Goal: Task Accomplishment & Management: Use online tool/utility

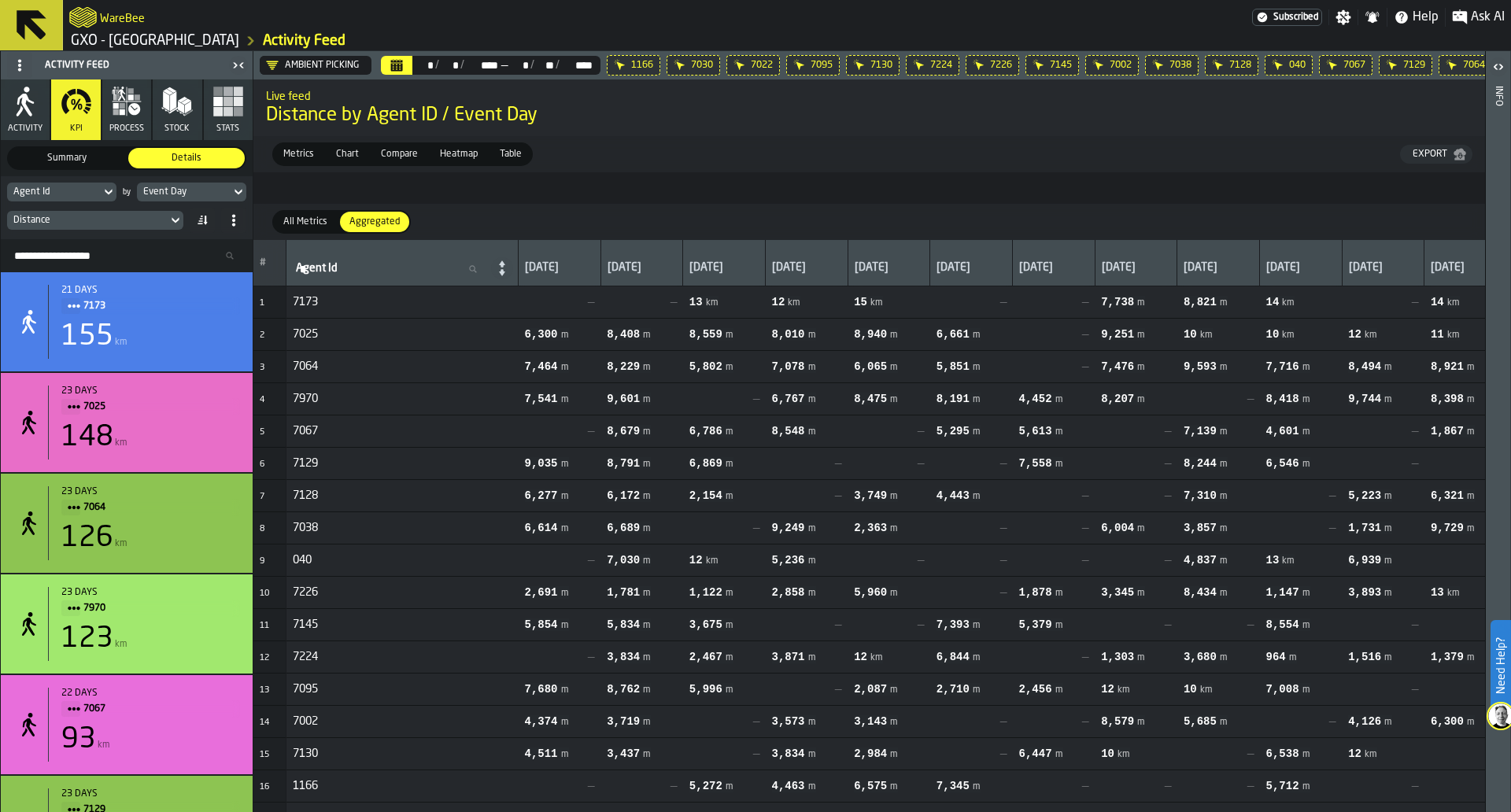
click at [0, 0] on icon at bounding box center [0, 0] width 0 height 0
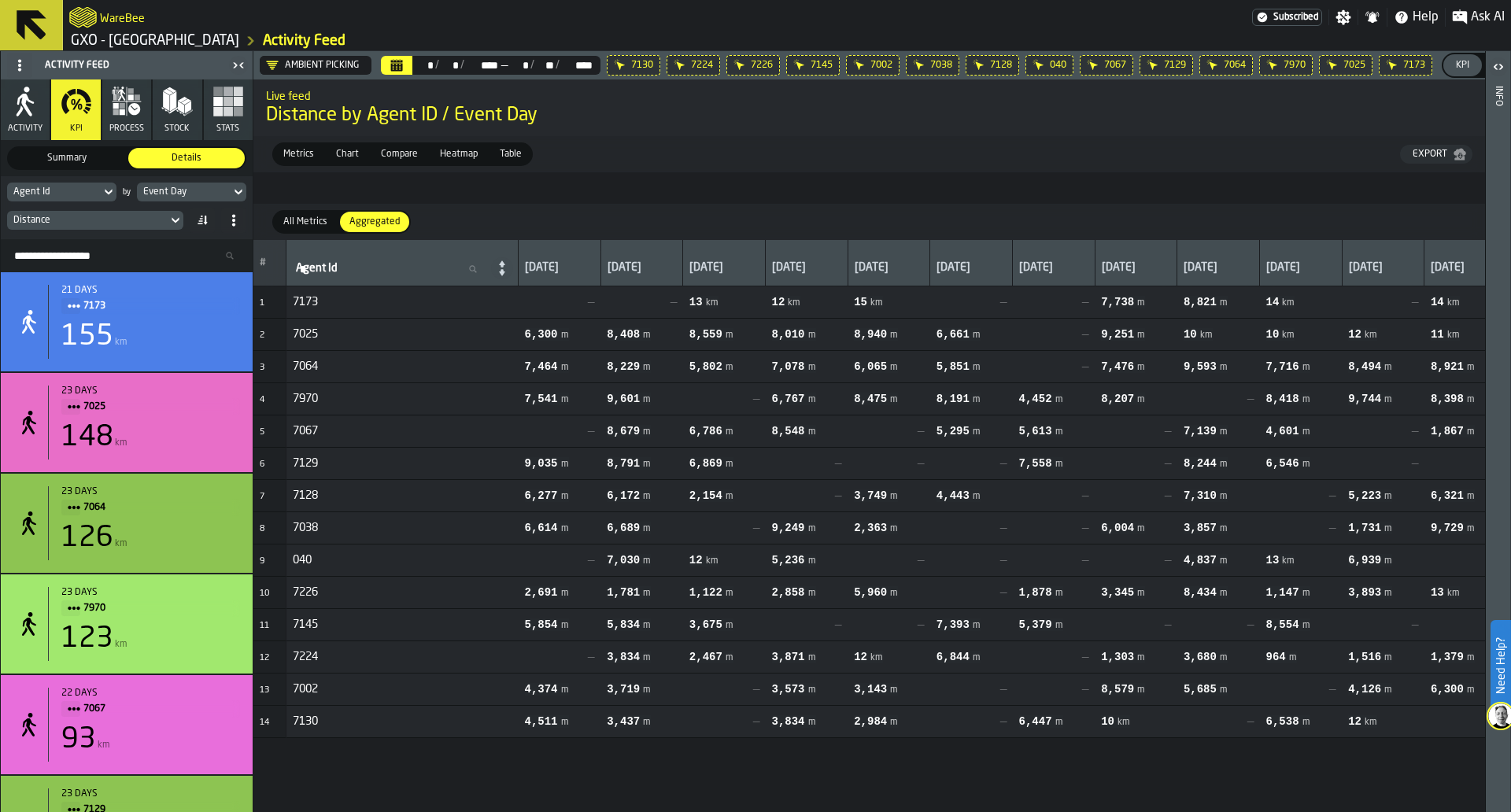
click at [0, 0] on icon at bounding box center [0, 0] width 0 height 0
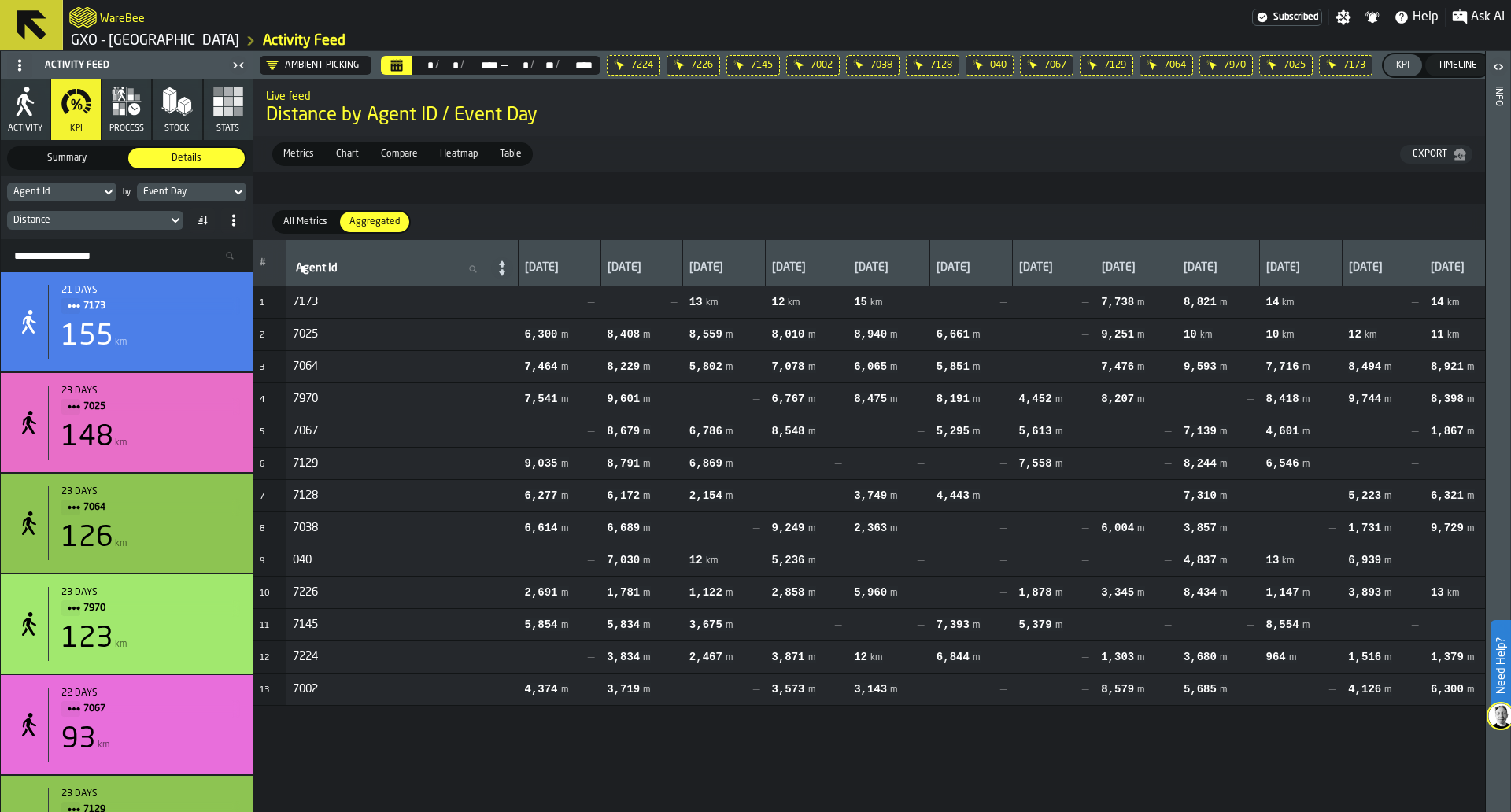
click at [0, 0] on icon at bounding box center [0, 0] width 0 height 0
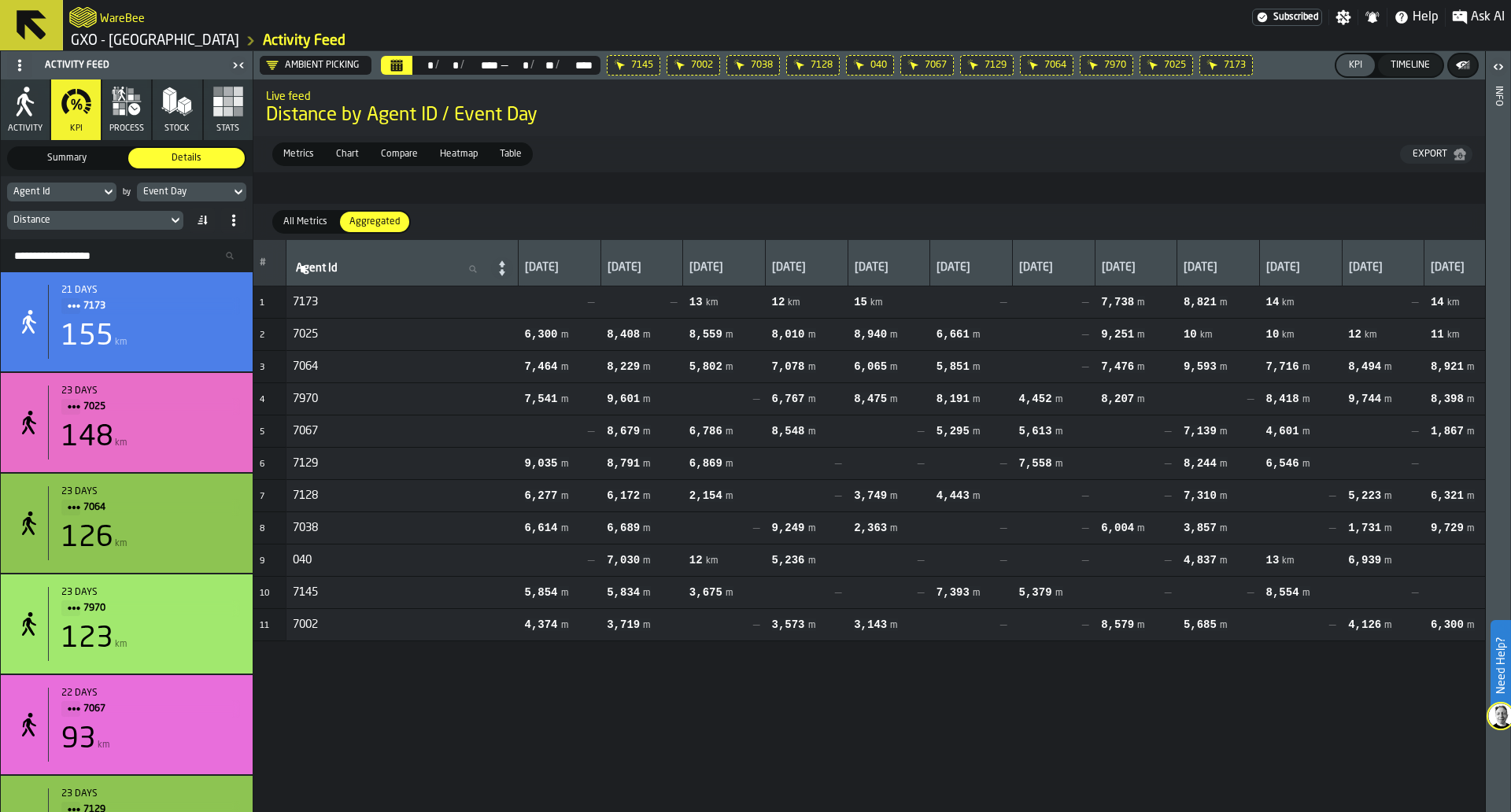
click at [0, 0] on icon at bounding box center [0, 0] width 0 height 0
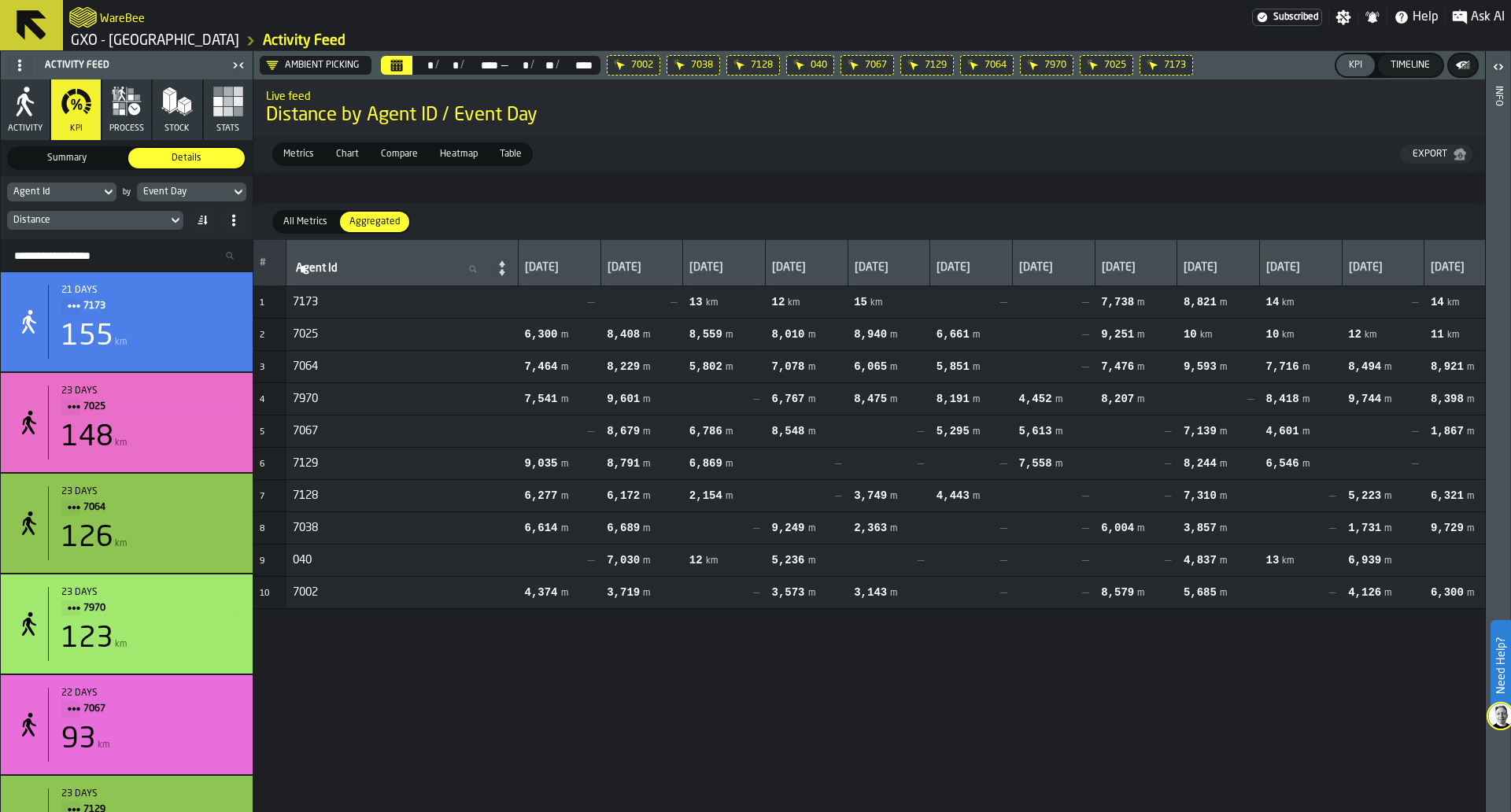
click at [0, 0] on icon at bounding box center [0, 0] width 0 height 0
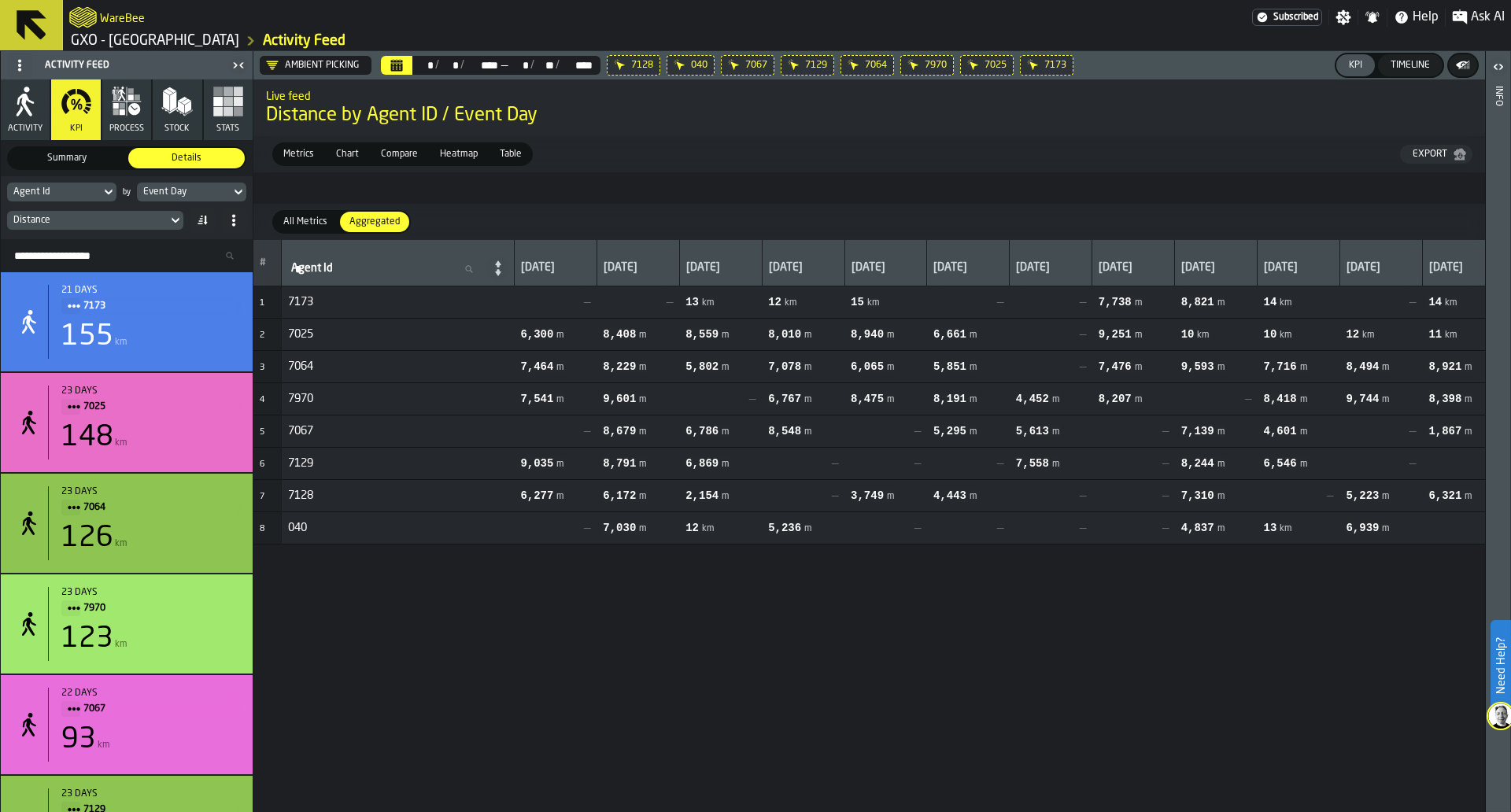
click at [0, 0] on icon at bounding box center [0, 0] width 0 height 0
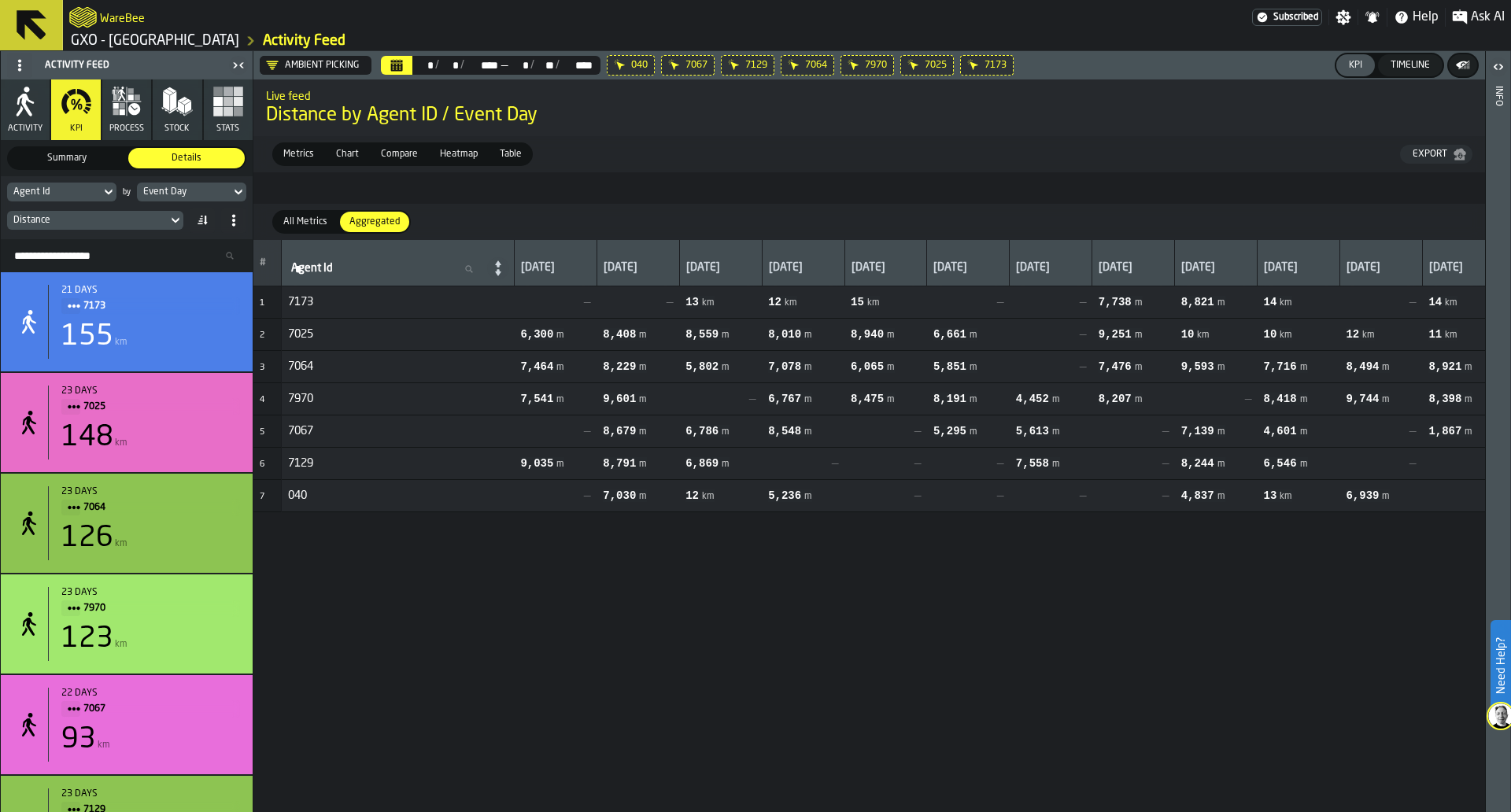
click at [0, 0] on icon at bounding box center [0, 0] width 0 height 0
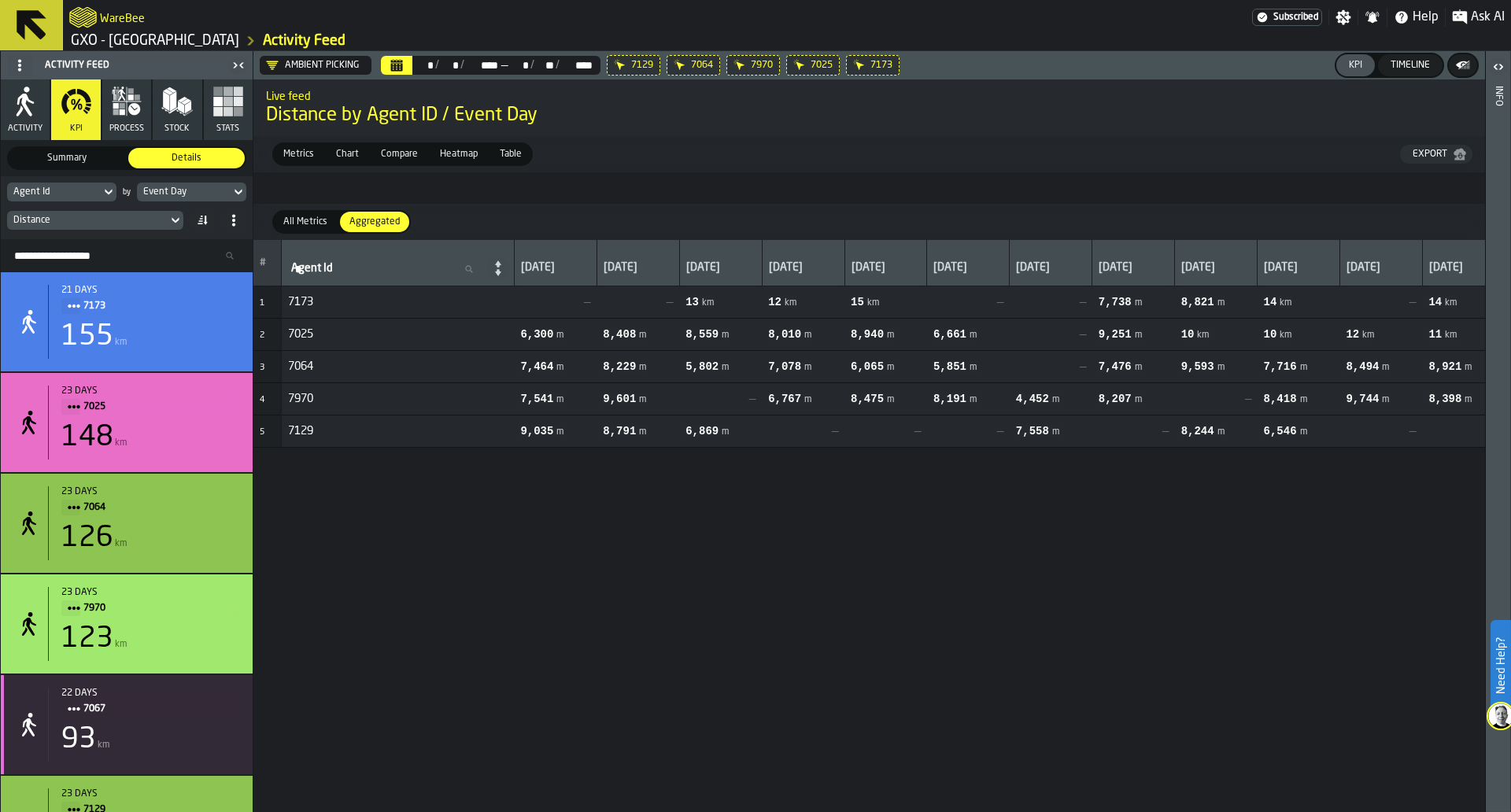
click at [0, 0] on icon at bounding box center [0, 0] width 0 height 0
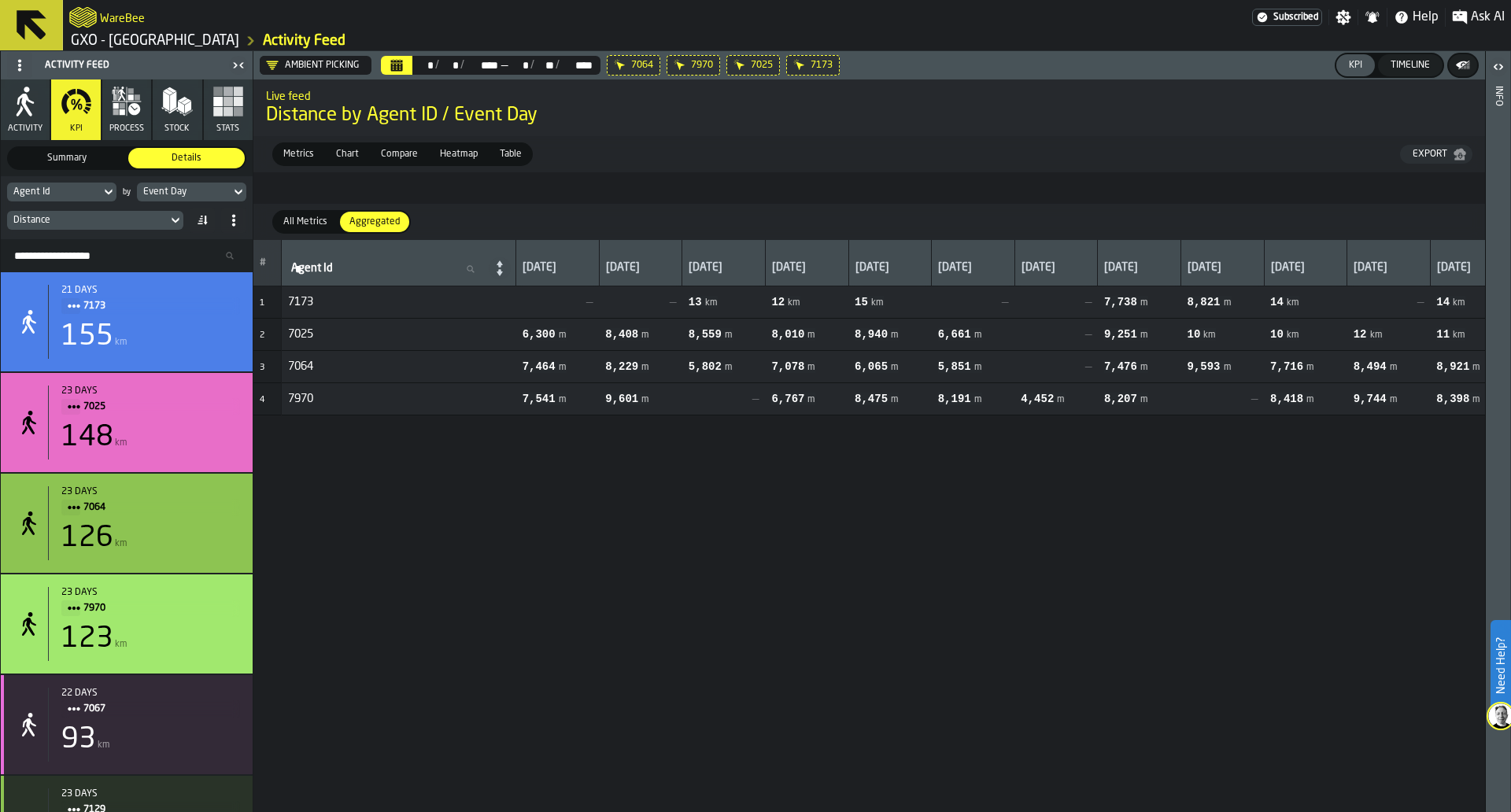
click at [0, 0] on icon at bounding box center [0, 0] width 0 height 0
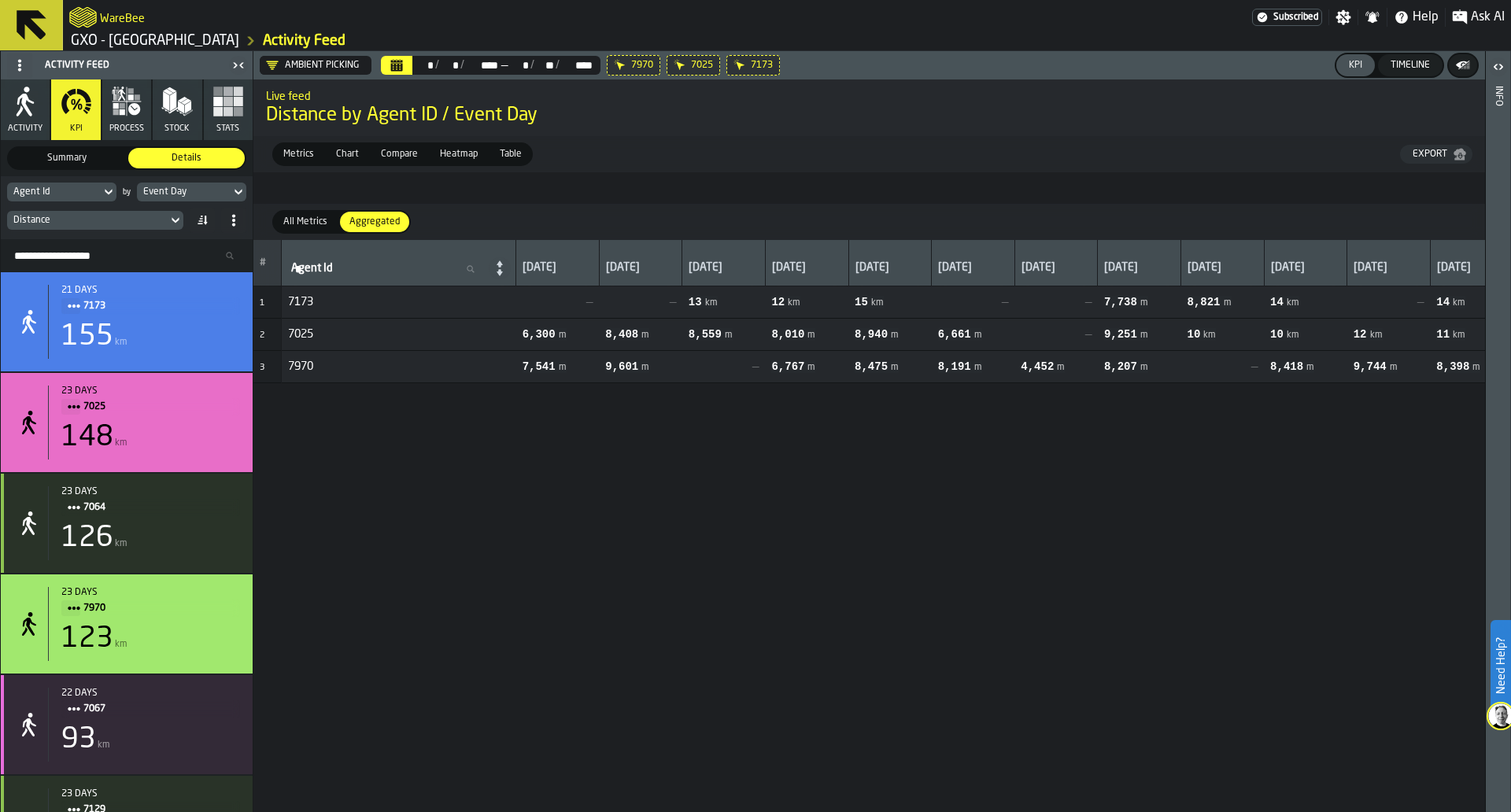
click at [0, 0] on icon at bounding box center [0, 0] width 0 height 0
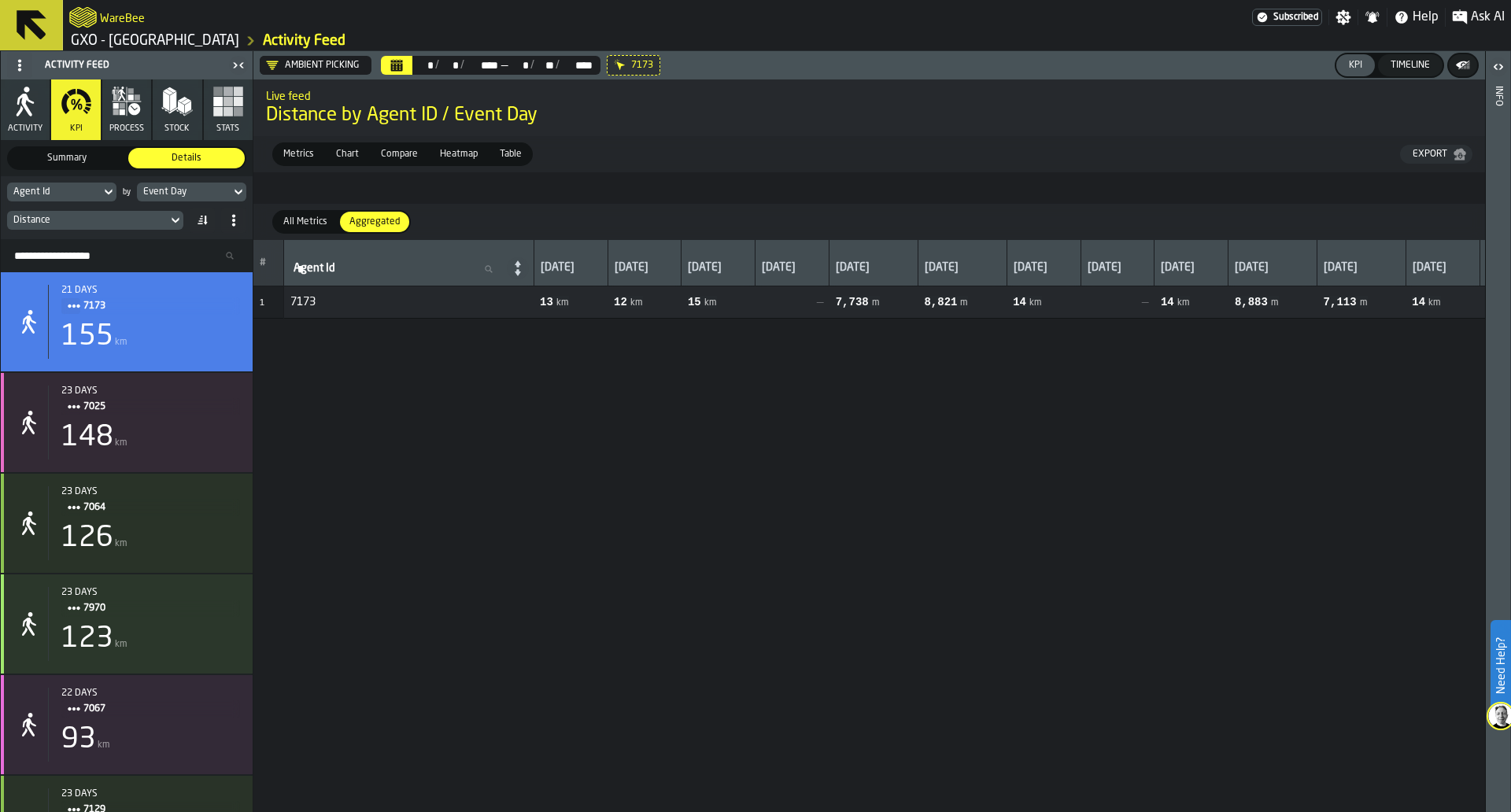
click at [0, 0] on icon at bounding box center [0, 0] width 0 height 0
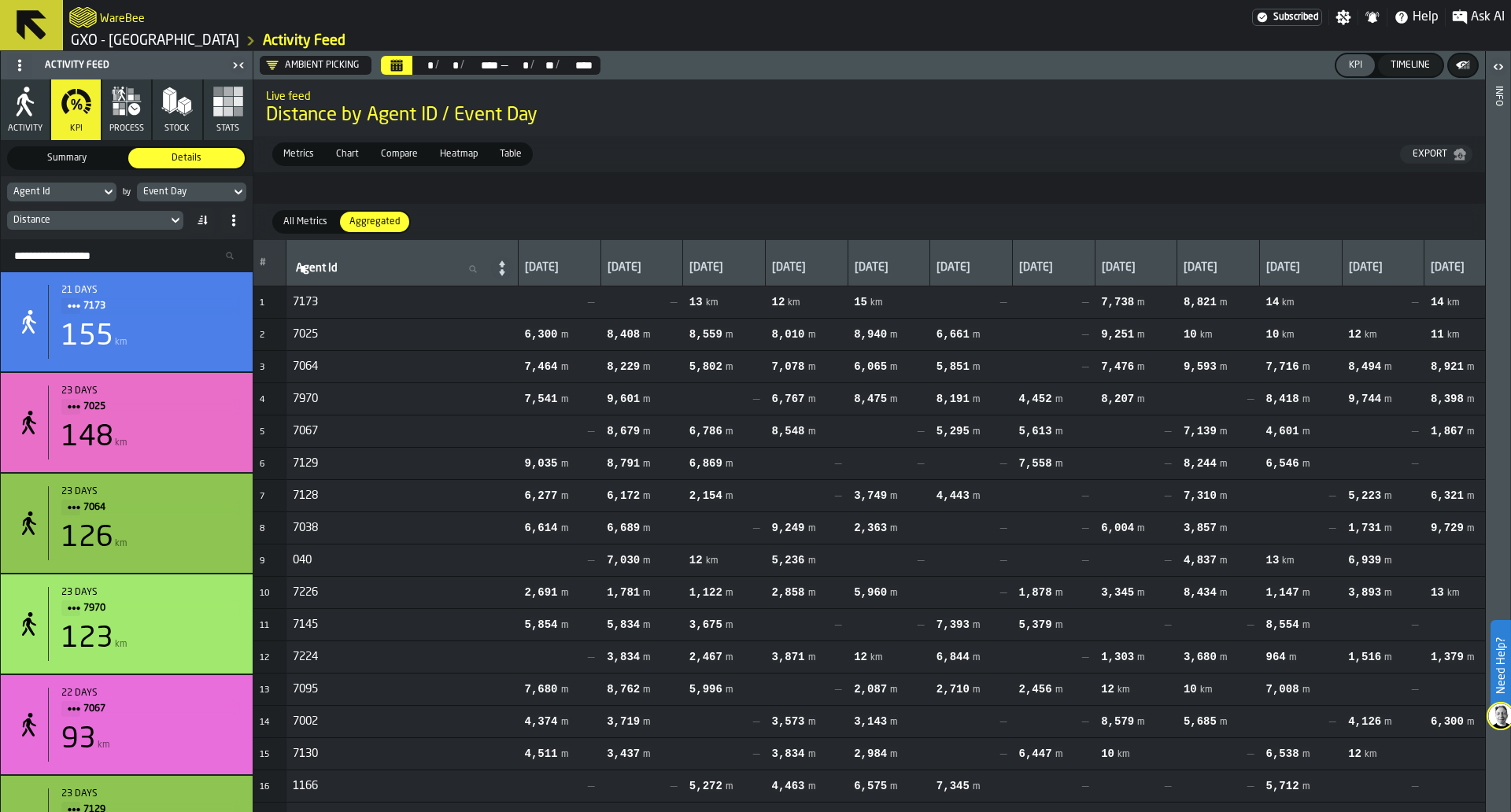
click at [624, 62] on header "Ambient Picking ** * / ** * / **** **** — ** * / ** ** / **** **** KPI Timeline" at bounding box center [870, 65] width 1232 height 29
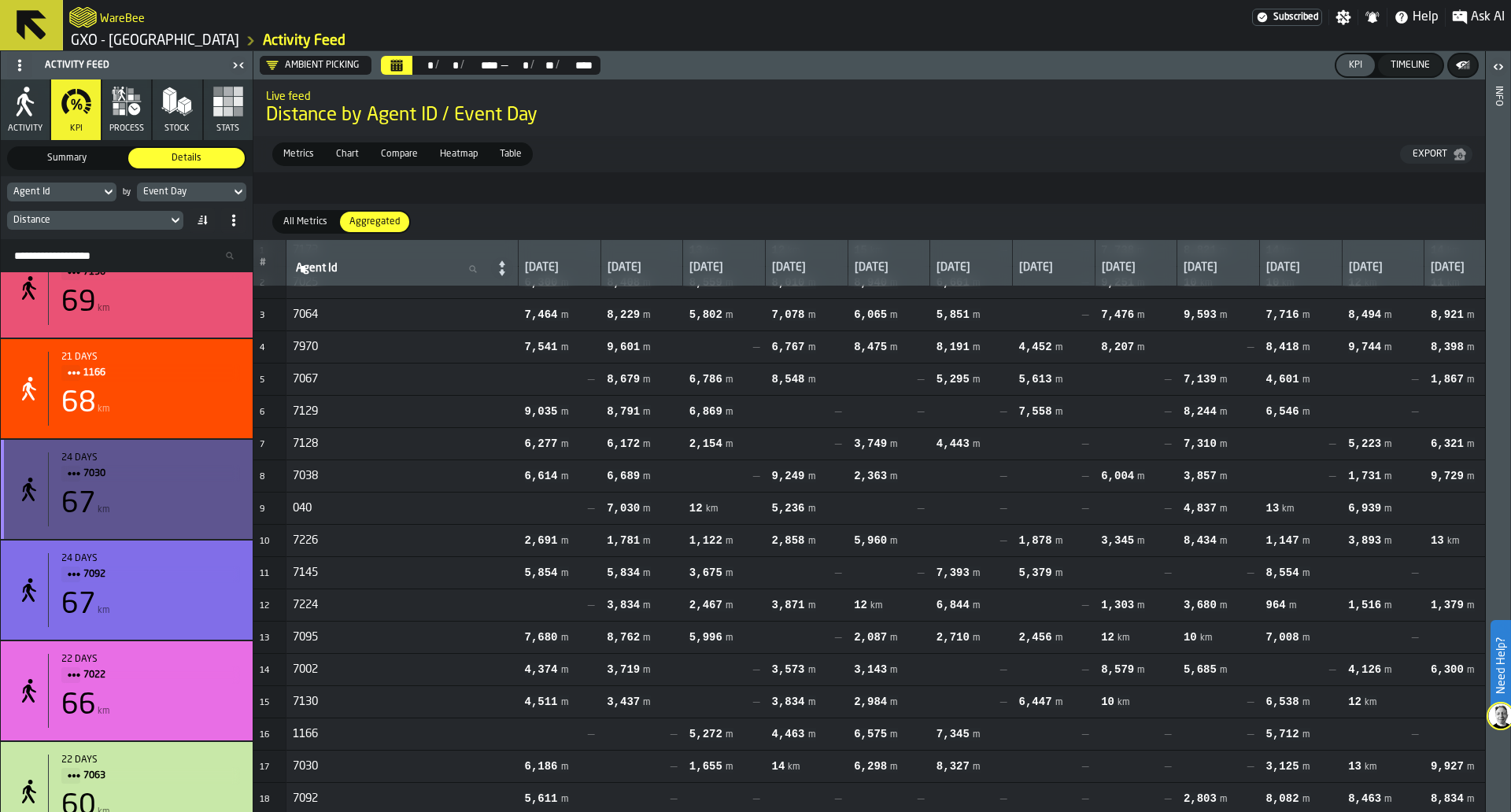
scroll to position [1502, 0]
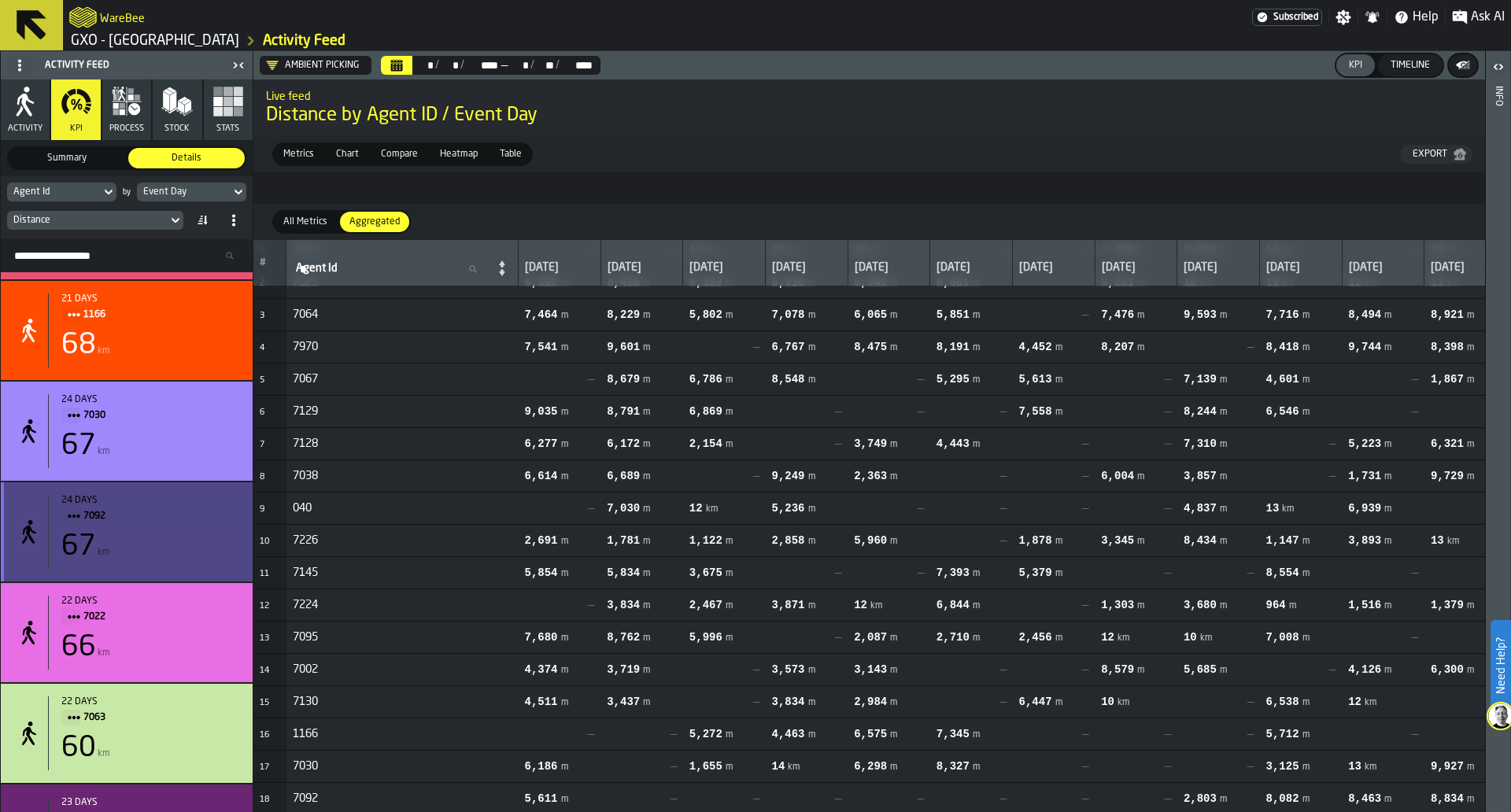
click at [96, 518] on span "7092" at bounding box center [155, 515] width 144 height 17
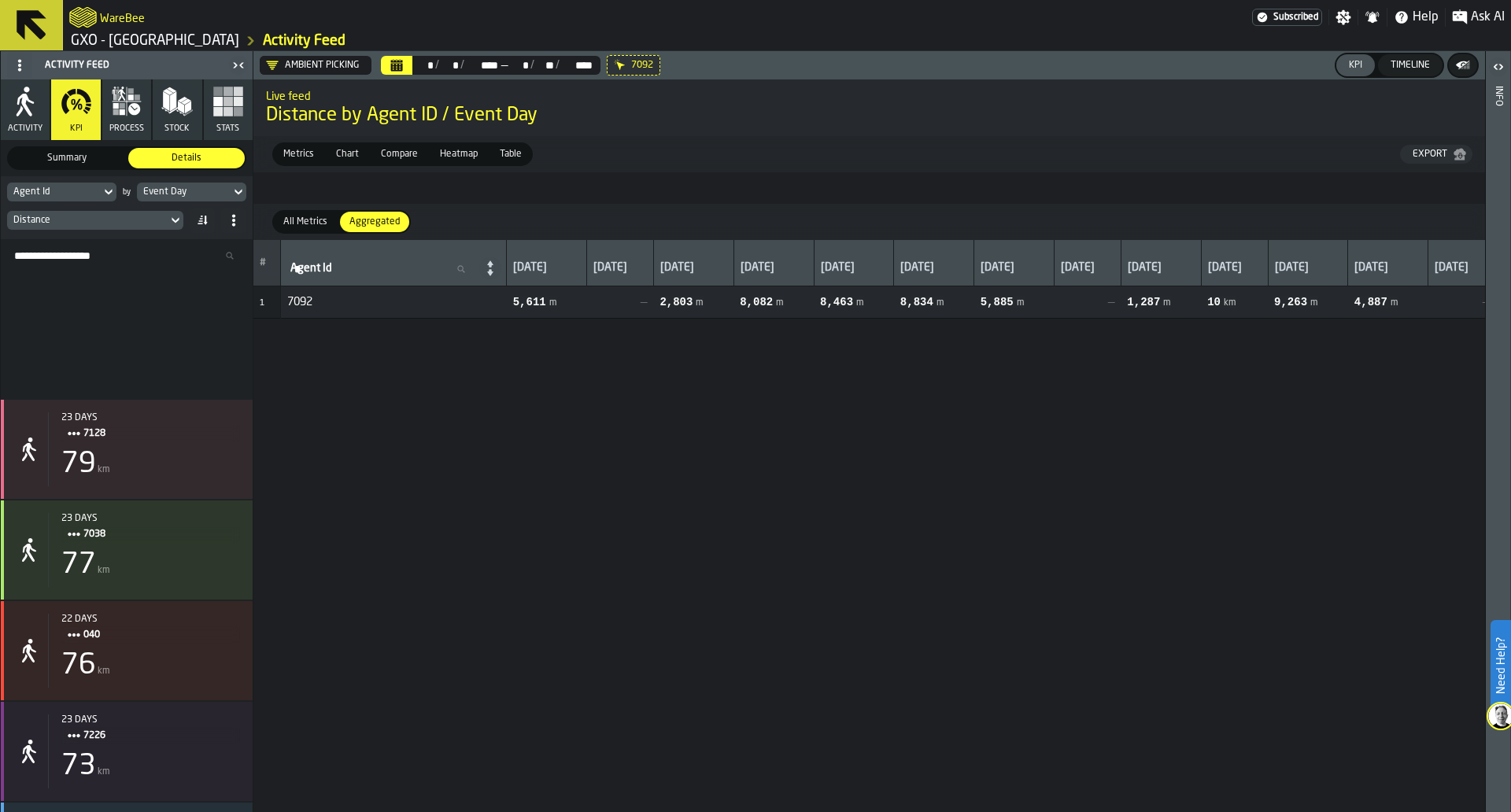
scroll to position [0, 0]
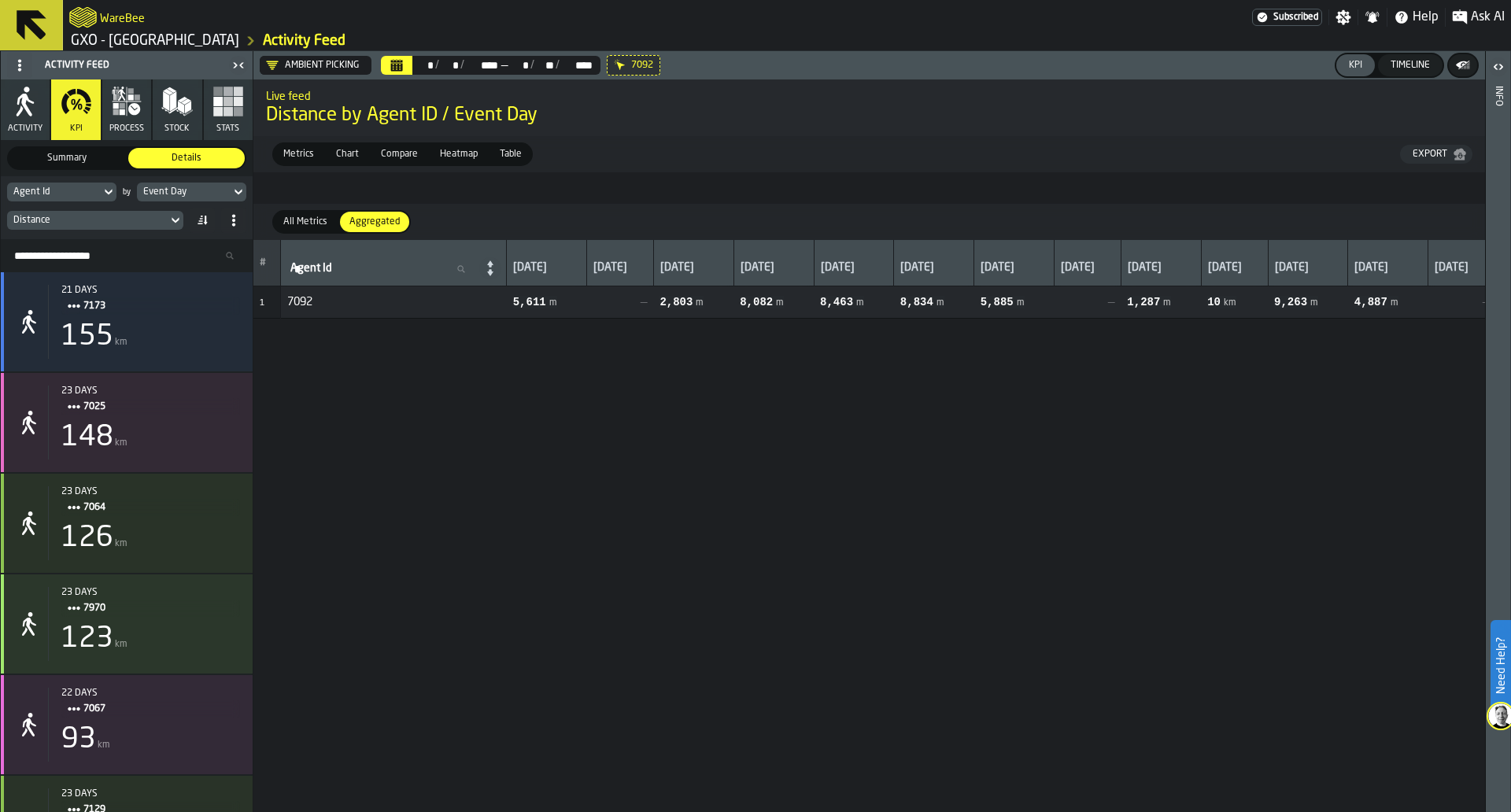
click at [0, 0] on icon at bounding box center [0, 0] width 0 height 0
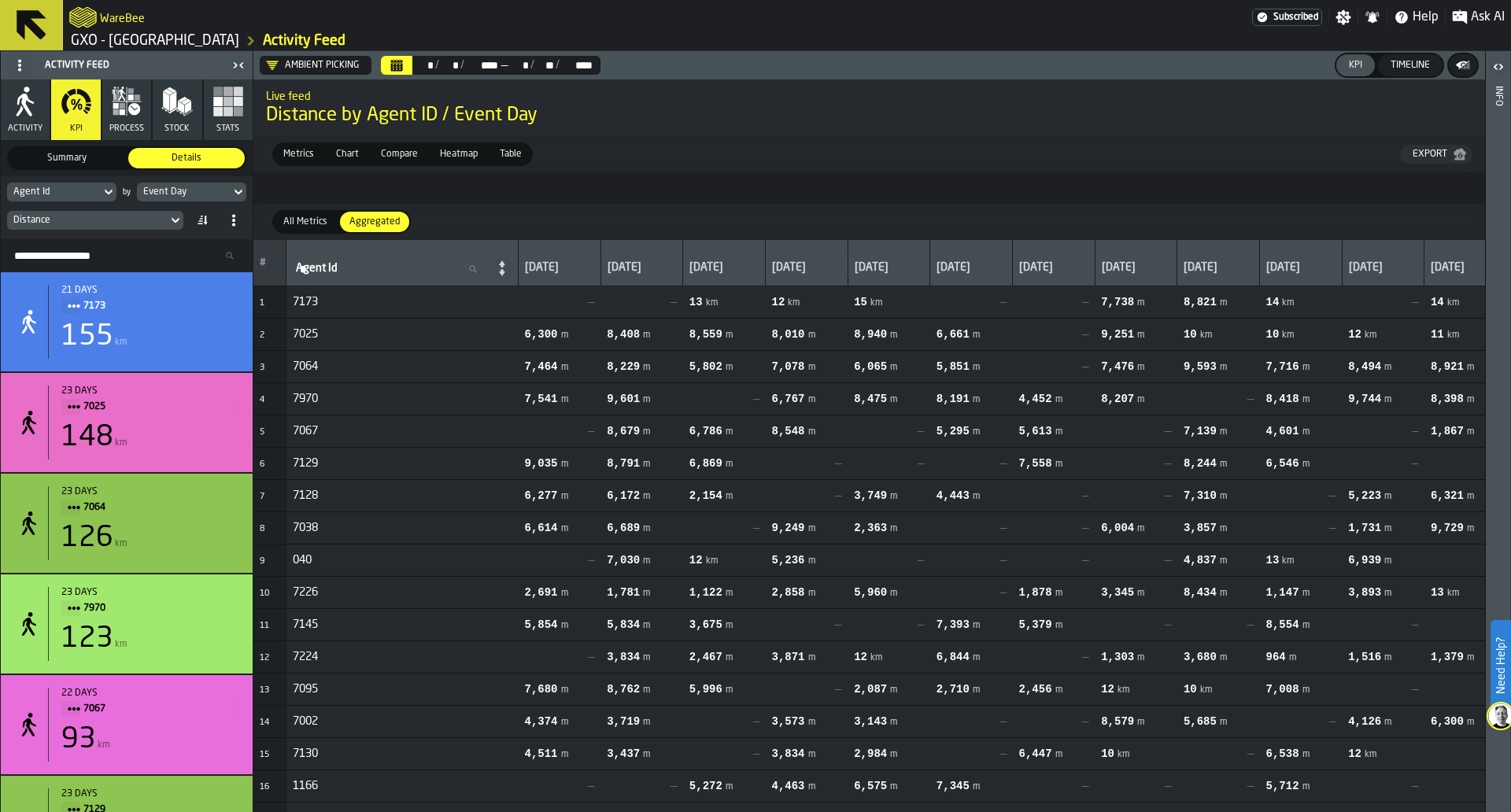
click at [409, 69] on button "Calendar" at bounding box center [396, 65] width 31 height 19
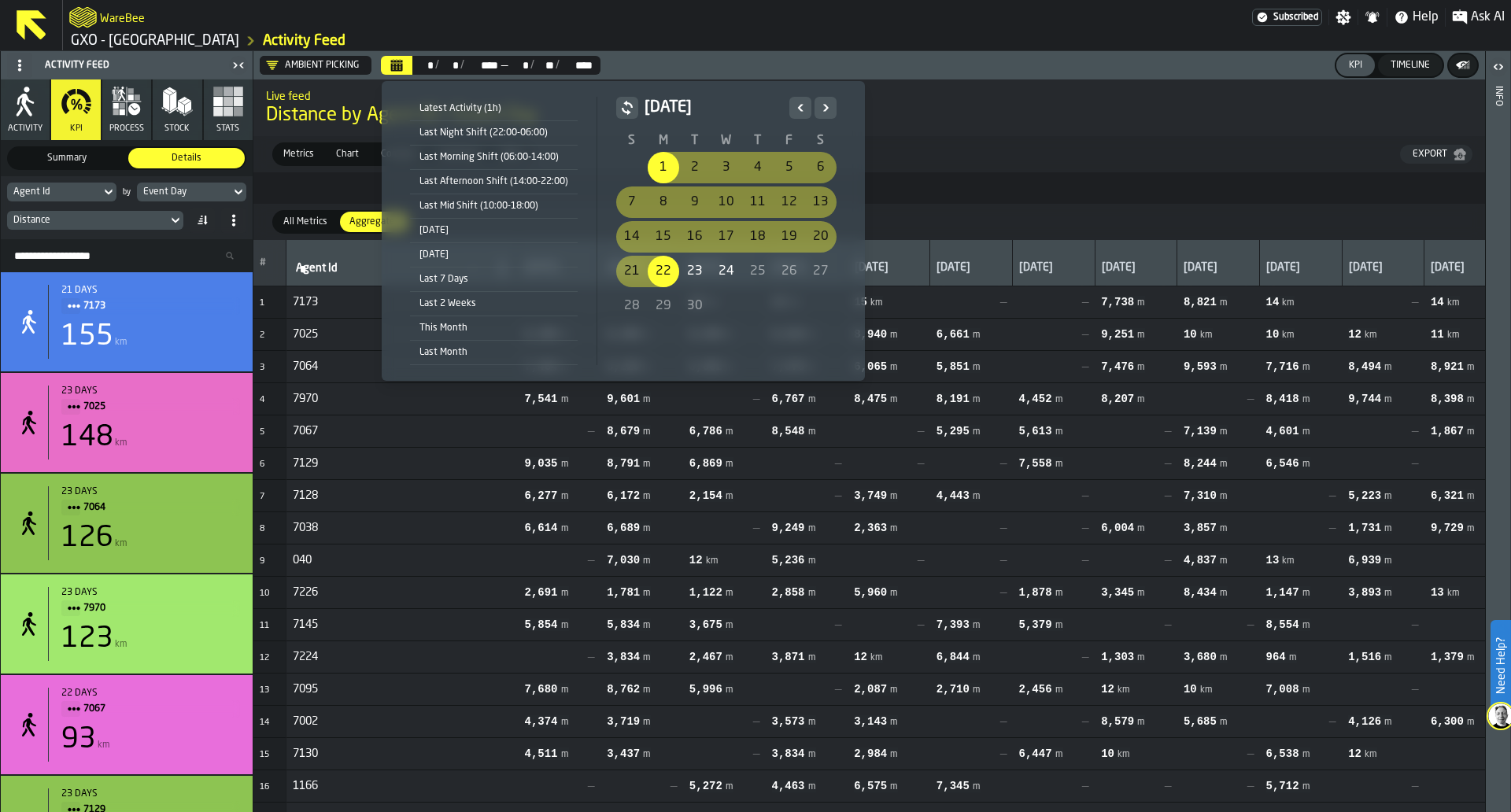
click at [795, 99] on icon "Previous" at bounding box center [801, 108] width 16 height 19
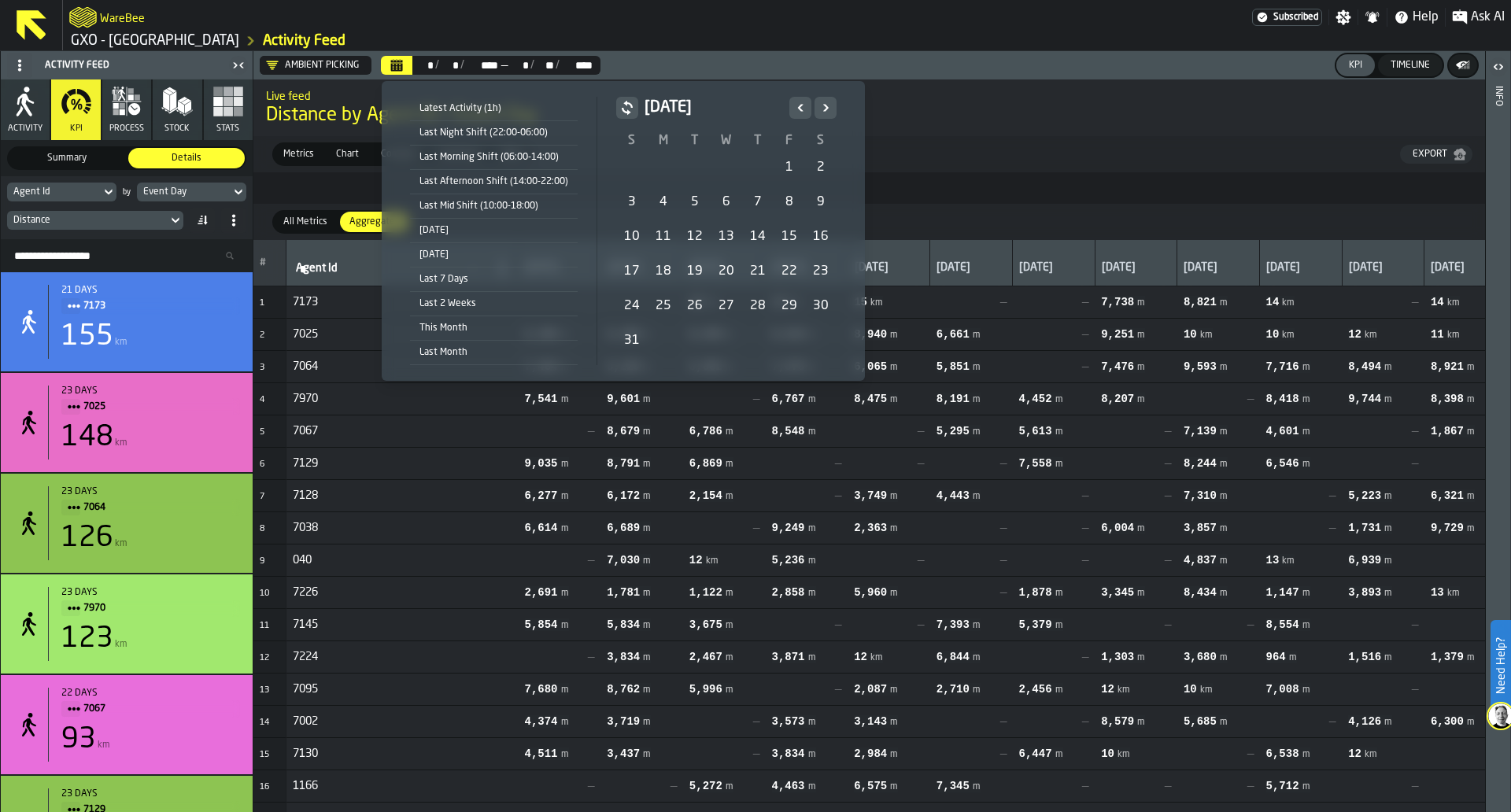
click at [783, 168] on div "1" at bounding box center [789, 167] width 31 height 31
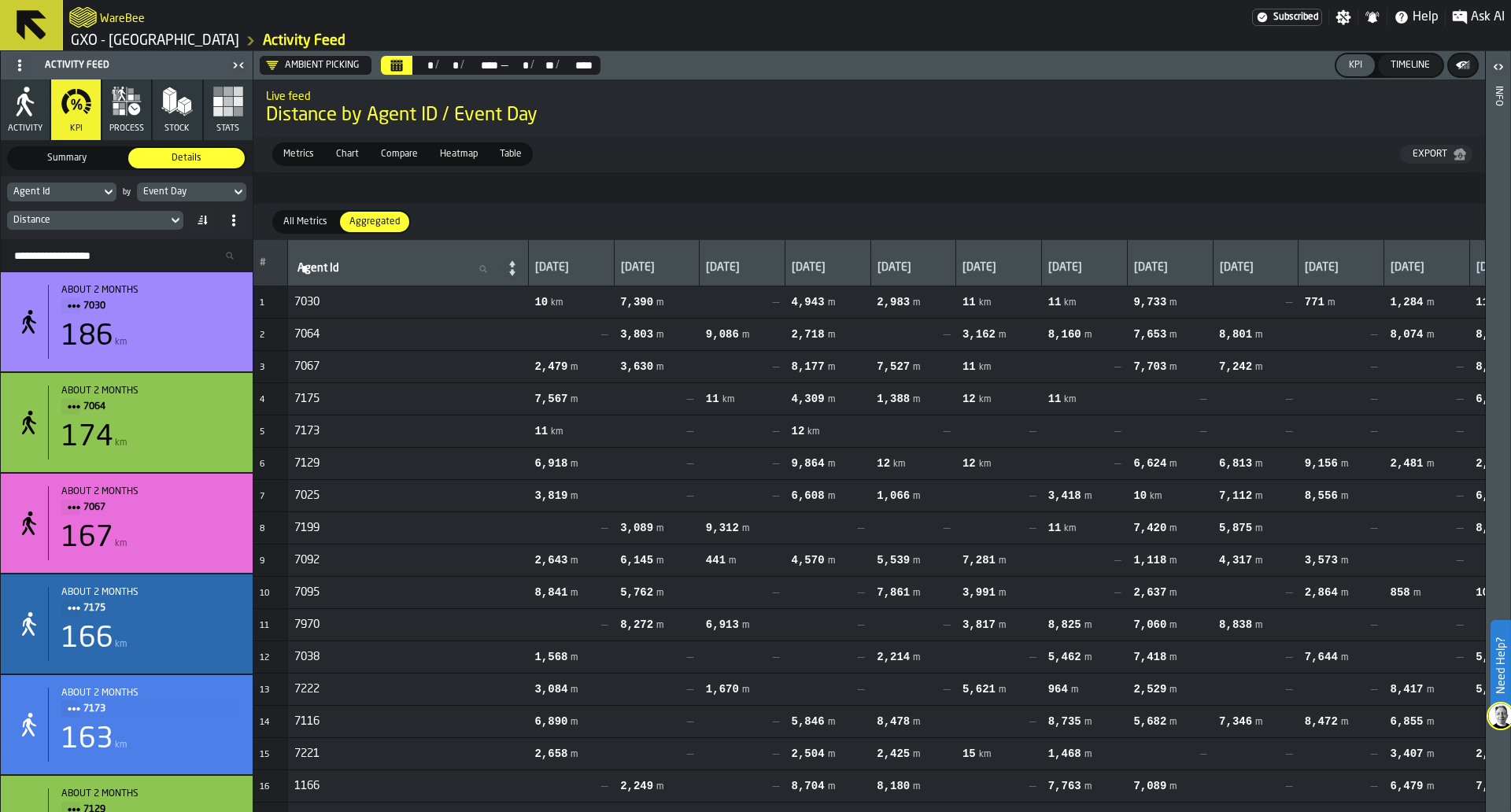
click at [311, 229] on span "All Metrics" at bounding box center [305, 222] width 56 height 14
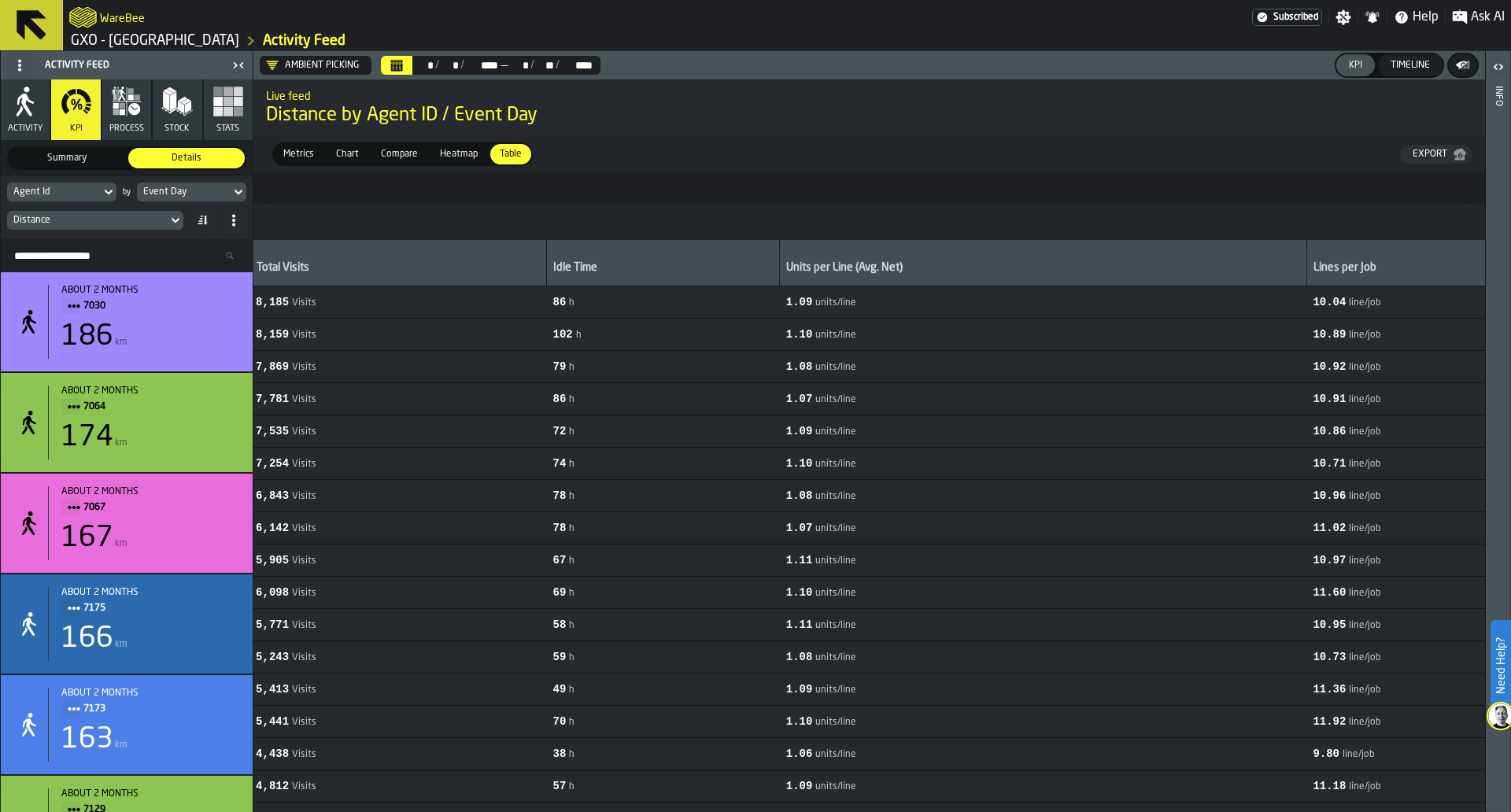
scroll to position [0, 1697]
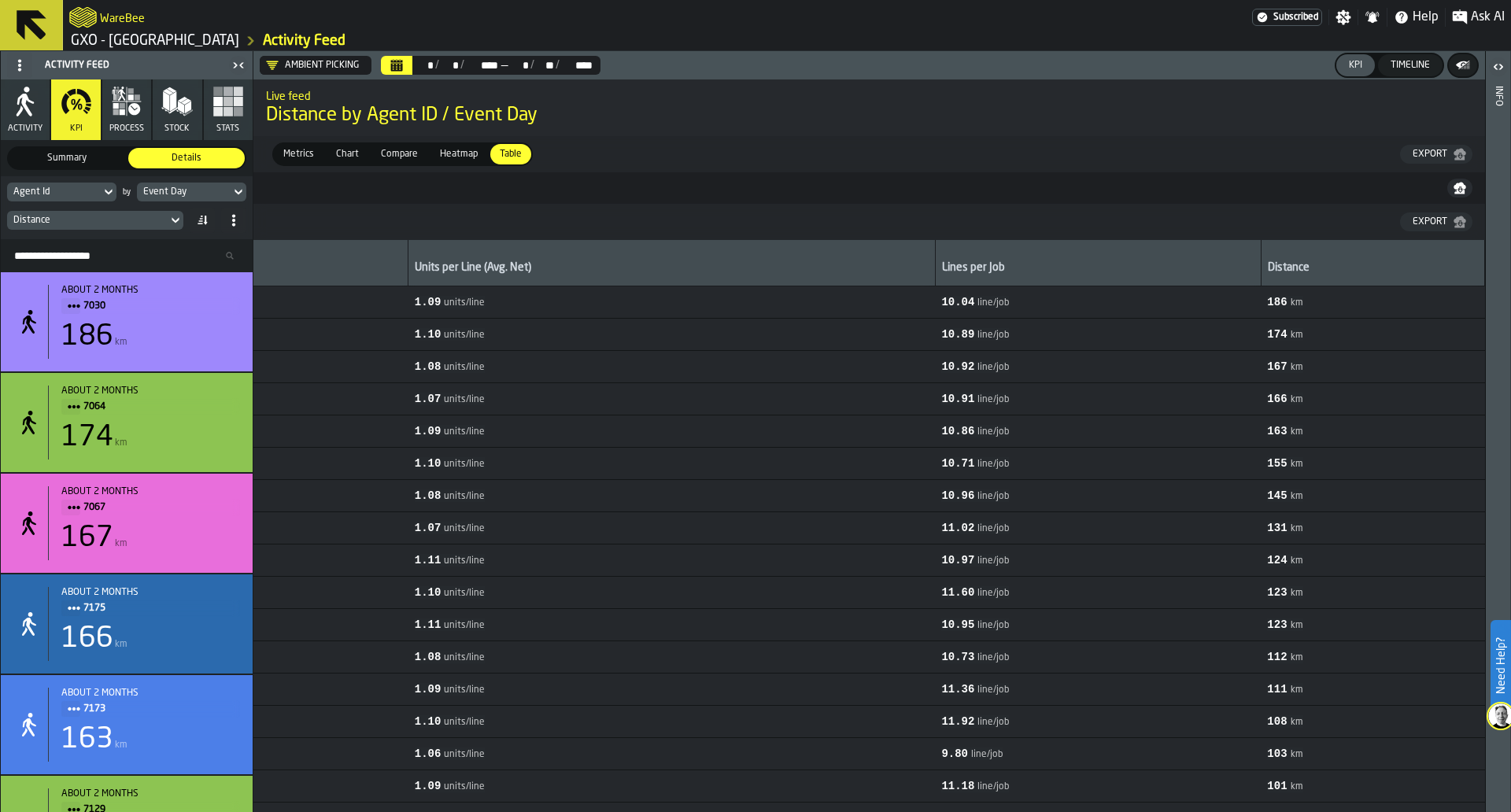
click at [1451, 186] on button "button-" at bounding box center [1460, 187] width 25 height 19
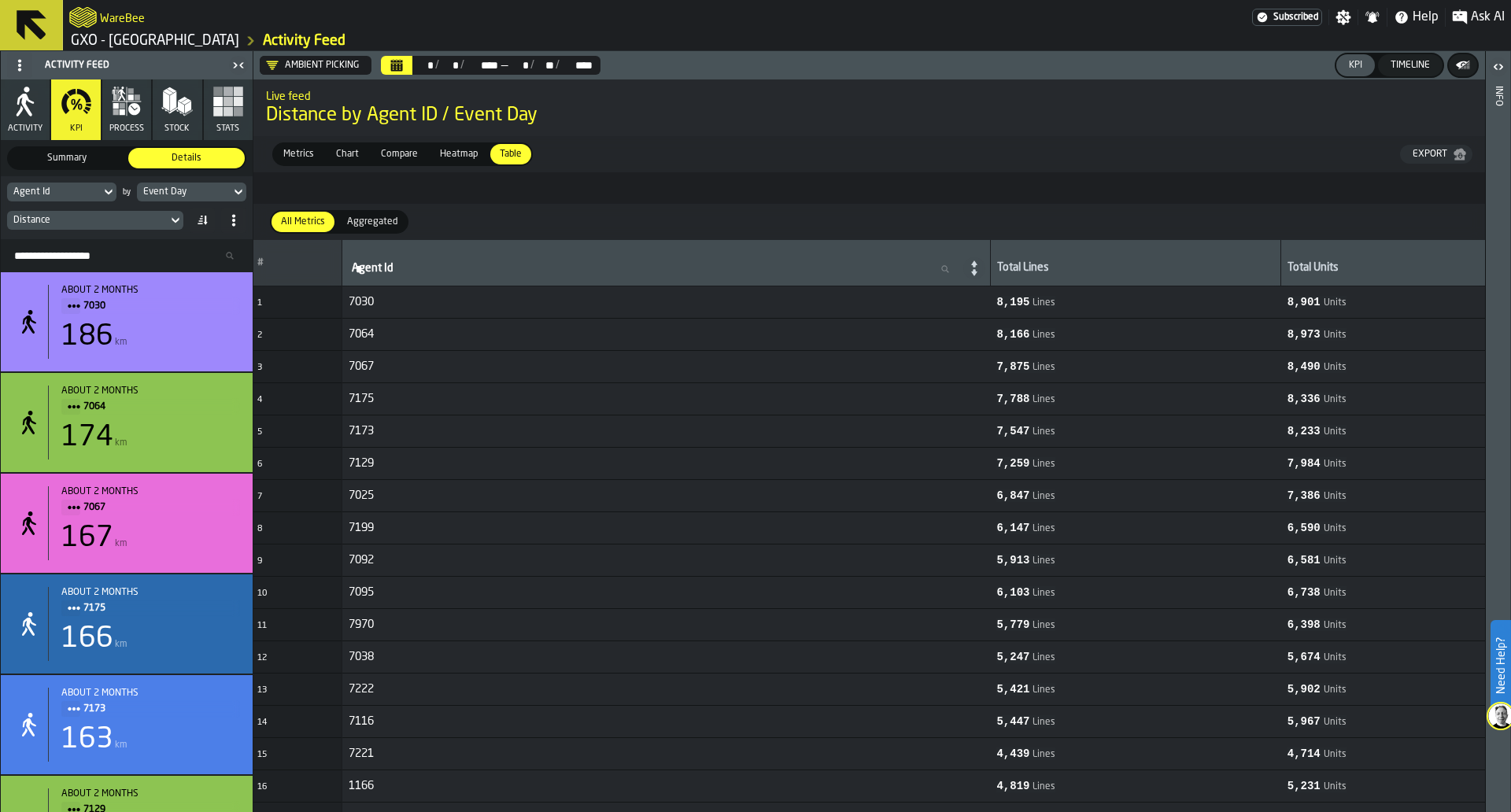
scroll to position [0, 4]
click at [152, 224] on div "Distance" at bounding box center [87, 220] width 148 height 11
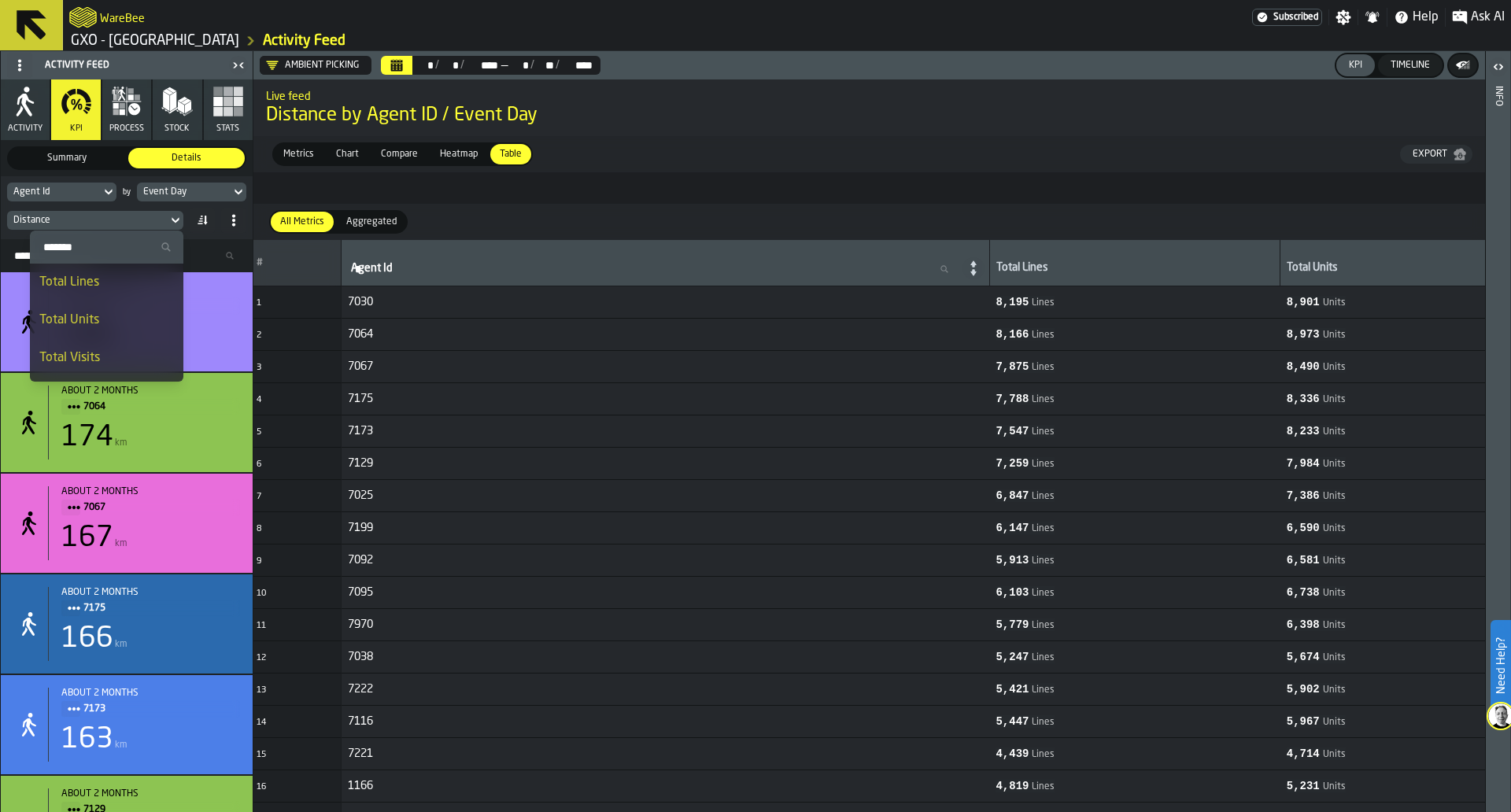
click at [122, 320] on div "Total Units" at bounding box center [107, 320] width 135 height 19
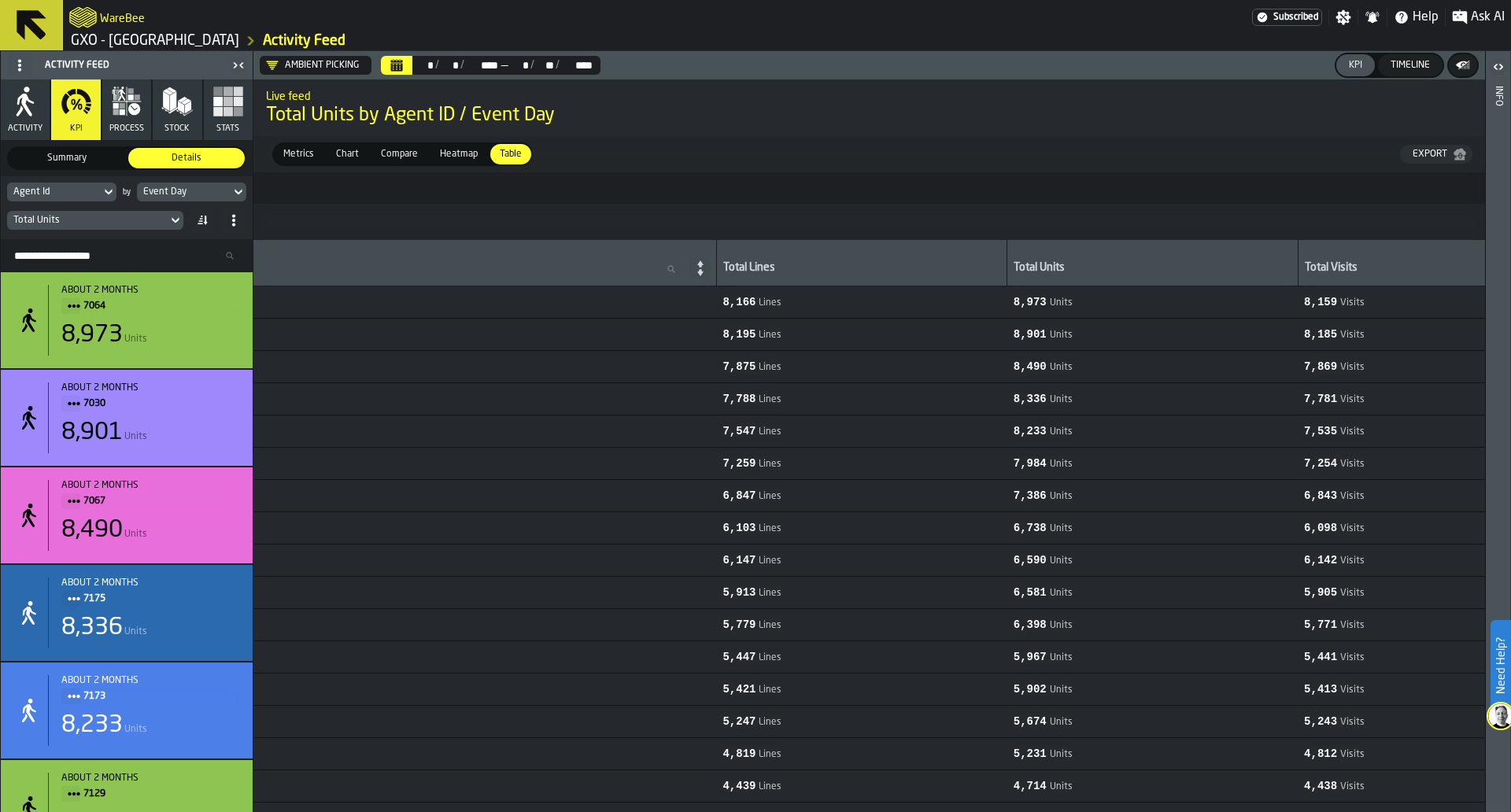
scroll to position [0, 0]
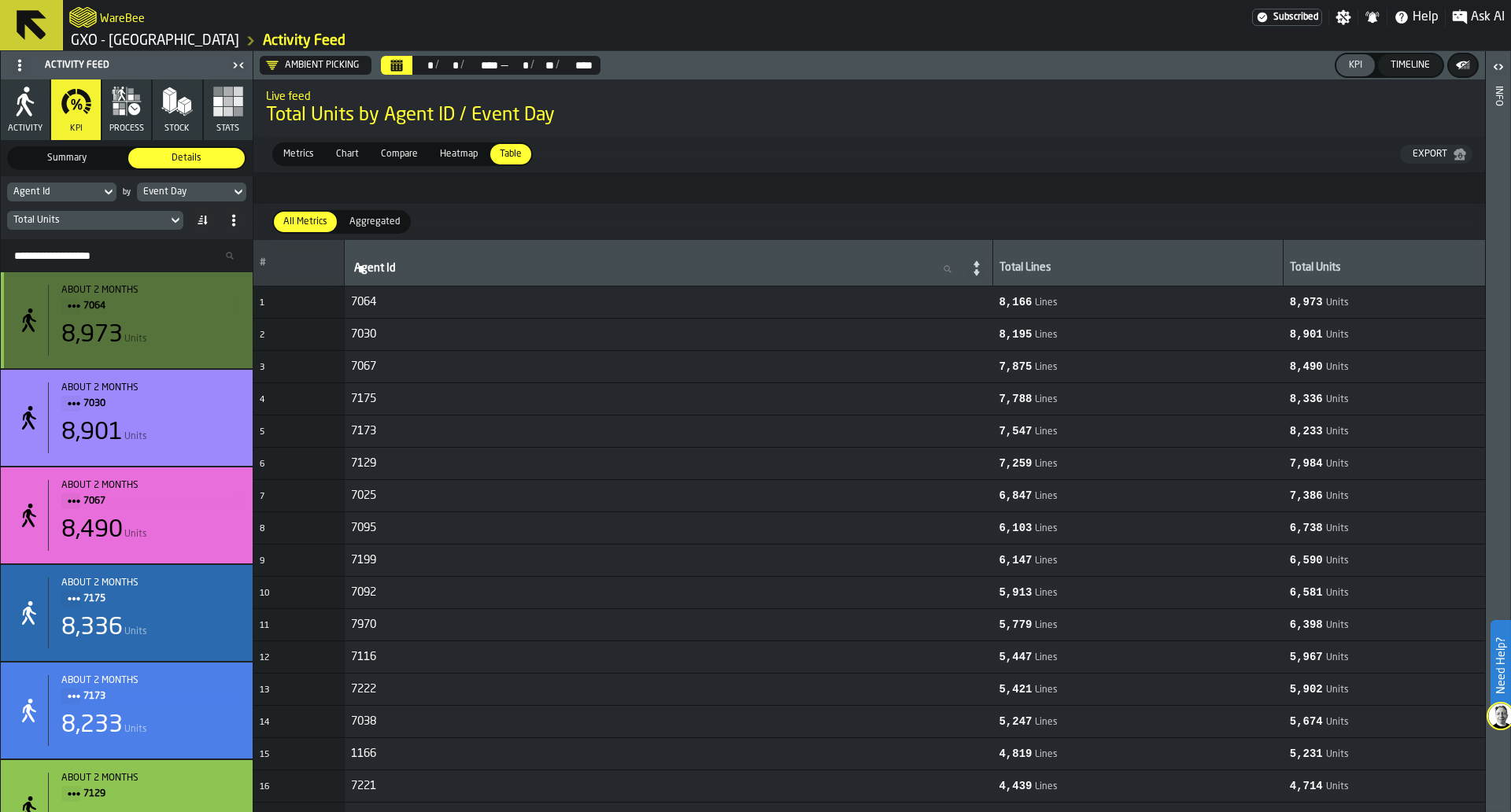
click at [95, 307] on span "7064" at bounding box center [155, 306] width 144 height 17
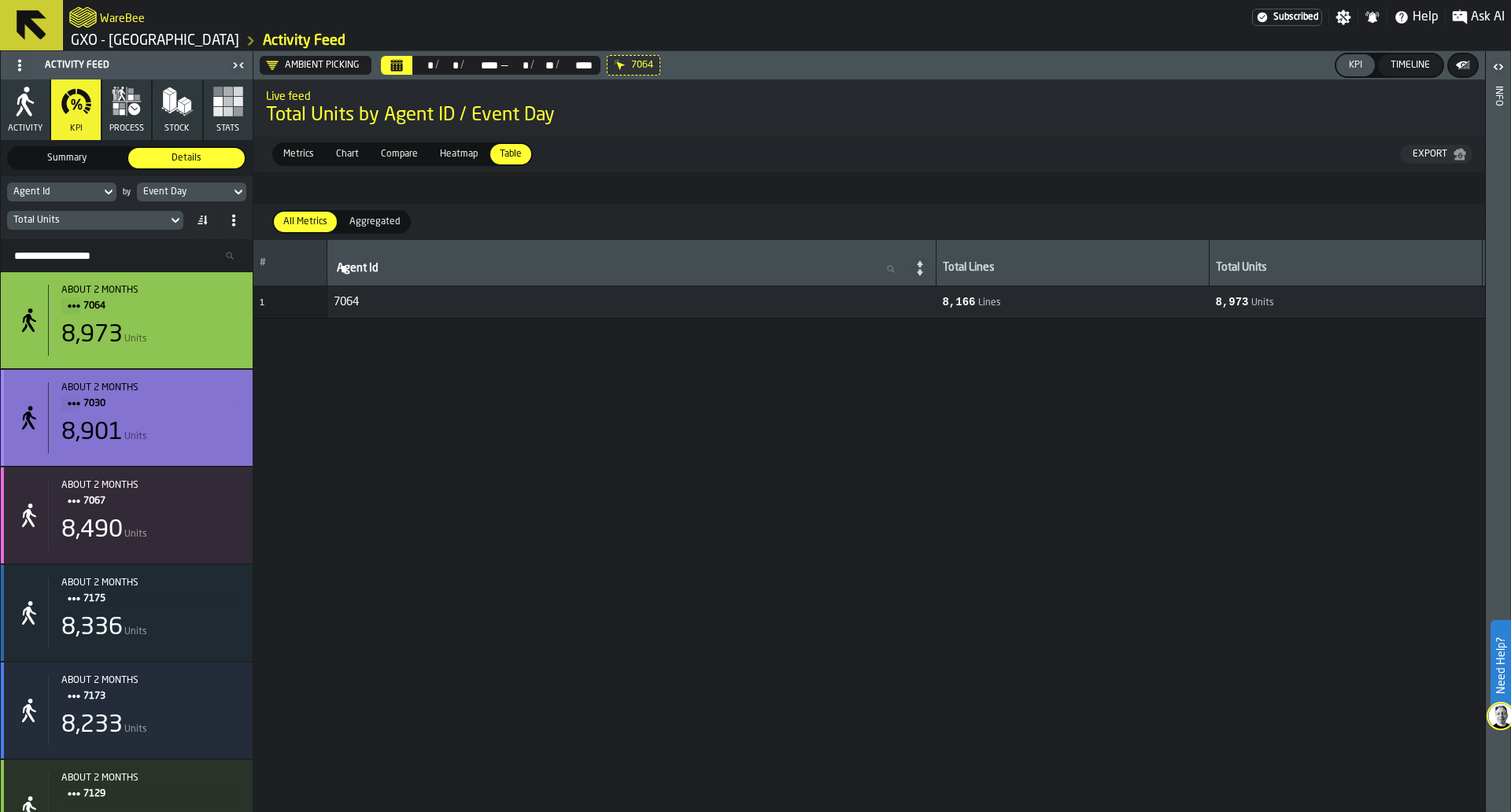
click at [89, 399] on span "7030" at bounding box center [155, 403] width 144 height 17
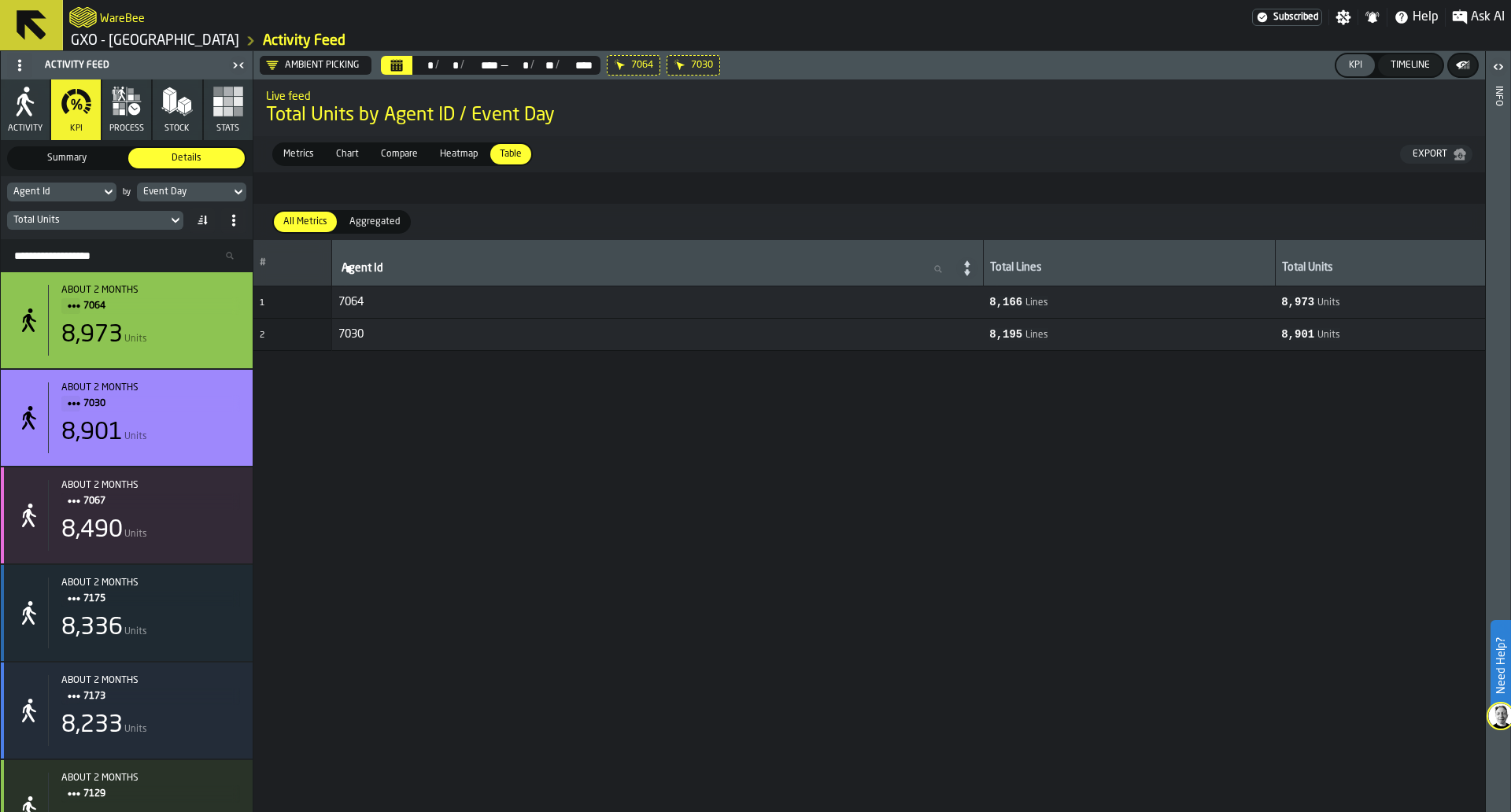
click at [350, 216] on span "Aggregated" at bounding box center [375, 222] width 63 height 14
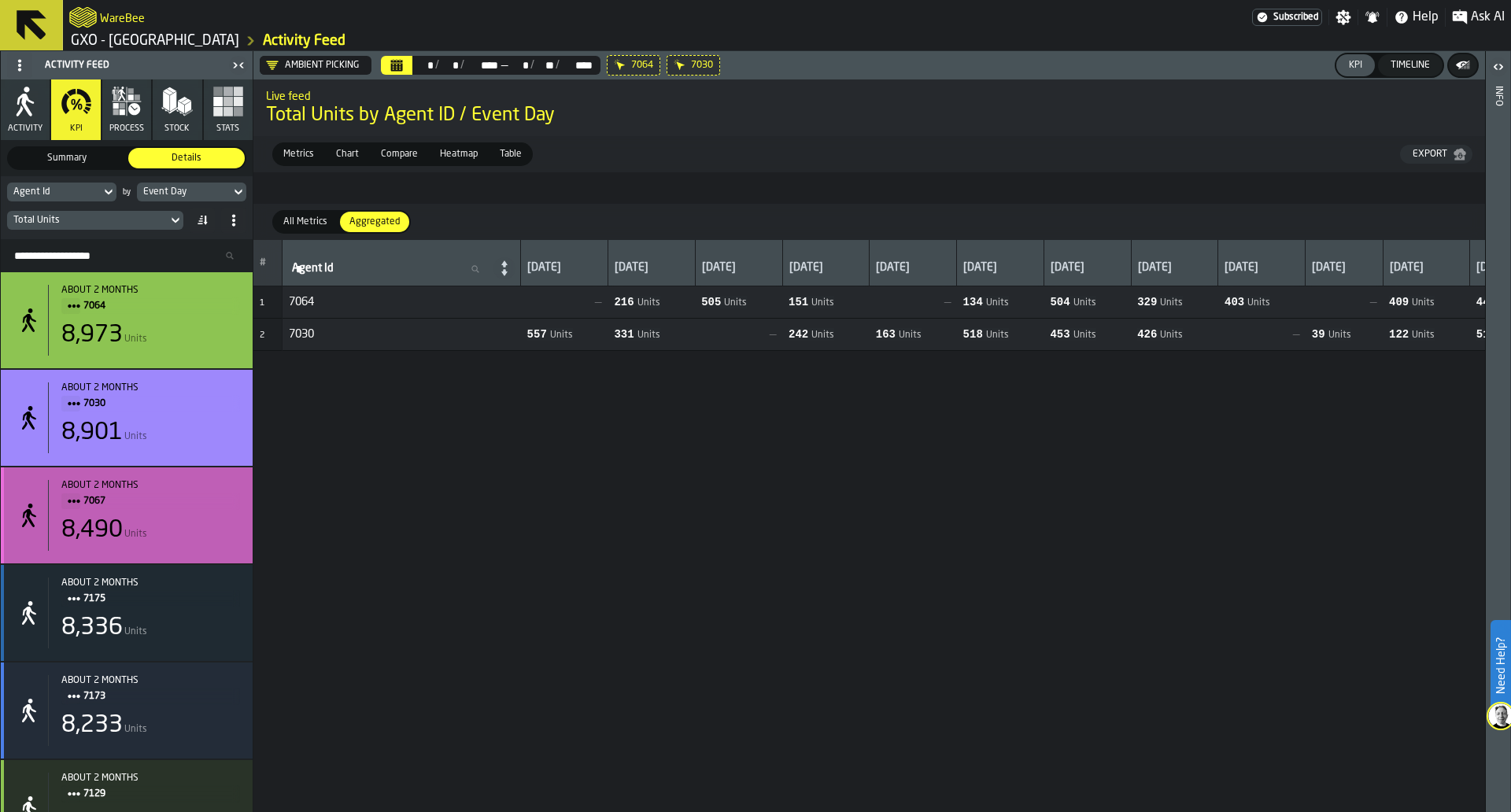
click at [113, 505] on span "7067" at bounding box center [155, 500] width 144 height 17
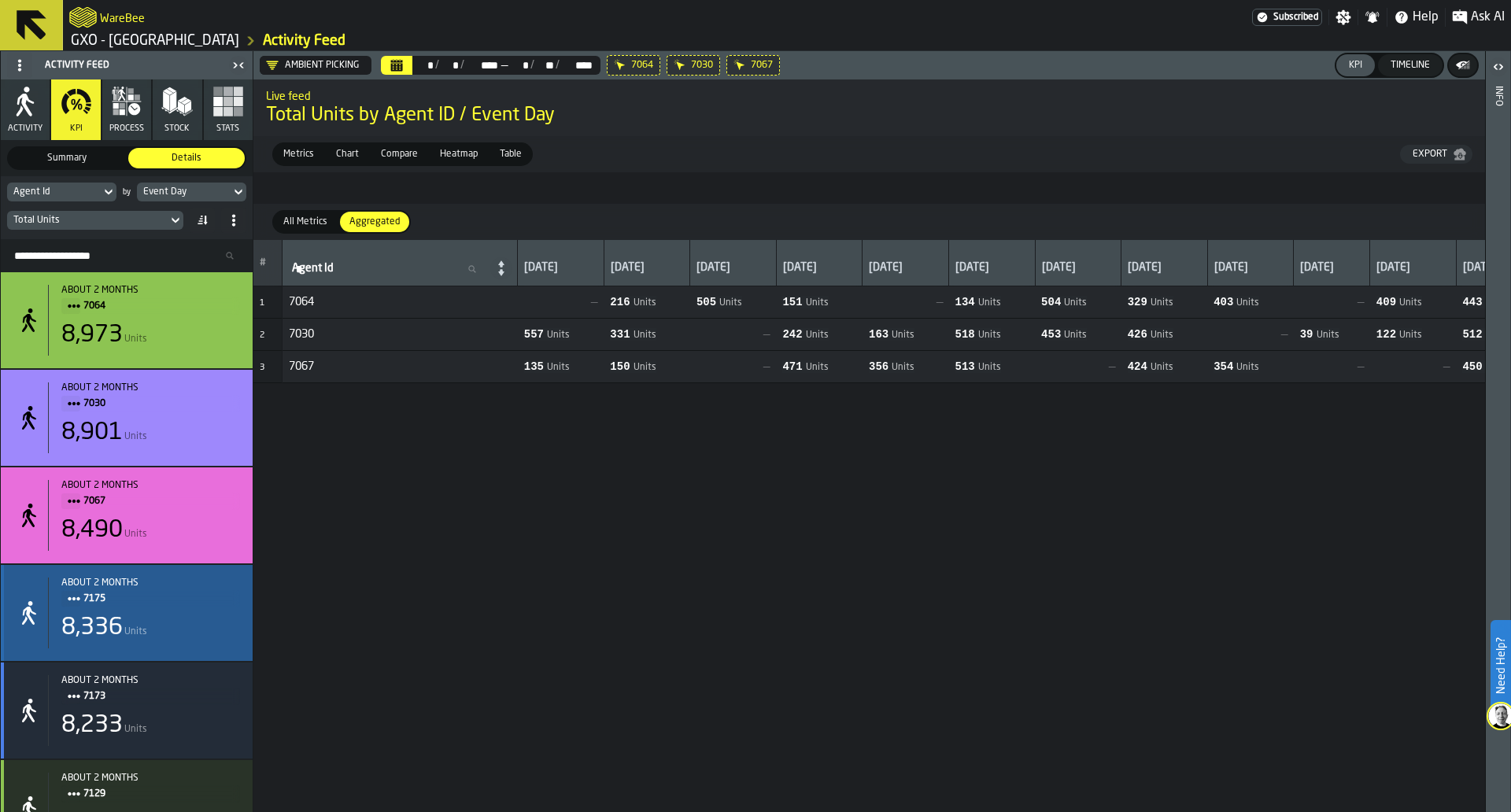
click at [95, 604] on span "7175" at bounding box center [155, 598] width 144 height 17
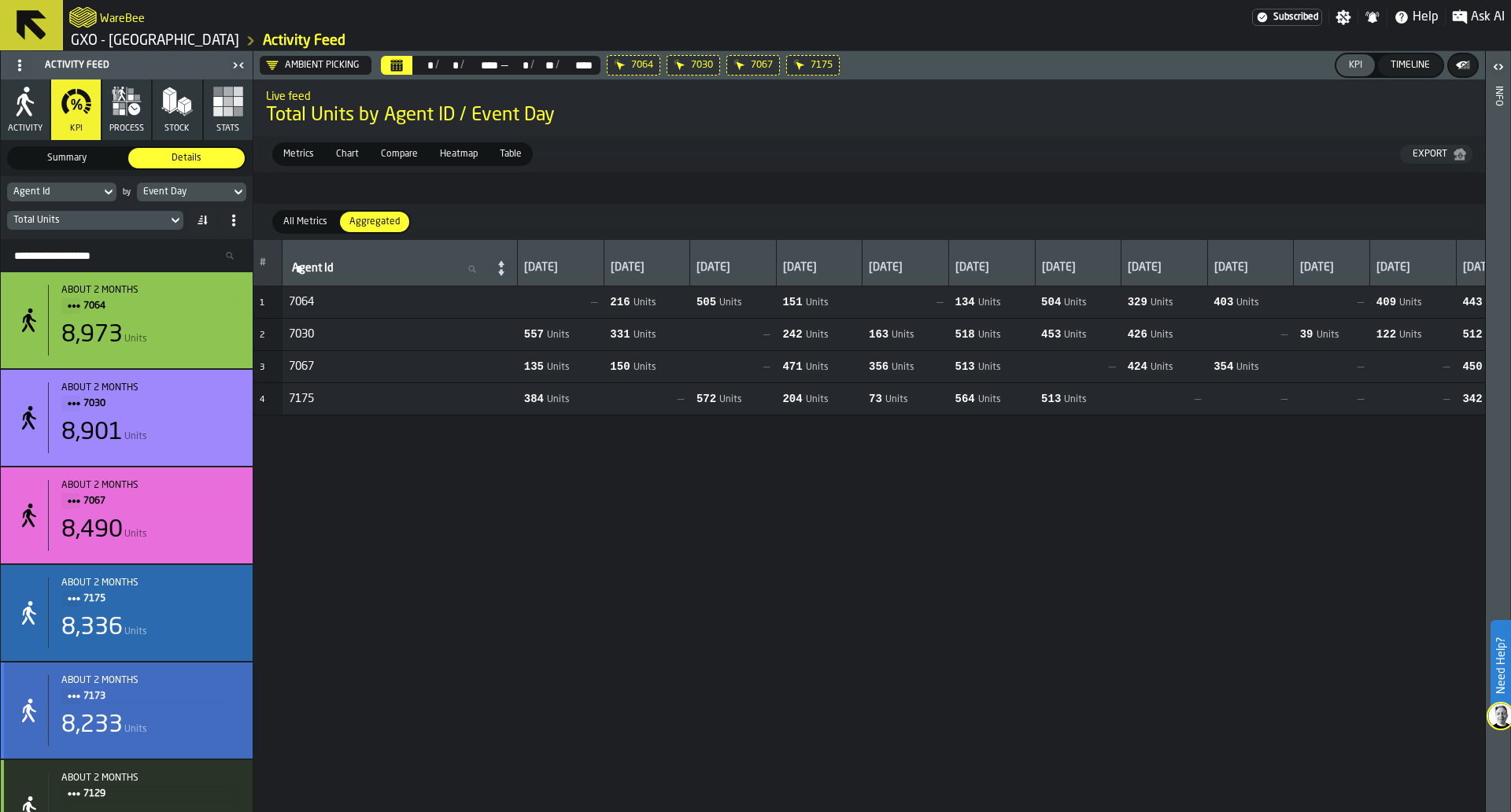
click at [96, 686] on div "about 2 months" at bounding box center [150, 680] width 178 height 11
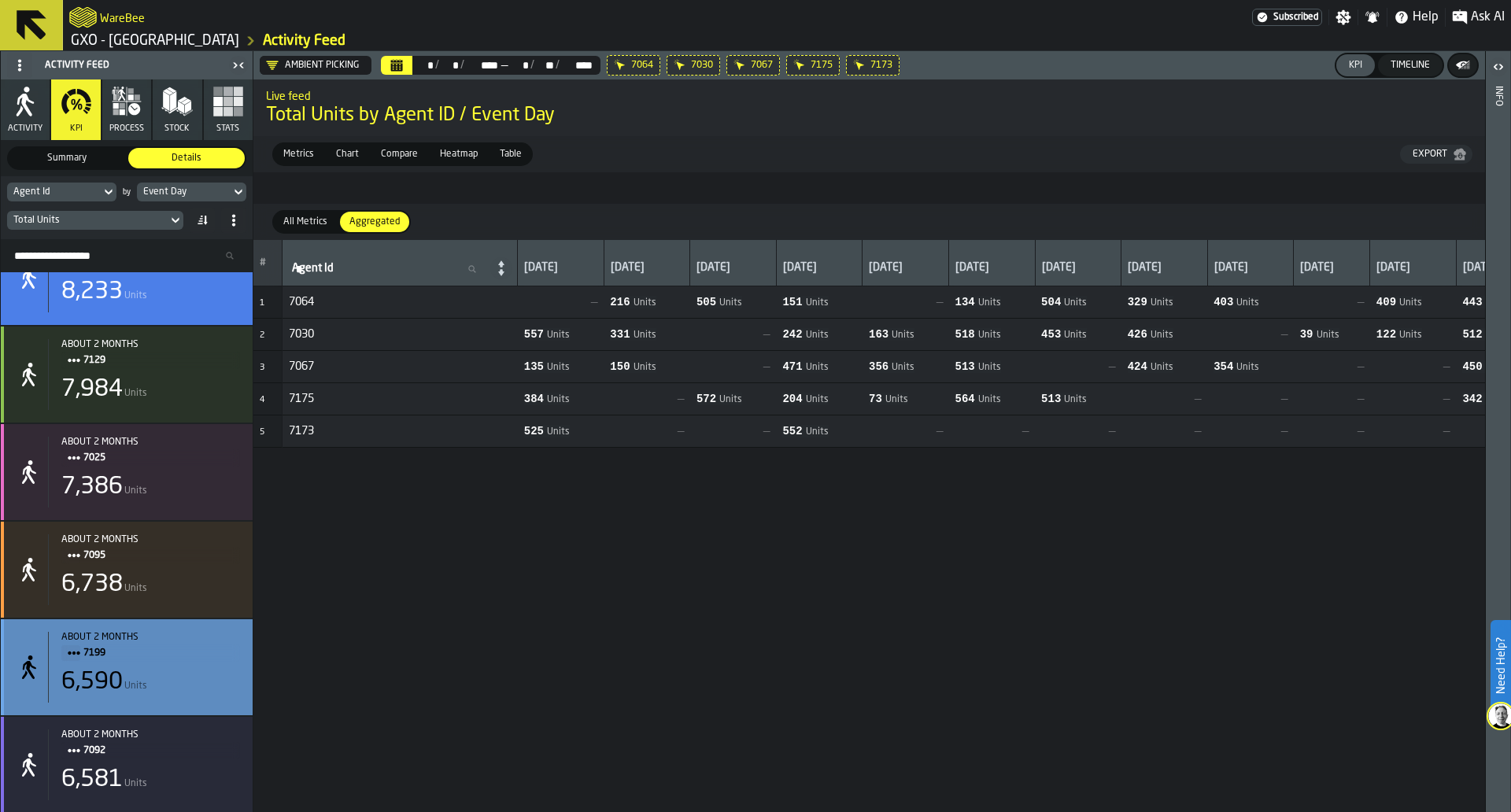
scroll to position [452, 0]
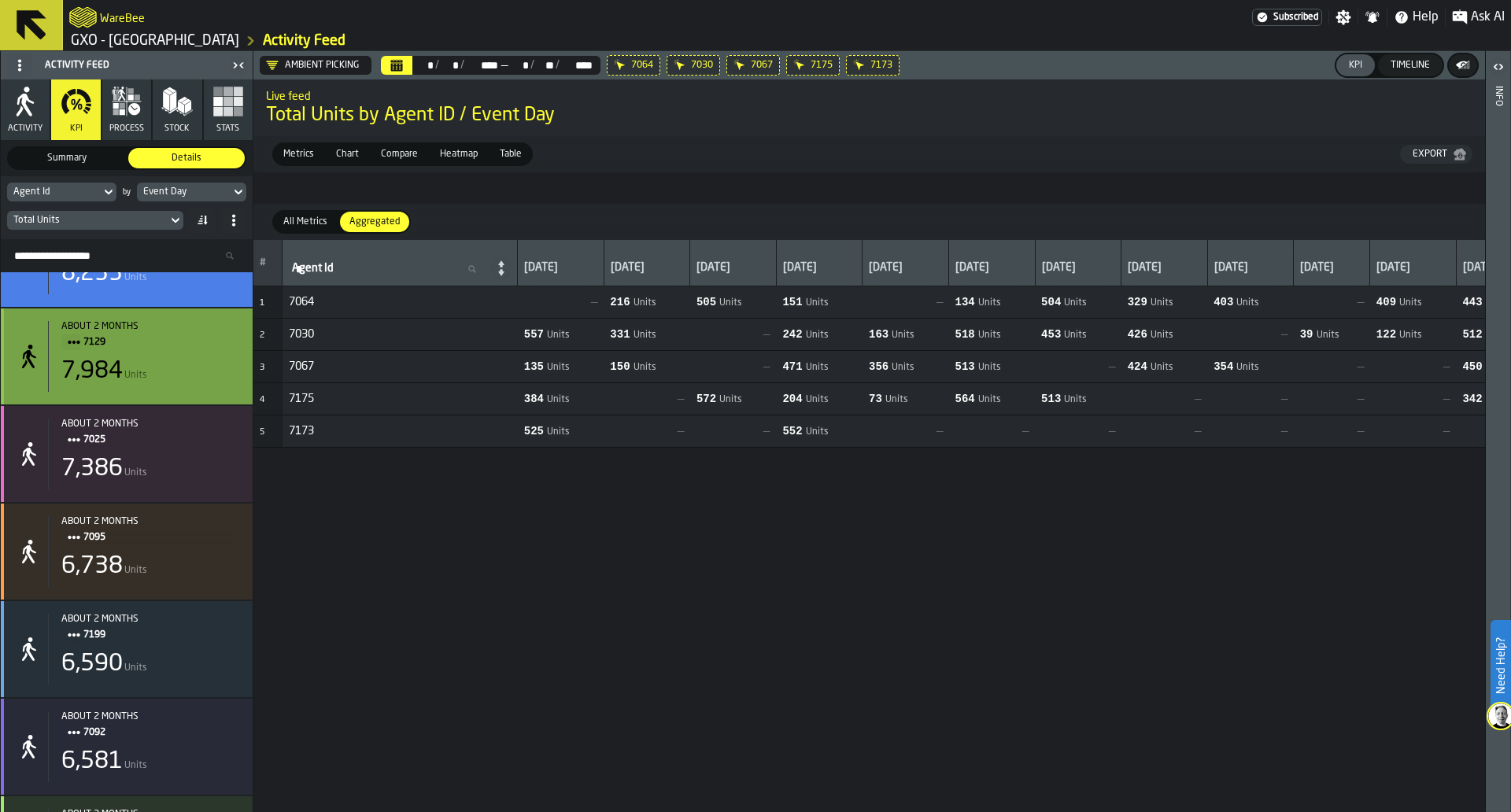
click at [106, 343] on span "7129" at bounding box center [155, 341] width 144 height 17
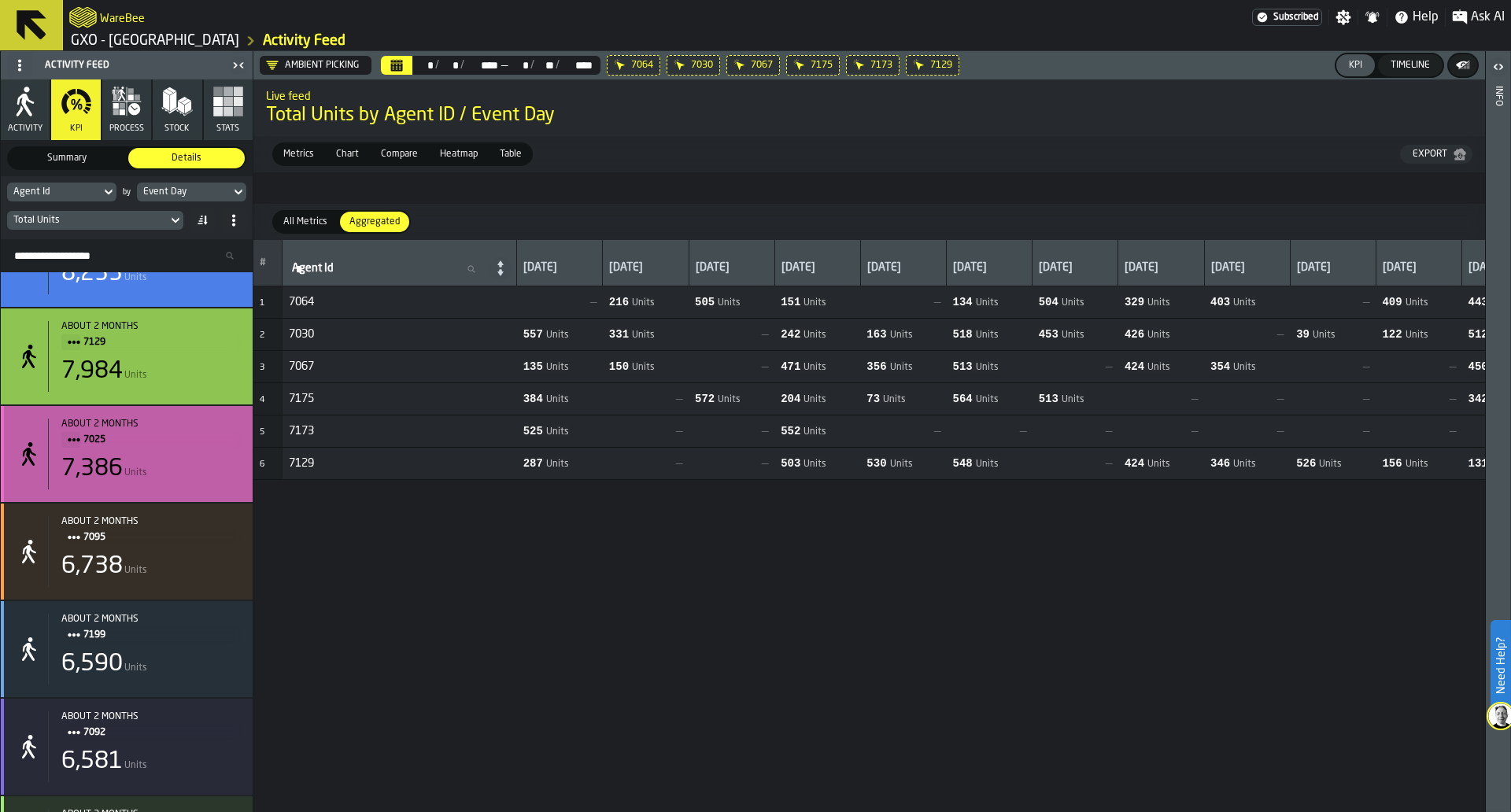
click at [96, 446] on span "7025" at bounding box center [155, 439] width 144 height 17
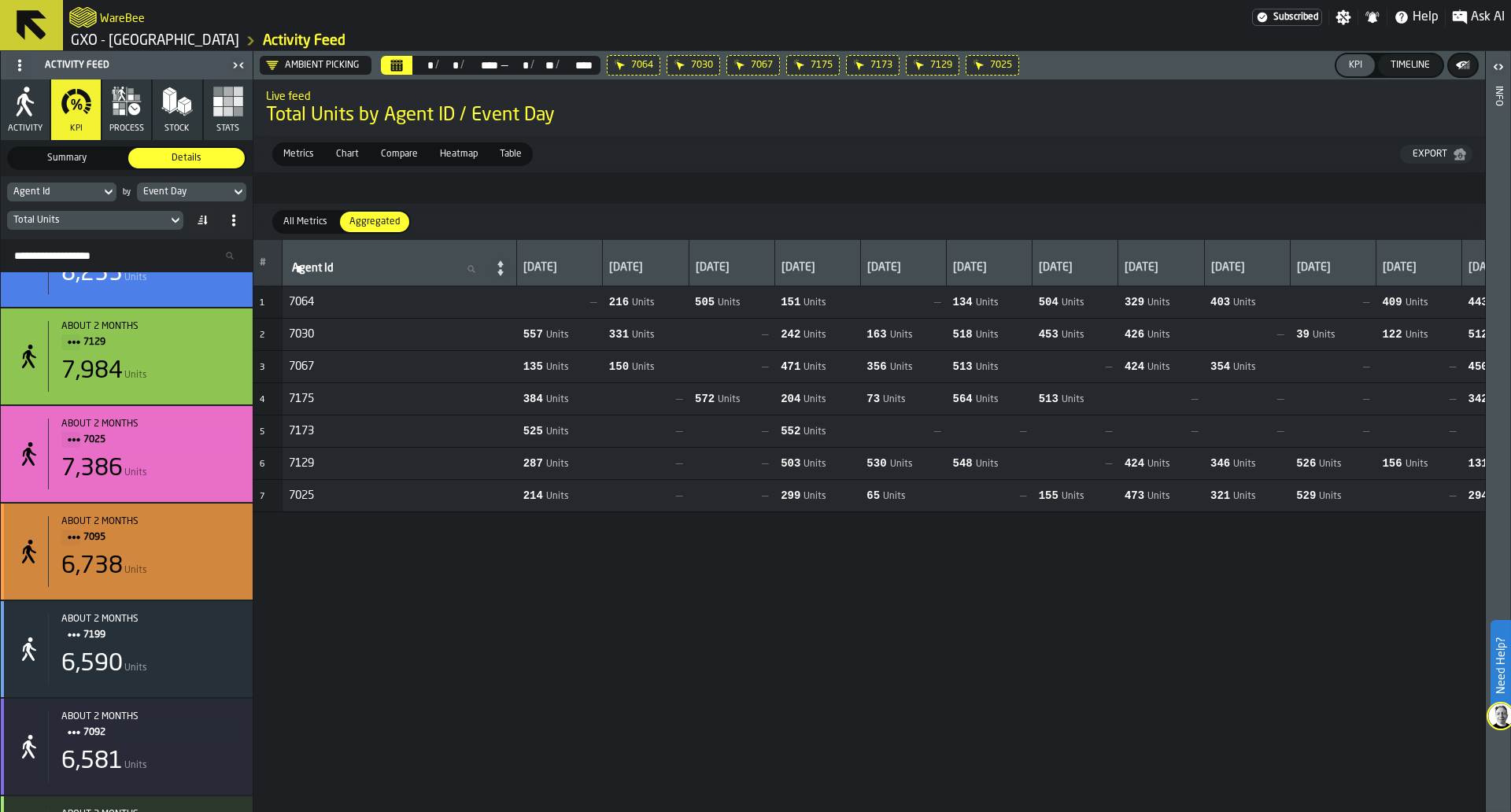
click at [97, 541] on span "7095" at bounding box center [155, 537] width 144 height 17
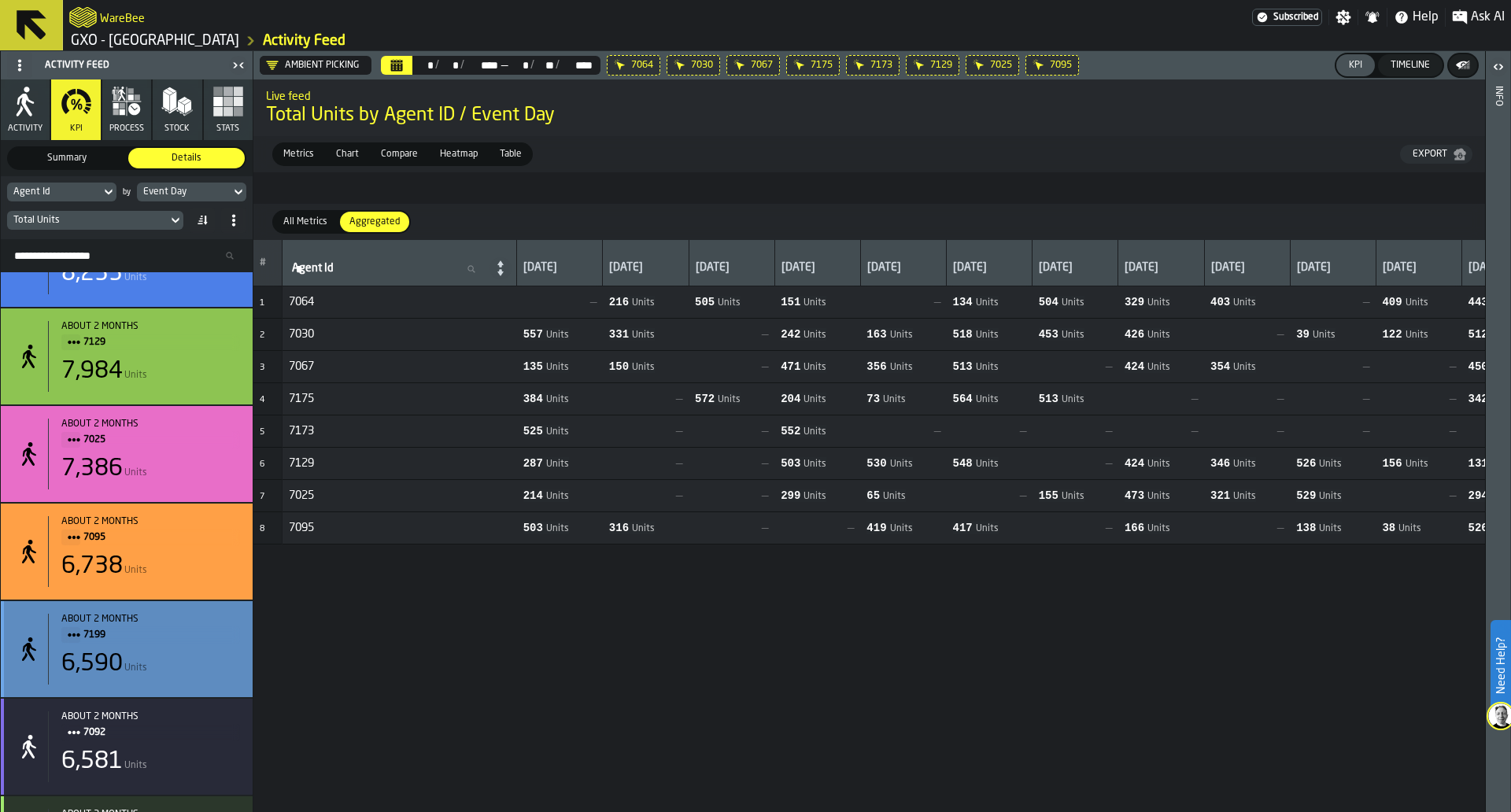
click at [96, 639] on span "7199" at bounding box center [155, 635] width 144 height 17
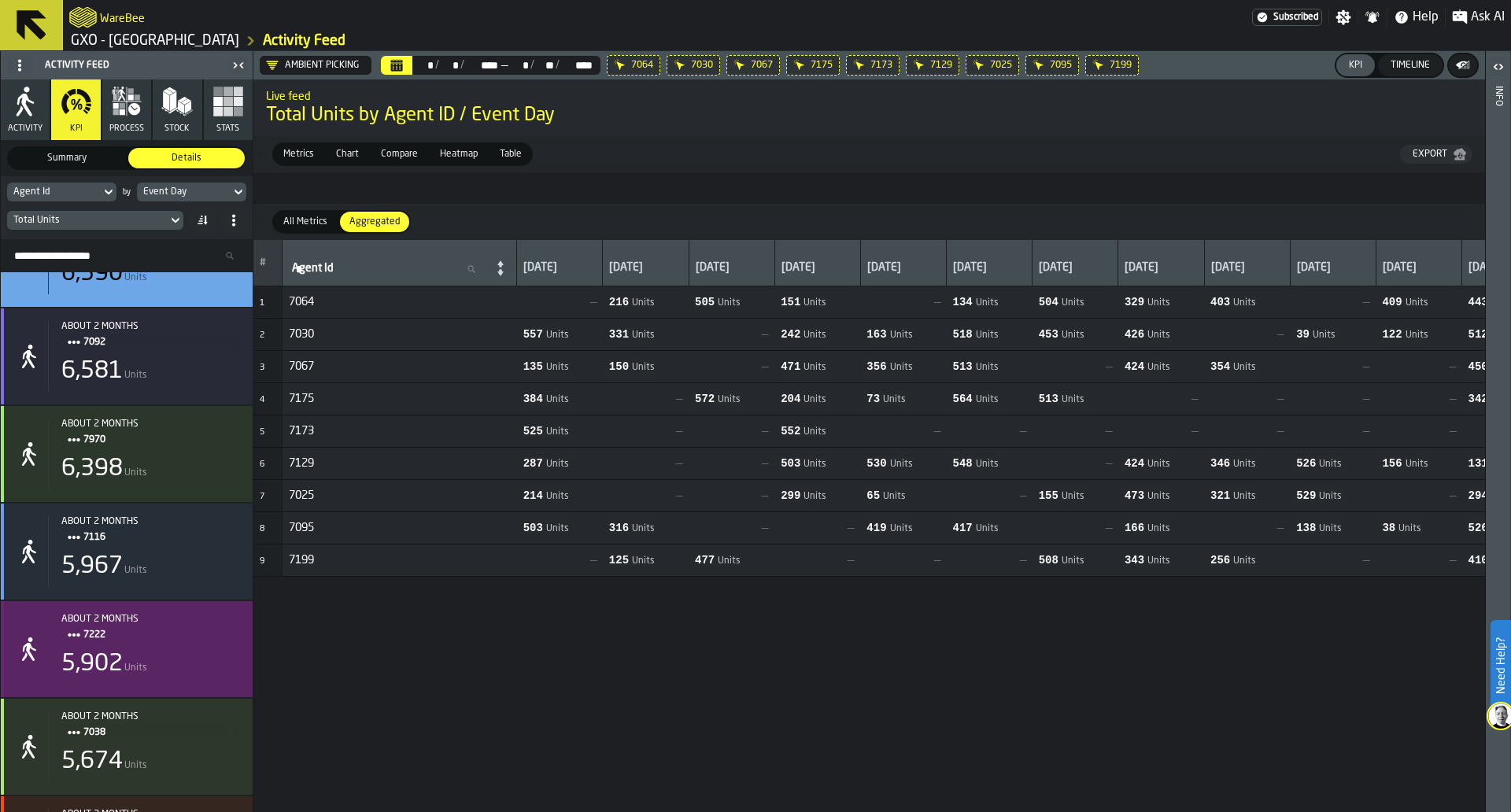
scroll to position [842, 0]
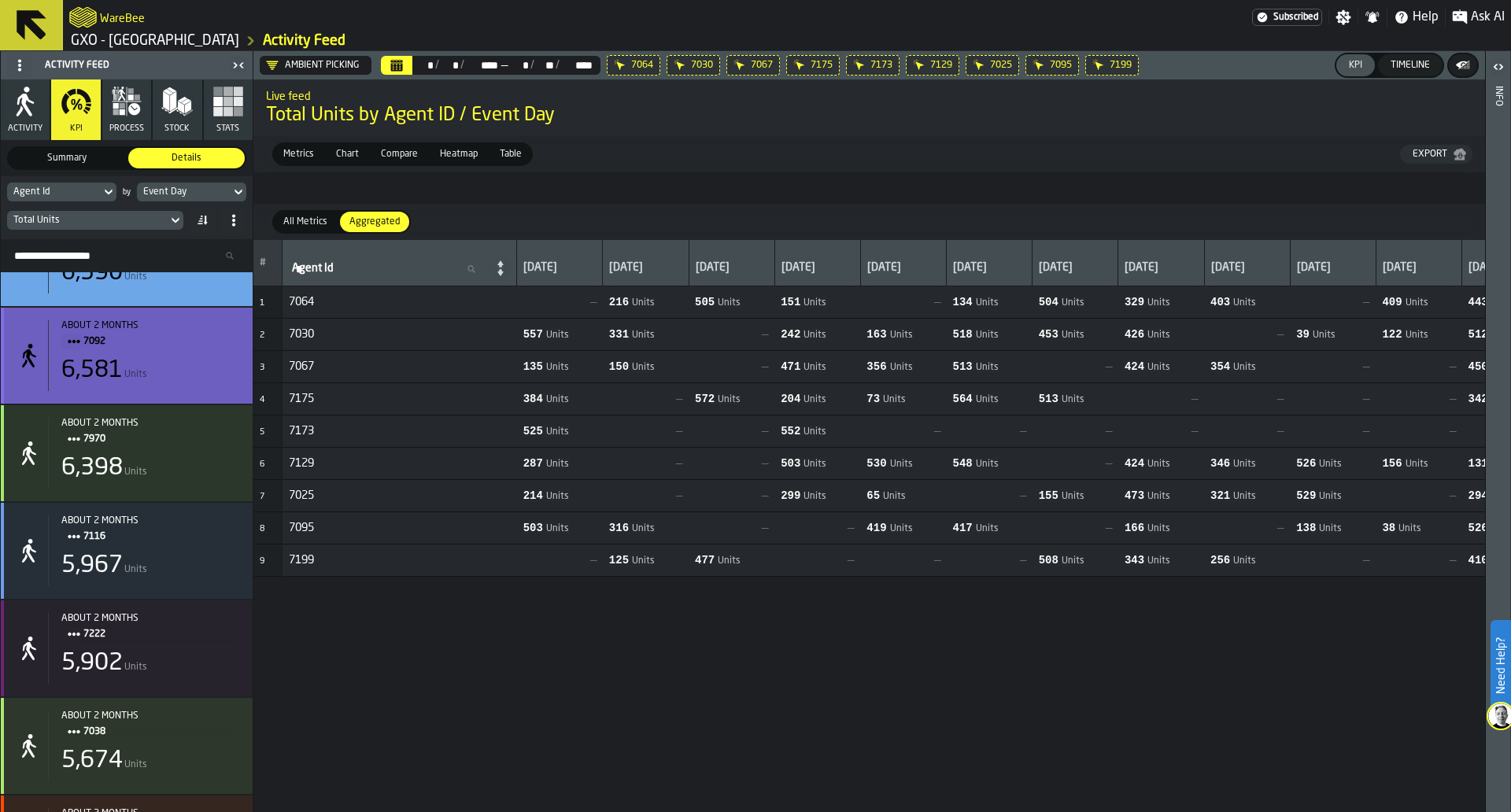
click at [87, 347] on span "7092" at bounding box center [155, 341] width 144 height 17
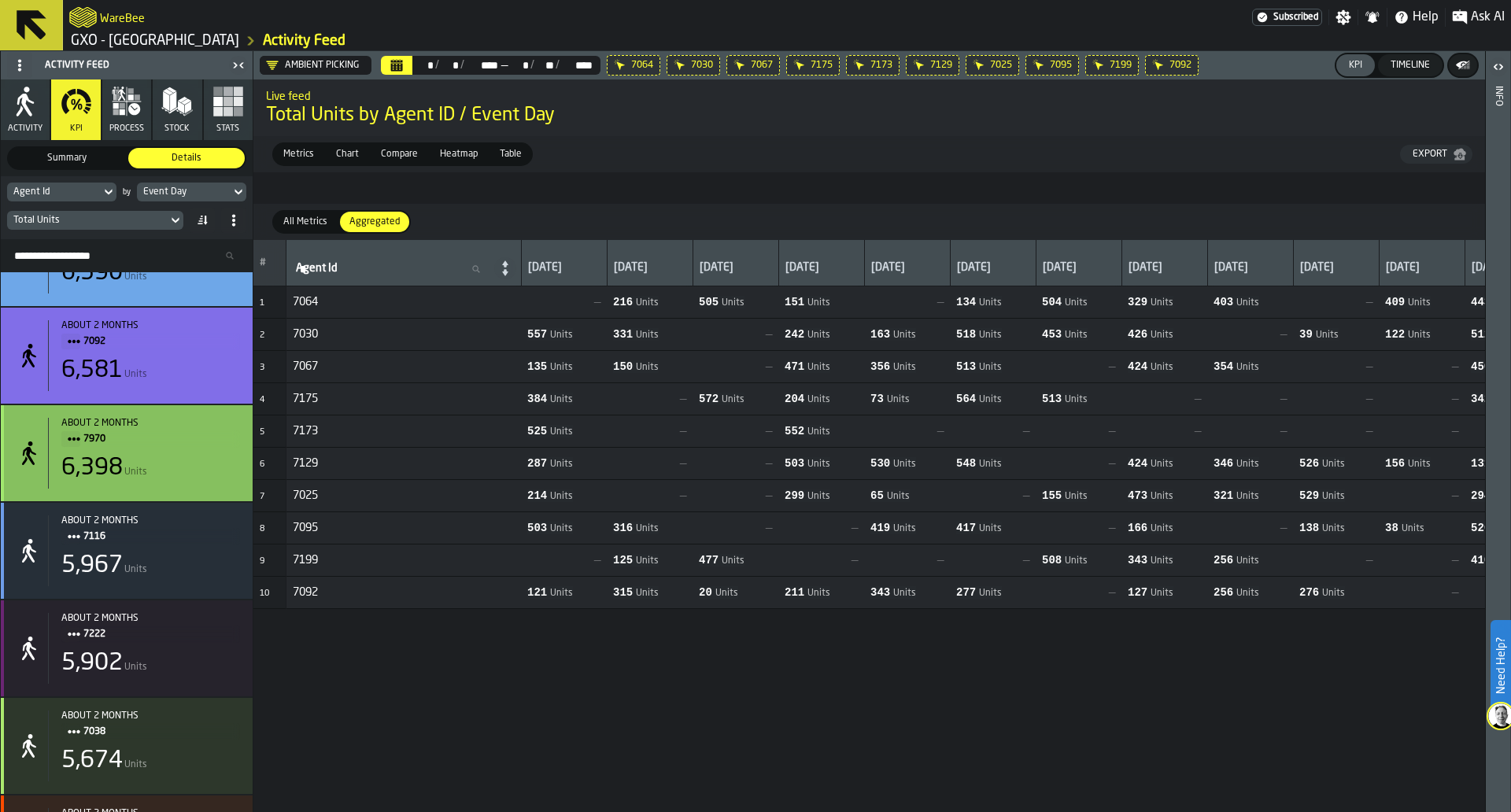
click at [88, 445] on span "7970" at bounding box center [155, 438] width 144 height 17
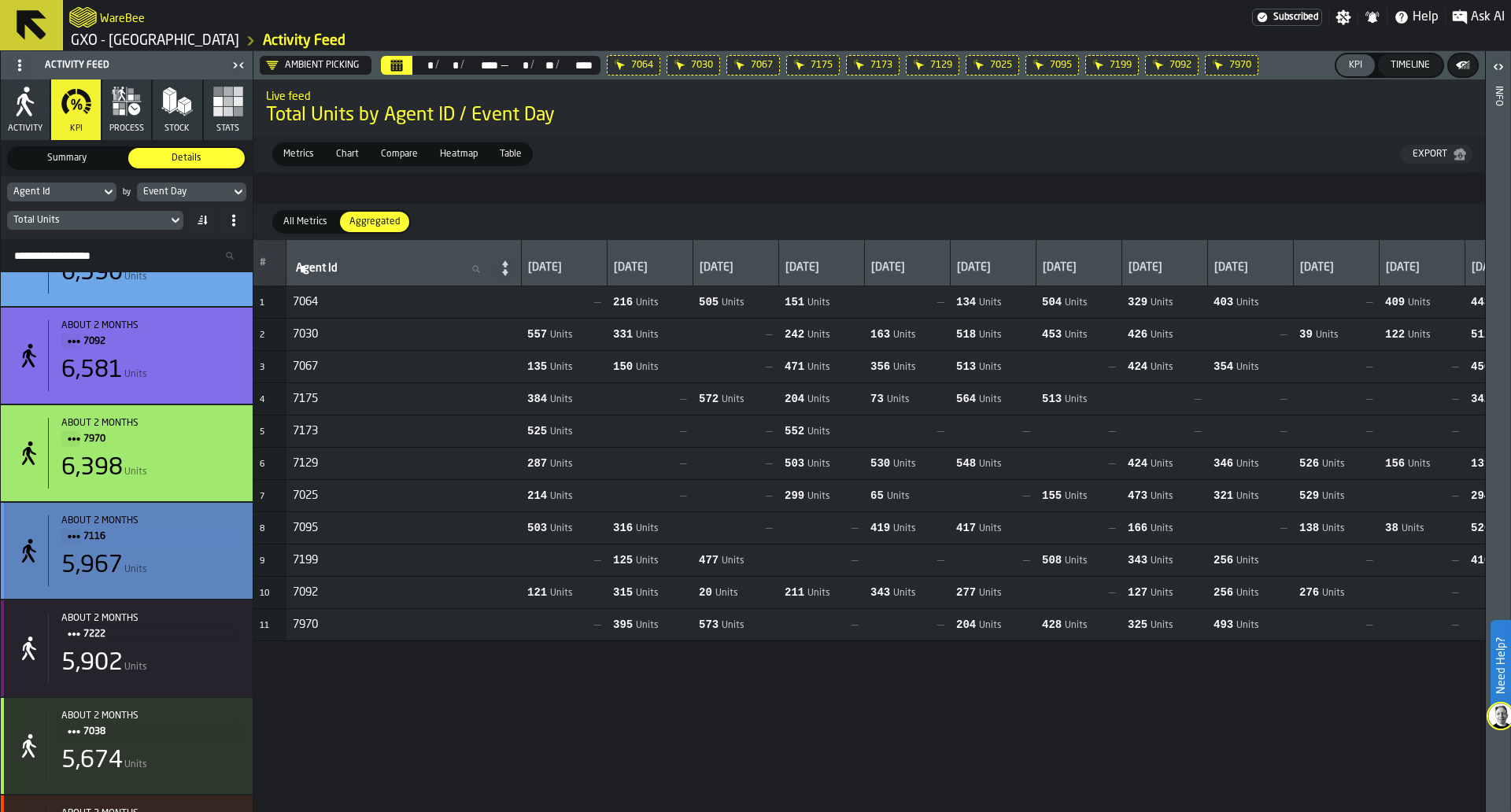
click at [87, 538] on span "7116" at bounding box center [155, 536] width 144 height 17
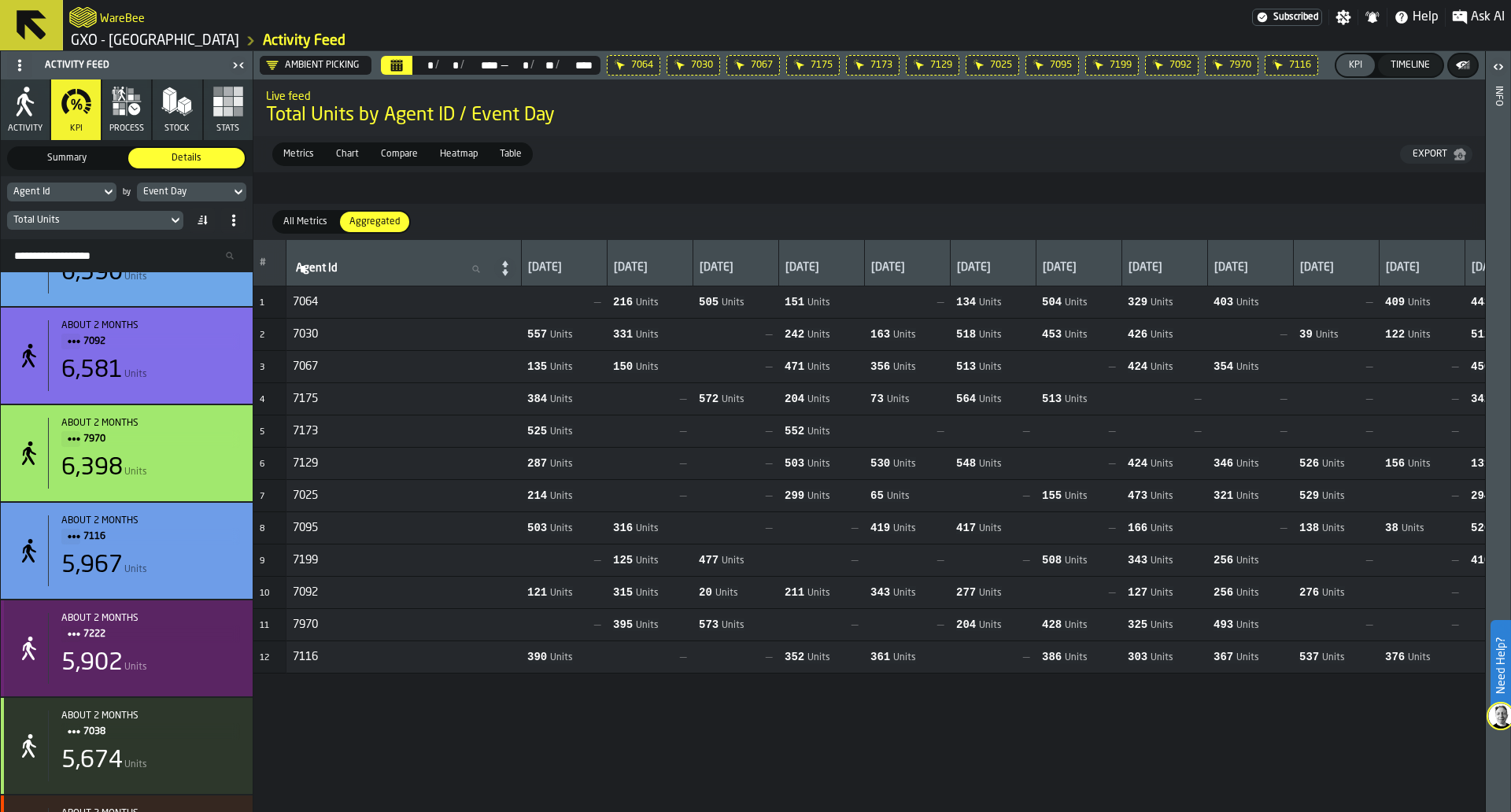
click at [89, 639] on span "7222" at bounding box center [155, 634] width 144 height 17
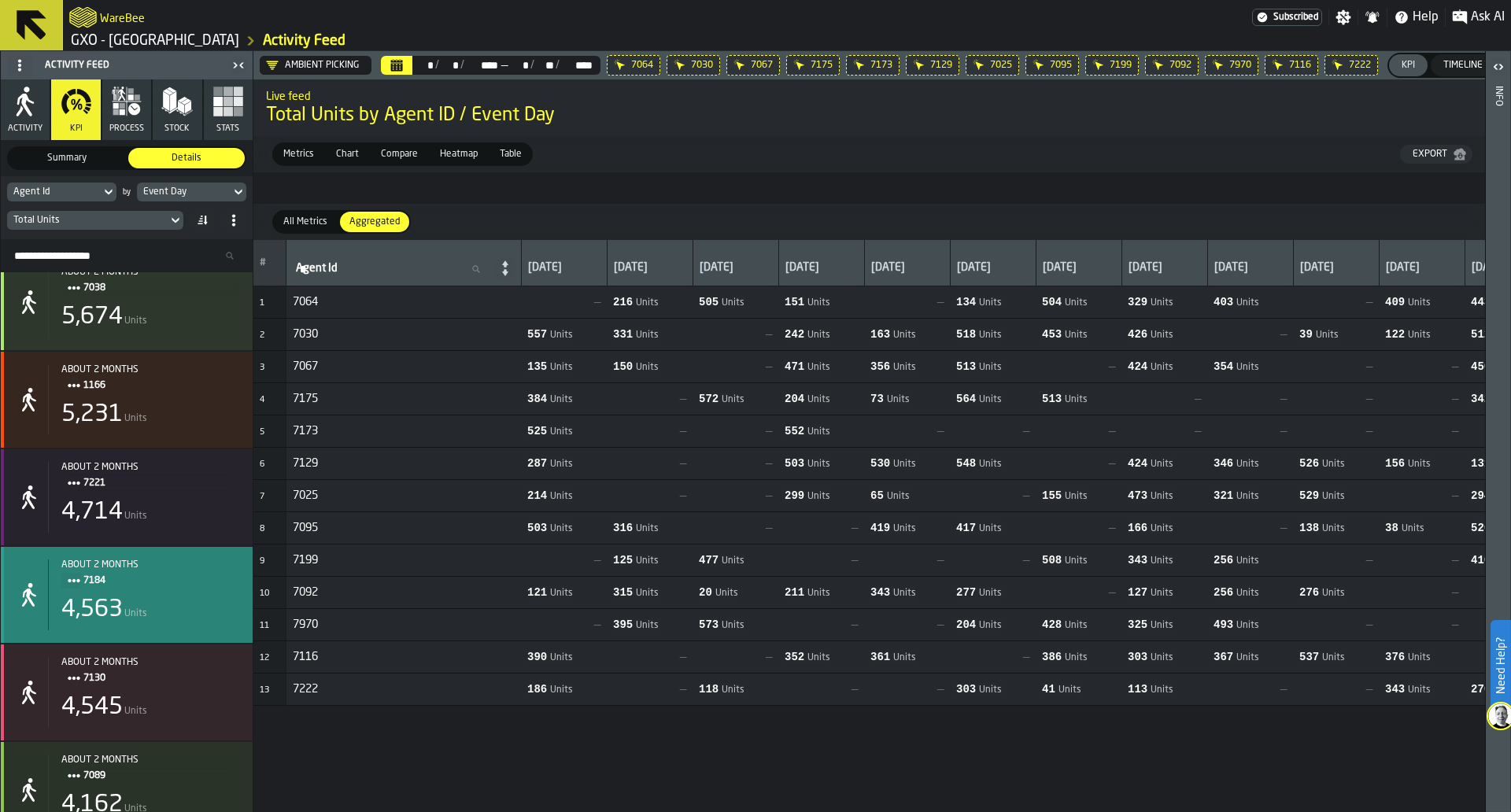
scroll to position [1287, 0]
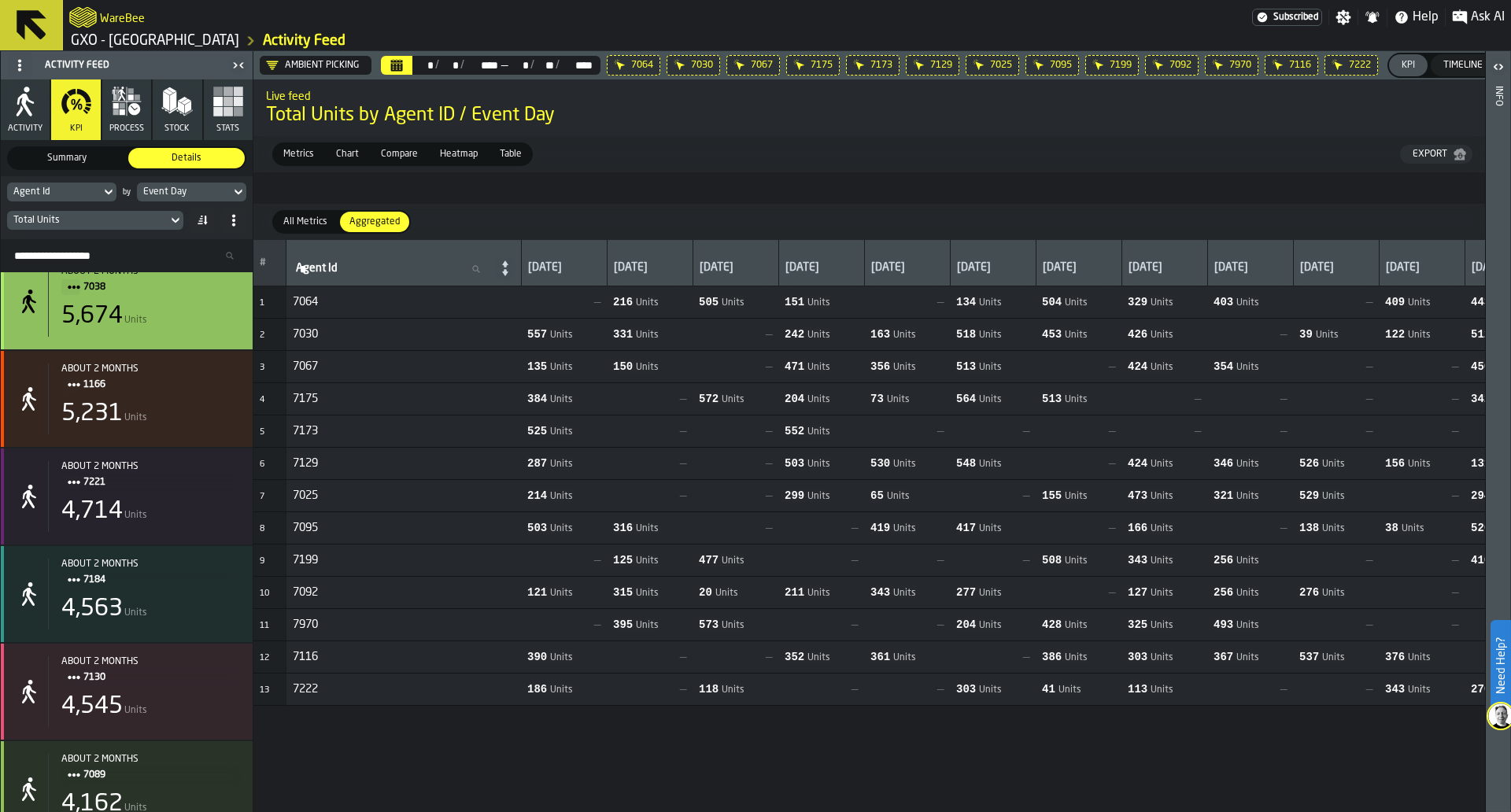
click at [93, 287] on span "7038" at bounding box center [155, 287] width 144 height 17
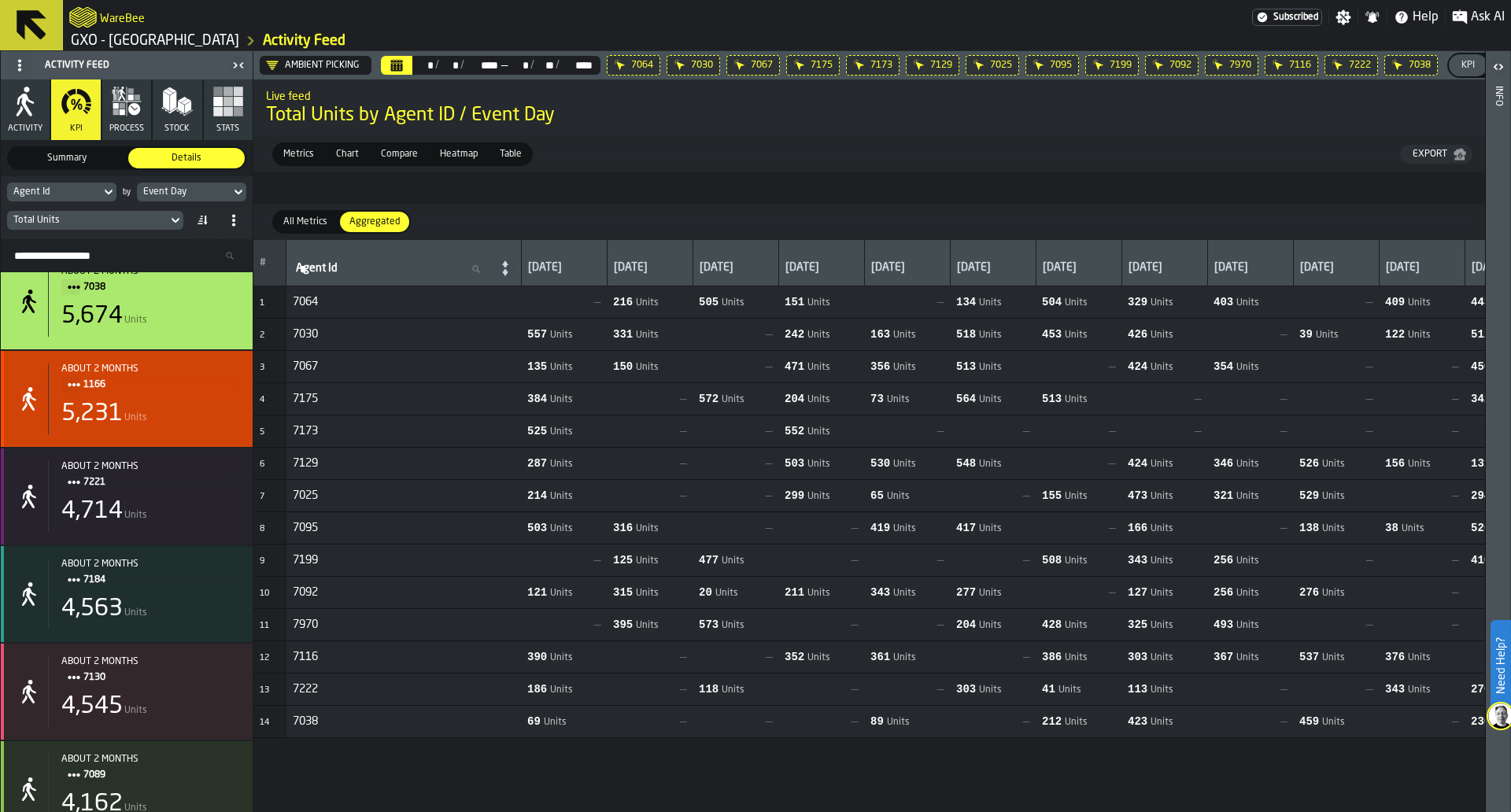
click at [98, 391] on span "1166" at bounding box center [155, 384] width 144 height 17
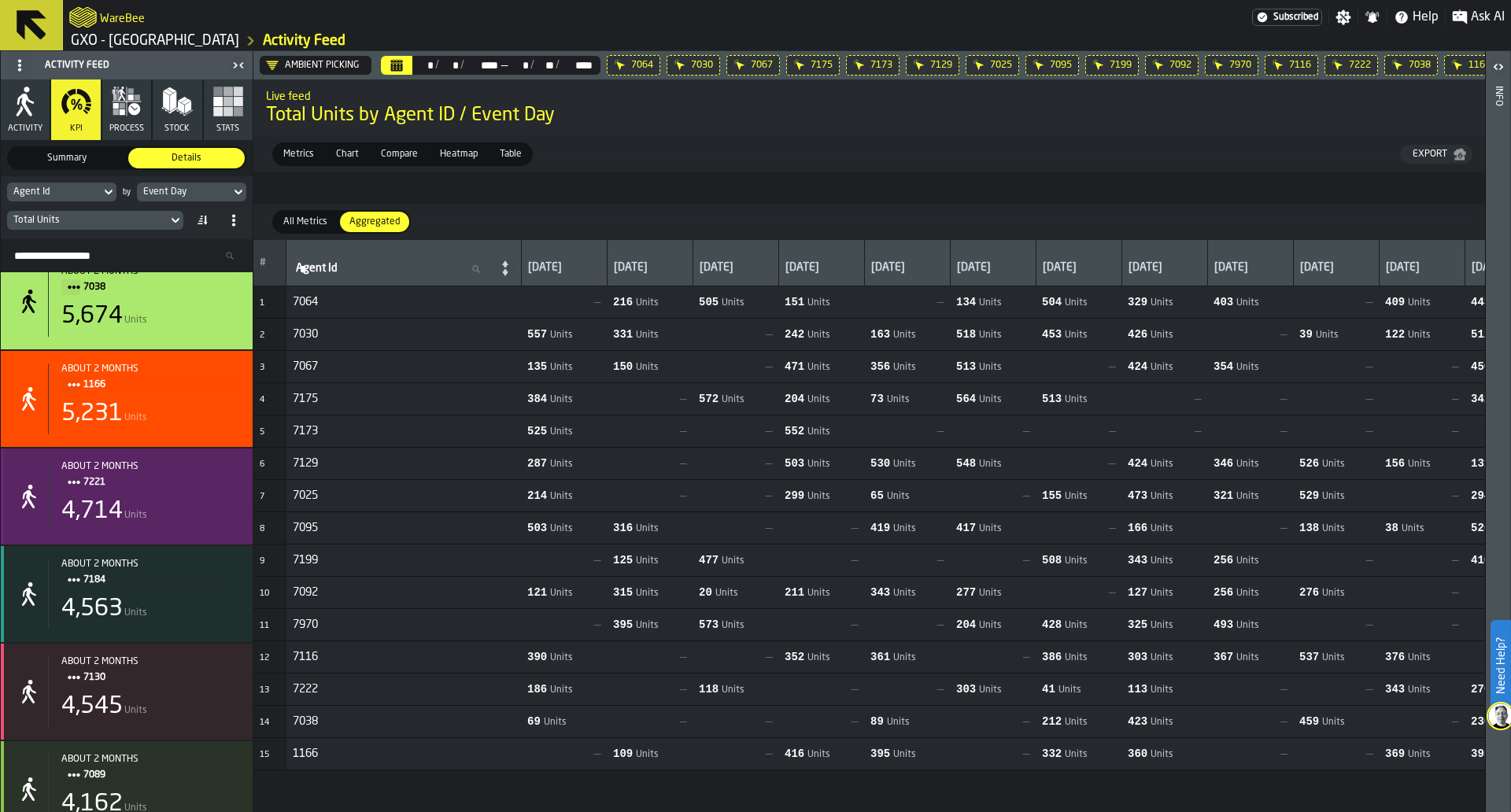
click at [100, 491] on span "7221" at bounding box center [155, 481] width 144 height 17
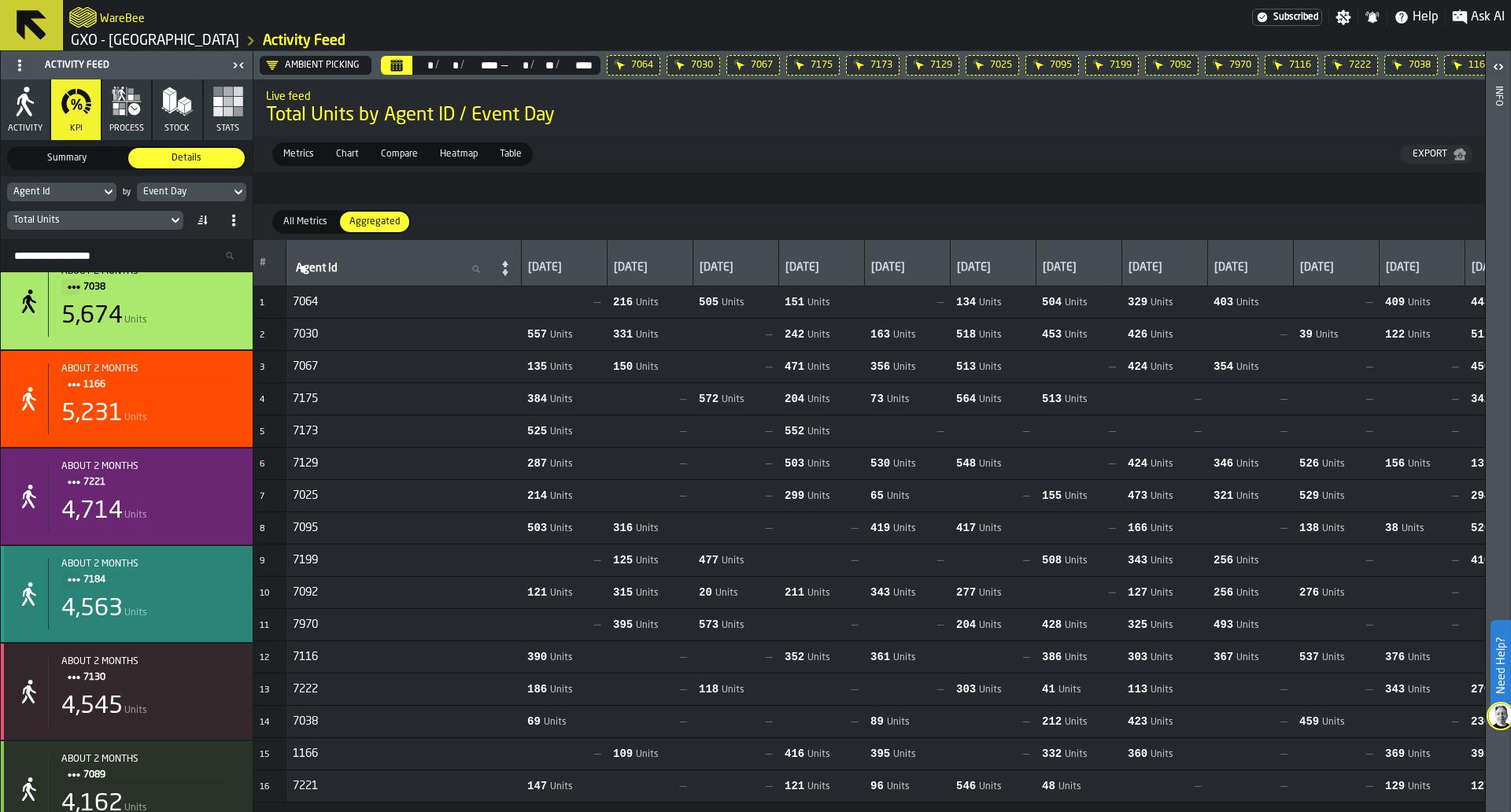
click at [82, 578] on div "7184" at bounding box center [150, 579] width 178 height 17
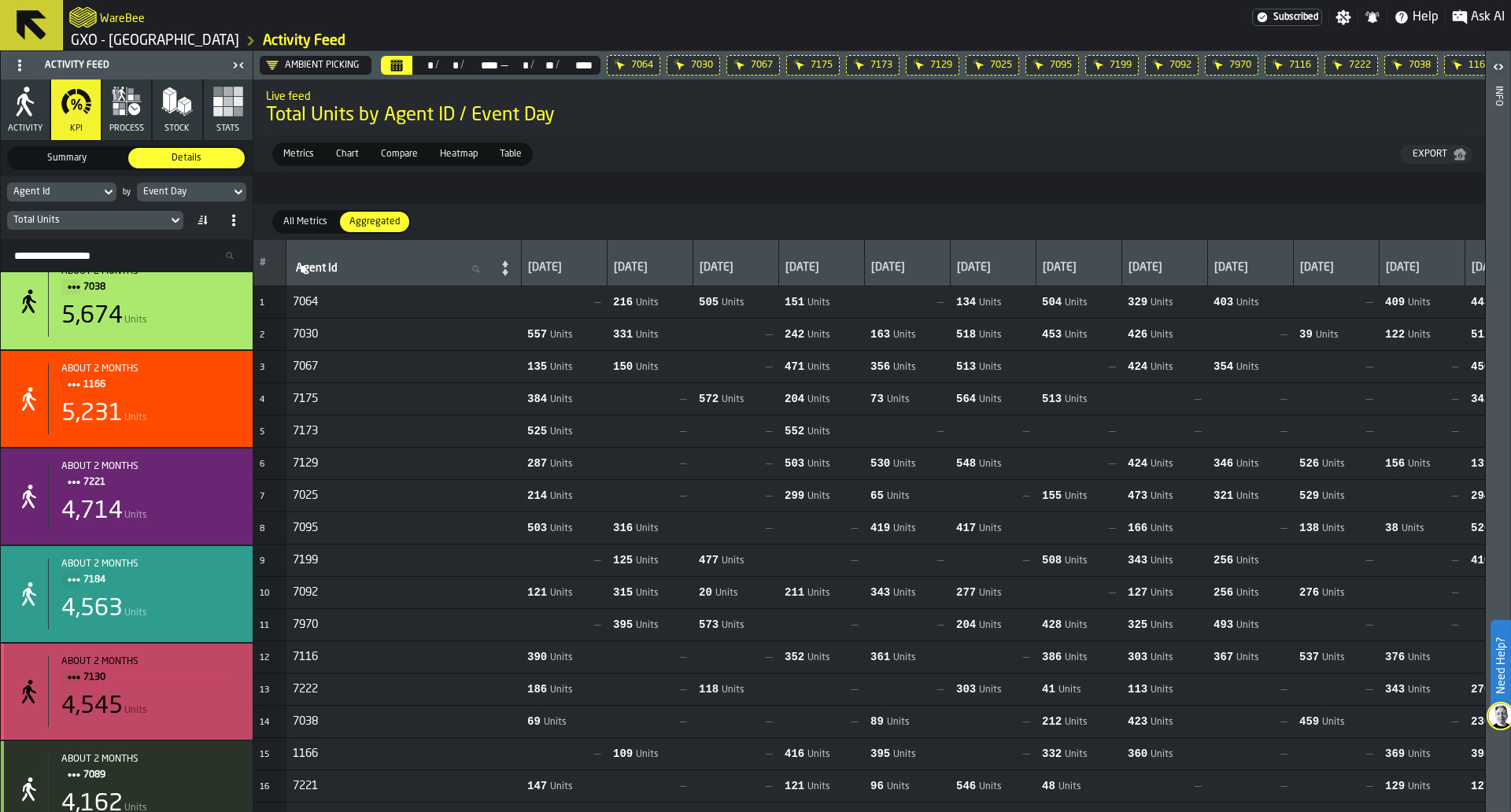
click at [96, 686] on span "7130" at bounding box center [155, 677] width 144 height 17
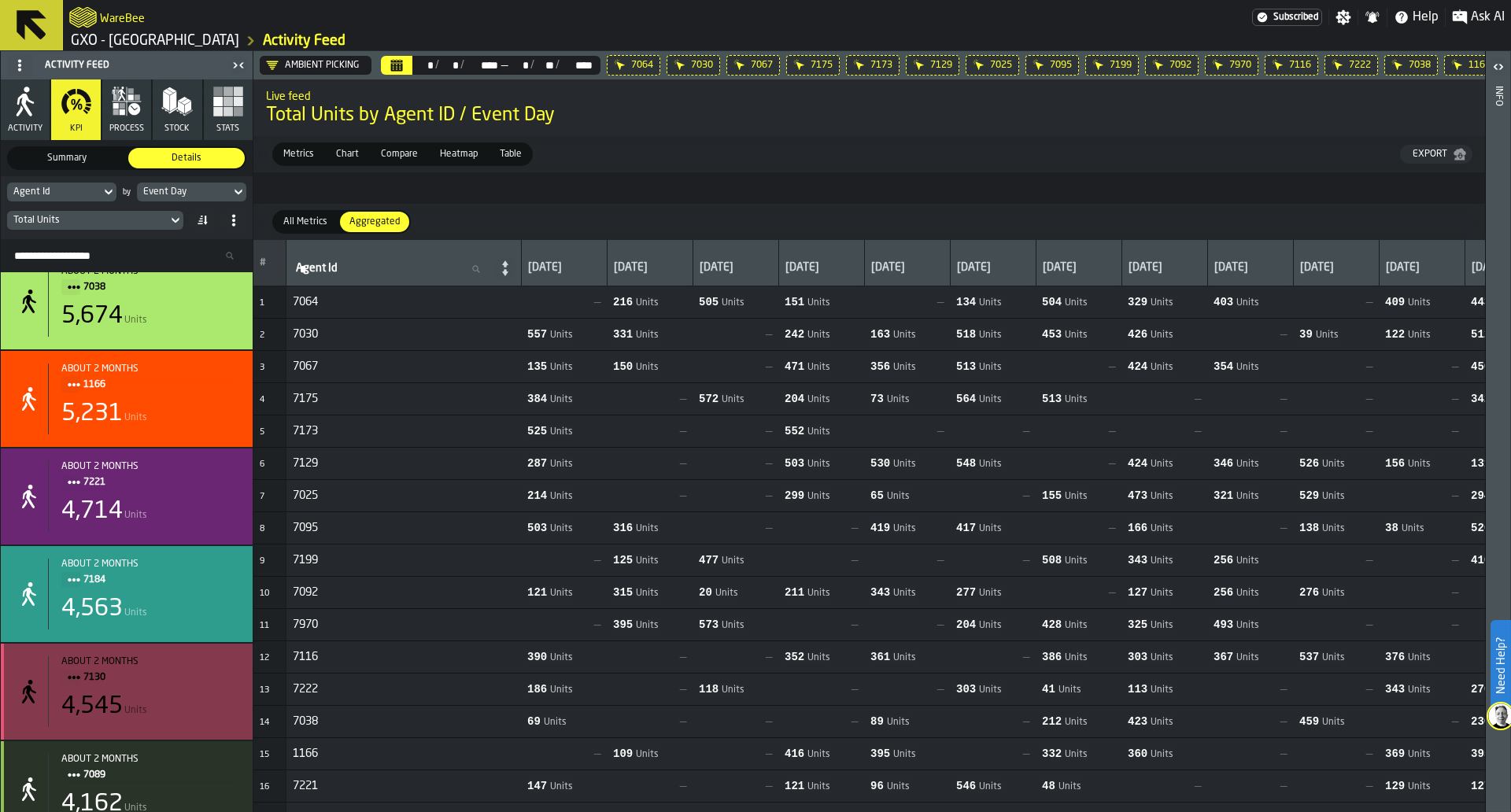
scroll to position [1491, 0]
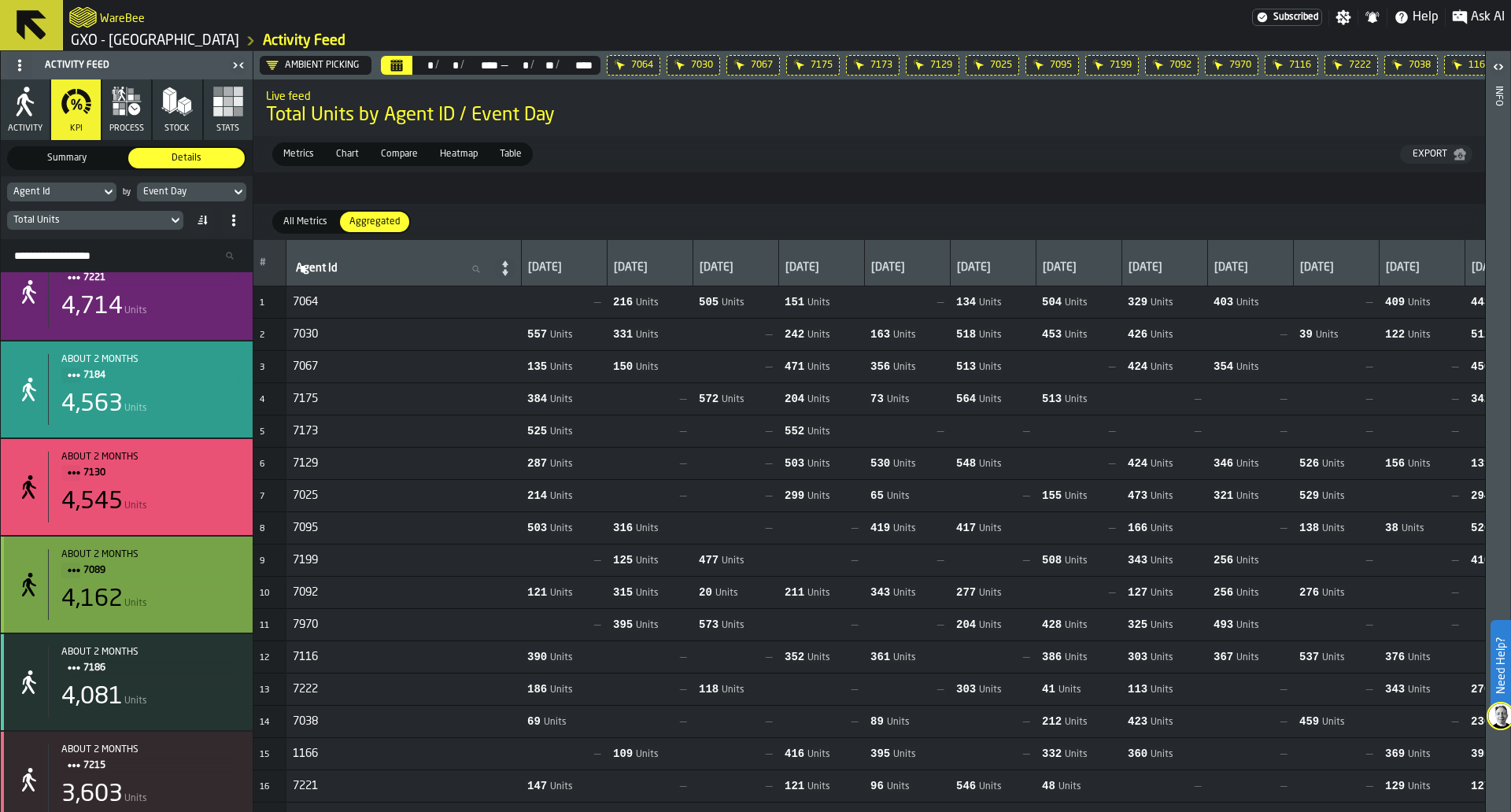
click at [91, 579] on span "7089" at bounding box center [155, 570] width 144 height 17
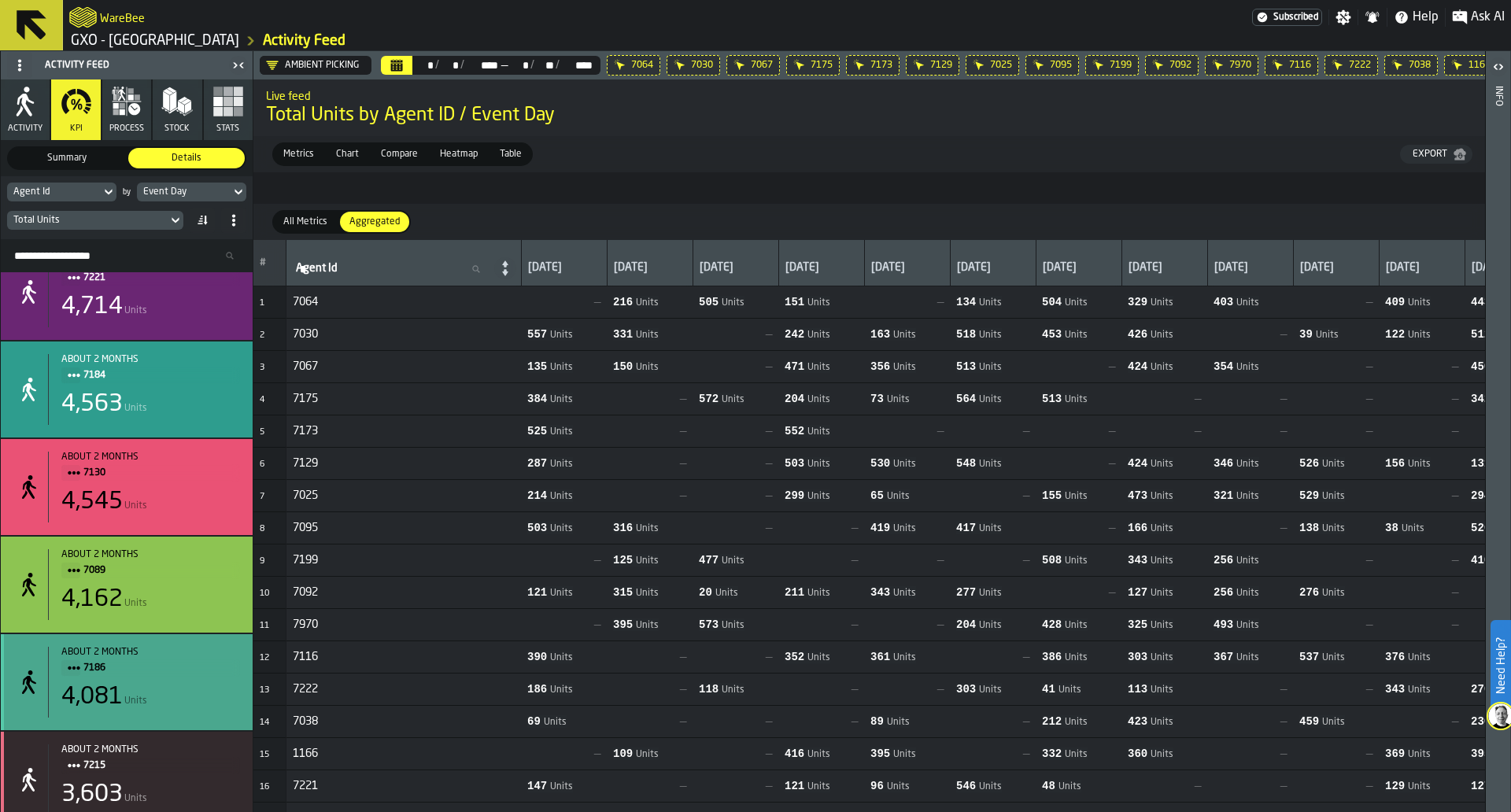
click at [92, 676] on span "7186" at bounding box center [155, 668] width 144 height 17
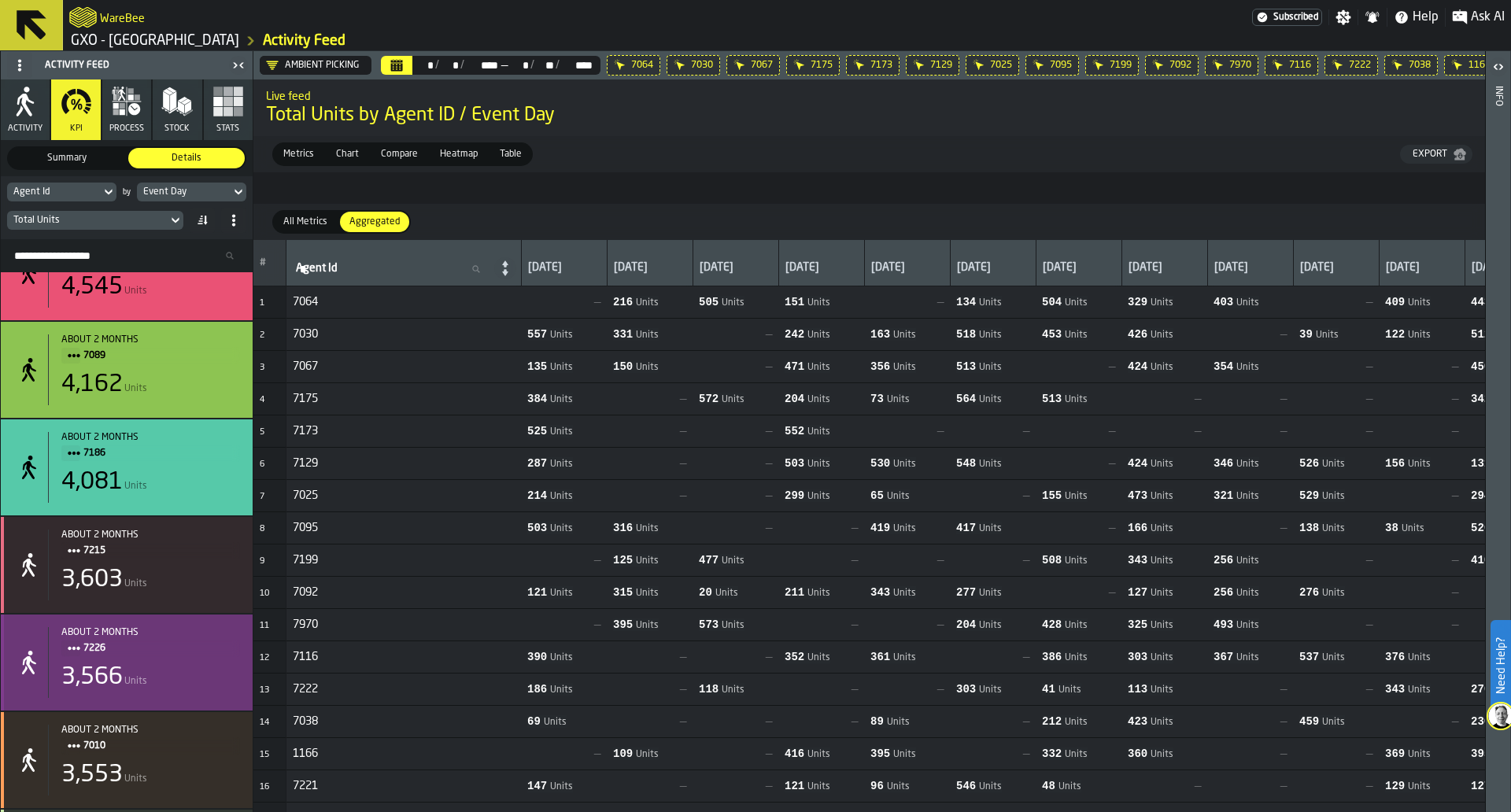
scroll to position [1758, 0]
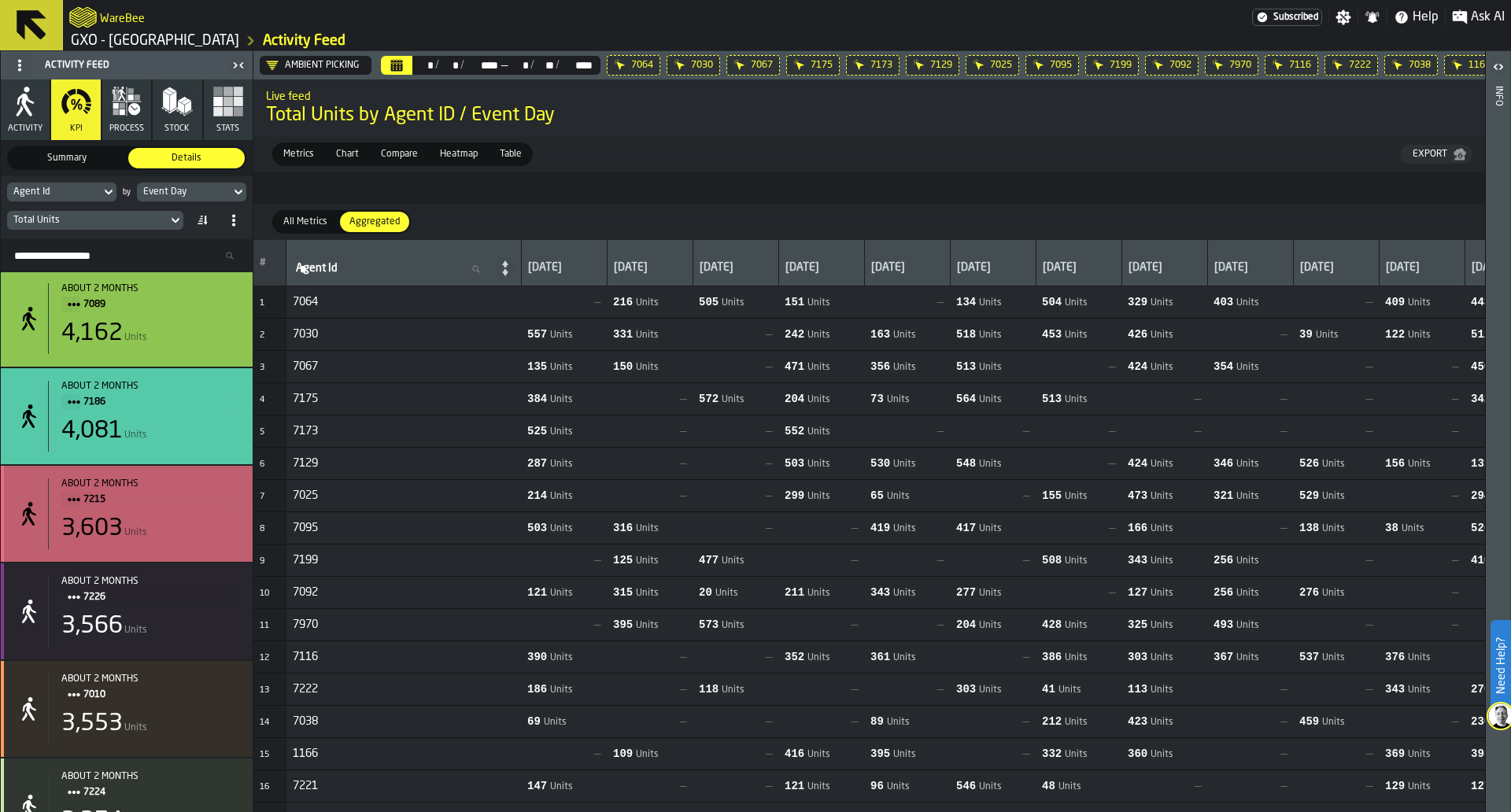
click at [91, 497] on span "7215" at bounding box center [155, 499] width 144 height 17
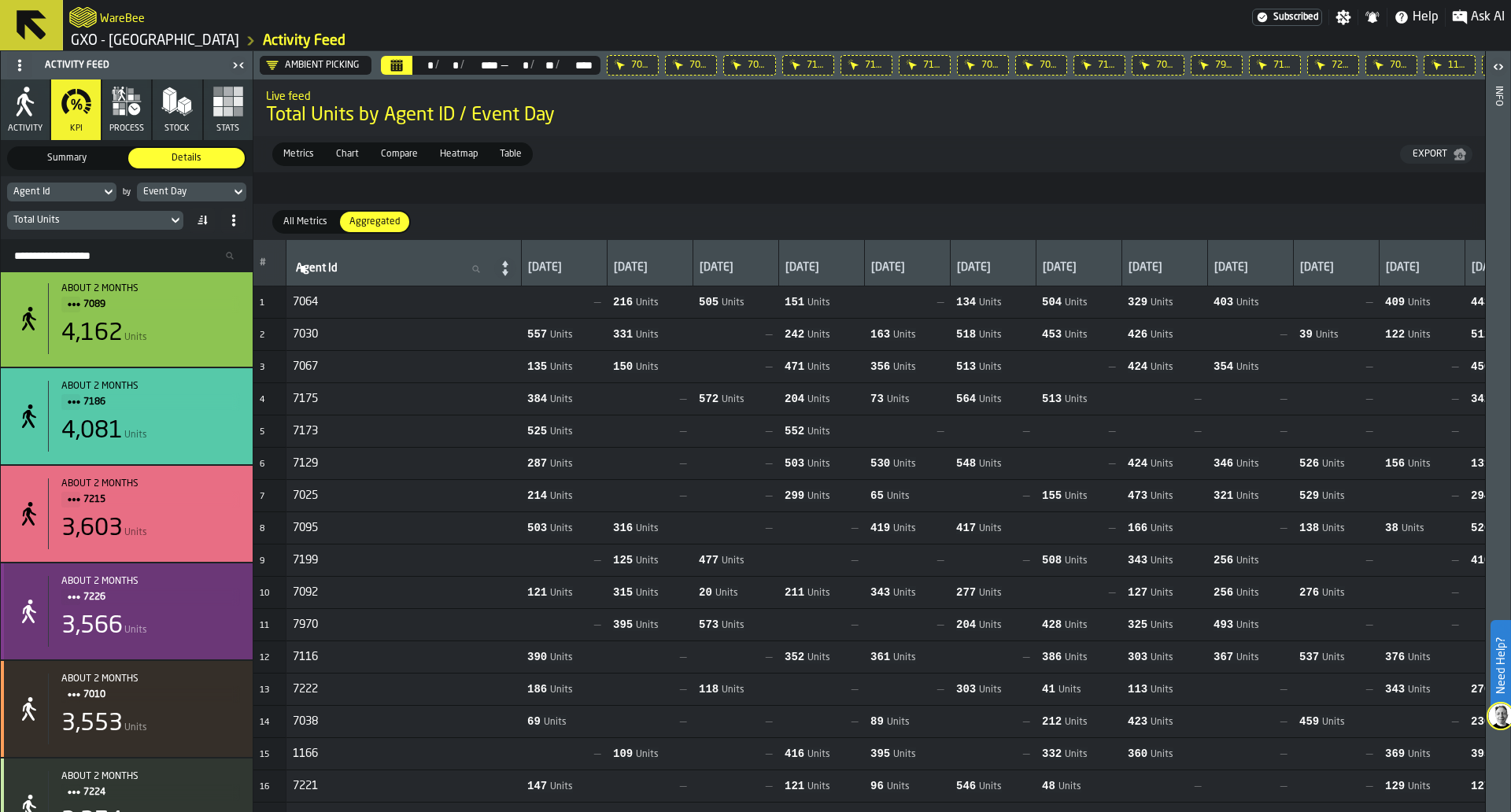
click at [85, 600] on span "7226" at bounding box center [155, 597] width 144 height 17
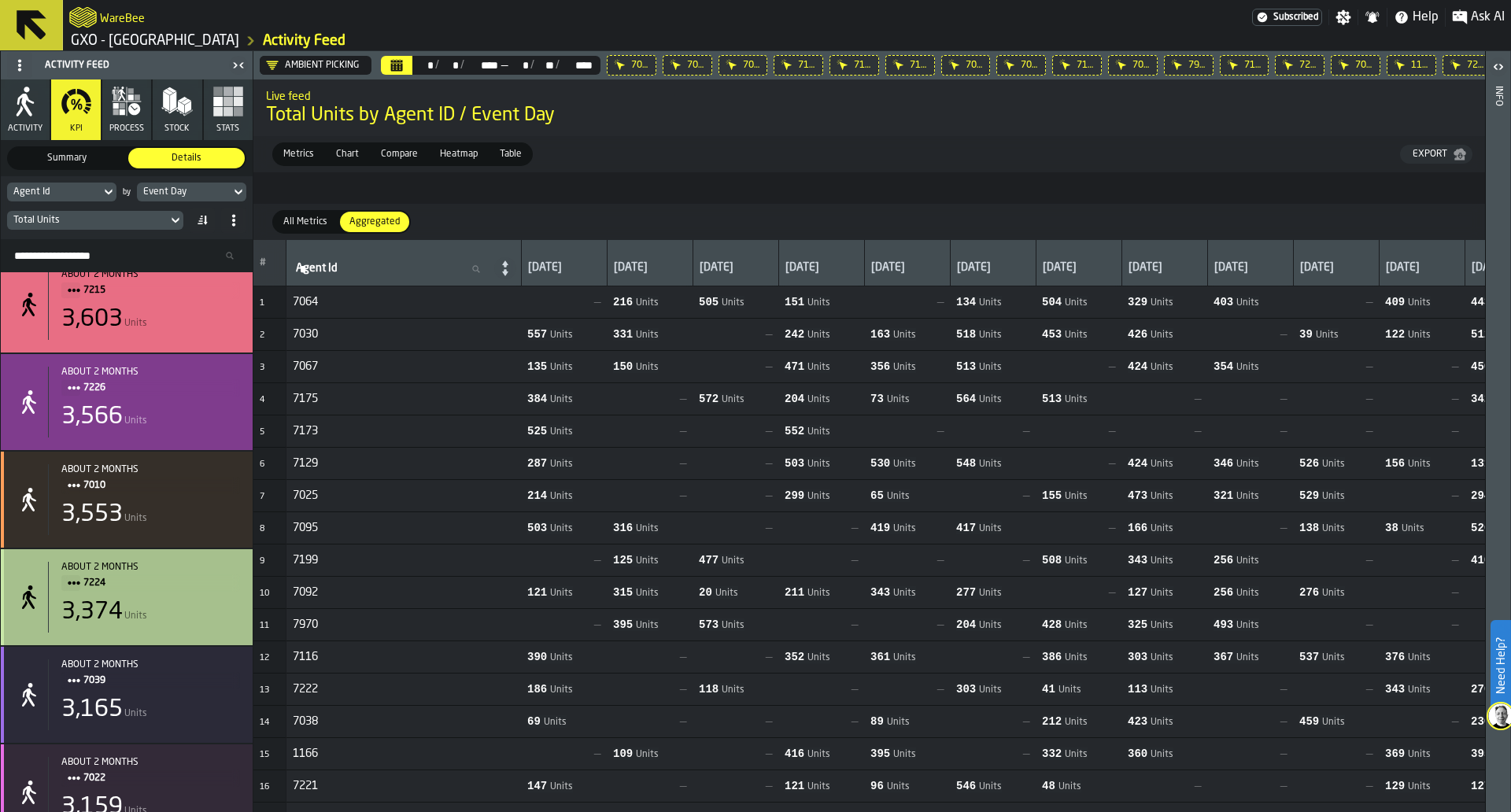
scroll to position [1966, 0]
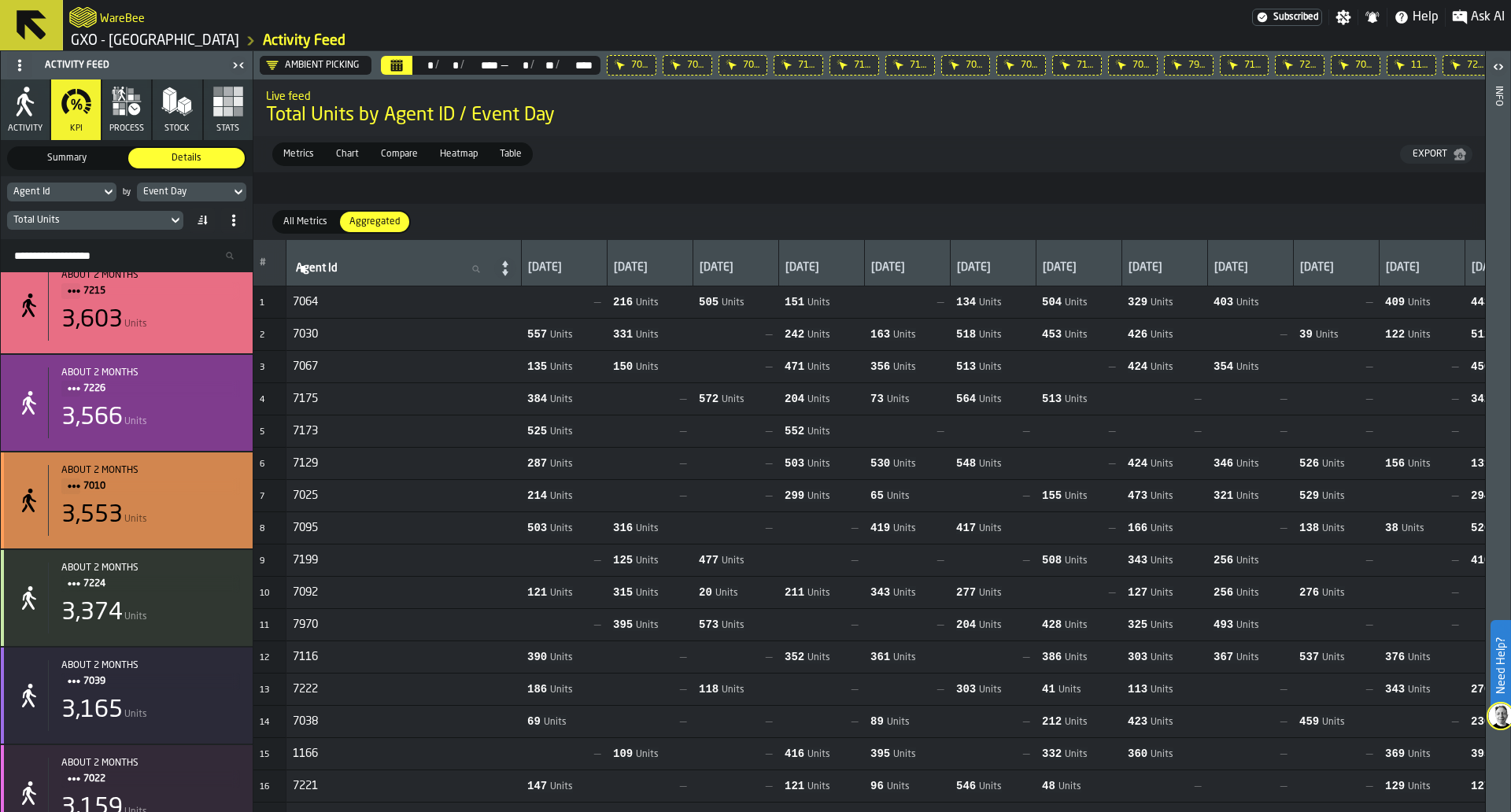
click at [87, 488] on span "7010" at bounding box center [155, 486] width 144 height 17
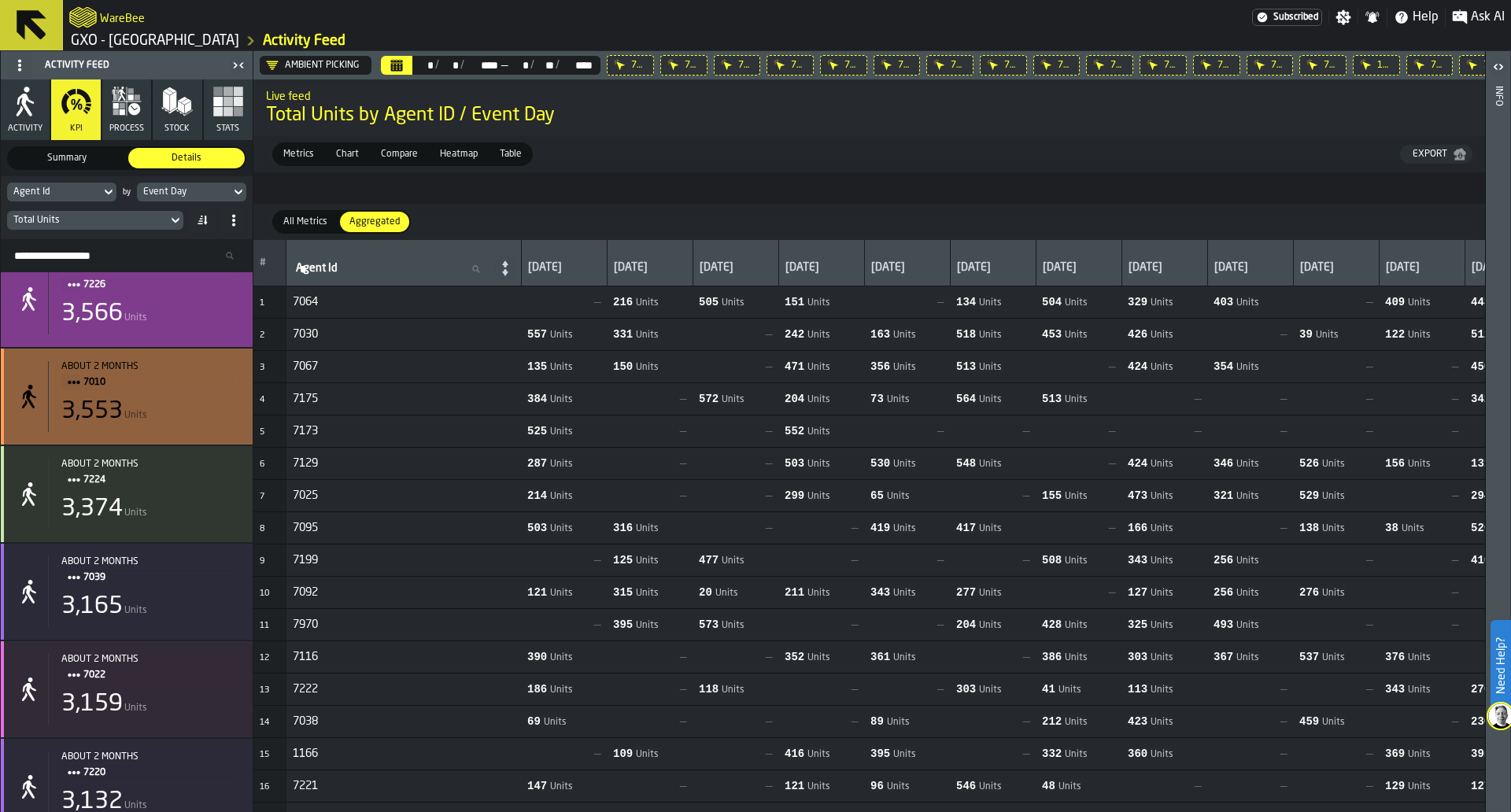
scroll to position [2071, 0]
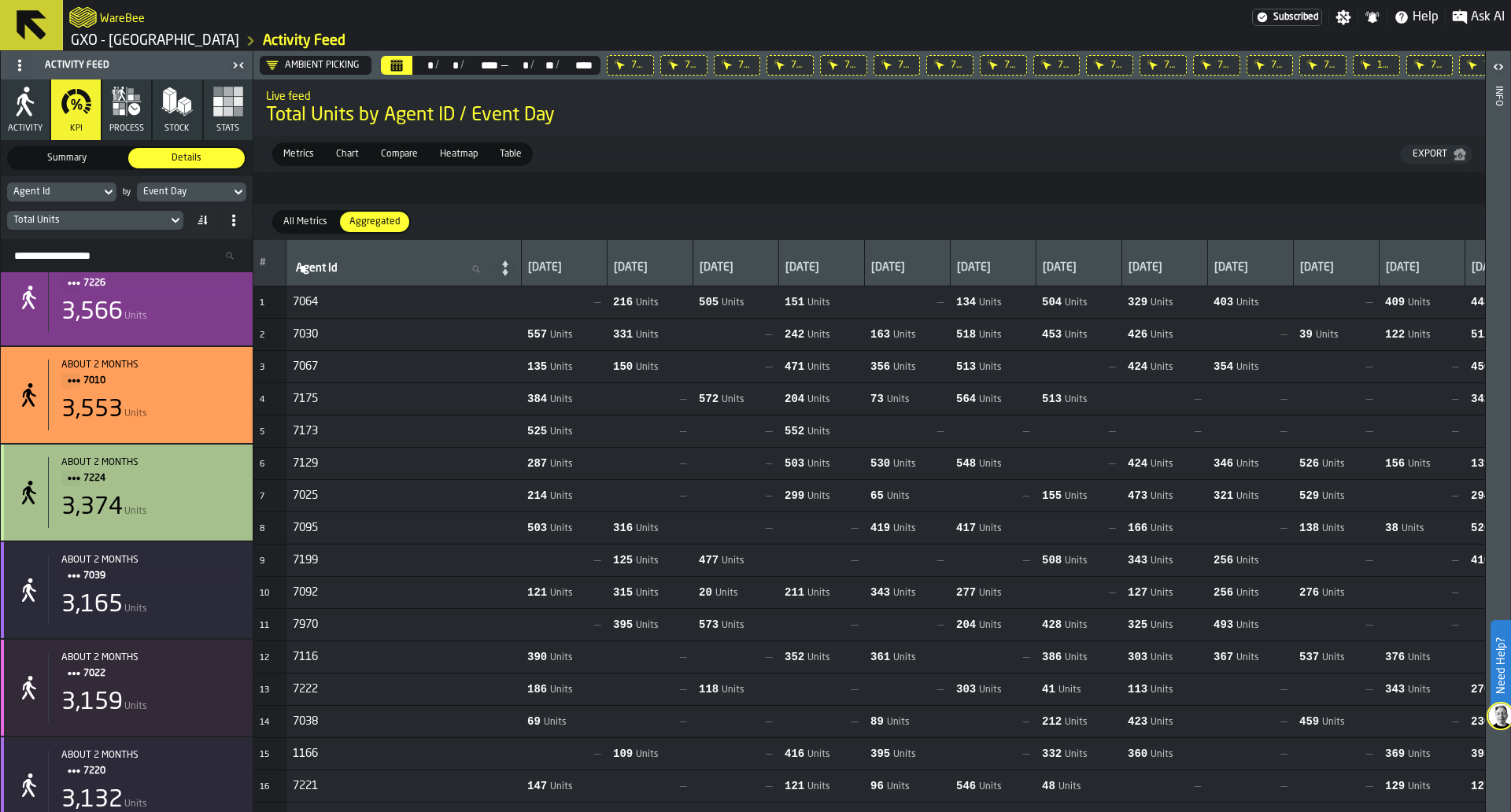
click at [93, 480] on span "7224" at bounding box center [155, 478] width 144 height 17
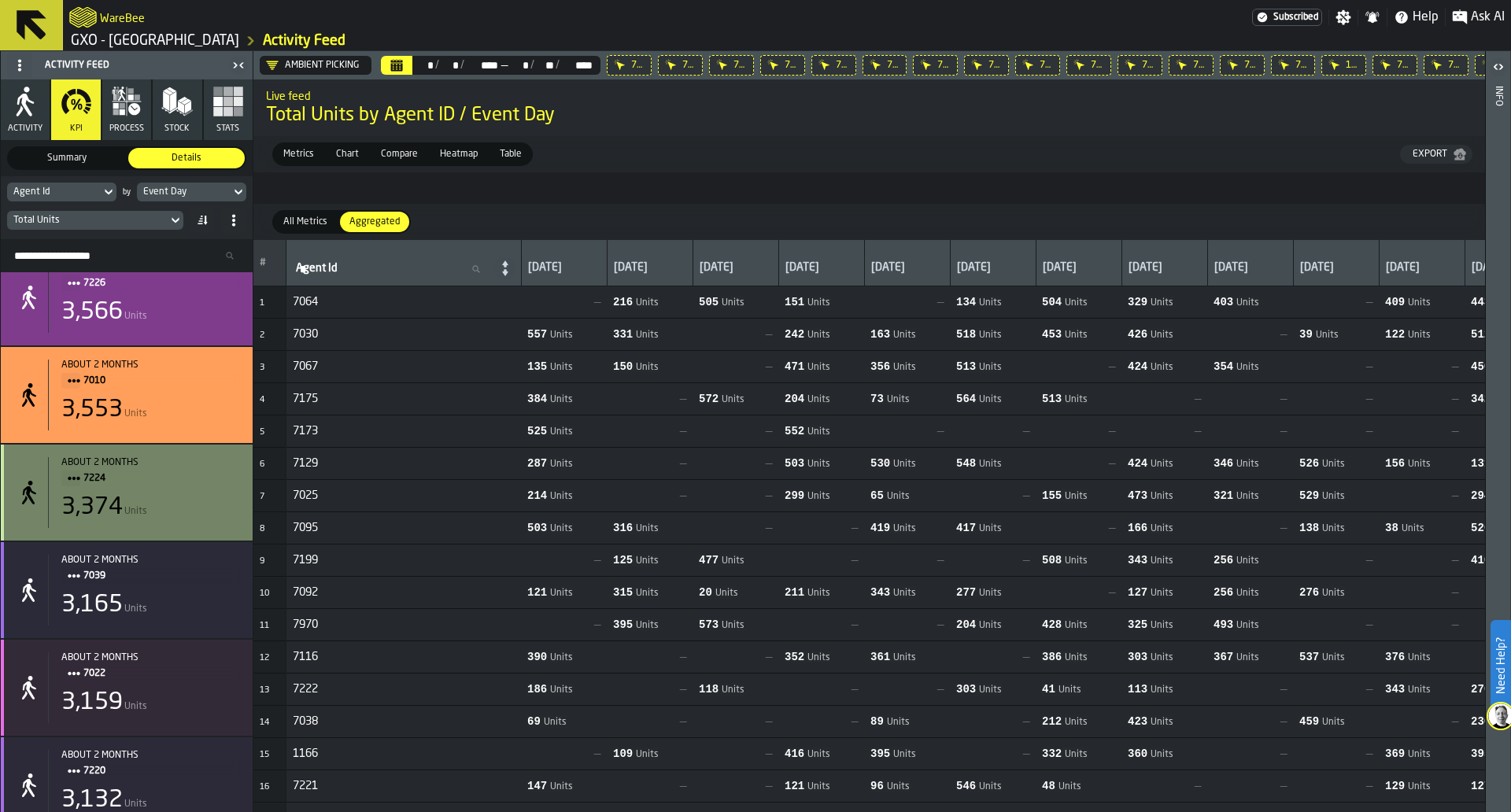
scroll to position [2233, 0]
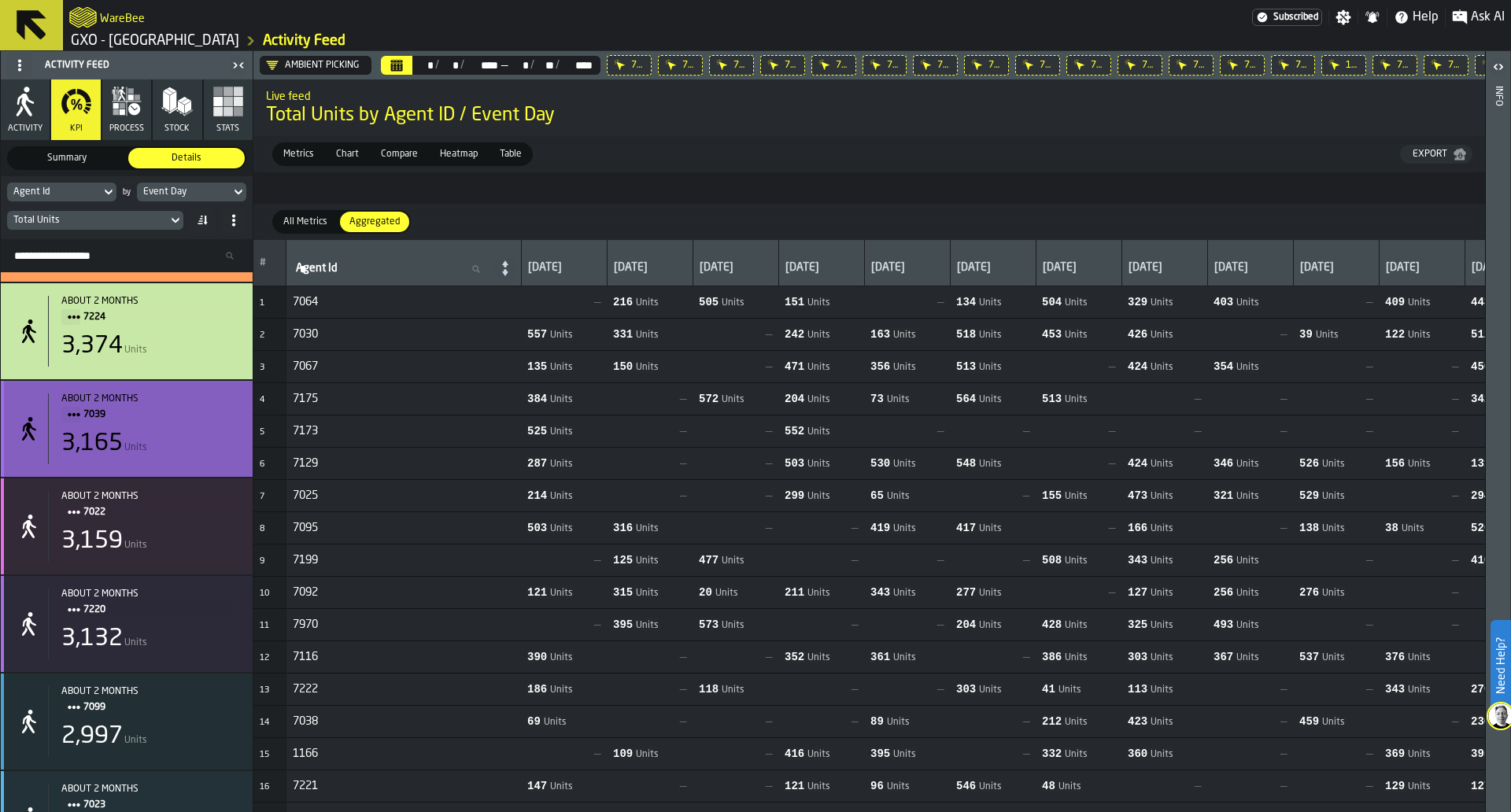
click at [91, 422] on span "7039" at bounding box center [155, 414] width 144 height 17
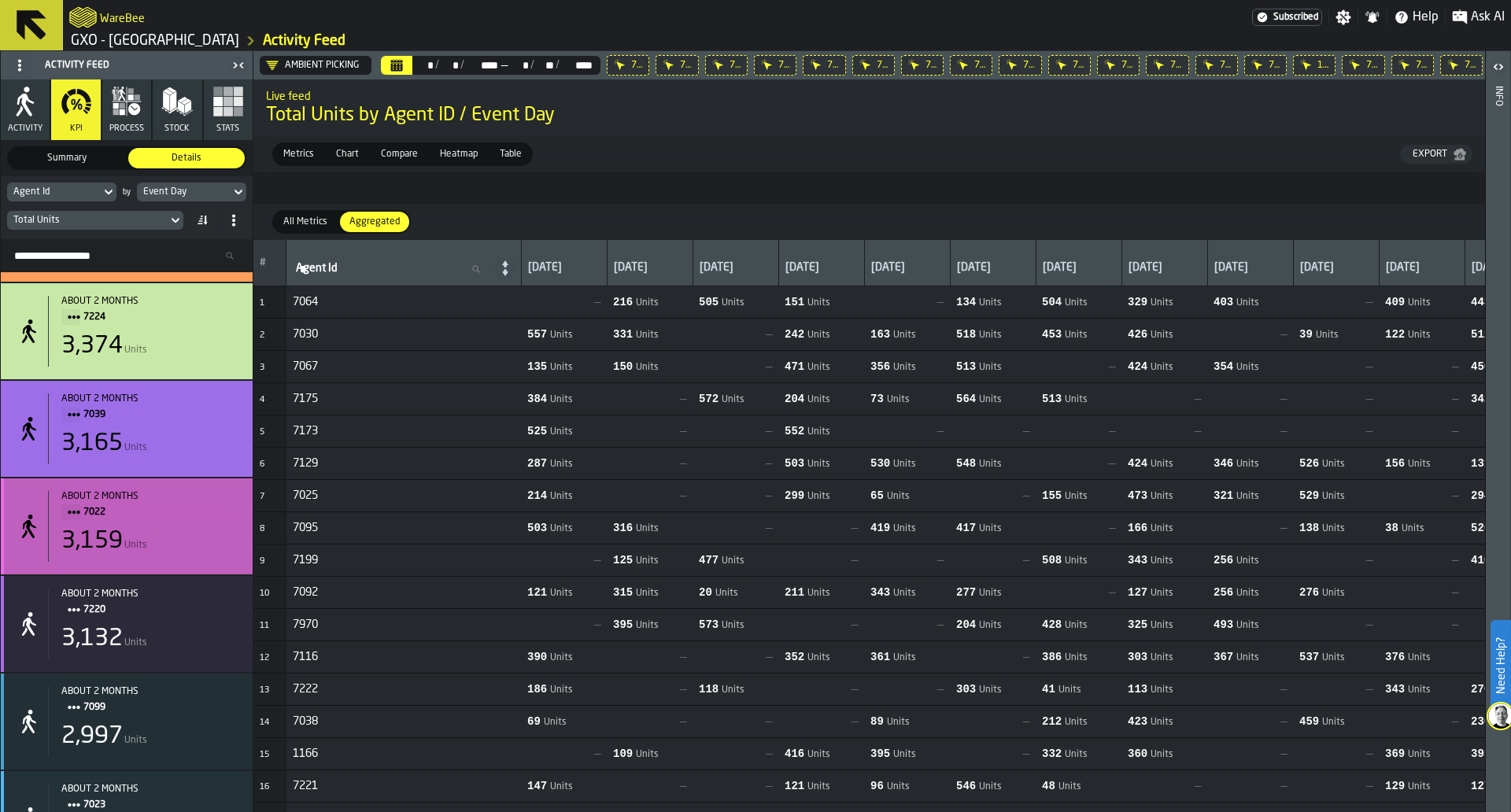
click at [94, 520] on span "7022" at bounding box center [155, 512] width 144 height 17
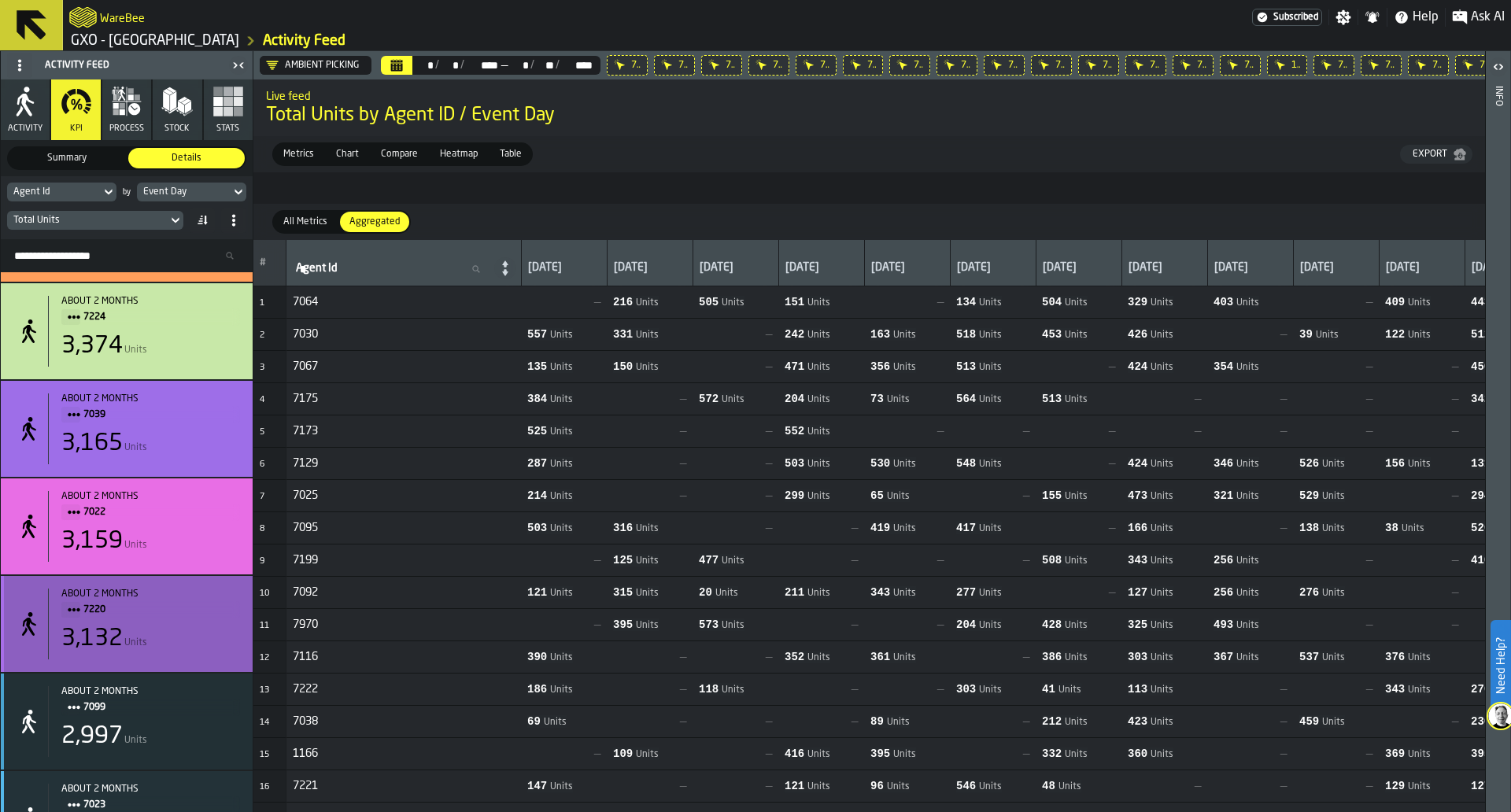
click at [93, 618] on span "7220" at bounding box center [155, 609] width 144 height 17
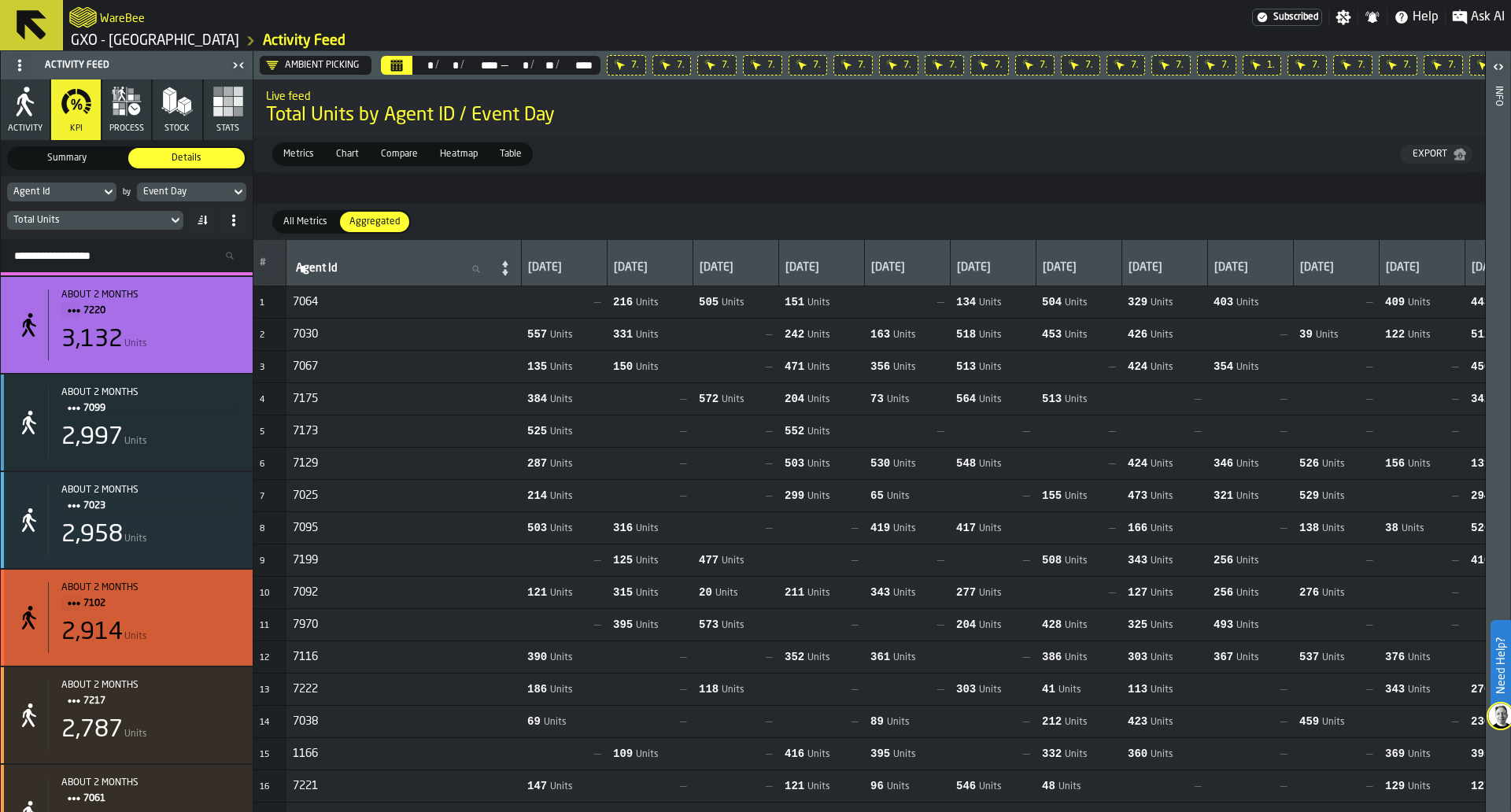
scroll to position [2557, 0]
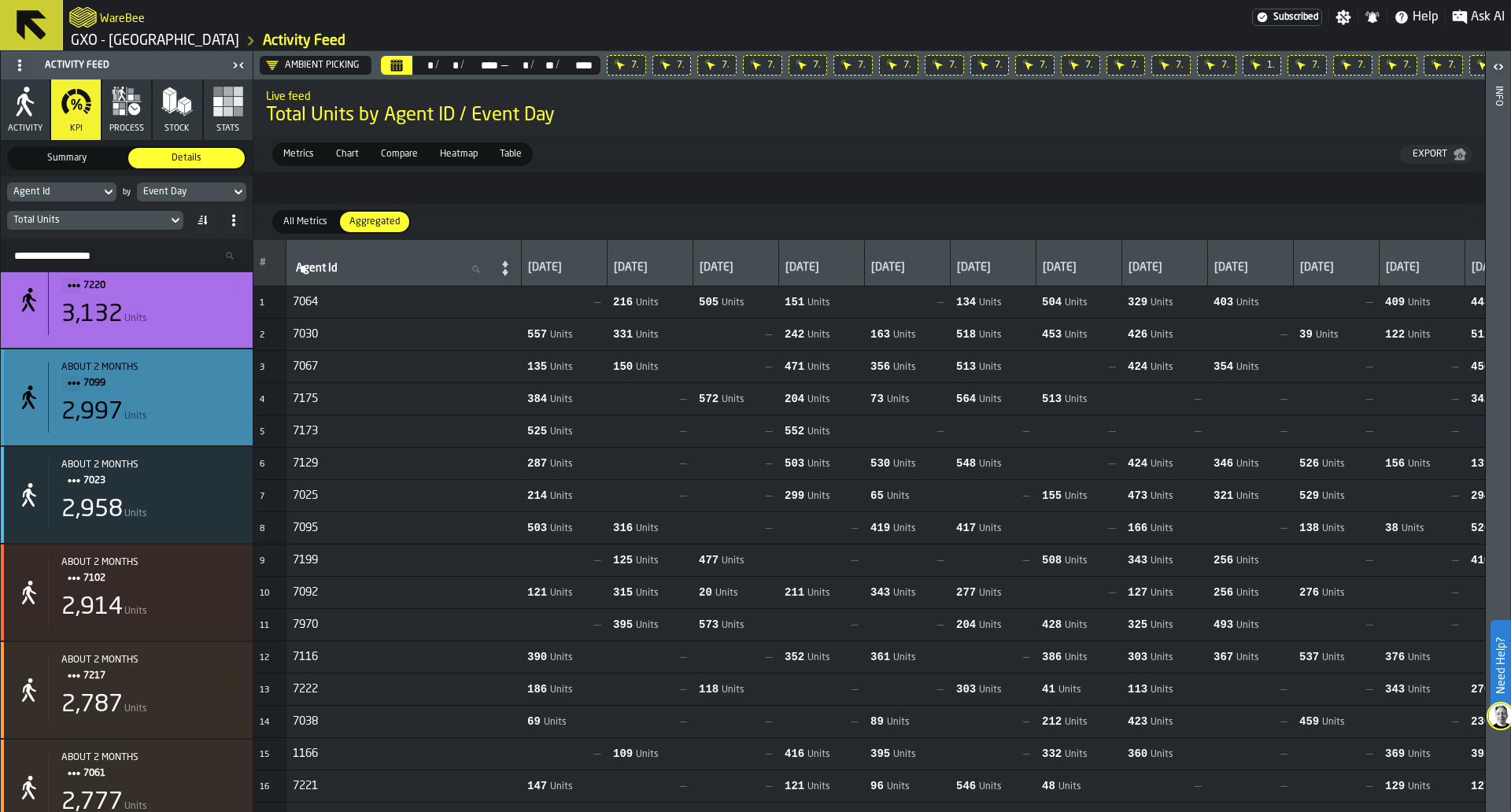
click at [91, 389] on span "7099" at bounding box center [155, 383] width 144 height 17
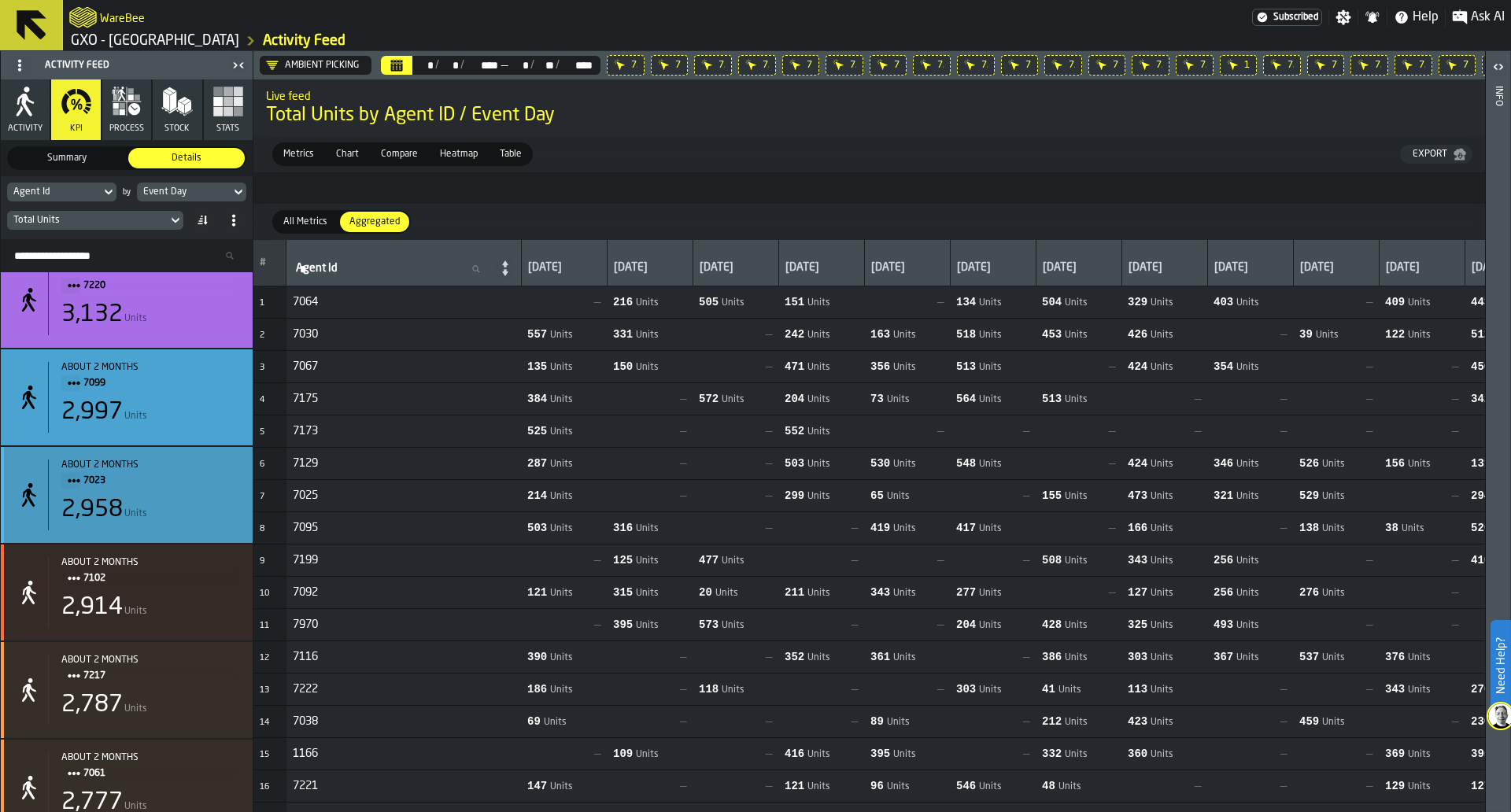
click at [99, 483] on span "7023" at bounding box center [155, 480] width 144 height 17
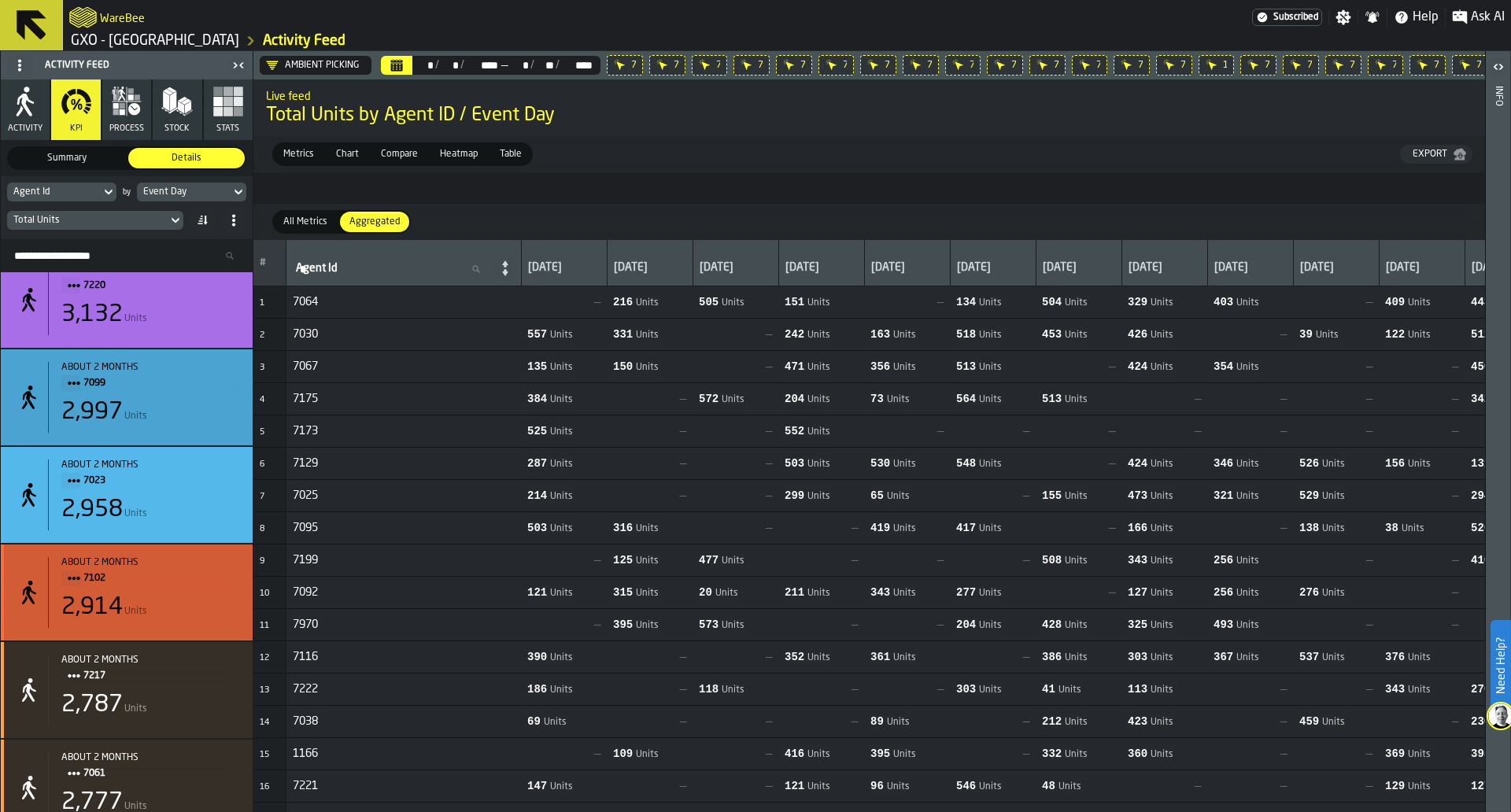
click at [93, 581] on span "7102" at bounding box center [155, 578] width 144 height 17
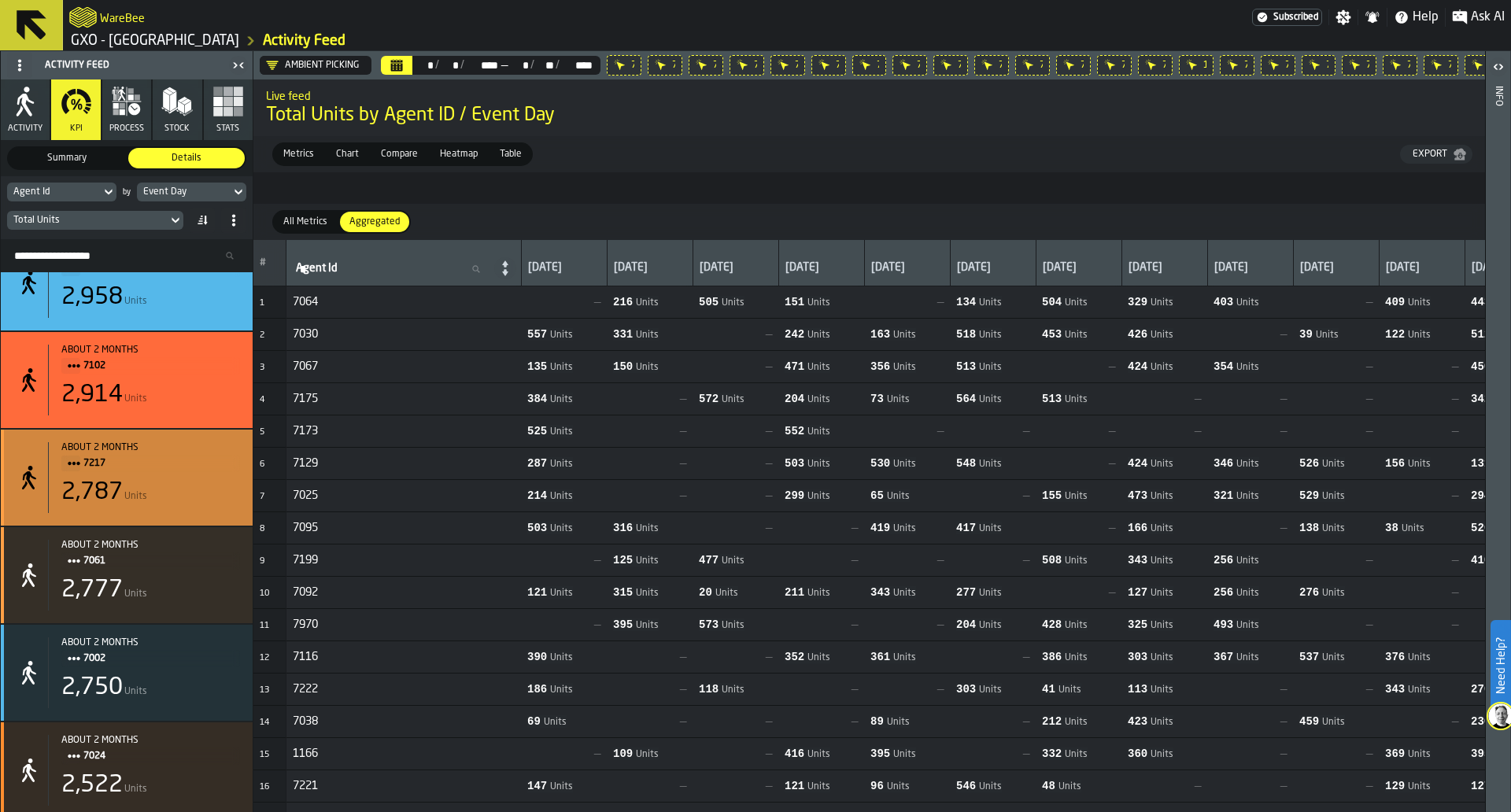
scroll to position [2770, 0]
click at [96, 471] on span "7217" at bounding box center [155, 462] width 144 height 17
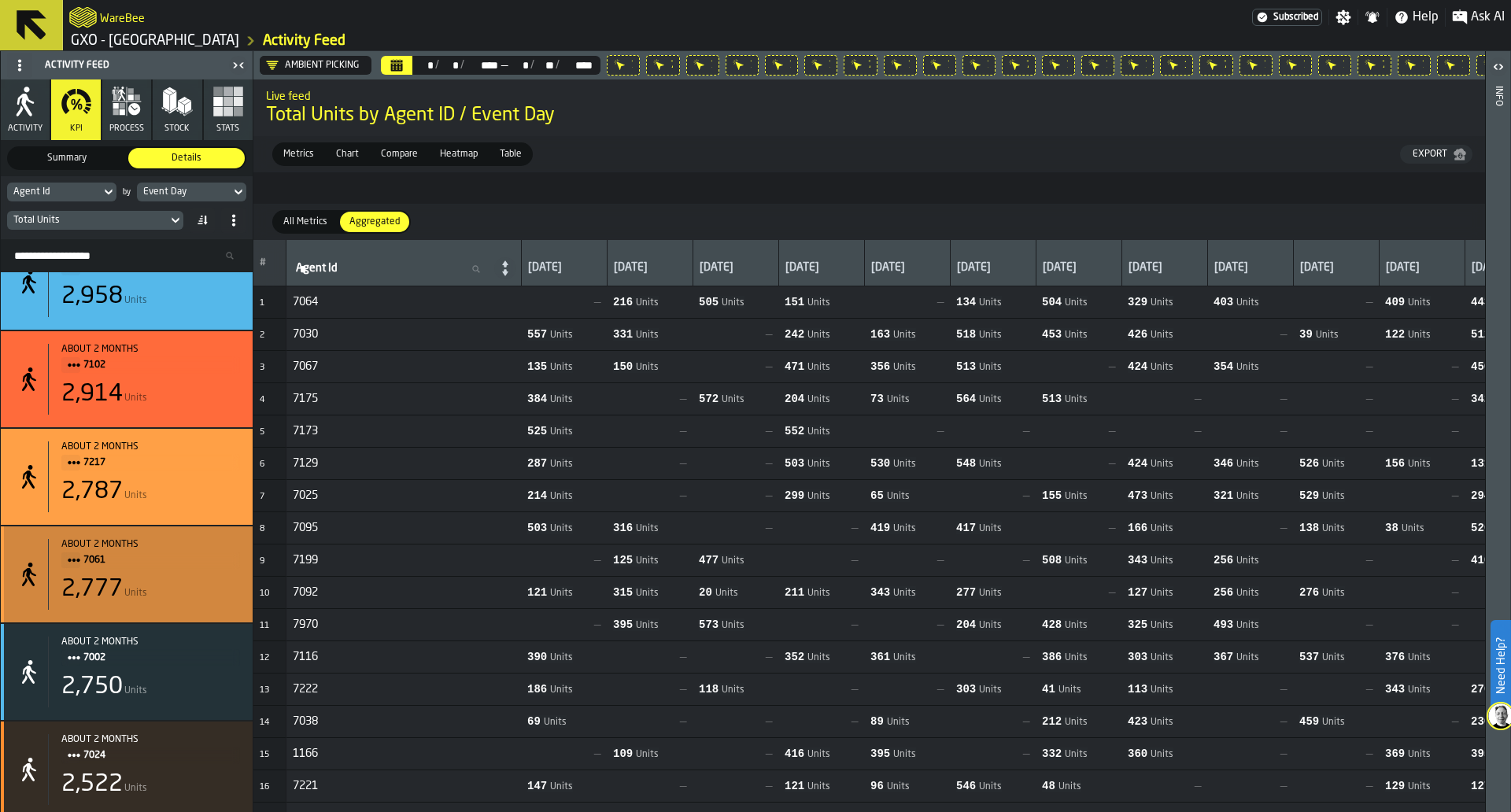
click at [99, 564] on span "7061" at bounding box center [155, 559] width 144 height 17
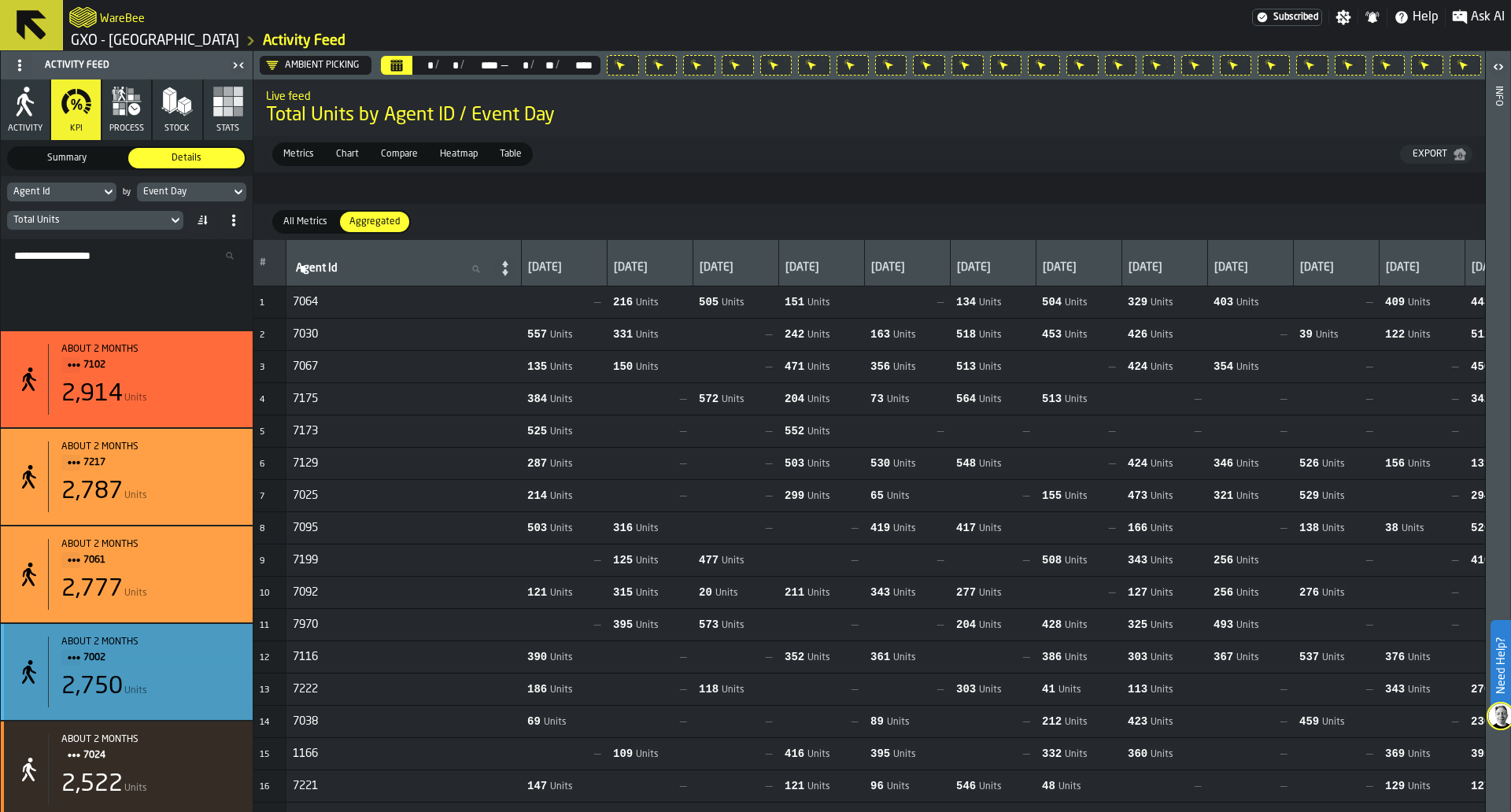
scroll to position [3025, 0]
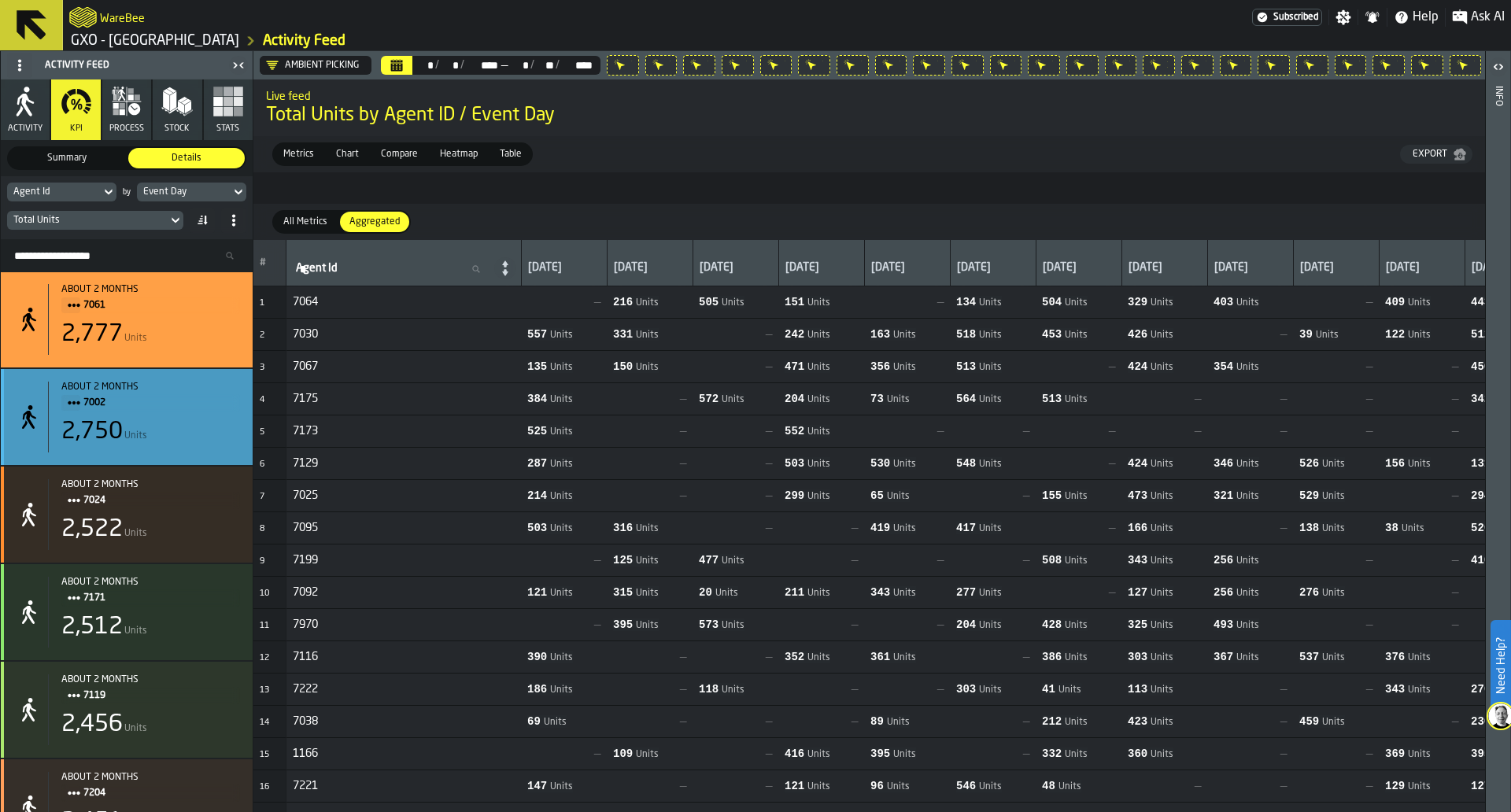
click at [93, 410] on span "7002" at bounding box center [155, 402] width 144 height 17
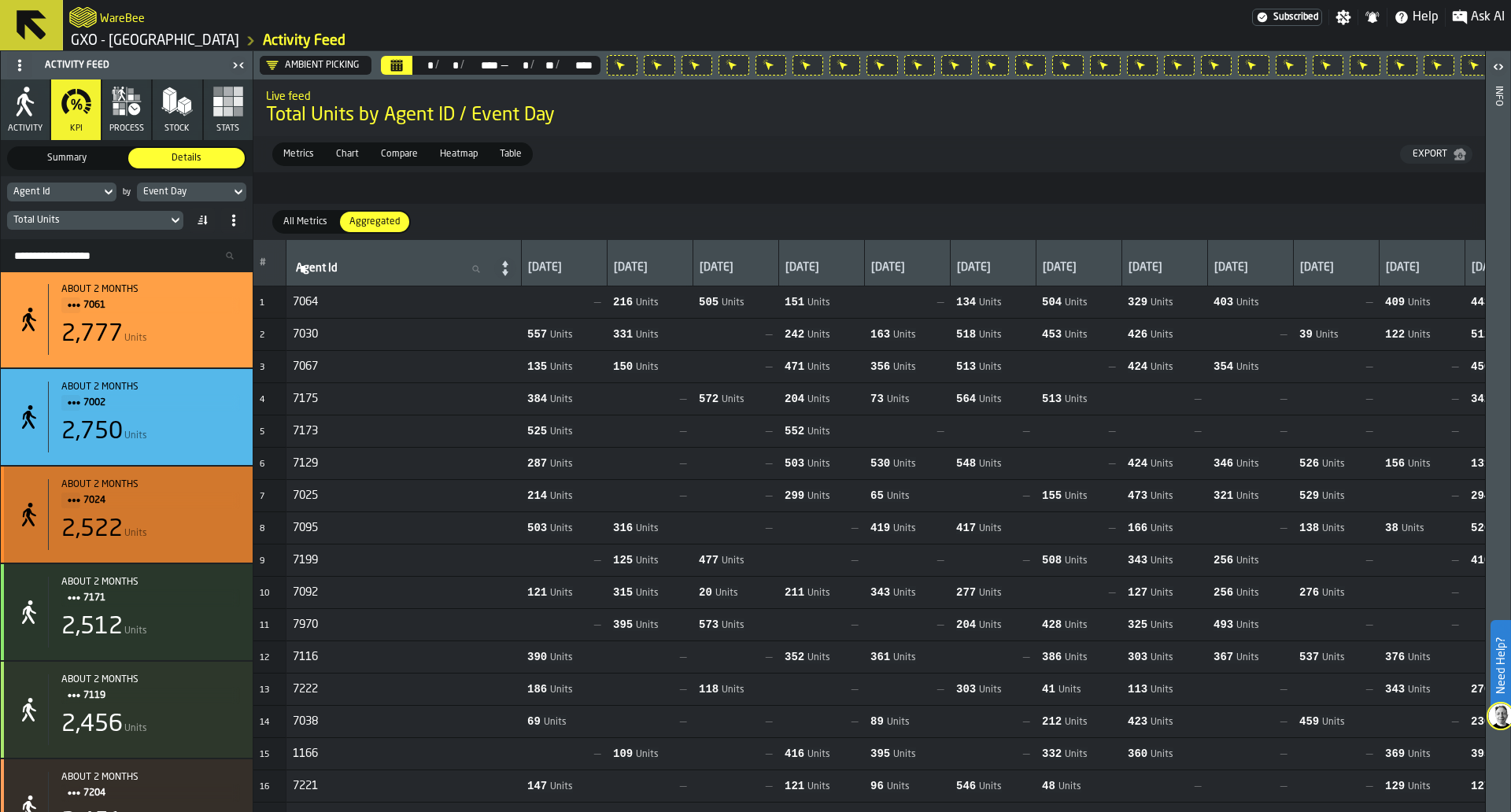
click at [96, 509] on span "7024" at bounding box center [155, 500] width 144 height 17
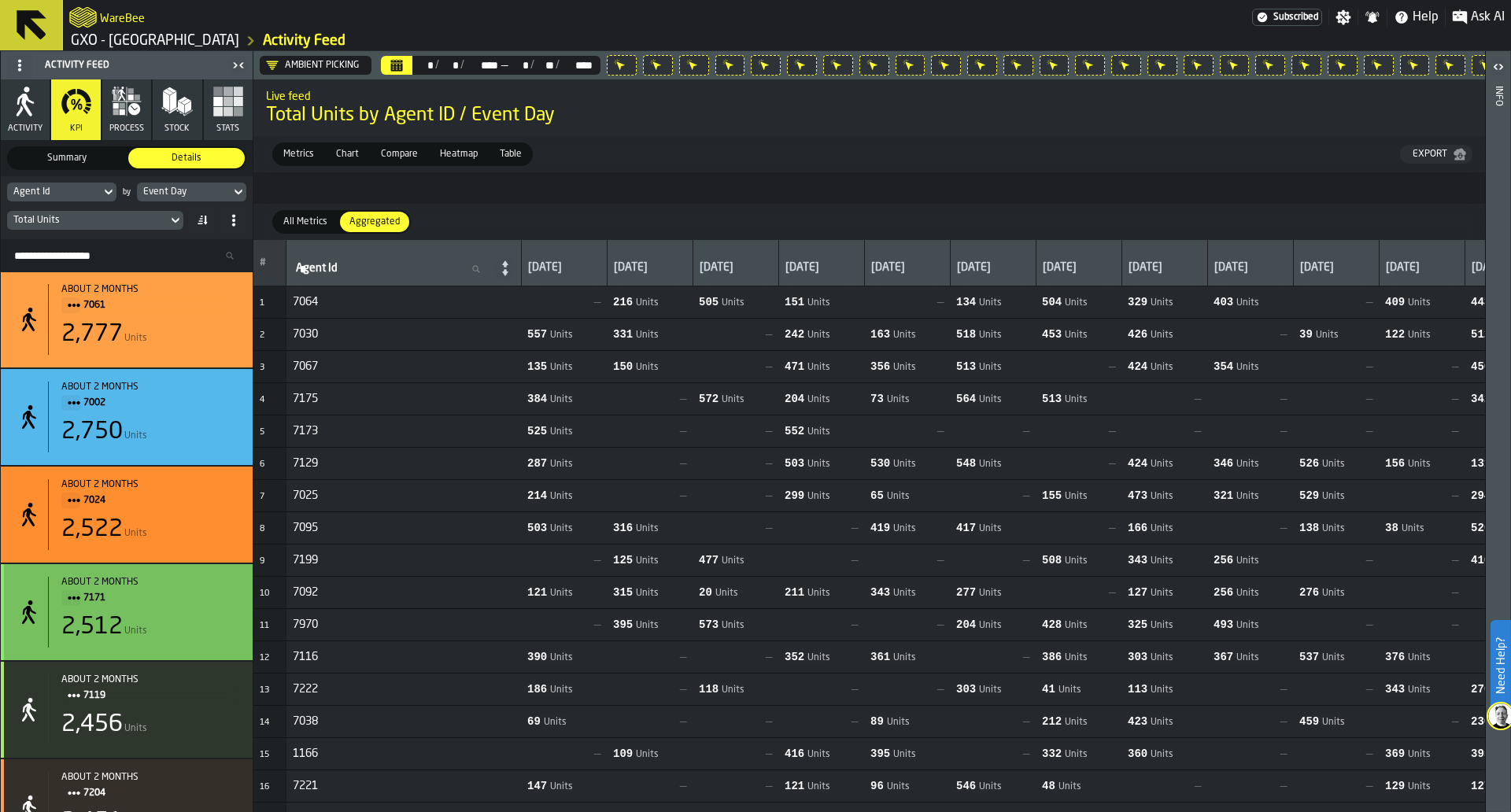
click at [90, 588] on div "about 2 months" at bounding box center [150, 582] width 178 height 11
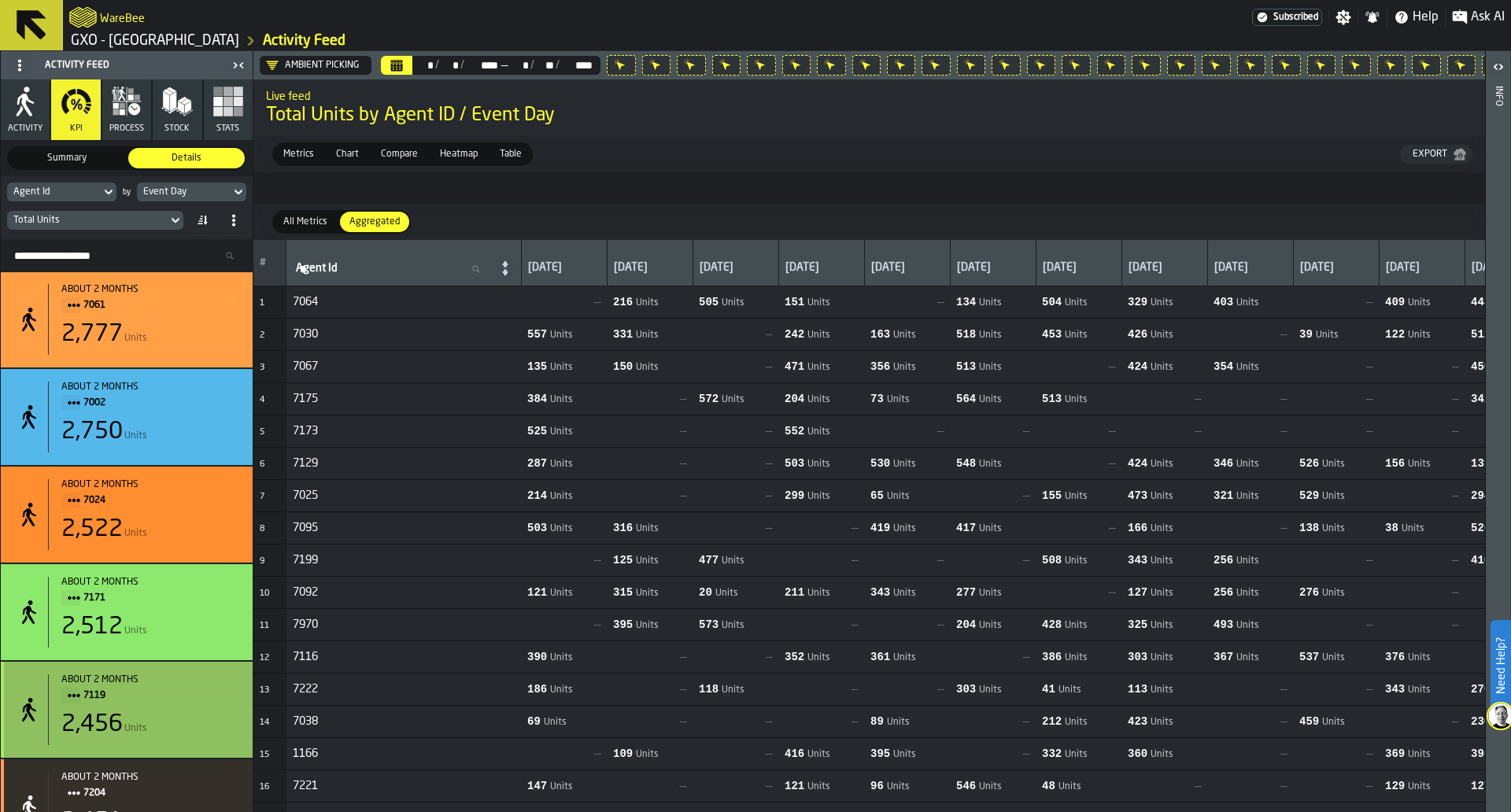
click at [86, 704] on span "7119" at bounding box center [155, 695] width 144 height 17
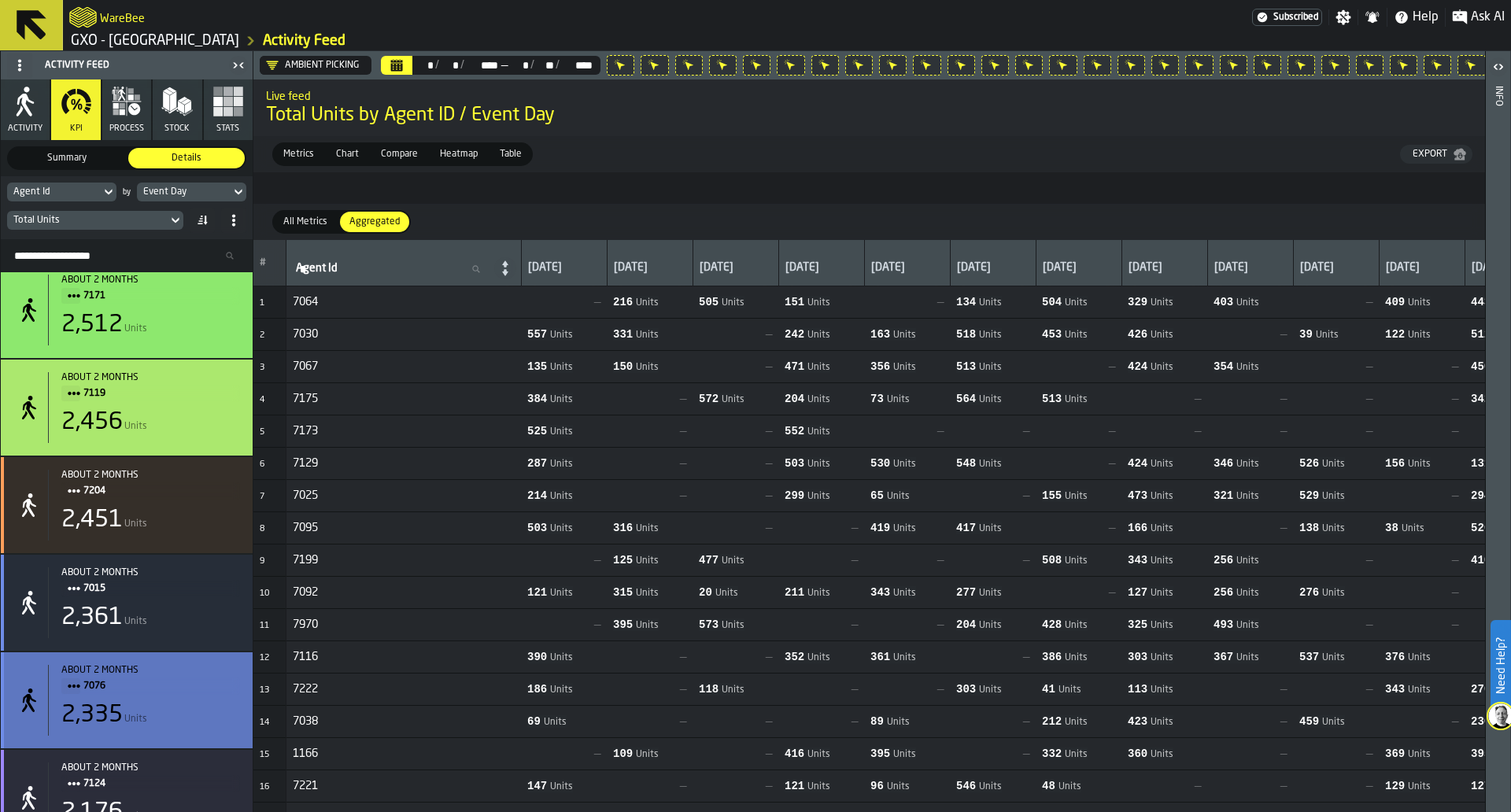
scroll to position [3340, 0]
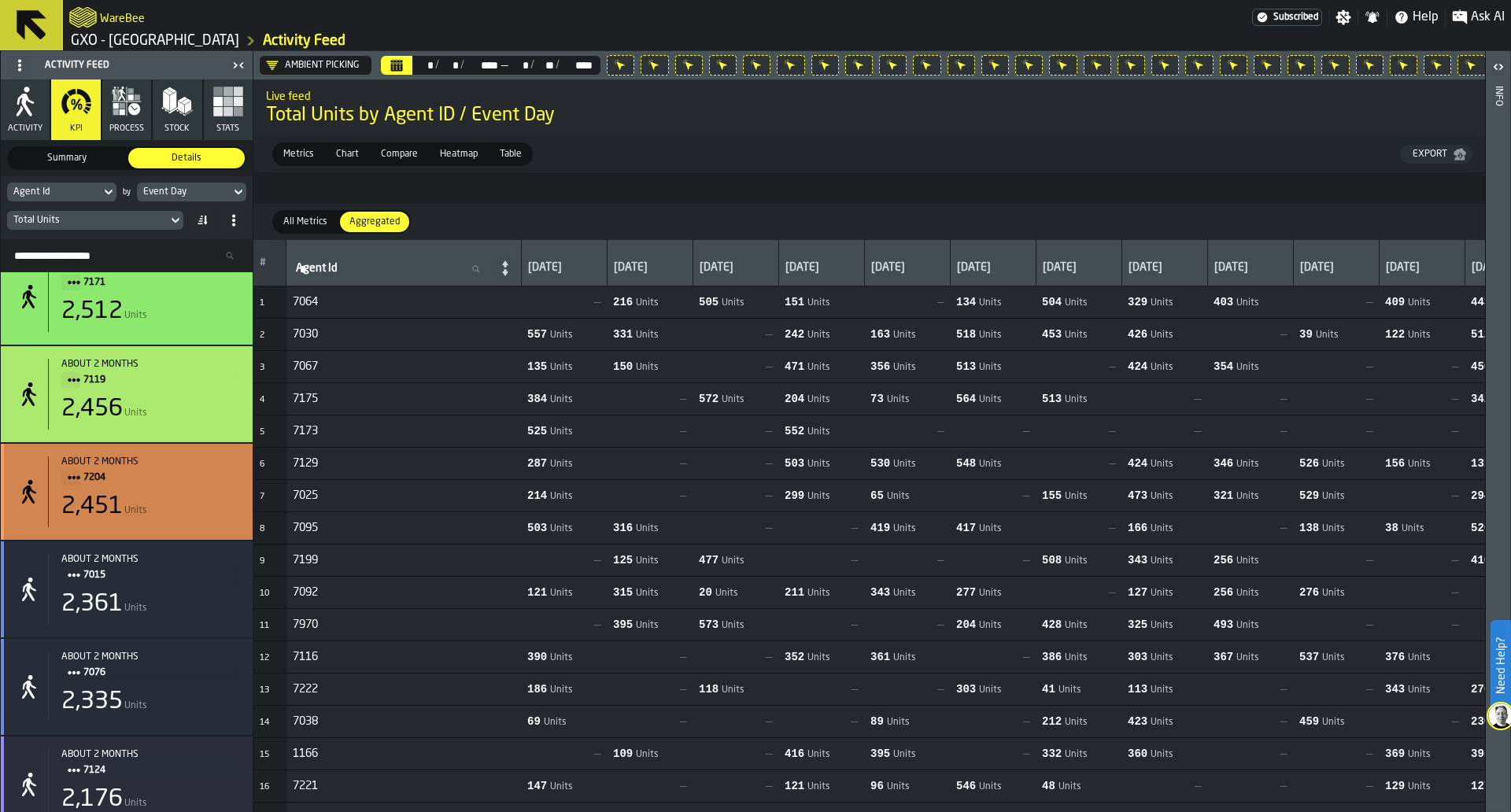
click at [98, 486] on span "7204" at bounding box center [155, 477] width 144 height 17
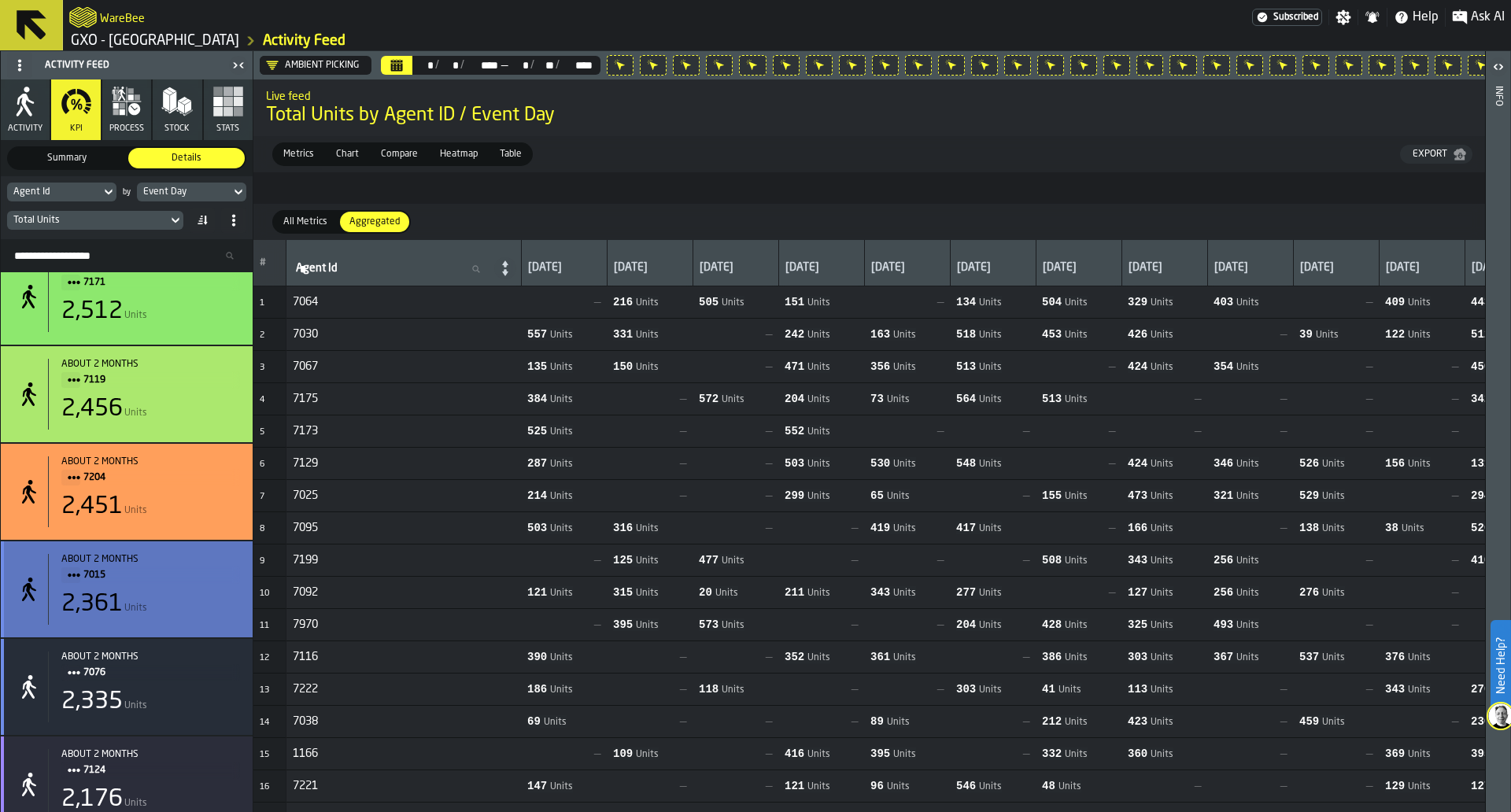
click at [91, 583] on span "7015" at bounding box center [155, 574] width 144 height 17
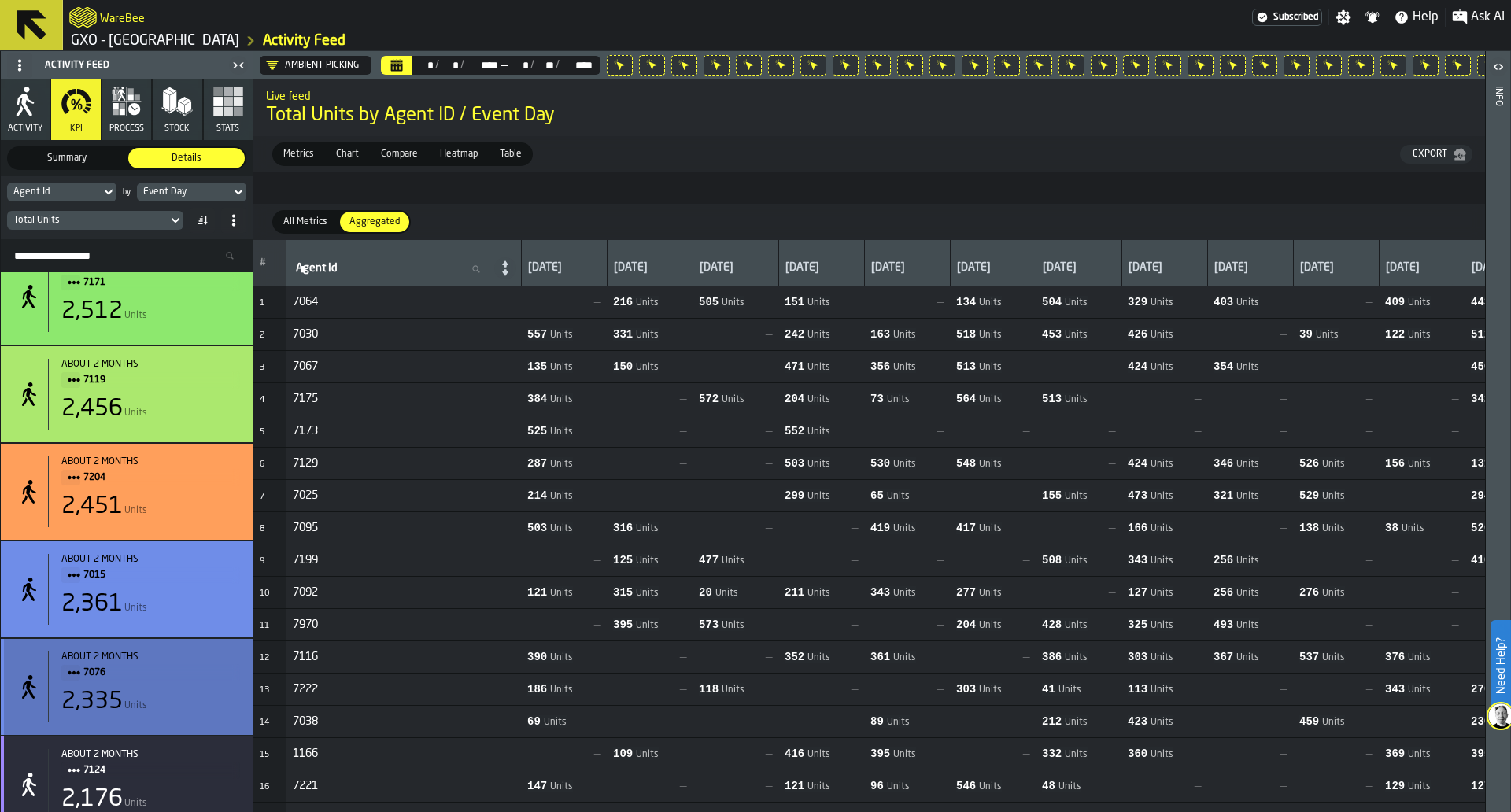
click at [93, 672] on div "about 2 months 7076" at bounding box center [150, 666] width 178 height 30
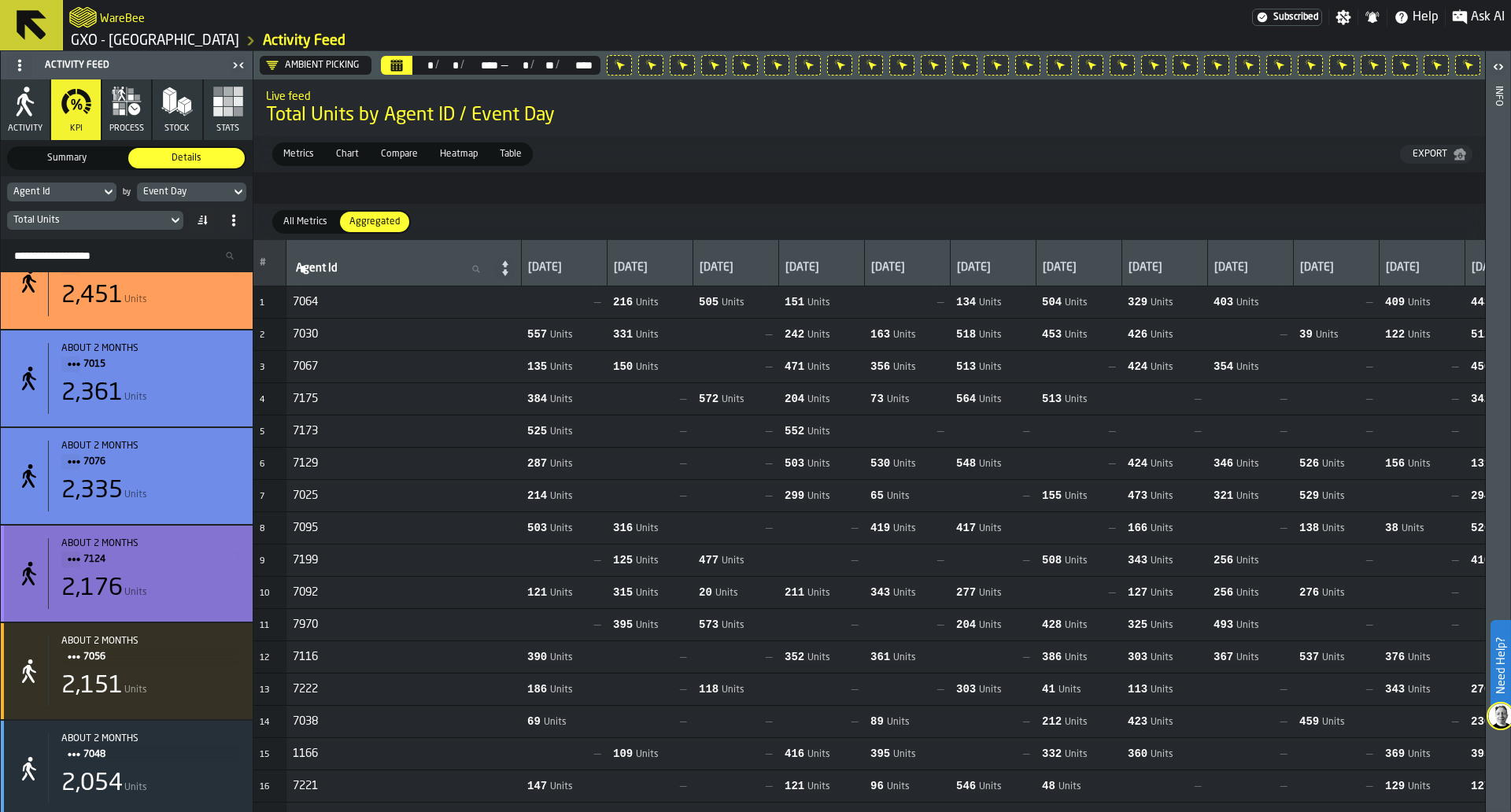
scroll to position [3552, 0]
click at [88, 567] on span "7124" at bounding box center [155, 558] width 144 height 17
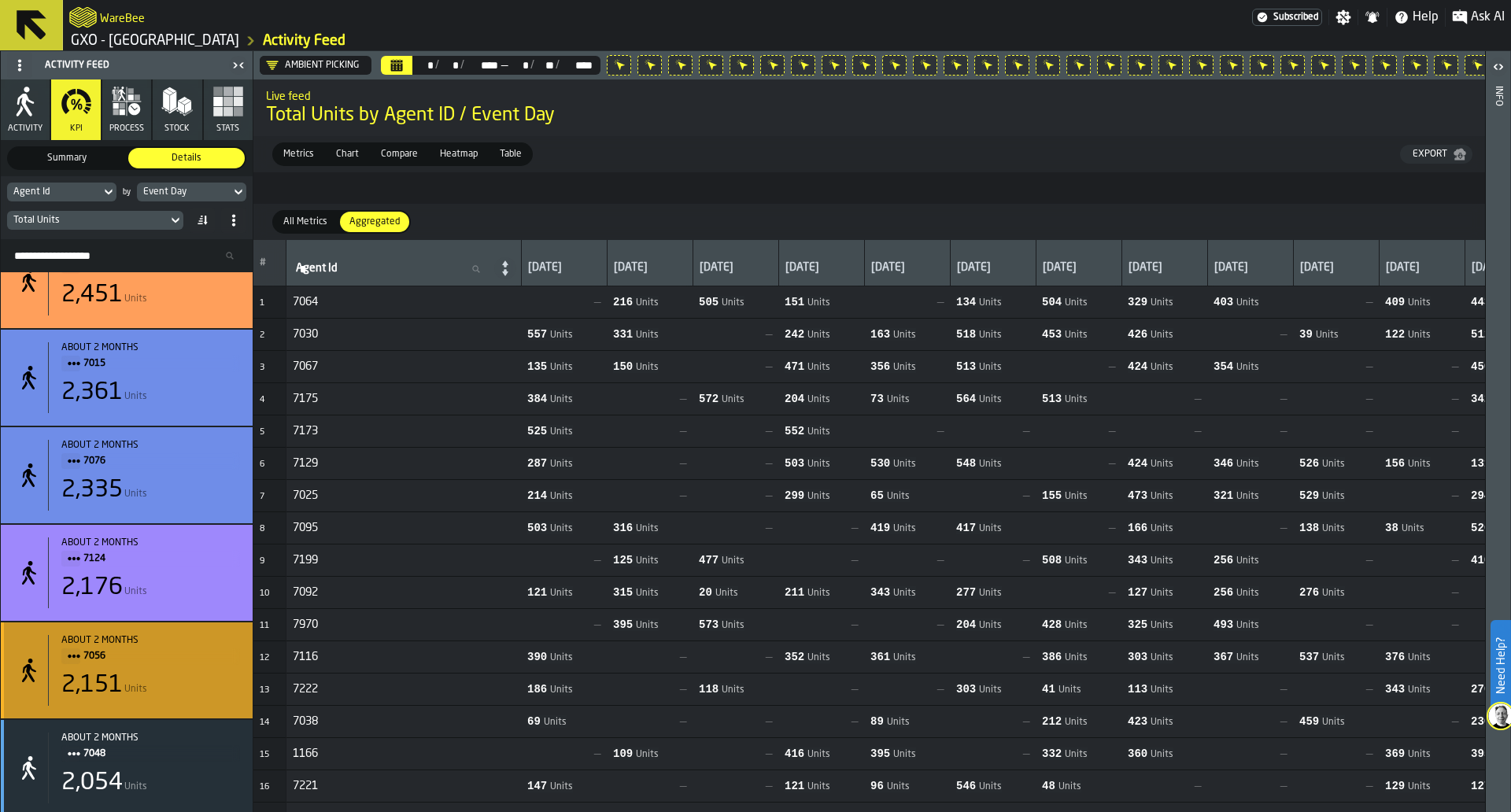
click at [95, 665] on span "7056" at bounding box center [155, 655] width 144 height 17
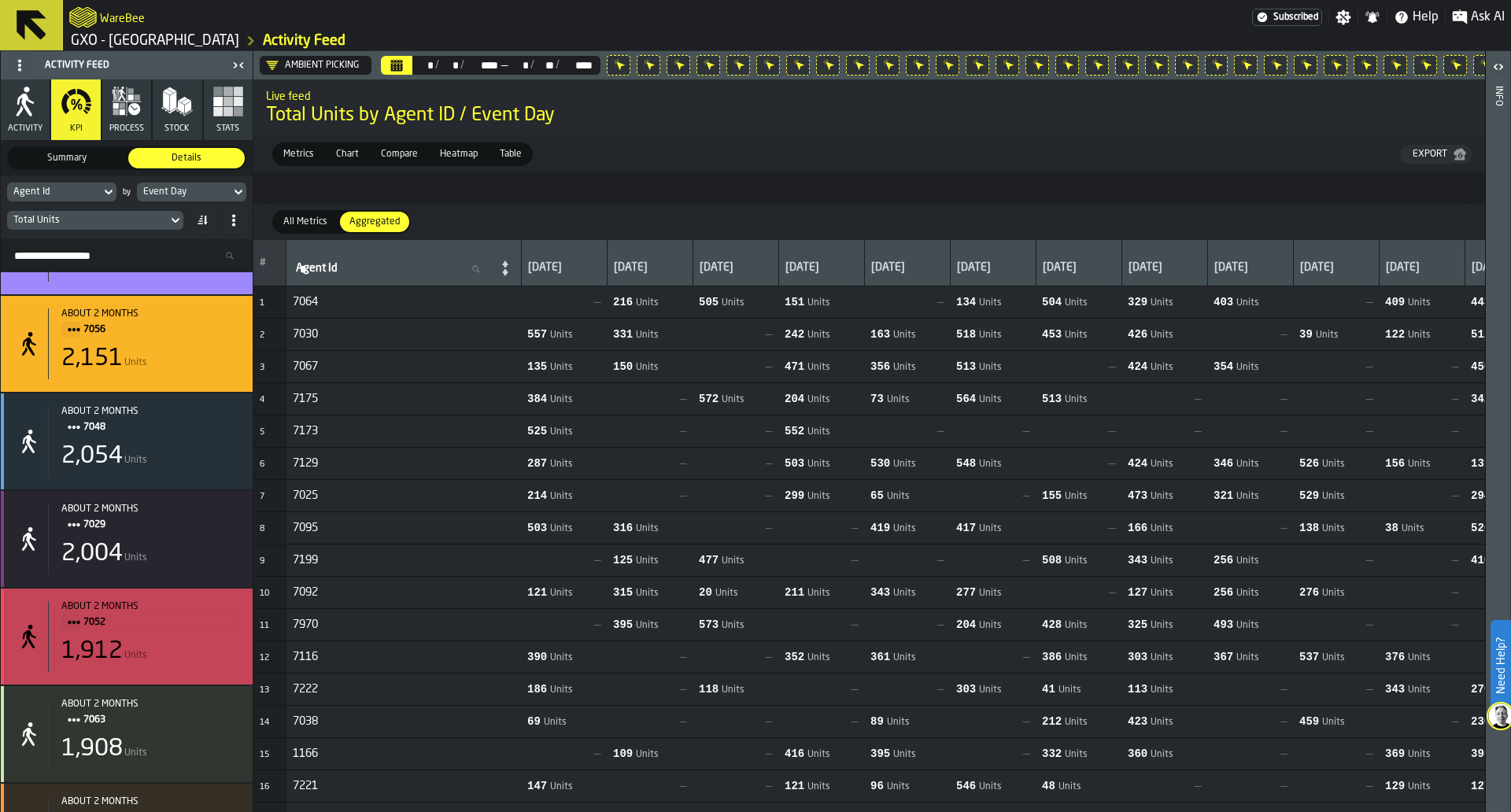
scroll to position [3878, 0]
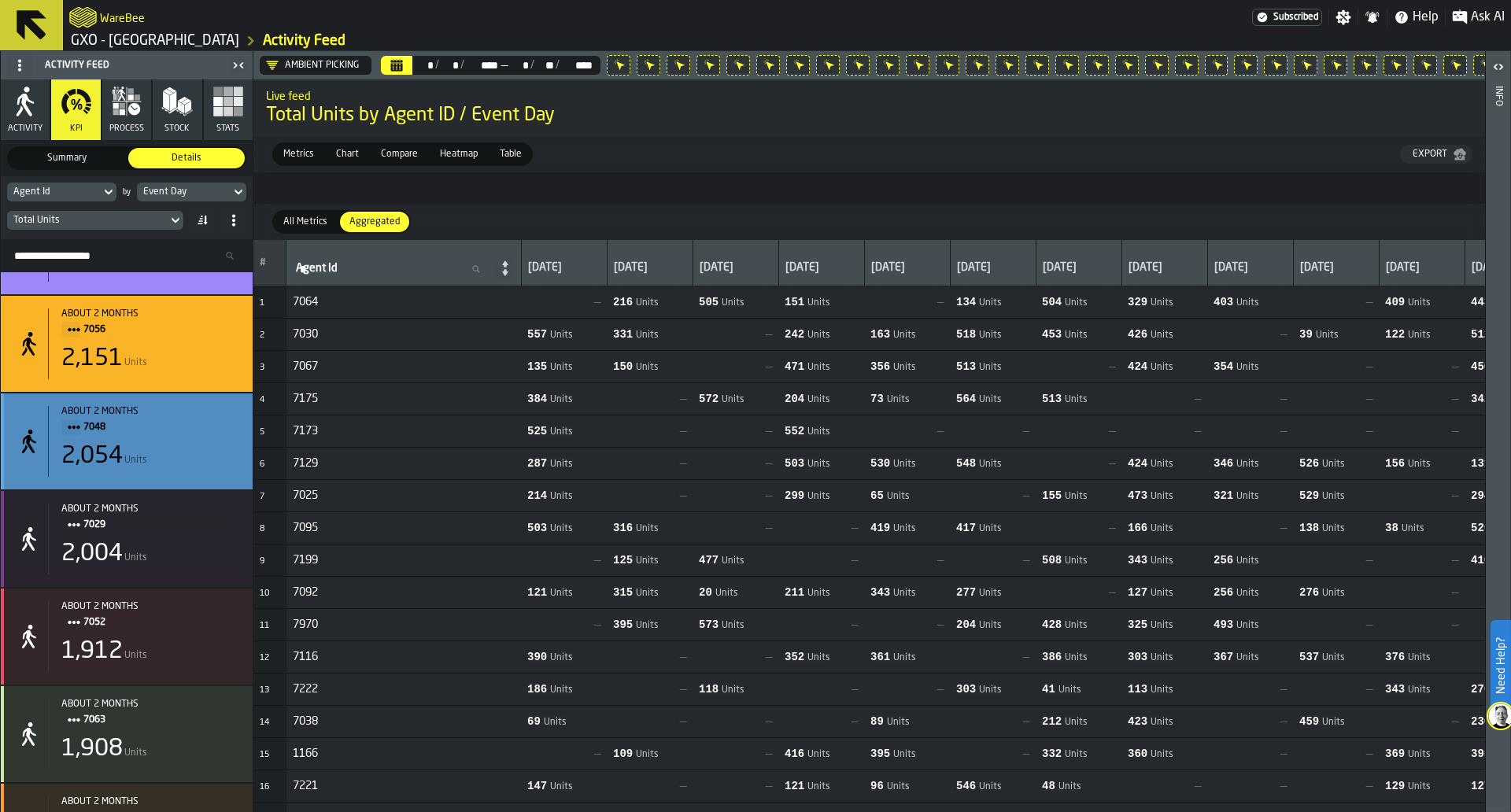
click at [93, 434] on span "7048" at bounding box center [155, 427] width 144 height 17
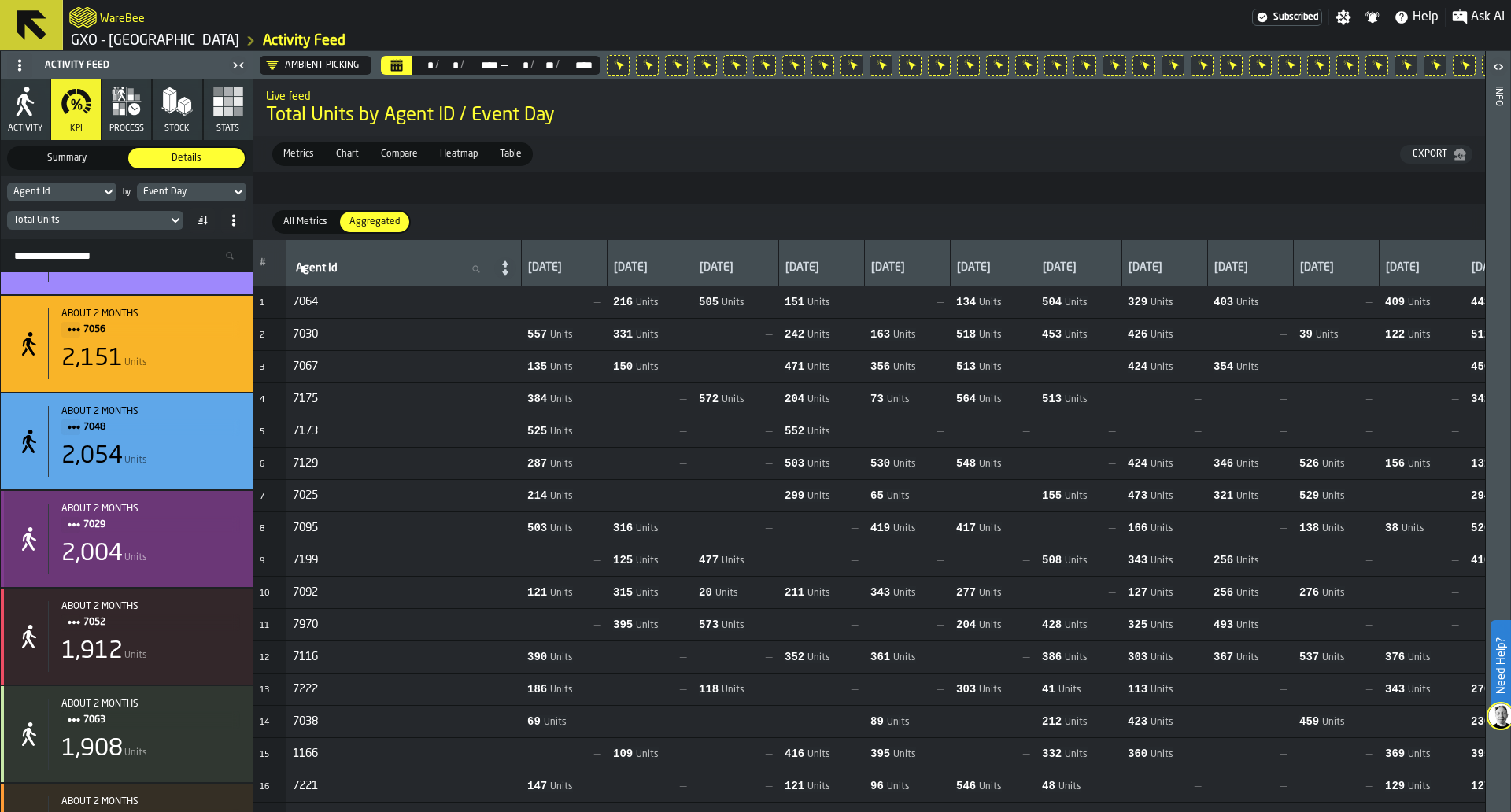
click at [96, 525] on span "7029" at bounding box center [155, 524] width 144 height 17
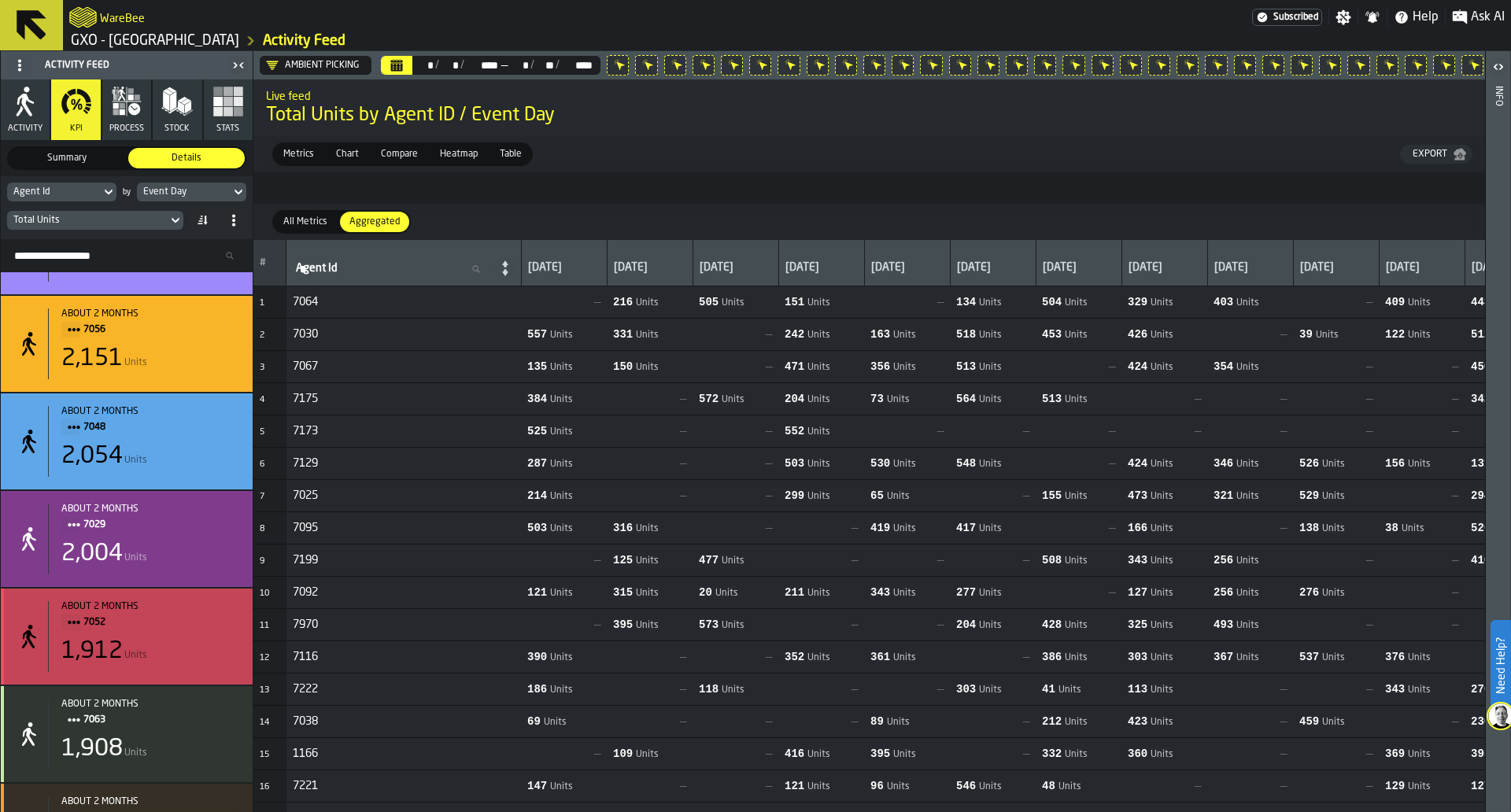
click at [84, 621] on span "7052" at bounding box center [155, 622] width 144 height 17
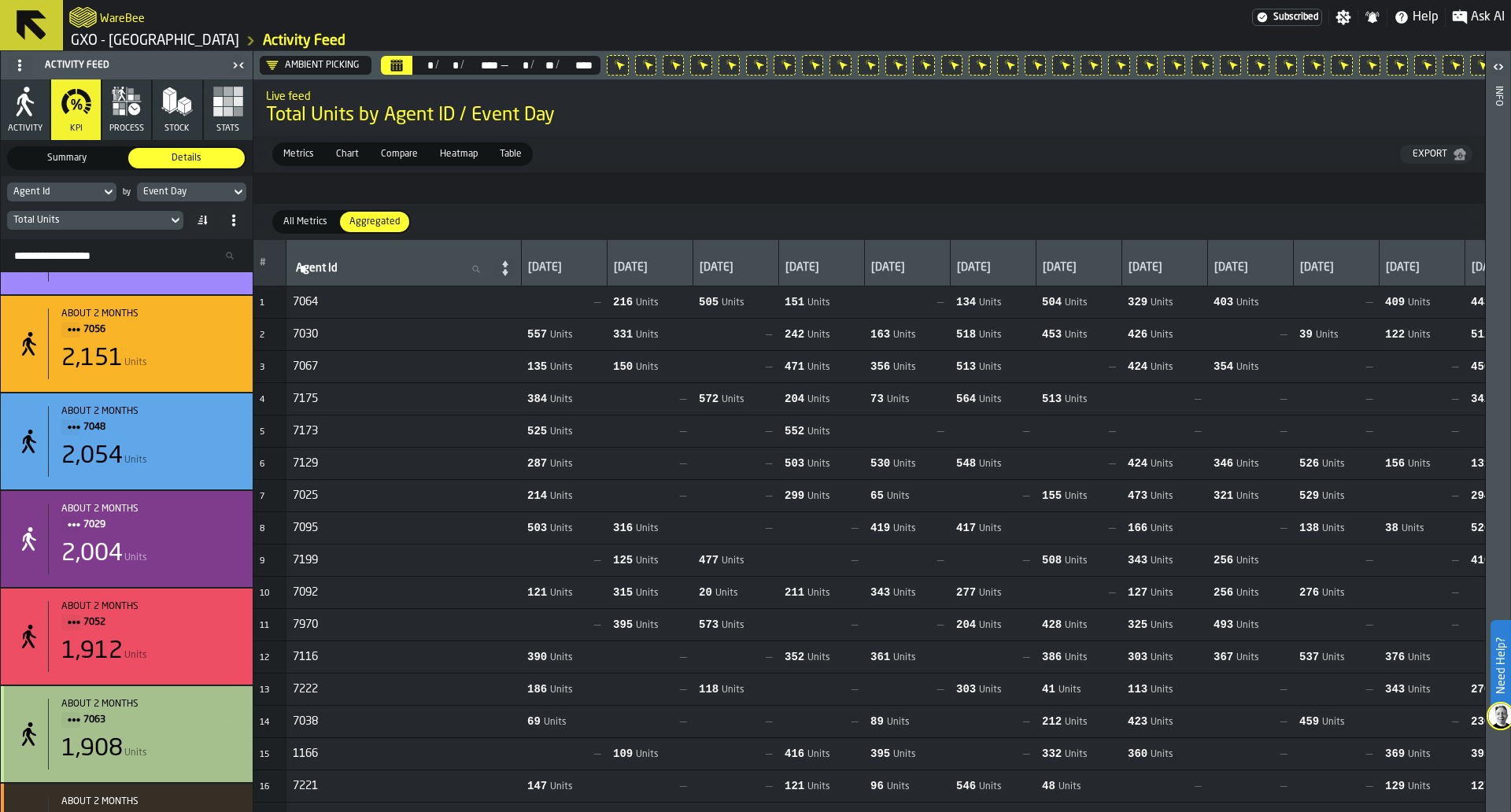
click at [91, 720] on span "7063" at bounding box center [155, 720] width 144 height 17
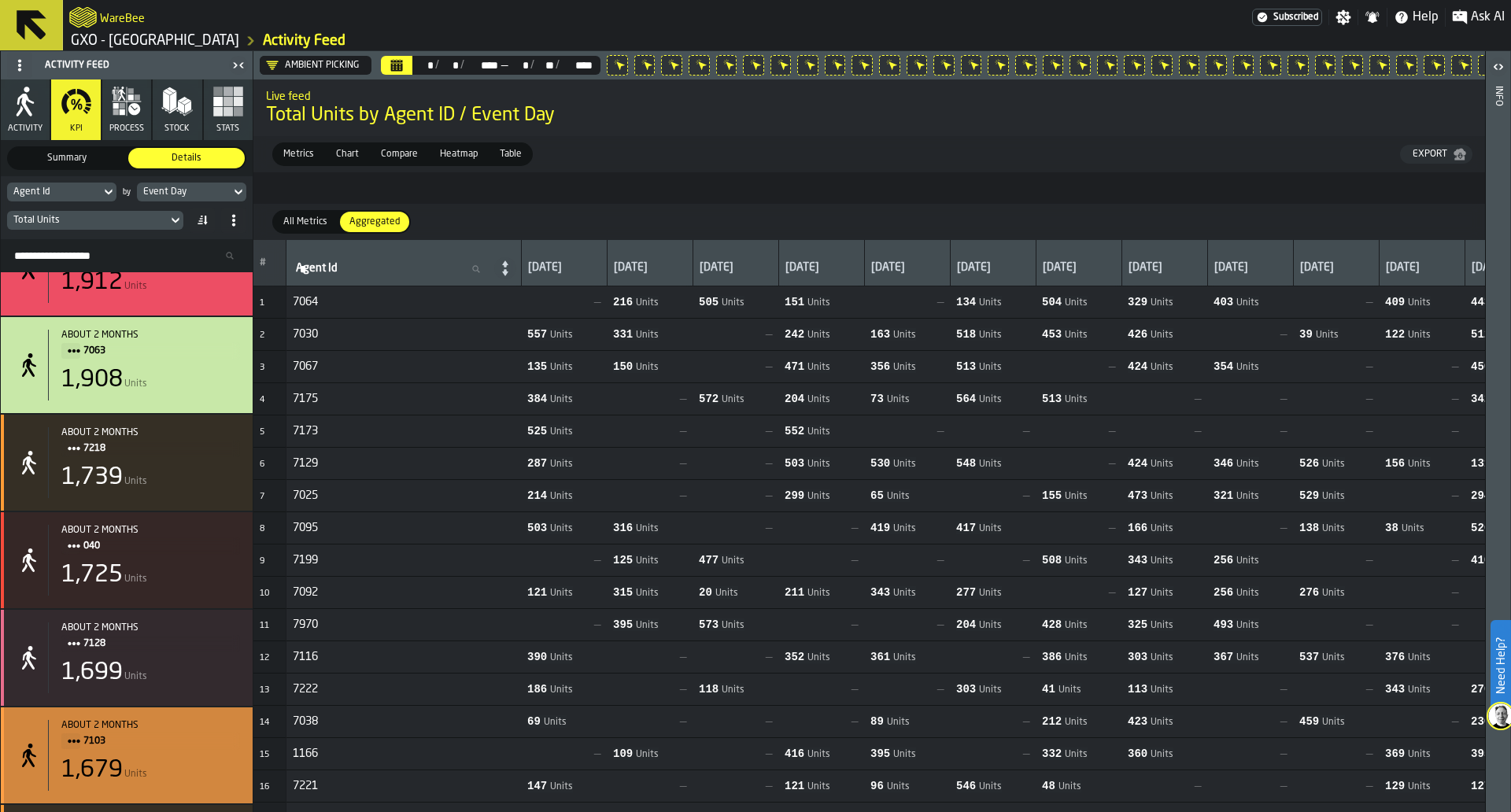
scroll to position [4248, 0]
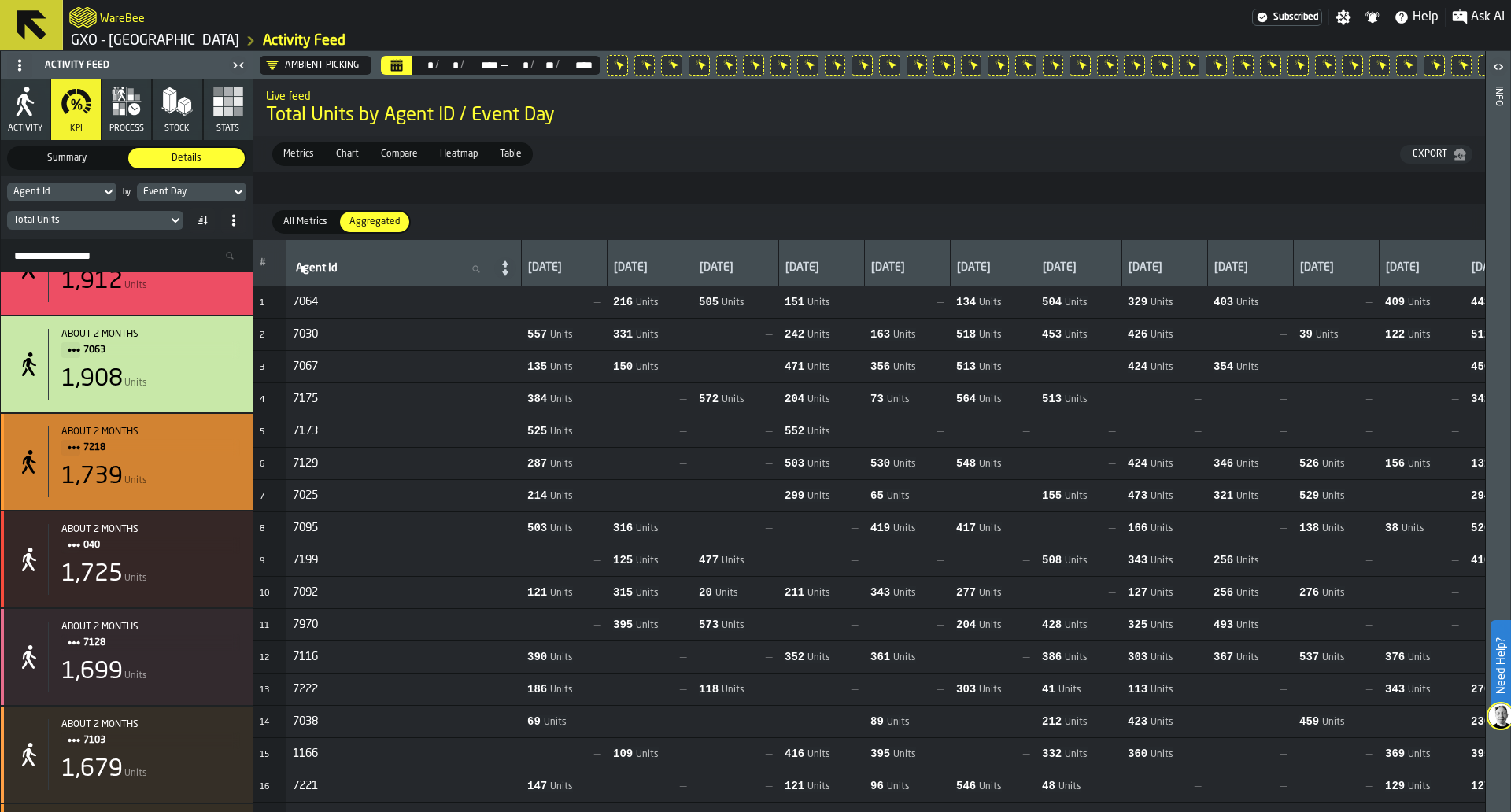
click at [93, 451] on span "7218" at bounding box center [155, 447] width 144 height 17
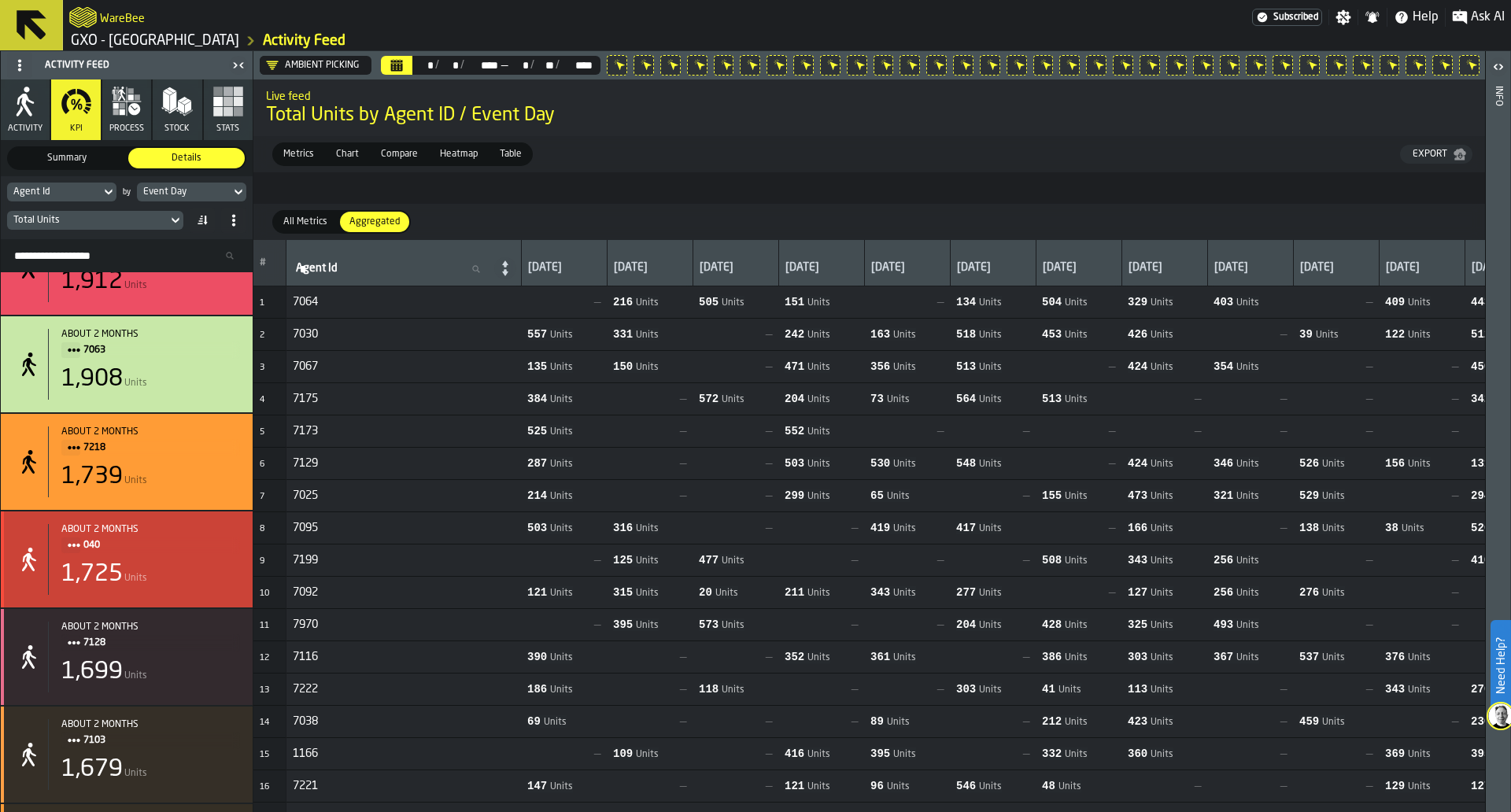
click at [99, 550] on span "040" at bounding box center [155, 545] width 144 height 17
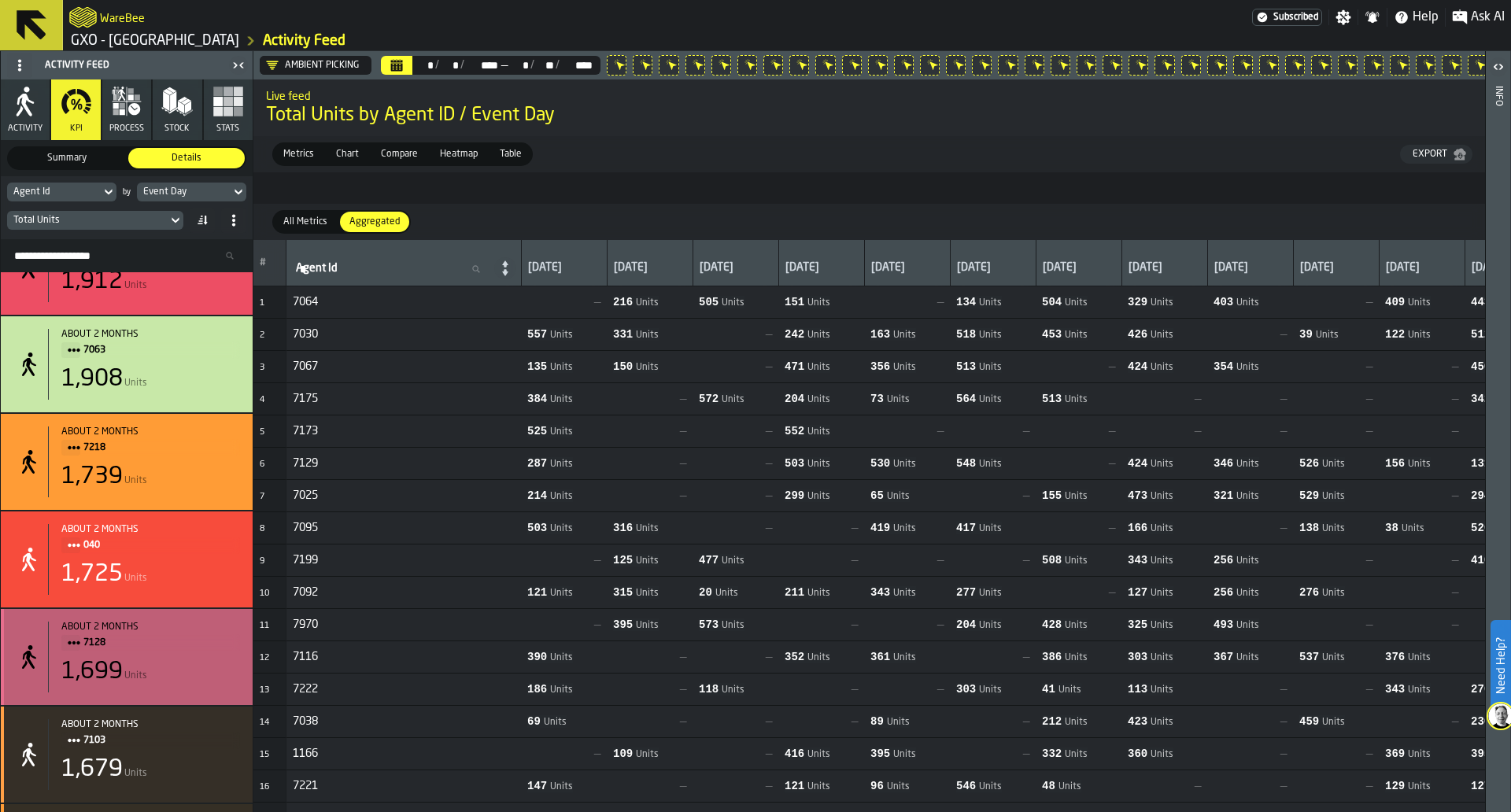
click at [85, 648] on span "7128" at bounding box center [155, 642] width 144 height 17
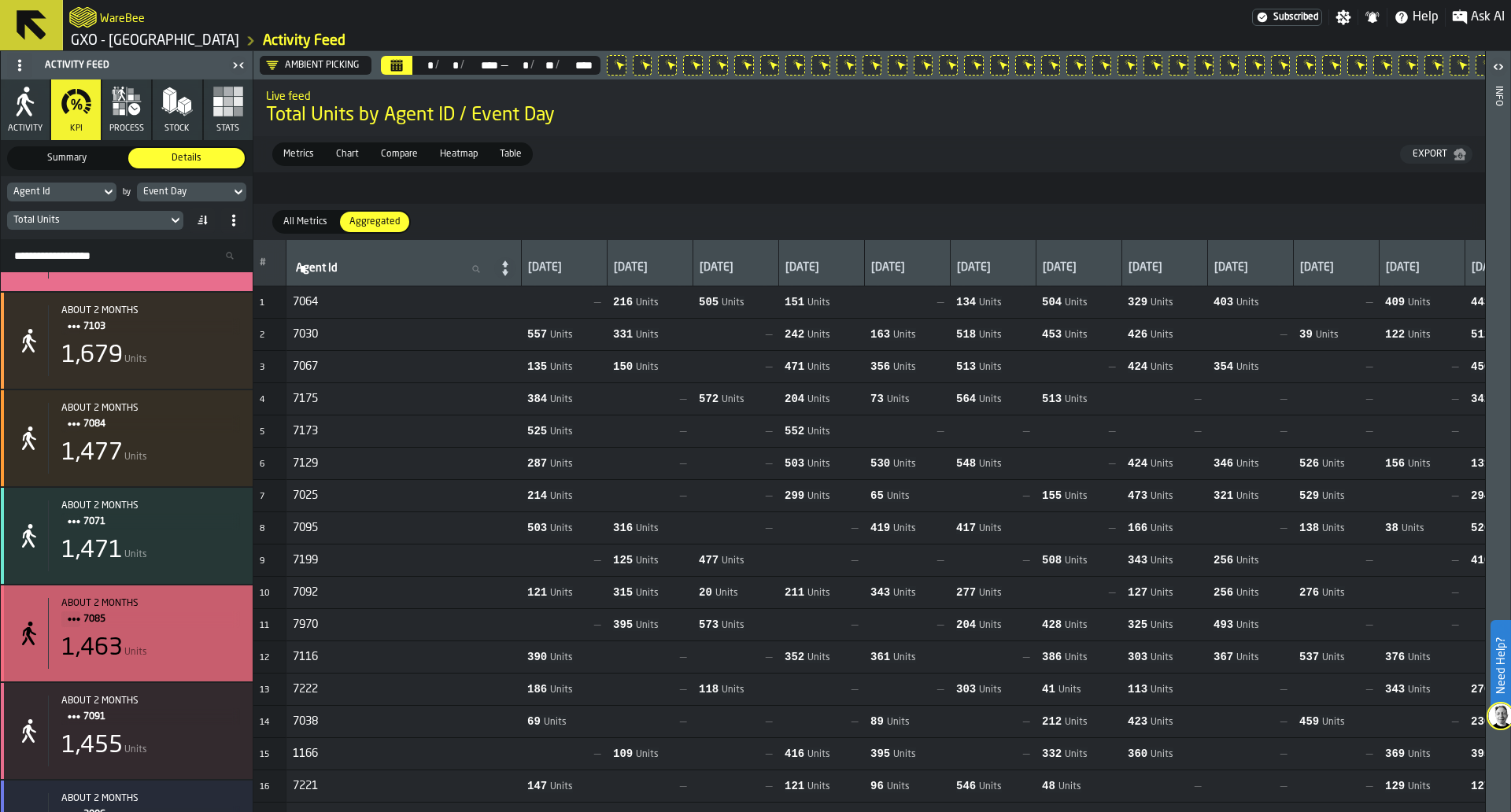
scroll to position [4663, 0]
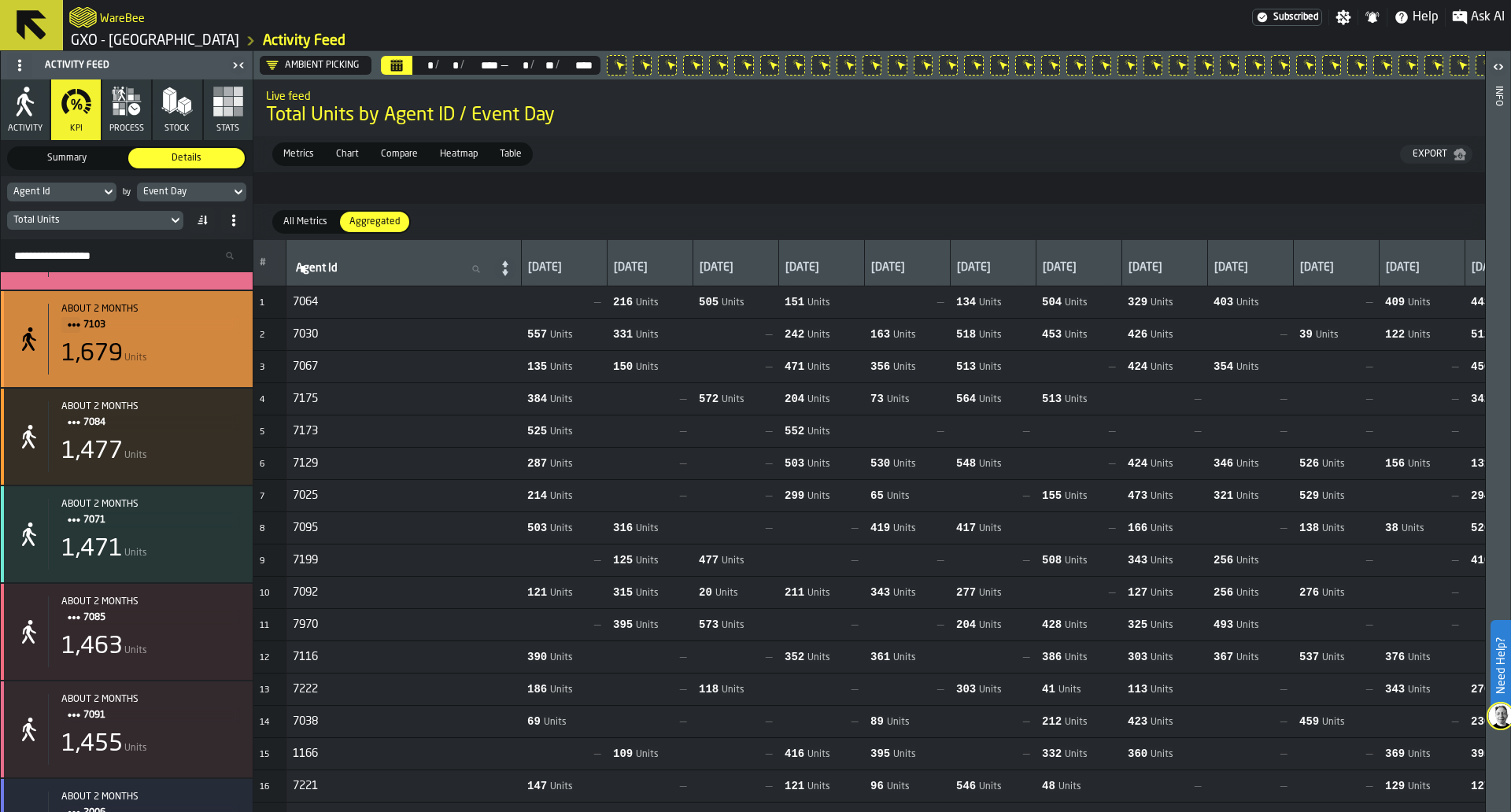
click at [89, 325] on span "7103" at bounding box center [155, 324] width 144 height 17
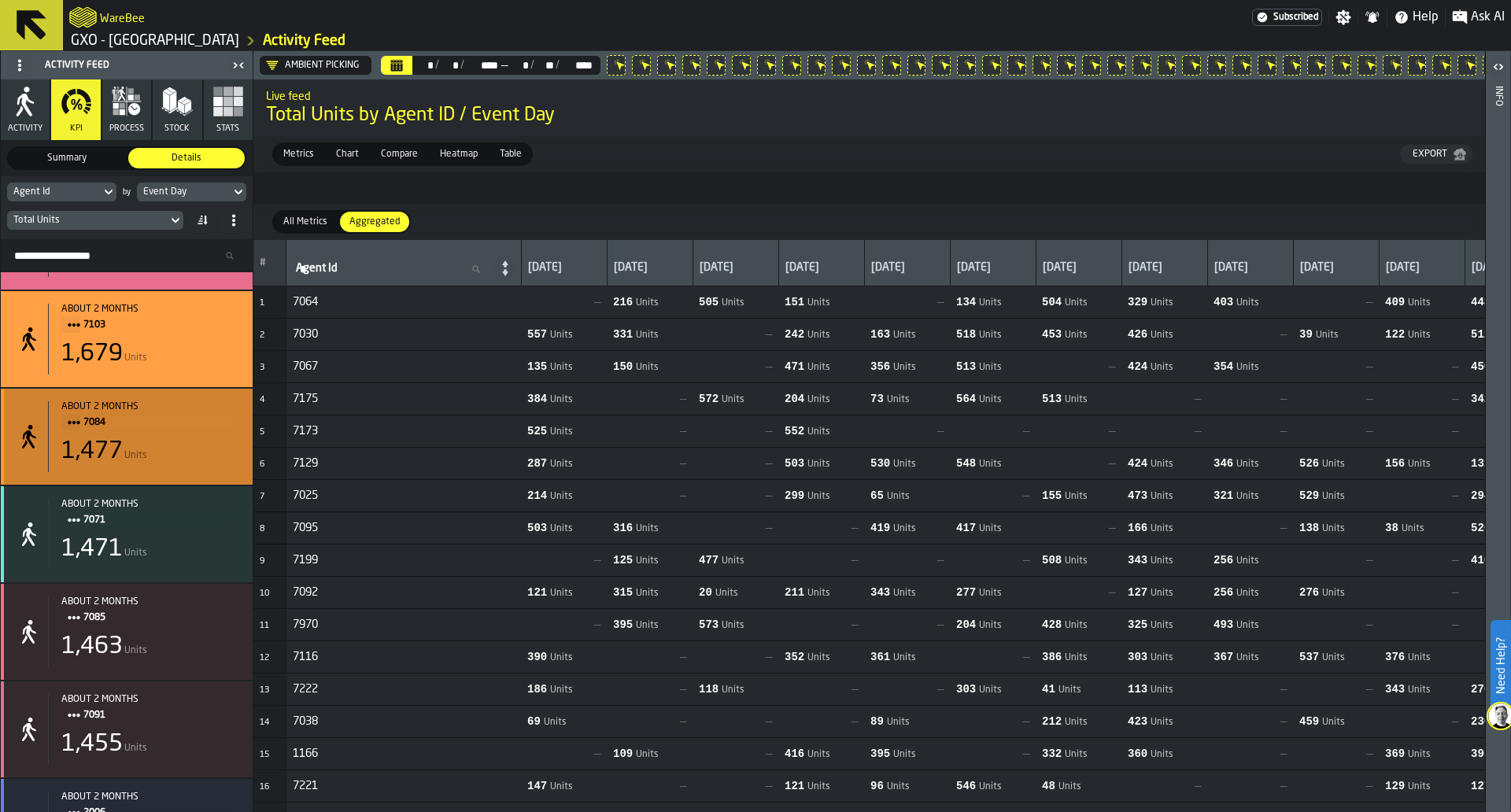
click at [96, 412] on div "about 2 months" at bounding box center [150, 407] width 178 height 11
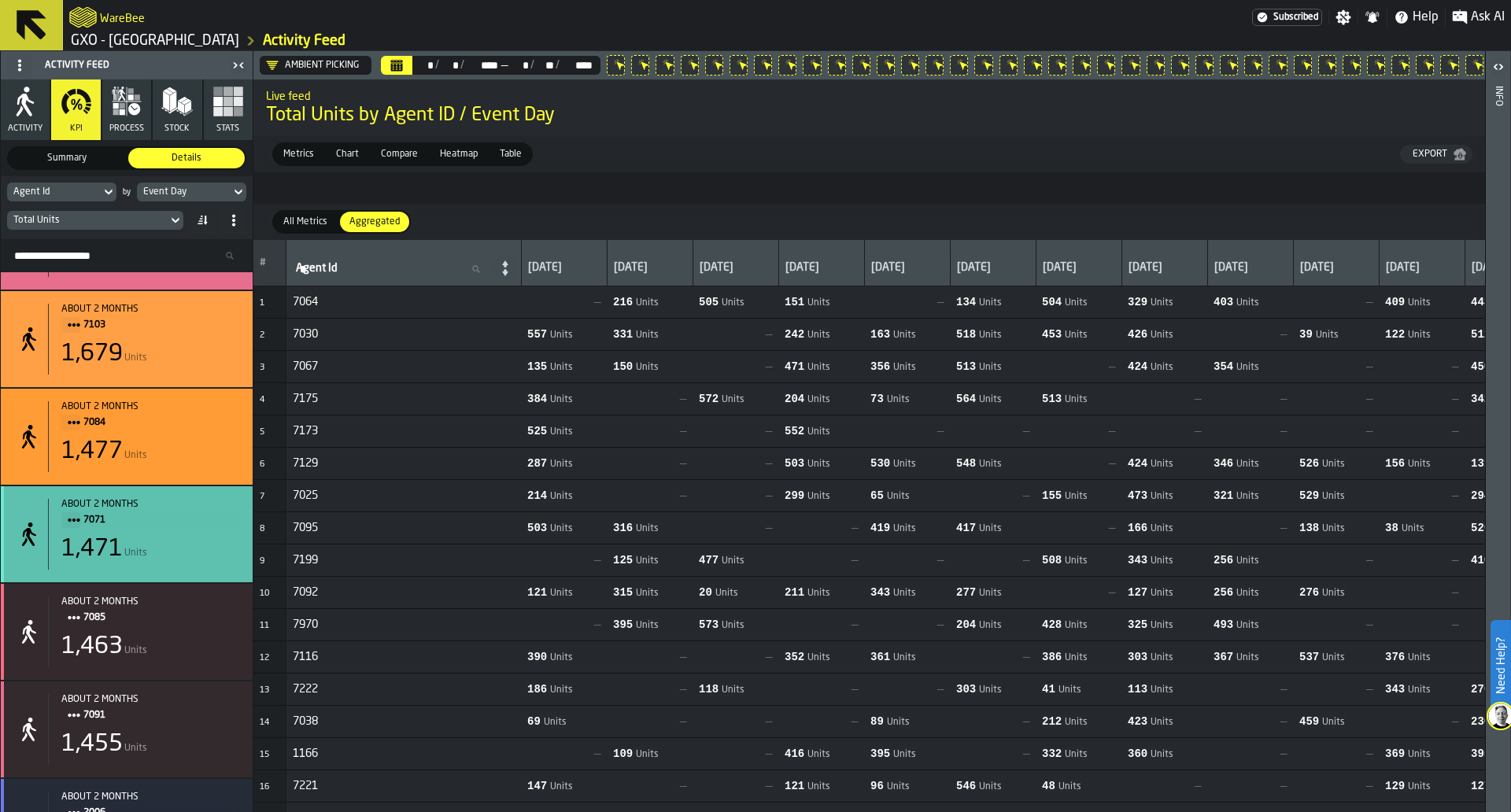
click at [93, 529] on span "7071" at bounding box center [155, 520] width 144 height 17
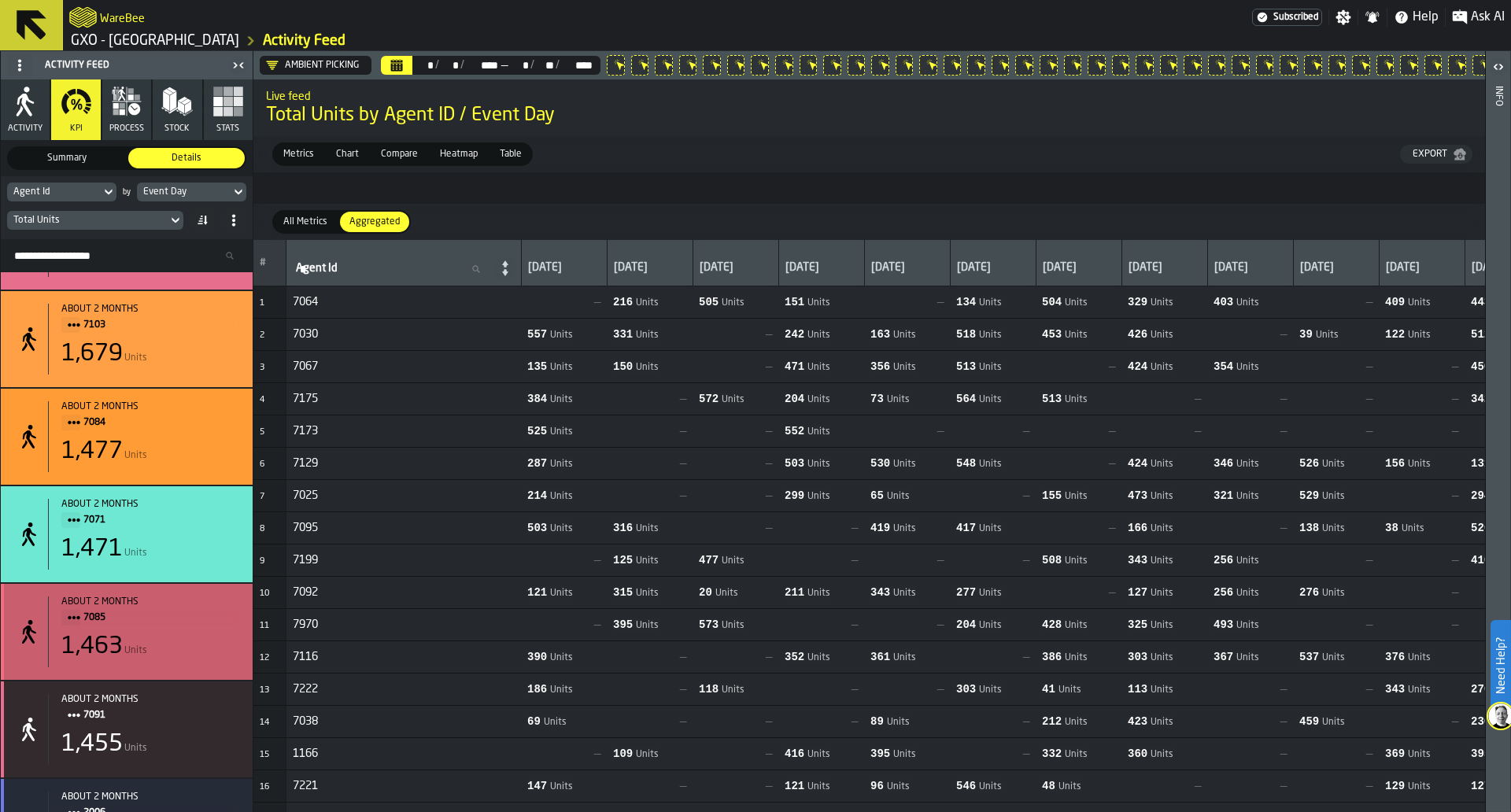
click at [81, 626] on div "7085" at bounding box center [150, 617] width 178 height 17
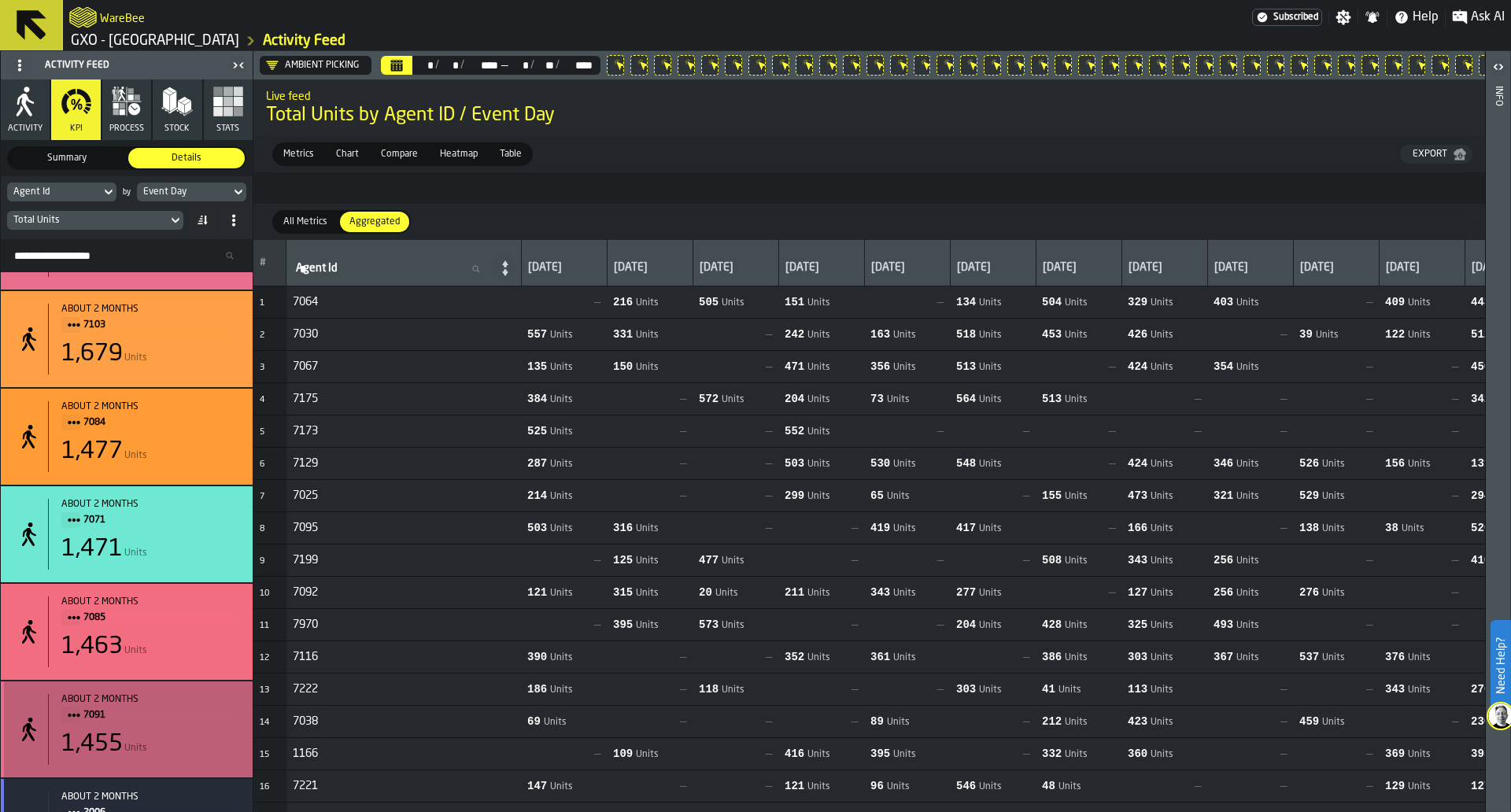
click at [78, 718] on icon "Title" at bounding box center [74, 715] width 13 height 13
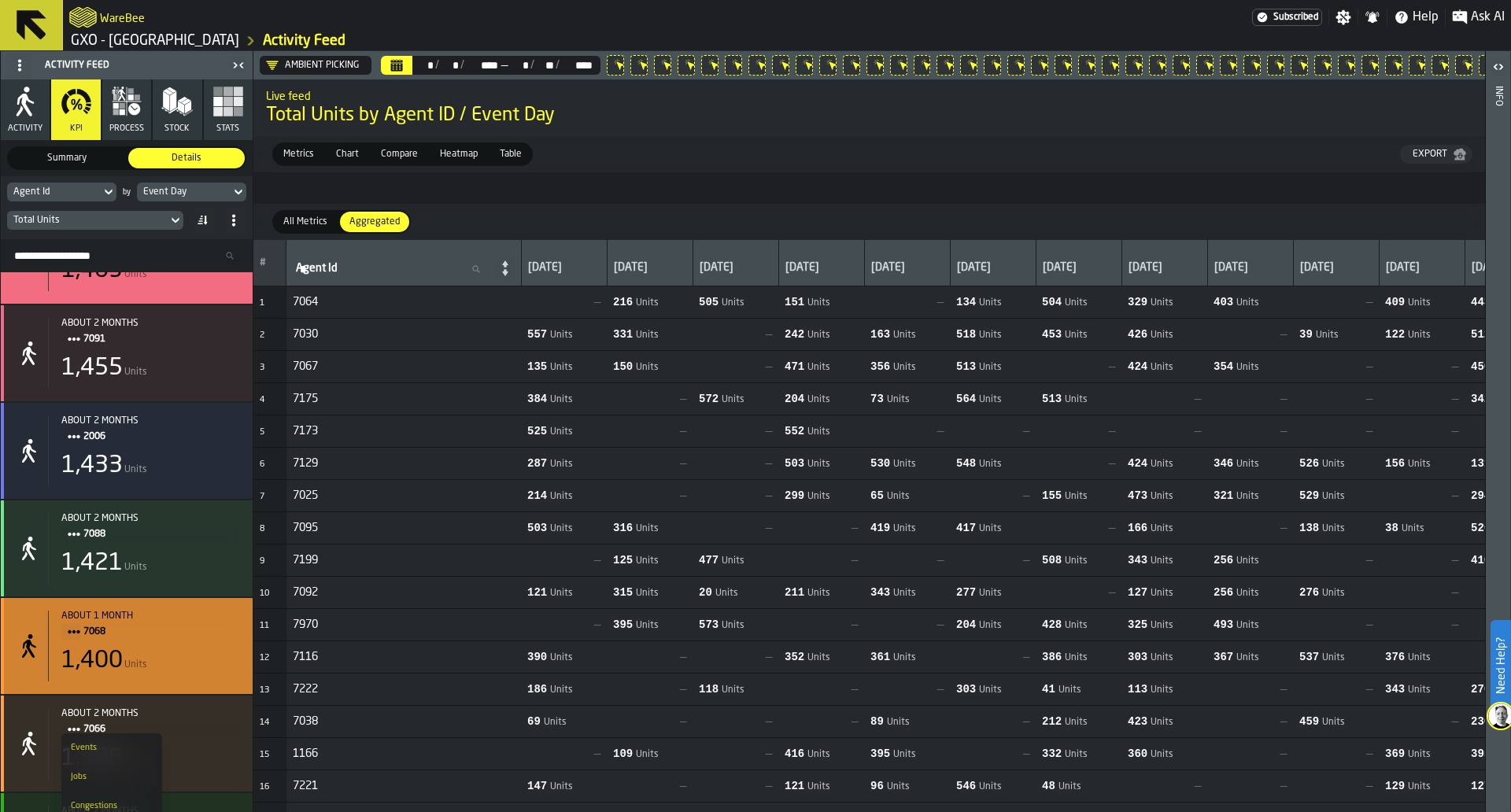
scroll to position [5041, 0]
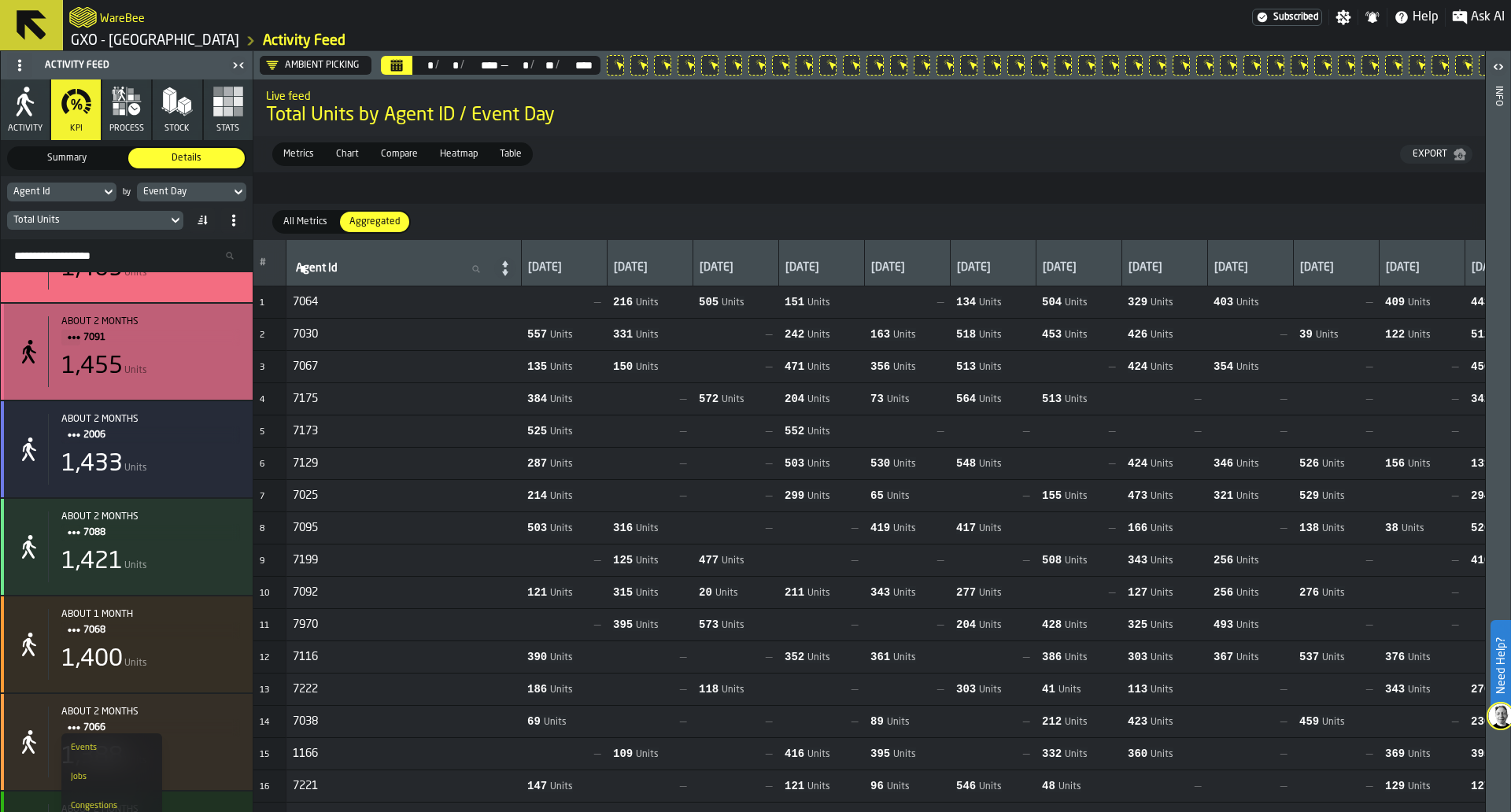
click at [91, 339] on span "7091" at bounding box center [155, 337] width 144 height 17
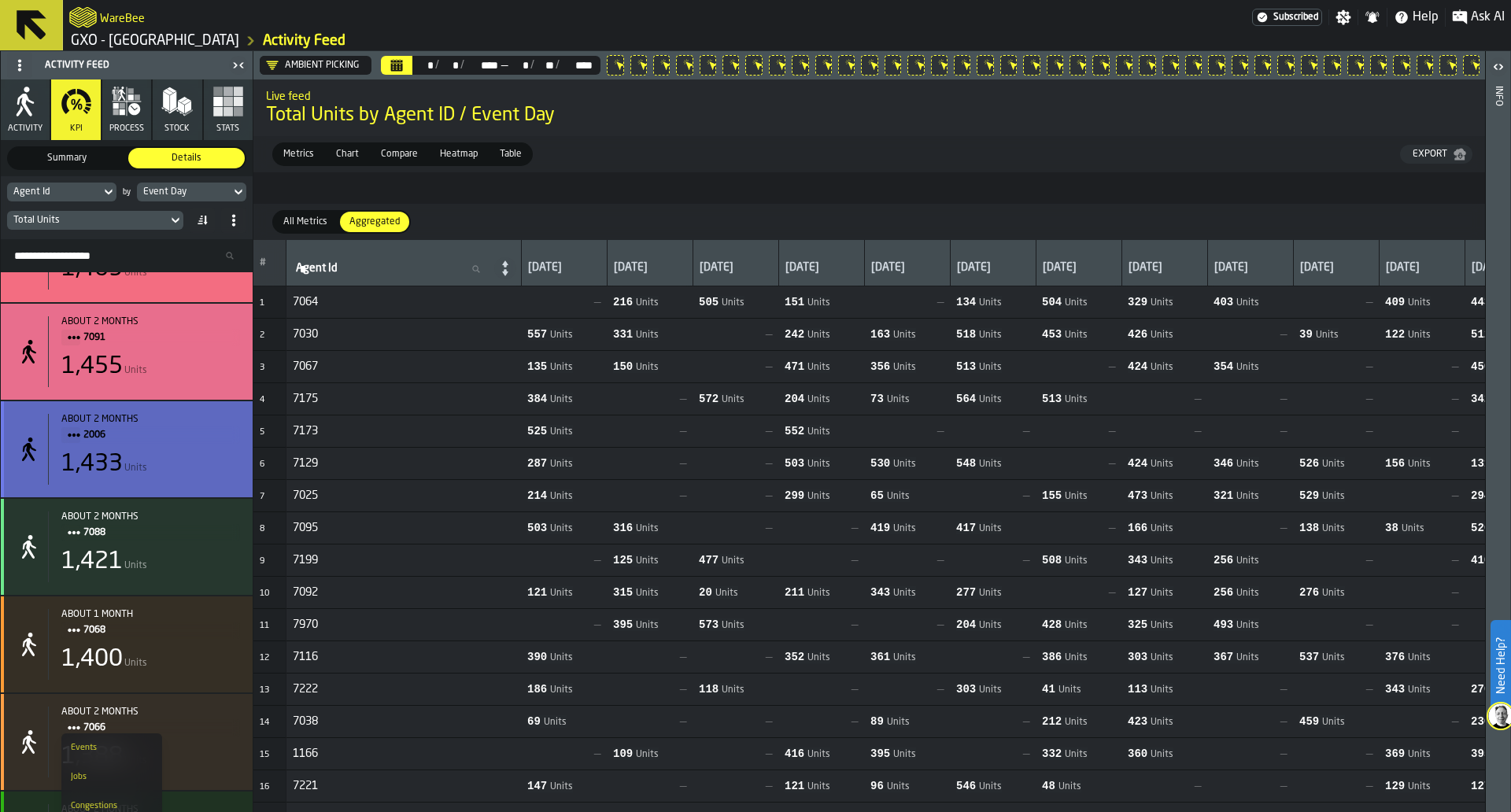
click at [66, 439] on span "Title" at bounding box center [70, 436] width 19 height 16
click at [93, 436] on span "2006" at bounding box center [155, 435] width 144 height 17
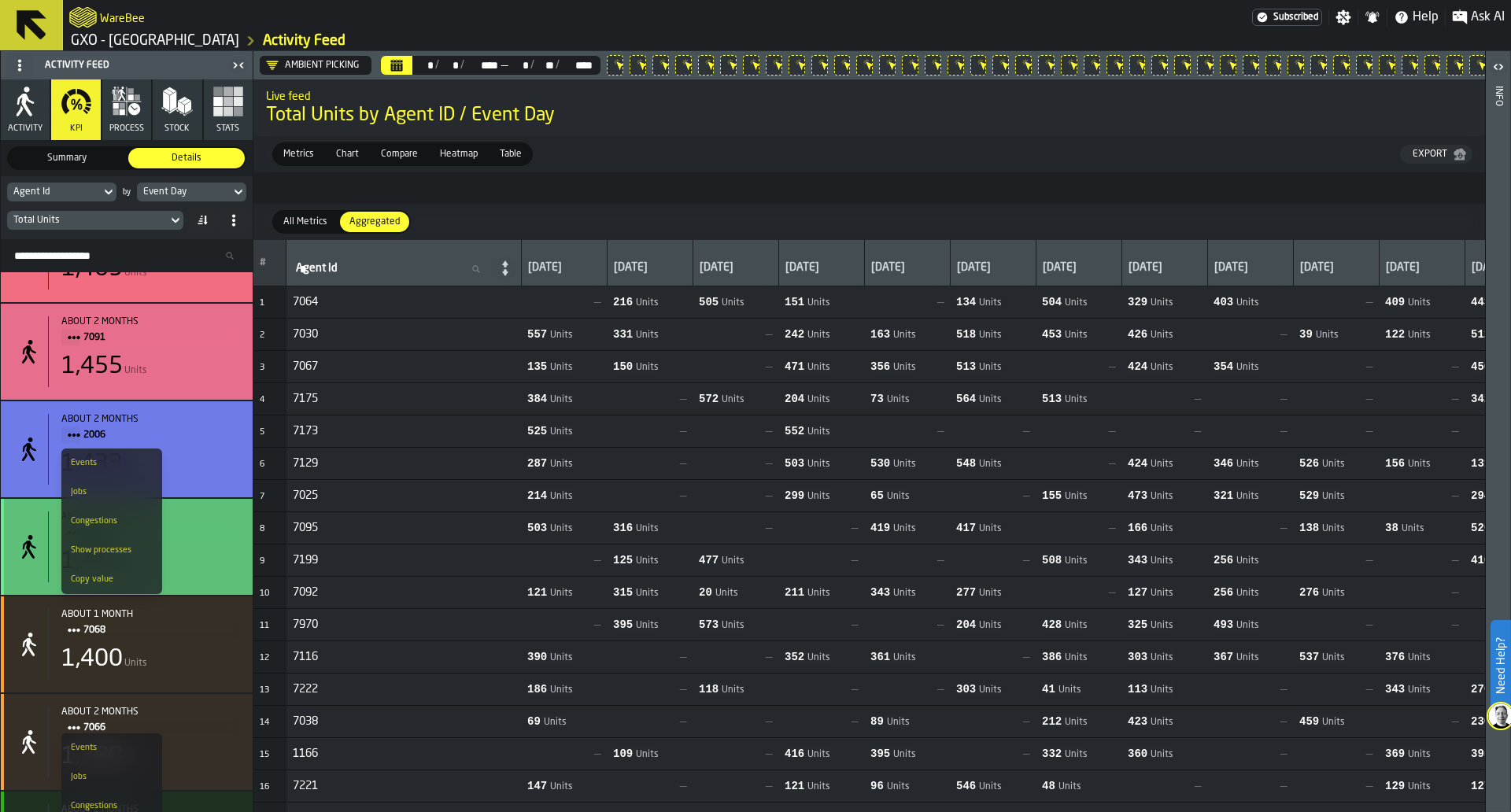
click at [175, 537] on span "7088" at bounding box center [155, 532] width 144 height 17
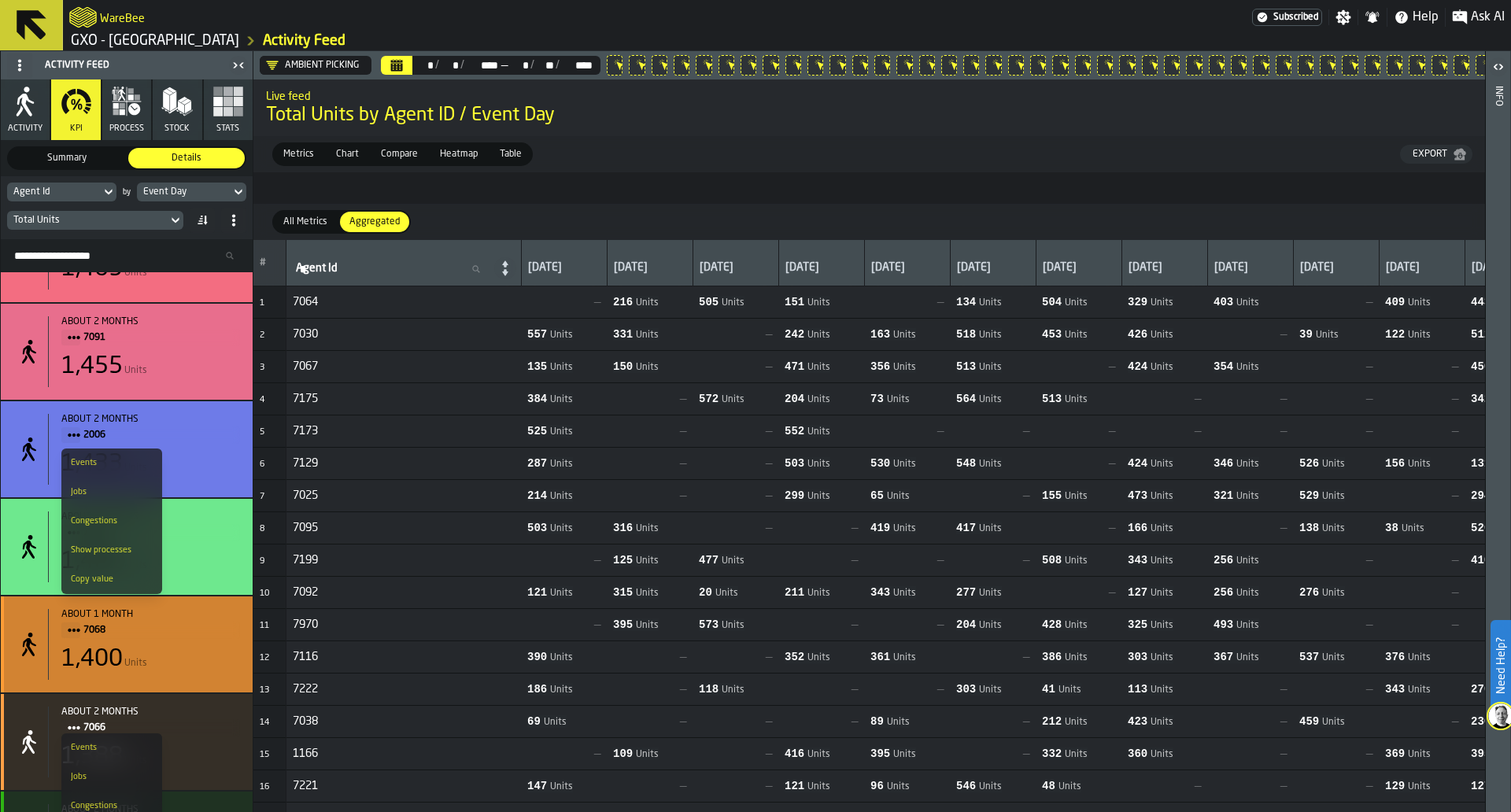
click at [135, 637] on span "7068" at bounding box center [155, 629] width 144 height 17
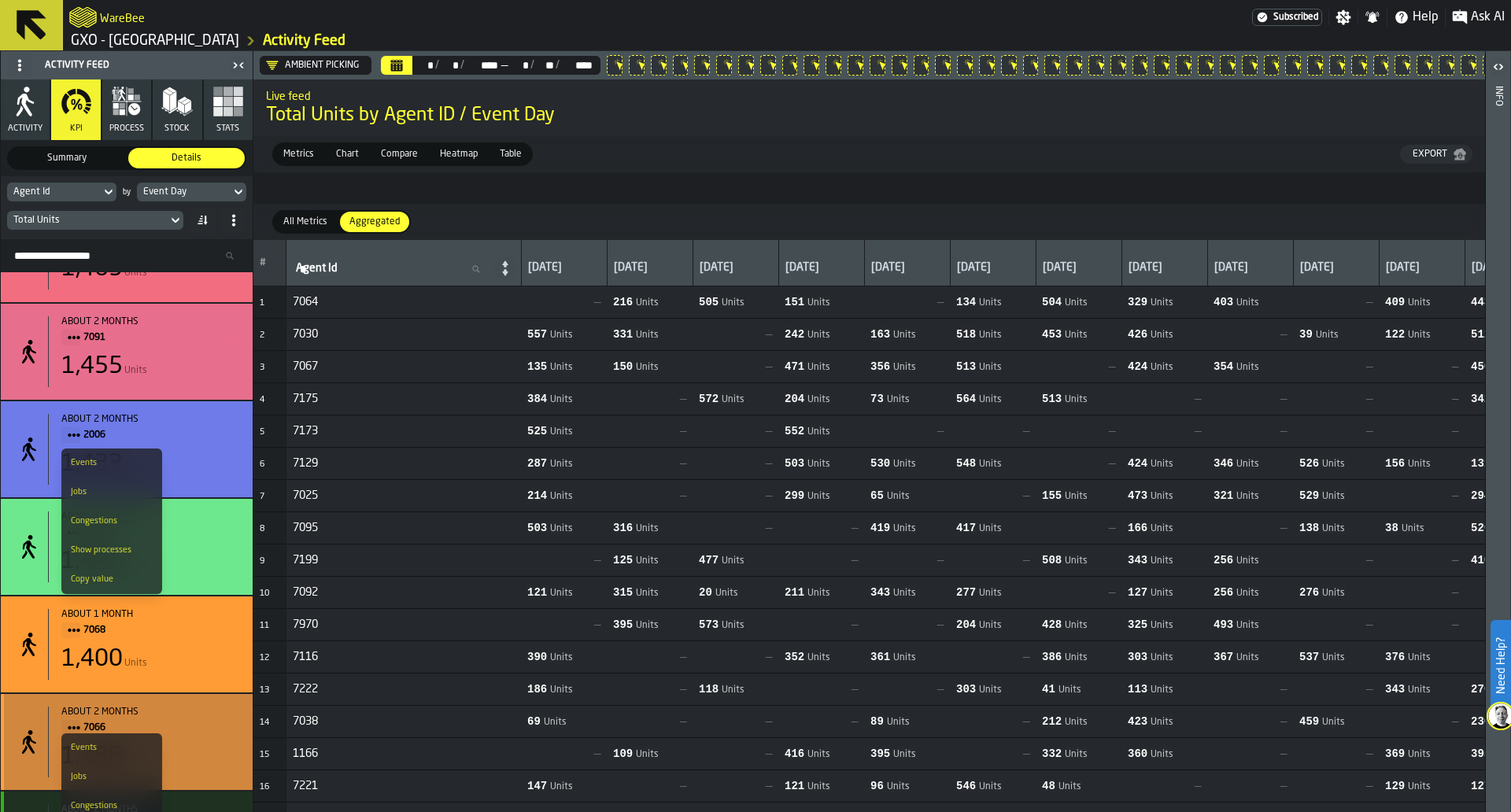
click at [153, 713] on div "about 2 months 7066 1,388 Units" at bounding box center [126, 741] width 252 height 96
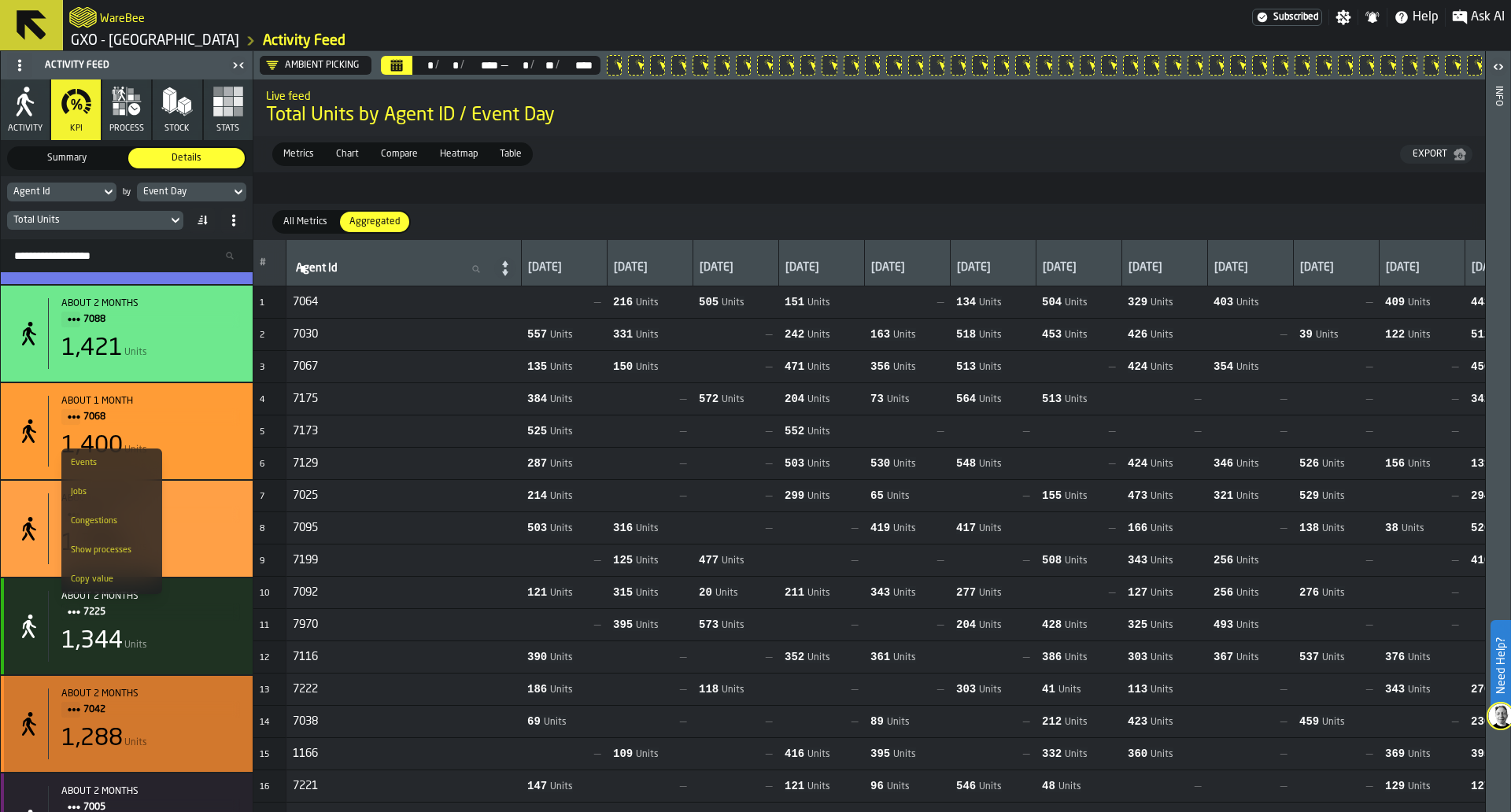
scroll to position [5257, 0]
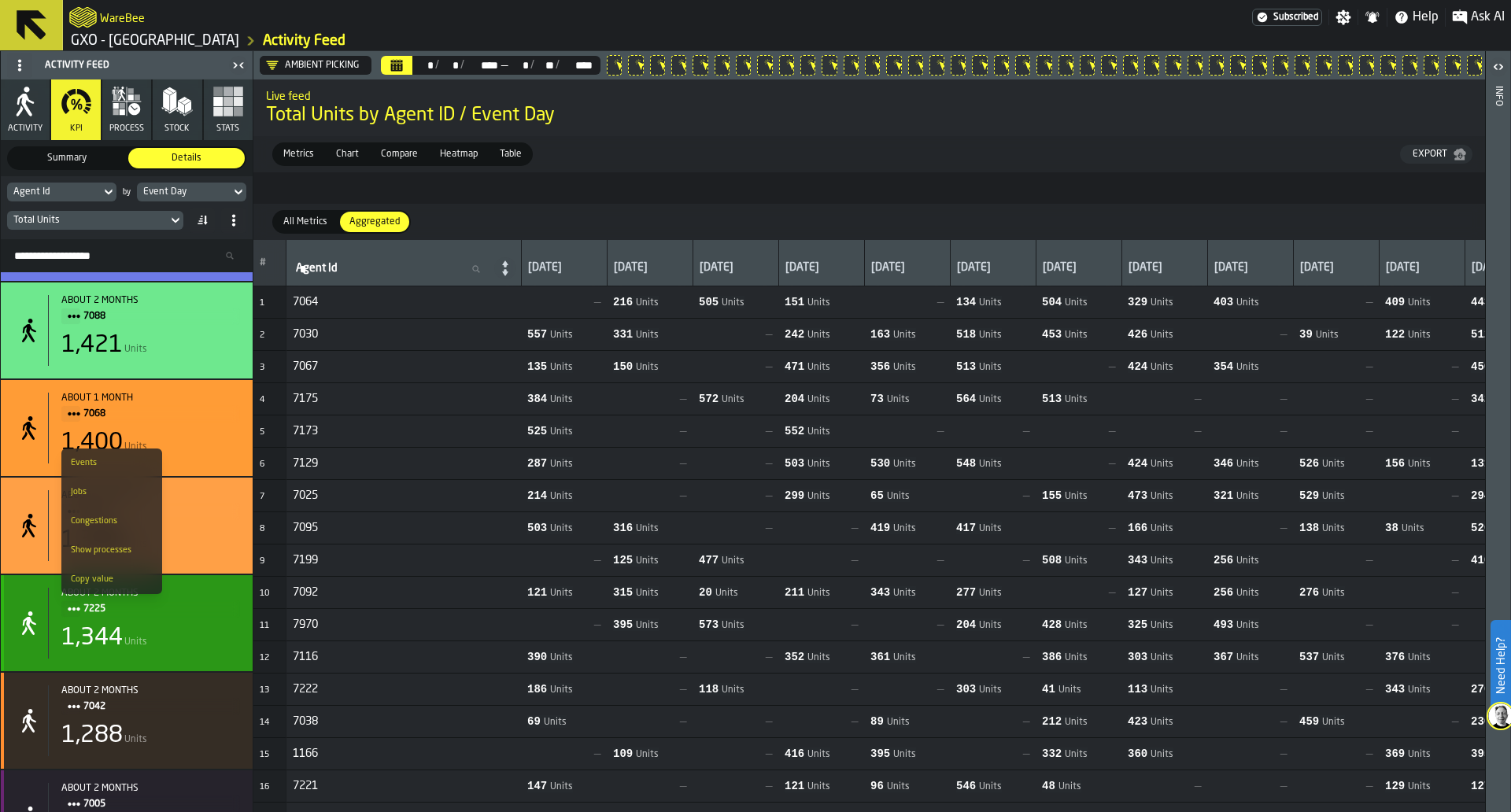
click at [197, 652] on div "1,344 Units" at bounding box center [150, 638] width 178 height 29
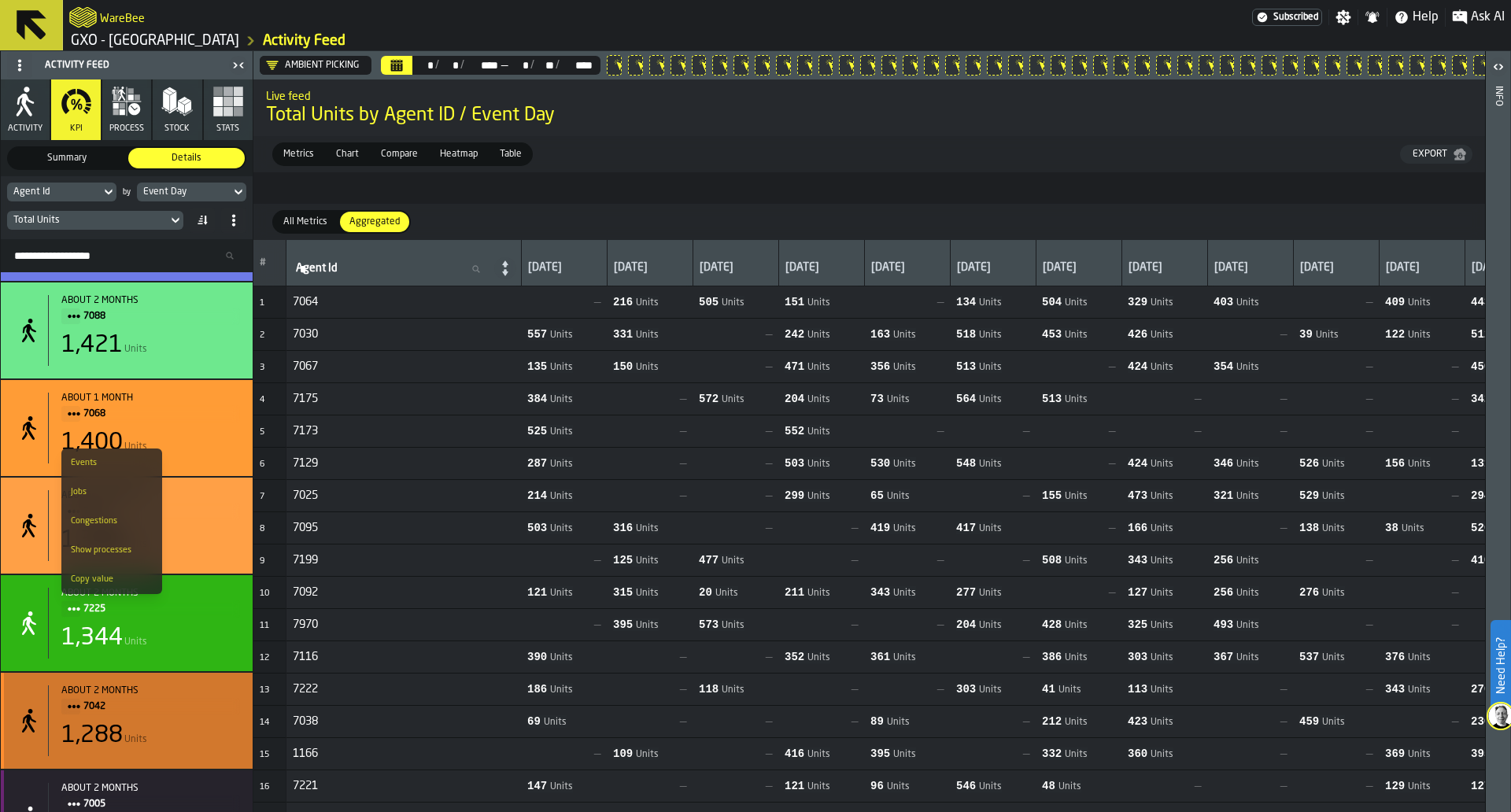
click at [193, 743] on div "1,288 Units" at bounding box center [150, 736] width 178 height 29
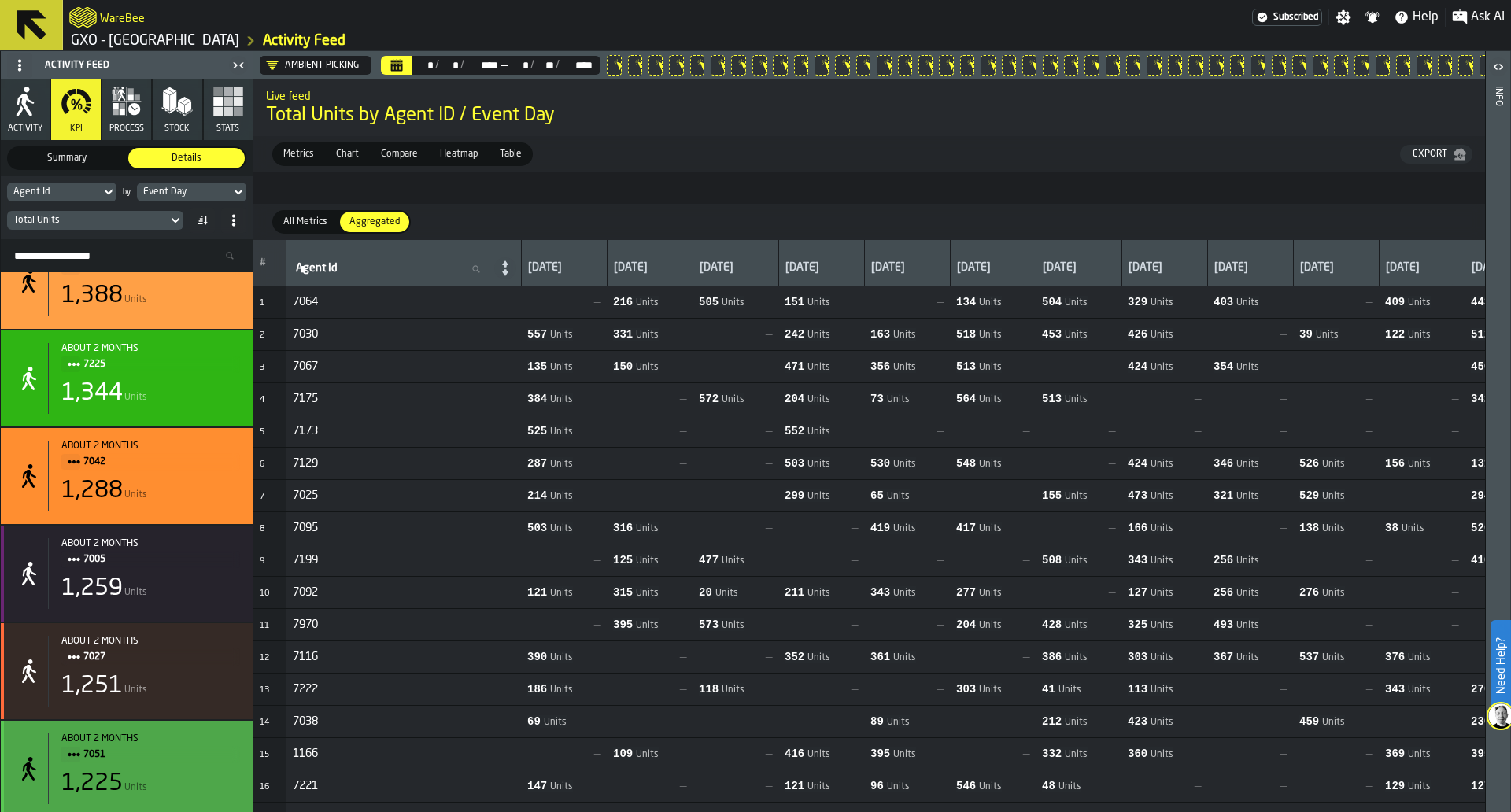
scroll to position [5506, 0]
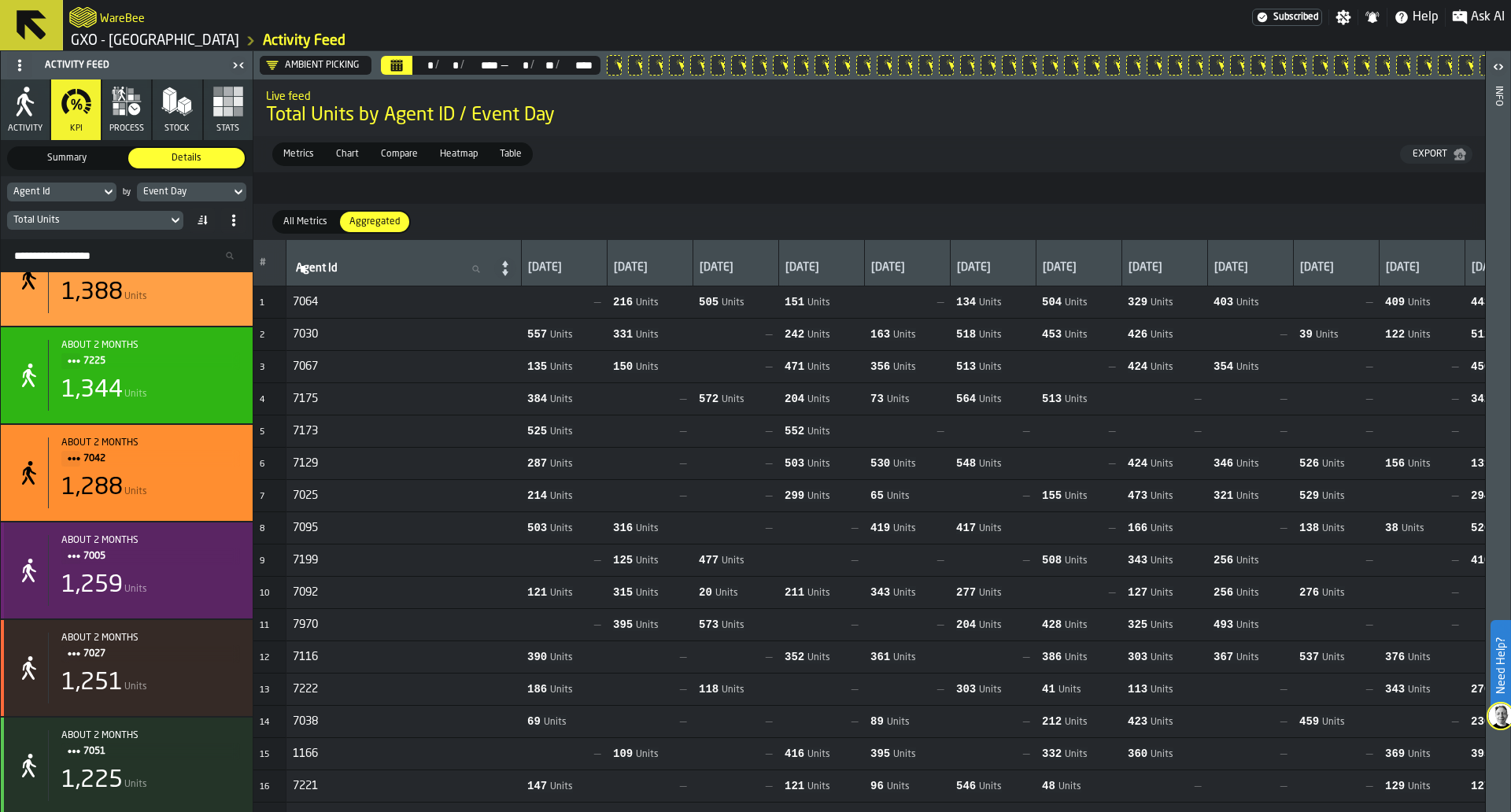
click at [193, 600] on div "1,259 Units" at bounding box center [150, 585] width 178 height 29
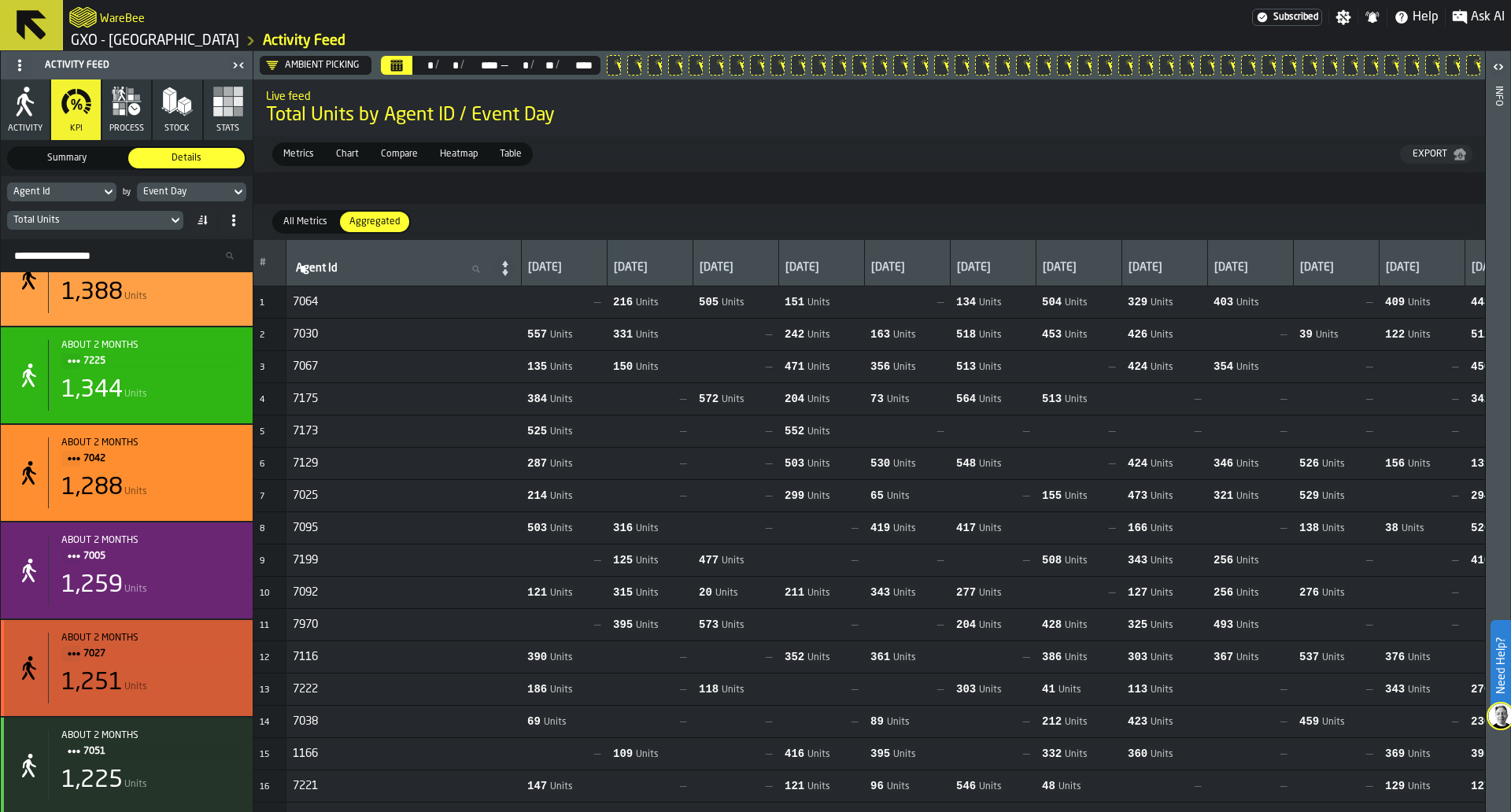
click at [190, 677] on div "about 2 months 7027 1,251 Units" at bounding box center [144, 668] width 192 height 71
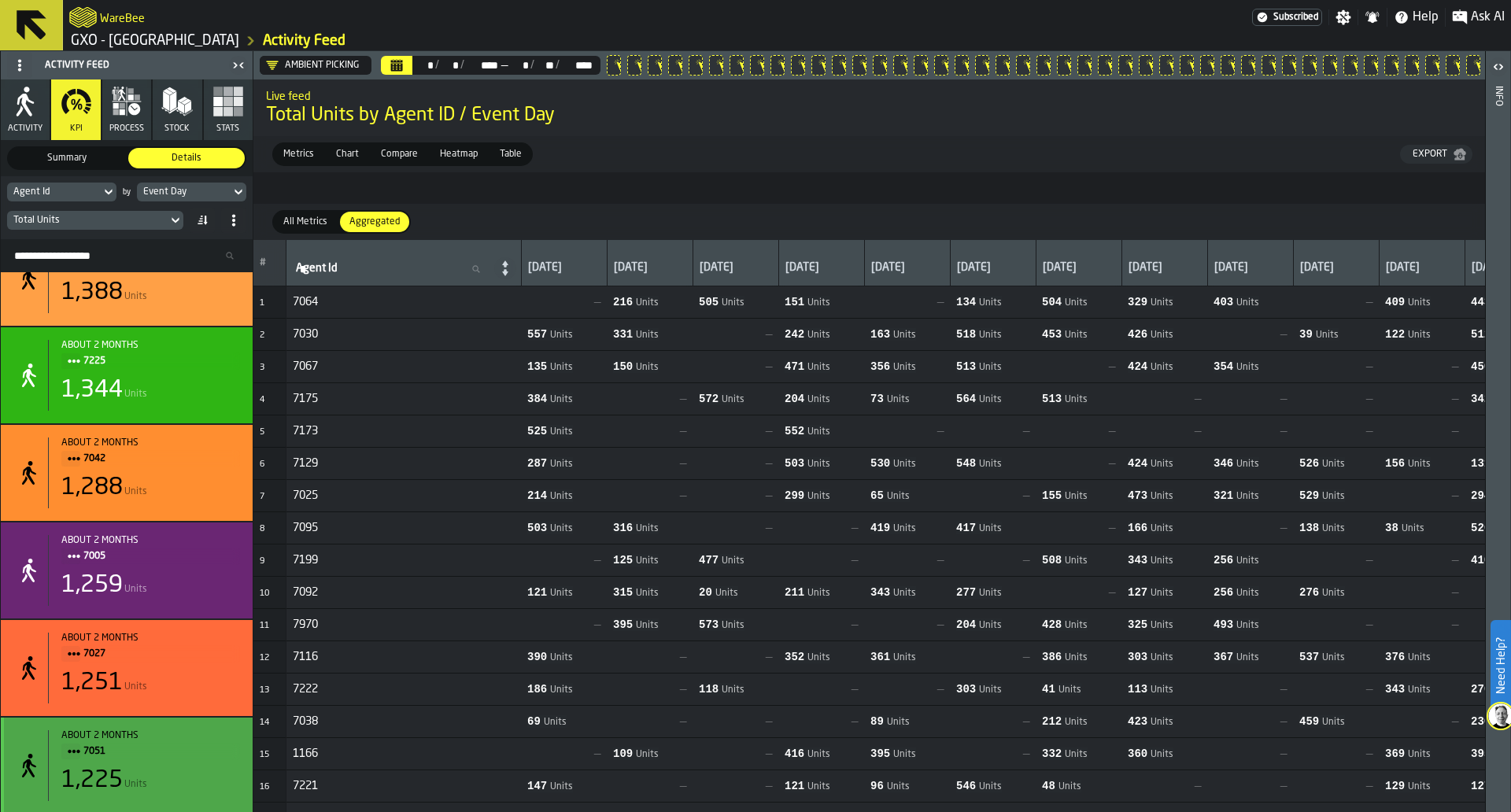
click at [184, 760] on span "7051" at bounding box center [155, 751] width 144 height 17
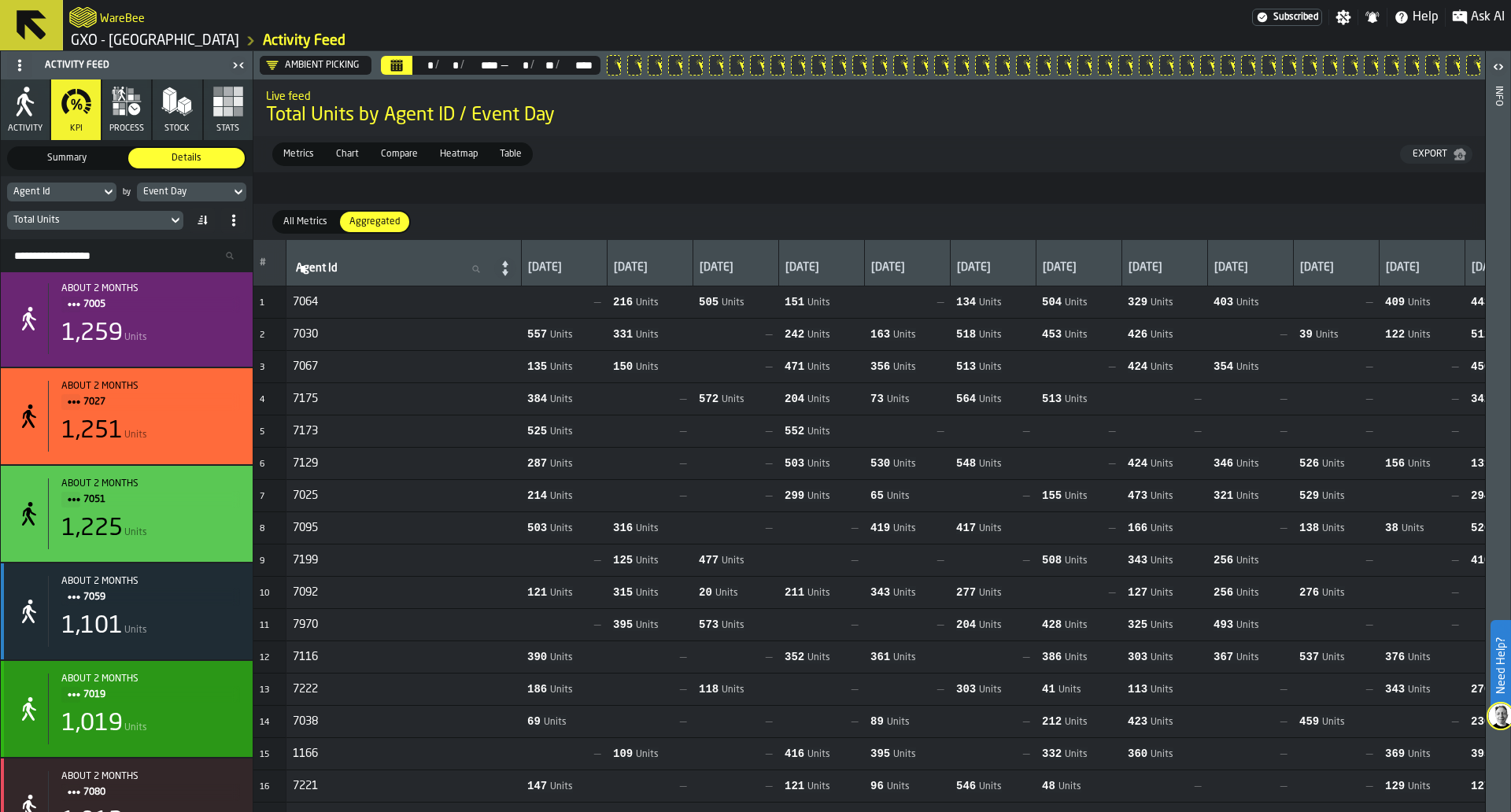
scroll to position [5769, 0]
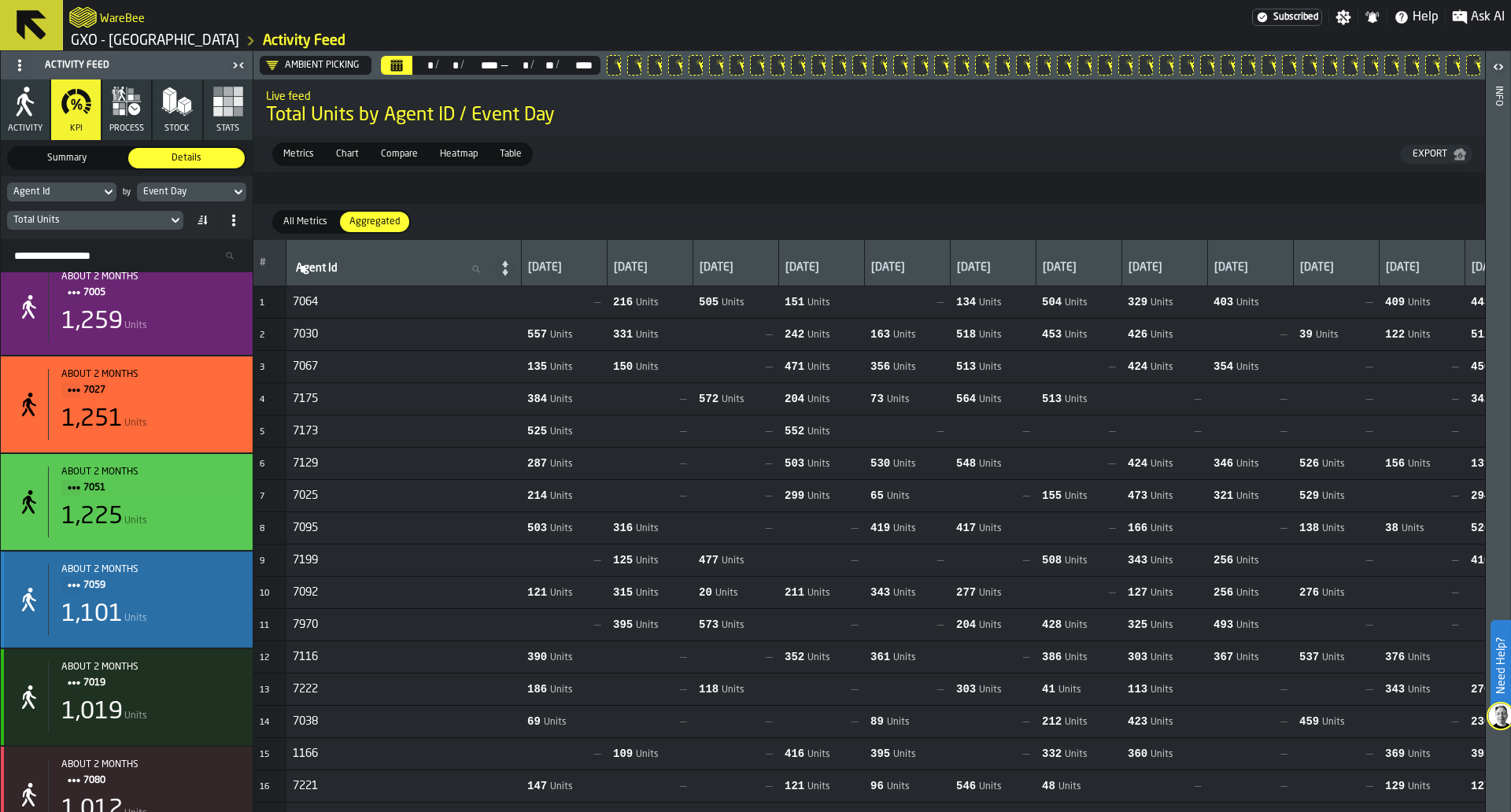
click at [211, 618] on div "1,101 Units" at bounding box center [150, 615] width 178 height 29
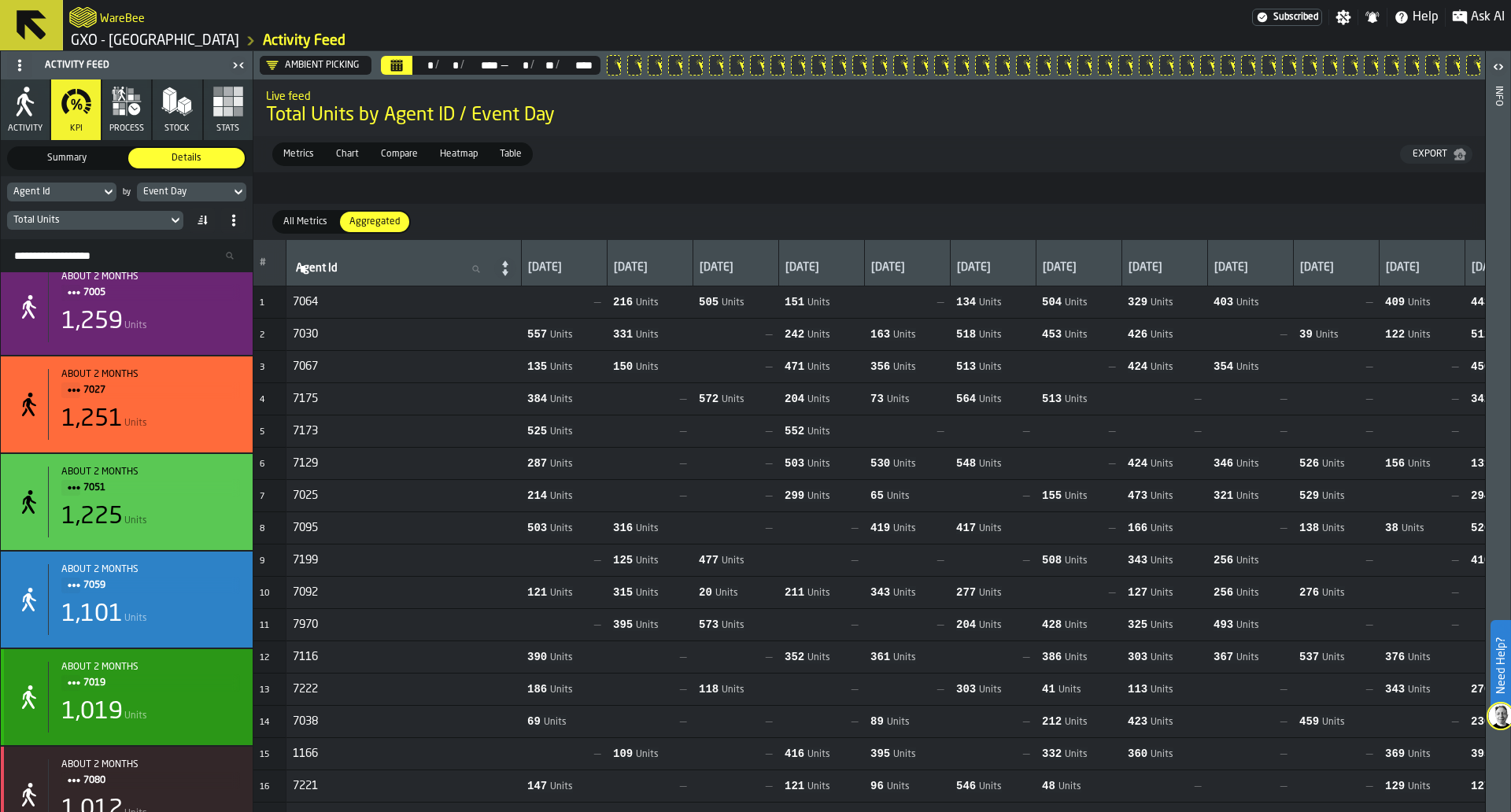
click at [207, 682] on div "about 2 months 7019" at bounding box center [150, 676] width 178 height 30
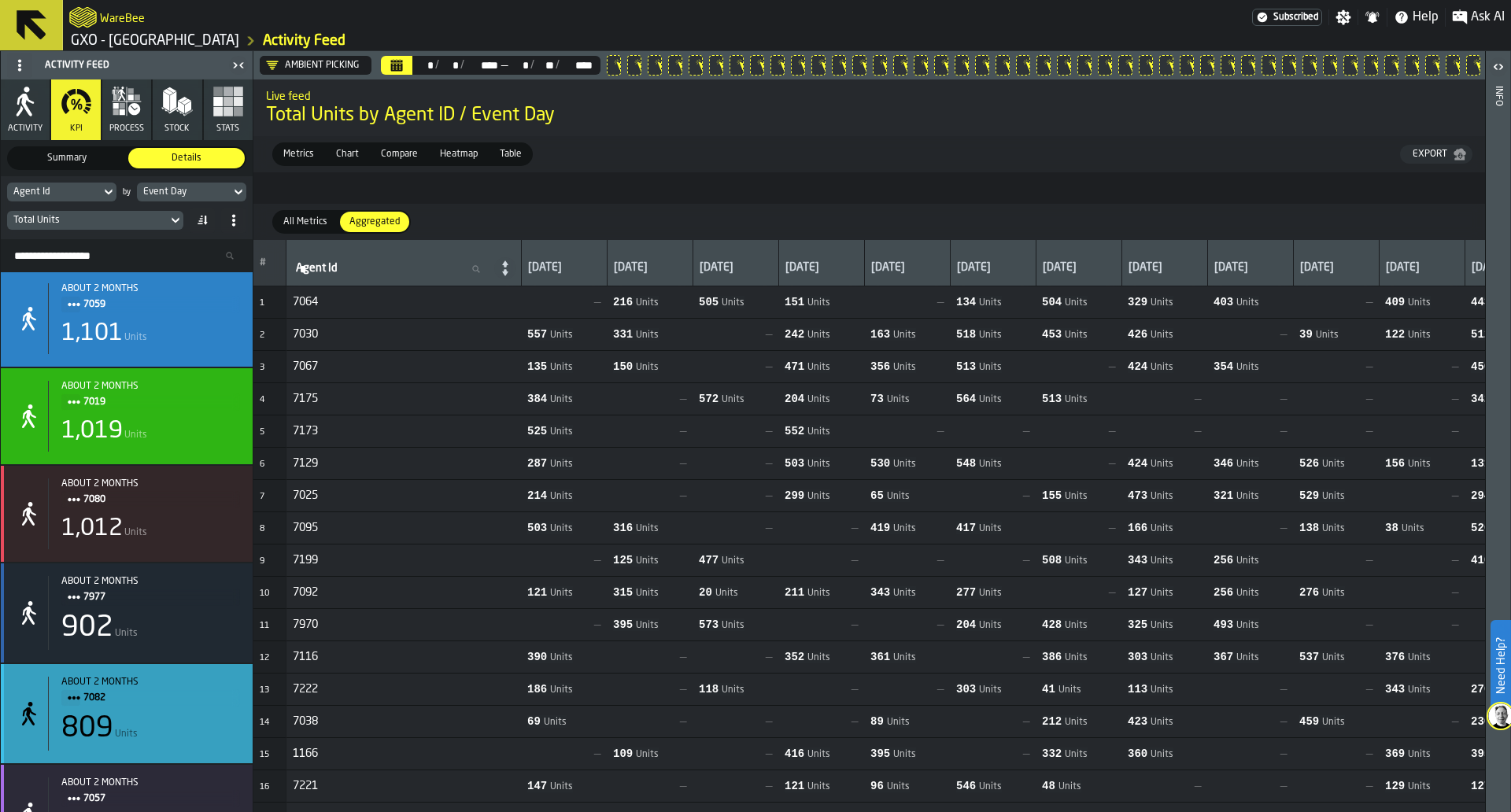
scroll to position [6052, 0]
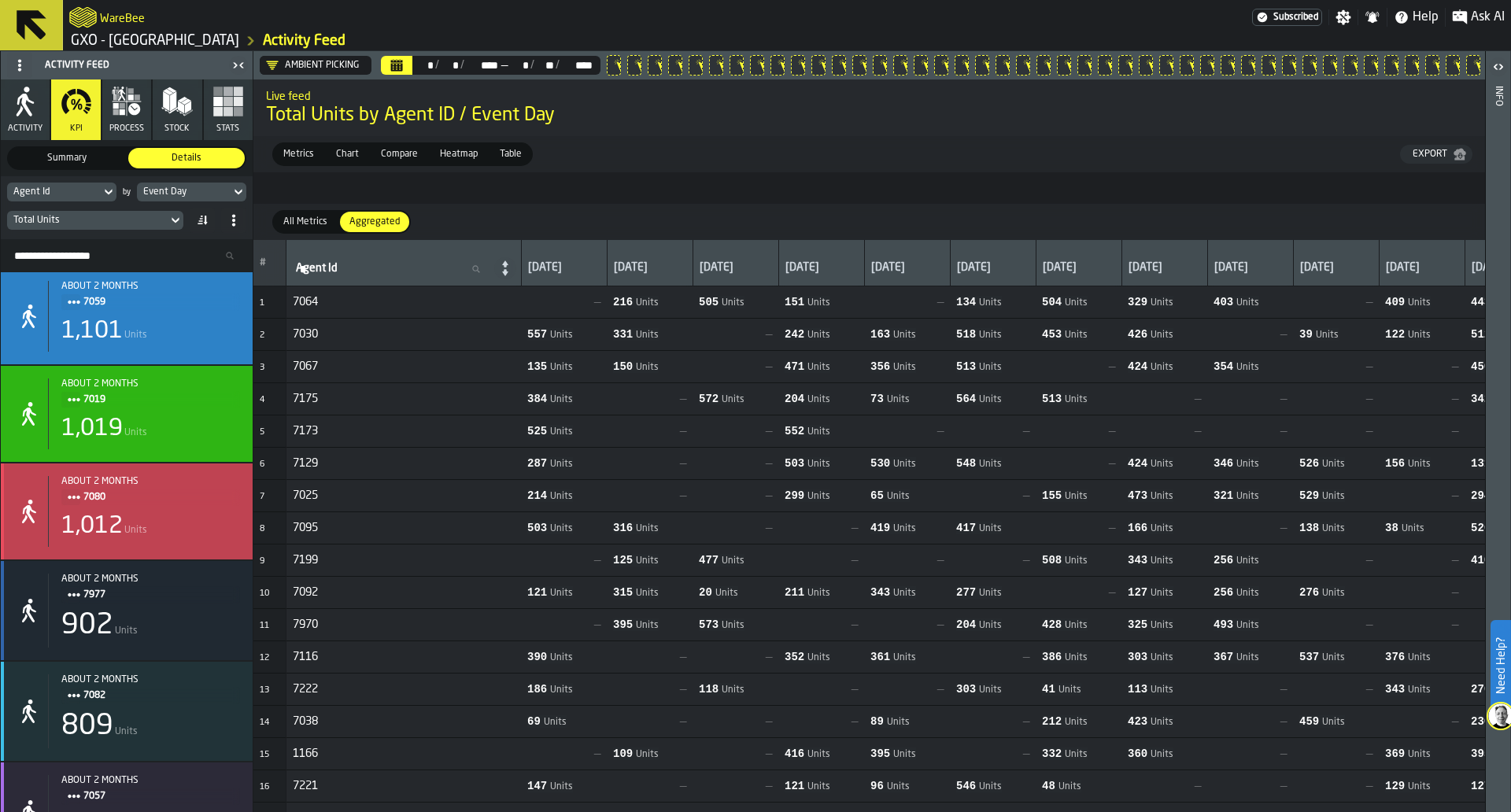
click at [195, 532] on div "1,012 Units" at bounding box center [150, 526] width 178 height 29
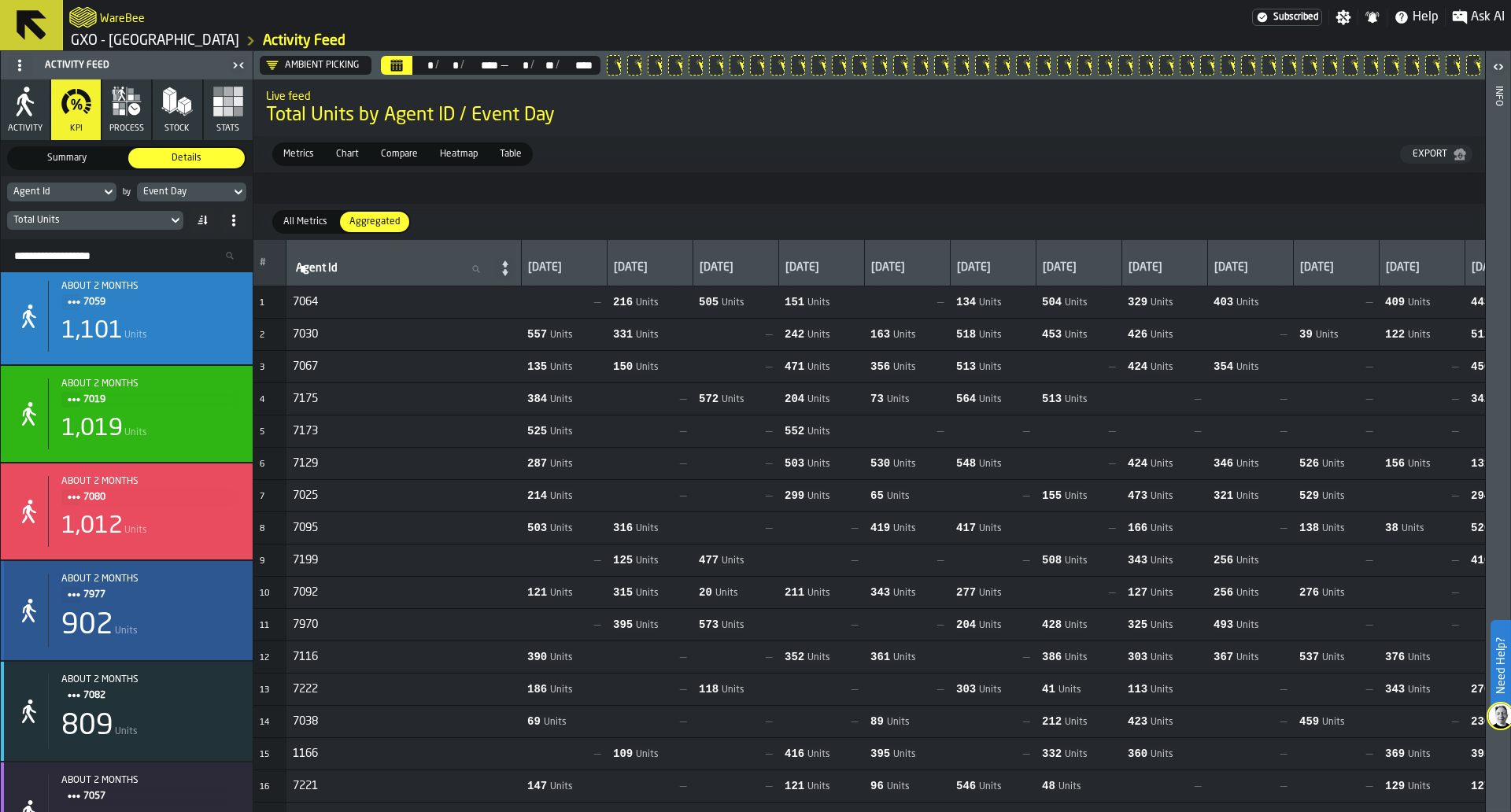
click at [190, 603] on span "7977" at bounding box center [155, 594] width 144 height 17
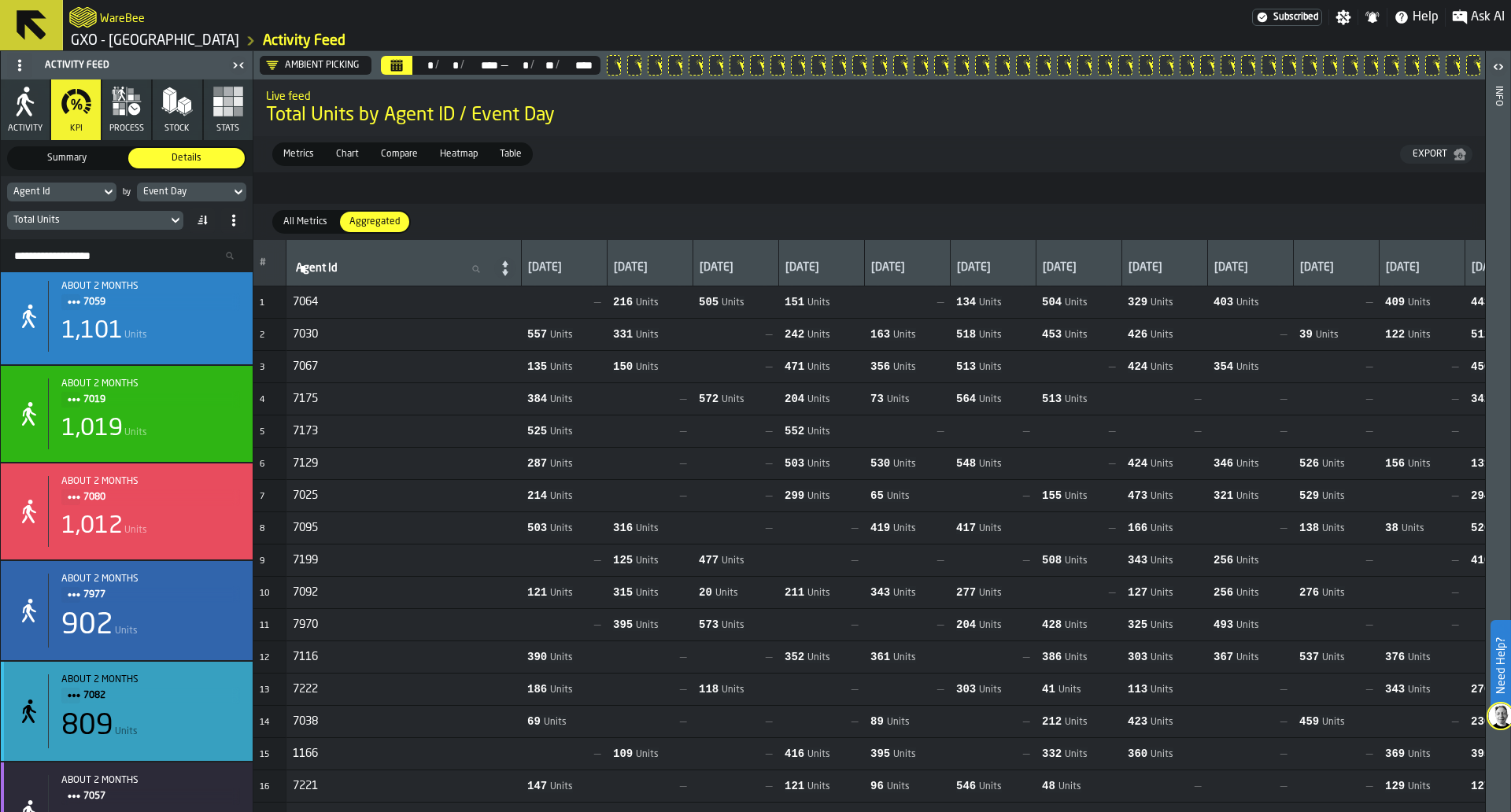
click at [173, 715] on div "about 2 months 7082 809 Units" at bounding box center [144, 711] width 192 height 74
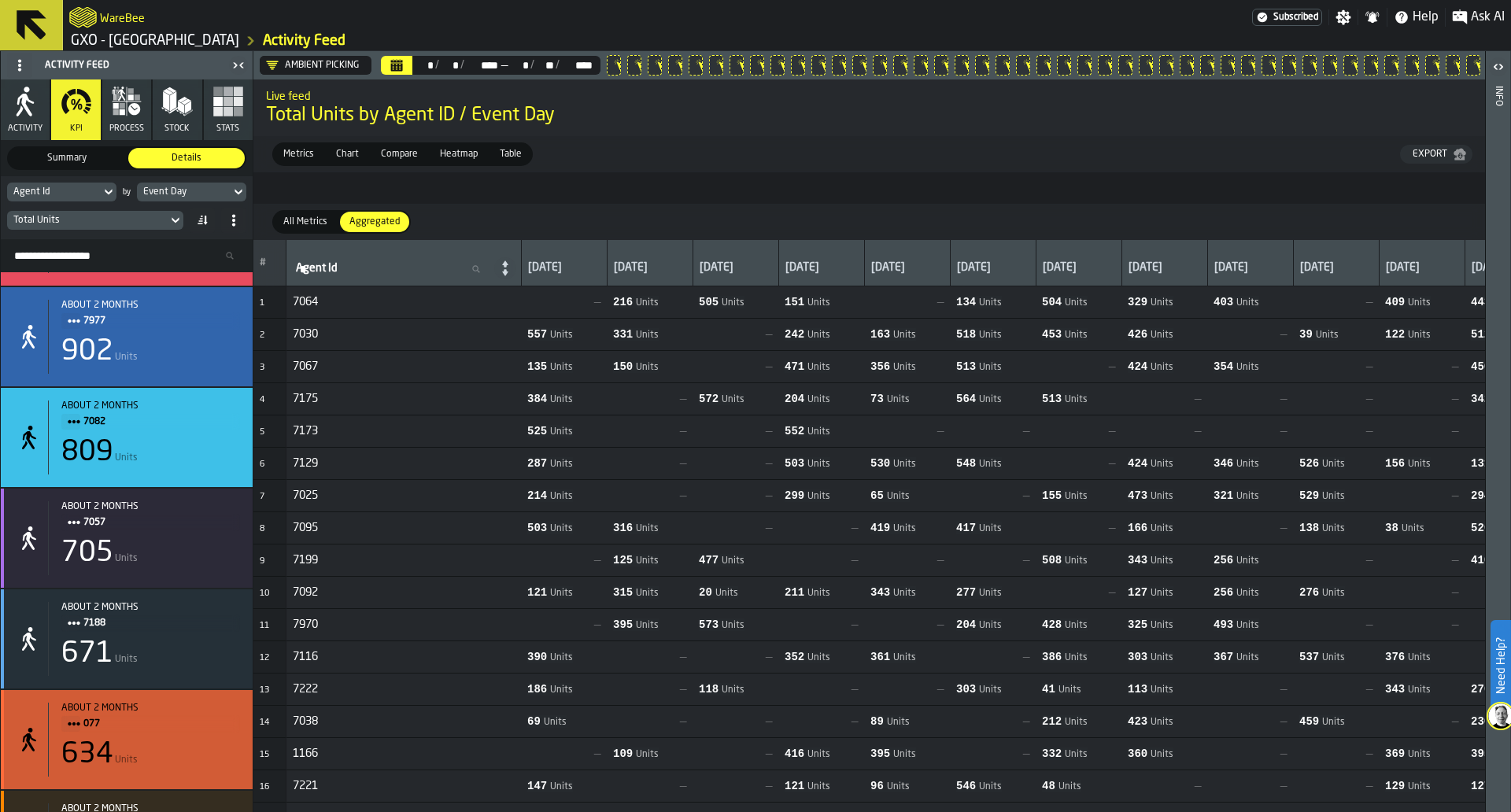
scroll to position [6328, 0]
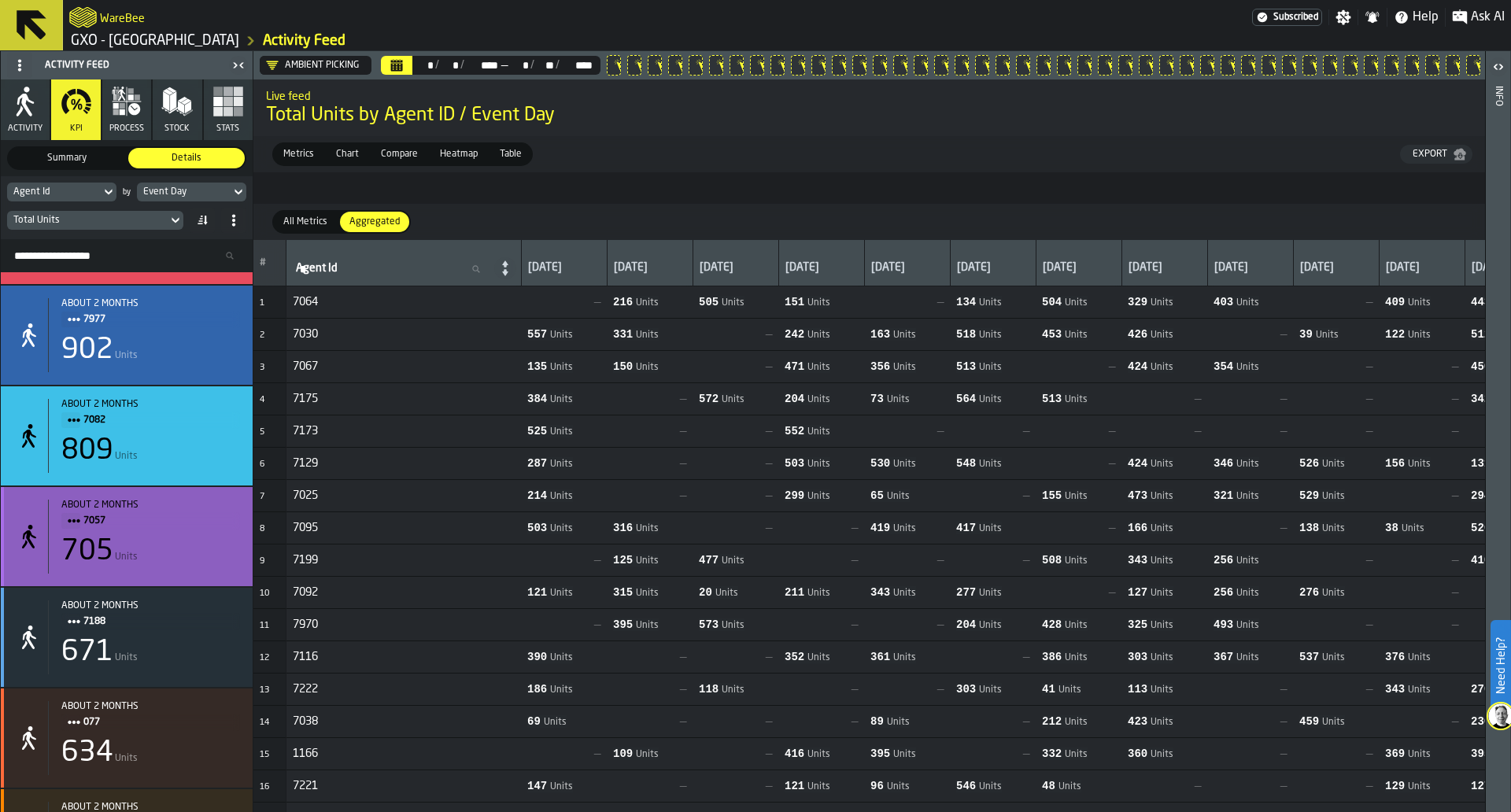
click at [196, 530] on span "7057" at bounding box center [155, 520] width 144 height 17
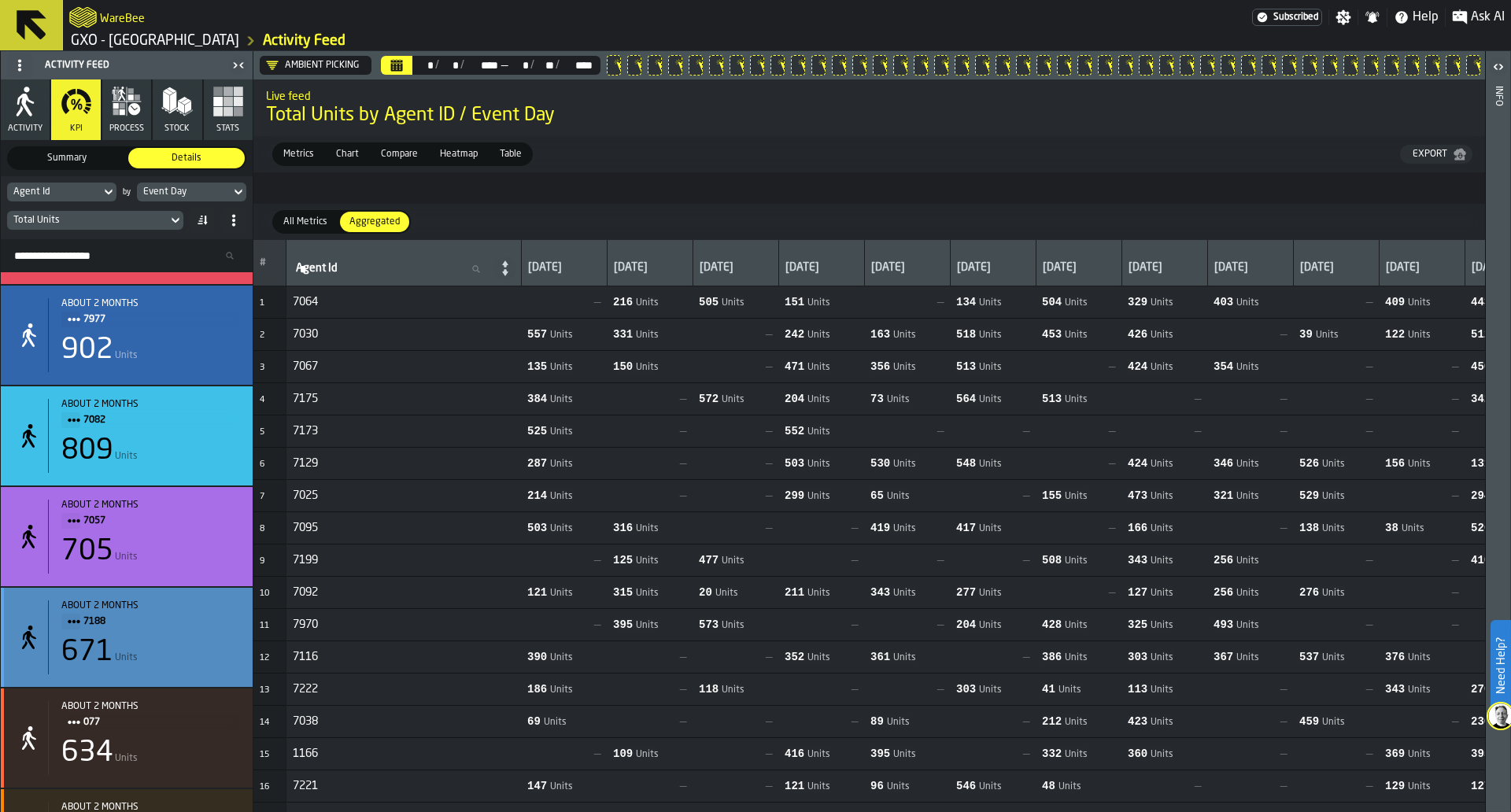
click at [189, 668] on div "671 Units" at bounding box center [150, 652] width 178 height 31
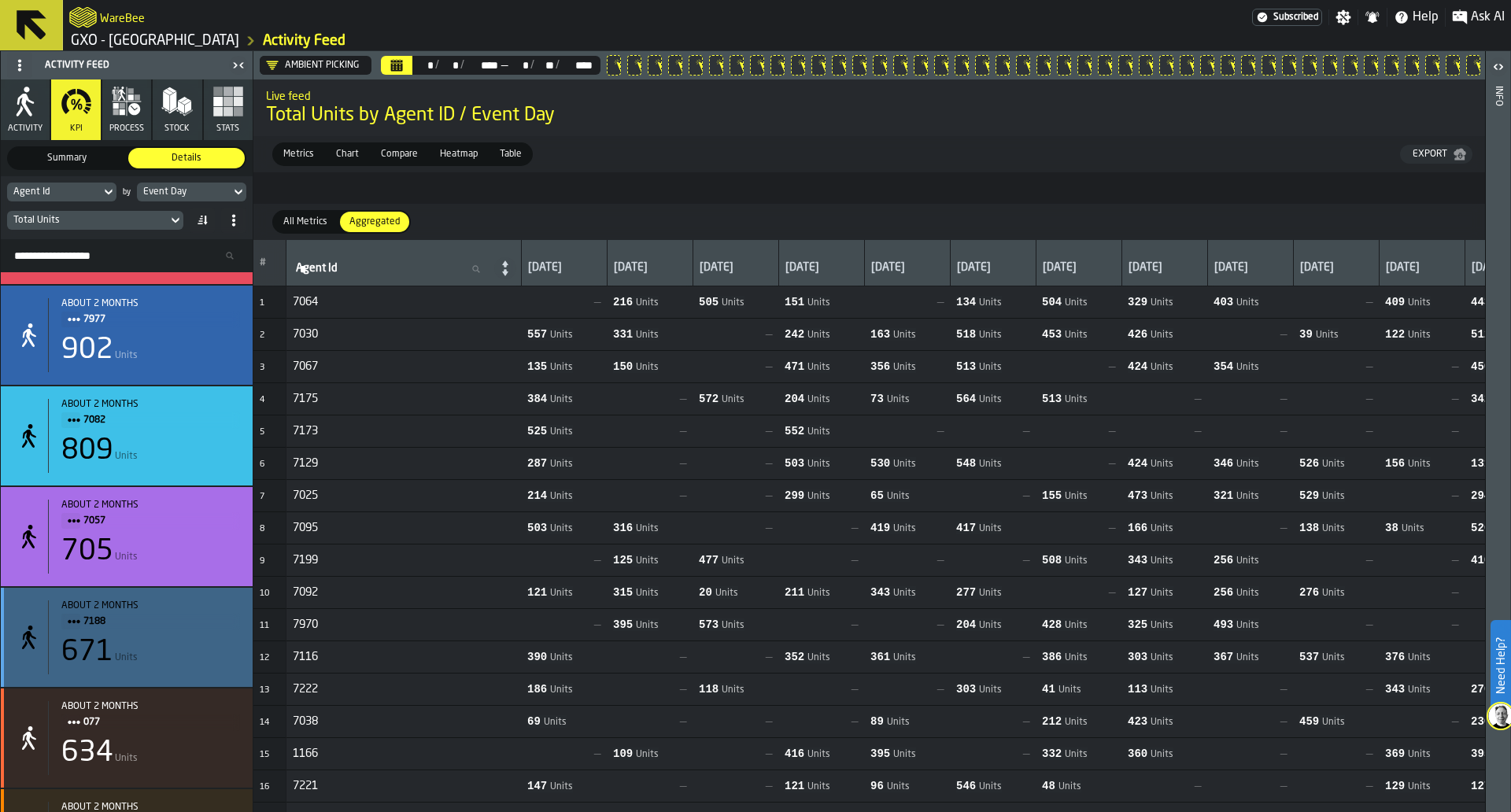
click at [180, 747] on div "634 Units" at bounding box center [150, 752] width 178 height 31
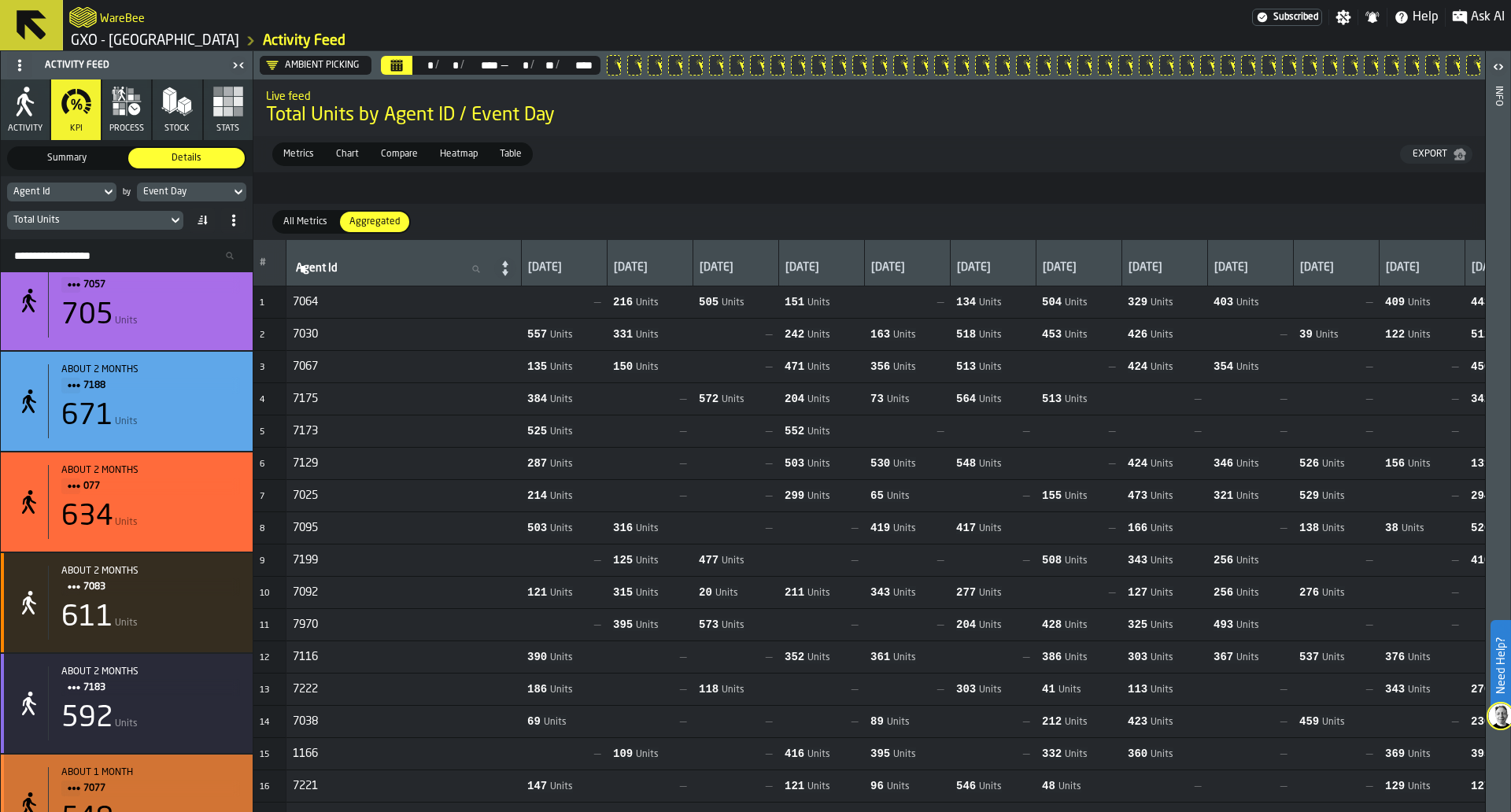
scroll to position [6639, 0]
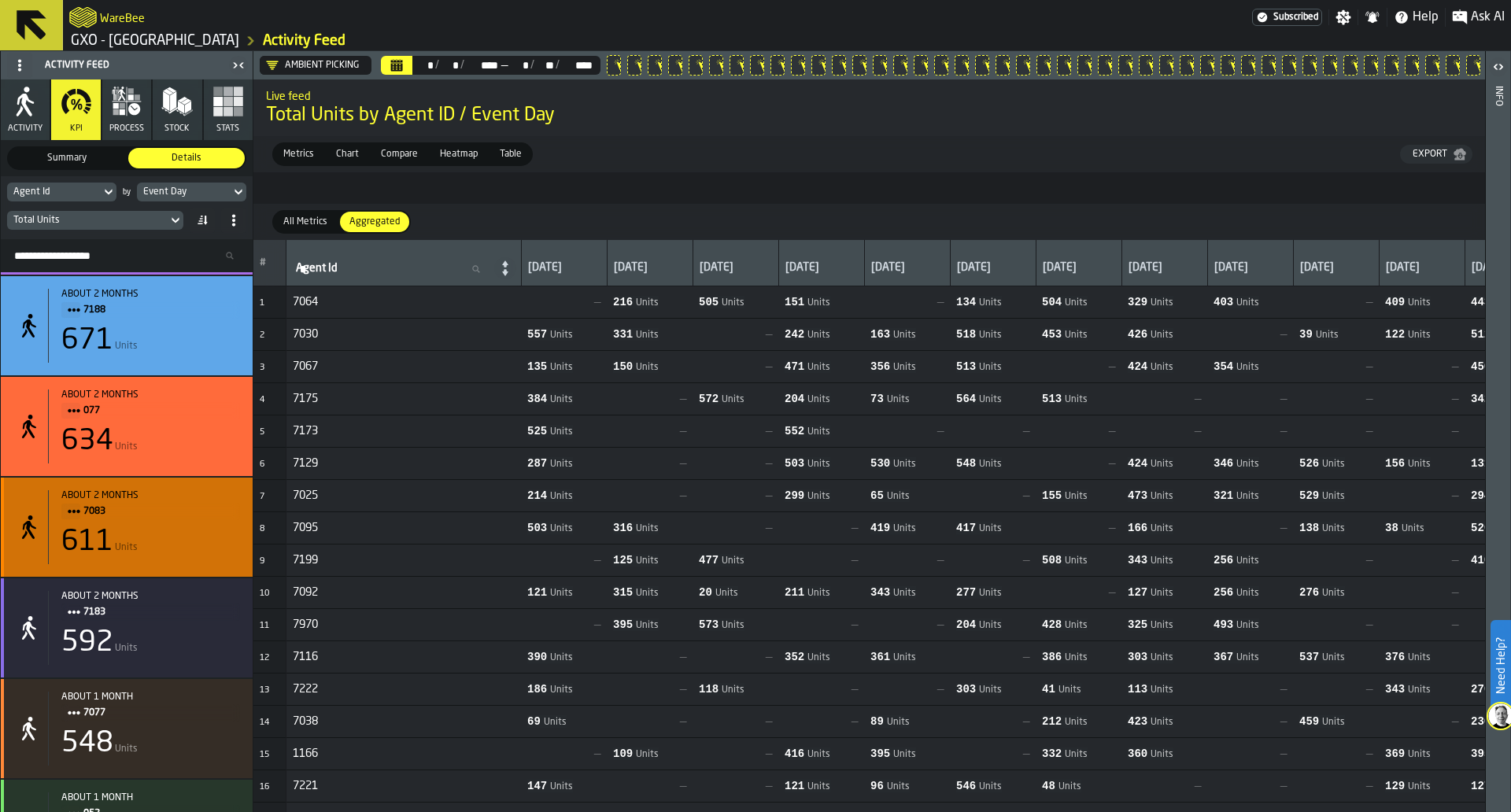
click at [215, 540] on div "611 Units" at bounding box center [150, 541] width 178 height 31
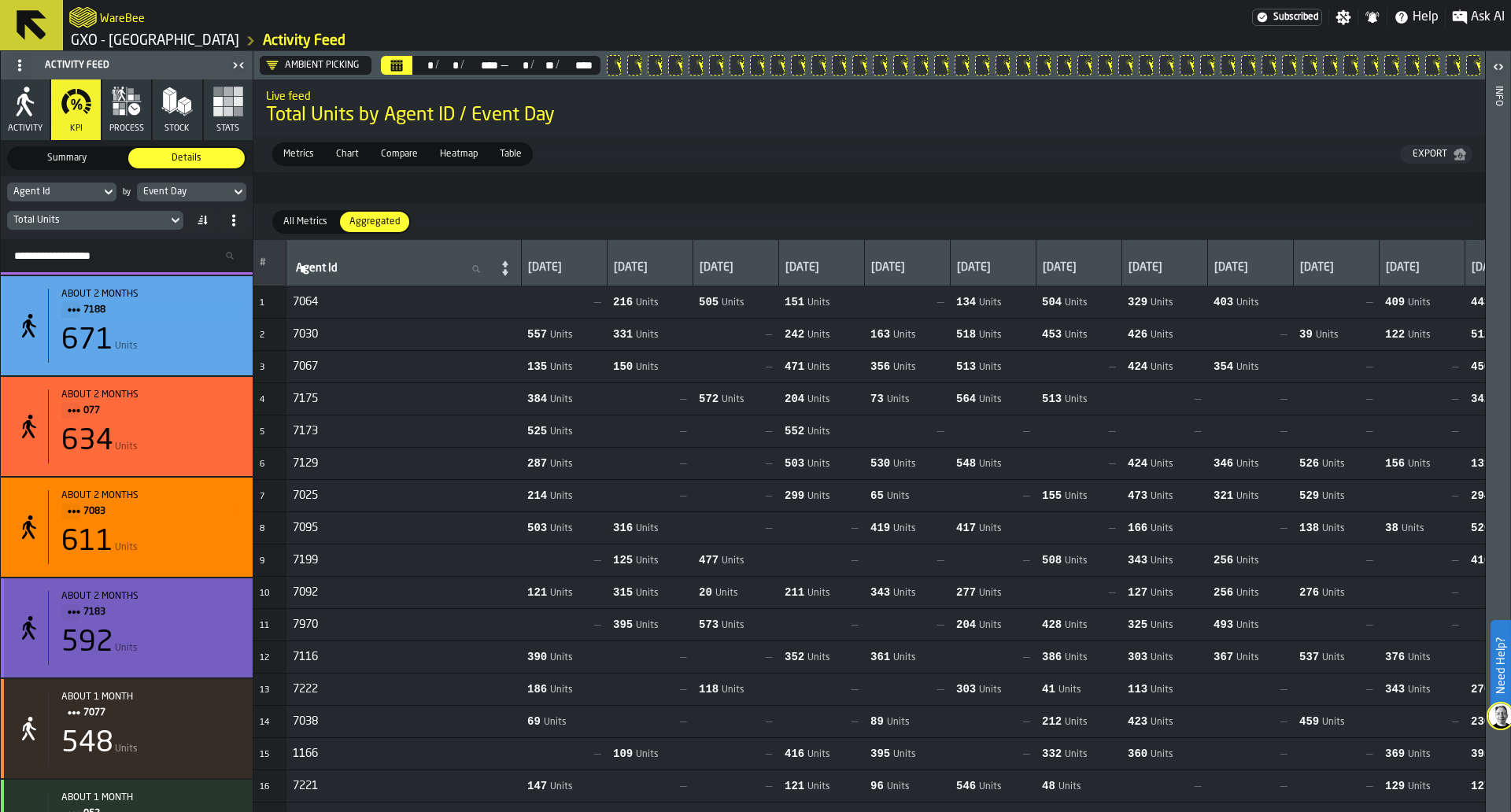
click at [207, 630] on div "about 2 months 7183 592 Units" at bounding box center [144, 627] width 192 height 74
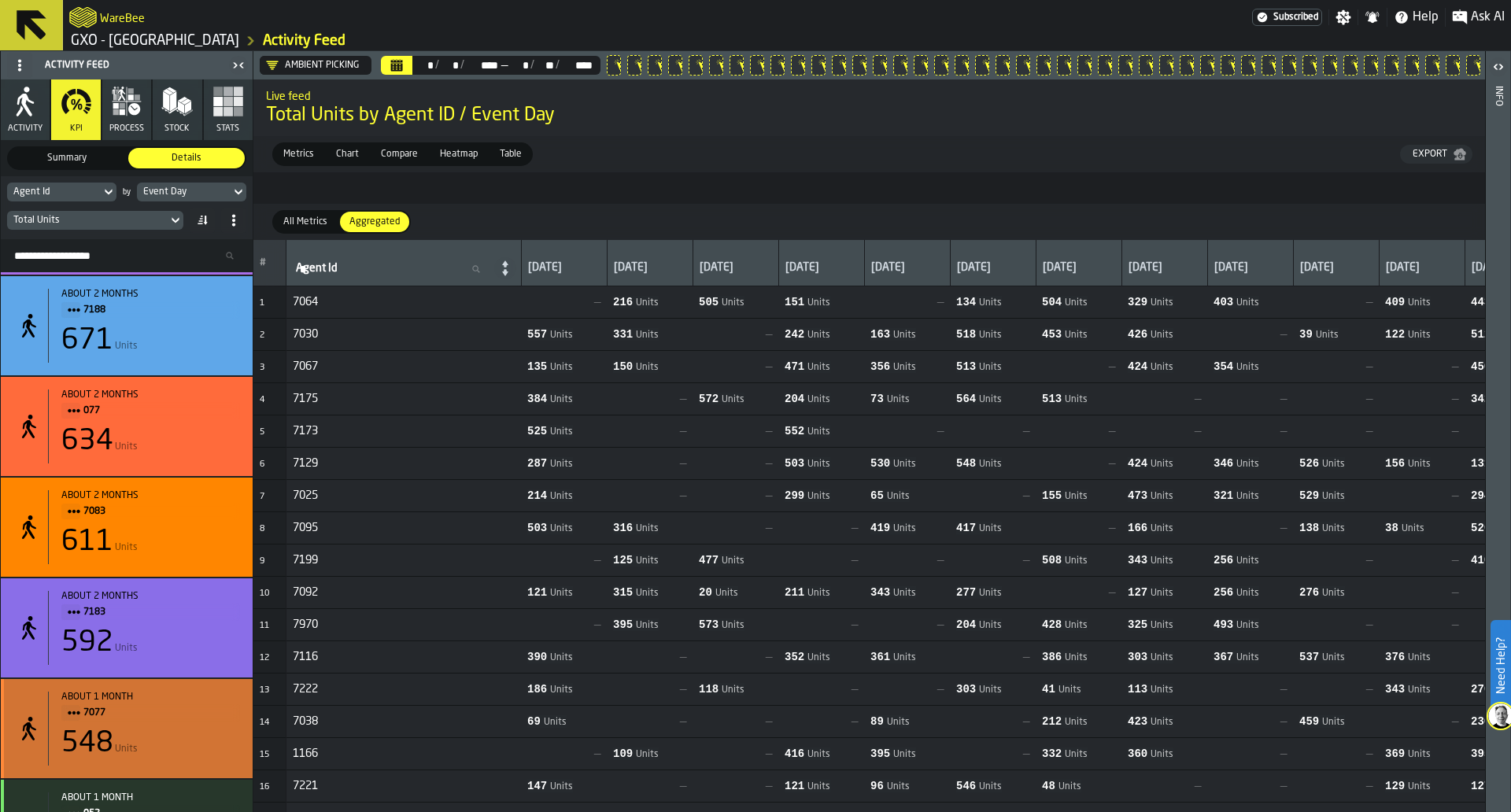
click at [196, 721] on span "7077" at bounding box center [155, 713] width 144 height 17
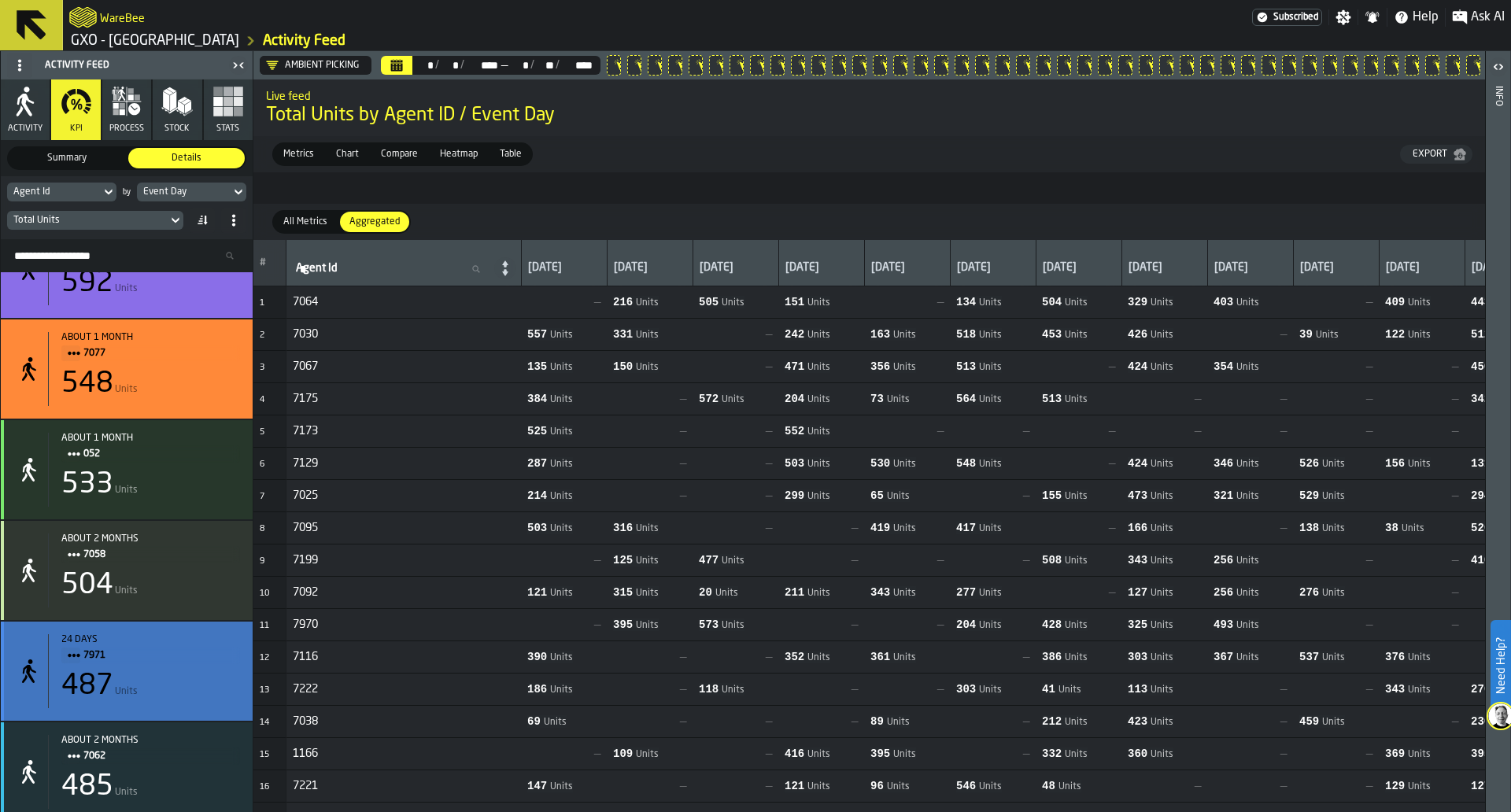
scroll to position [7000, 0]
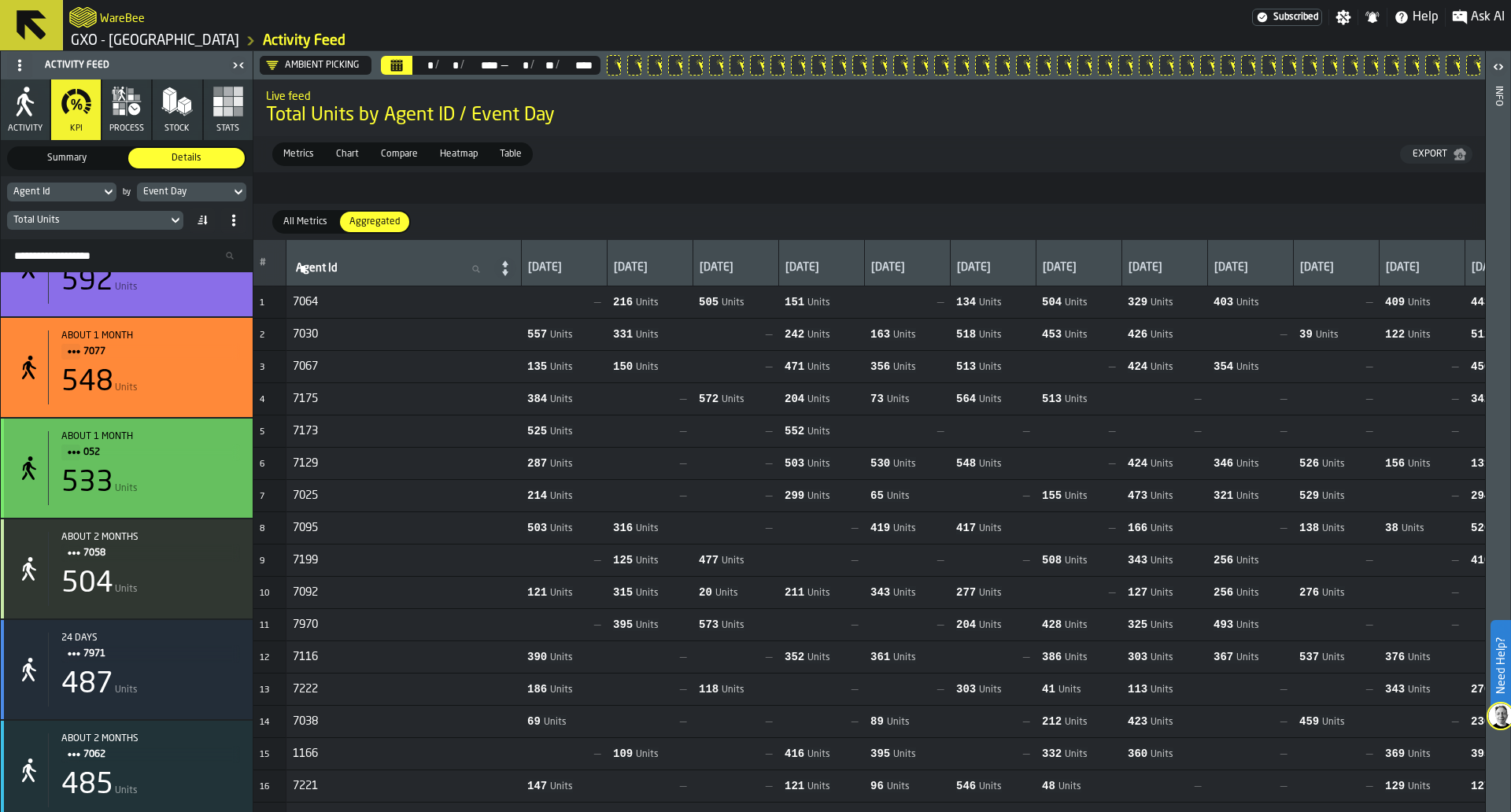
click at [206, 471] on div "about 1 month 052 533 Units" at bounding box center [144, 468] width 192 height 74
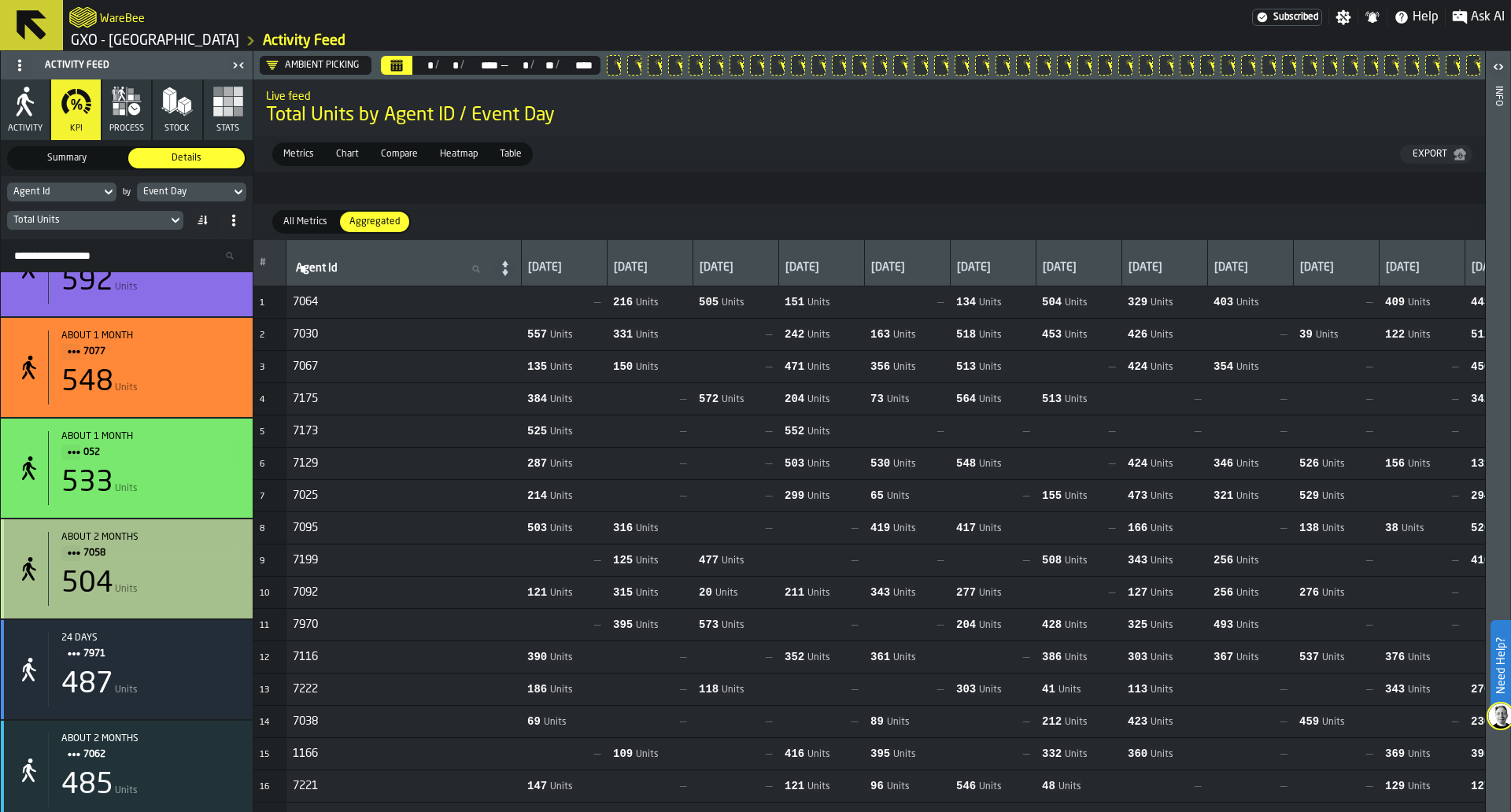
click at [205, 562] on span "7058" at bounding box center [155, 552] width 144 height 17
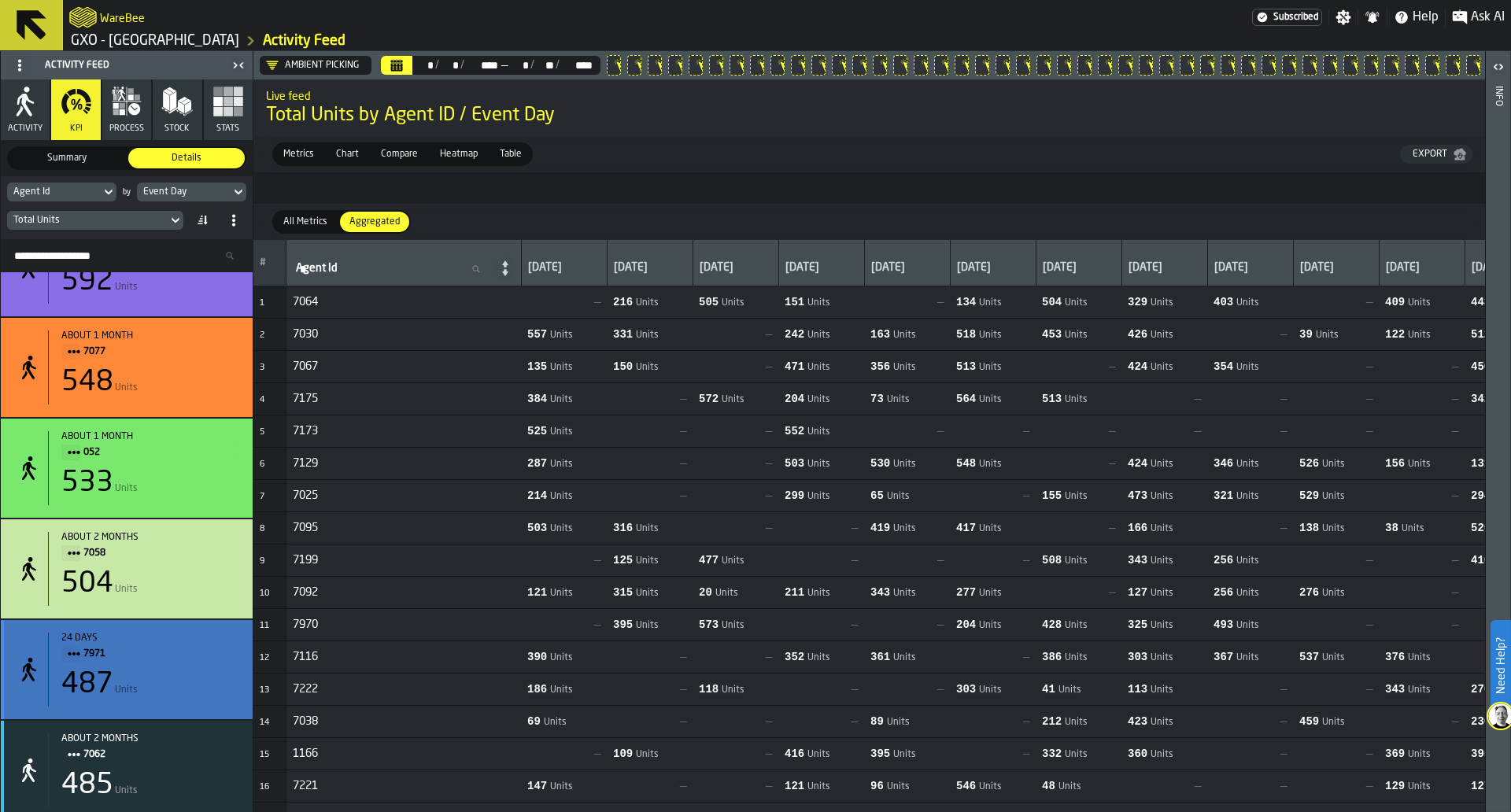
click at [190, 662] on span "7971" at bounding box center [155, 653] width 144 height 17
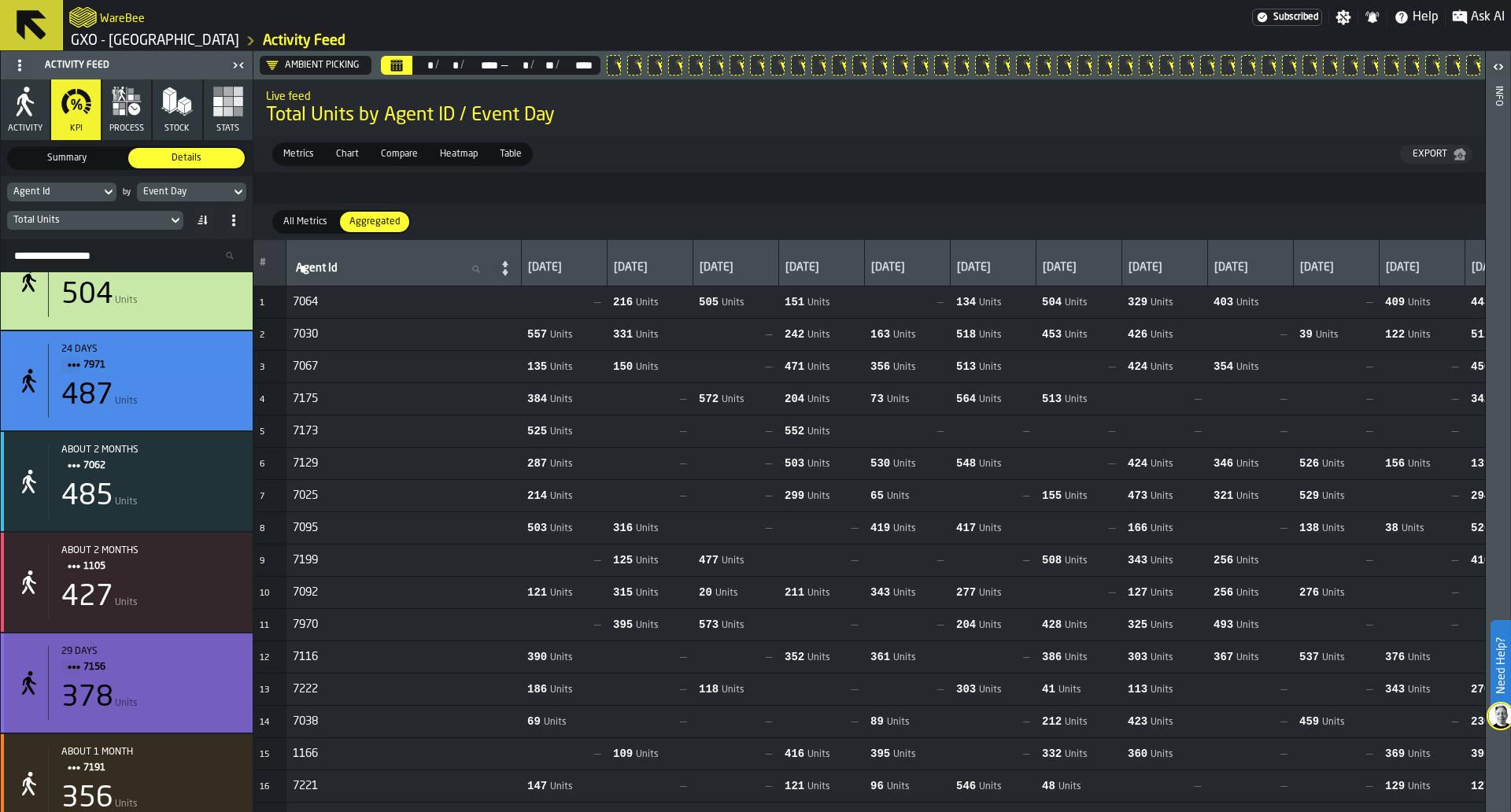
scroll to position [7289, 0]
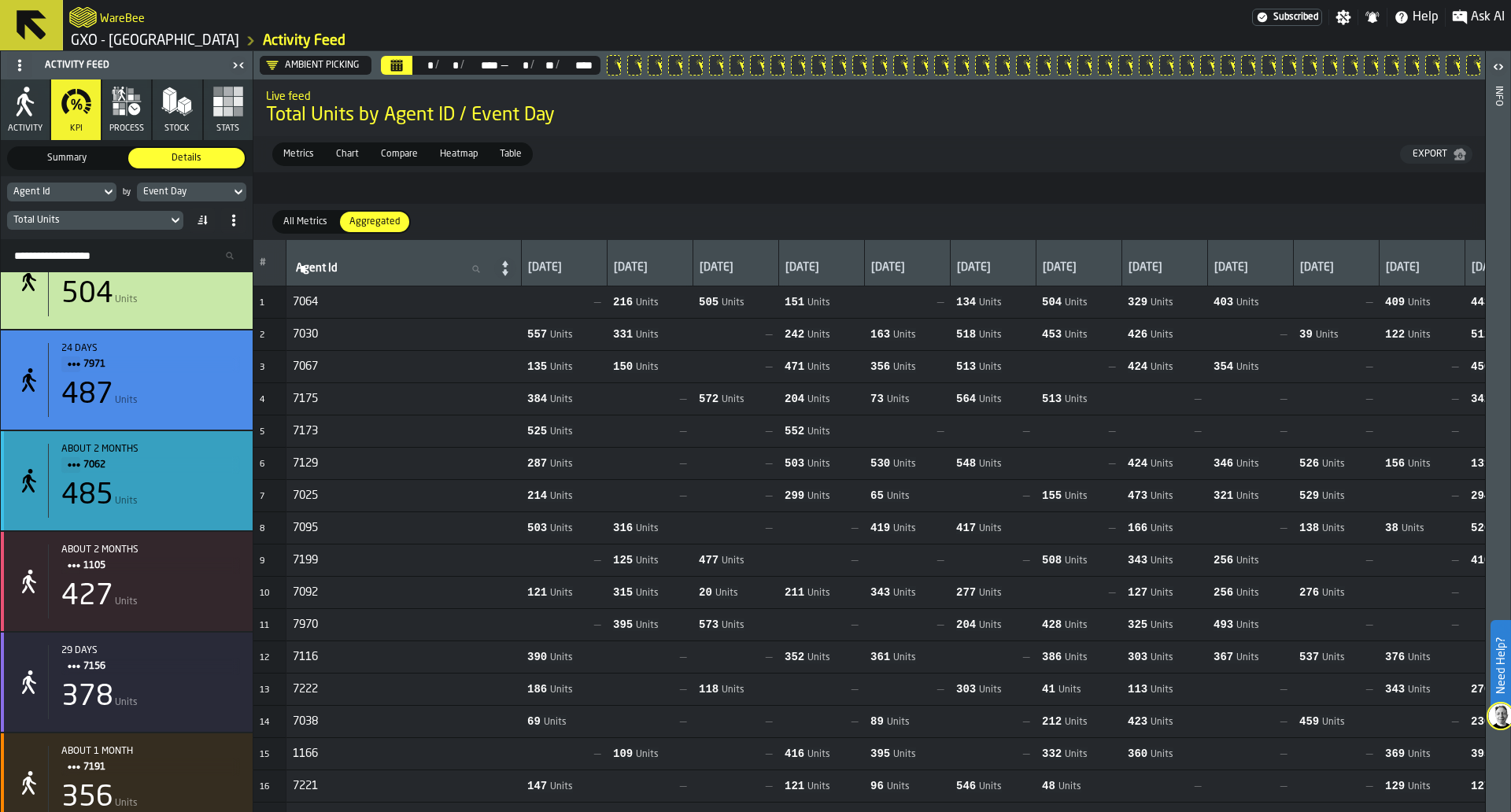
click at [183, 465] on span "7062" at bounding box center [155, 464] width 144 height 17
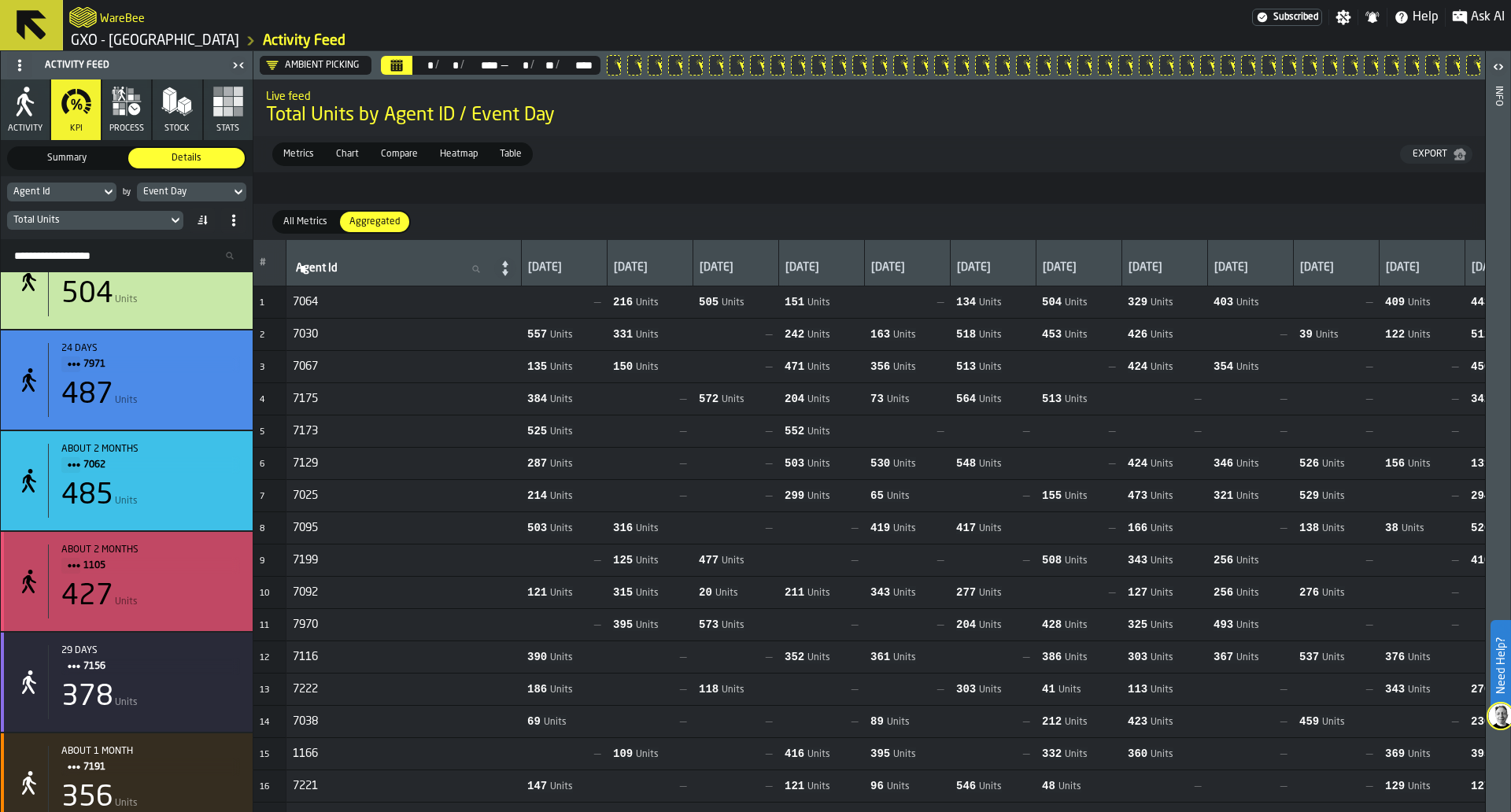
click at [177, 556] on div "about 2 months" at bounding box center [150, 549] width 178 height 11
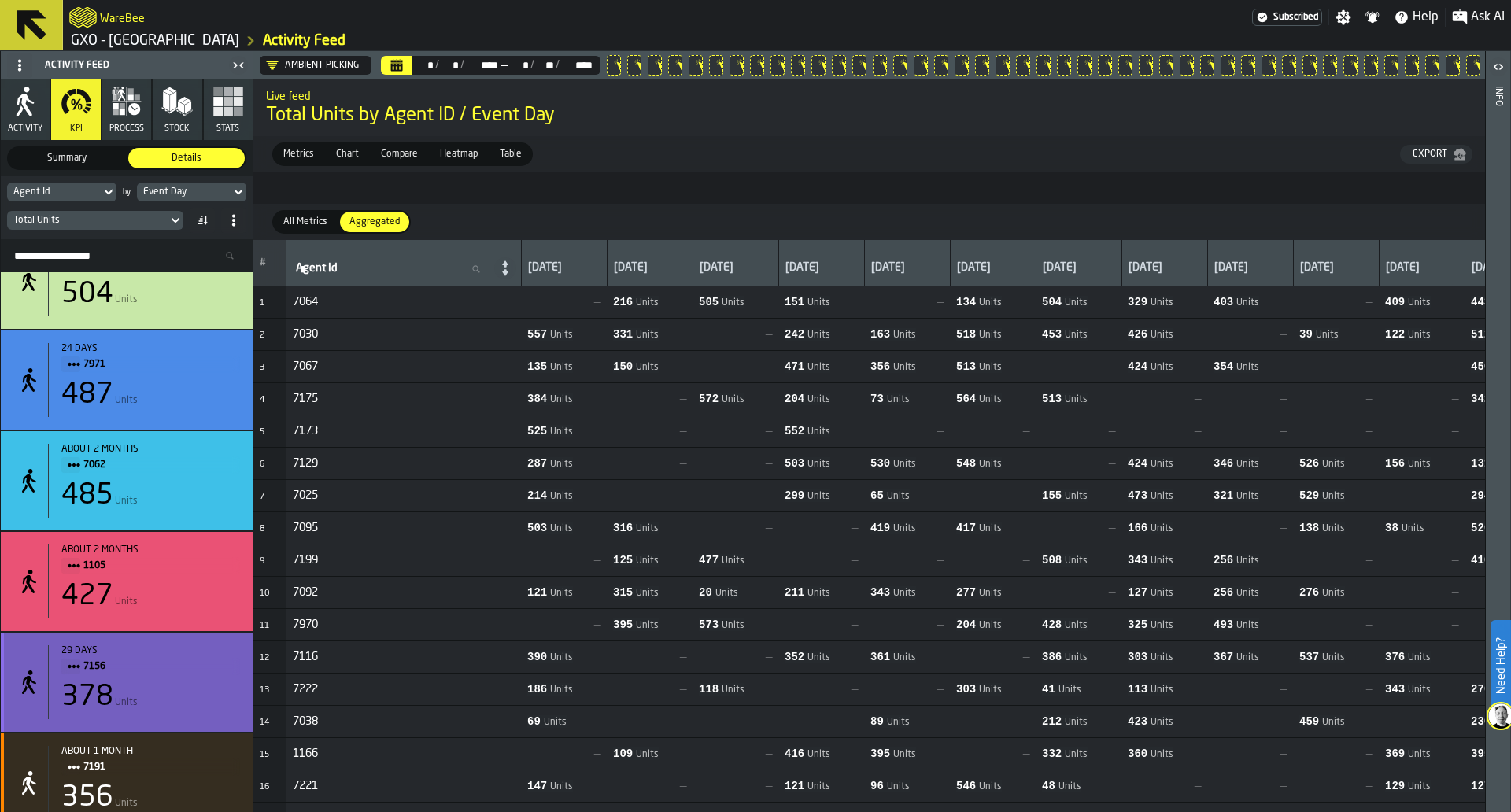
click at [176, 666] on div "29 days 7156" at bounding box center [150, 660] width 178 height 30
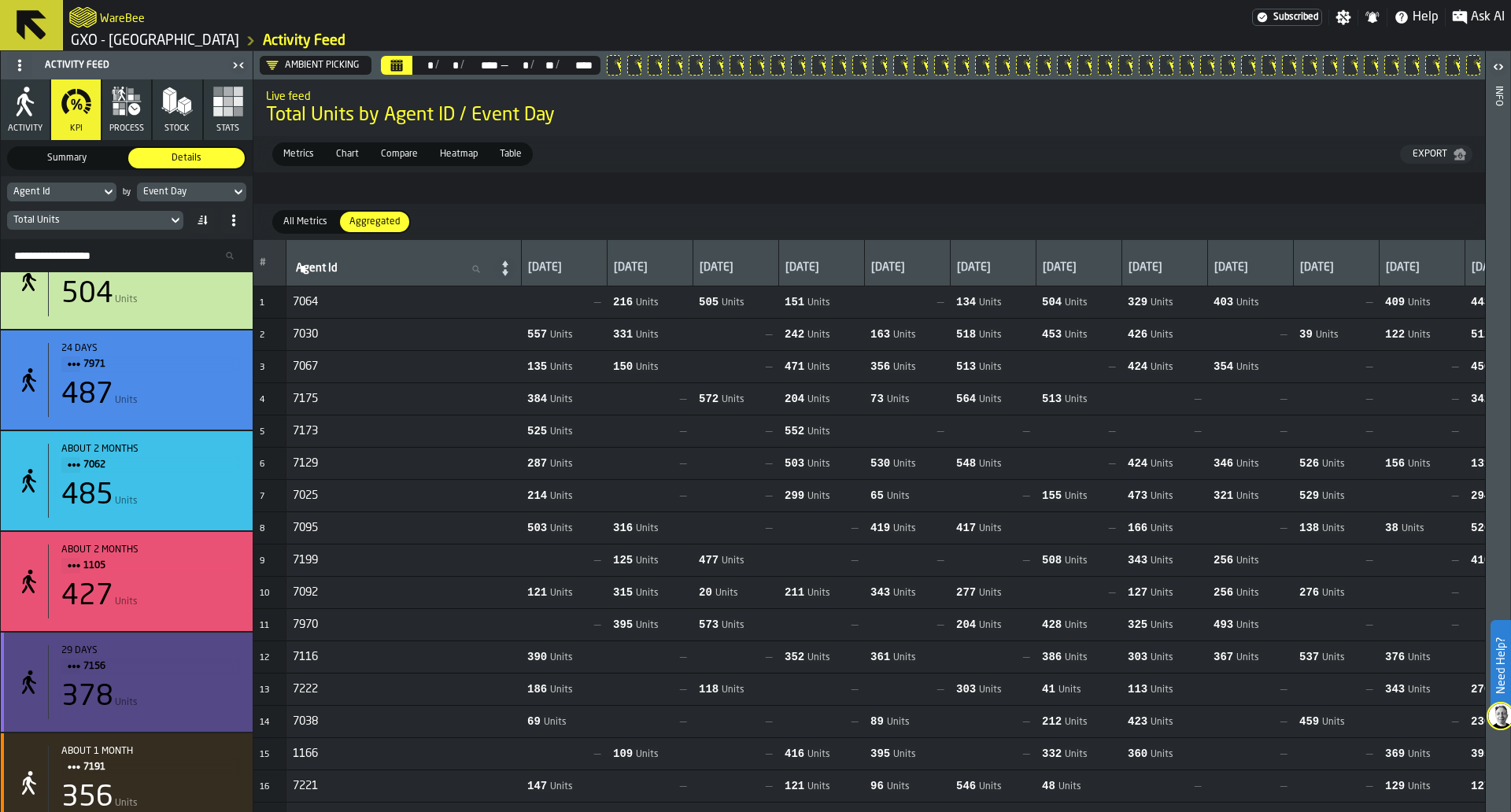
scroll to position [7605, 0]
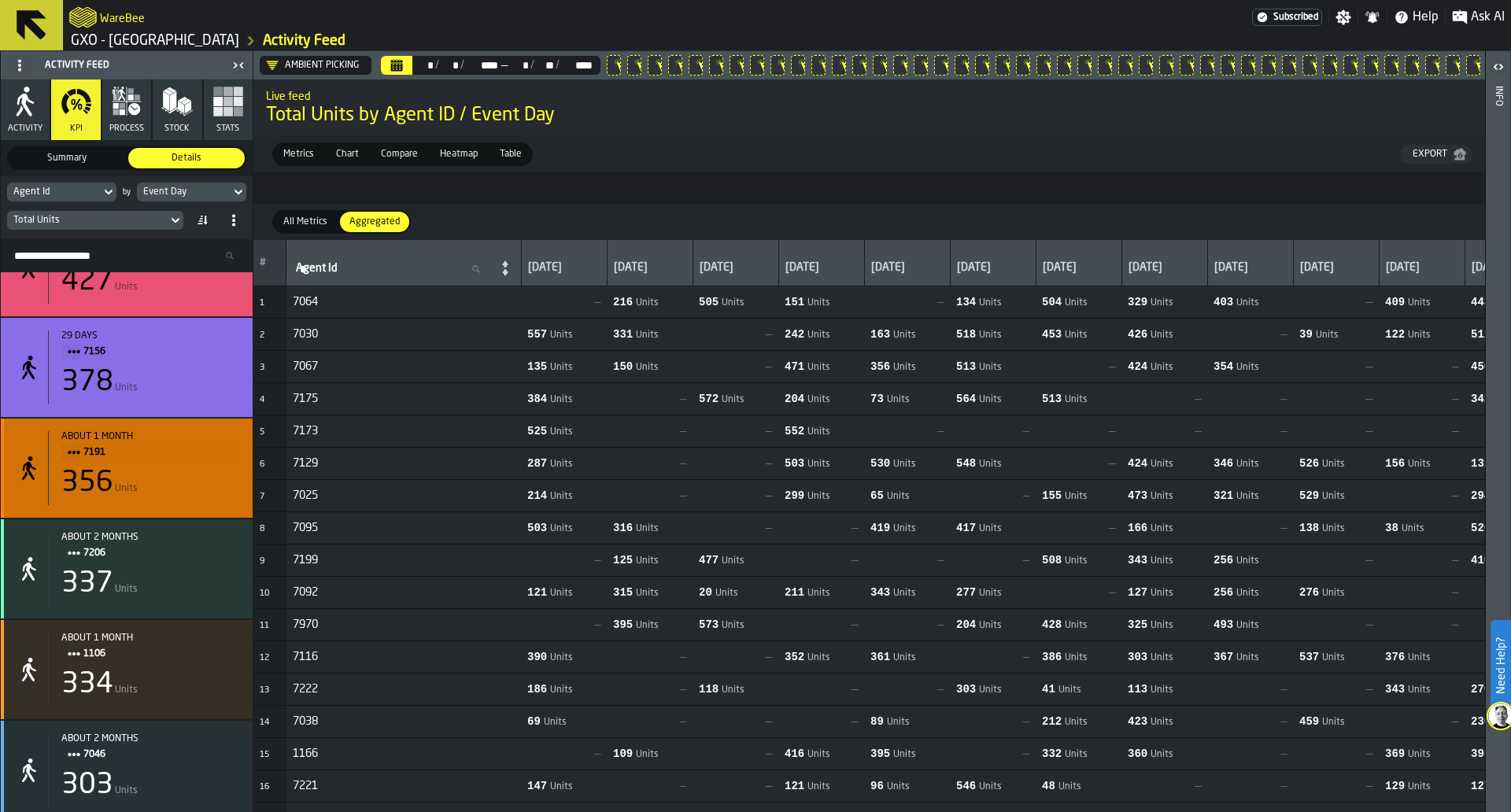
click at [194, 455] on span "7191" at bounding box center [155, 452] width 144 height 17
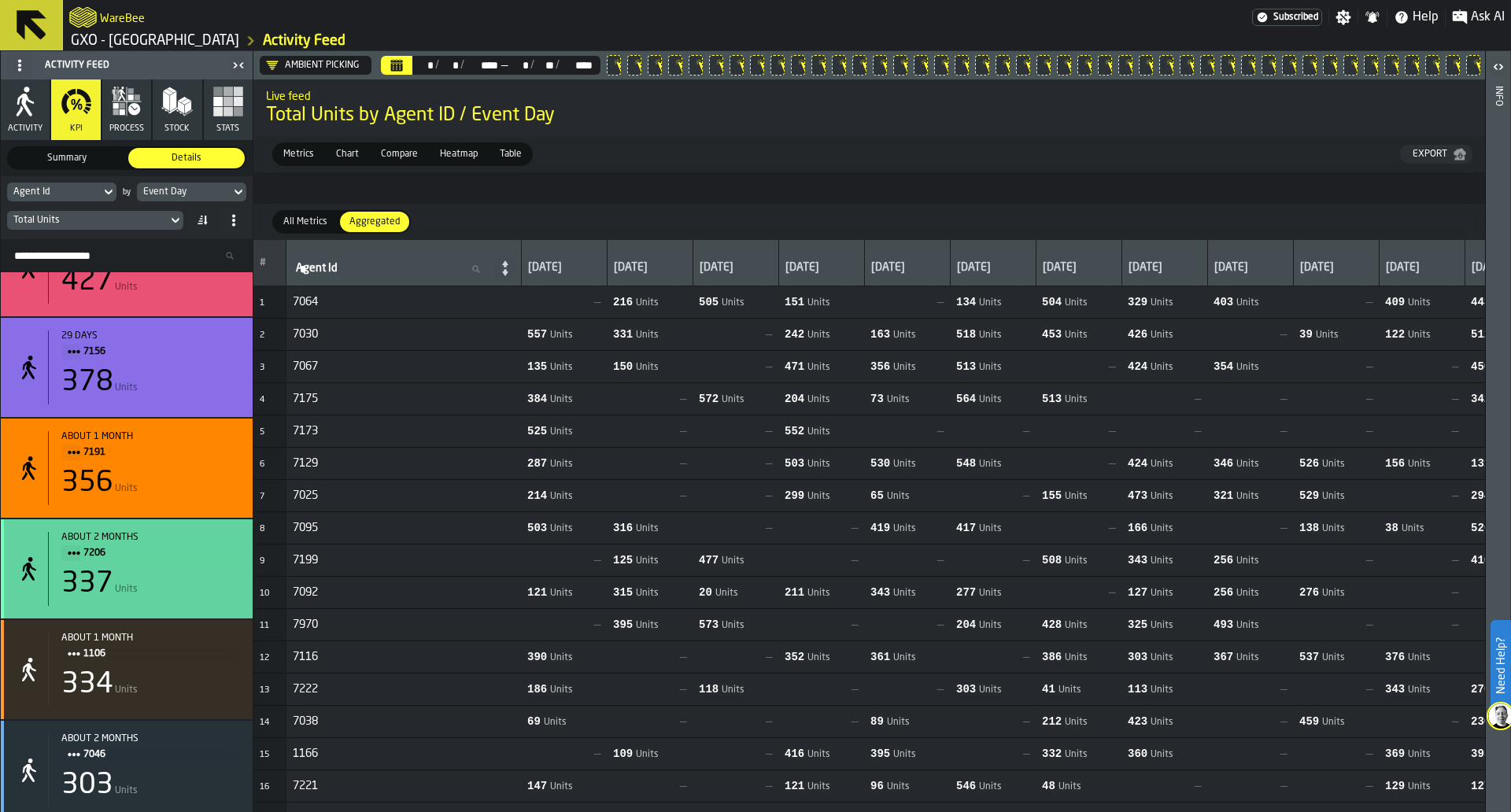
click at [190, 543] on div "about 2 months" at bounding box center [150, 537] width 178 height 11
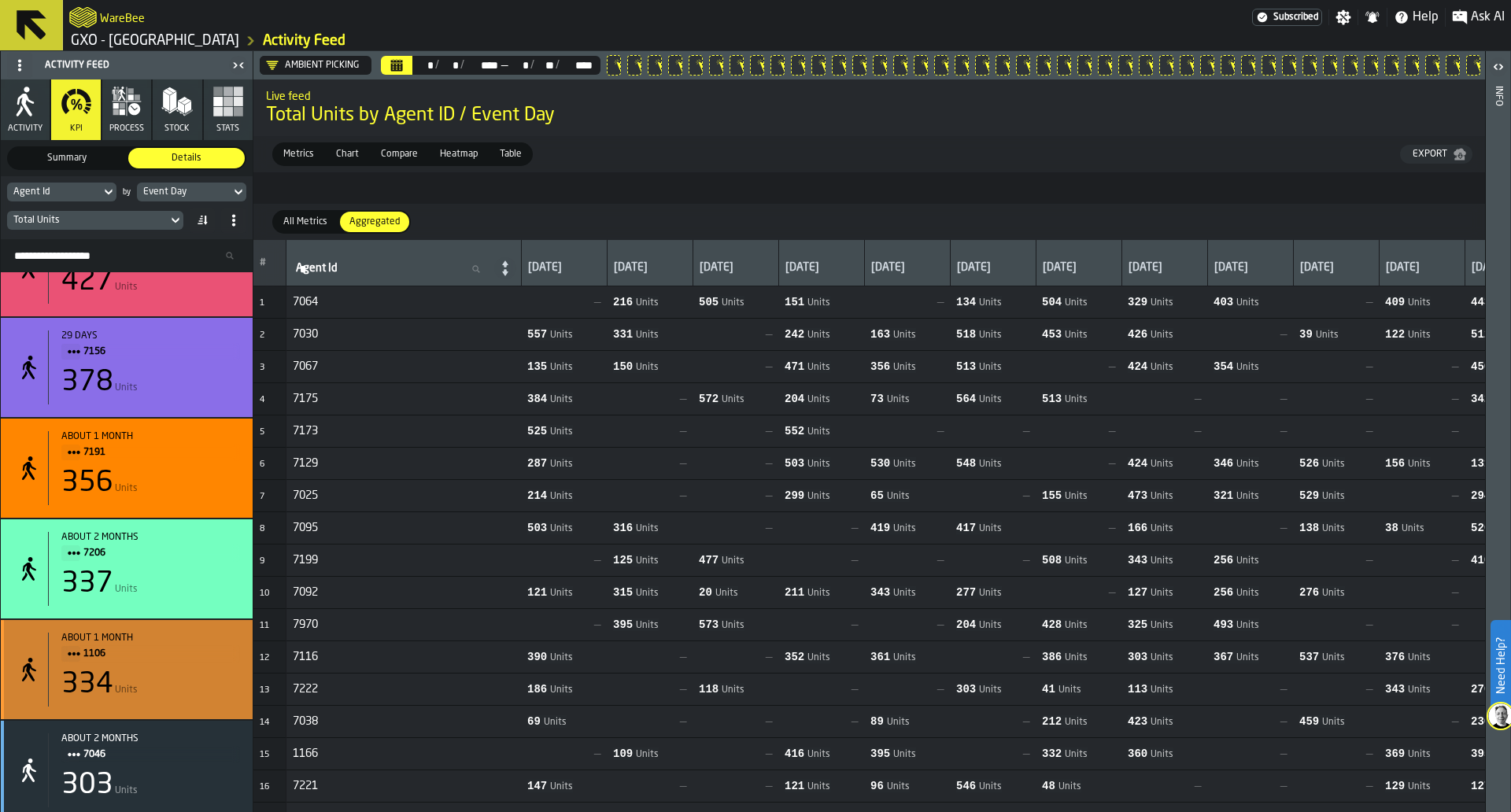
click at [187, 653] on span "1106" at bounding box center [155, 653] width 144 height 17
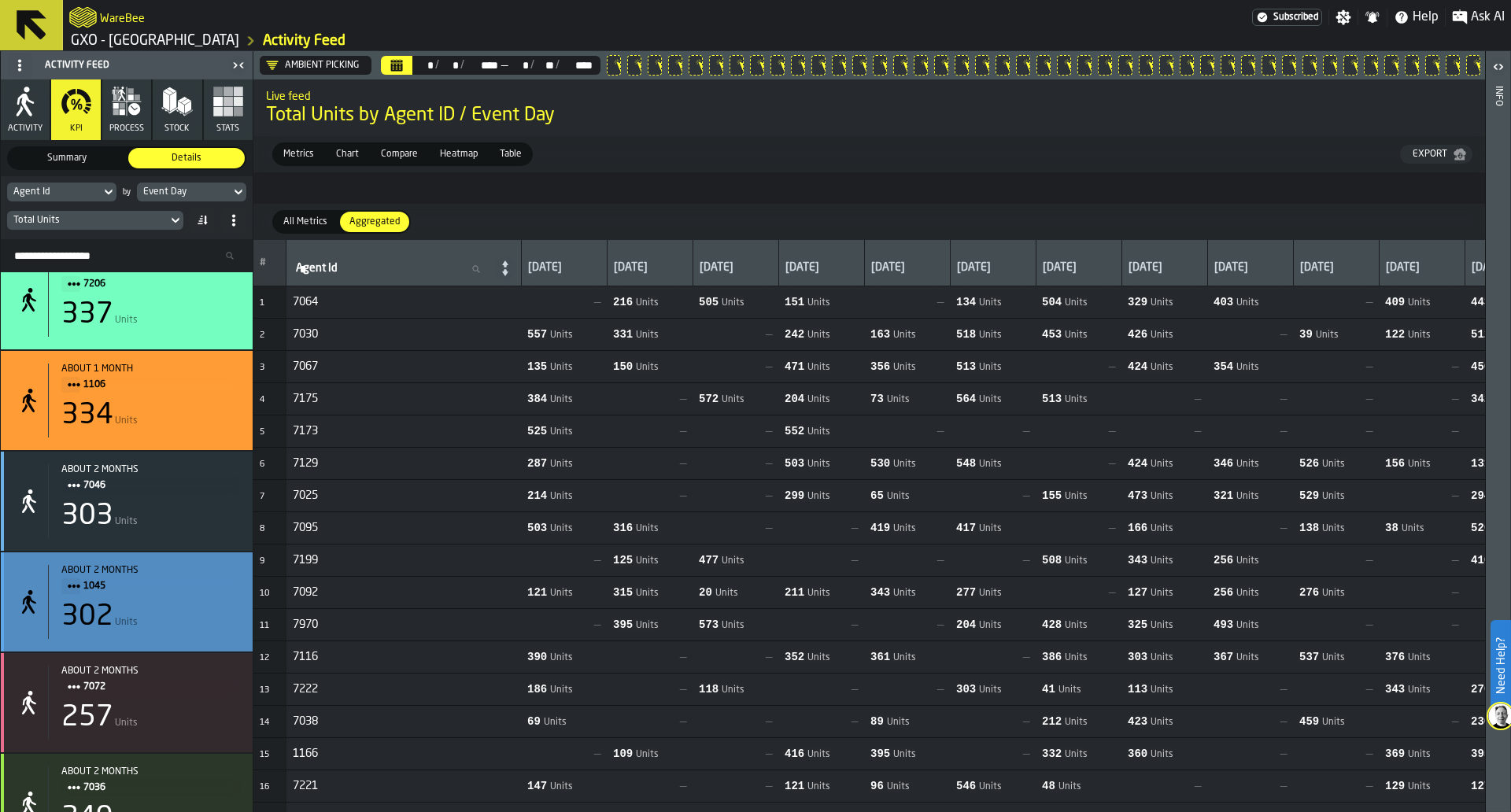
scroll to position [7872, 0]
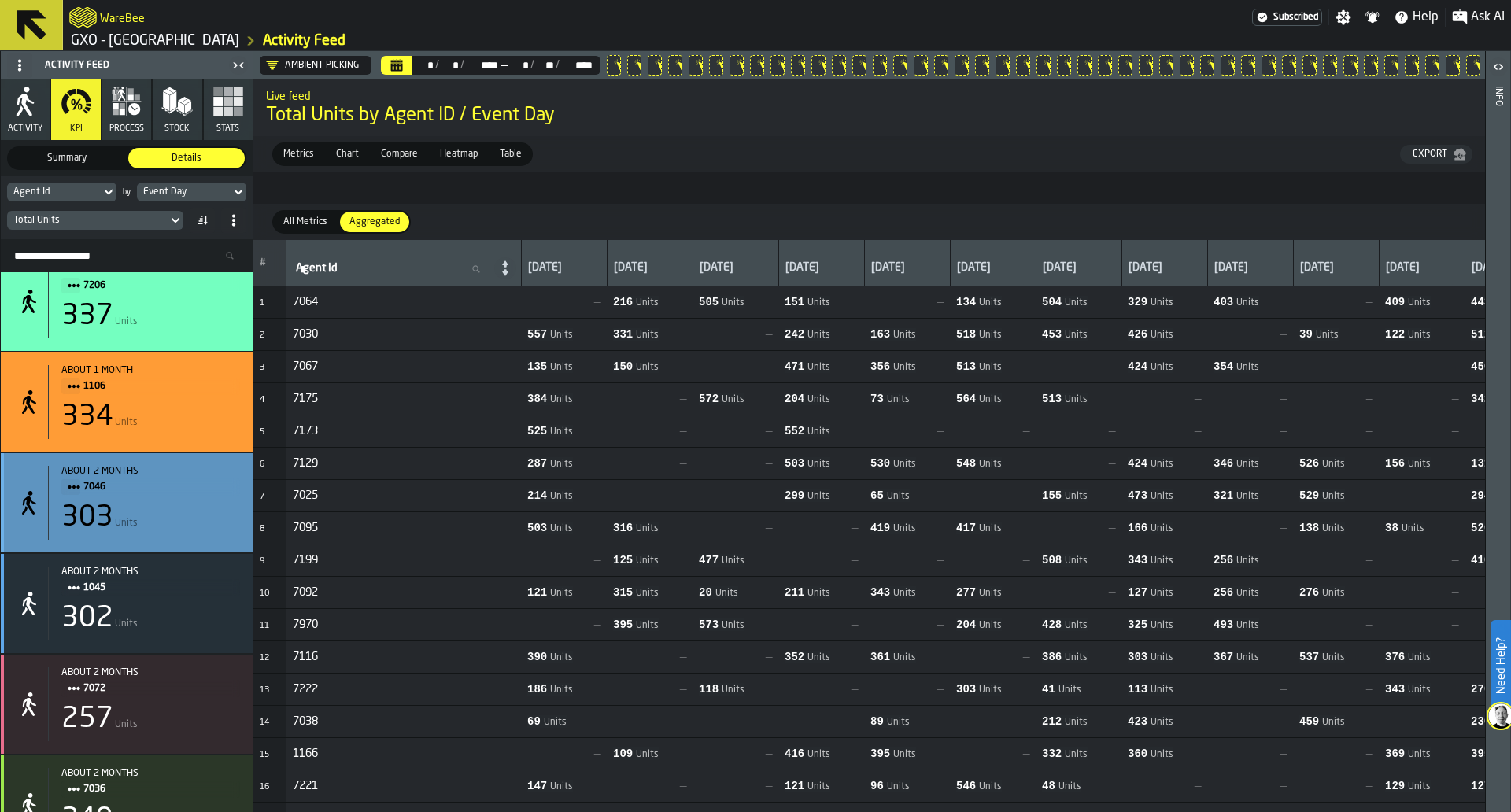
click at [190, 540] on div "about 2 months 7046 303 Units" at bounding box center [144, 503] width 192 height 74
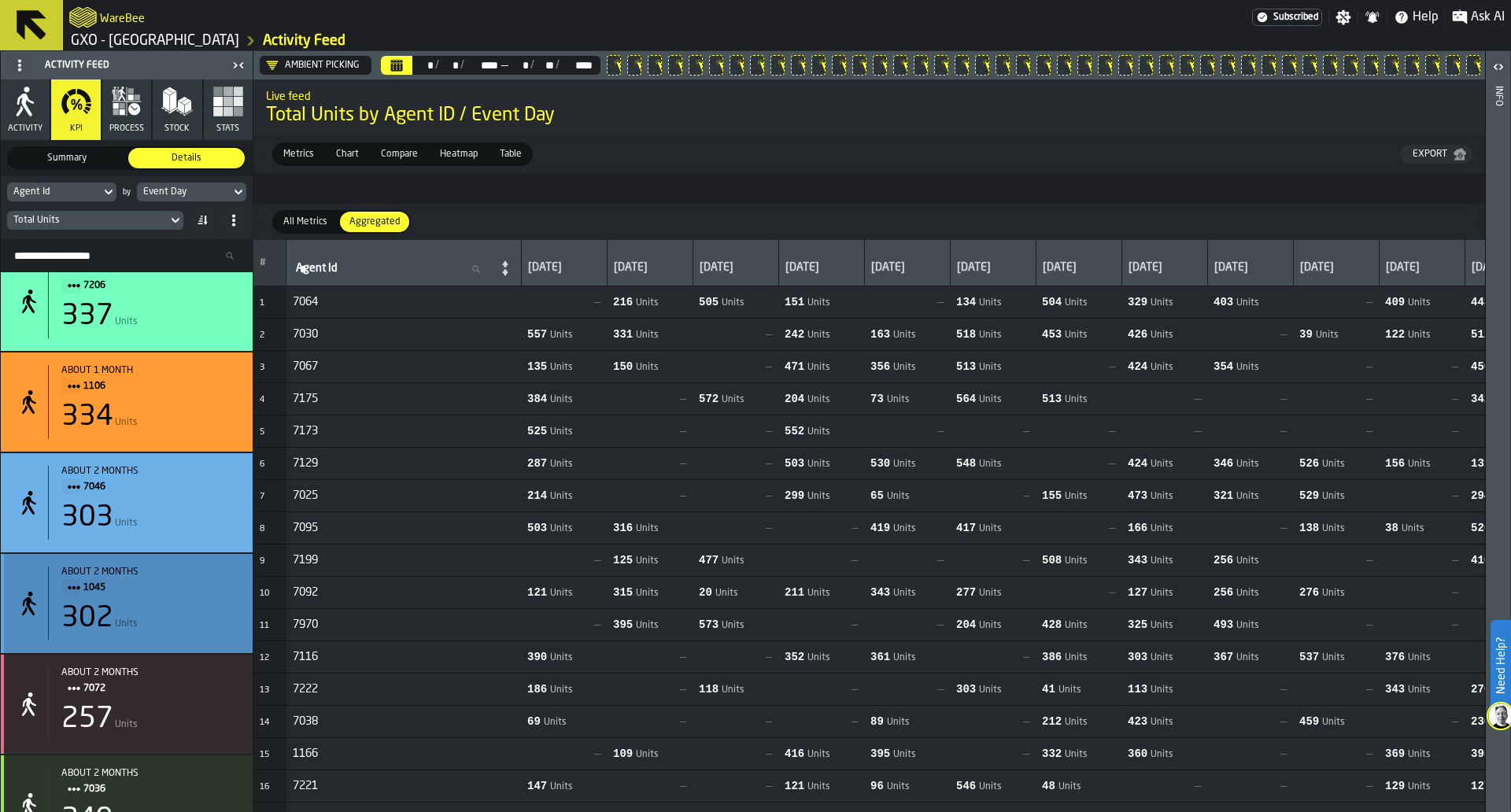
click at [185, 634] on div "302 Units" at bounding box center [150, 618] width 178 height 31
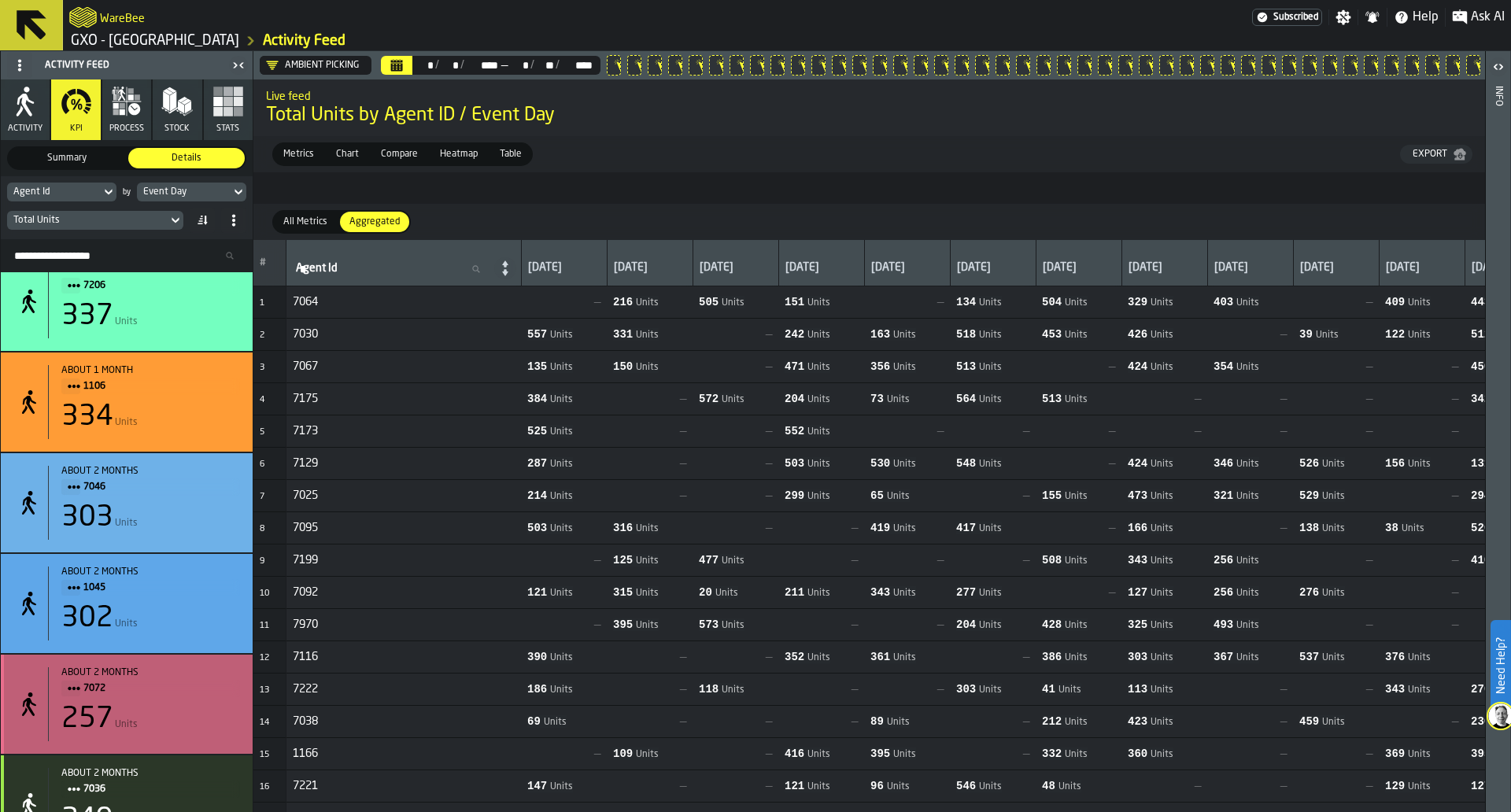
click at [196, 713] on div "257 Units" at bounding box center [150, 719] width 178 height 31
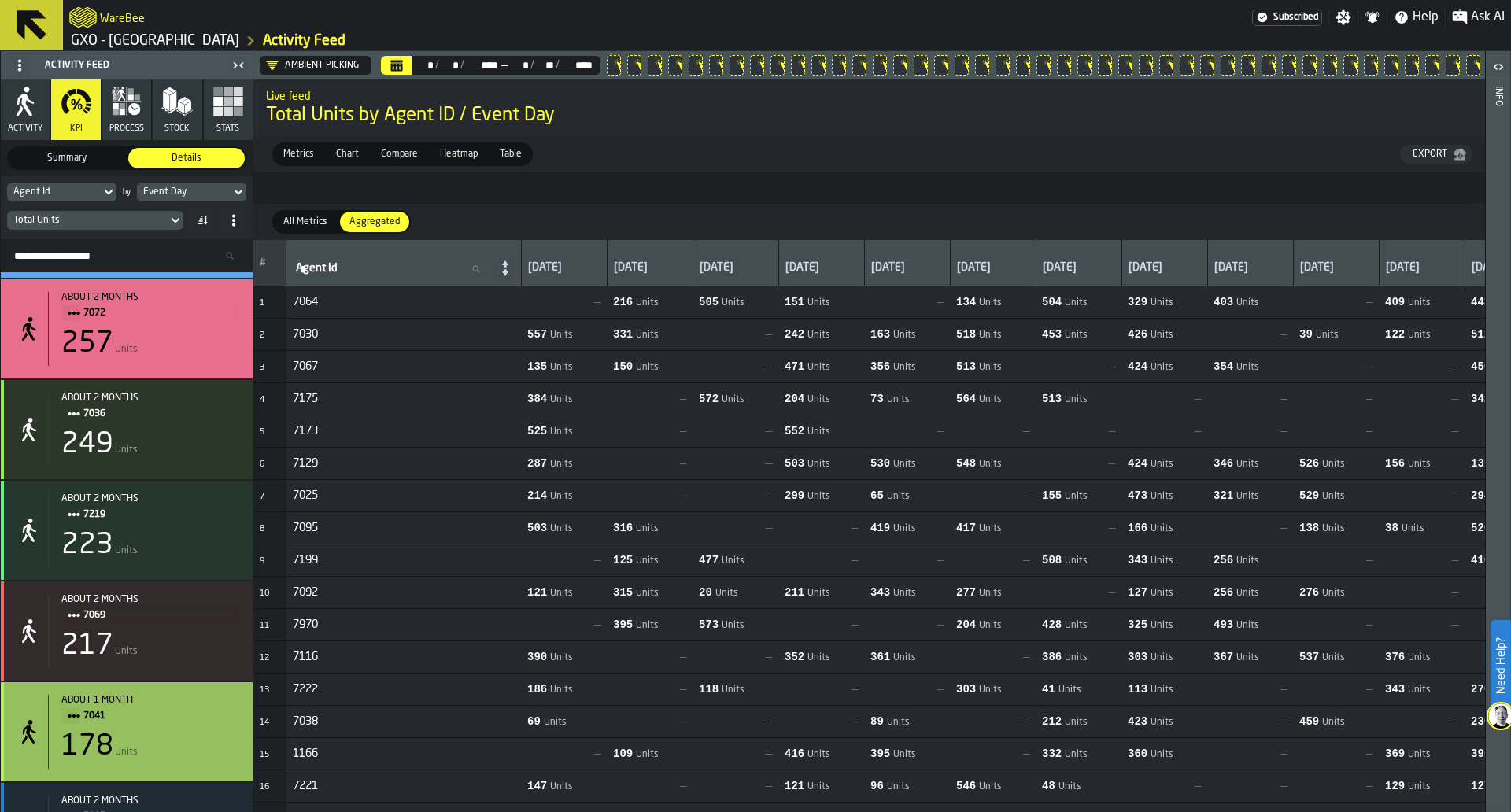
scroll to position [8254, 0]
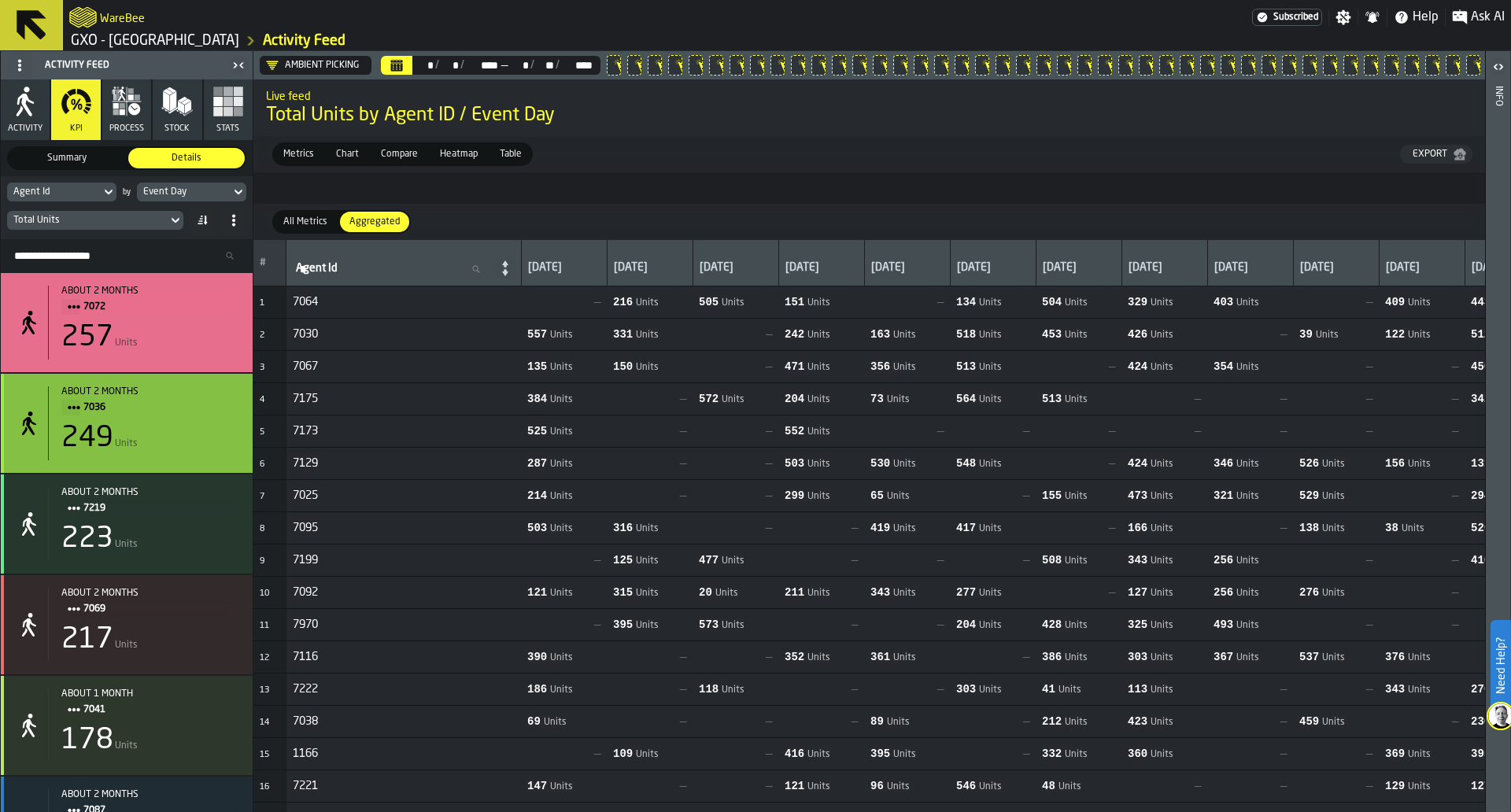
click at [222, 411] on div "7036" at bounding box center [150, 407] width 178 height 17
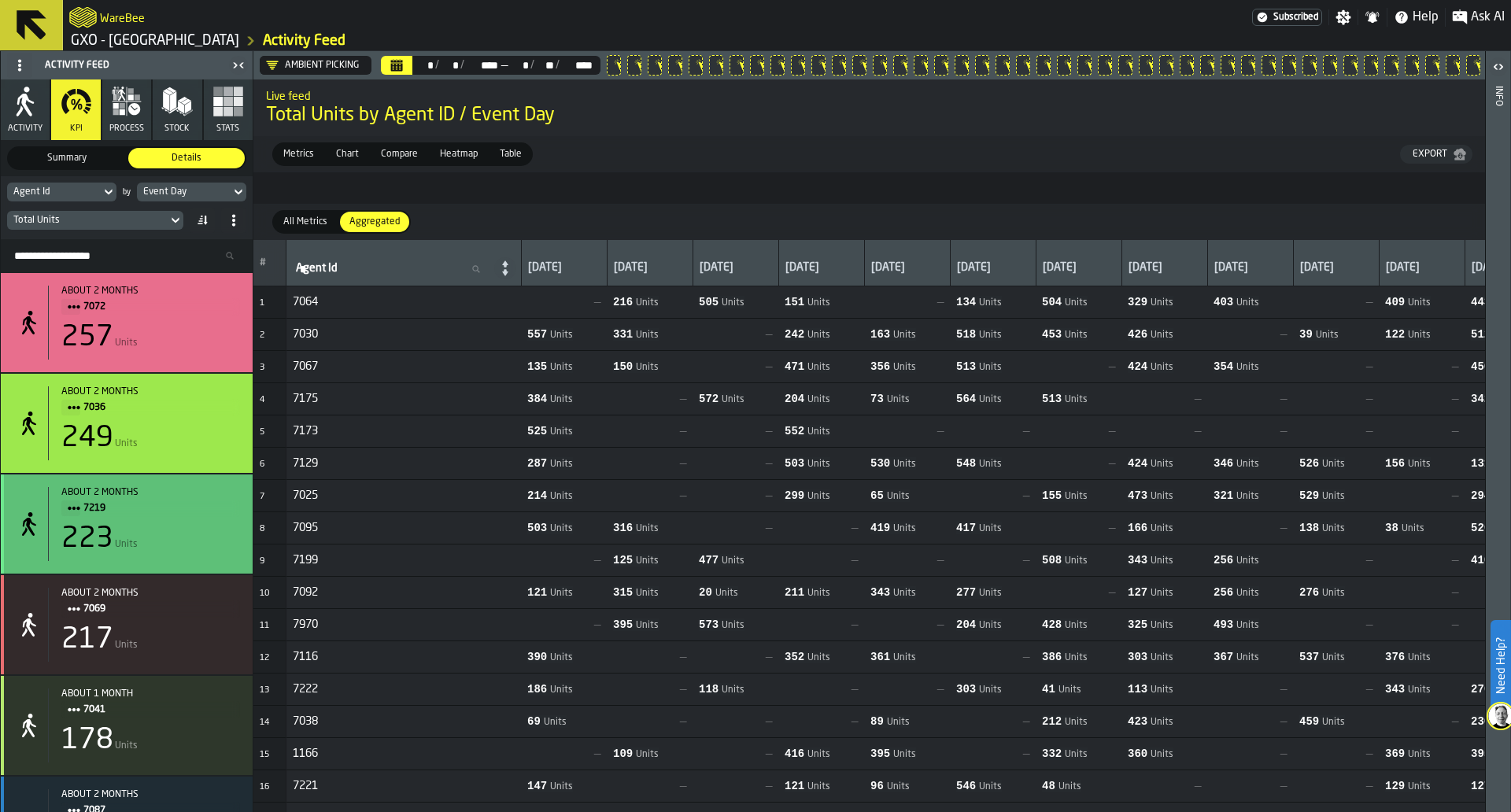
click at [206, 517] on span "7219" at bounding box center [155, 507] width 144 height 17
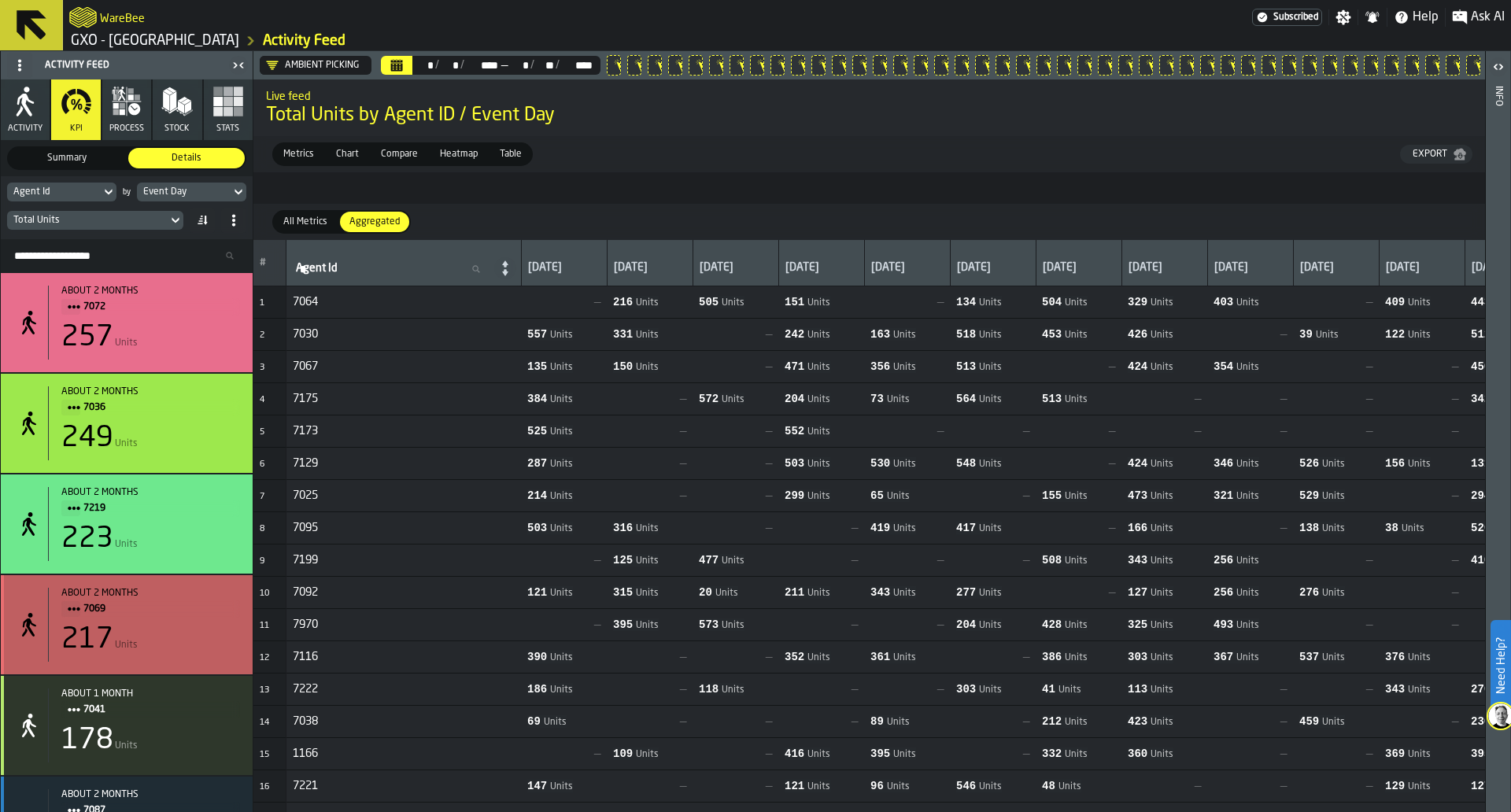
click at [197, 618] on span "7069" at bounding box center [155, 609] width 144 height 17
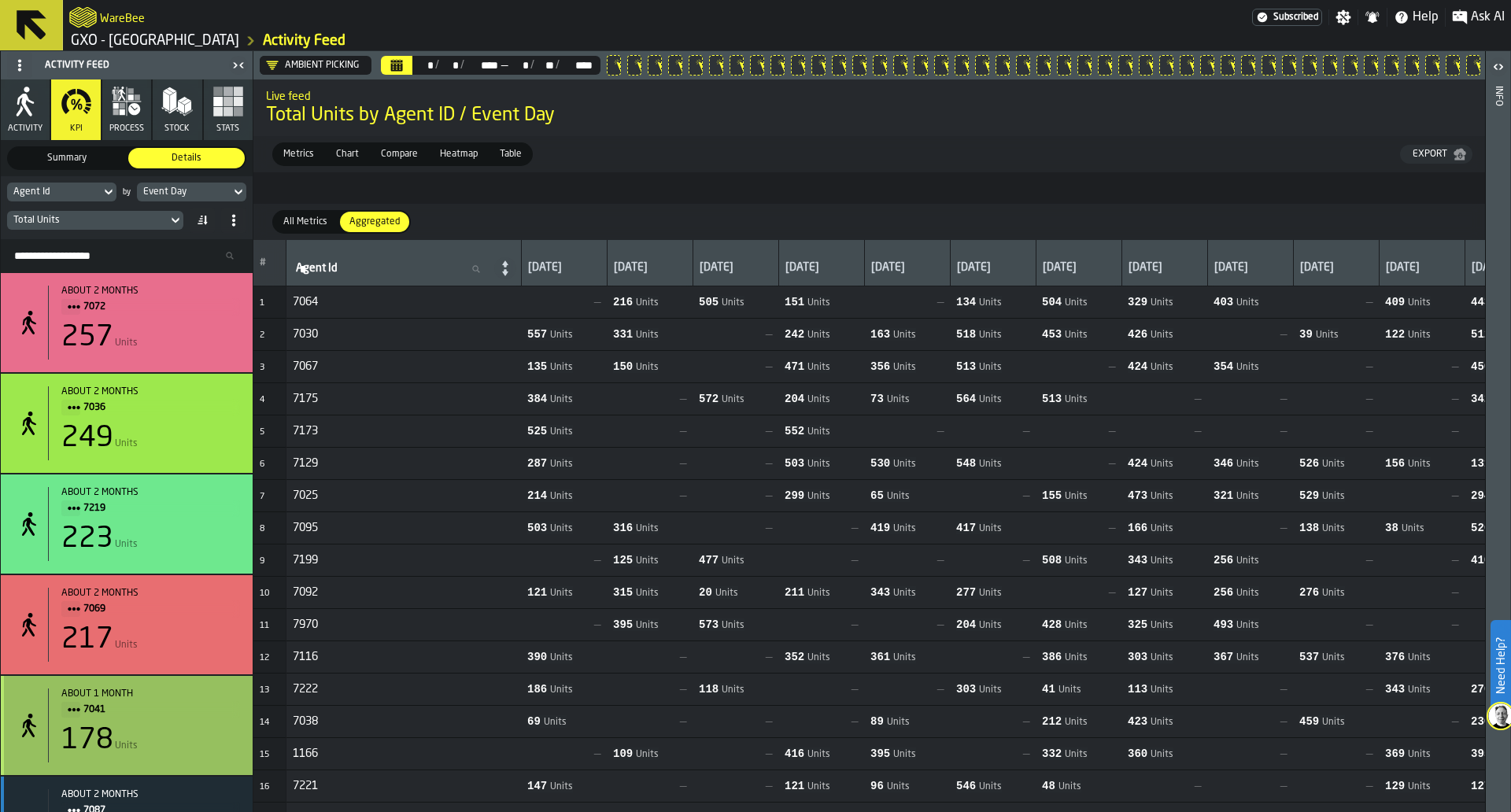
click at [195, 695] on div "about 1 month 7041 178 Units" at bounding box center [126, 725] width 252 height 99
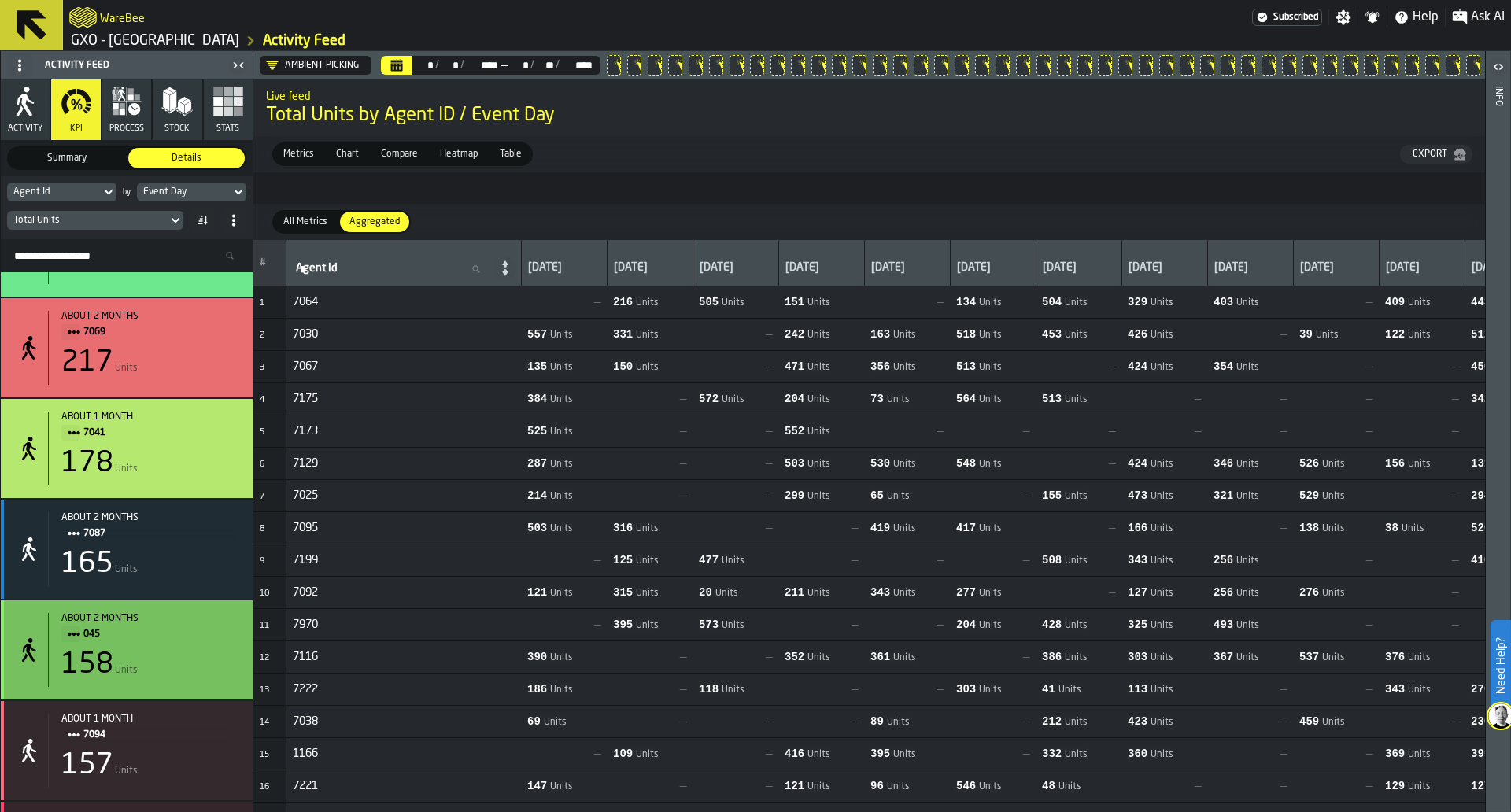
scroll to position [8543, 0]
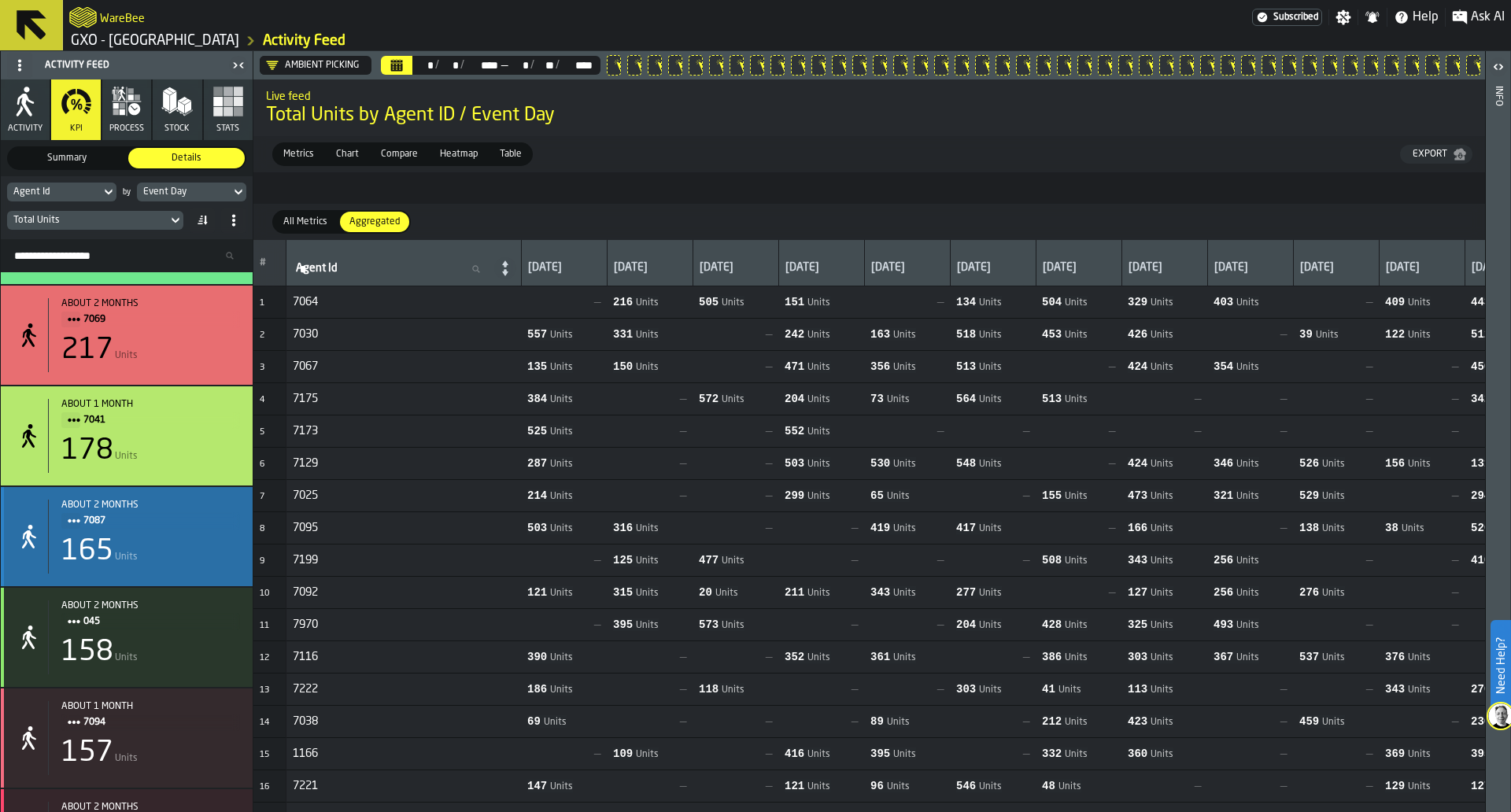
click at [195, 553] on div "165 Units" at bounding box center [150, 551] width 178 height 31
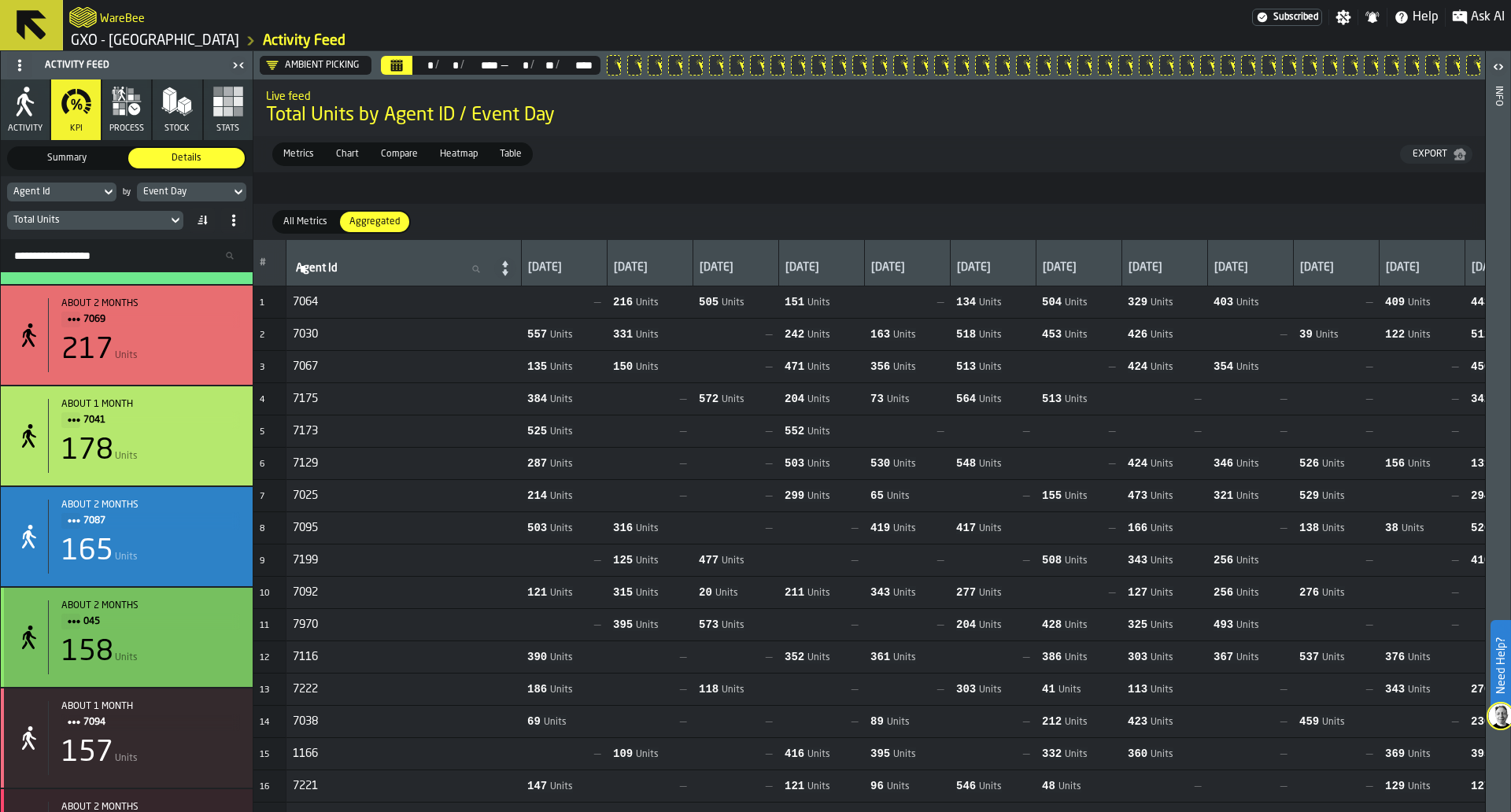
click at [189, 627] on span "045" at bounding box center [155, 621] width 144 height 17
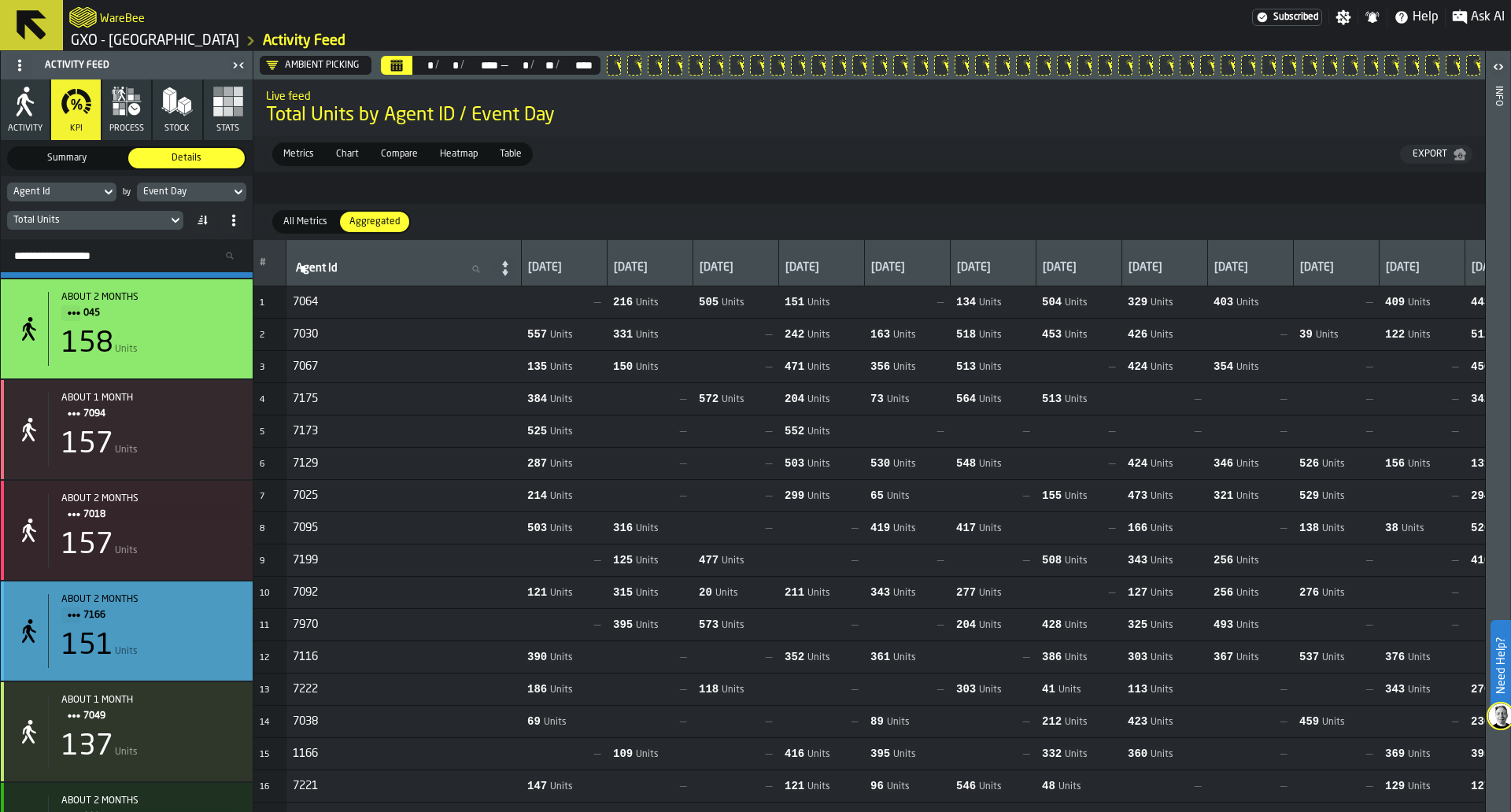
scroll to position [8871, 0]
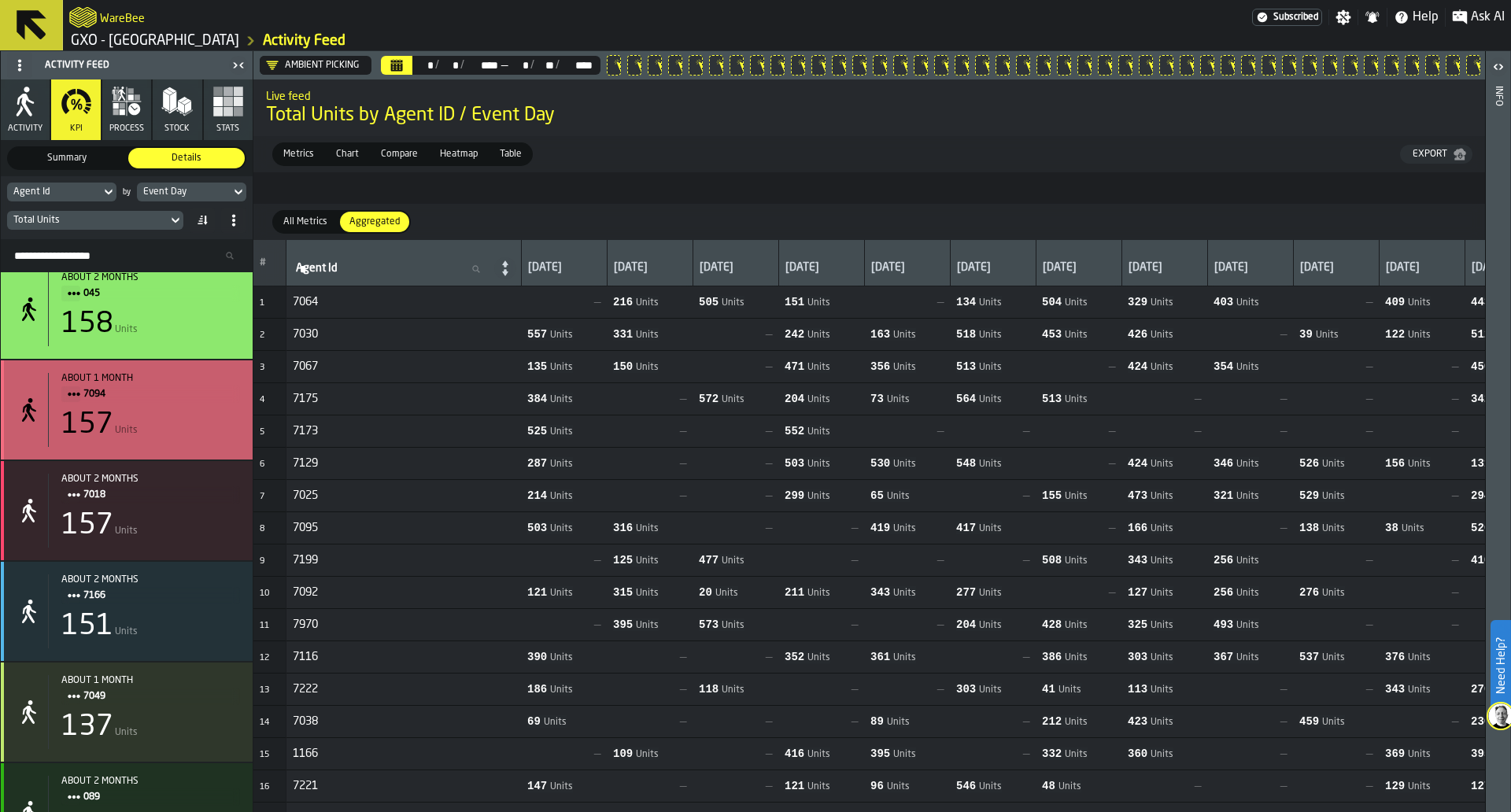
click at [200, 433] on div "157 Units" at bounding box center [150, 424] width 178 height 31
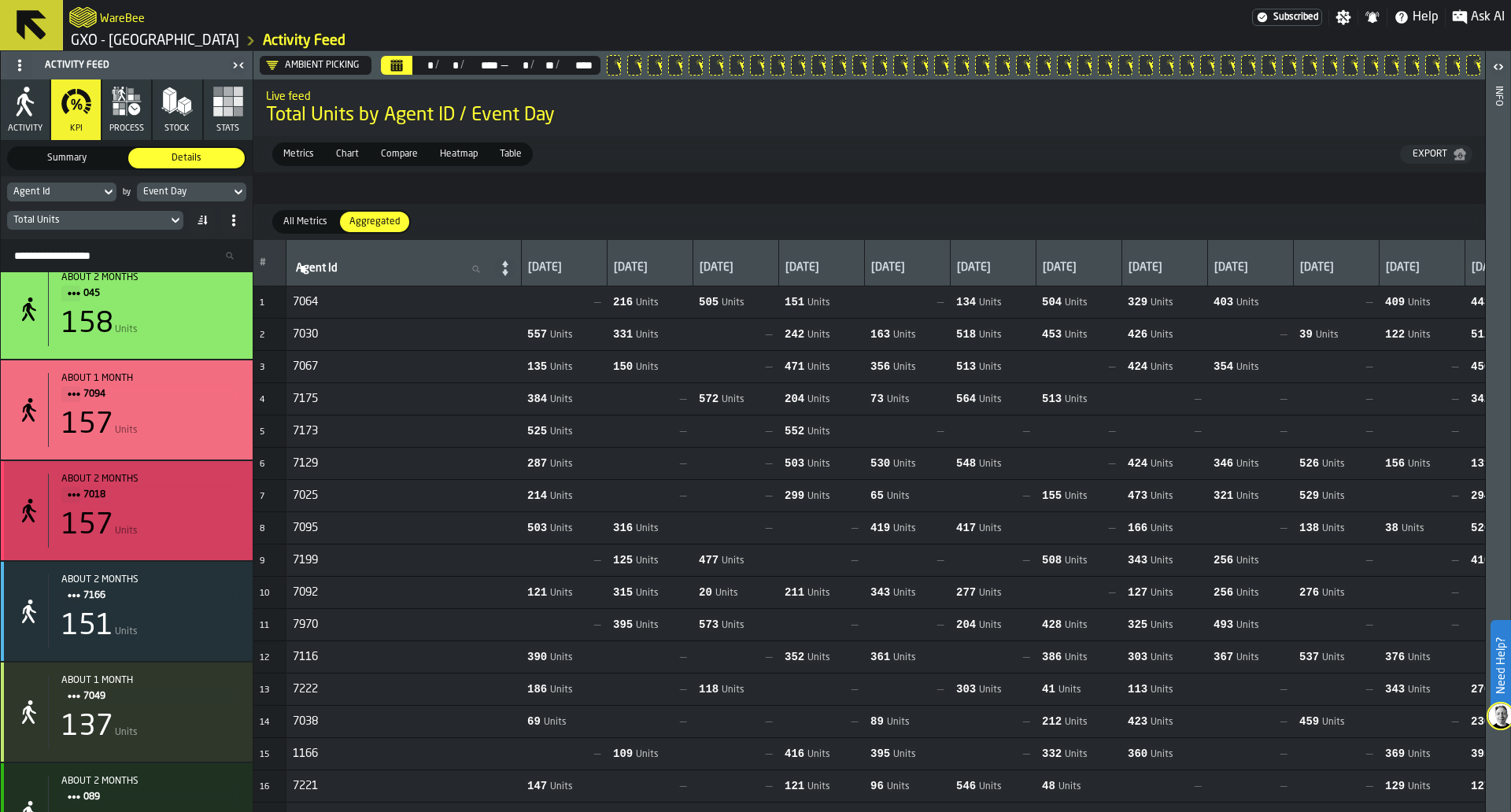
click at [195, 485] on div "about 2 months" at bounding box center [150, 479] width 178 height 11
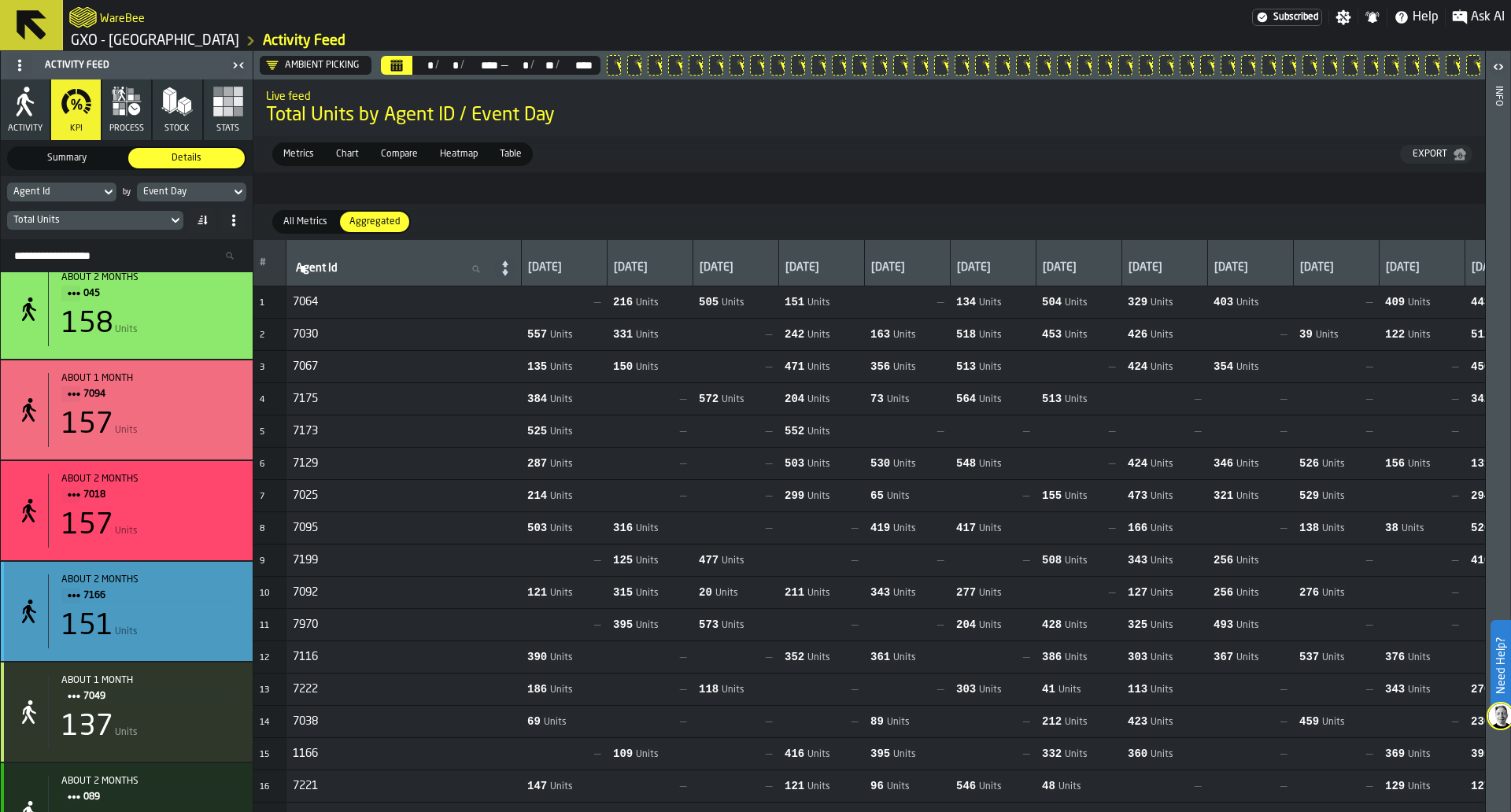
click at [203, 626] on div "151 Units" at bounding box center [150, 626] width 178 height 31
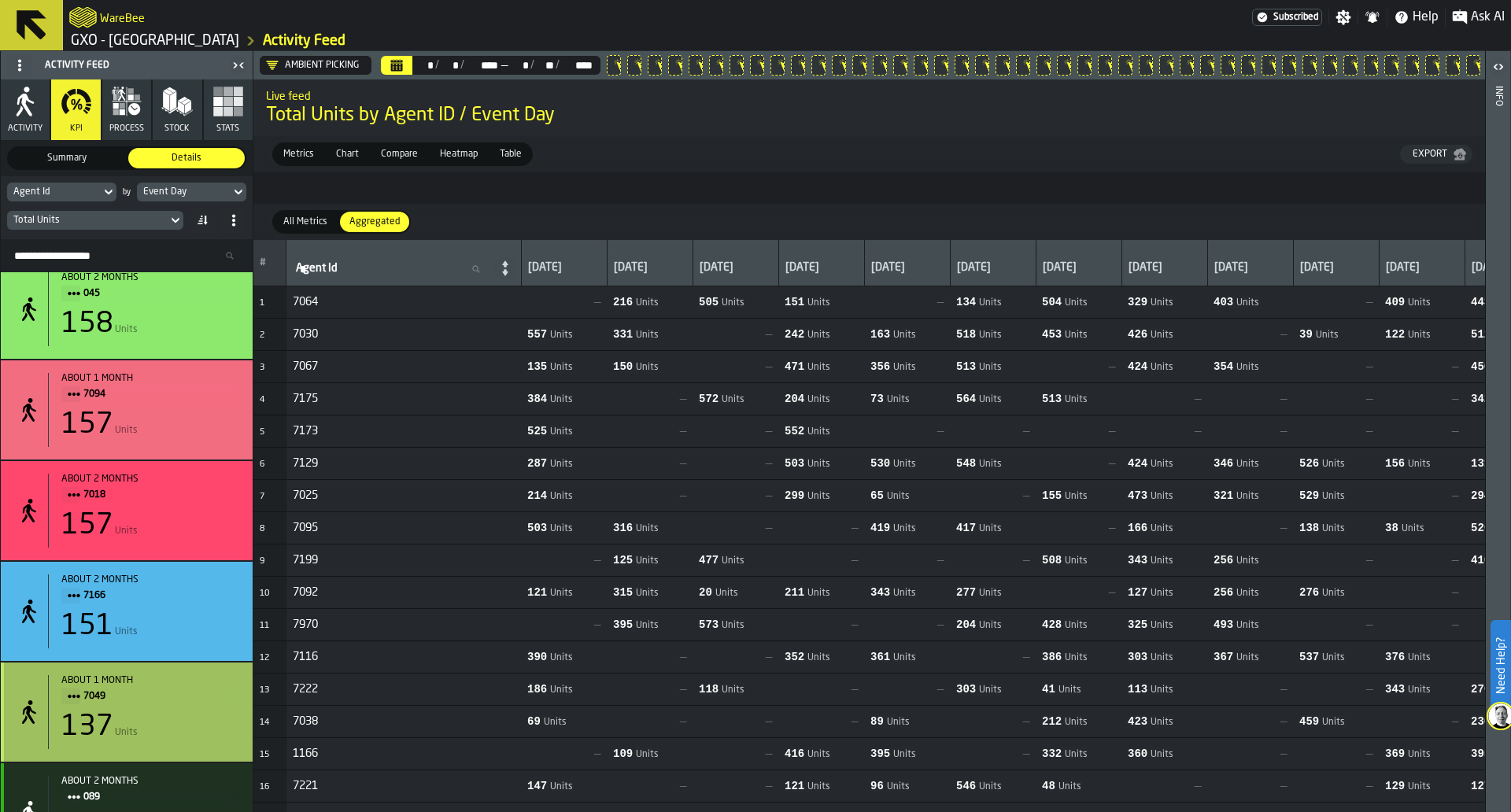
click at [186, 686] on div "about 1 month" at bounding box center [150, 680] width 178 height 11
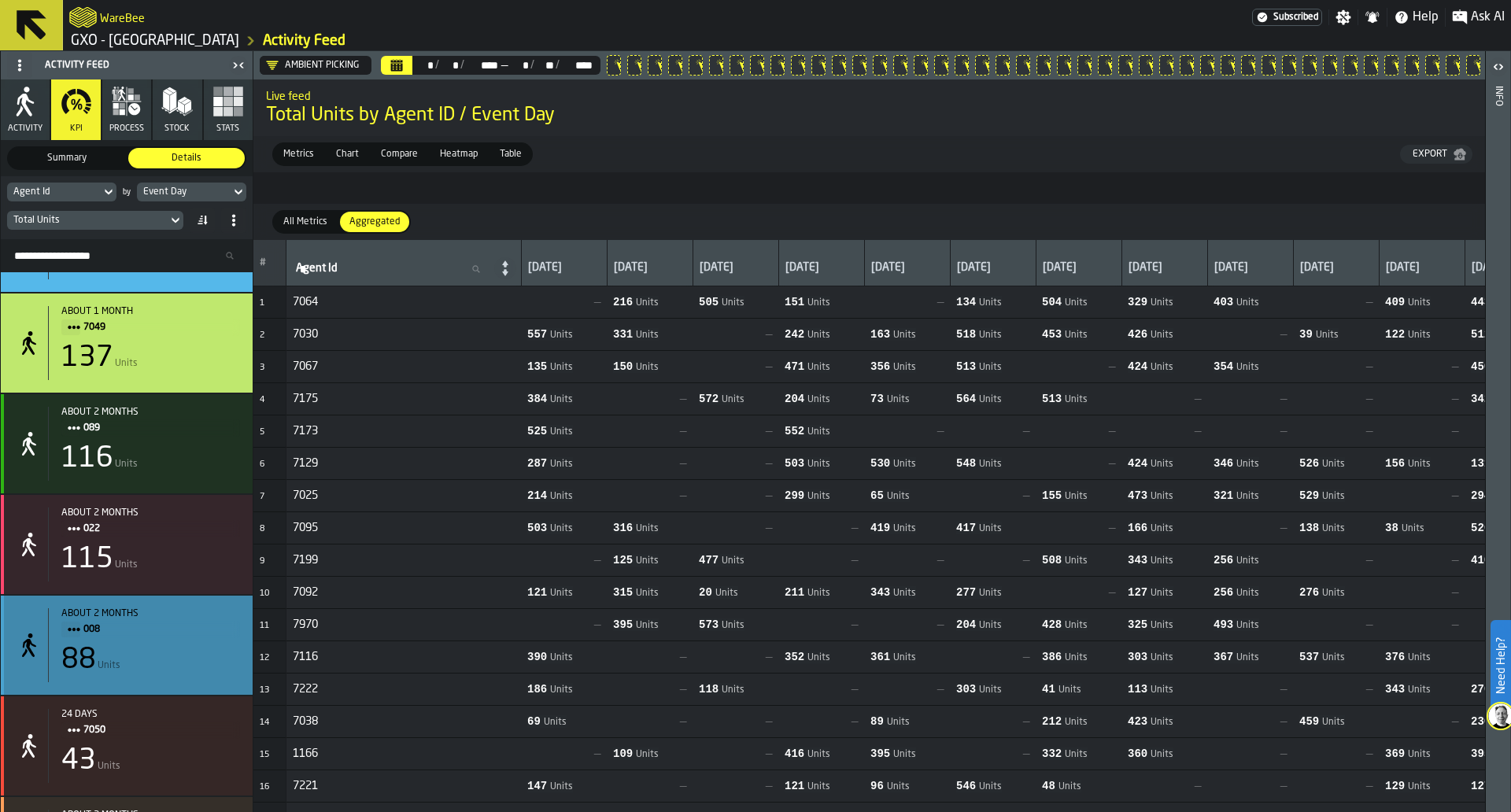
scroll to position [9240, 0]
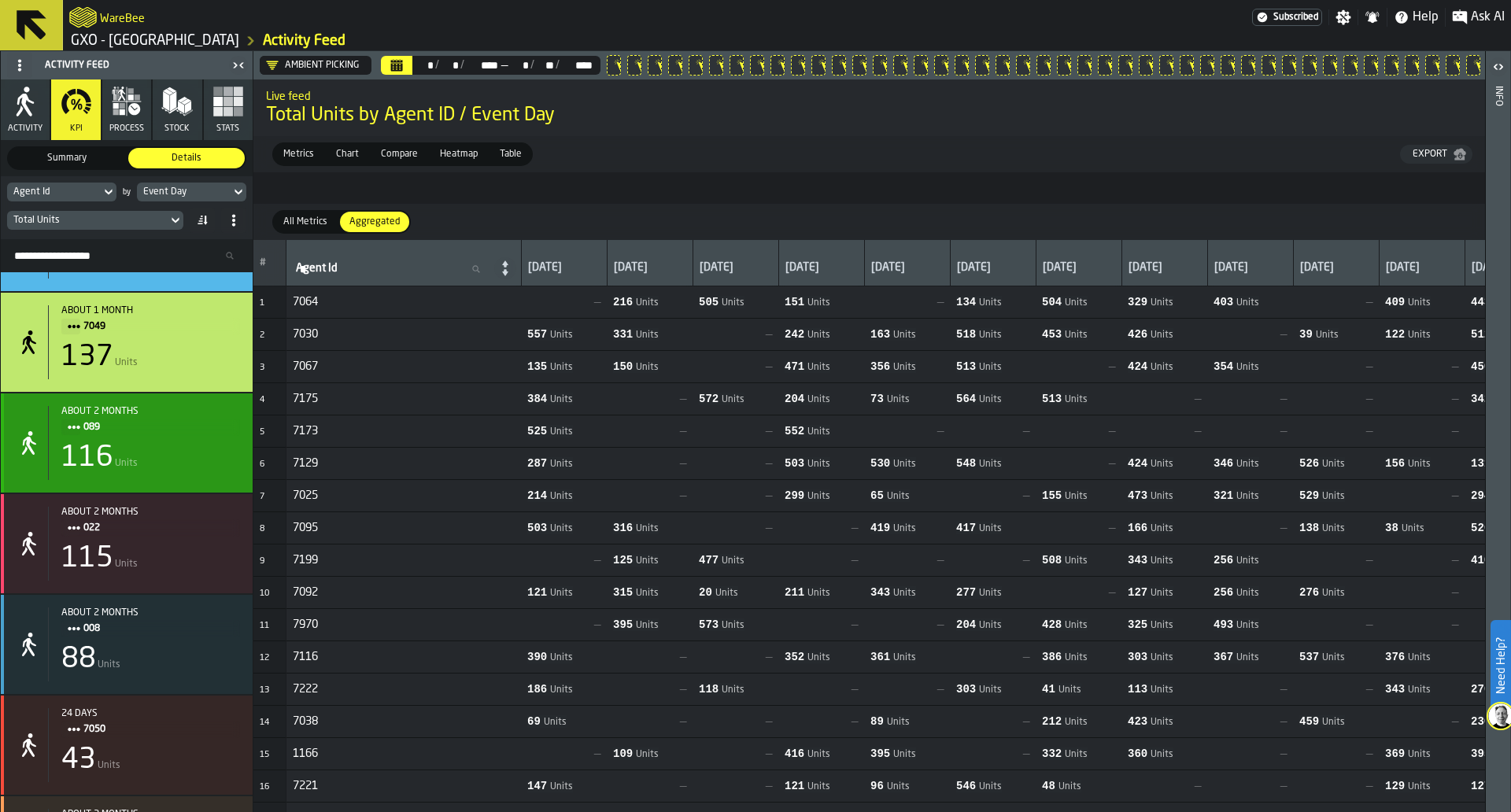
click at [185, 466] on div "116 Units" at bounding box center [150, 457] width 178 height 31
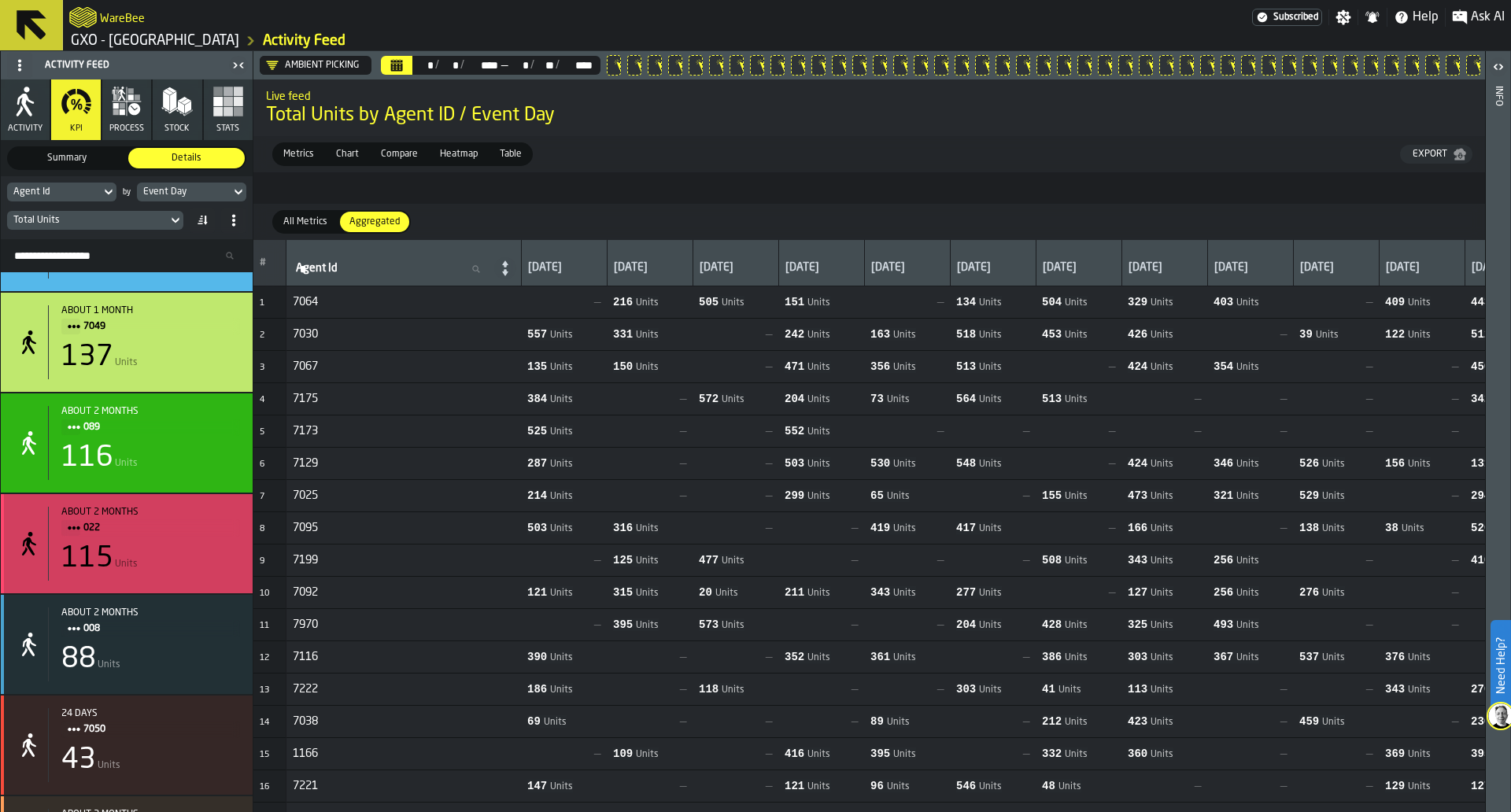
click at [183, 568] on div "115 Units" at bounding box center [150, 558] width 178 height 31
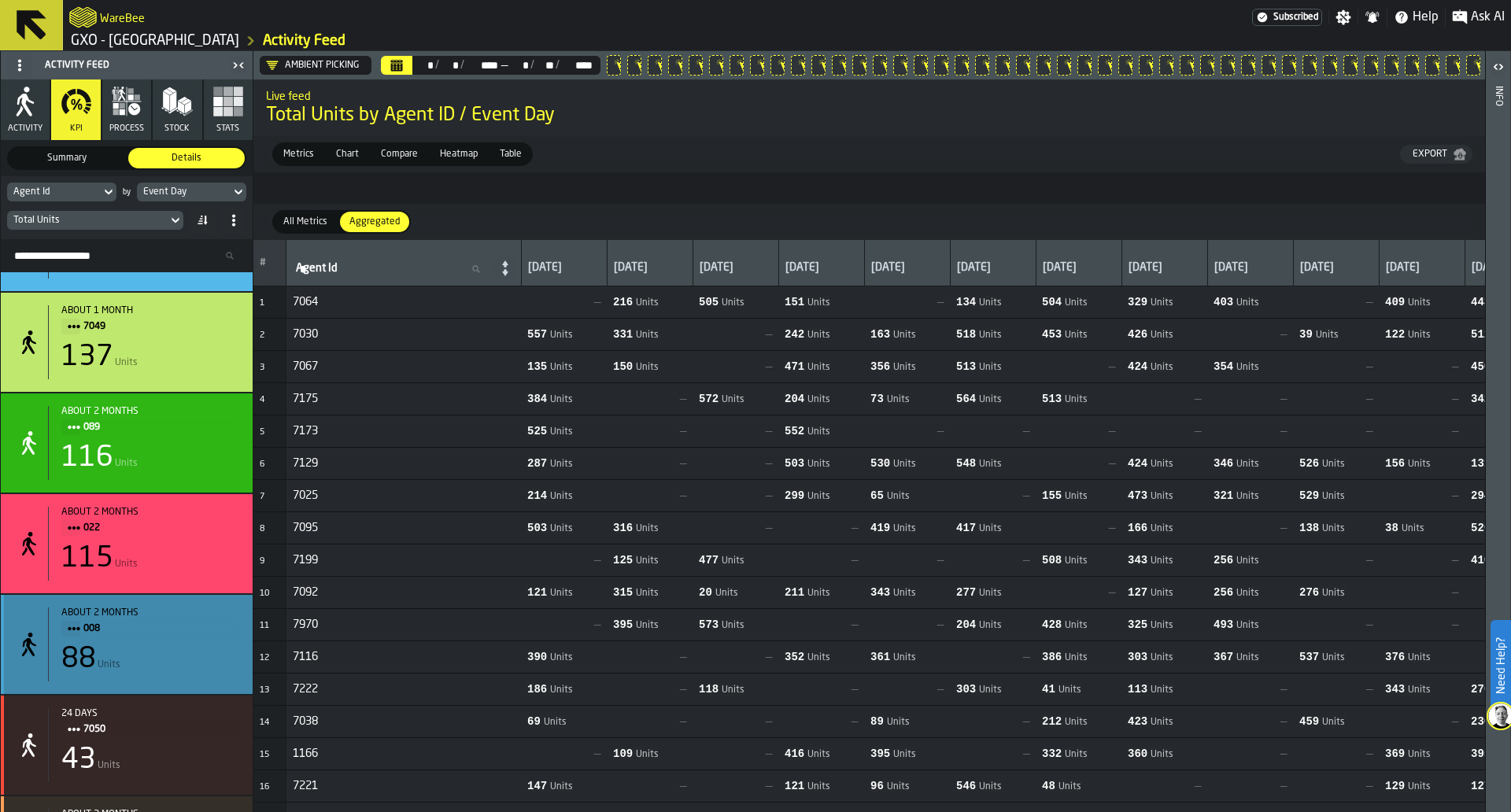
click at [172, 637] on span "008" at bounding box center [155, 628] width 144 height 17
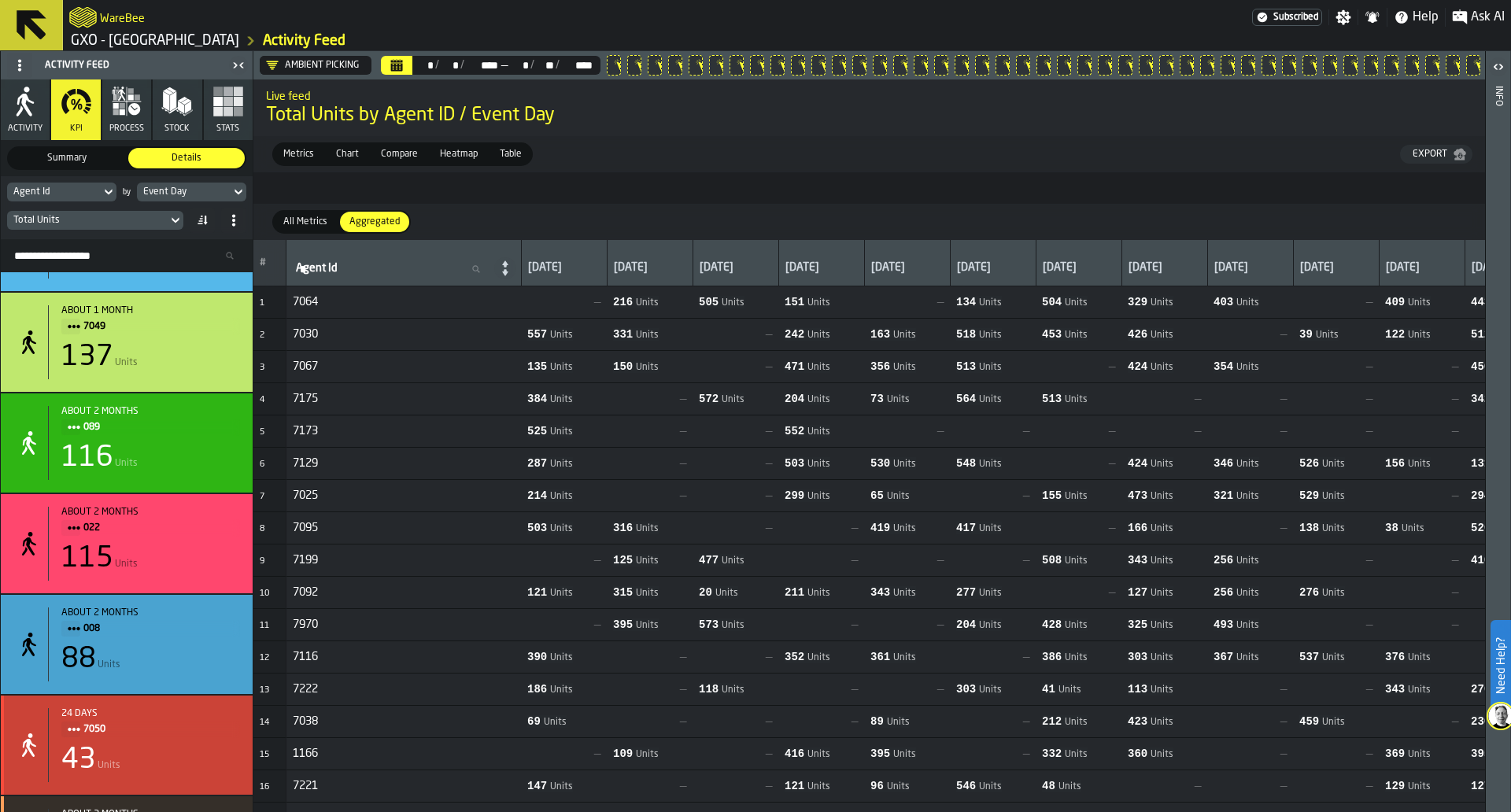
click at [162, 719] on div "24 days" at bounding box center [150, 713] width 178 height 11
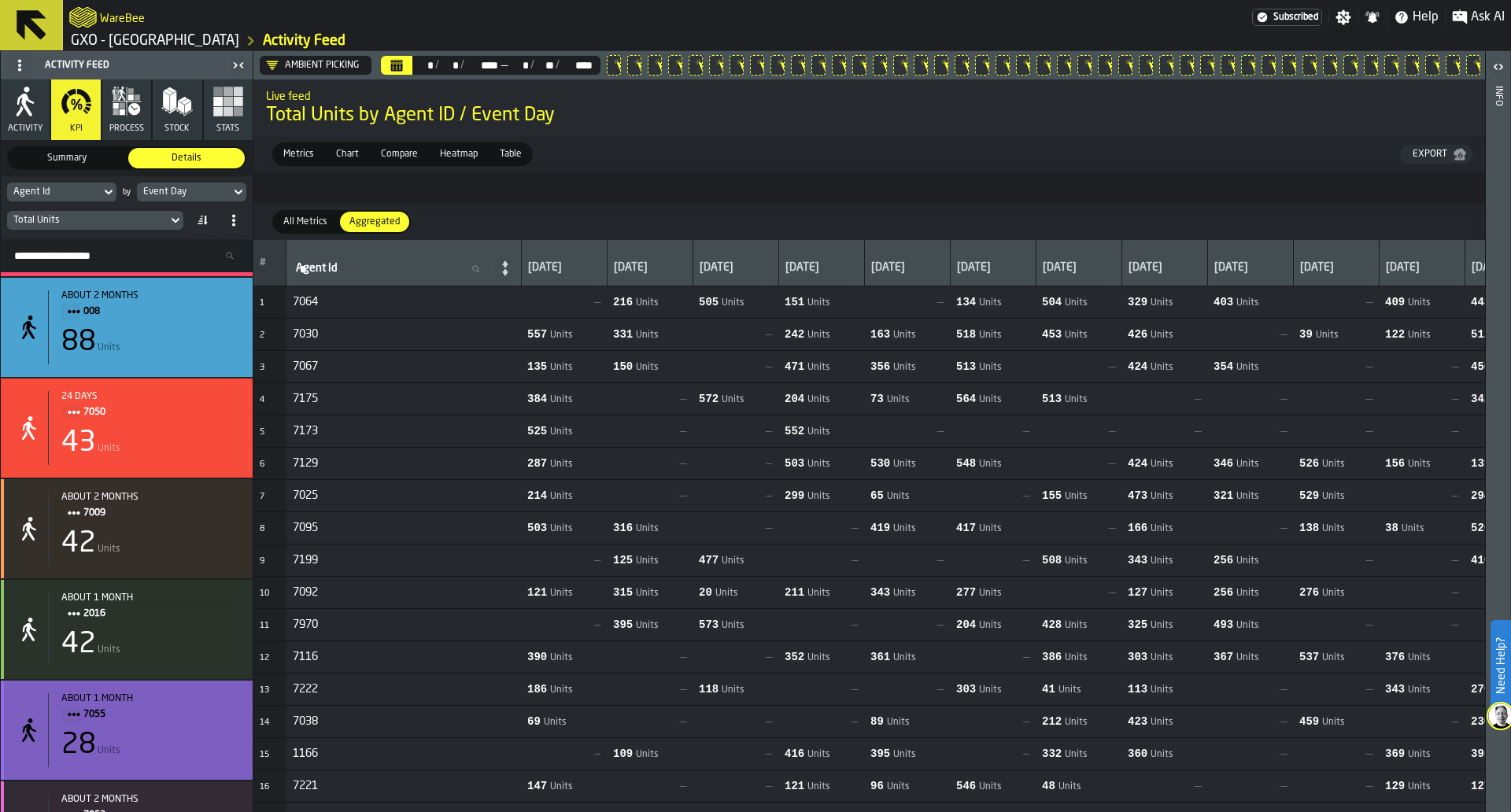
scroll to position [9558, 0]
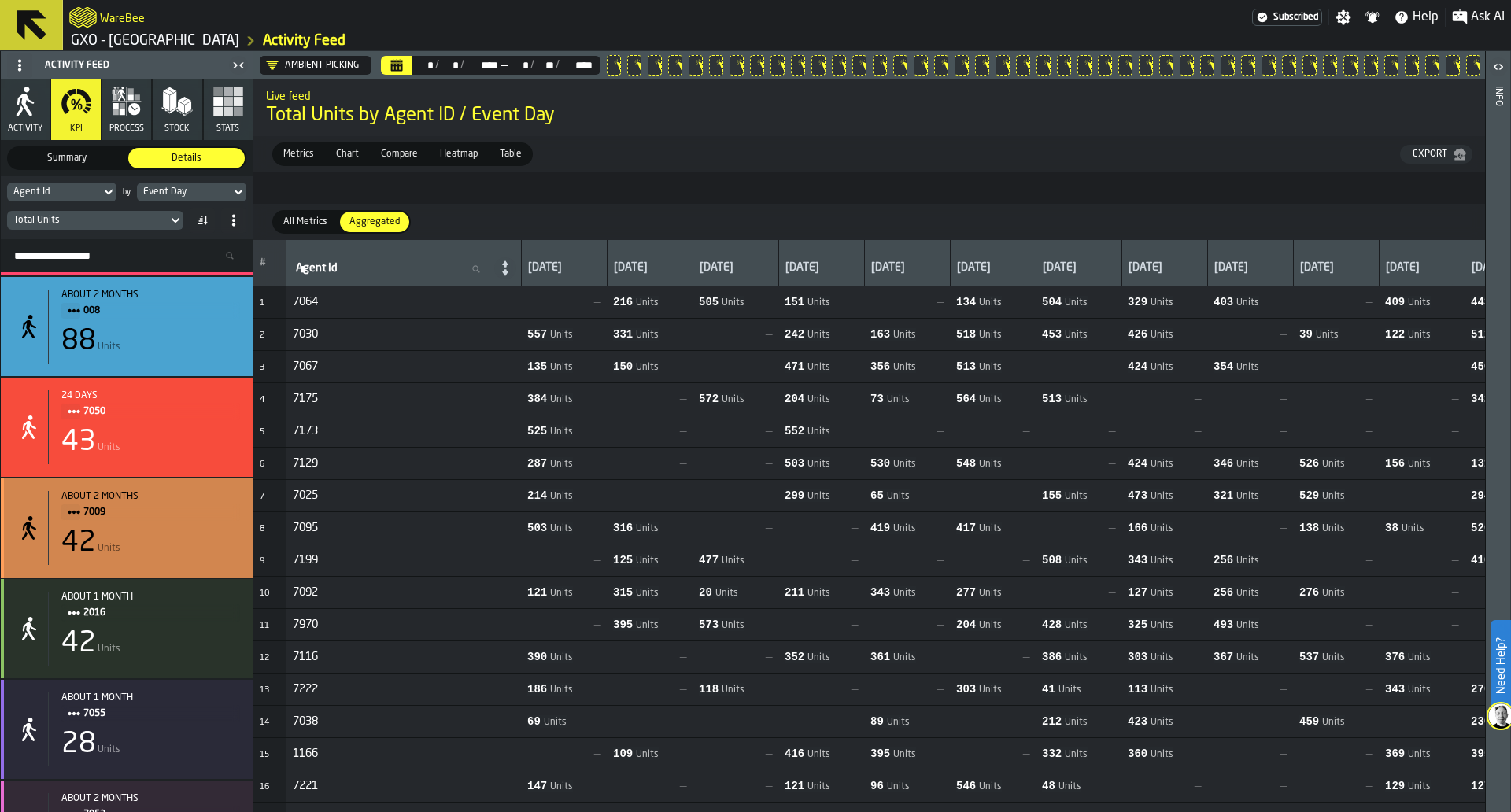
click at [189, 498] on div "about 2 months" at bounding box center [150, 497] width 178 height 11
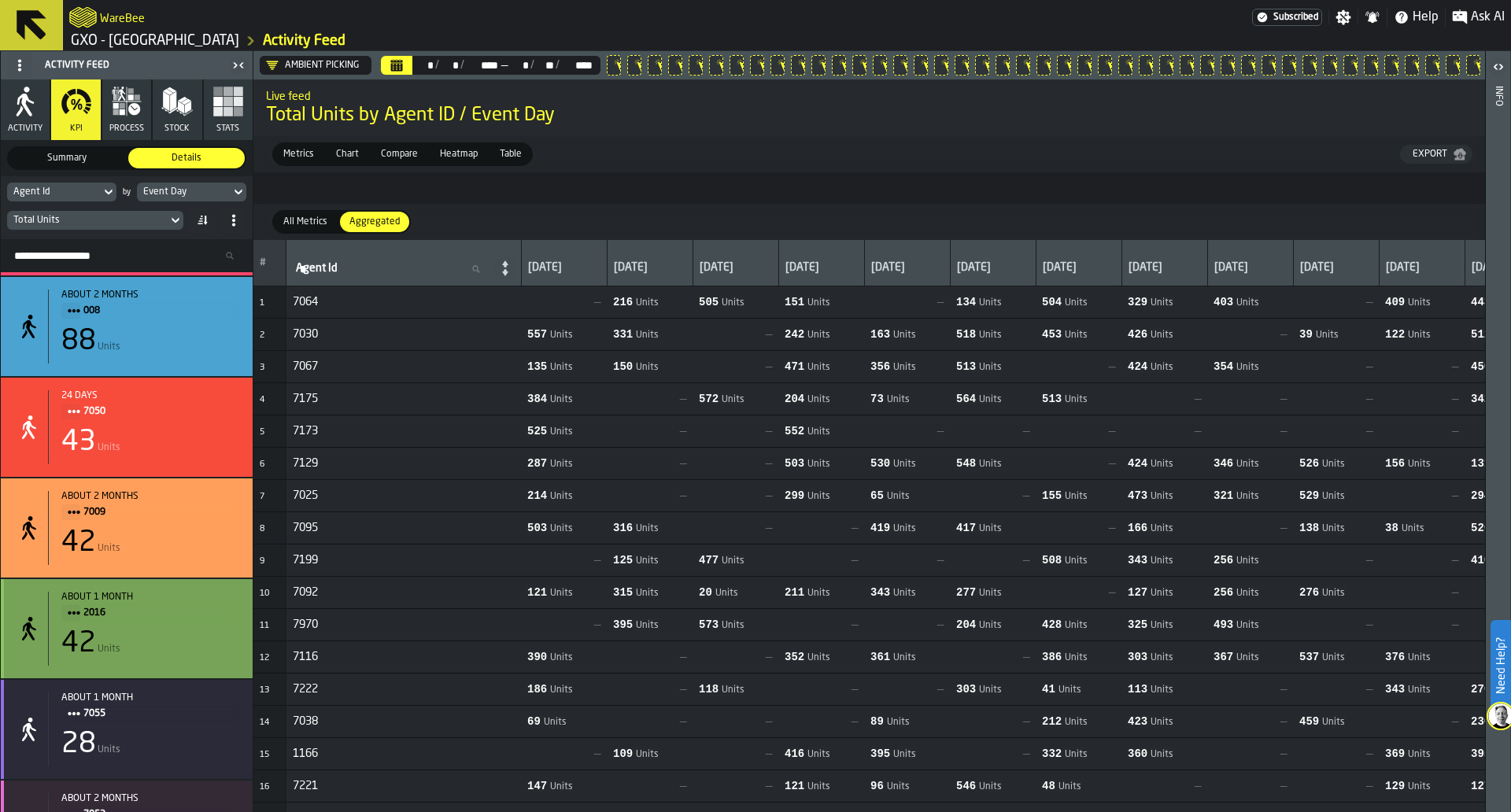
click at [181, 659] on div "42 Units" at bounding box center [150, 643] width 178 height 31
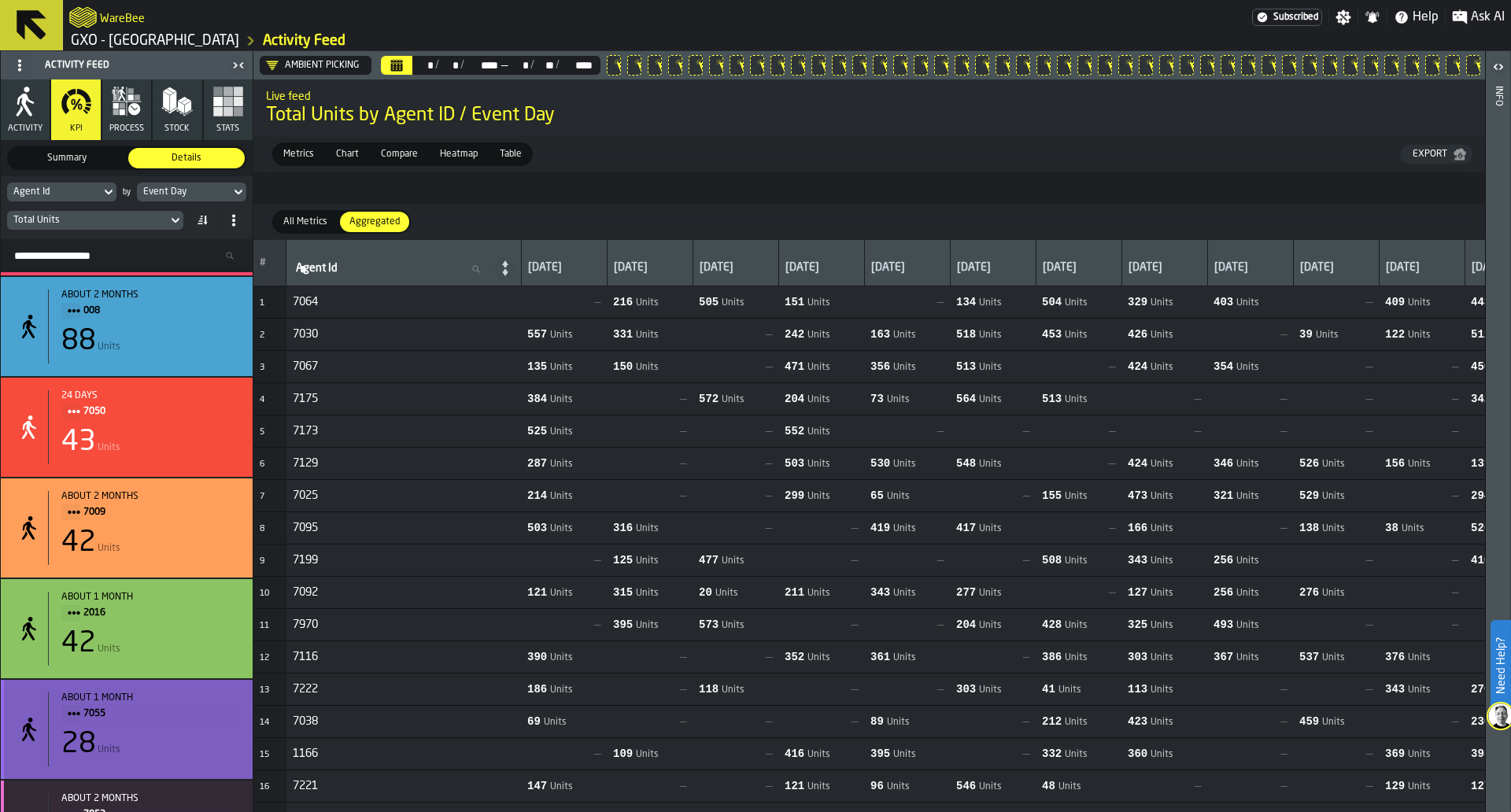
click at [194, 736] on div "about 1 month 7055 28 Units" at bounding box center [144, 729] width 192 height 74
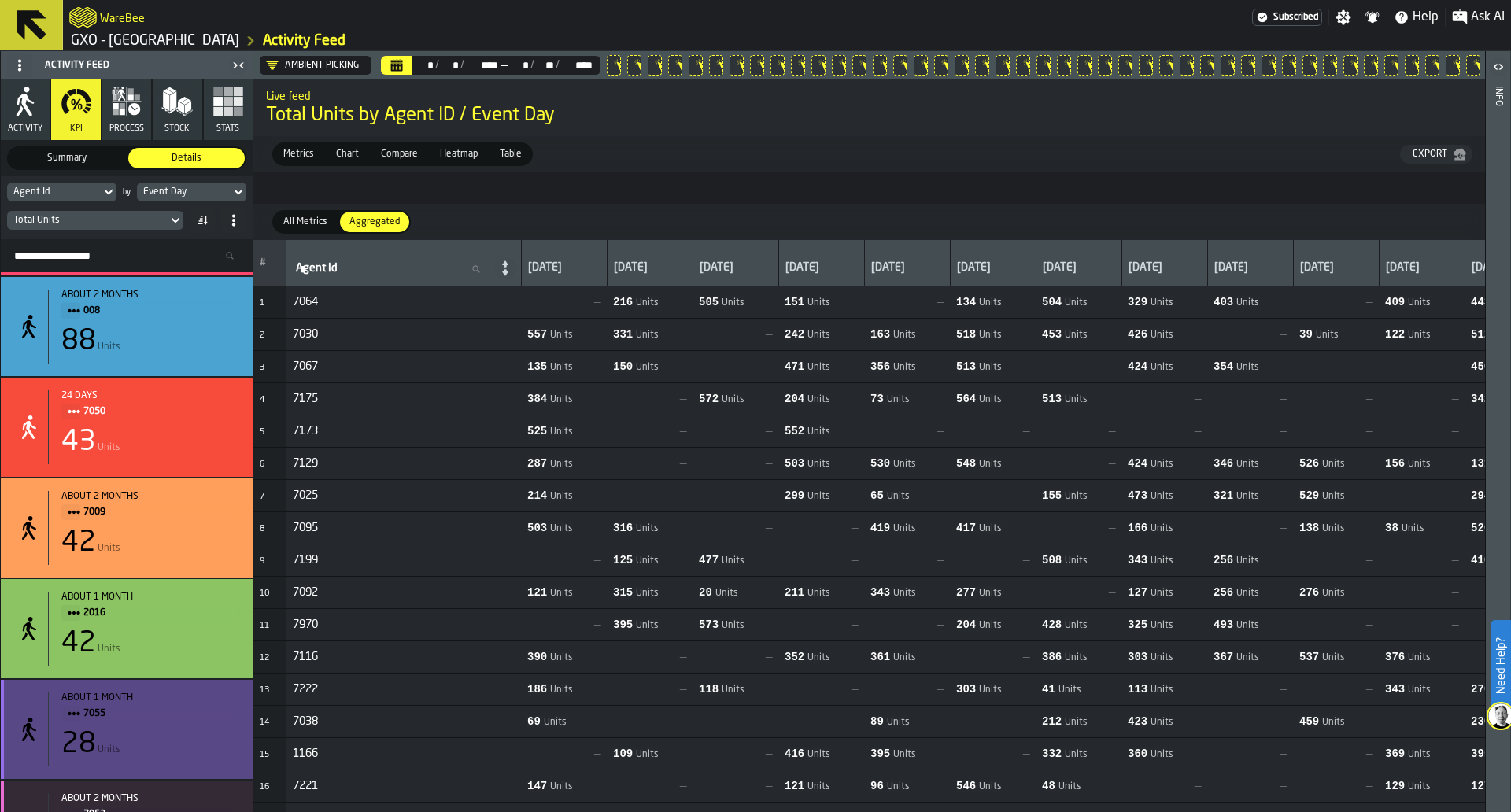
scroll to position [9737, 0]
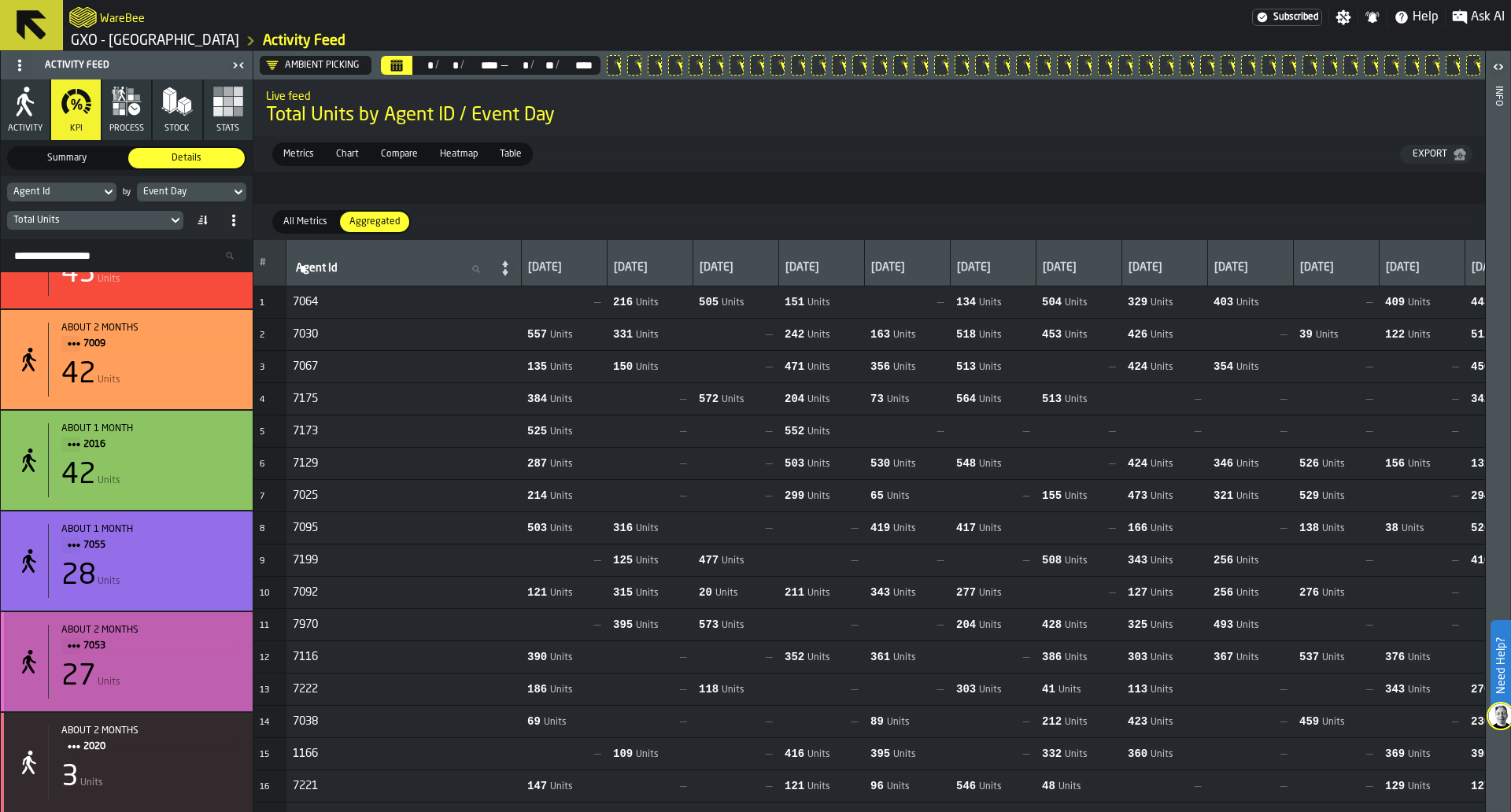
click at [191, 687] on div "27 Units" at bounding box center [150, 676] width 178 height 31
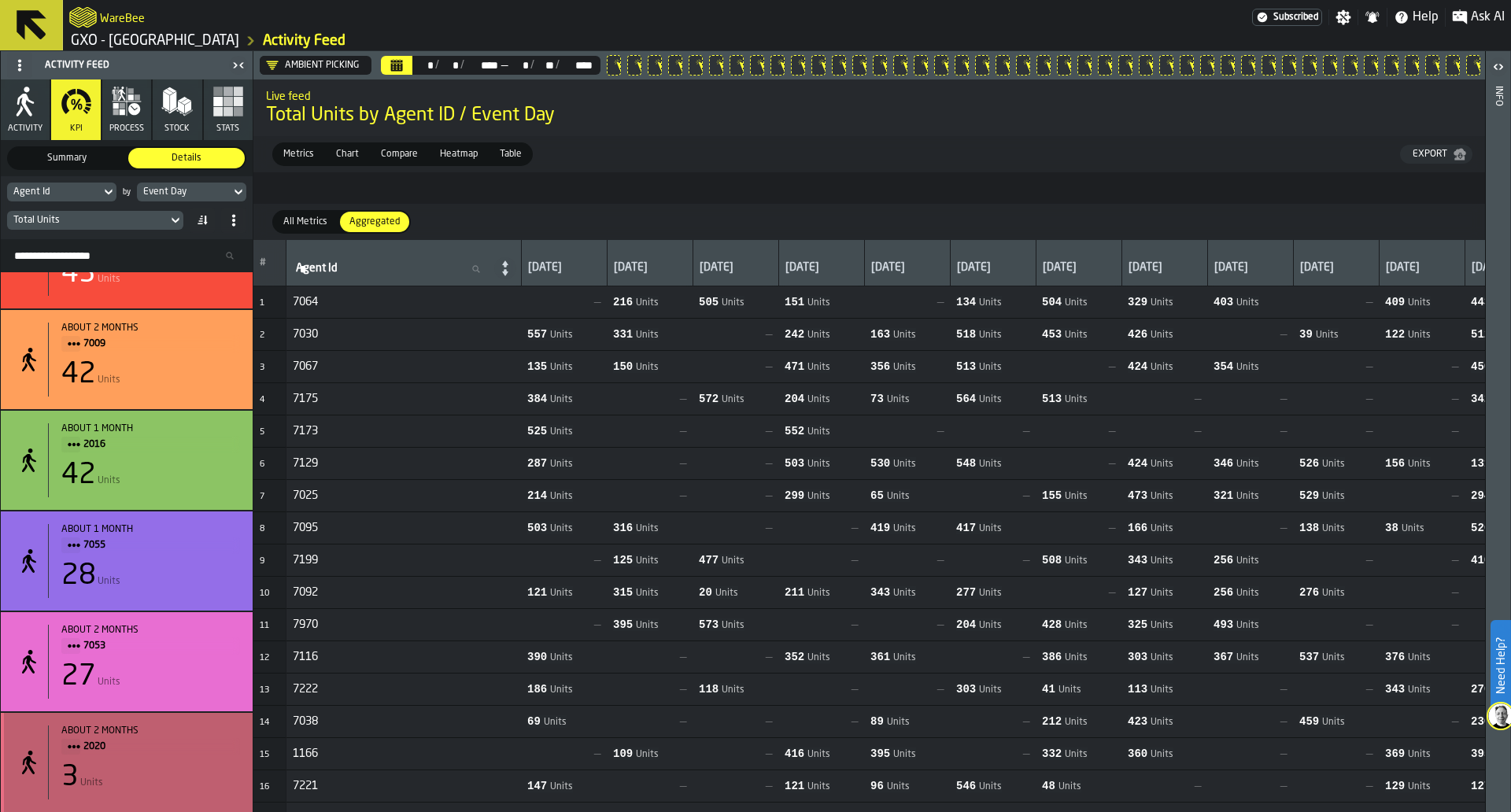
click at [184, 774] on div "3 Units" at bounding box center [150, 777] width 178 height 31
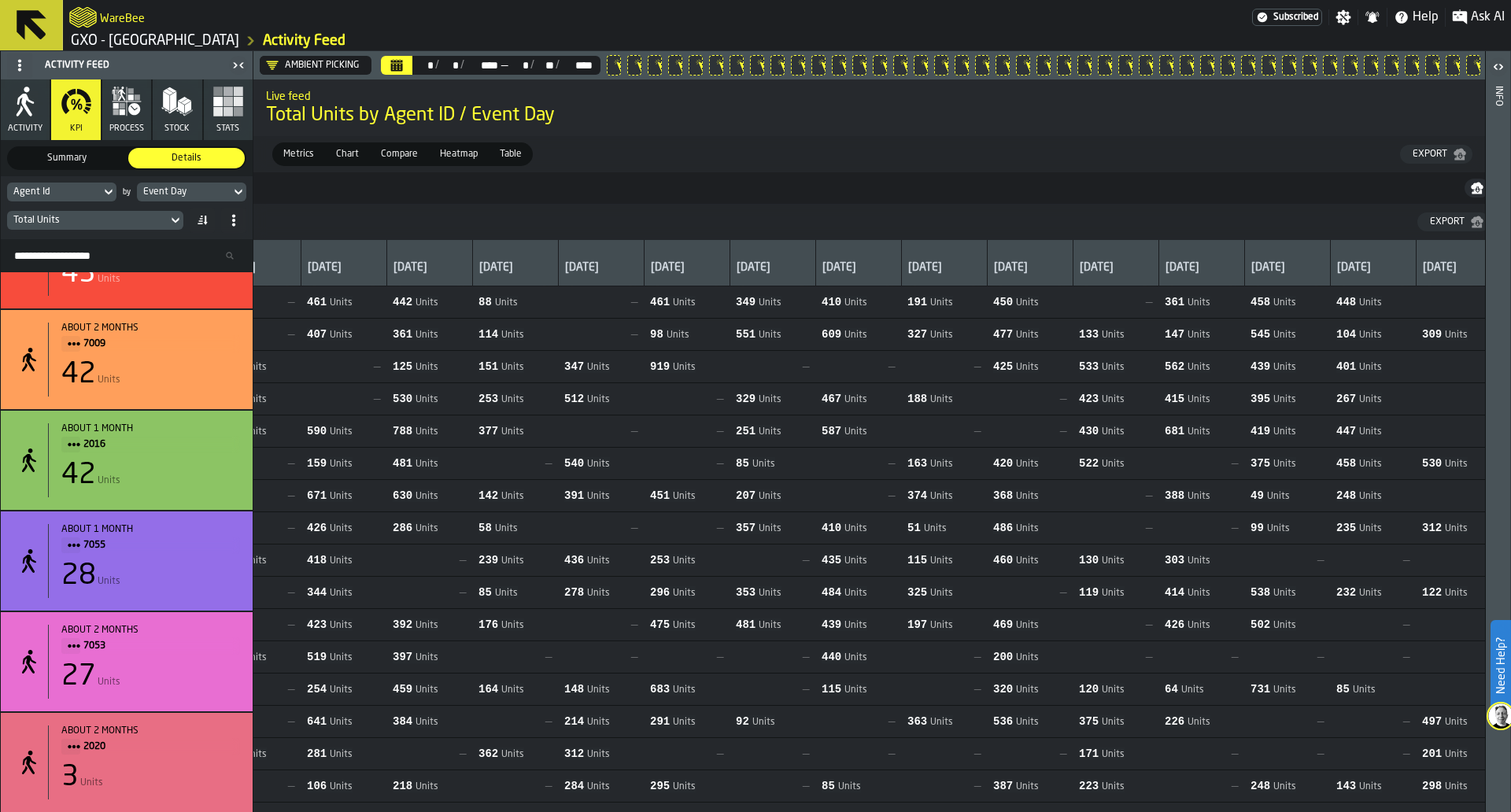
scroll to position [0, 1697]
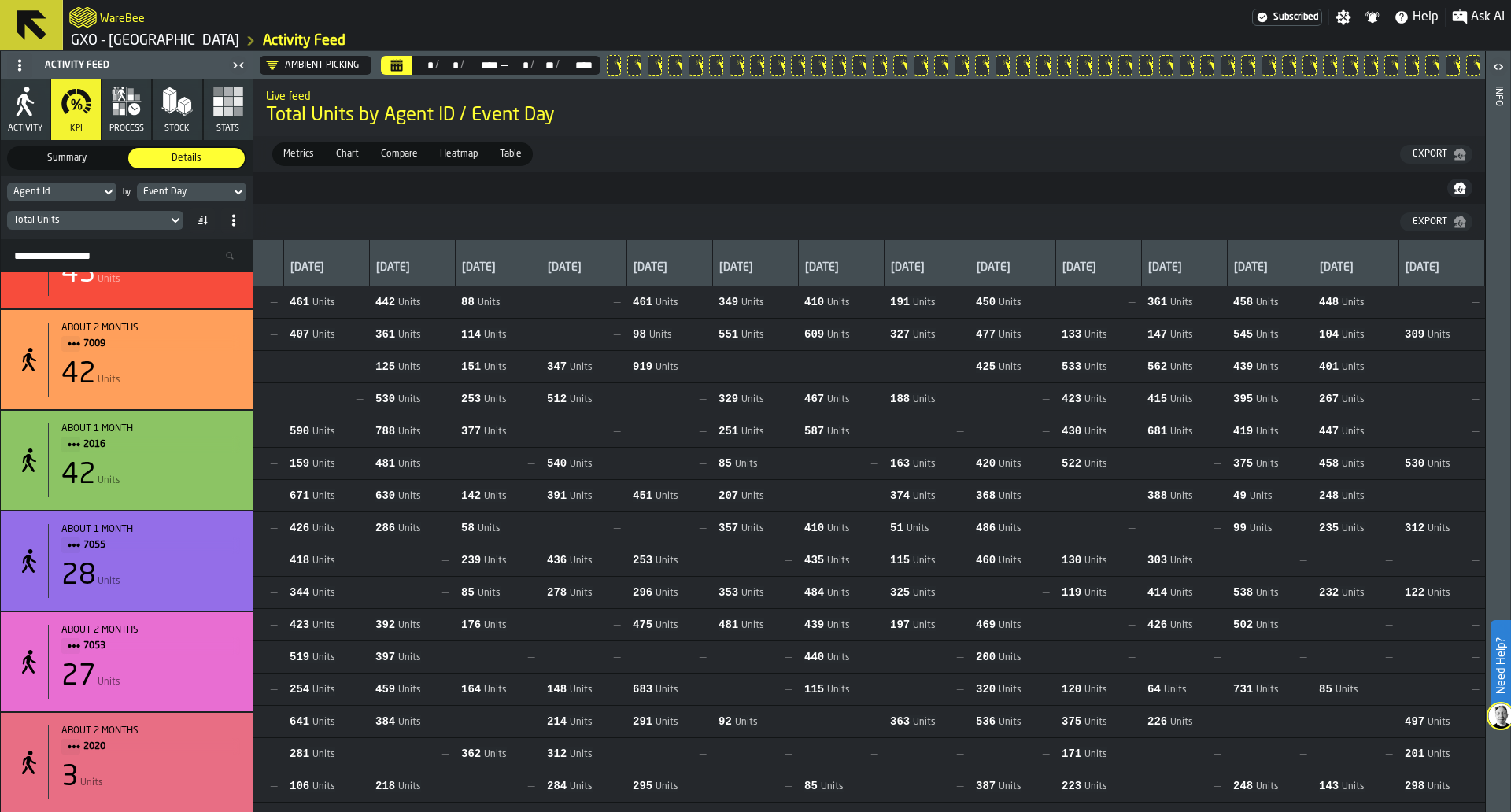
click at [1451, 151] on div "Export" at bounding box center [1430, 154] width 48 height 11
click at [162, 217] on div "Total Units" at bounding box center [87, 220] width 161 height 17
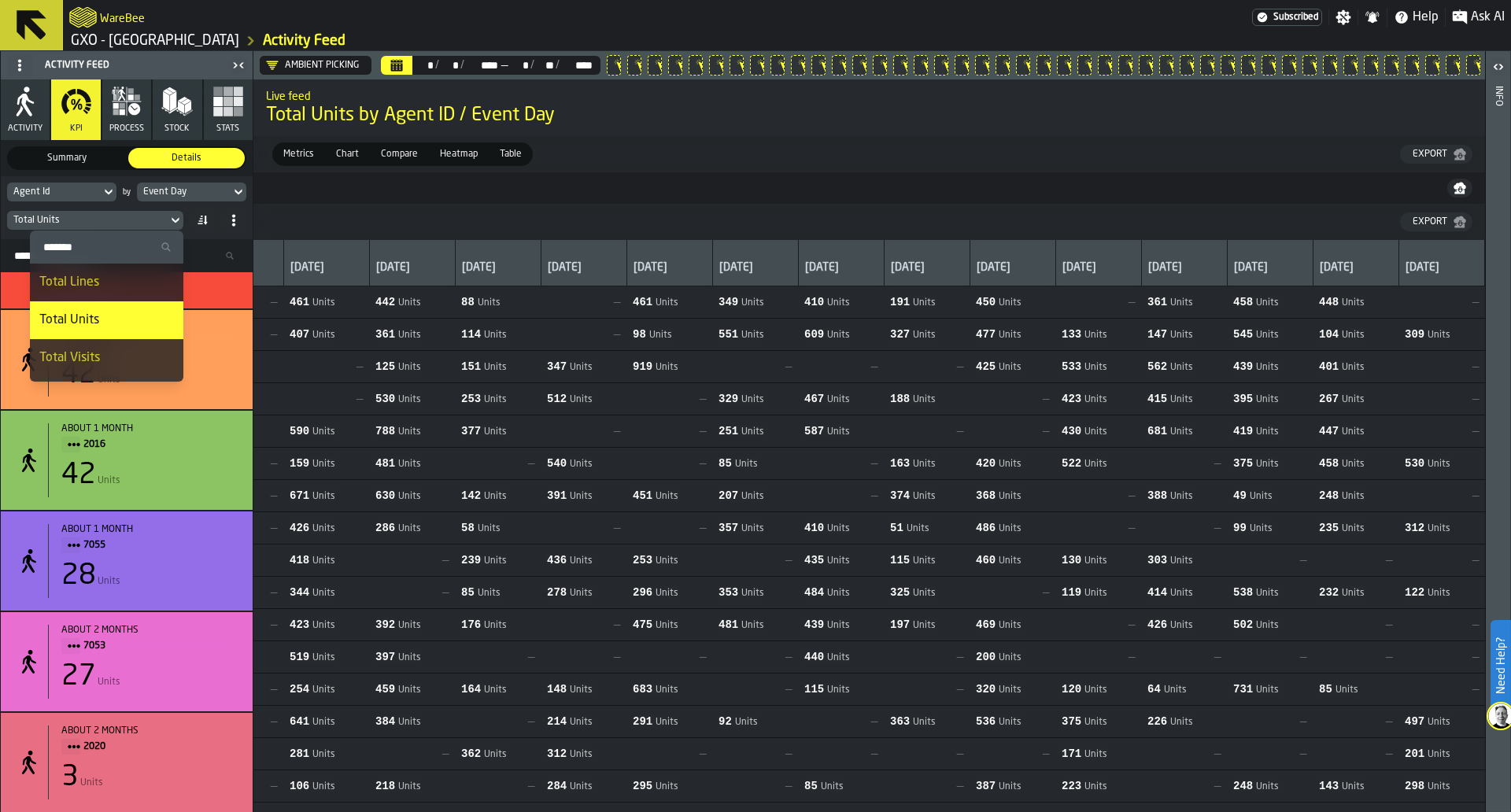
click at [145, 269] on li "Total Lines" at bounding box center [106, 282] width 153 height 38
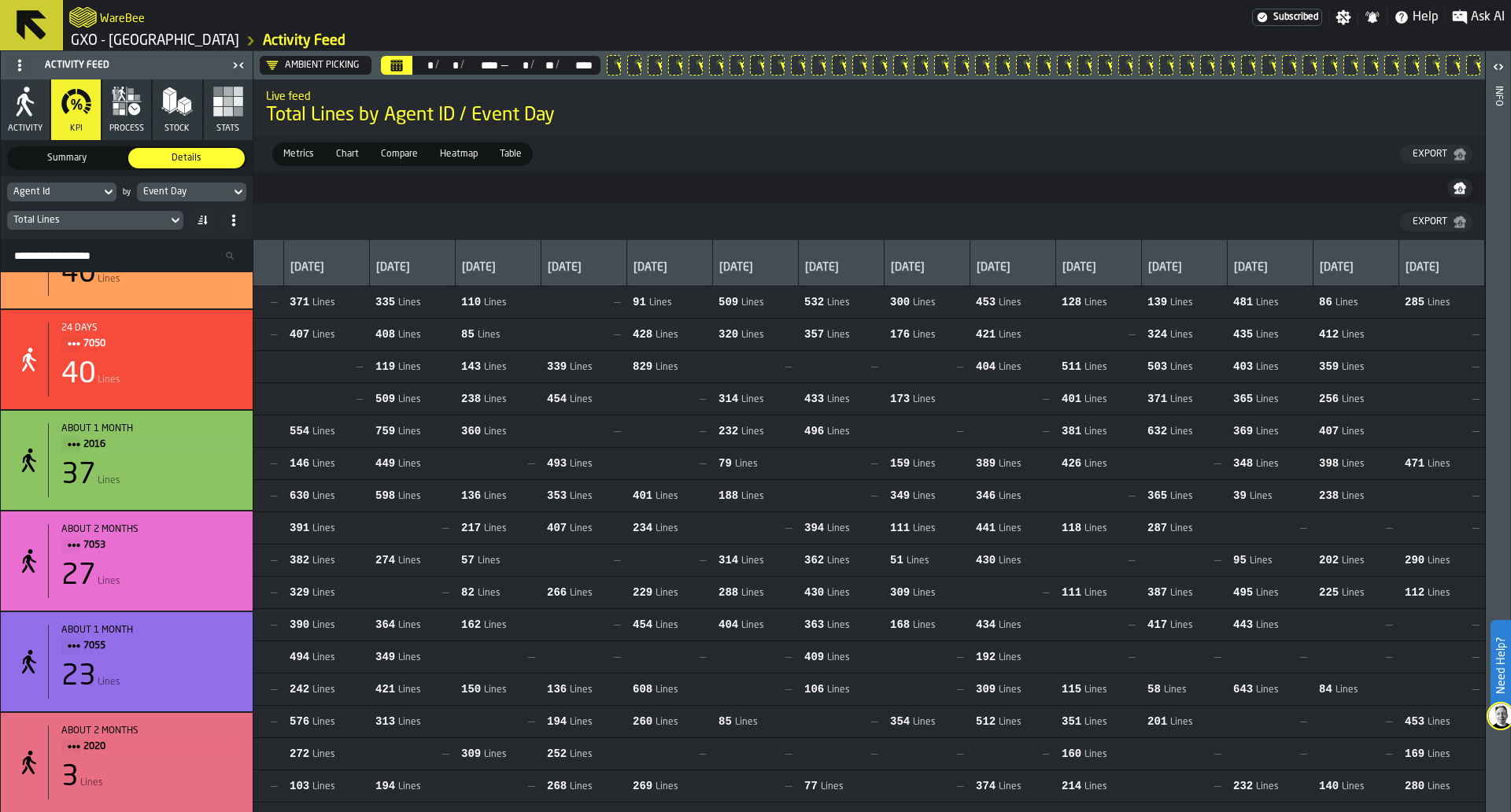
click at [1411, 149] on div "Export" at bounding box center [1430, 154] width 48 height 11
click at [167, 212] on div "Total Lines" at bounding box center [87, 220] width 161 height 17
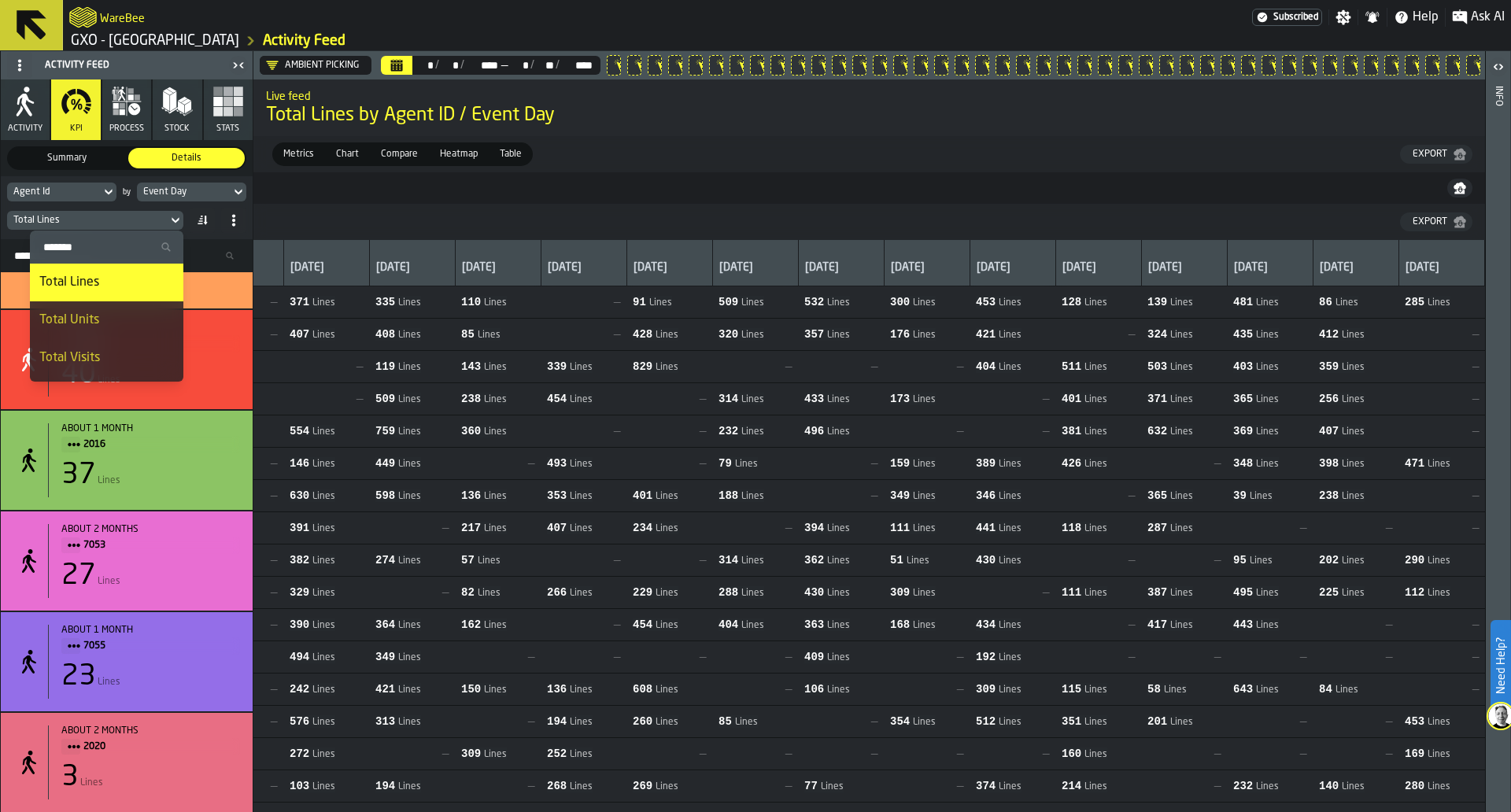
click at [117, 351] on div "Total Visits" at bounding box center [107, 358] width 135 height 19
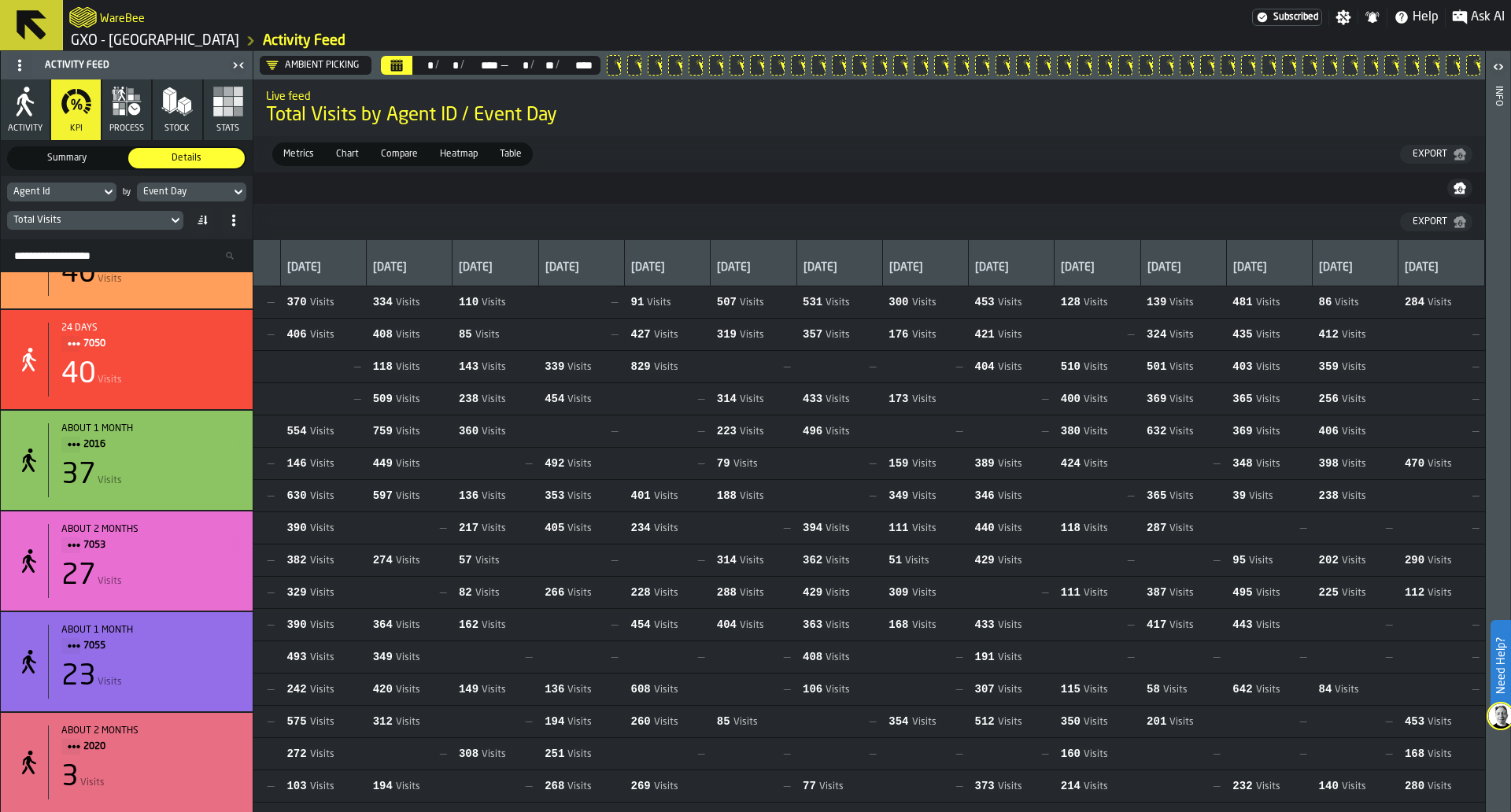
click at [1455, 160] on icon "button-Export" at bounding box center [1460, 154] width 13 height 13
click at [1427, 224] on div "Export" at bounding box center [1430, 221] width 48 height 11
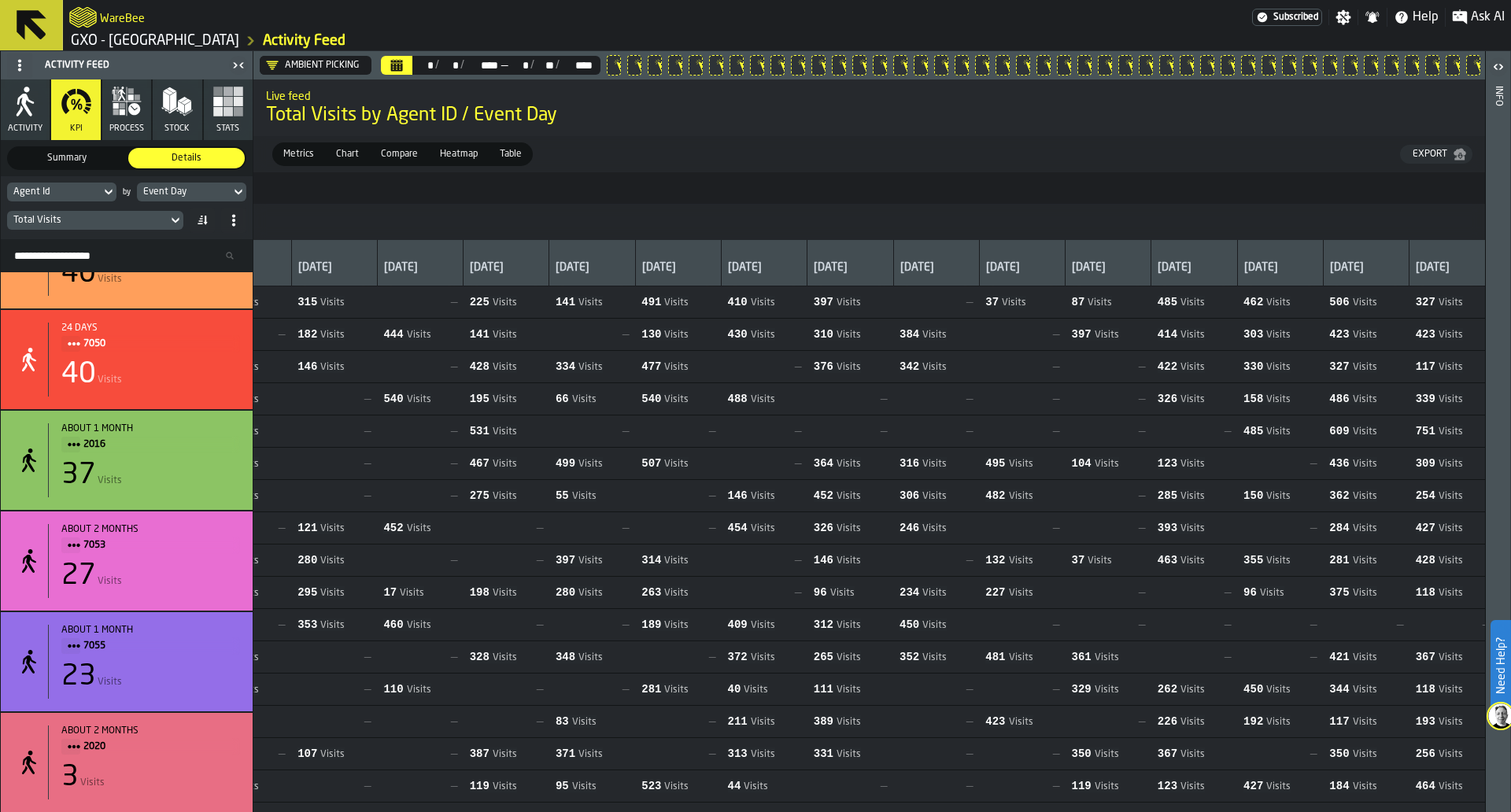
scroll to position [0, 0]
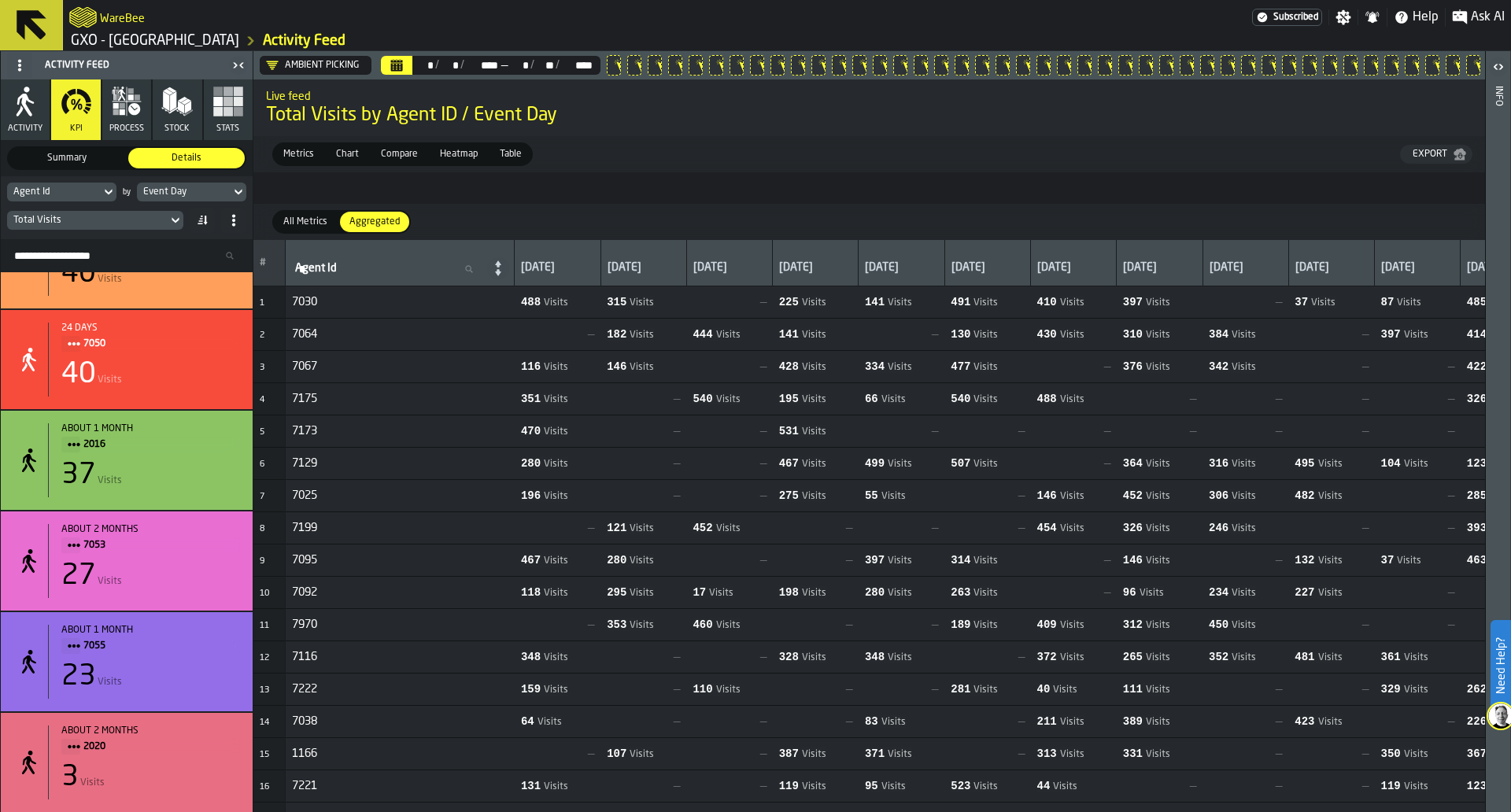
click at [160, 212] on div "Total Visits" at bounding box center [87, 220] width 161 height 17
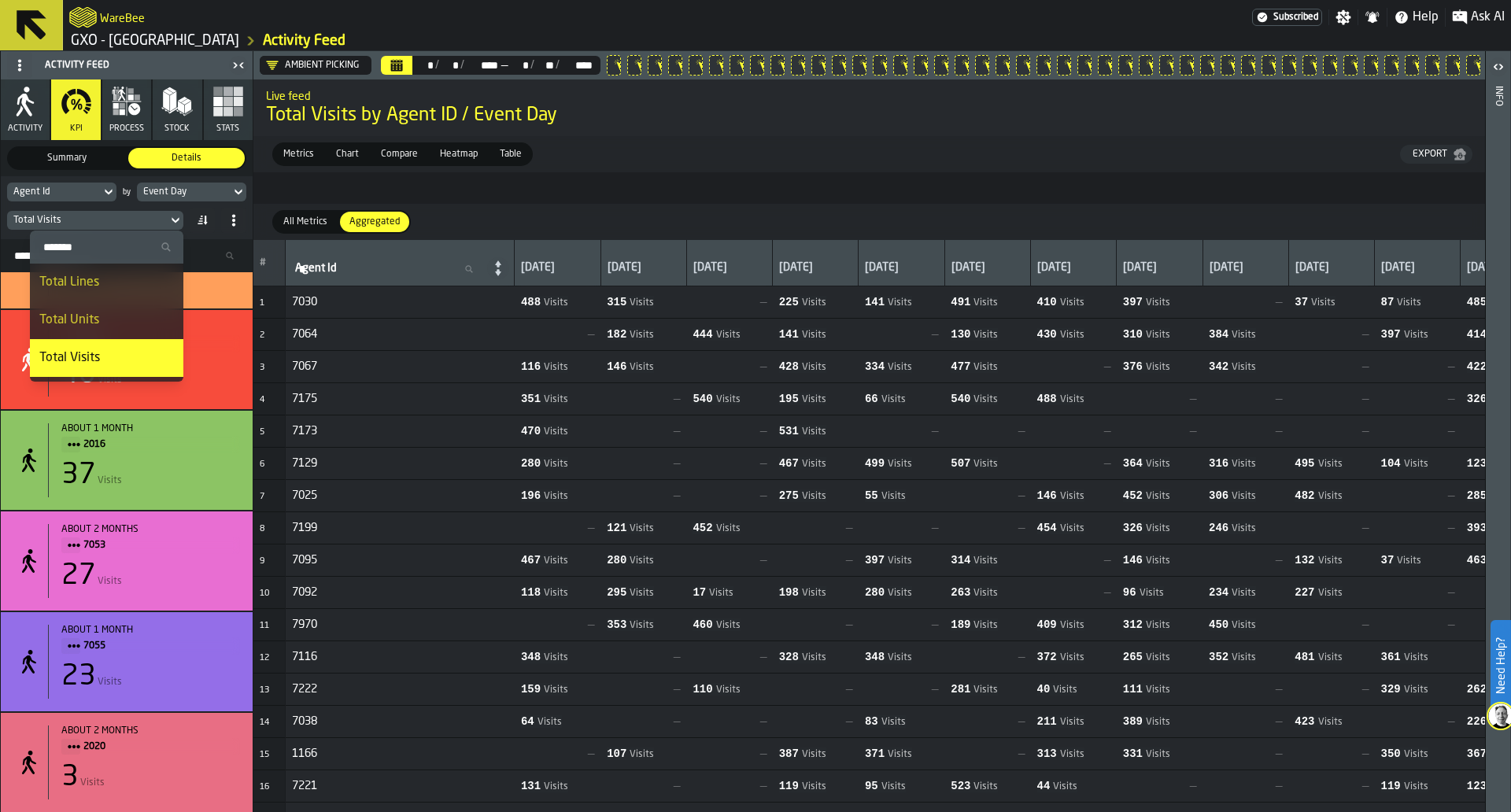
click at [127, 291] on div "Total Lines" at bounding box center [107, 282] width 135 height 19
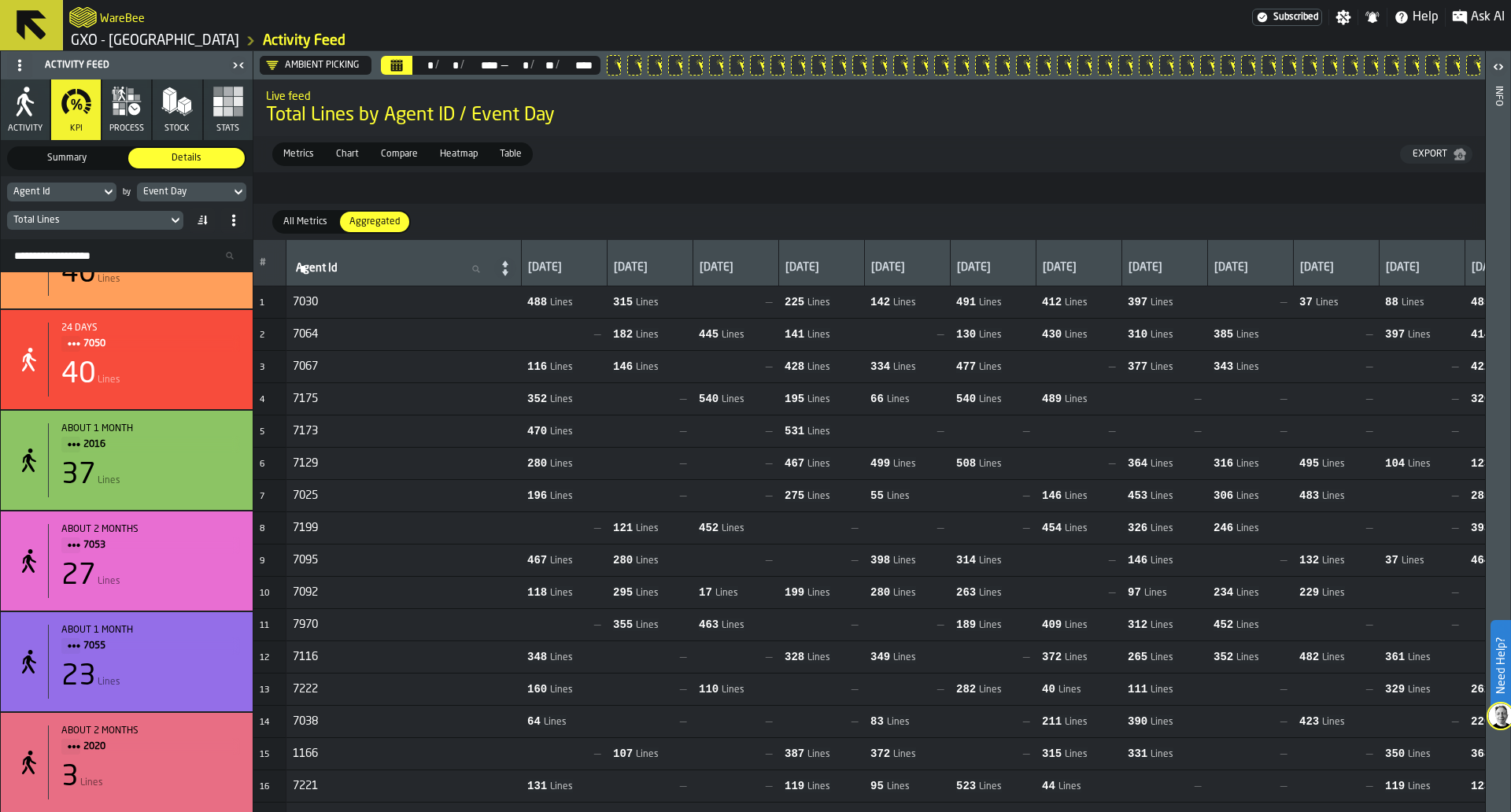
click at [122, 225] on div "Total Lines" at bounding box center [87, 220] width 148 height 11
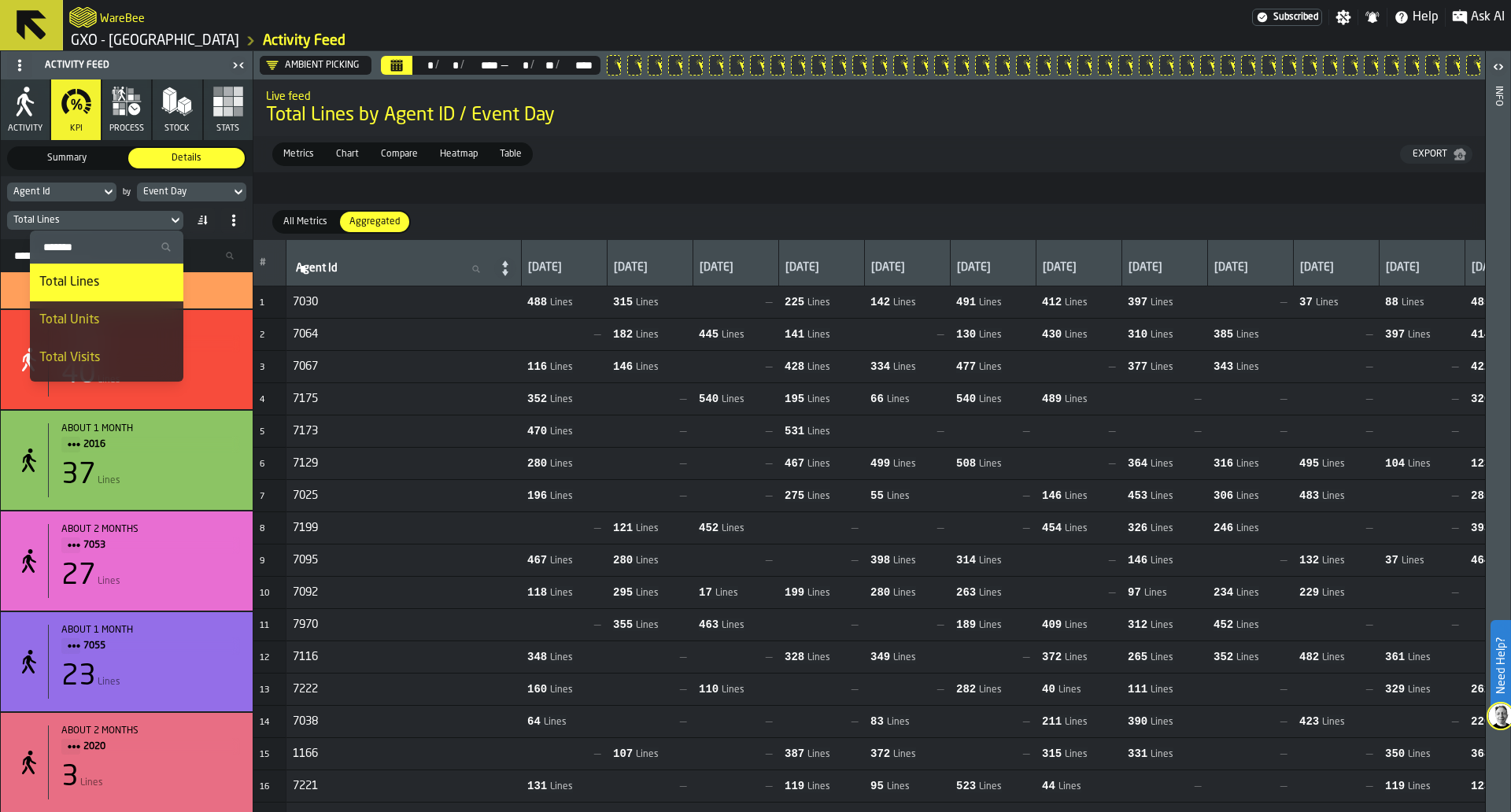
click at [112, 344] on li "Total Visits" at bounding box center [106, 358] width 153 height 38
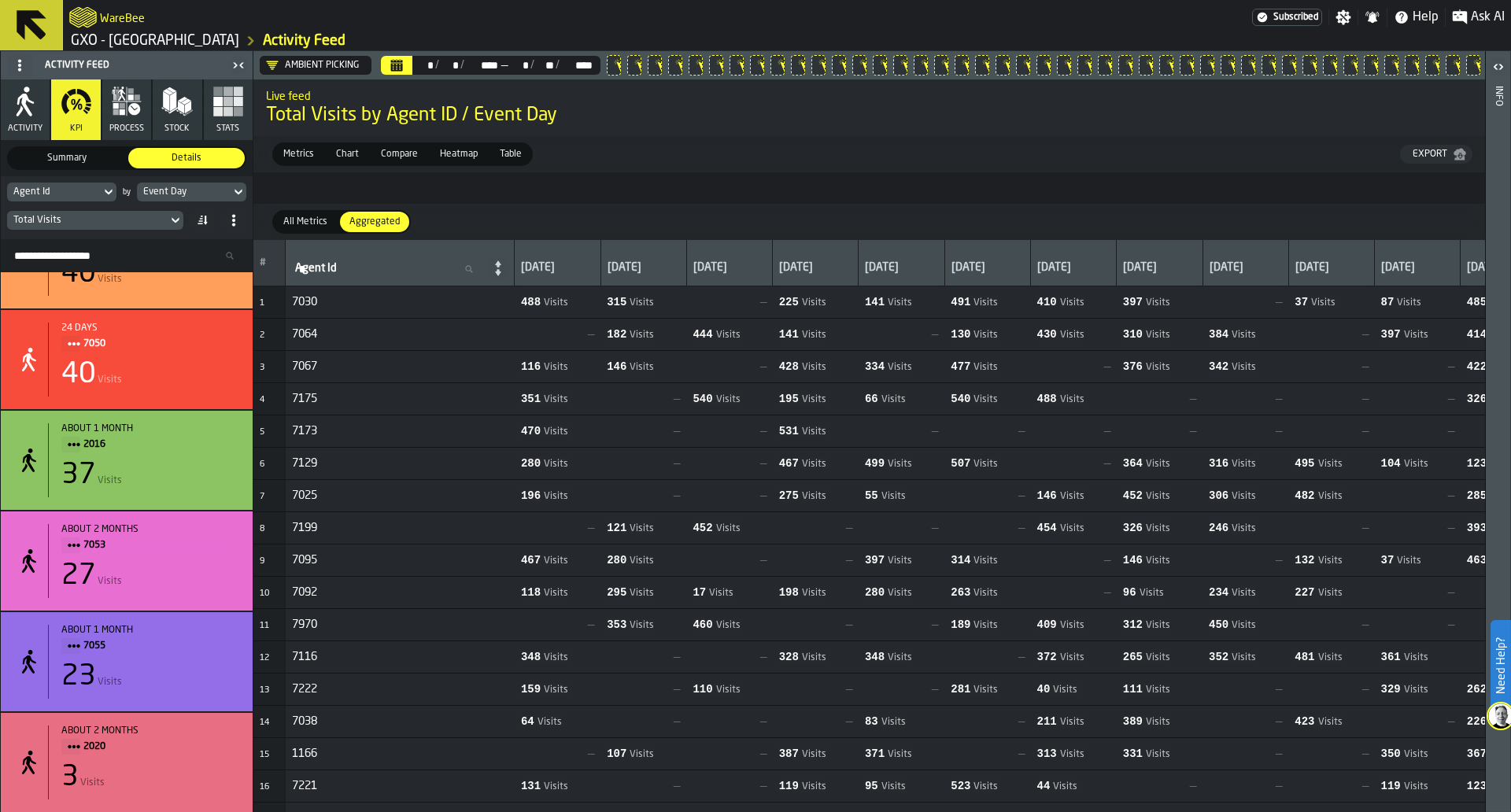
click at [119, 222] on div "Total Visits" at bounding box center [87, 220] width 148 height 11
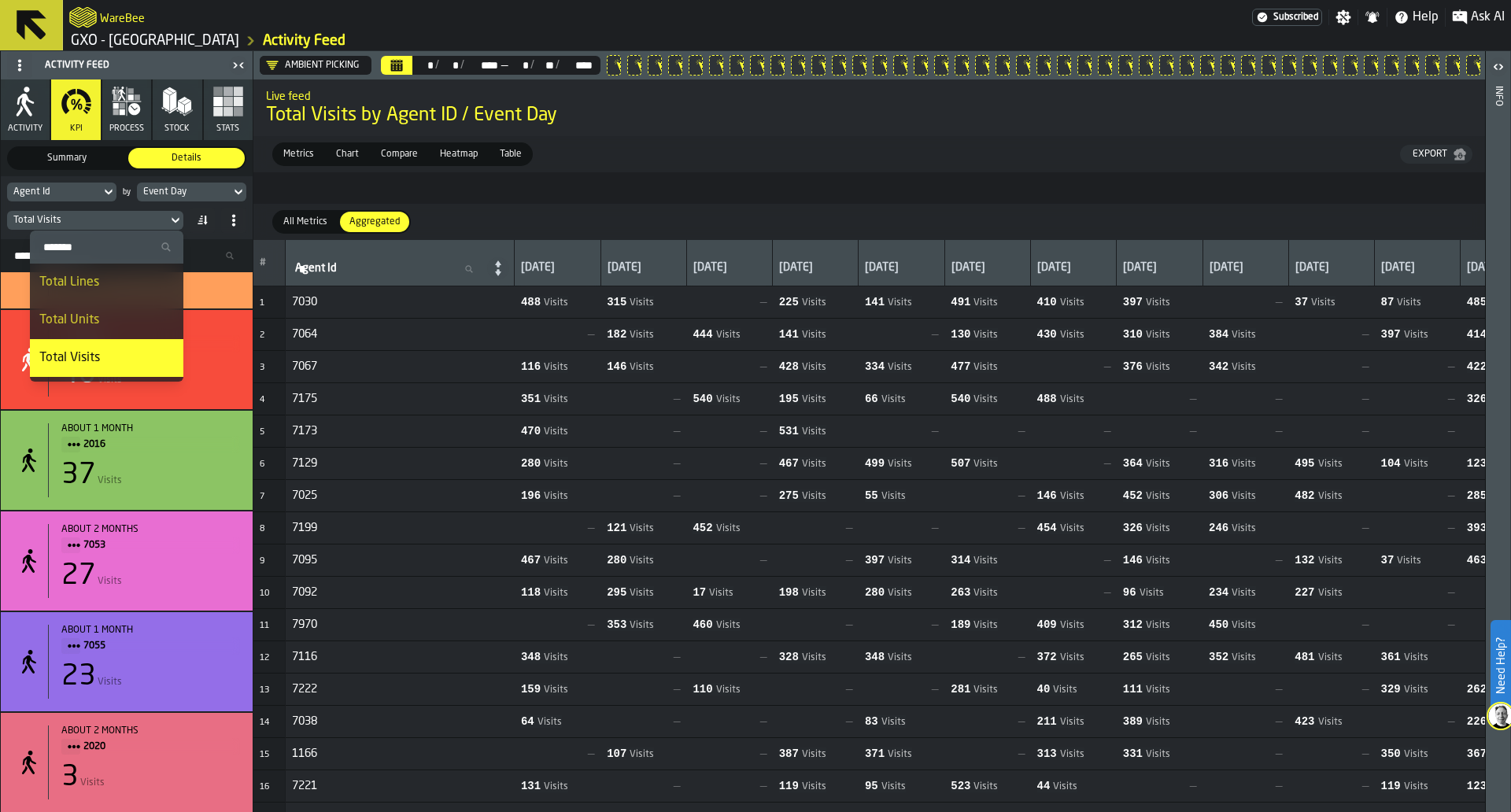
click at [110, 273] on div "Total Lines" at bounding box center [107, 282] width 135 height 19
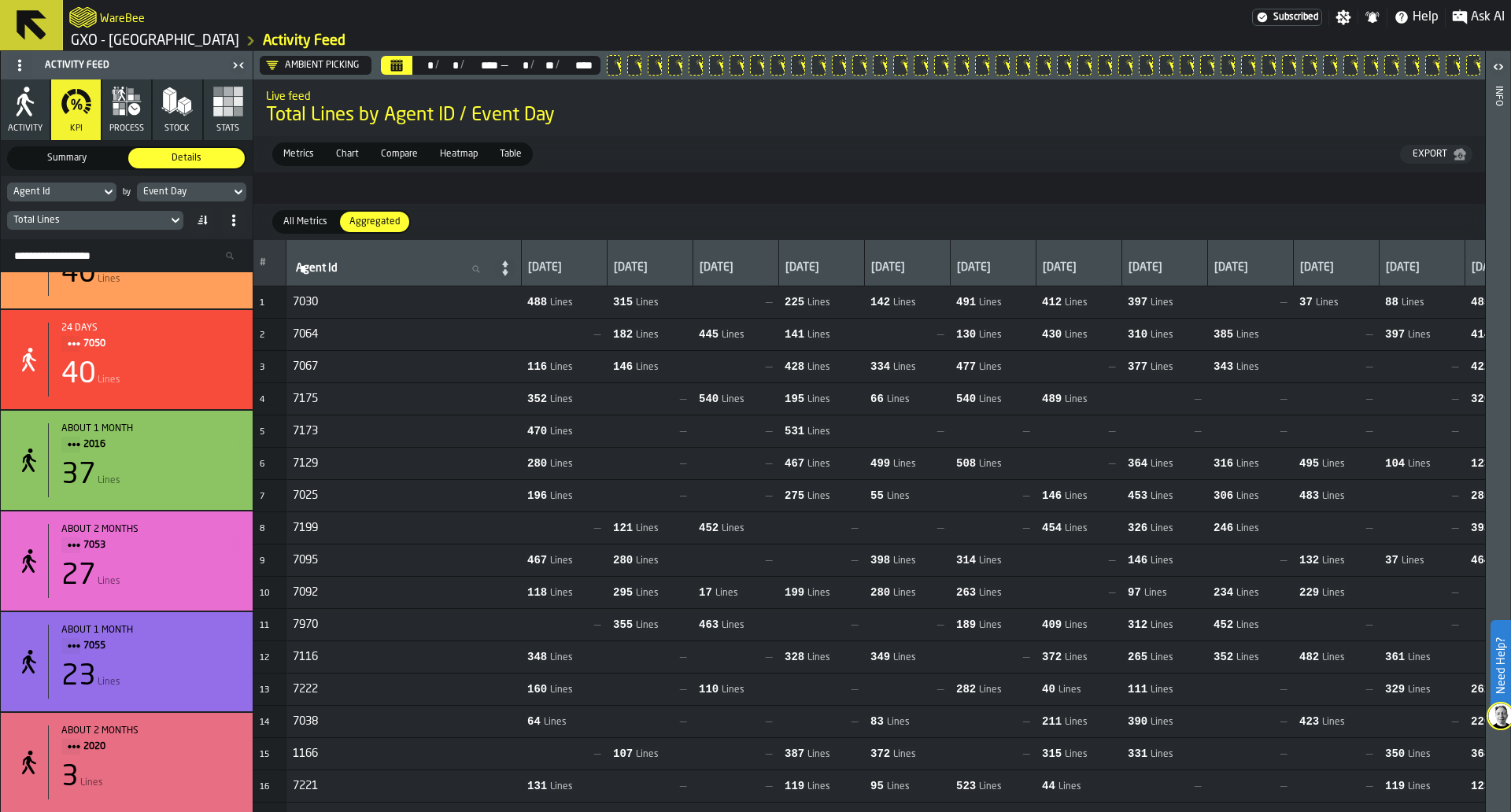
click at [141, 212] on div "Total Lines" at bounding box center [87, 220] width 161 height 17
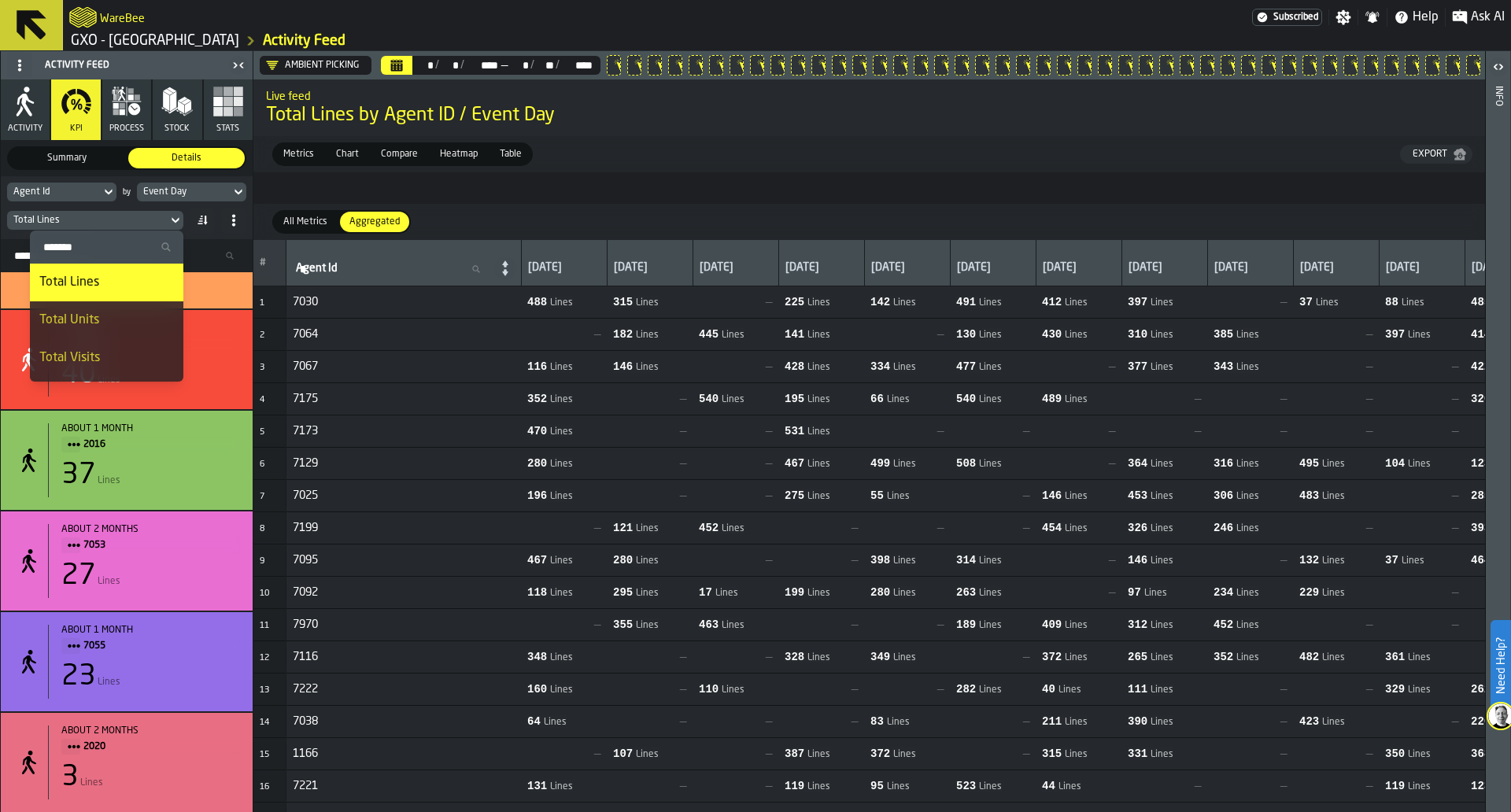
click at [117, 344] on li "Total Visits" at bounding box center [106, 358] width 153 height 38
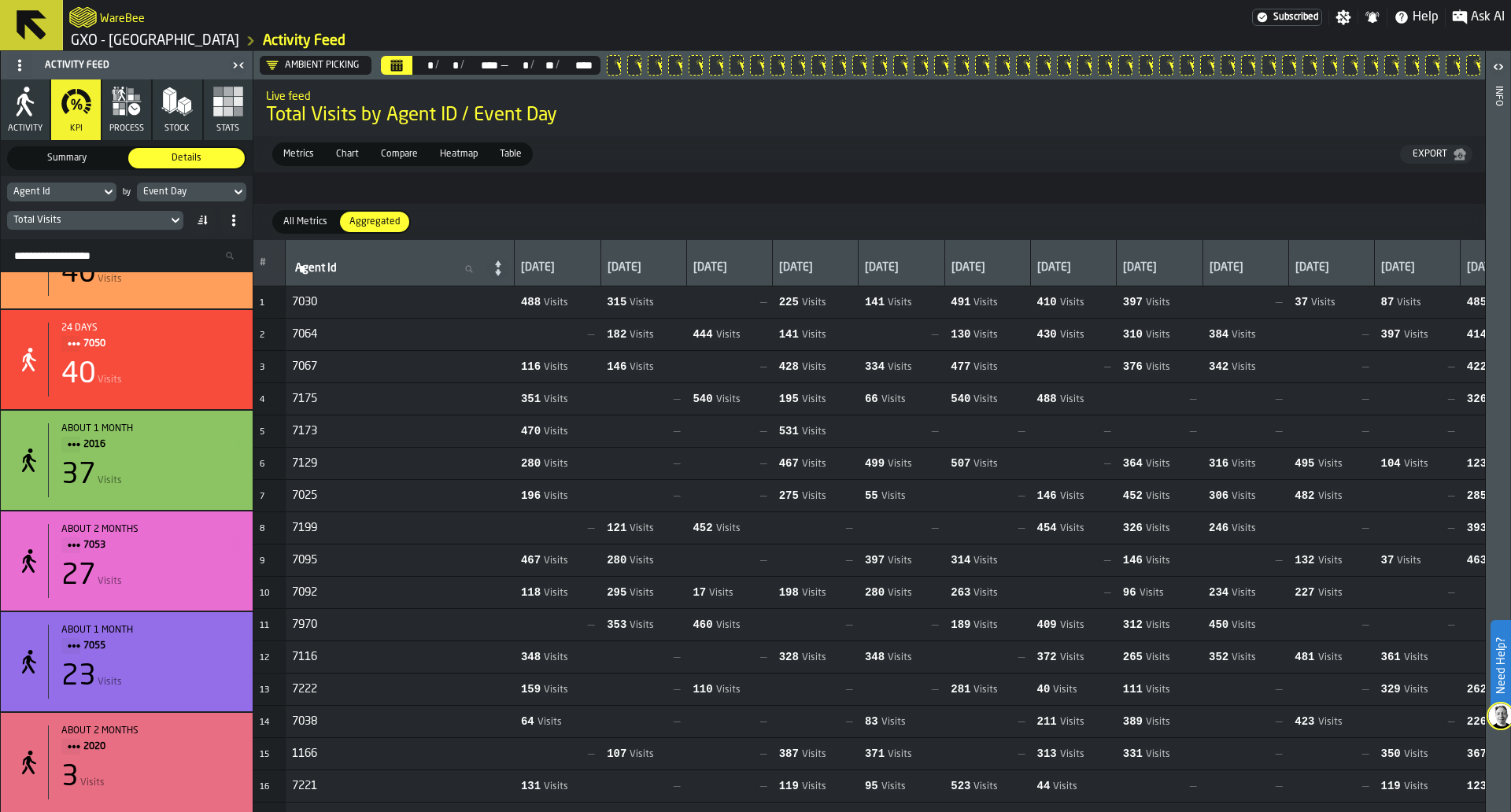
click at [131, 224] on div "Total Visits" at bounding box center [87, 220] width 148 height 11
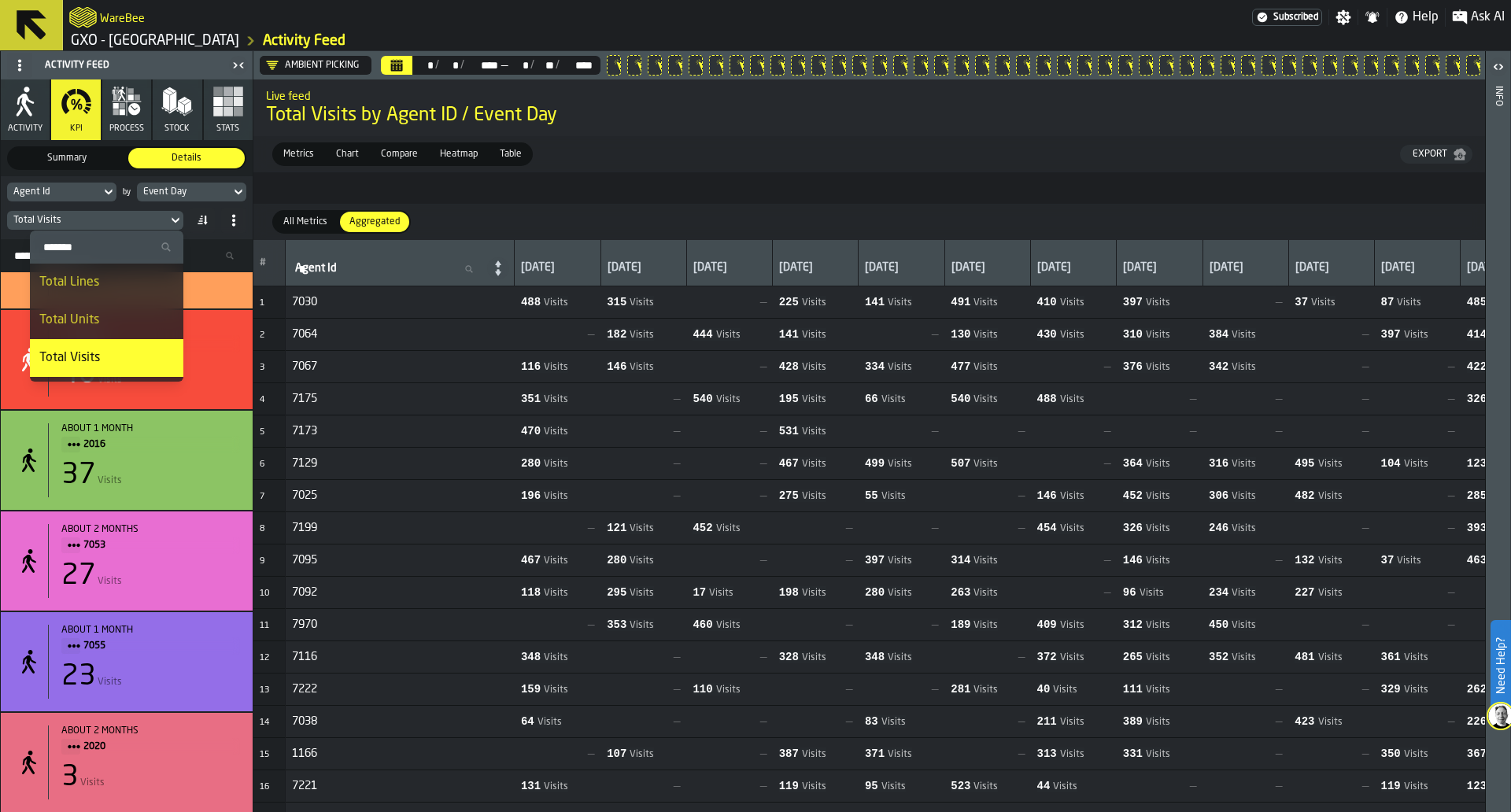
click at [126, 273] on div "Total Lines" at bounding box center [107, 282] width 135 height 19
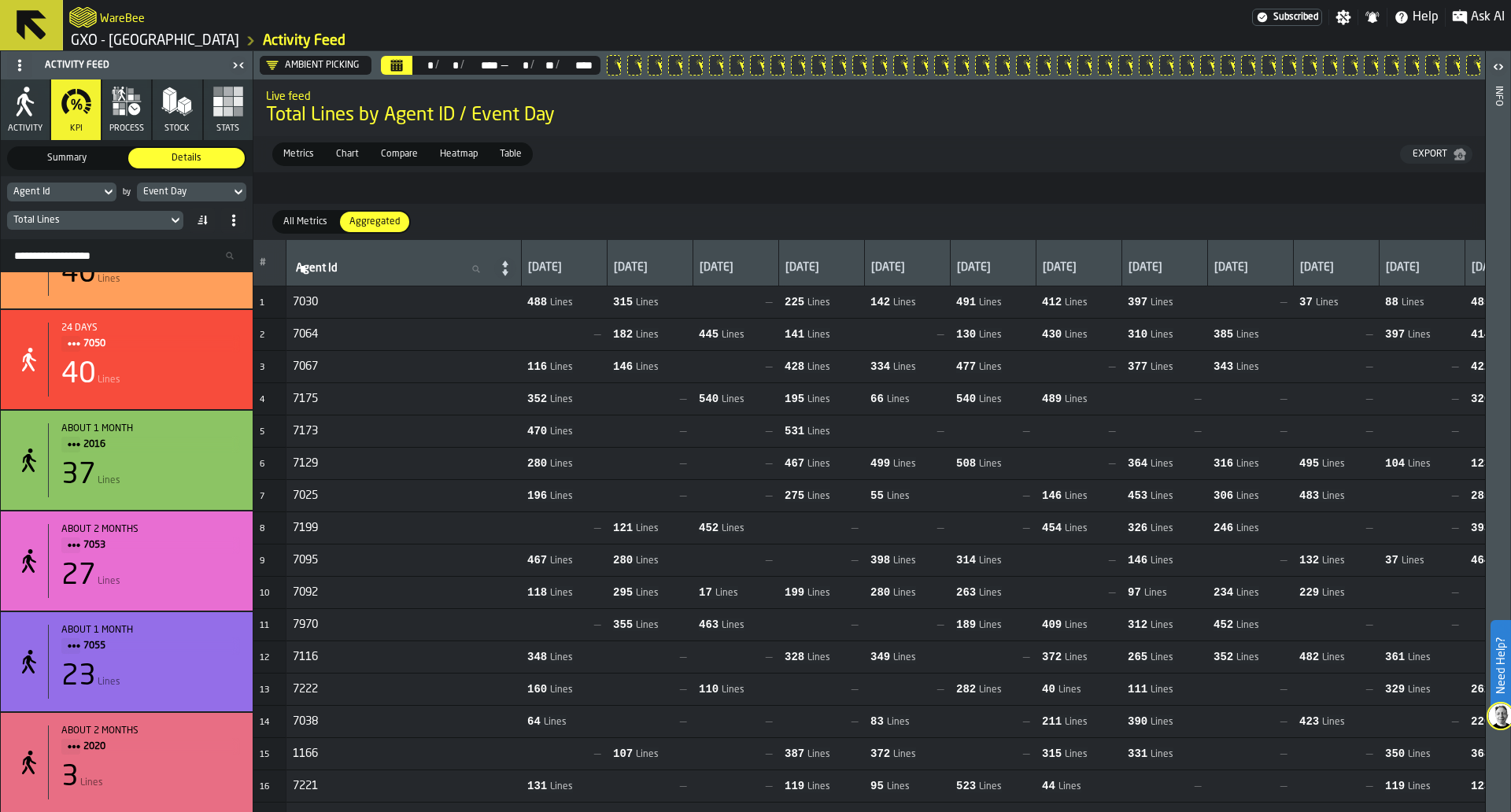
click at [89, 229] on div "Total Lines" at bounding box center [87, 220] width 161 height 17
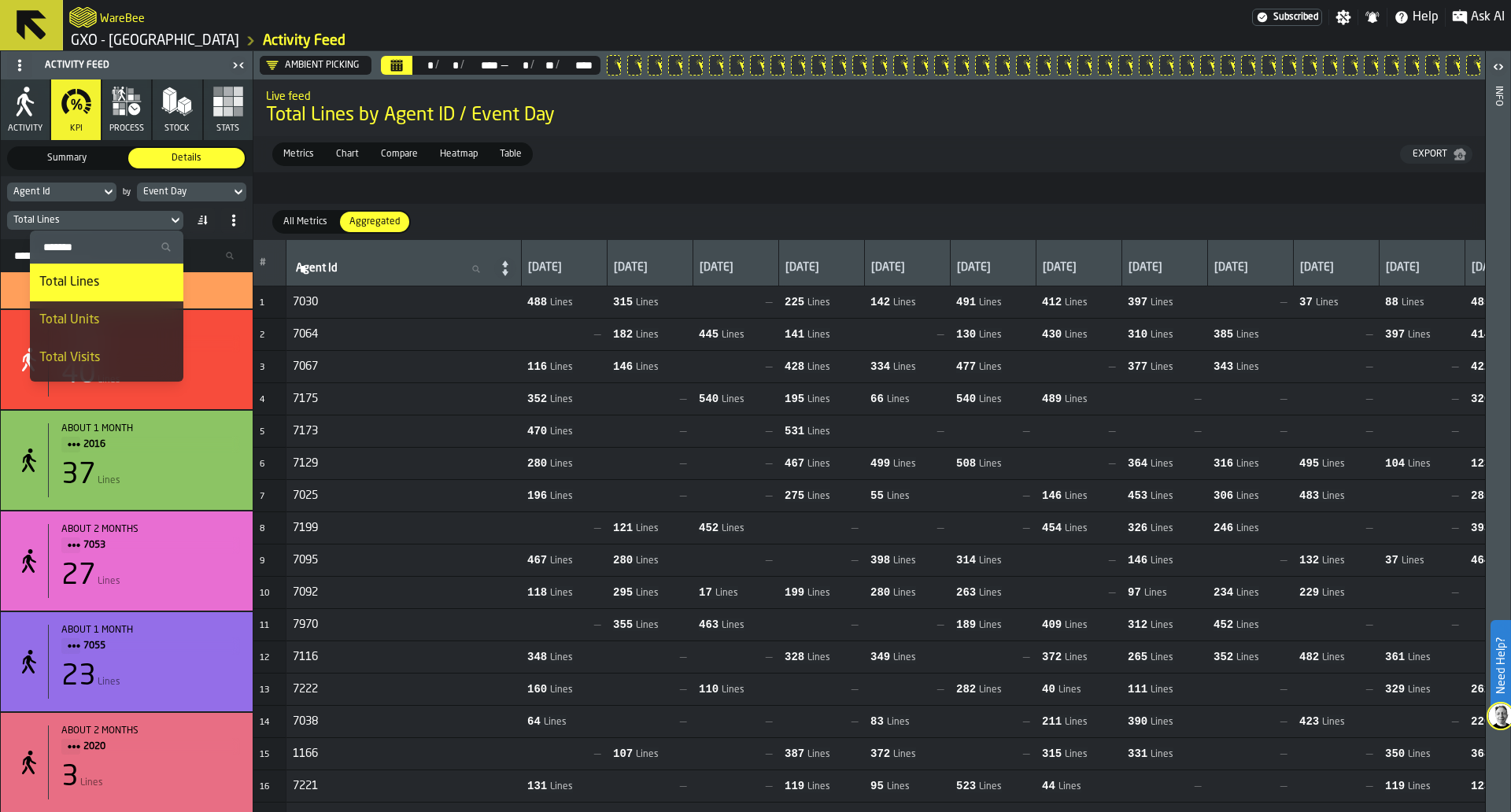
click at [79, 347] on li "Total Visits" at bounding box center [106, 358] width 153 height 38
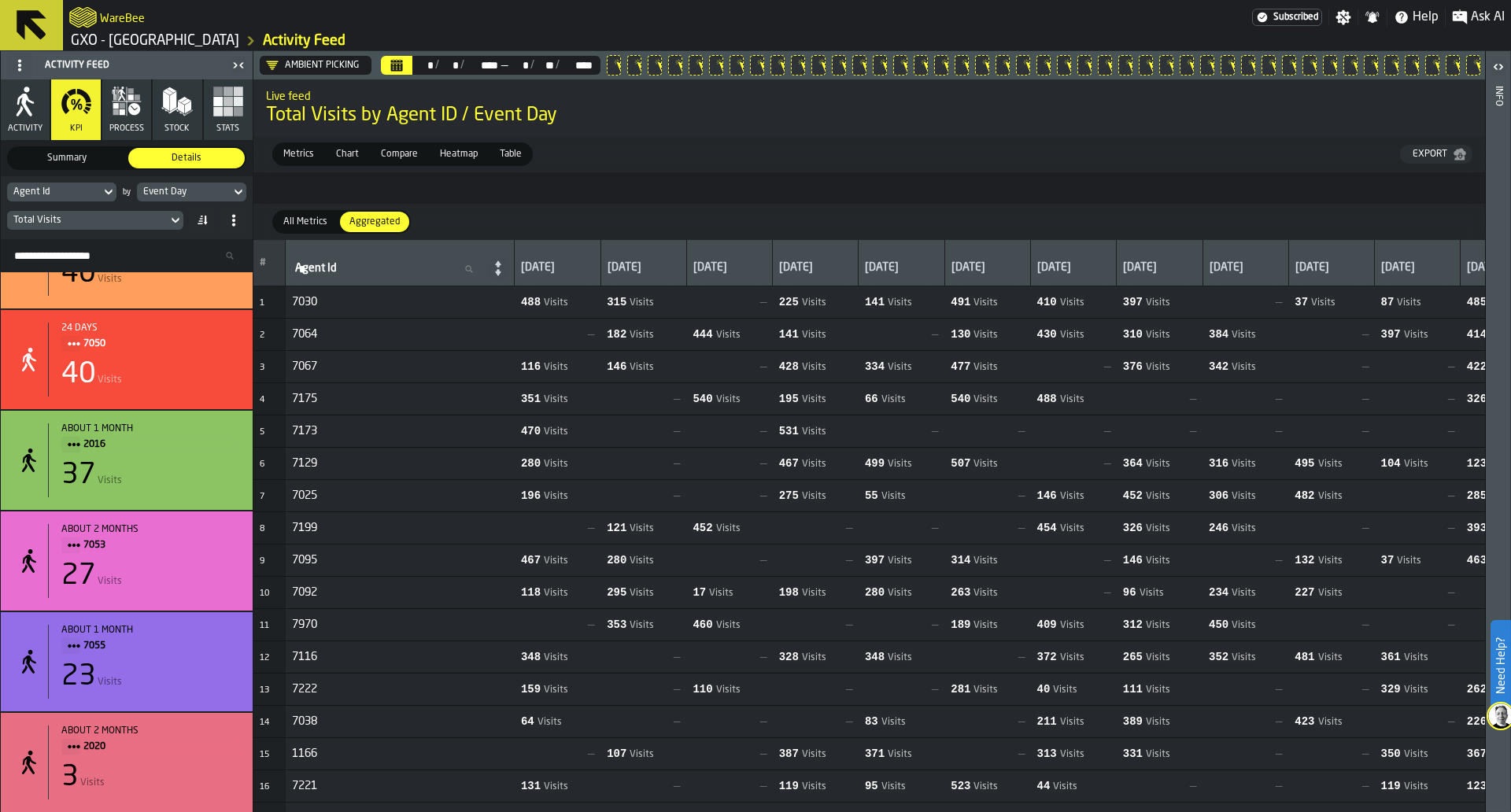
click at [161, 232] on div "Total Visits" at bounding box center [126, 220] width 239 height 25
click at [158, 221] on div "Total Visits" at bounding box center [87, 220] width 148 height 11
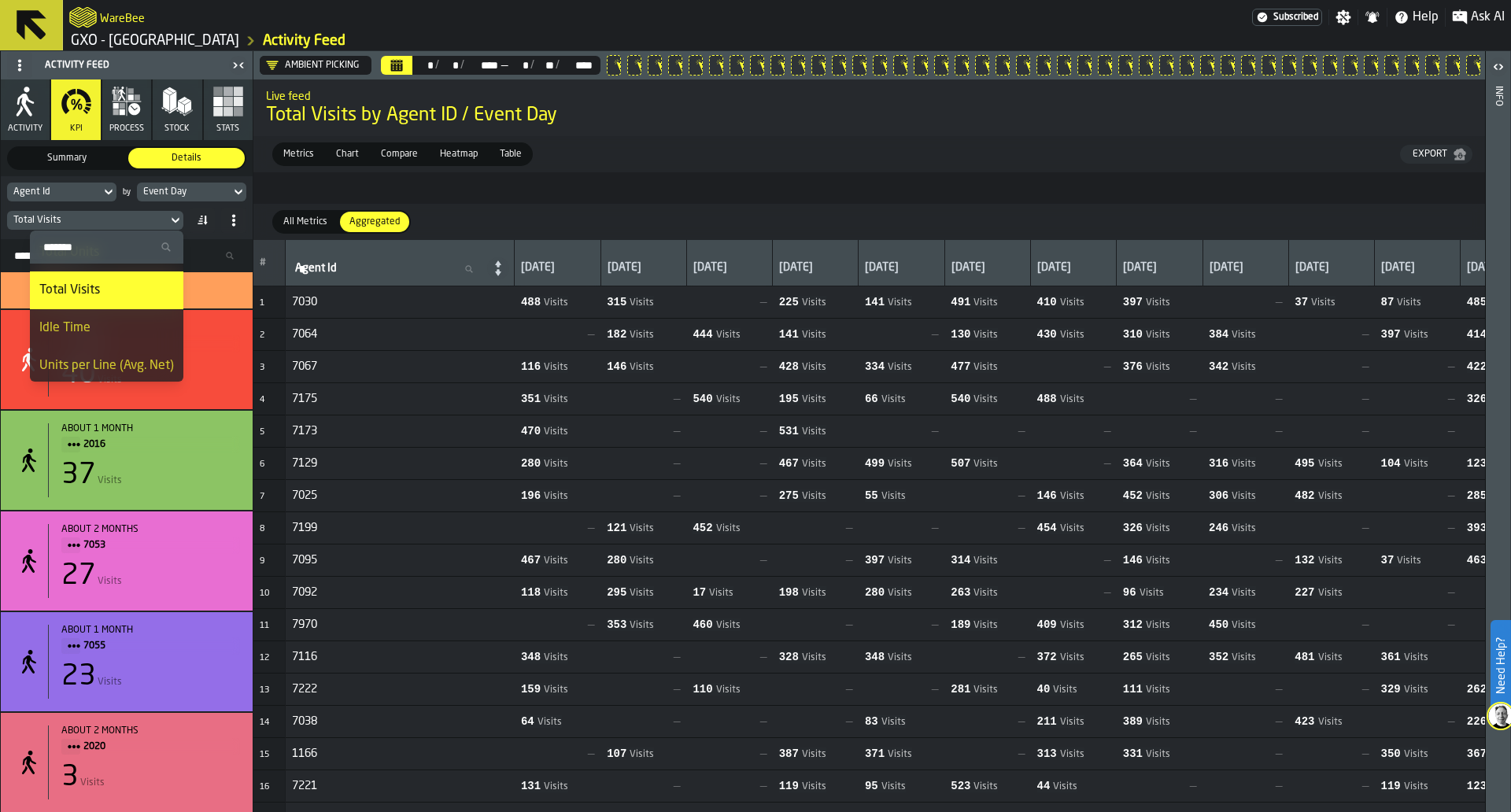
scroll to position [71, 0]
click at [119, 318] on div "Idle Time" at bounding box center [107, 324] width 135 height 19
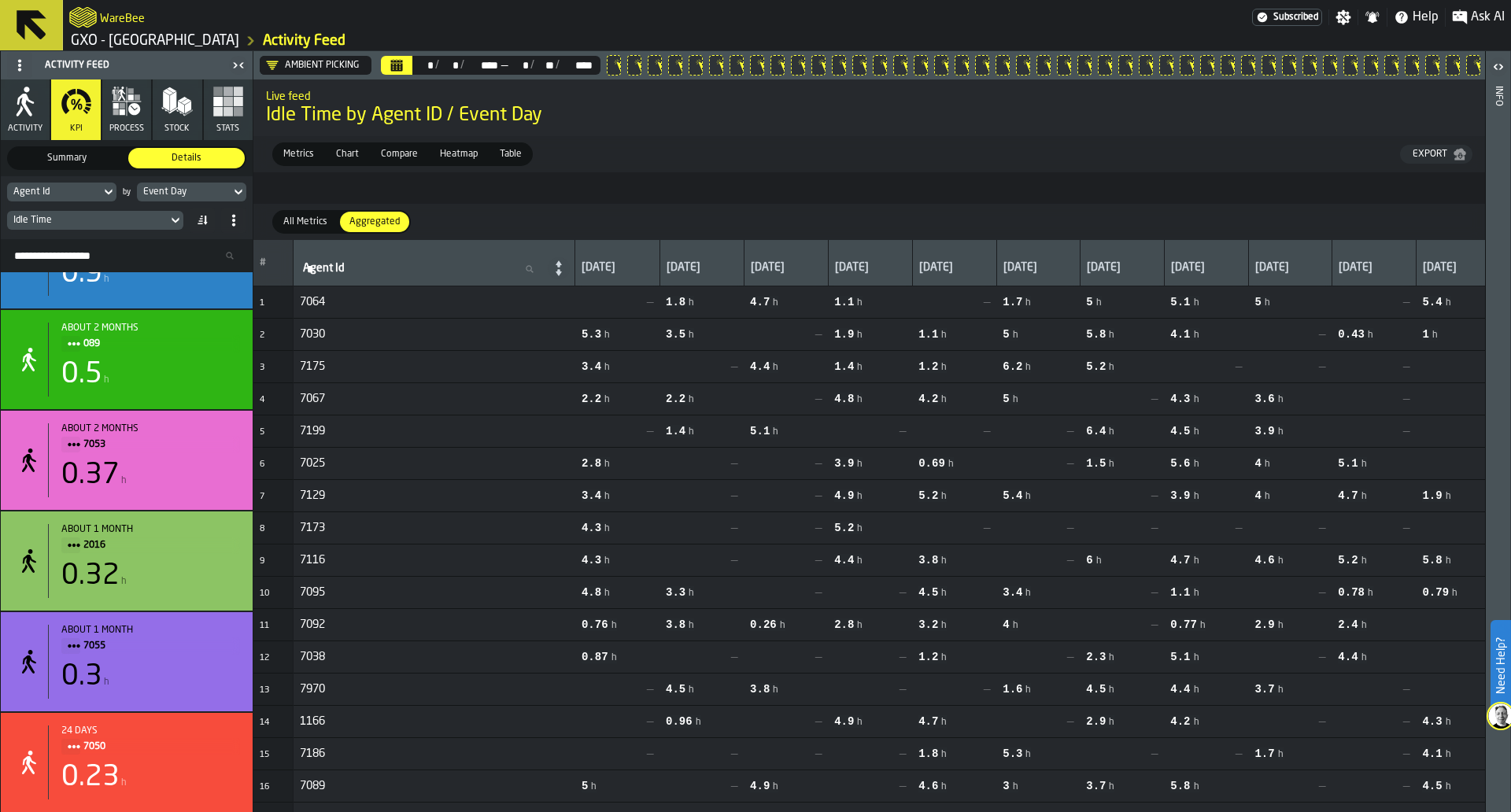
click at [1423, 145] on button "Export" at bounding box center [1437, 154] width 73 height 19
click at [118, 209] on div "Idle Time" at bounding box center [126, 220] width 239 height 25
click at [118, 218] on div "Idle Time" at bounding box center [87, 220] width 148 height 11
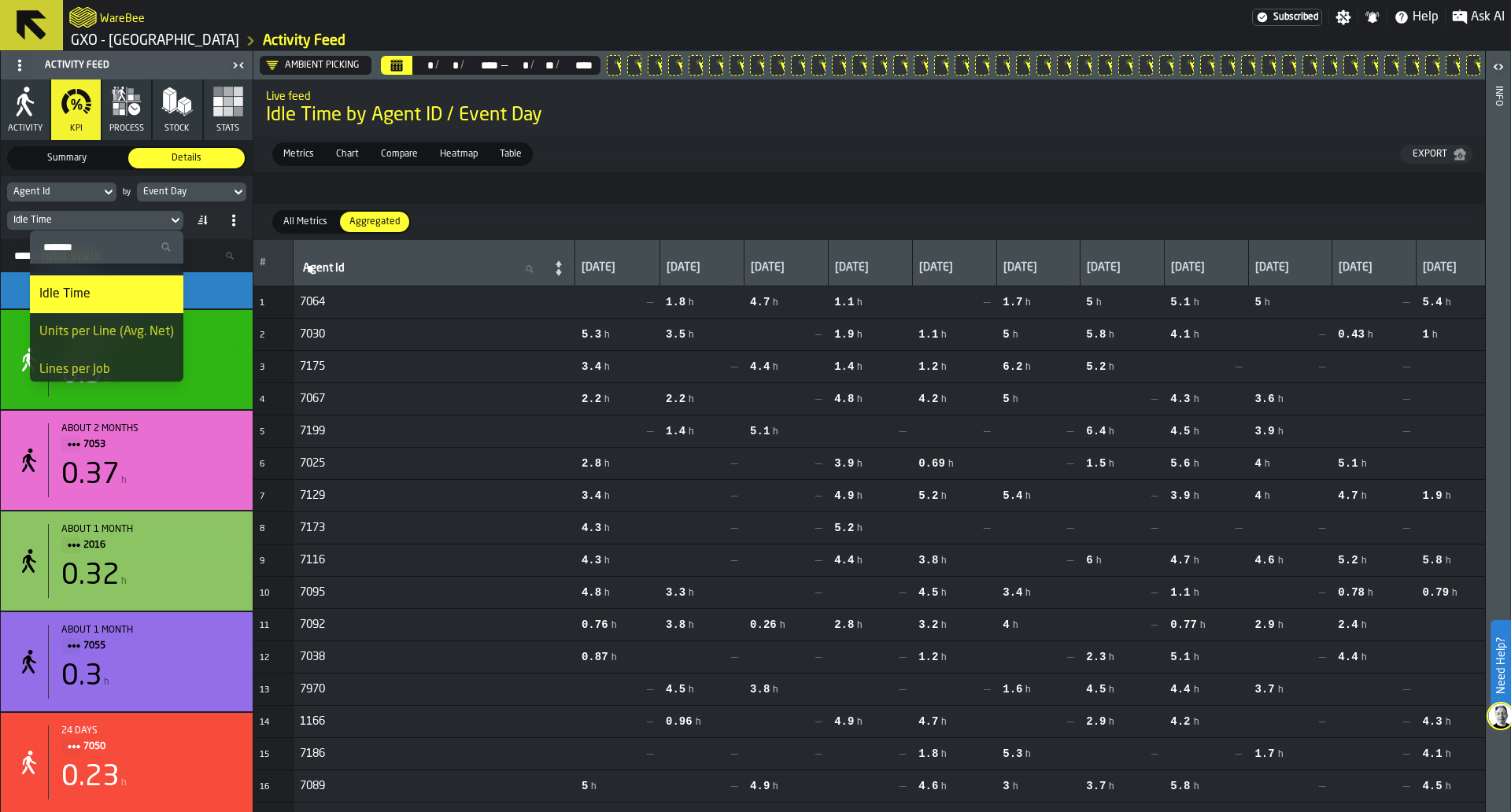
scroll to position [102, 0]
click at [103, 323] on div "Units per Line (Avg. Net)" at bounding box center [107, 331] width 135 height 19
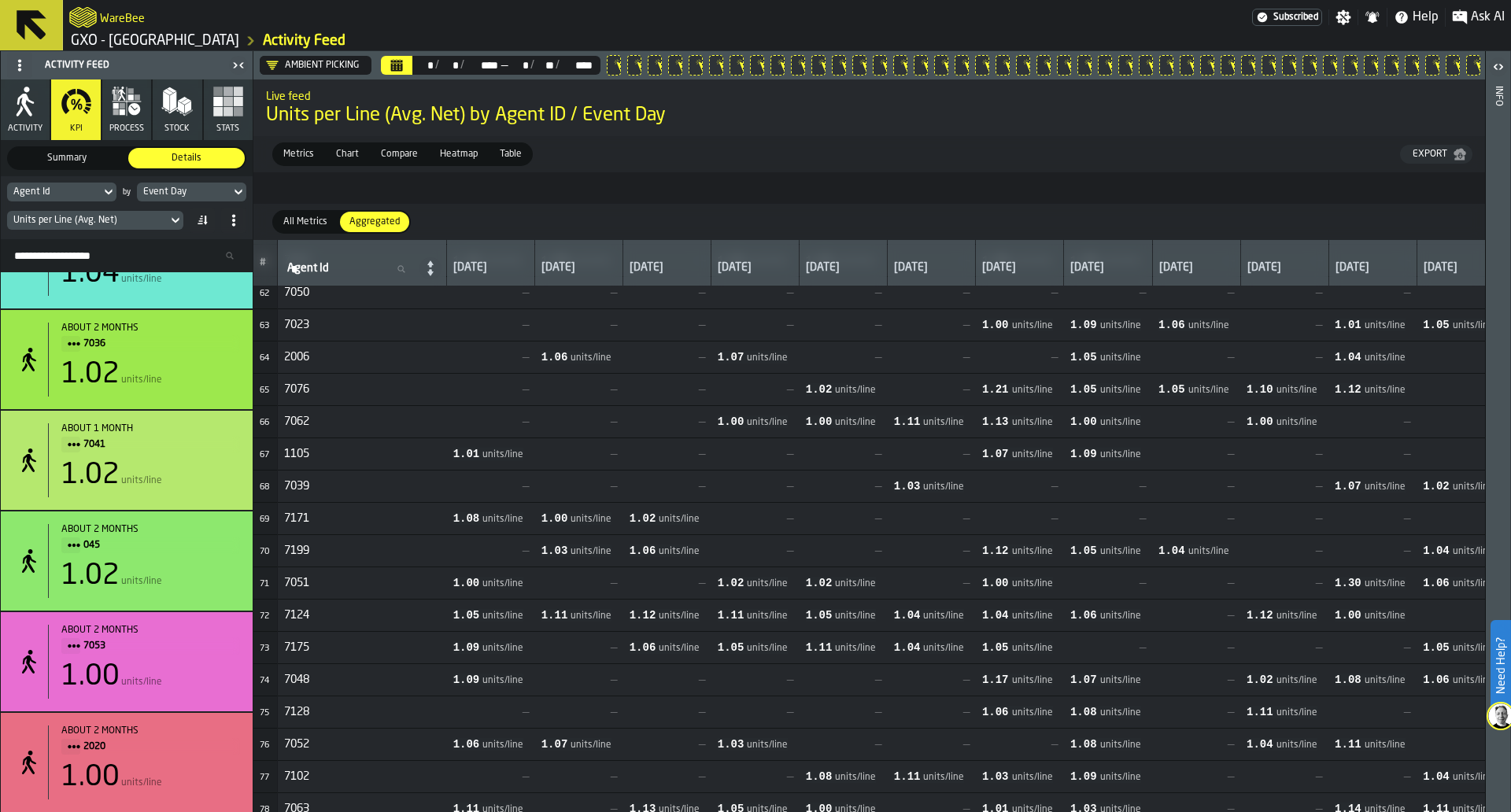
scroll to position [1966, 0]
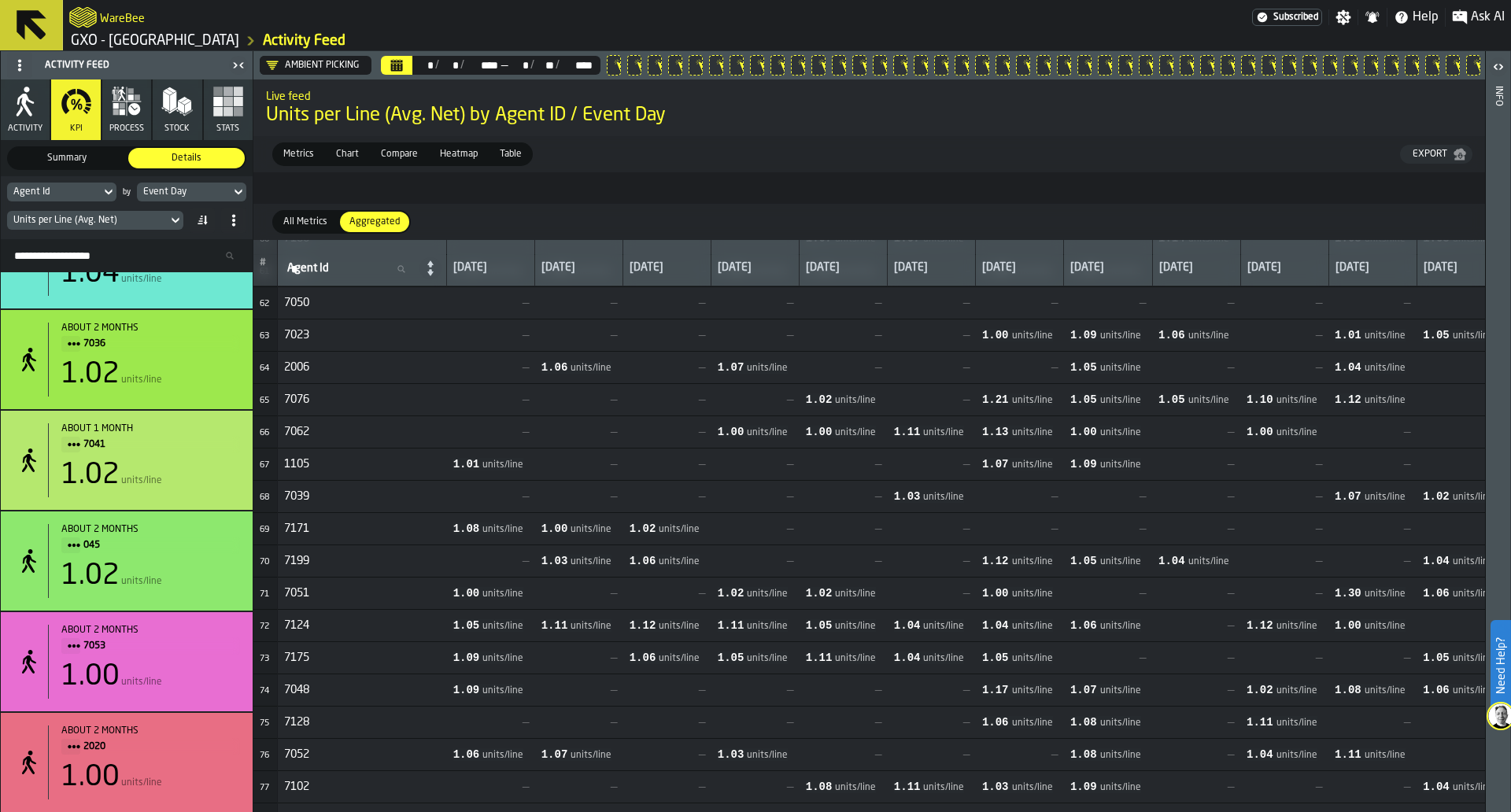
click at [1409, 158] on div "Export" at bounding box center [1430, 154] width 48 height 11
click at [185, 233] on div "Units per Line (Avg. Net)" at bounding box center [126, 220] width 239 height 25
click at [171, 222] on icon at bounding box center [176, 220] width 16 height 19
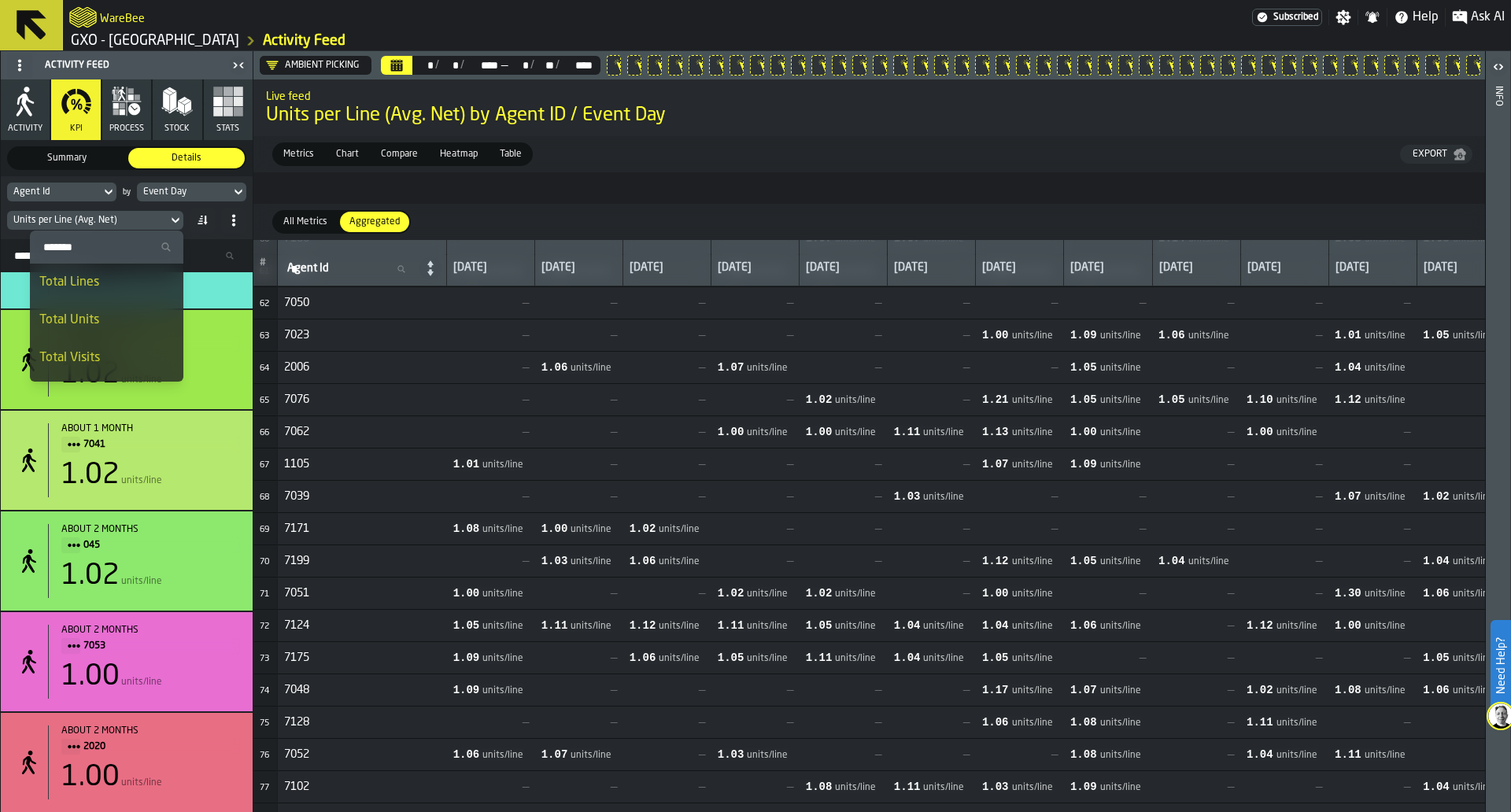
scroll to position [146, 0]
click at [127, 358] on div "Distance" at bounding box center [107, 362] width 135 height 19
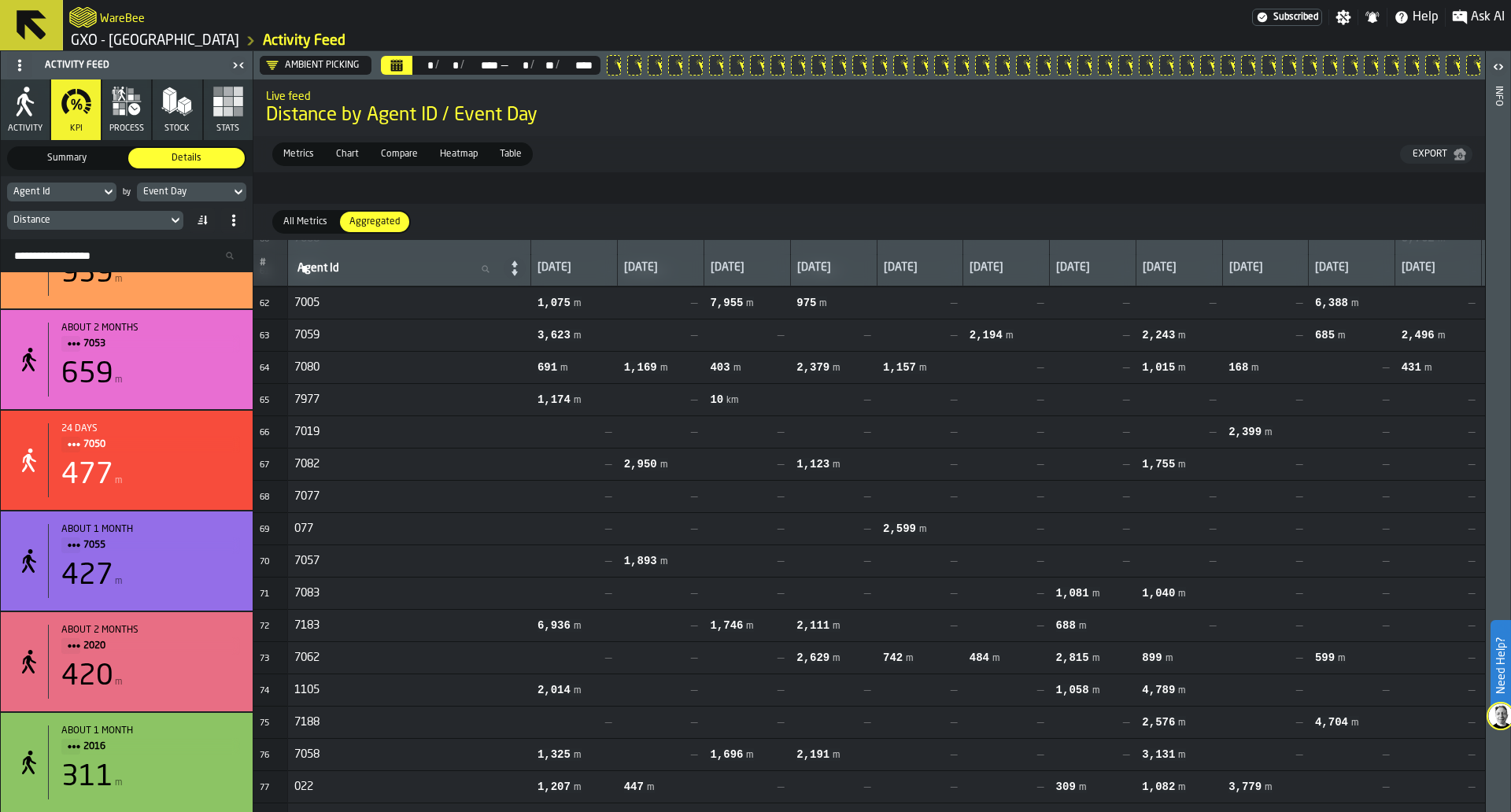
click at [139, 223] on div "Distance" at bounding box center [87, 220] width 148 height 11
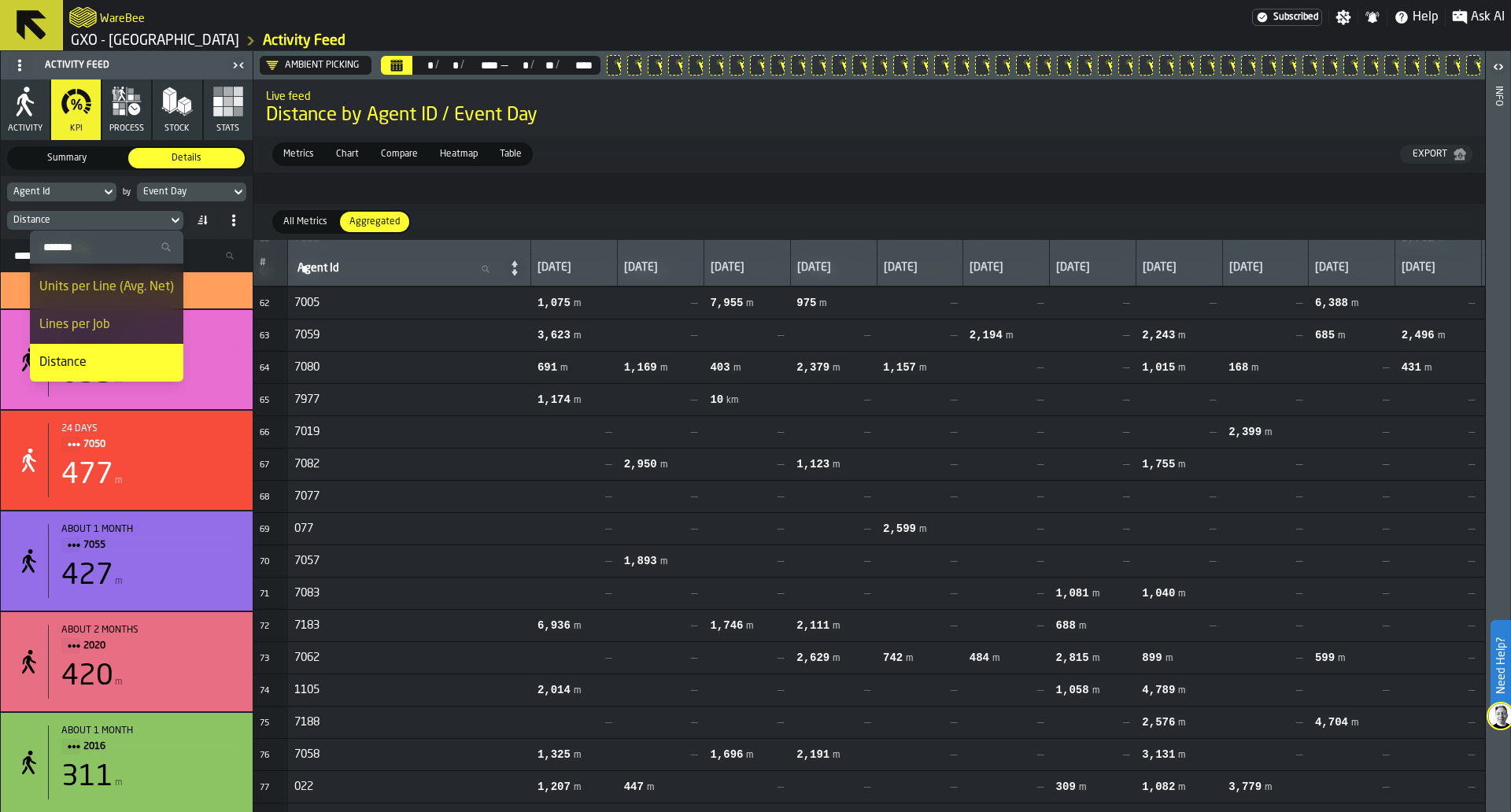
click at [132, 331] on div "Lines per Job" at bounding box center [107, 324] width 135 height 19
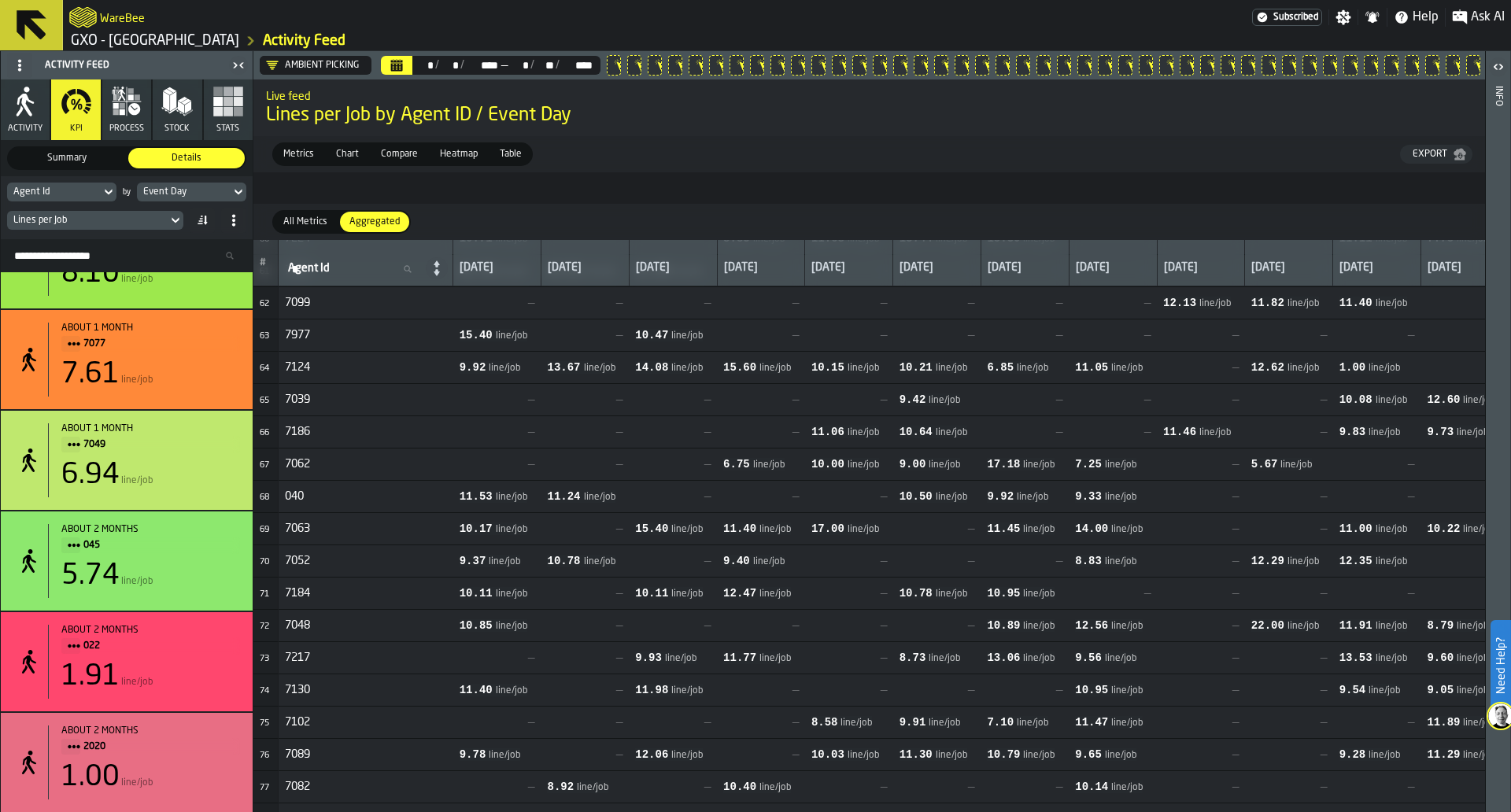
click at [1446, 140] on div "Metrics Metrics Chart Chart Compare Compare Heatmap Heatmap Table Table Export" at bounding box center [870, 154] width 1232 height 36
click at [1446, 145] on button "Export" at bounding box center [1437, 154] width 73 height 19
click at [170, 219] on icon at bounding box center [176, 220] width 16 height 19
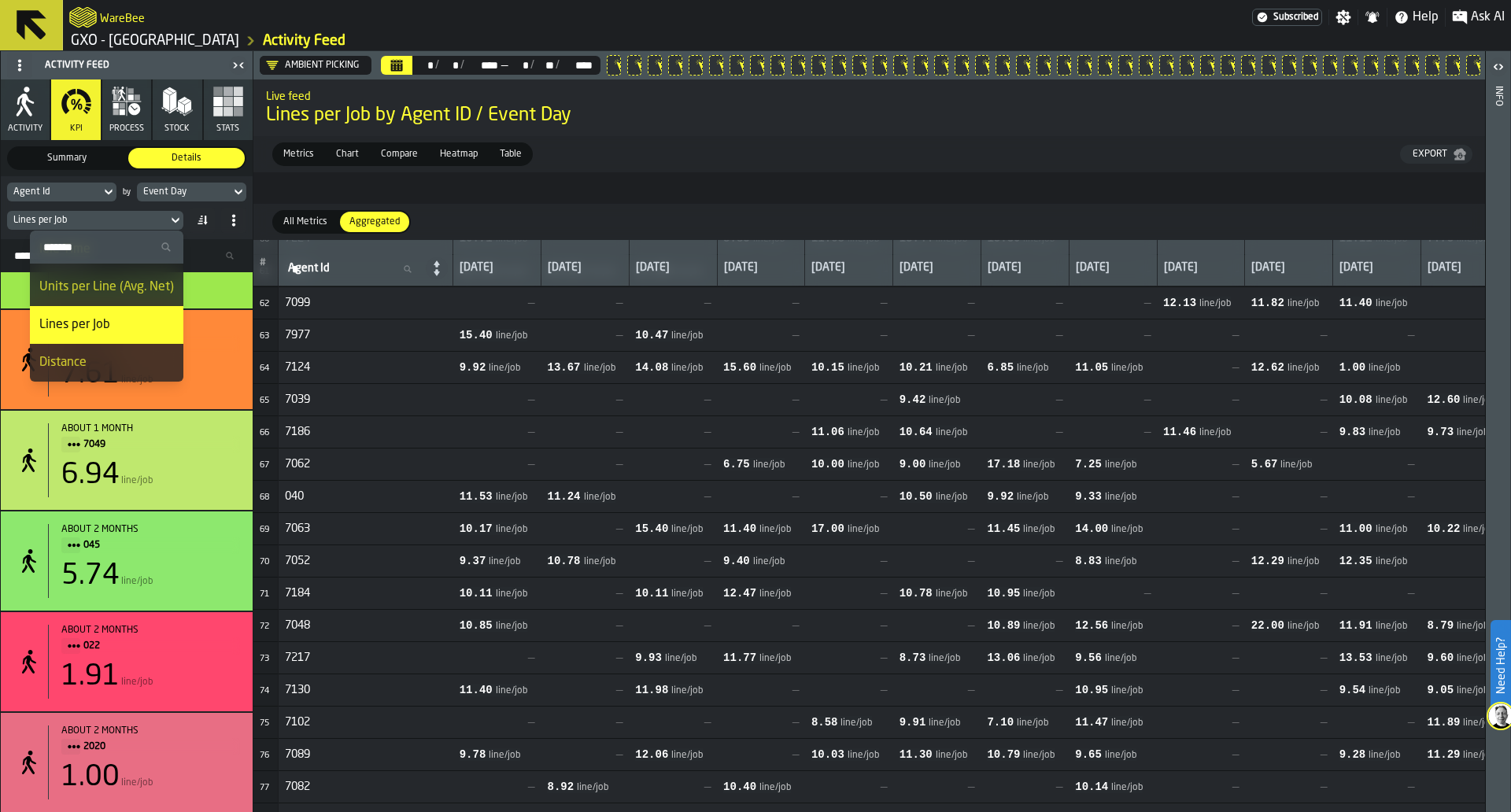
click at [104, 364] on div "Distance" at bounding box center [107, 362] width 135 height 19
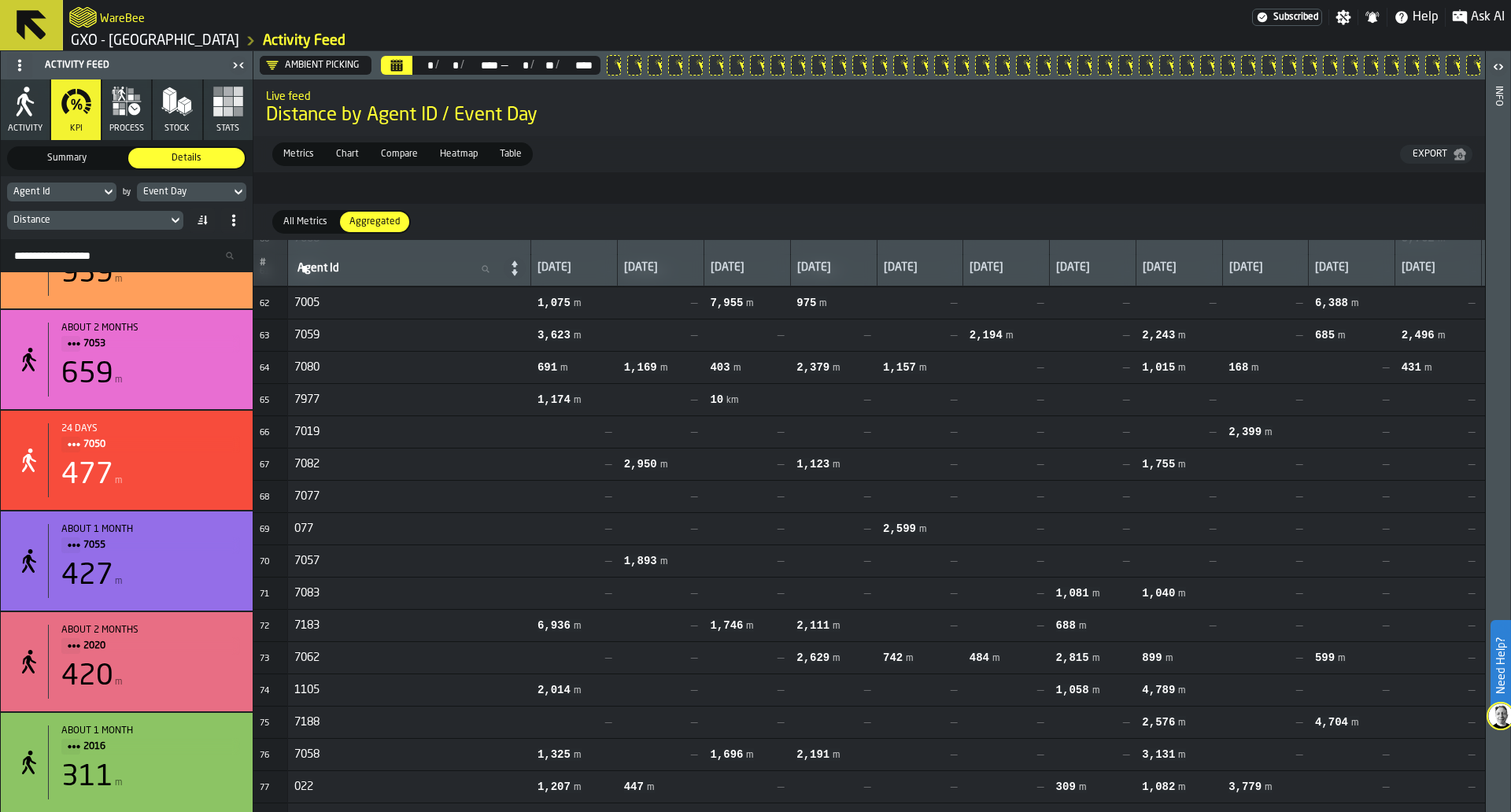
click at [1433, 164] on button "Export" at bounding box center [1437, 154] width 73 height 19
click at [138, 229] on div "Distance" at bounding box center [87, 220] width 161 height 17
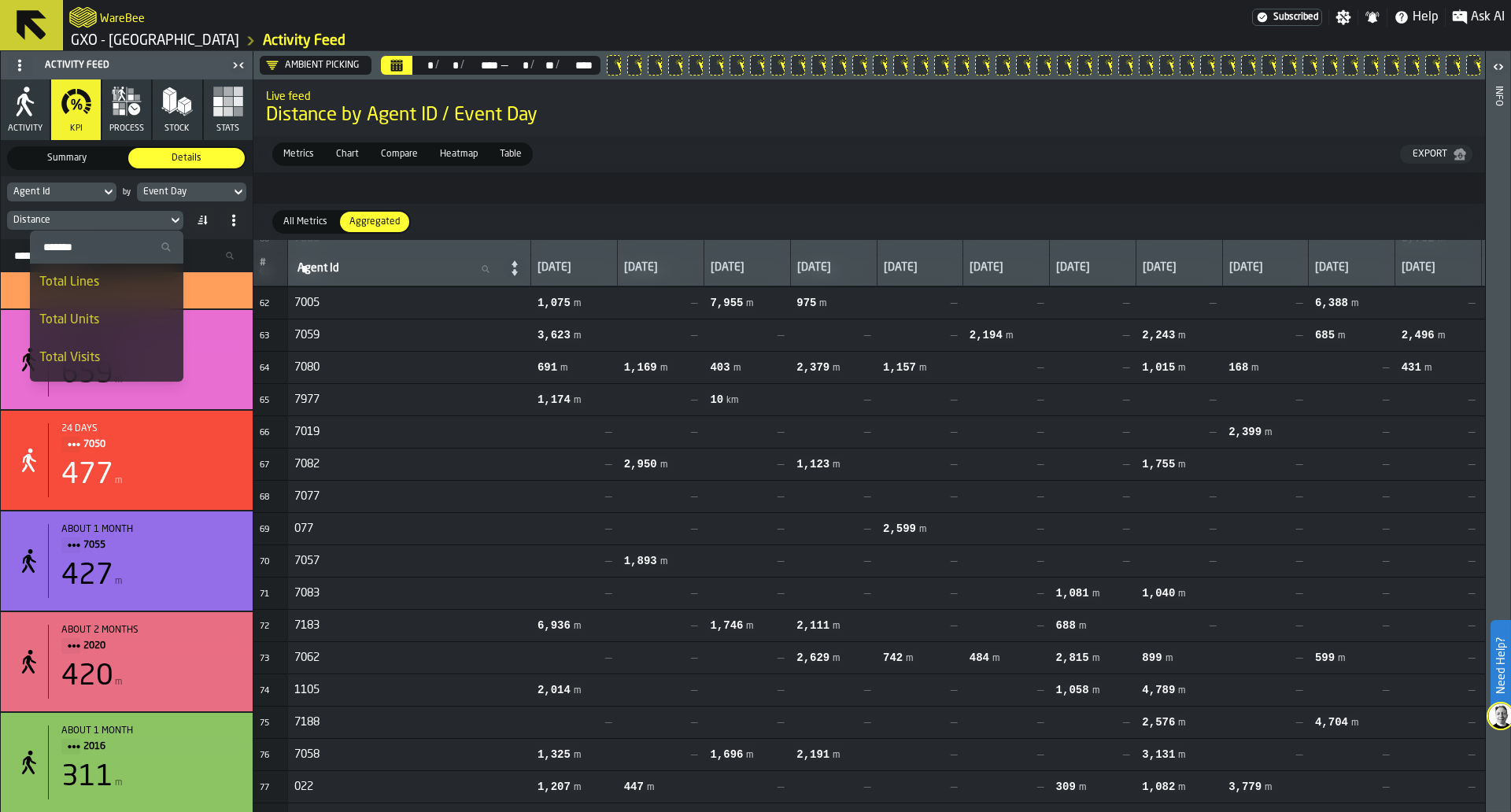
scroll to position [54, 0]
click at [119, 324] on li "Idle Time" at bounding box center [106, 342] width 153 height 38
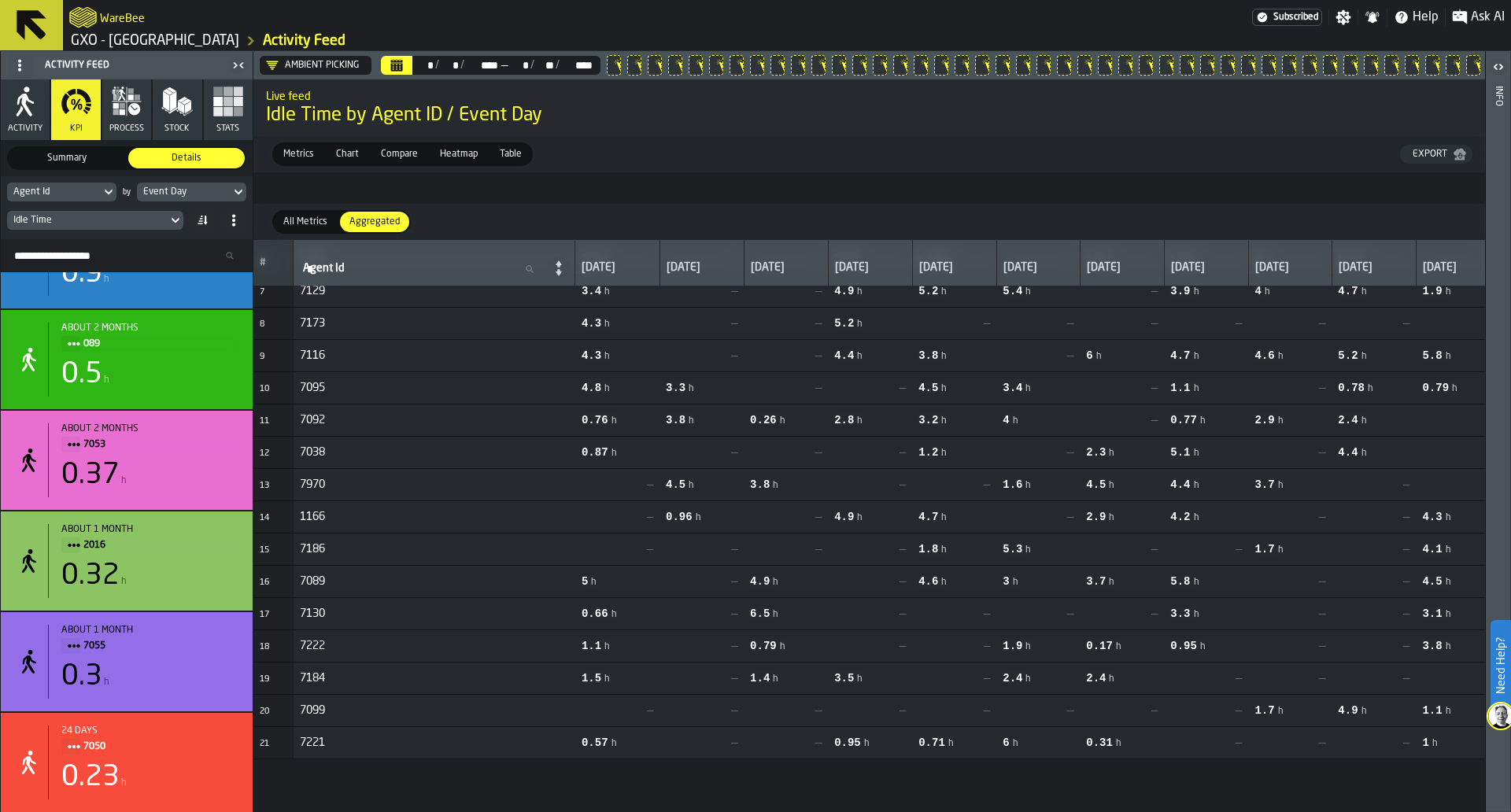
scroll to position [0, 0]
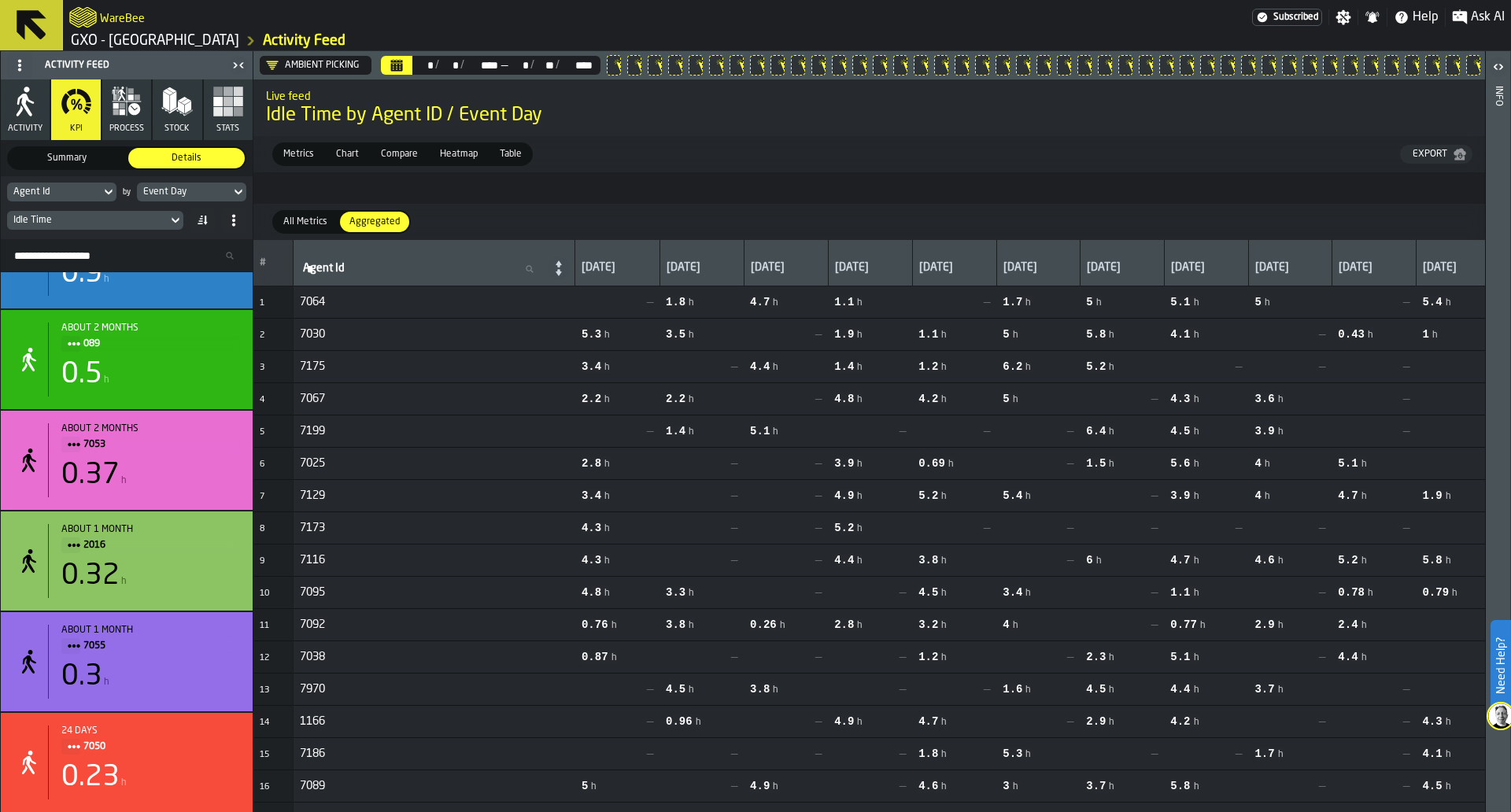
click at [152, 216] on div "Idle Time" at bounding box center [87, 220] width 148 height 11
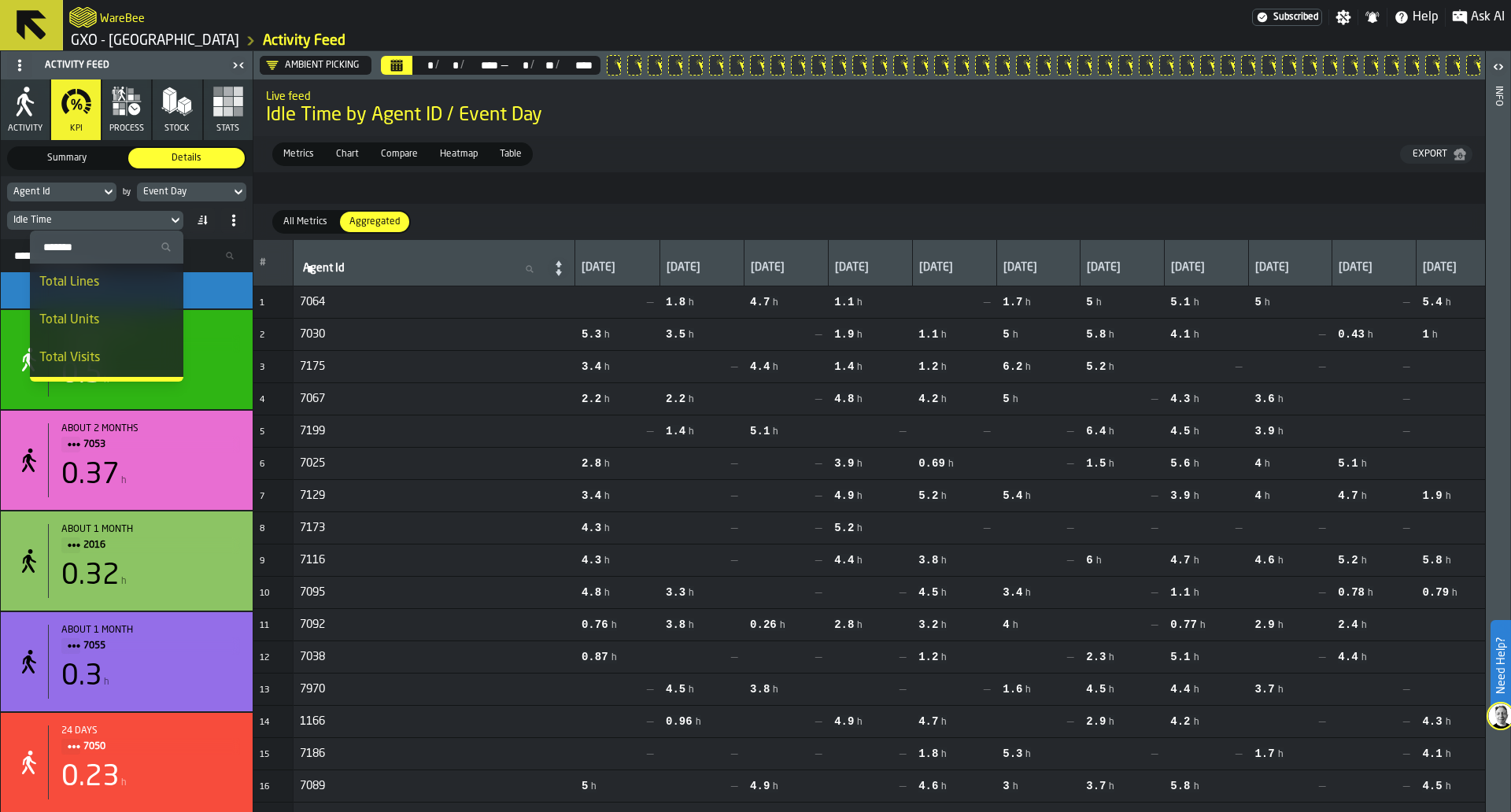
scroll to position [146, 0]
click at [138, 347] on li "Distance" at bounding box center [106, 363] width 153 height 38
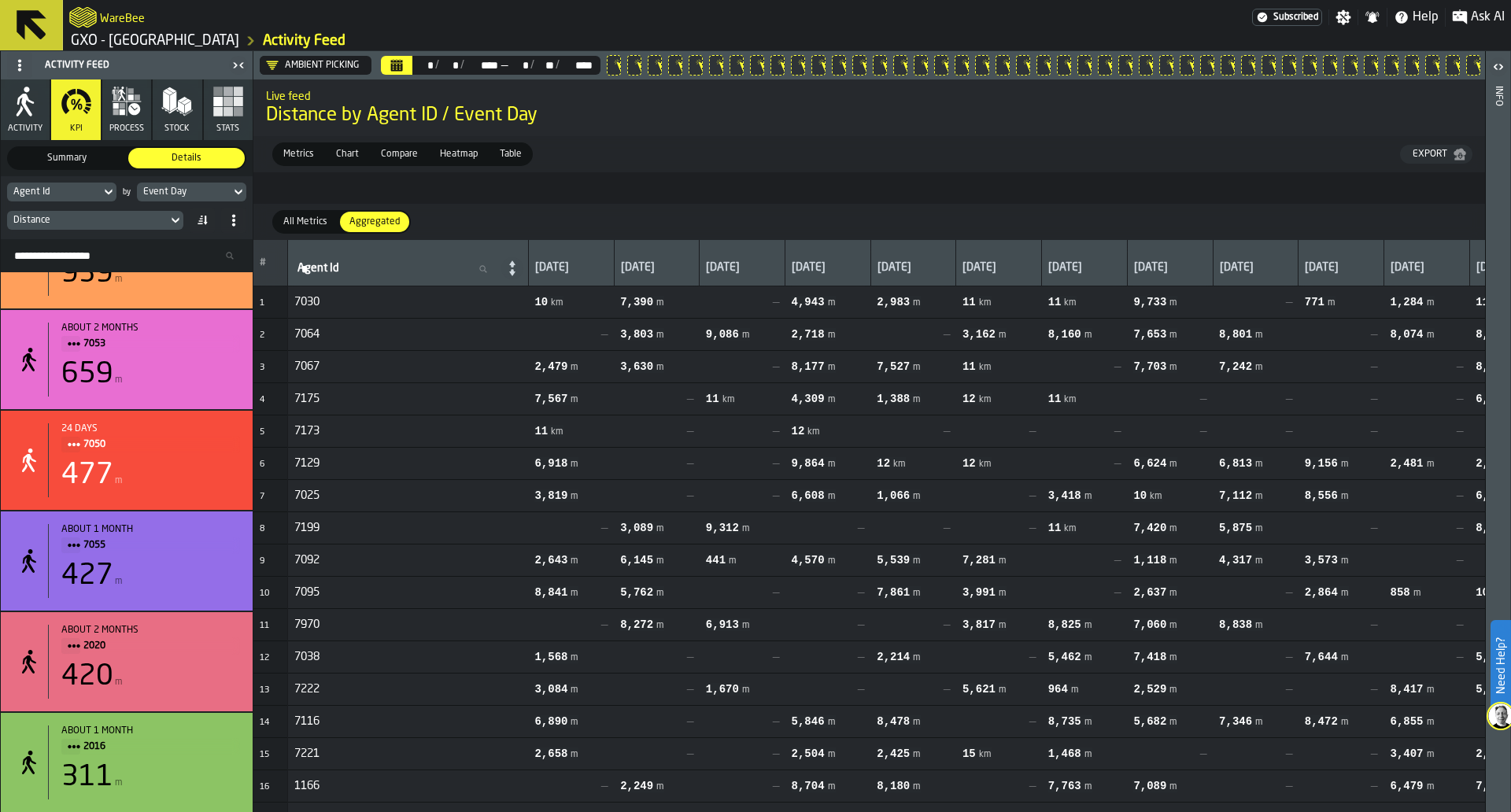
click at [393, 60] on icon "Calendar" at bounding box center [396, 65] width 13 height 13
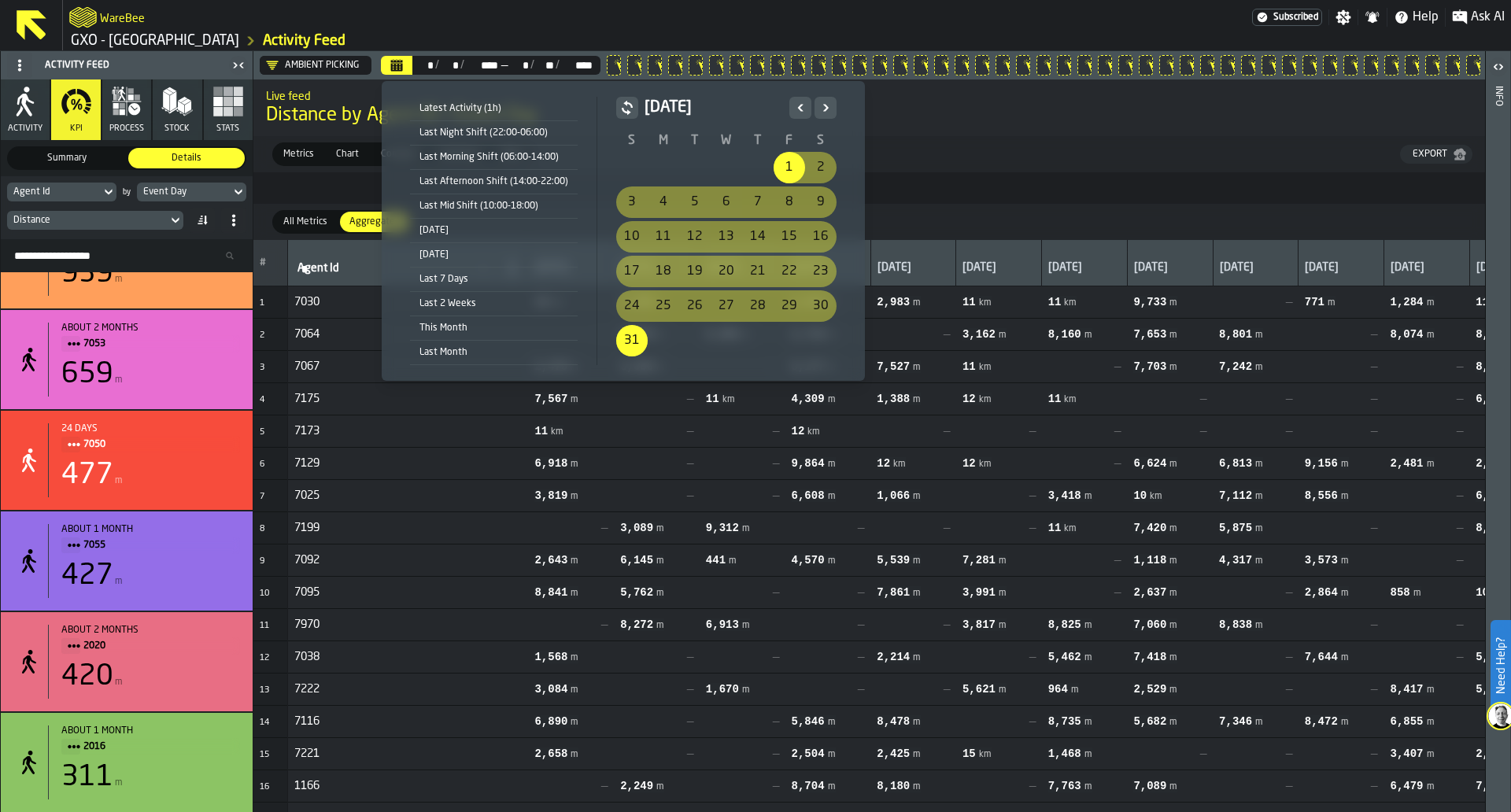
click at [823, 110] on icon "Next" at bounding box center [826, 108] width 5 height 7
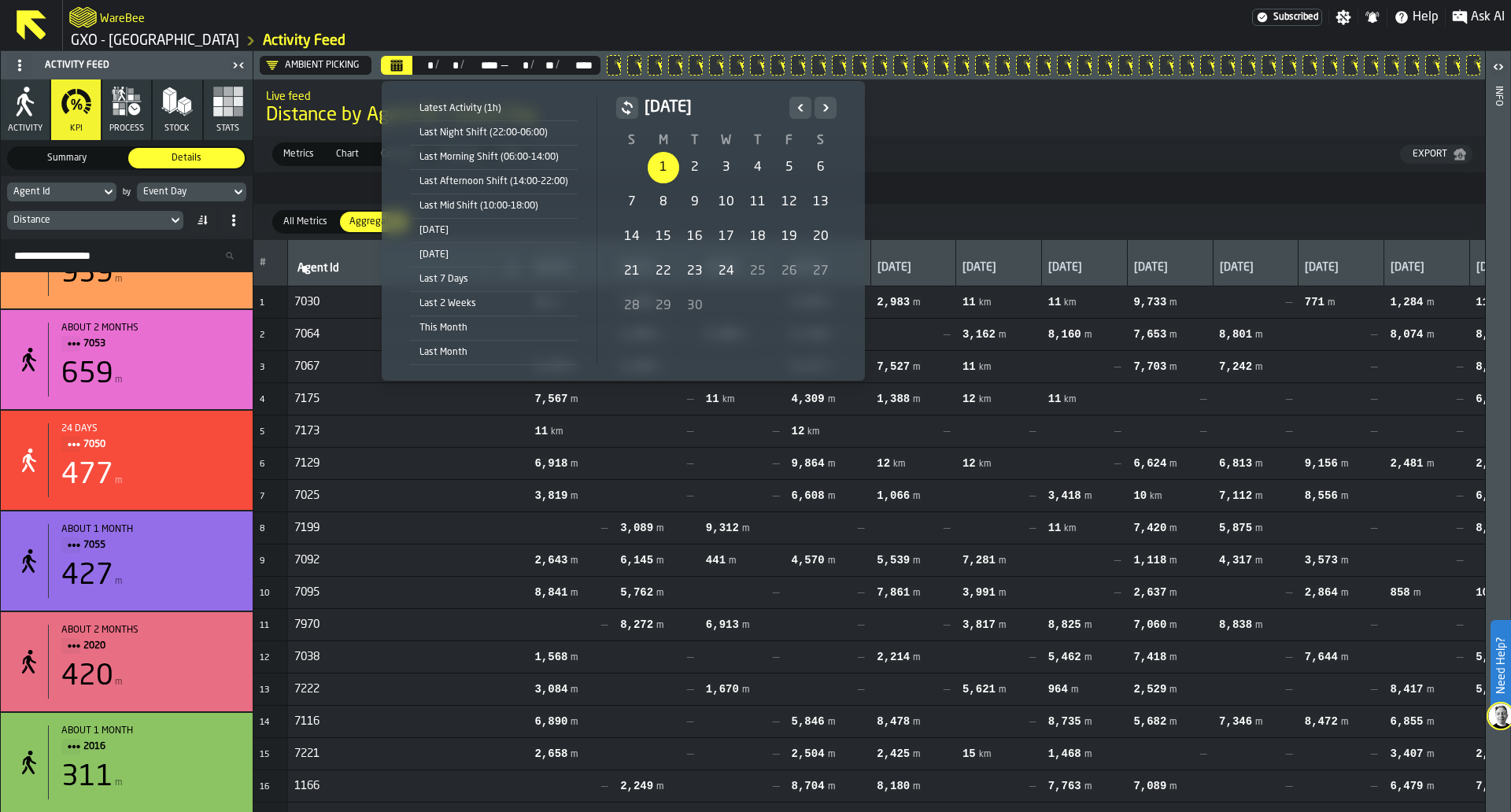
click at [662, 169] on div "1" at bounding box center [663, 167] width 31 height 31
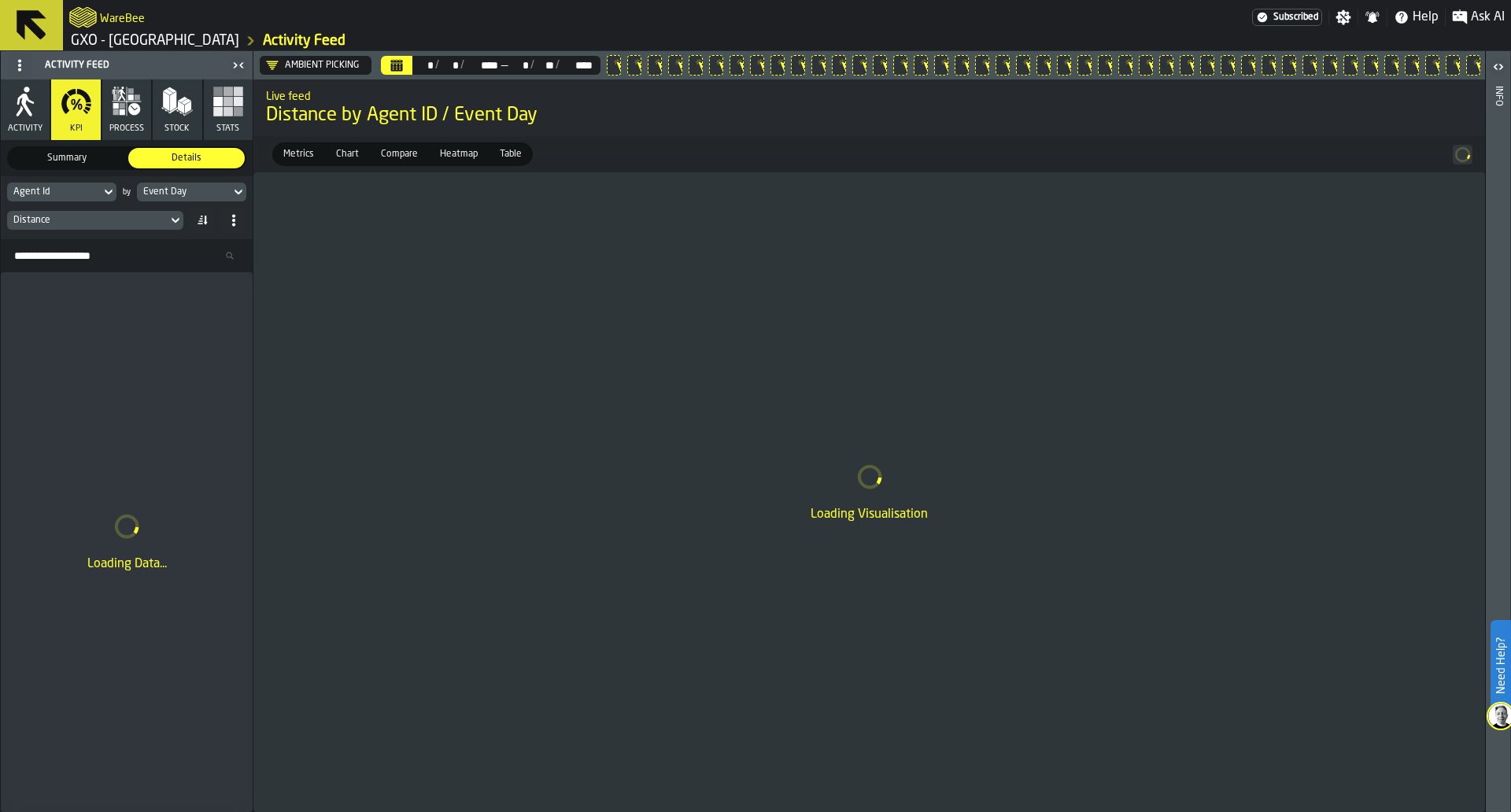
click at [0, 0] on icon at bounding box center [0, 0] width 0 height 0
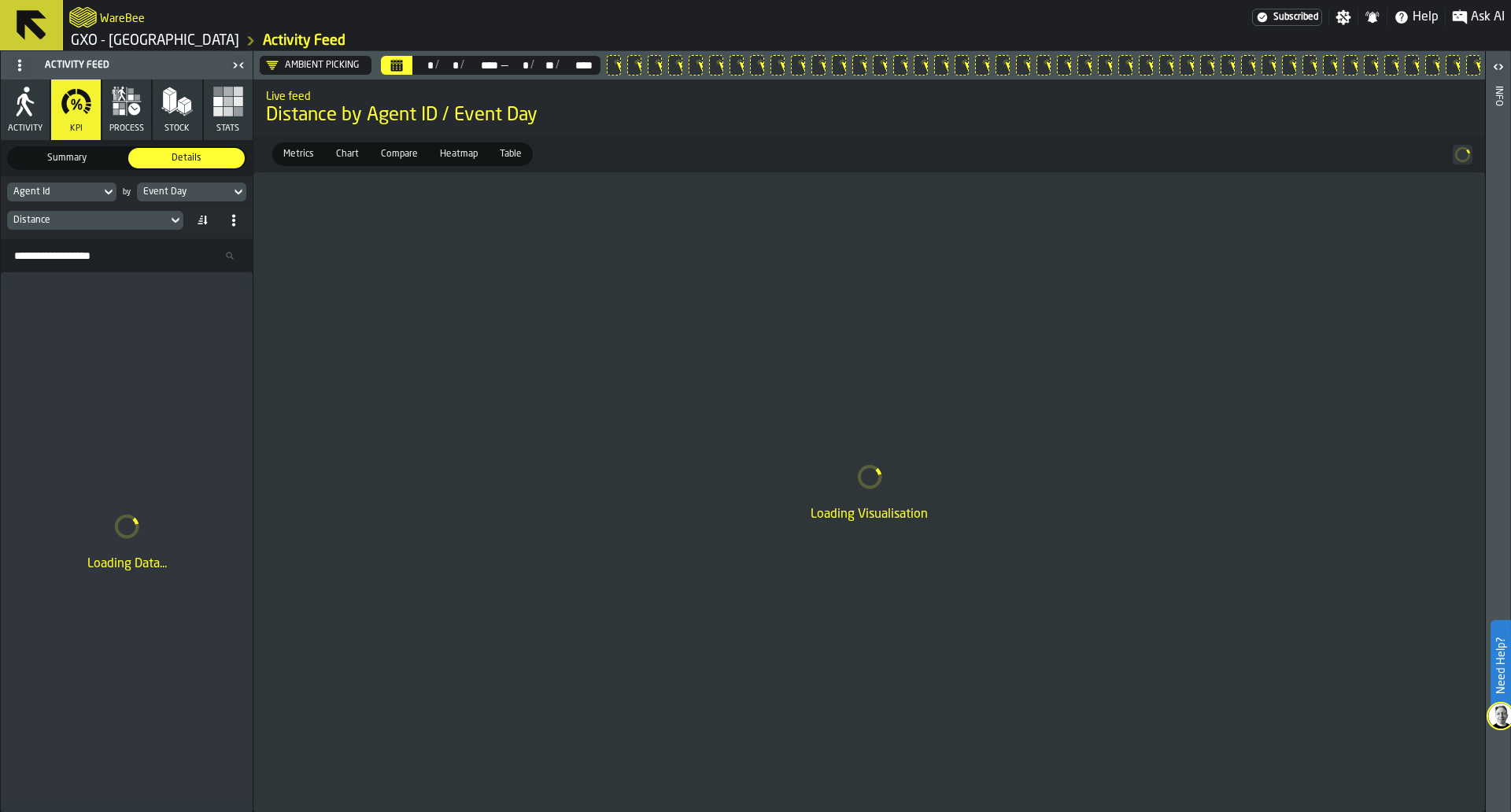
click at [0, 0] on icon at bounding box center [0, 0] width 0 height 0
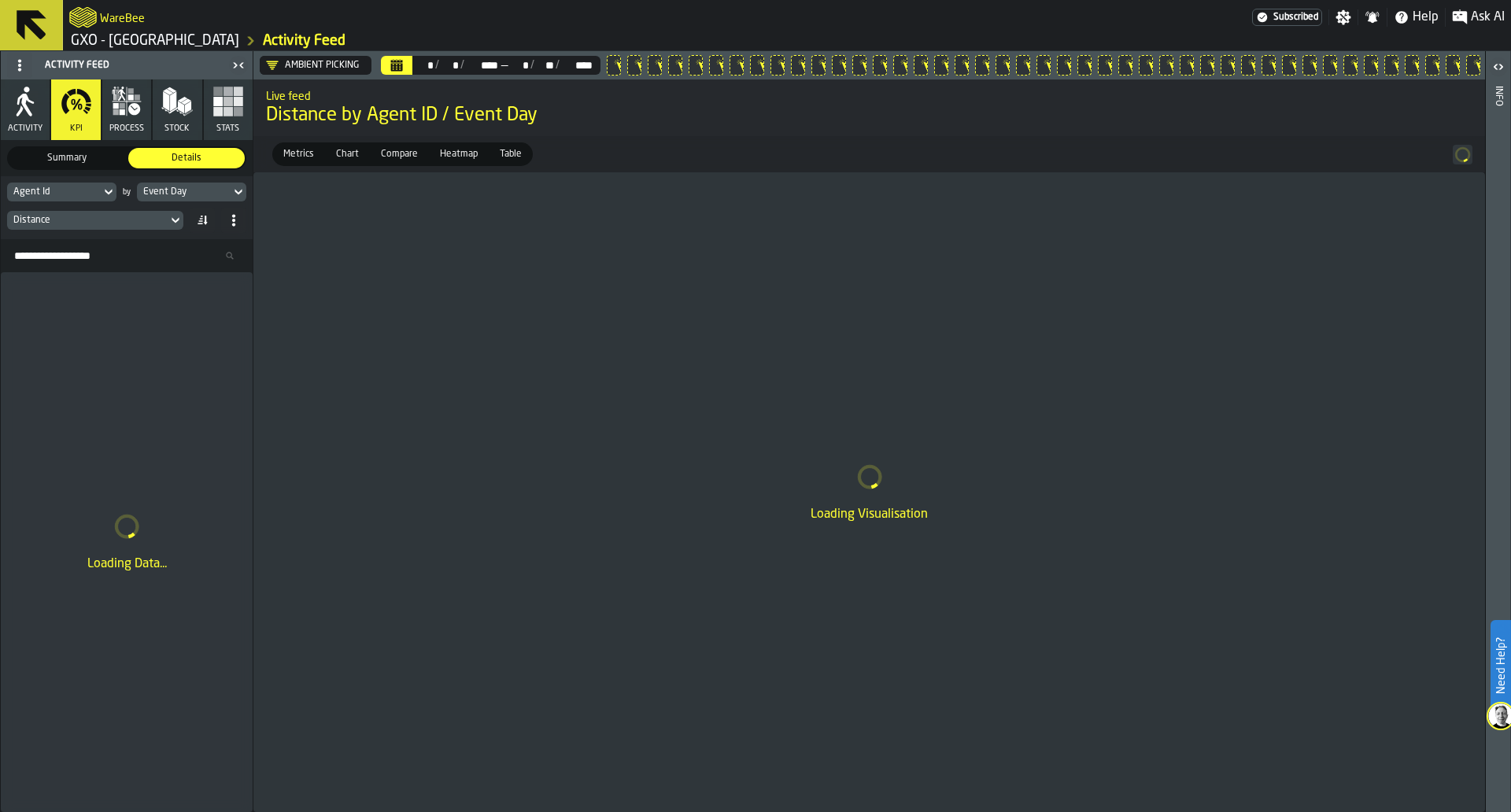
click at [0, 0] on icon at bounding box center [0, 0] width 0 height 0
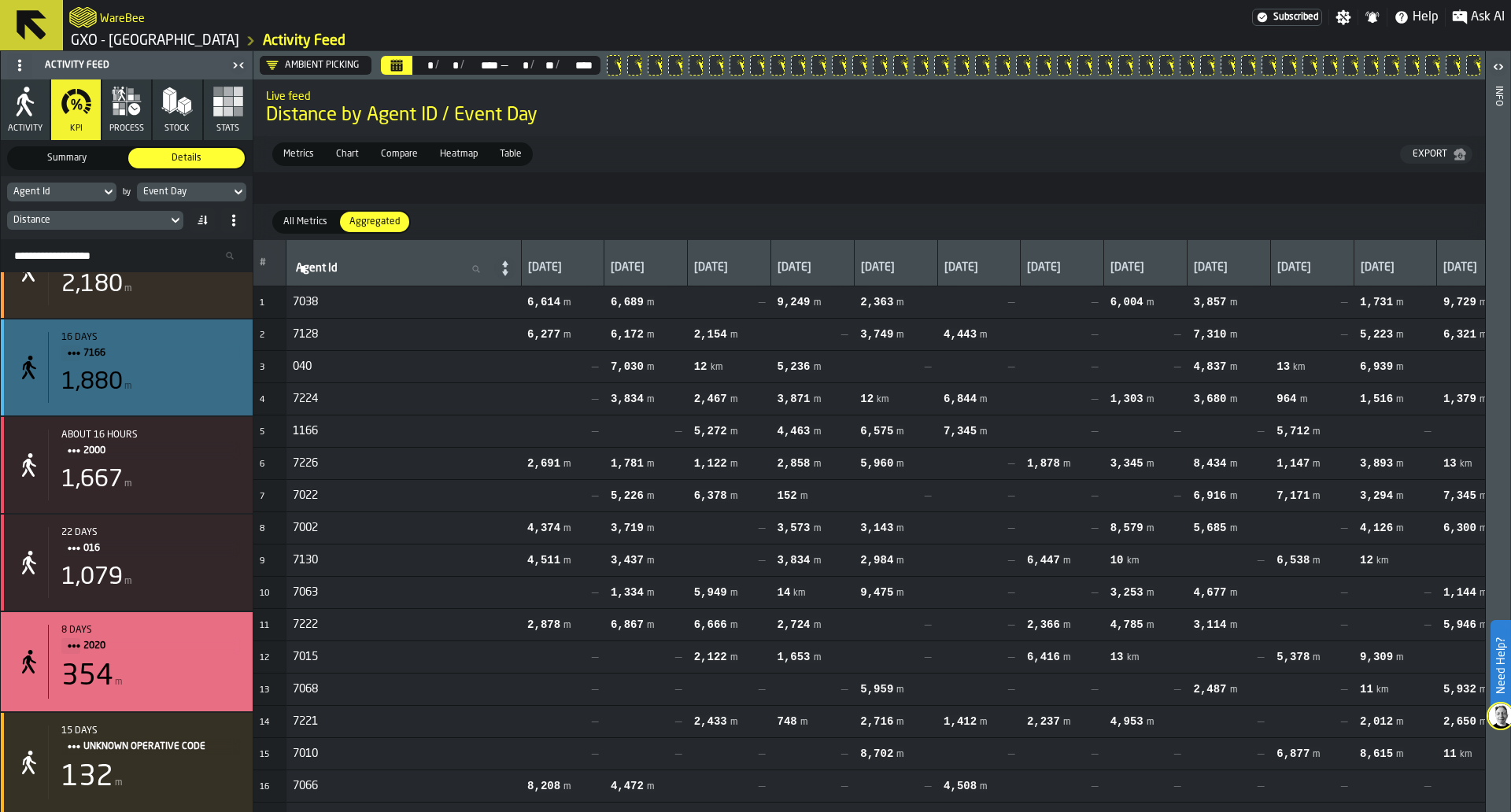
scroll to position [10017, 0]
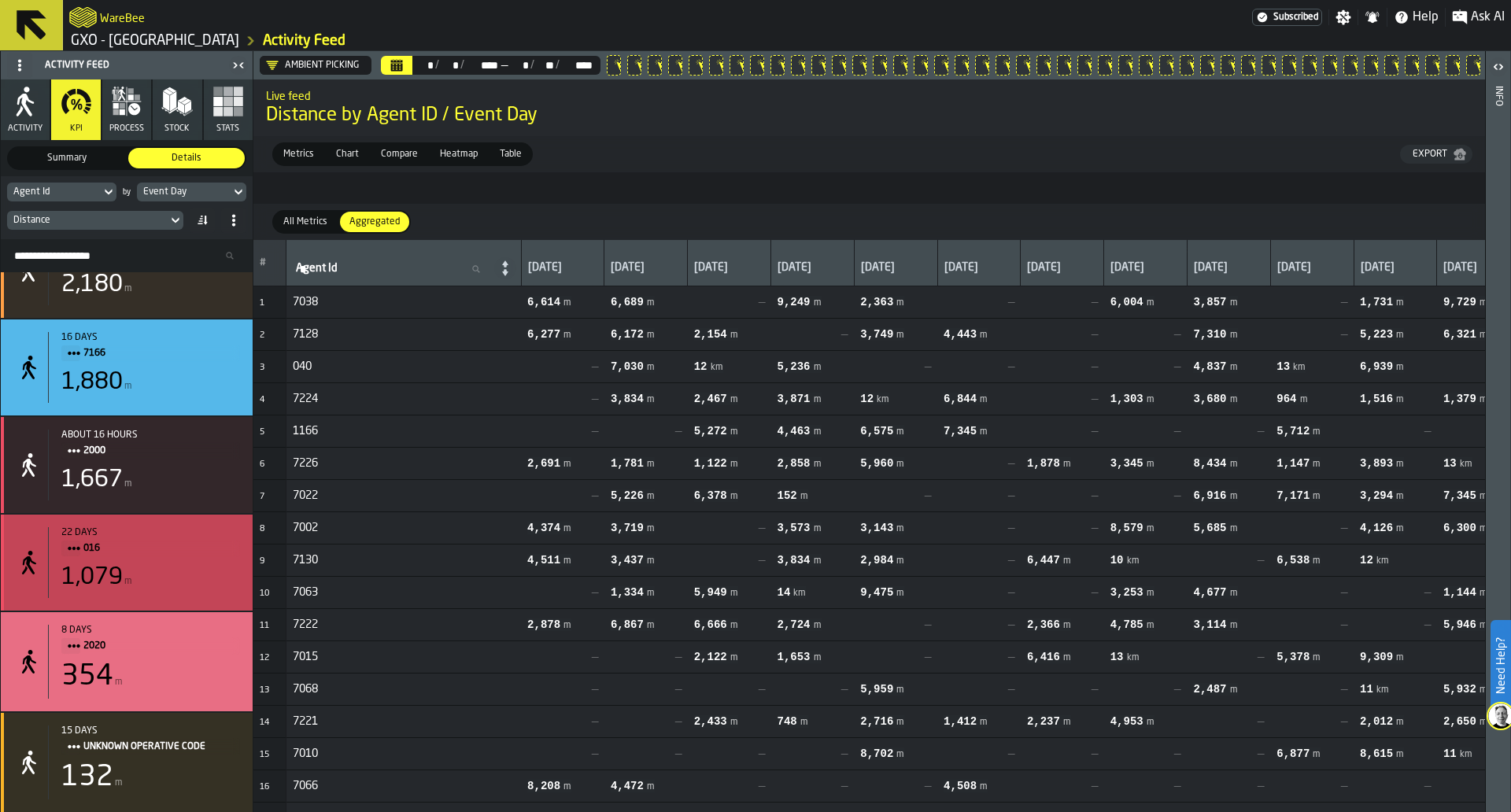
click at [194, 540] on span "016" at bounding box center [155, 548] width 144 height 17
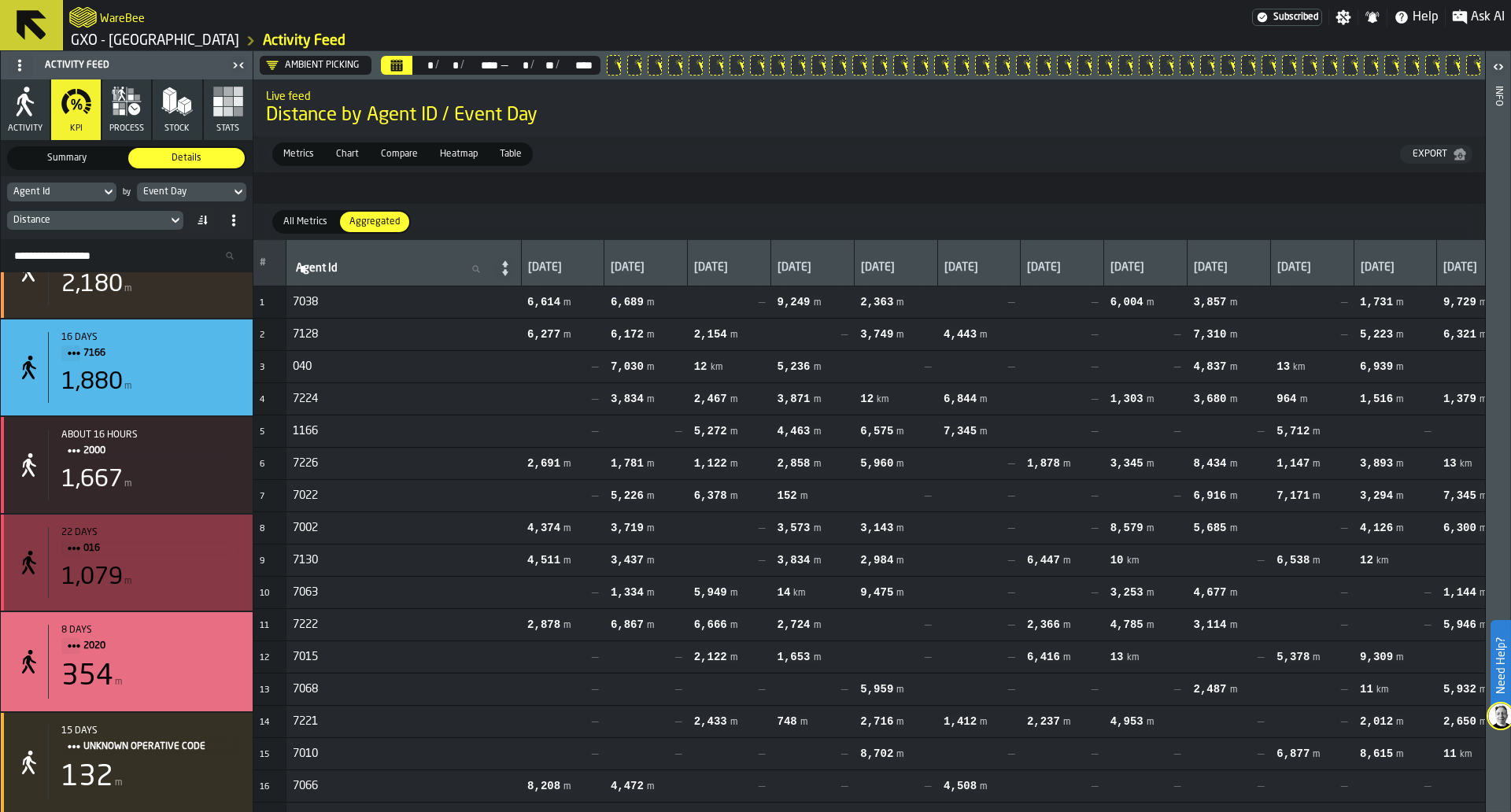
click at [232, 595] on div "22 days 016 1,079 m" at bounding box center [126, 562] width 252 height 96
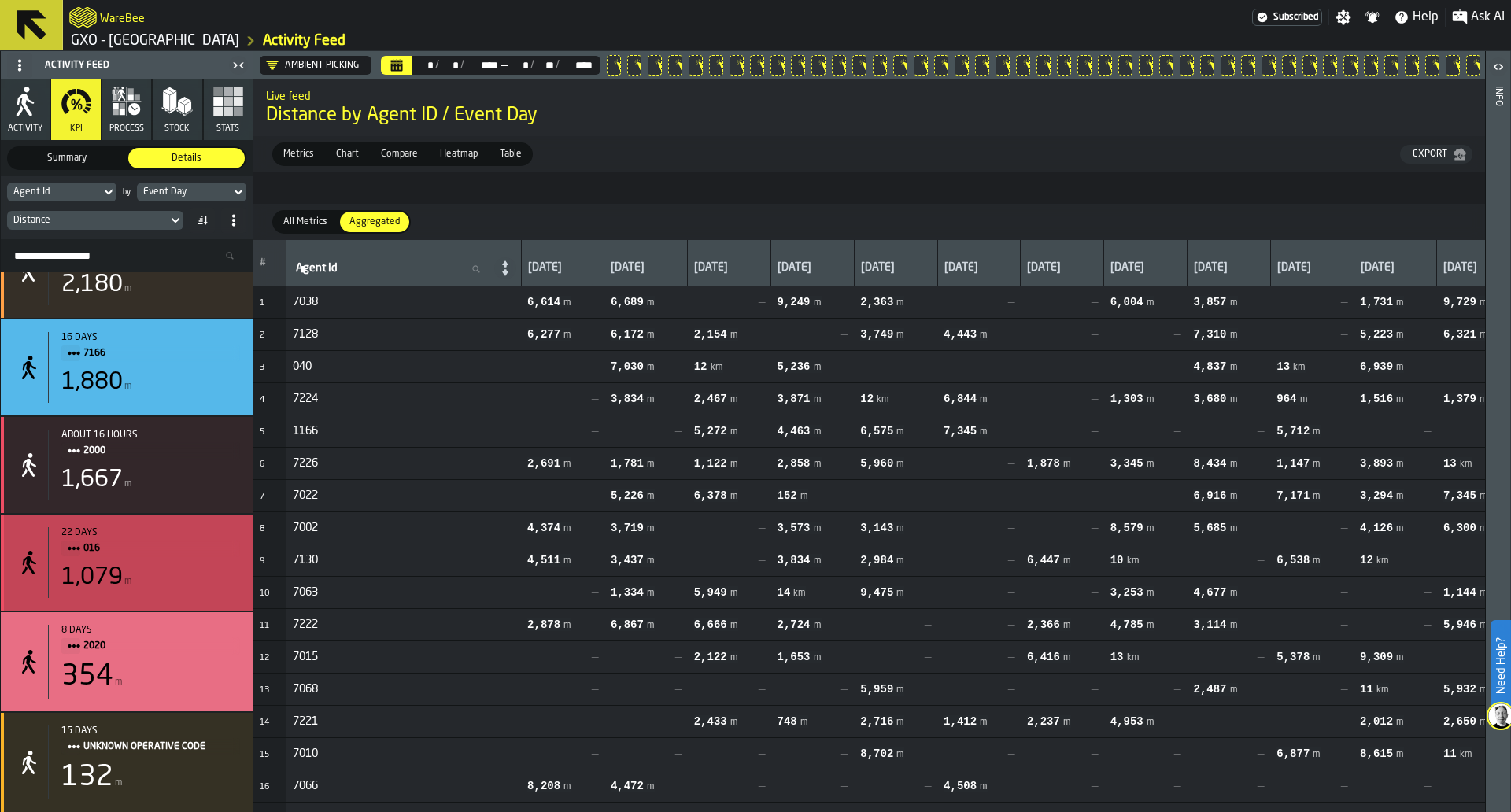
click at [158, 540] on span "016" at bounding box center [155, 548] width 144 height 17
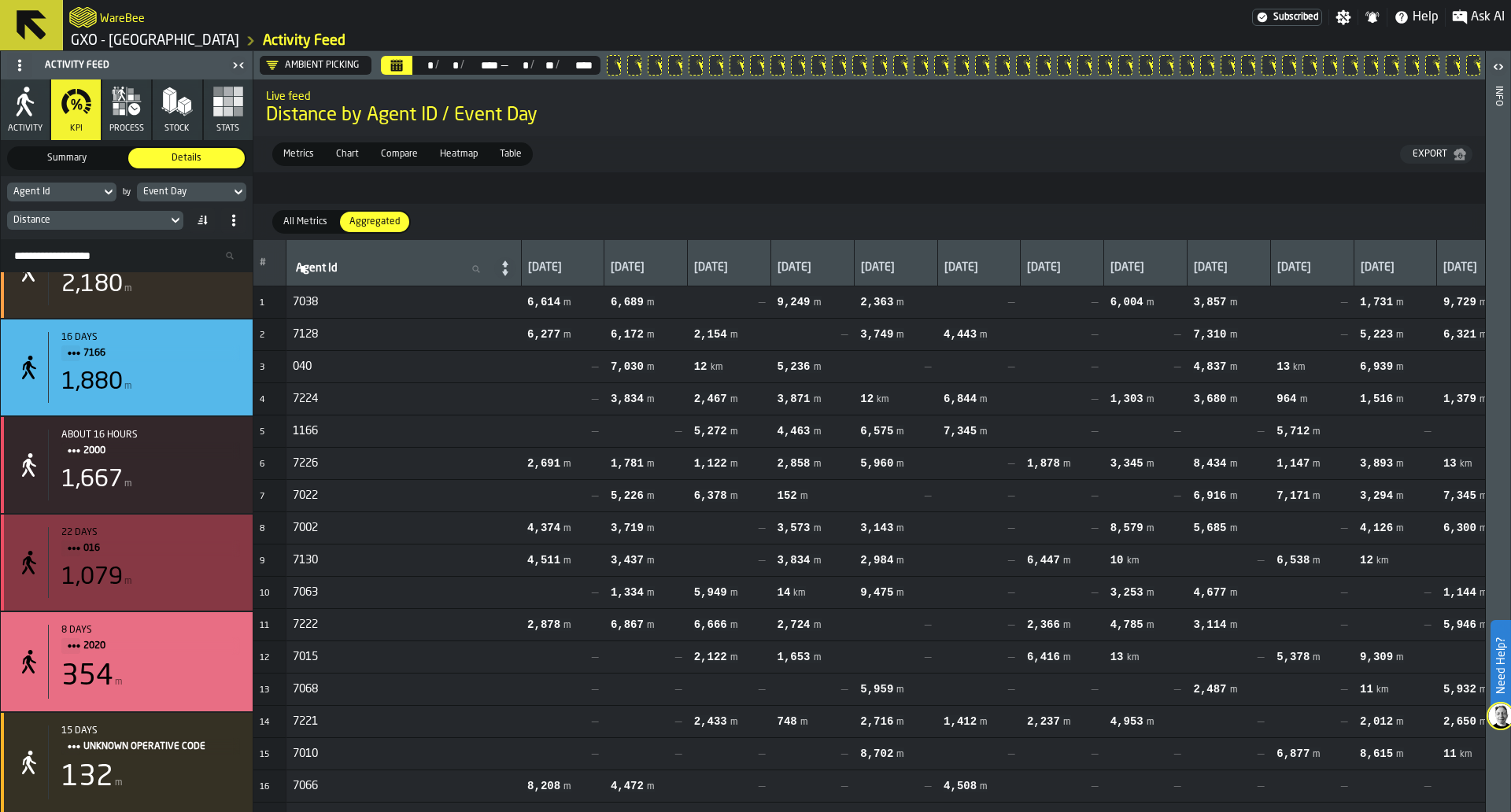
click at [236, 576] on div "22 days 016 1,079 m" at bounding box center [126, 562] width 252 height 96
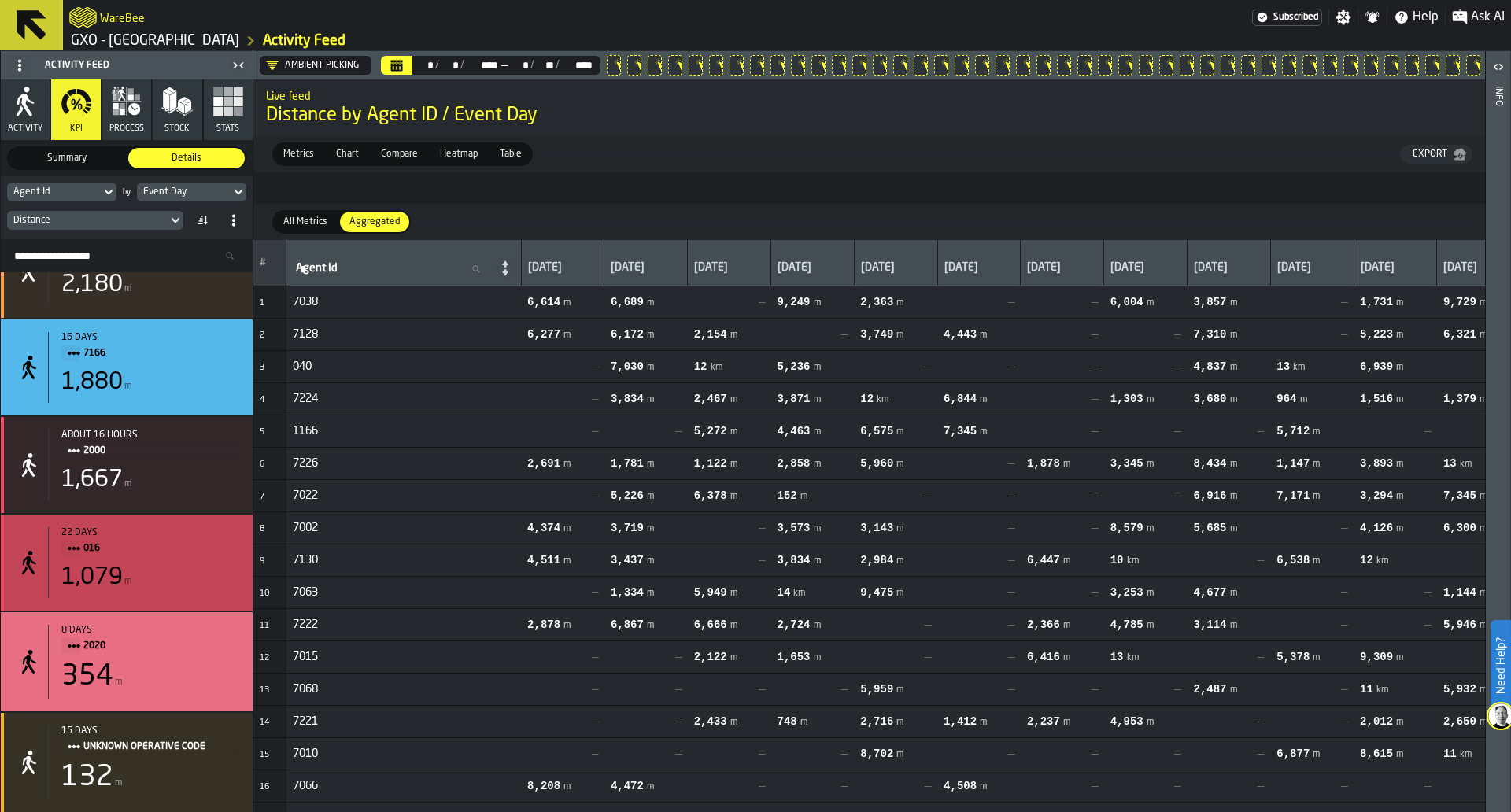
click at [213, 584] on div "1,079 m" at bounding box center [150, 577] width 178 height 29
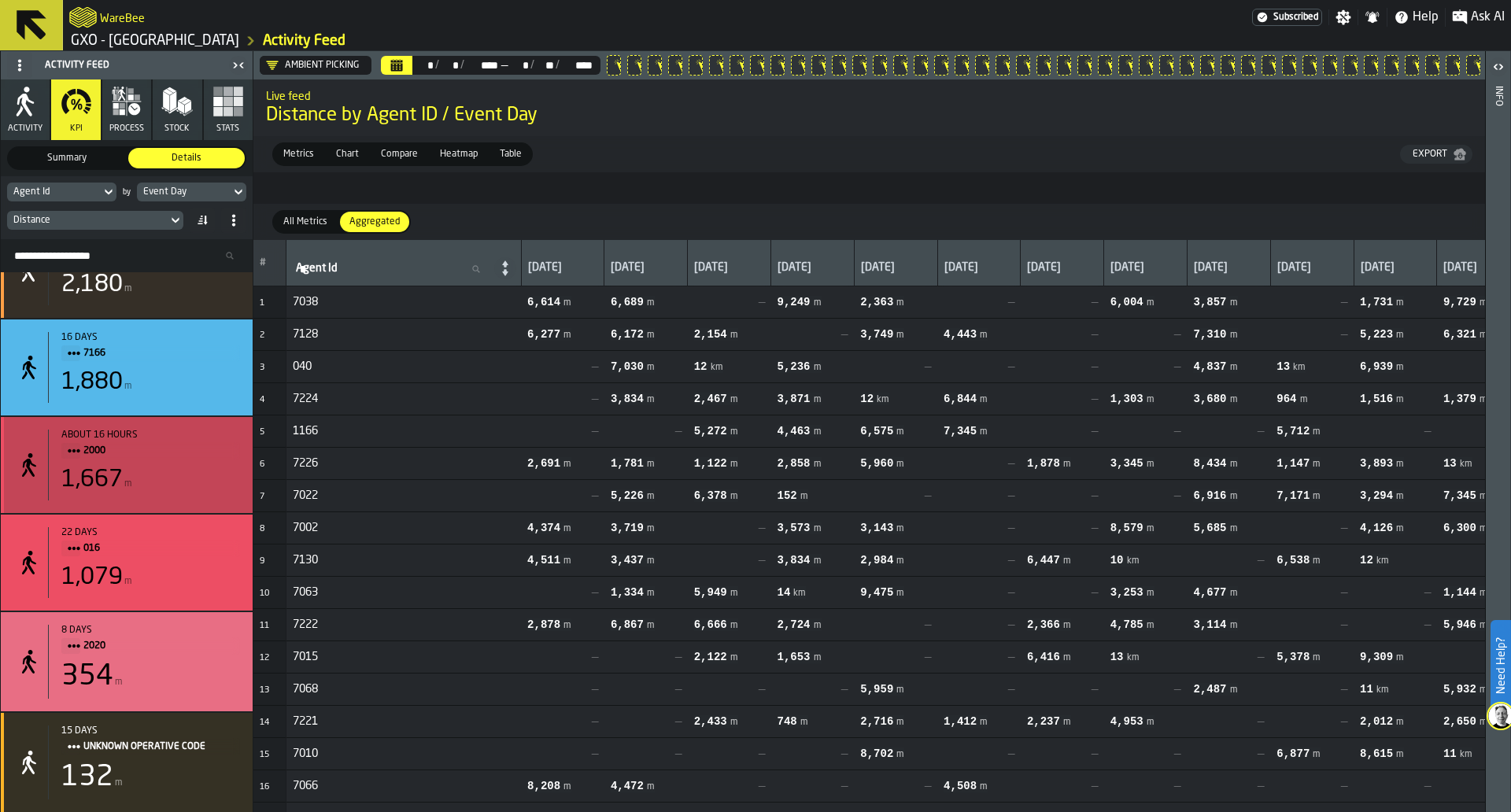
click at [190, 492] on div "about 16 hours 2000 1,667 m" at bounding box center [144, 464] width 192 height 71
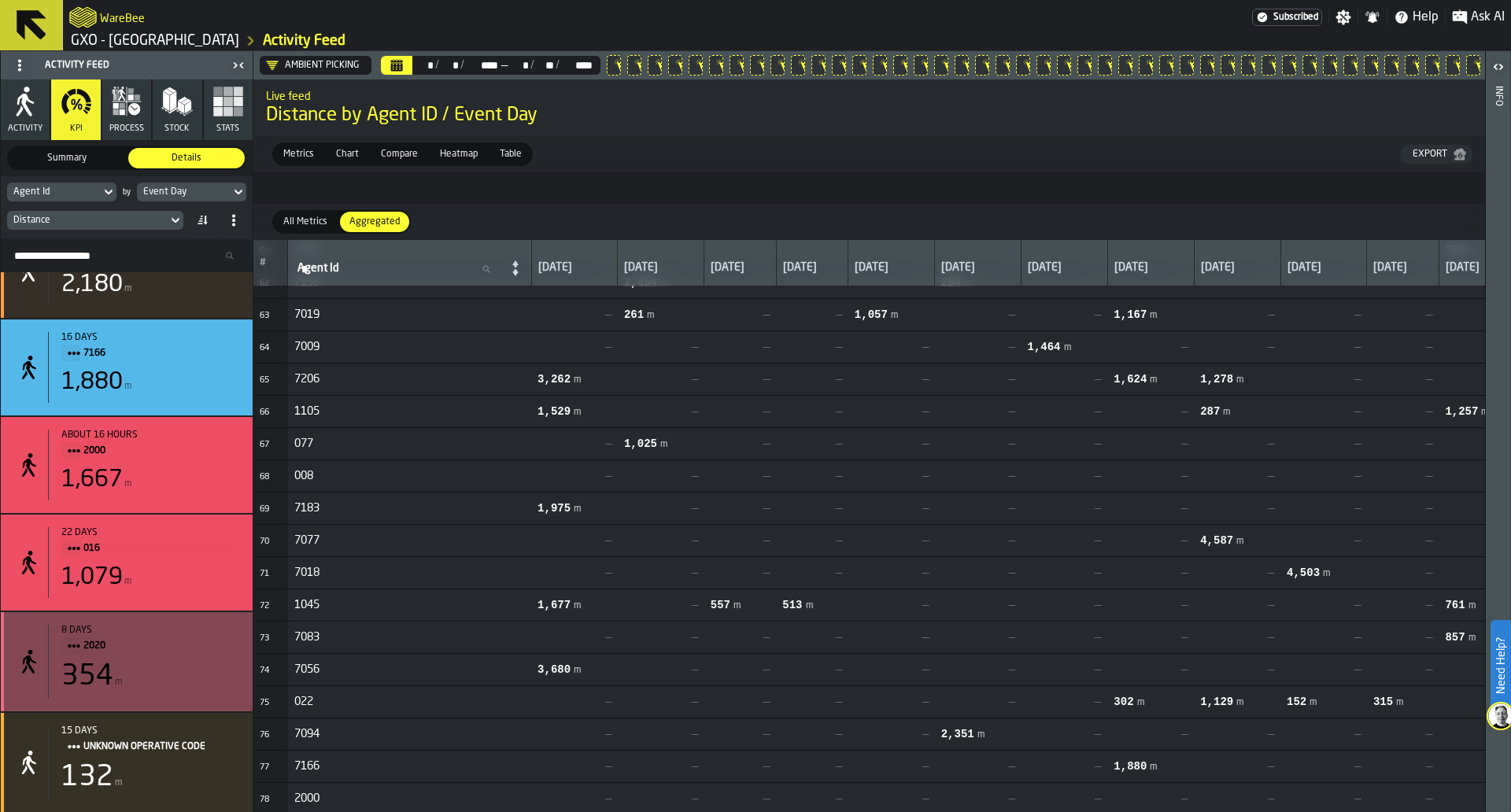
scroll to position [9785, 0]
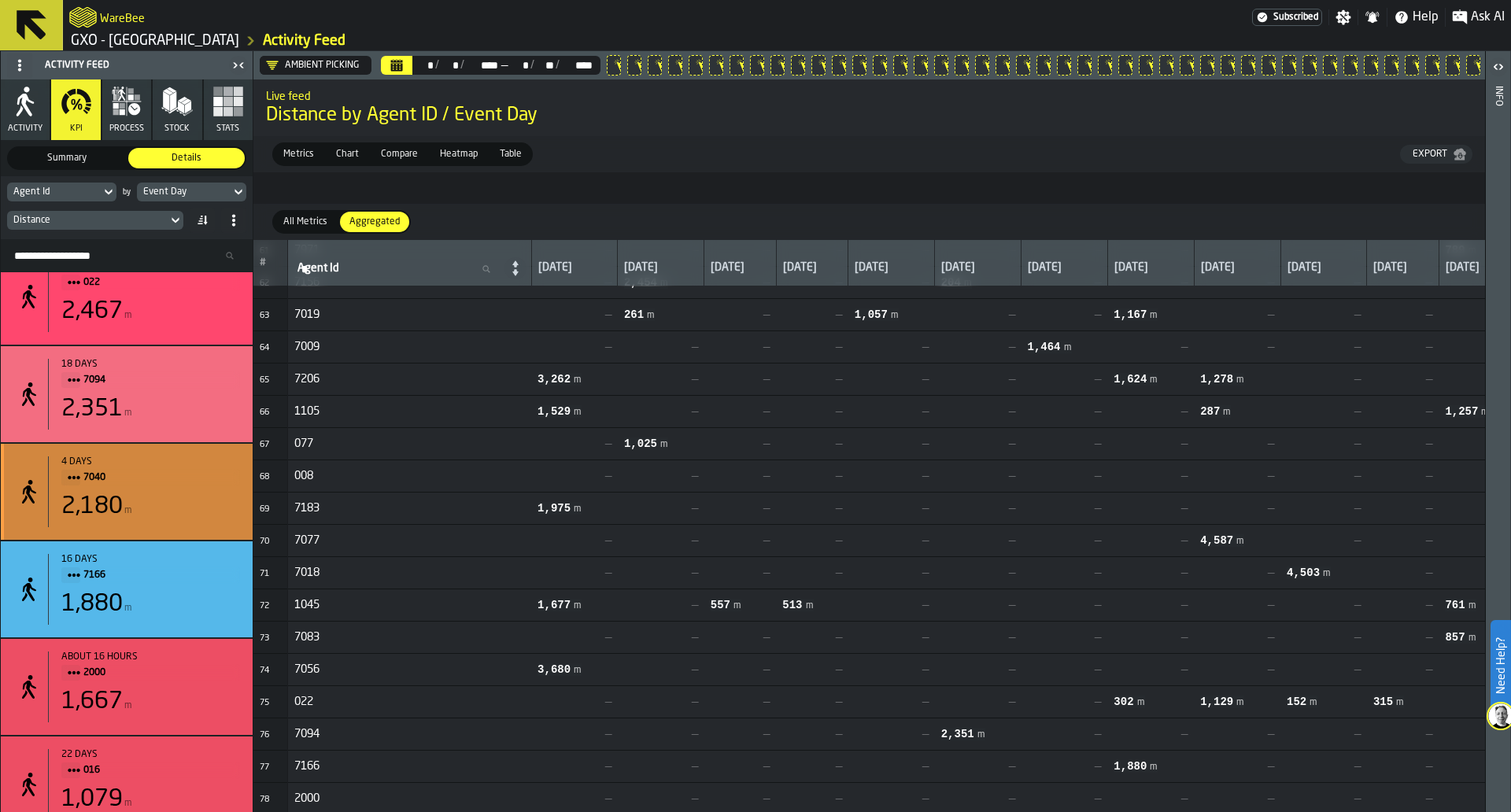
click at [226, 527] on div "4 days 7040 2,180 m" at bounding box center [144, 491] width 192 height 71
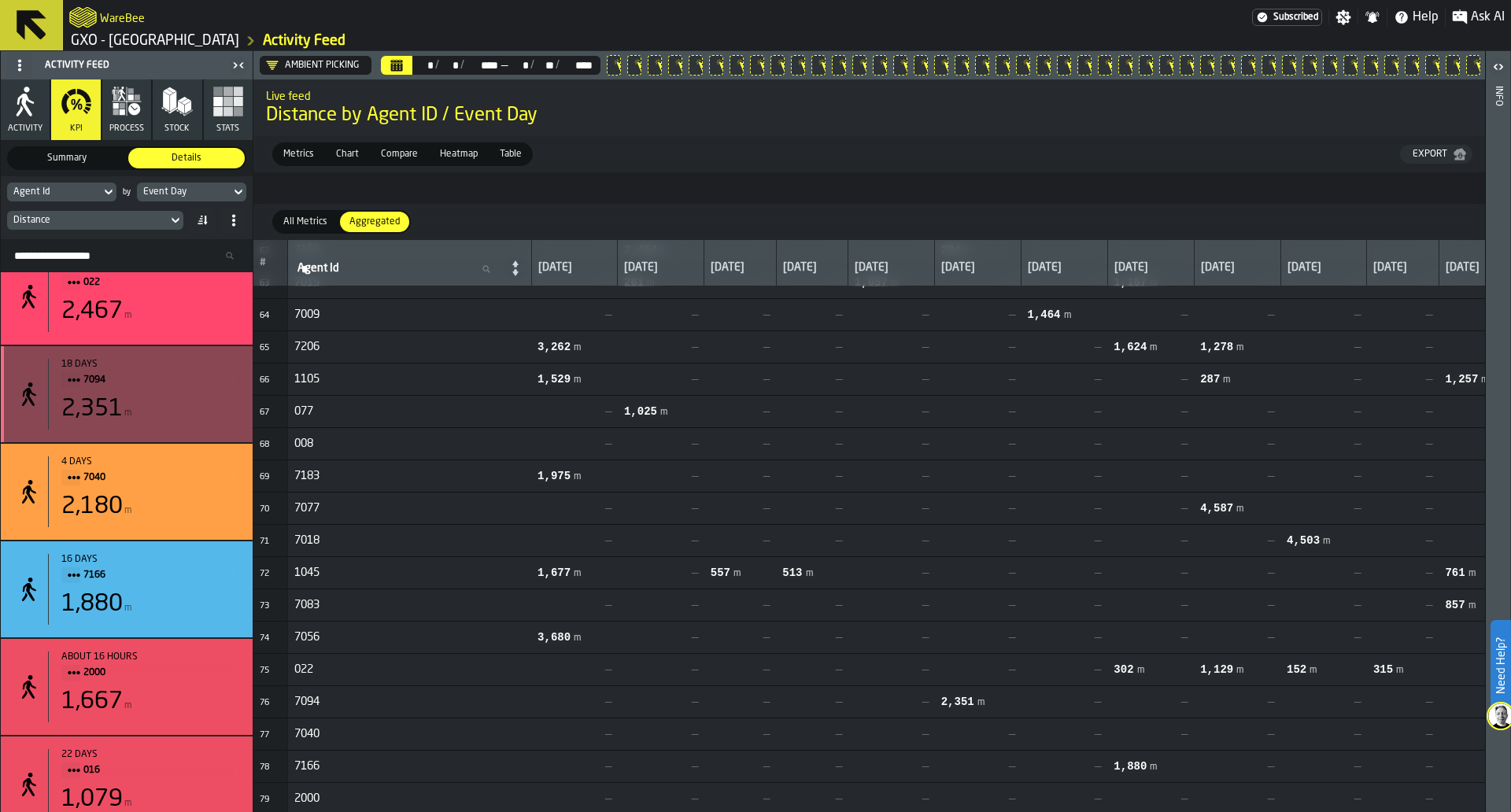
scroll to position [9496, 0]
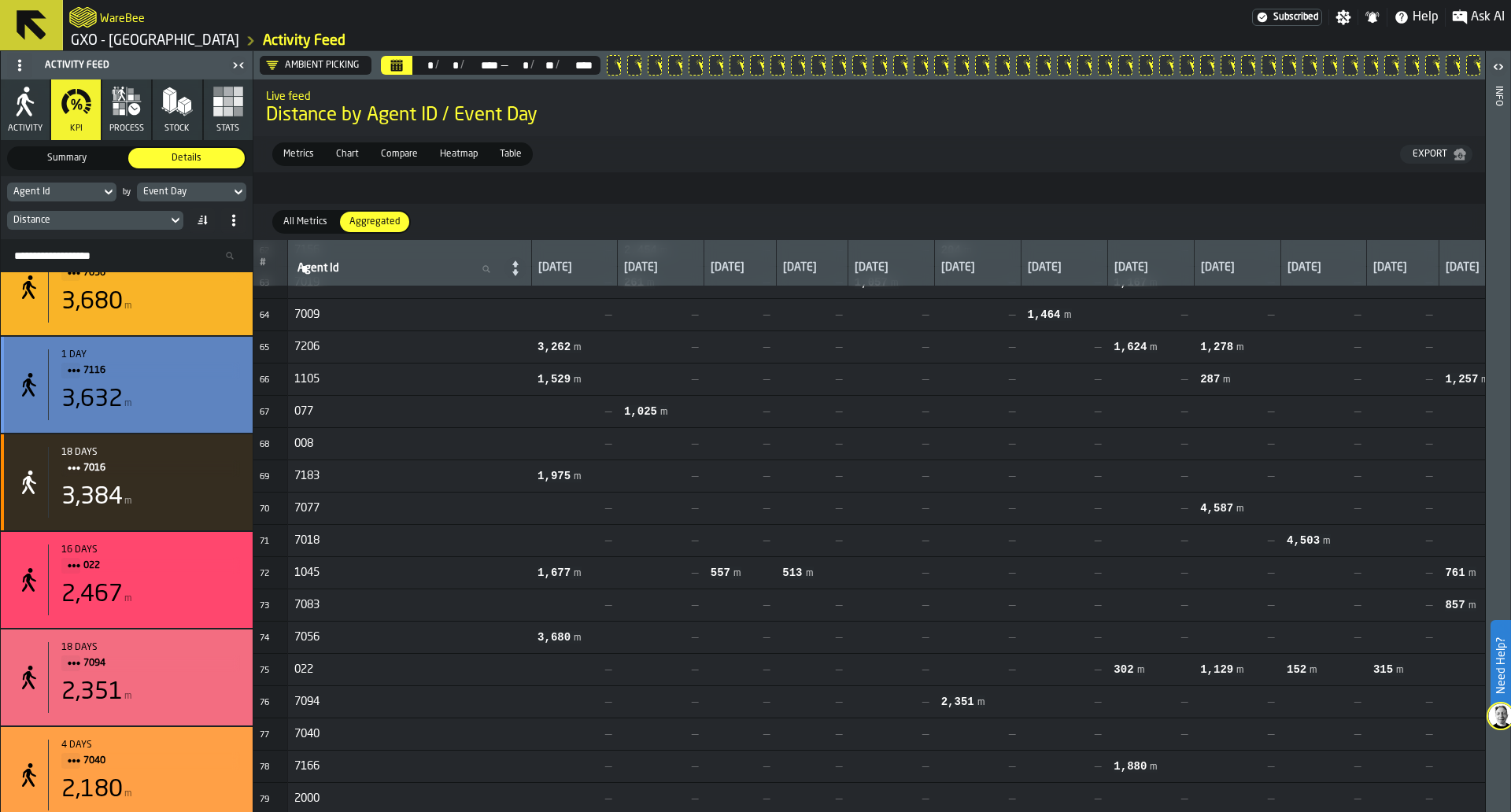
click at [222, 399] on div "3,632 m" at bounding box center [150, 400] width 178 height 29
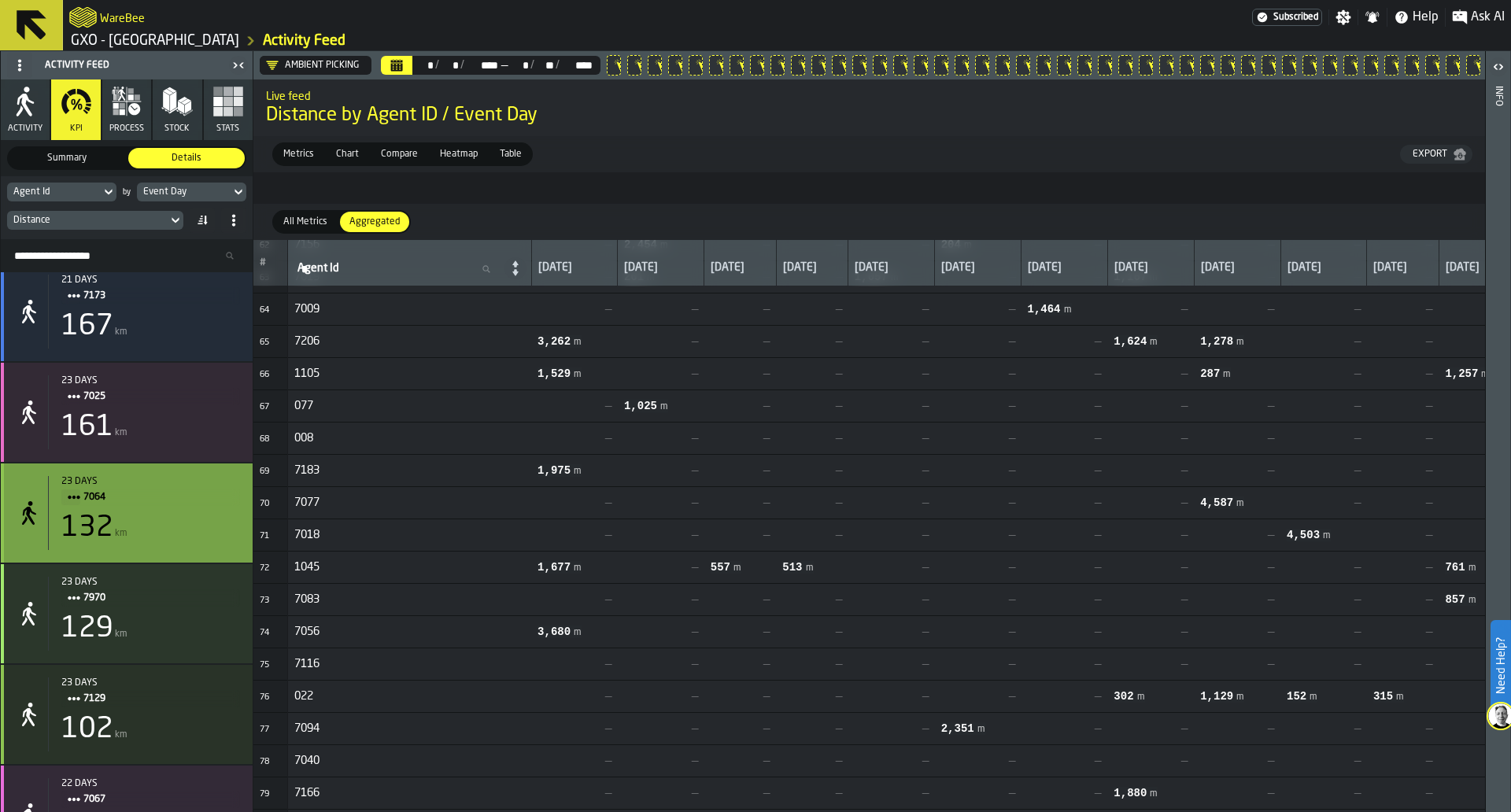
scroll to position [0, 0]
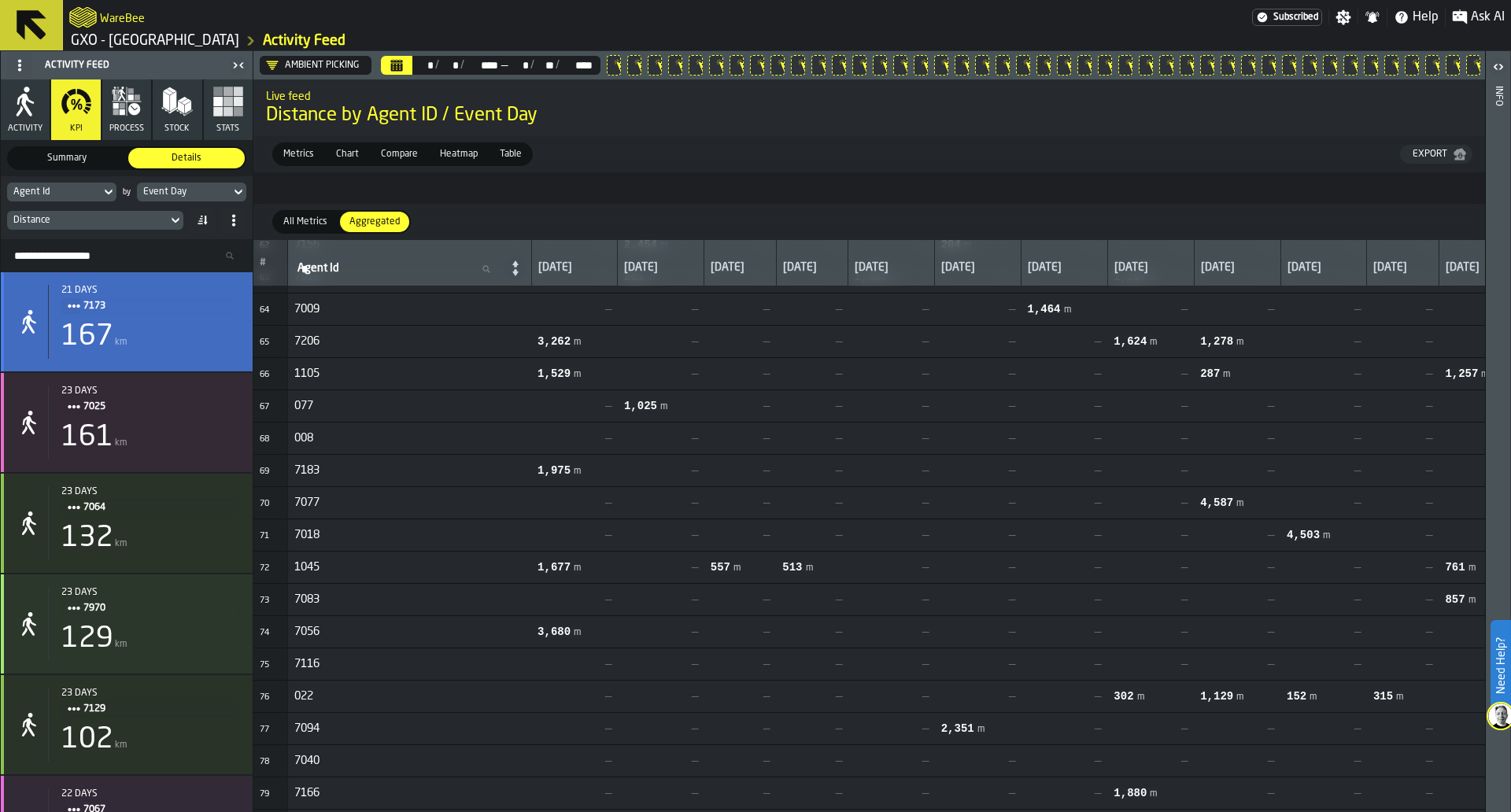
click at [204, 333] on div "167 km" at bounding box center [150, 336] width 178 height 31
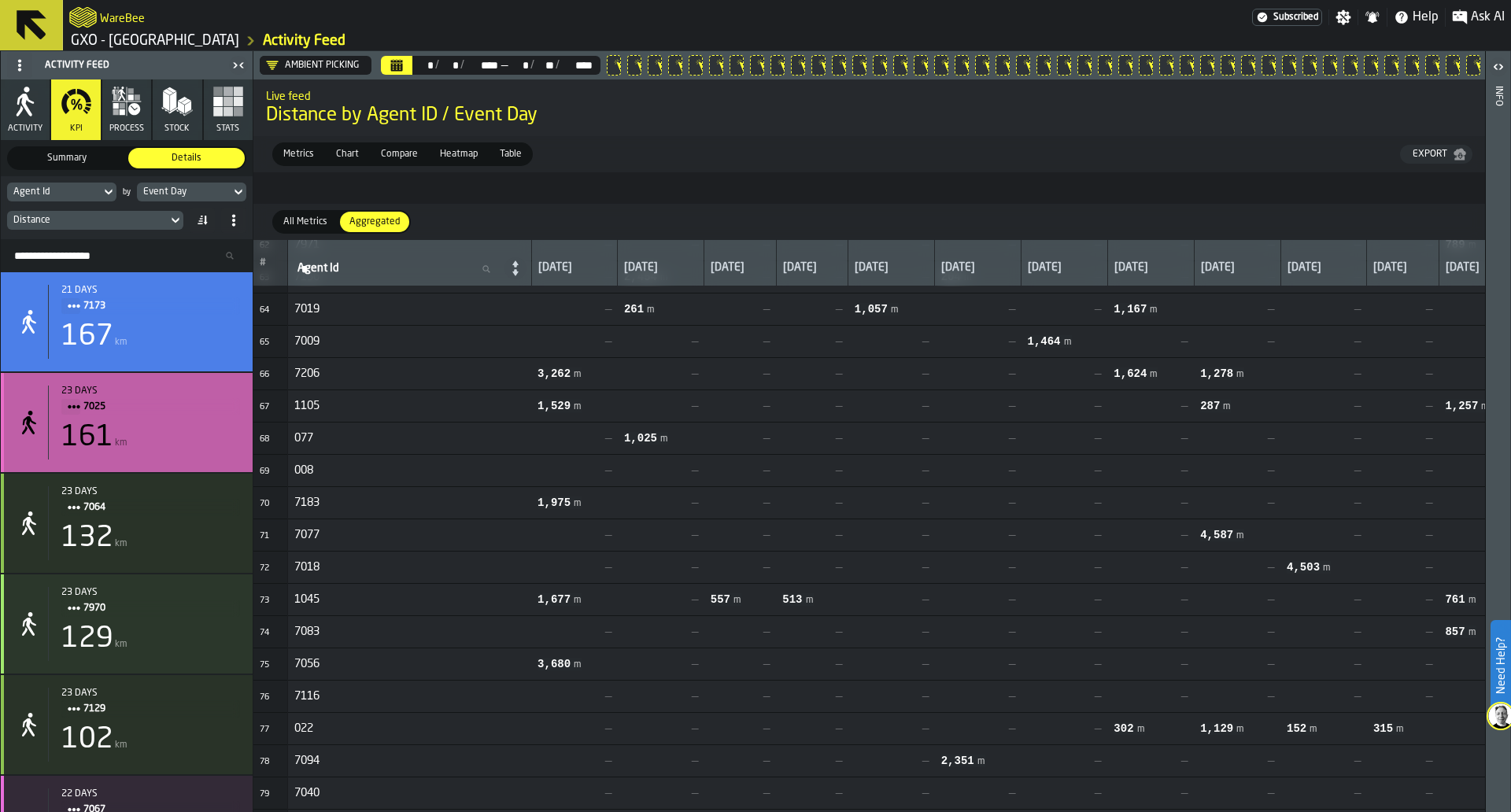
click at [199, 432] on div "161 km" at bounding box center [150, 436] width 178 height 31
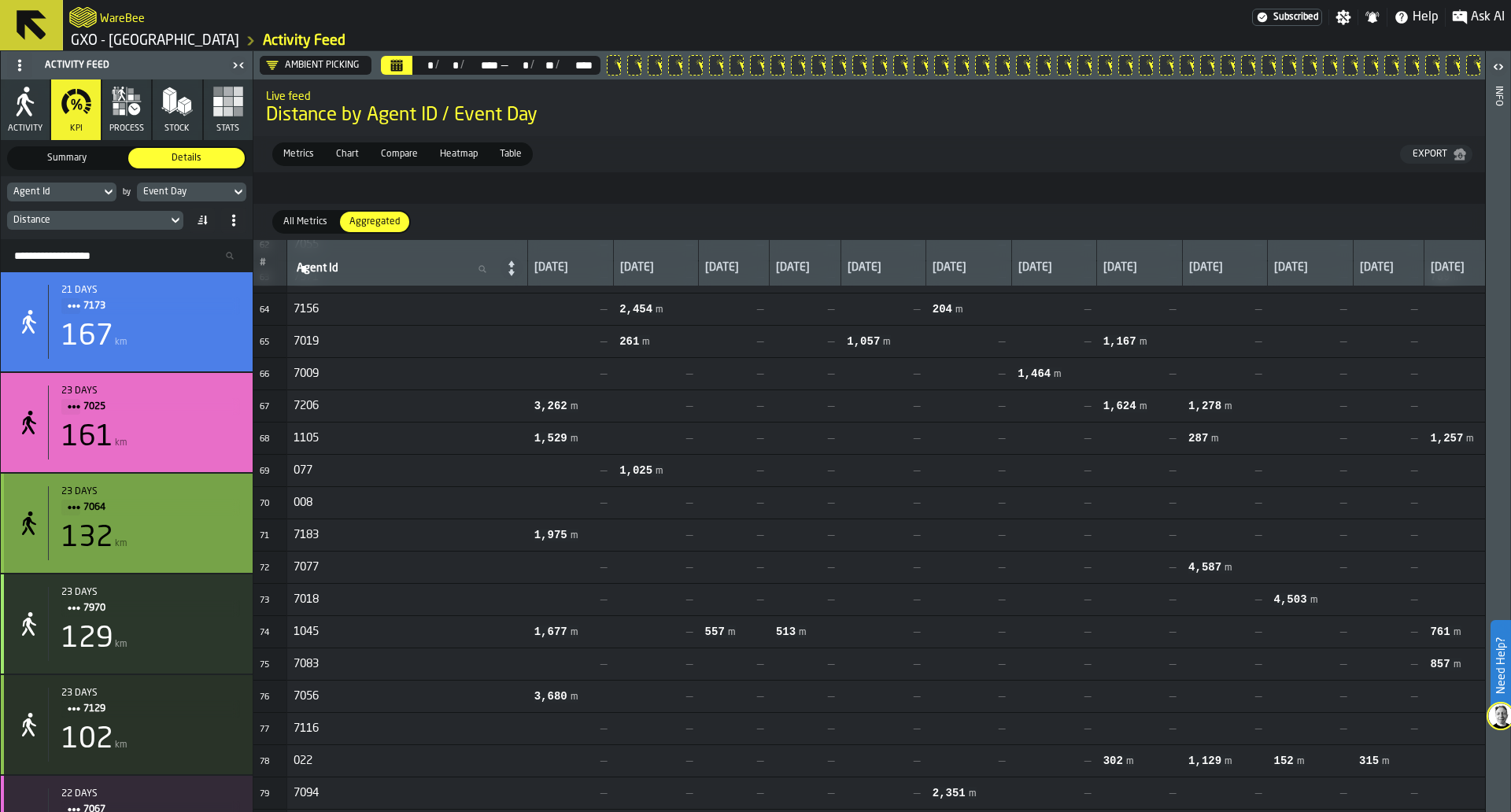
click at [196, 512] on span "7064" at bounding box center [155, 507] width 144 height 17
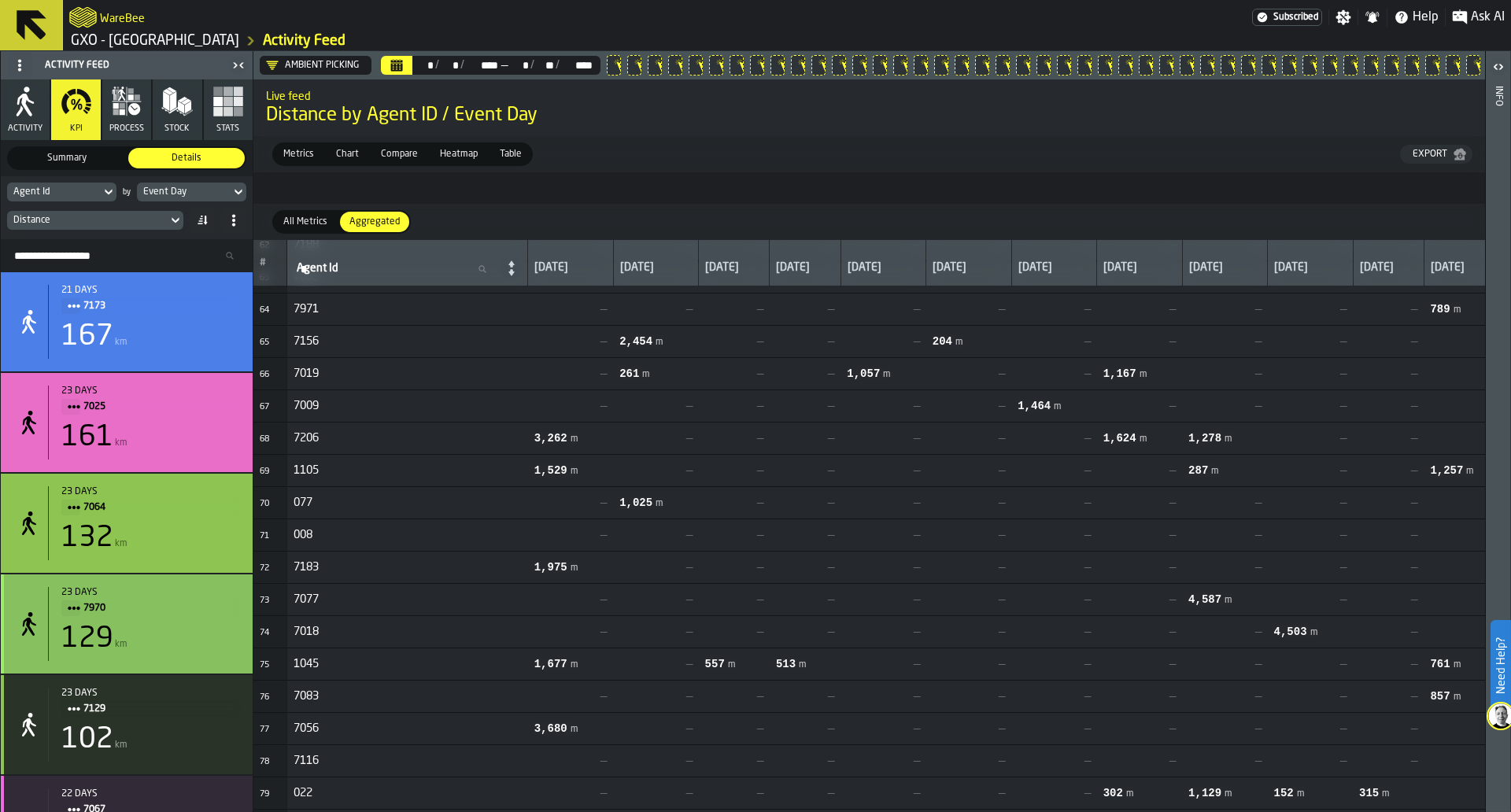
click at [197, 633] on div "129 km" at bounding box center [150, 638] width 178 height 31
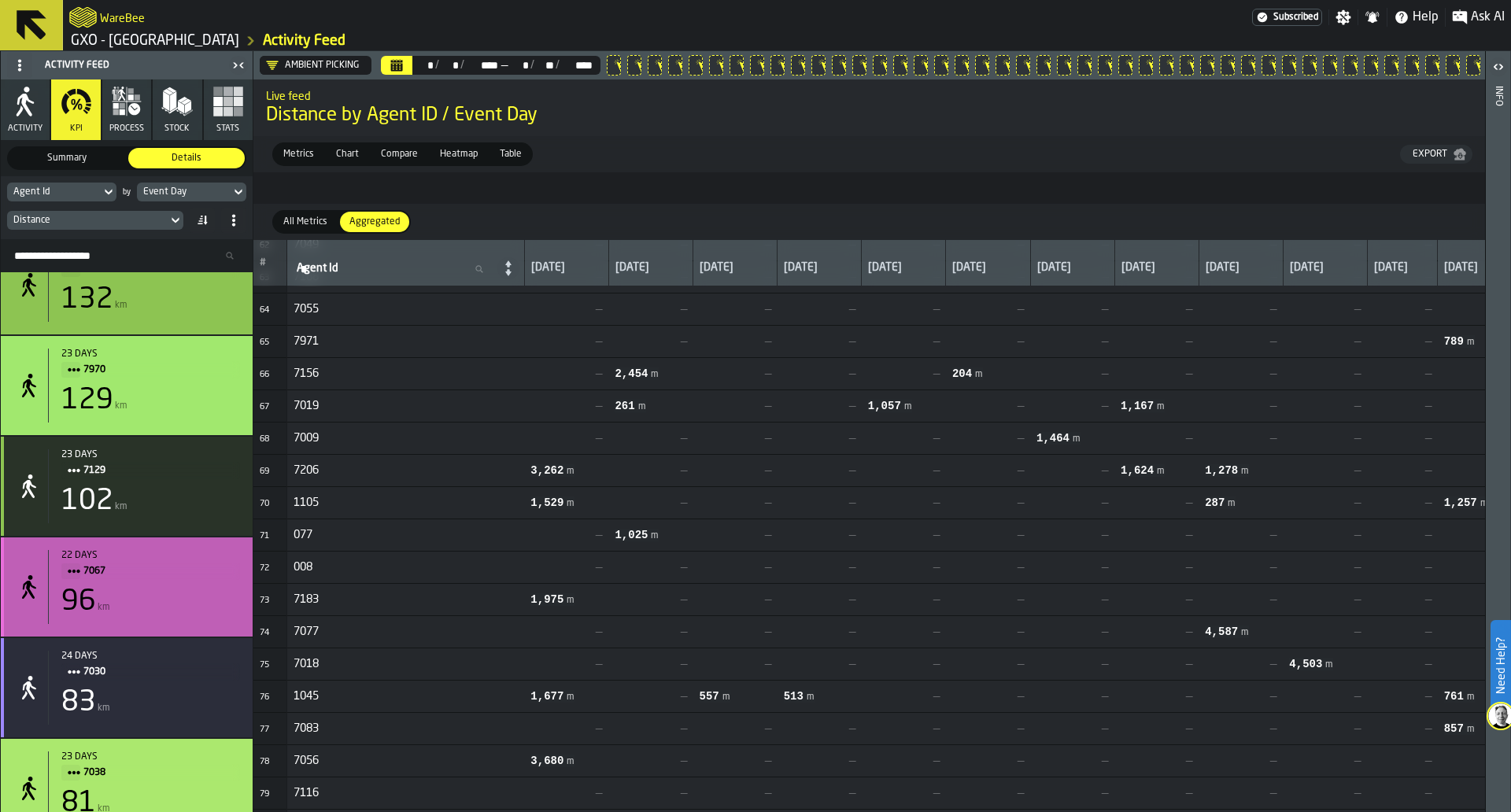
scroll to position [241, 0]
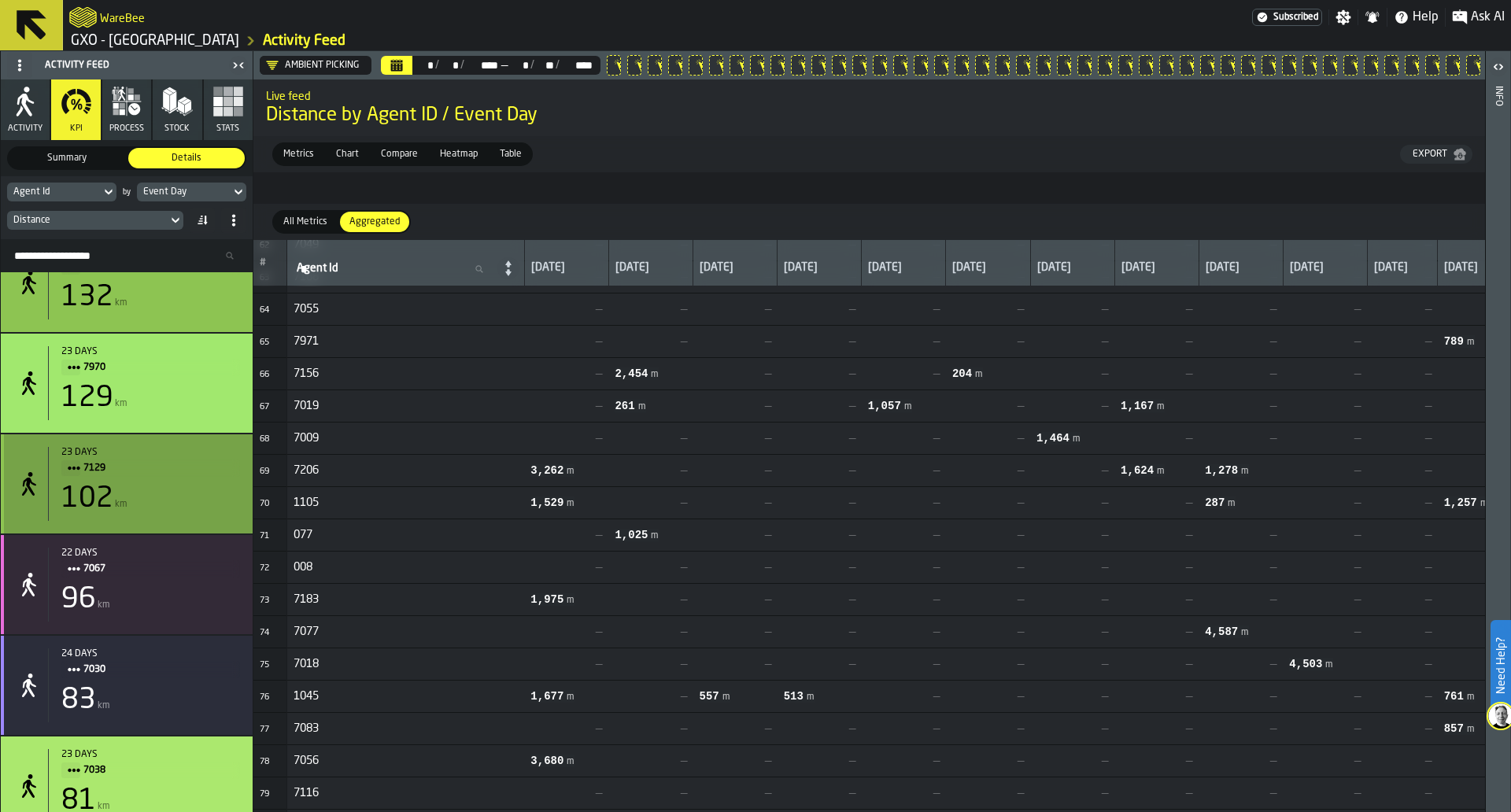
click at [212, 521] on div "23 days 7129 102 km" at bounding box center [144, 484] width 192 height 74
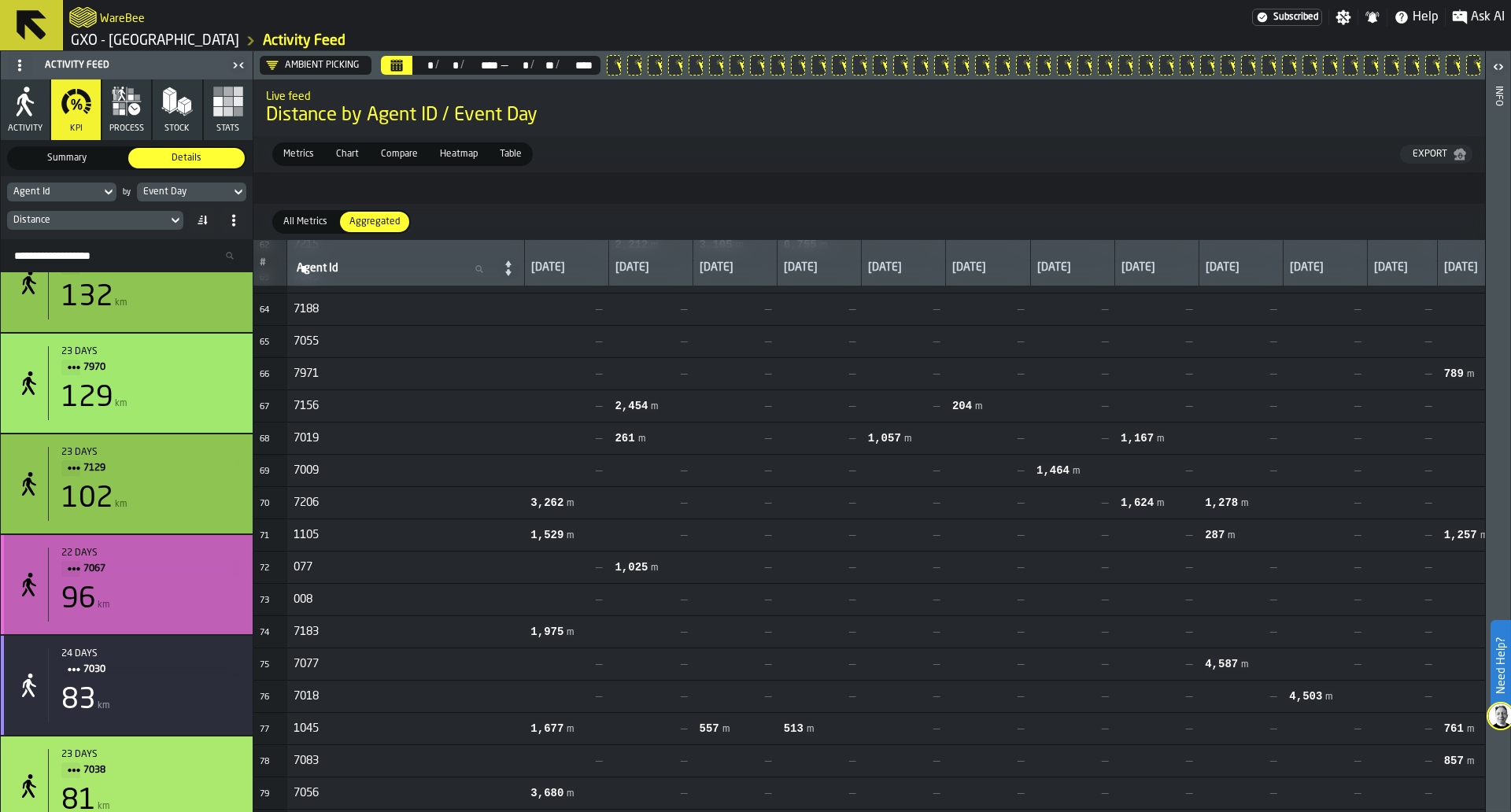
click at [208, 595] on div "96 km" at bounding box center [150, 599] width 178 height 31
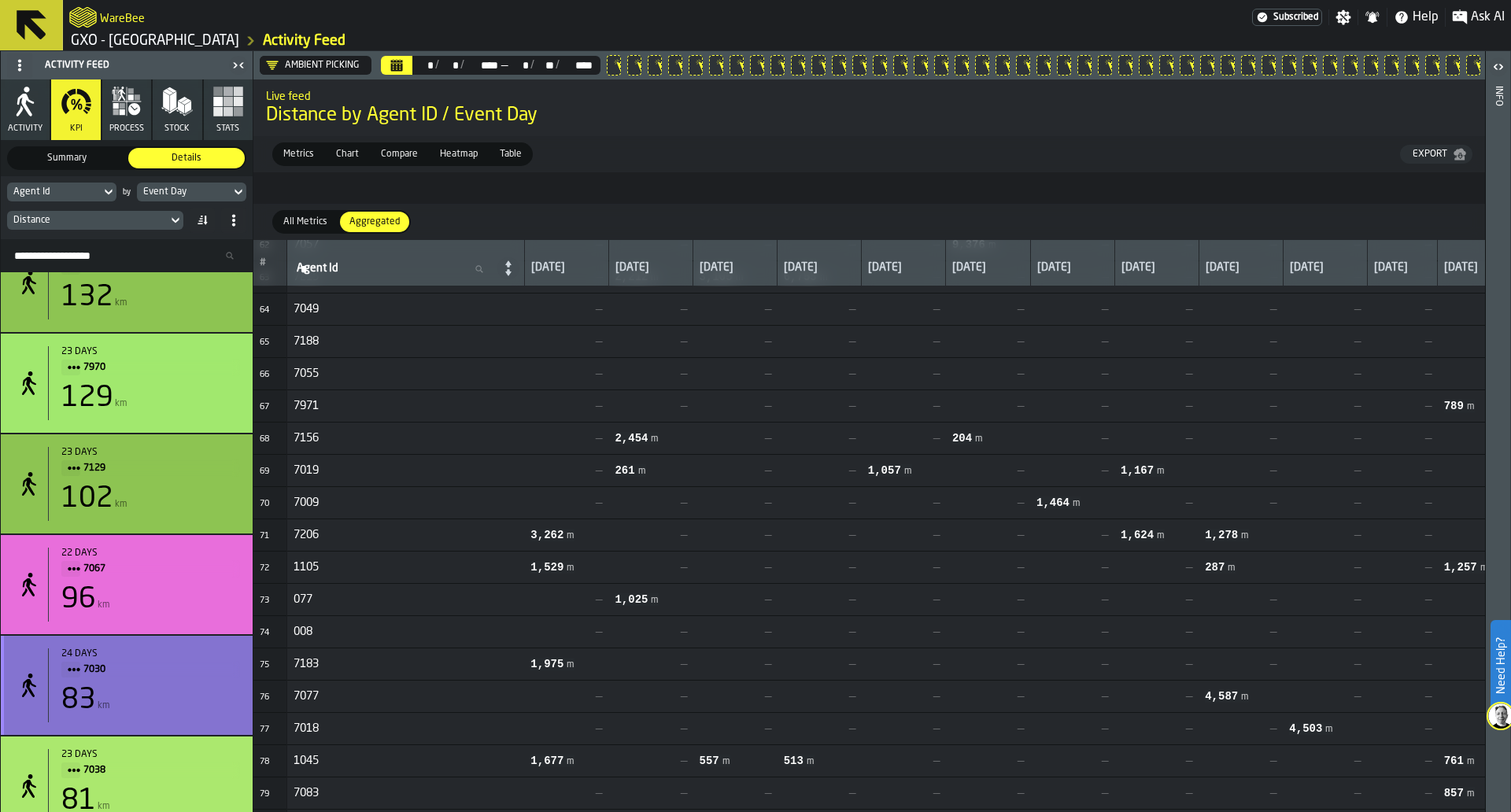
click at [198, 660] on div "24 days" at bounding box center [150, 653] width 178 height 11
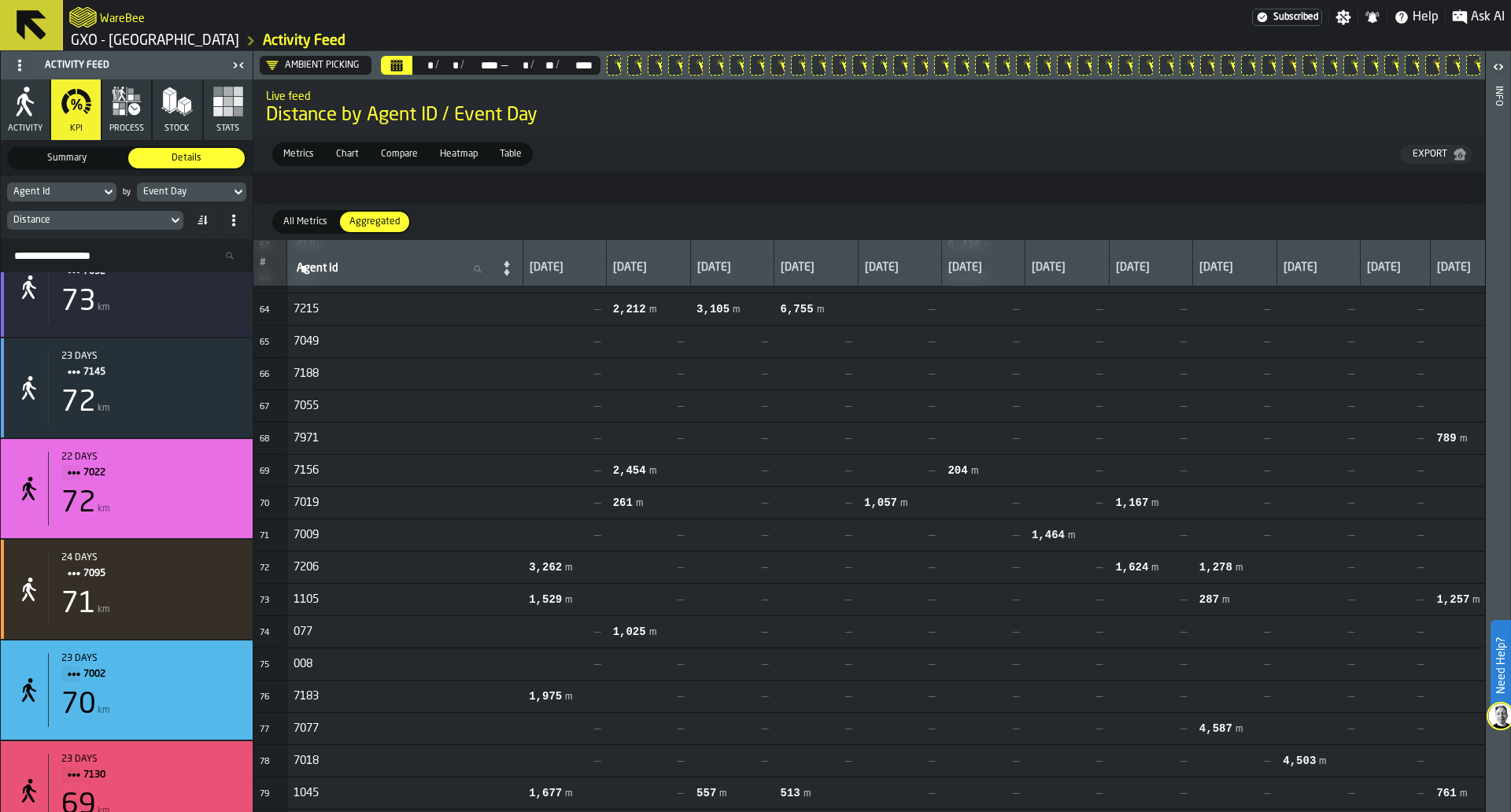
scroll to position [1360, 0]
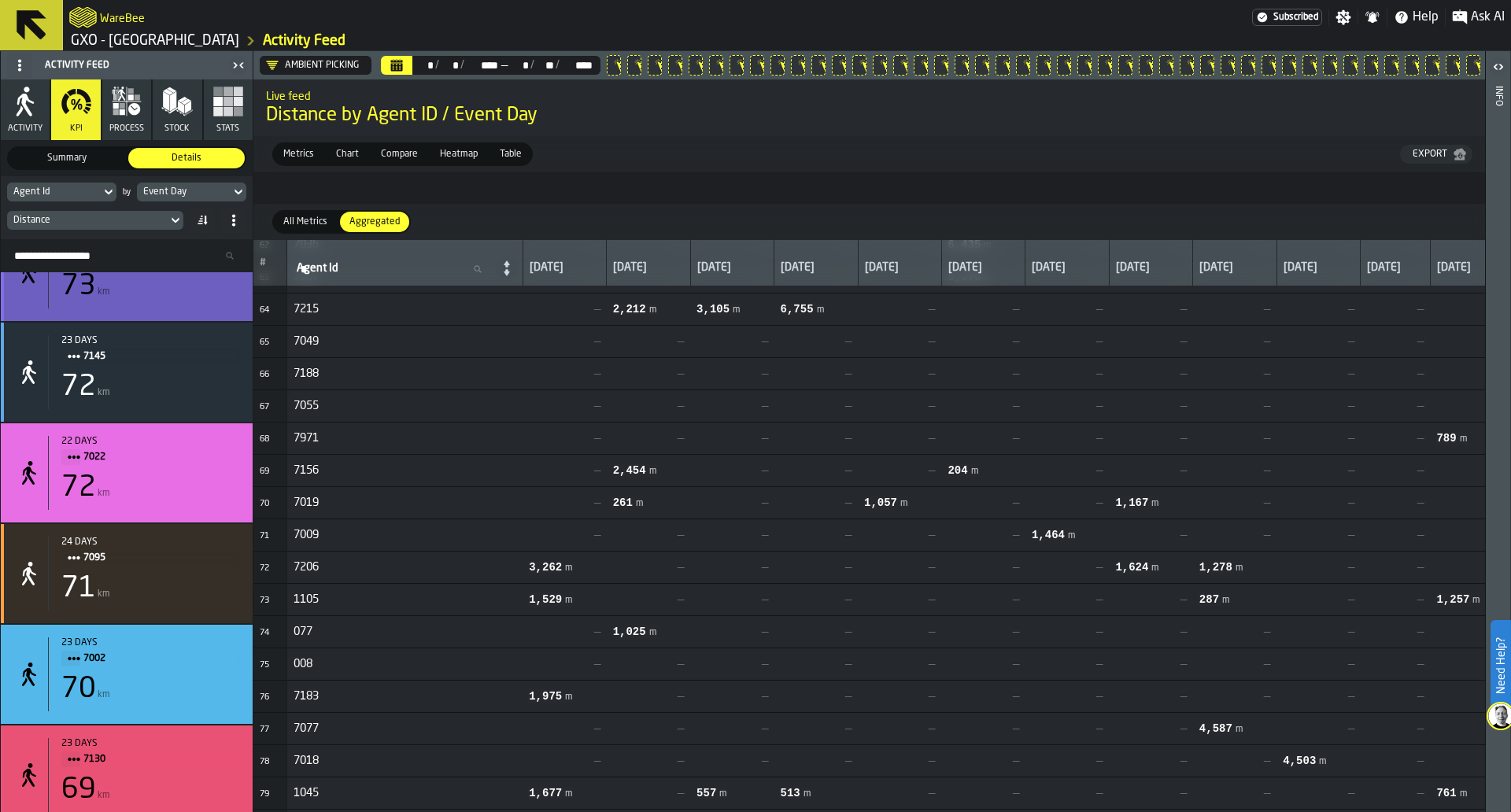
click at [203, 316] on div "24 days 7092 73 km" at bounding box center [126, 272] width 252 height 99
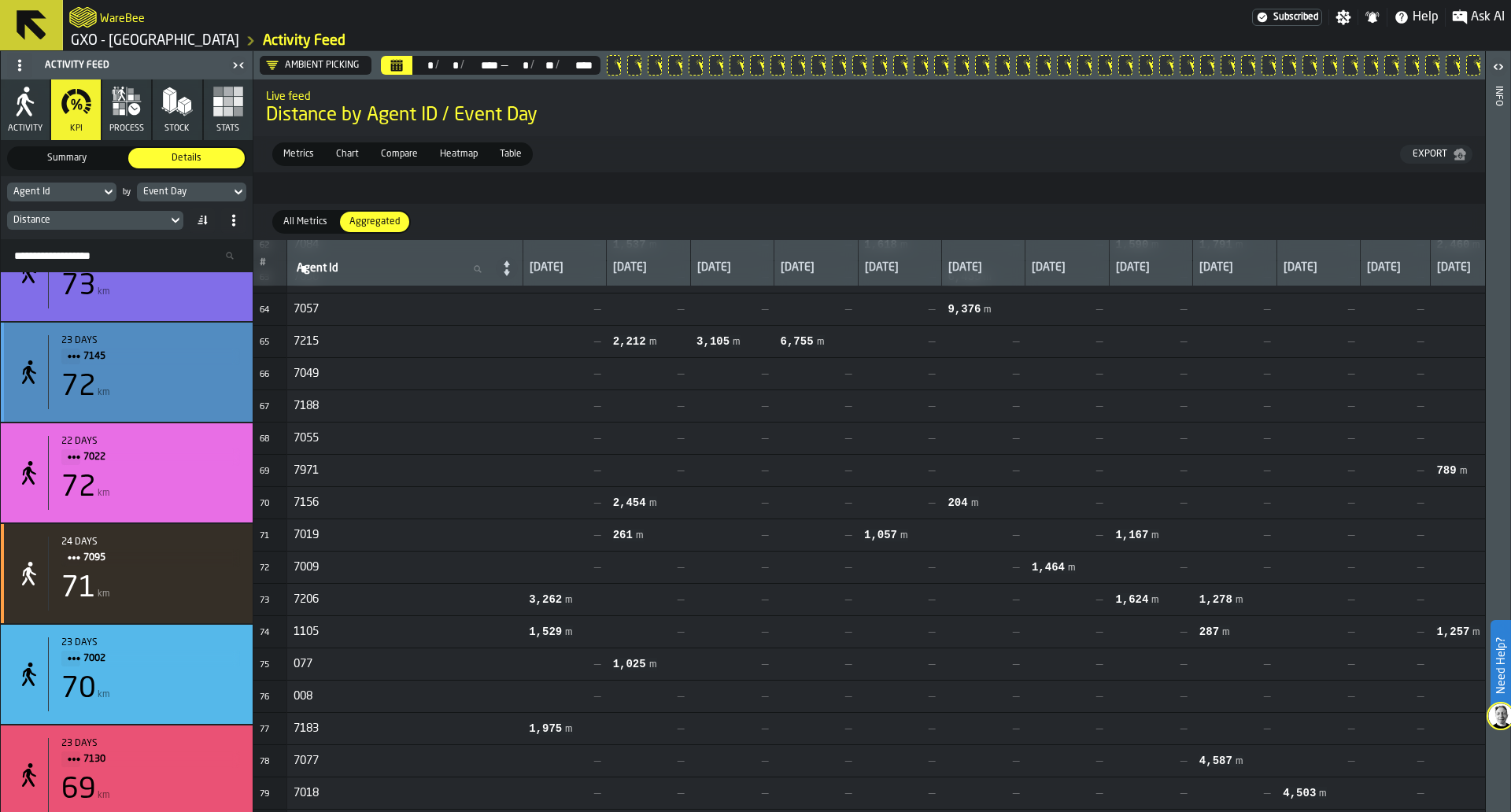
click at [207, 365] on span "7145" at bounding box center [155, 356] width 144 height 17
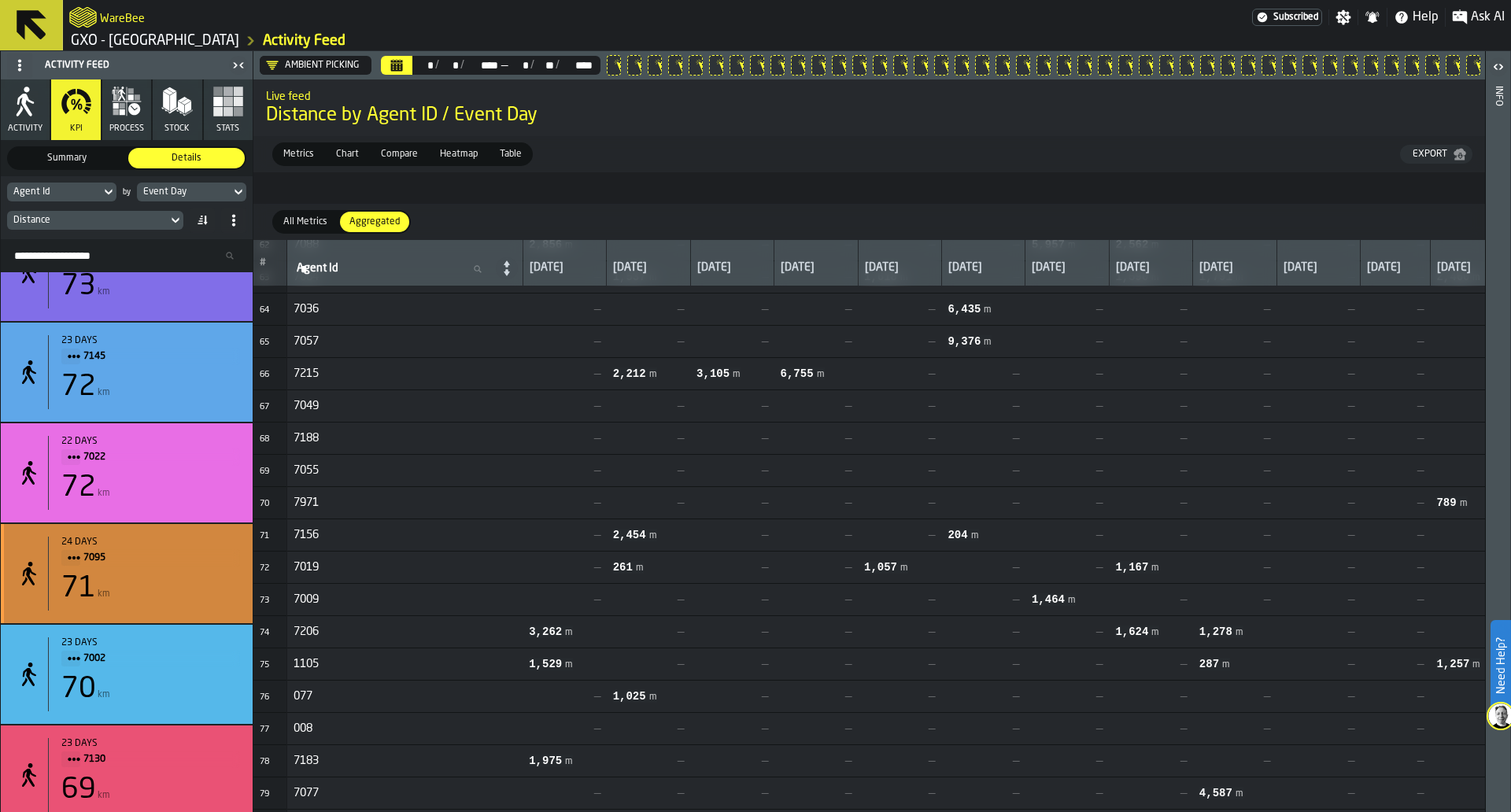
click at [161, 566] on span "7095" at bounding box center [155, 557] width 144 height 17
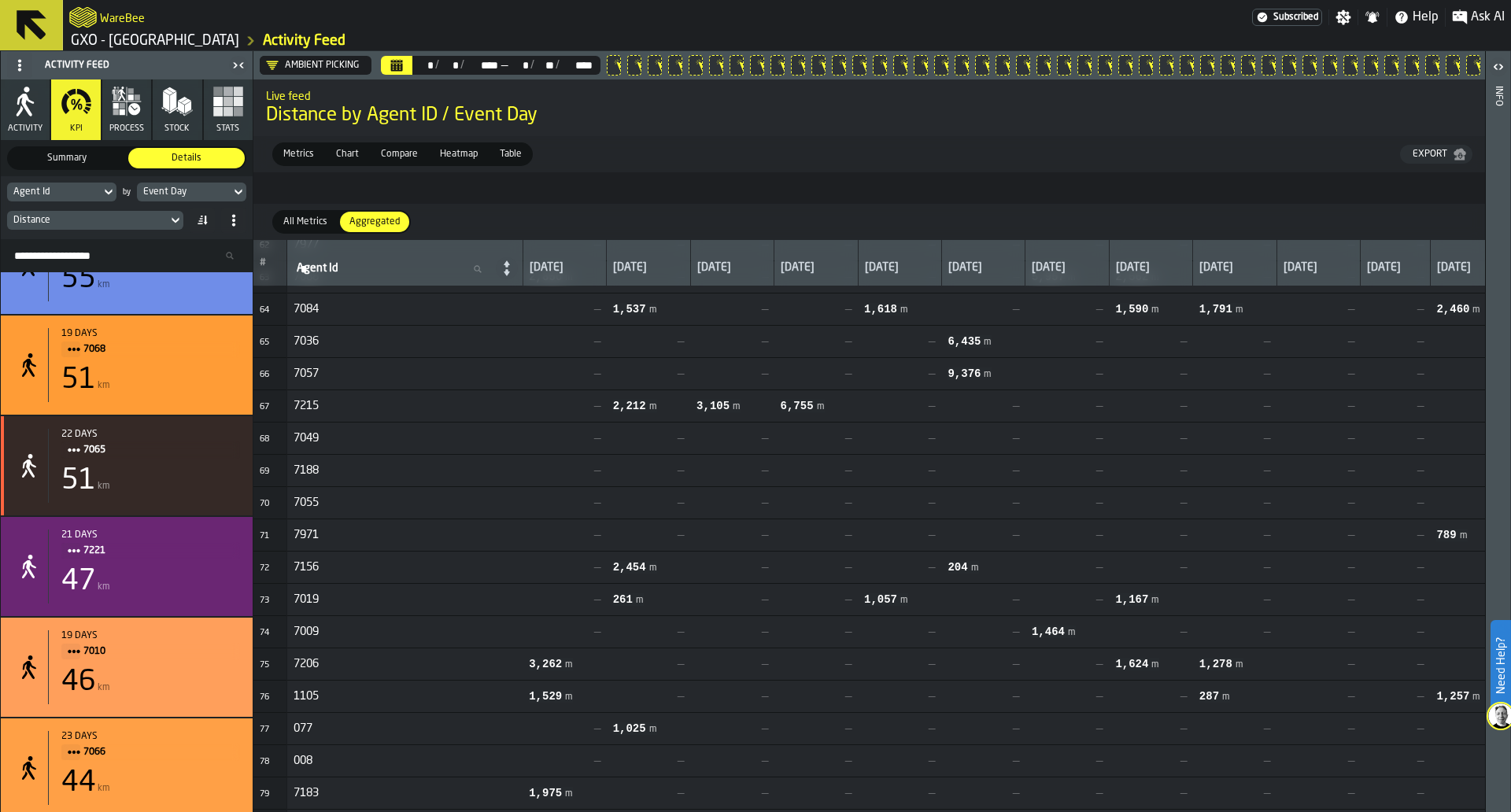
scroll to position [2344, 0]
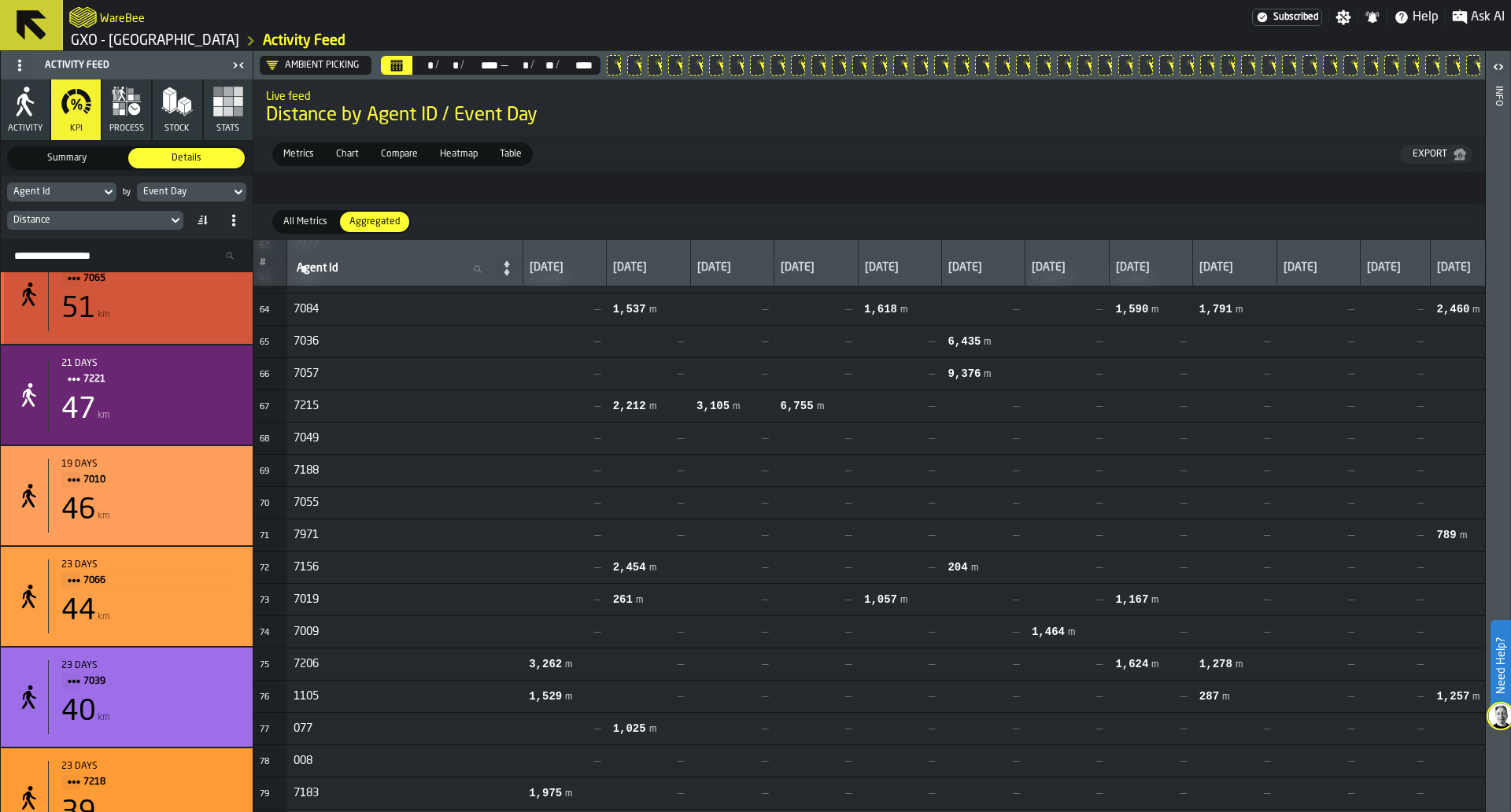
click at [203, 331] on div "22 days 7065 51 km" at bounding box center [144, 294] width 192 height 74
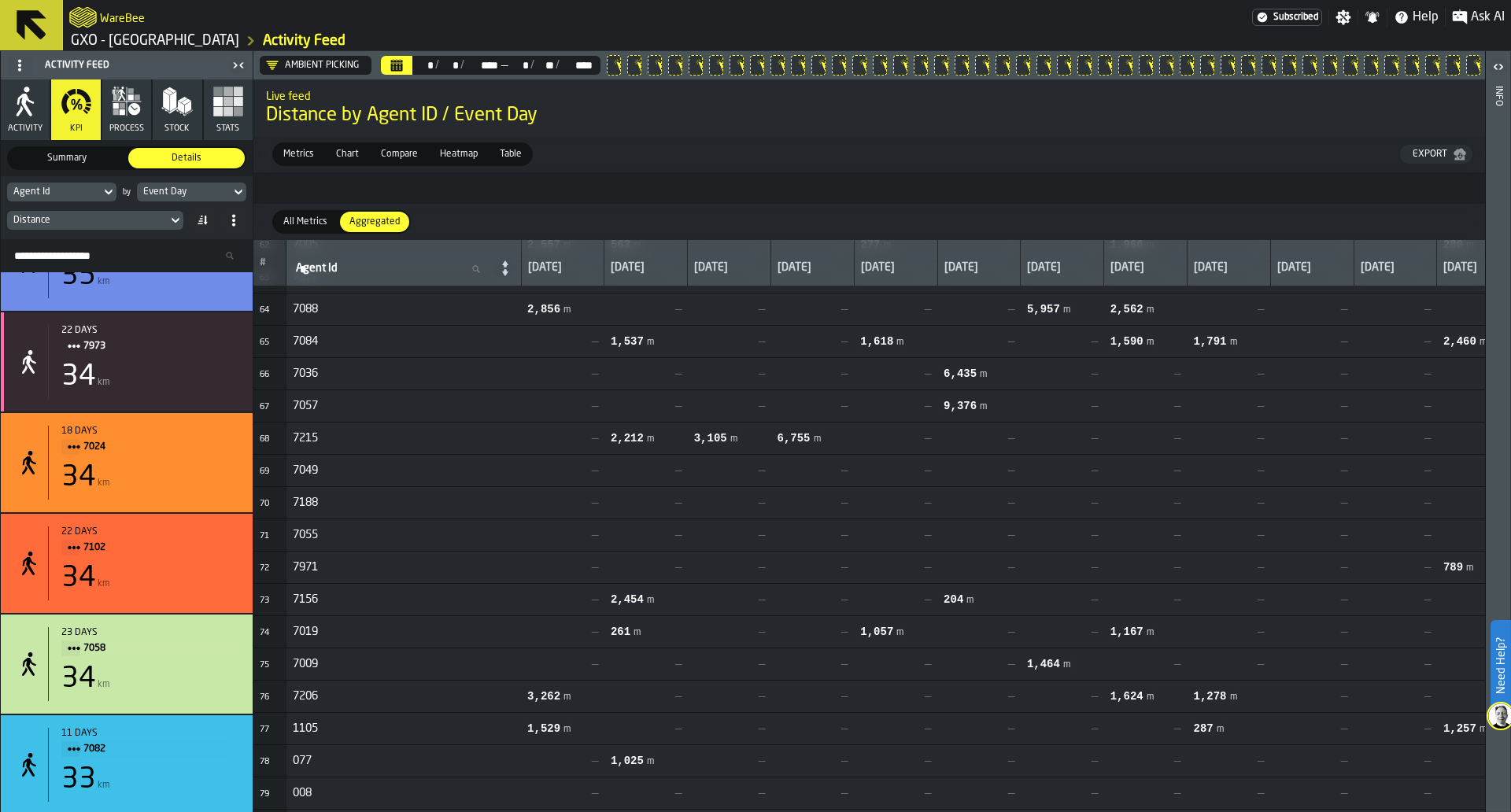
scroll to position [3500, 0]
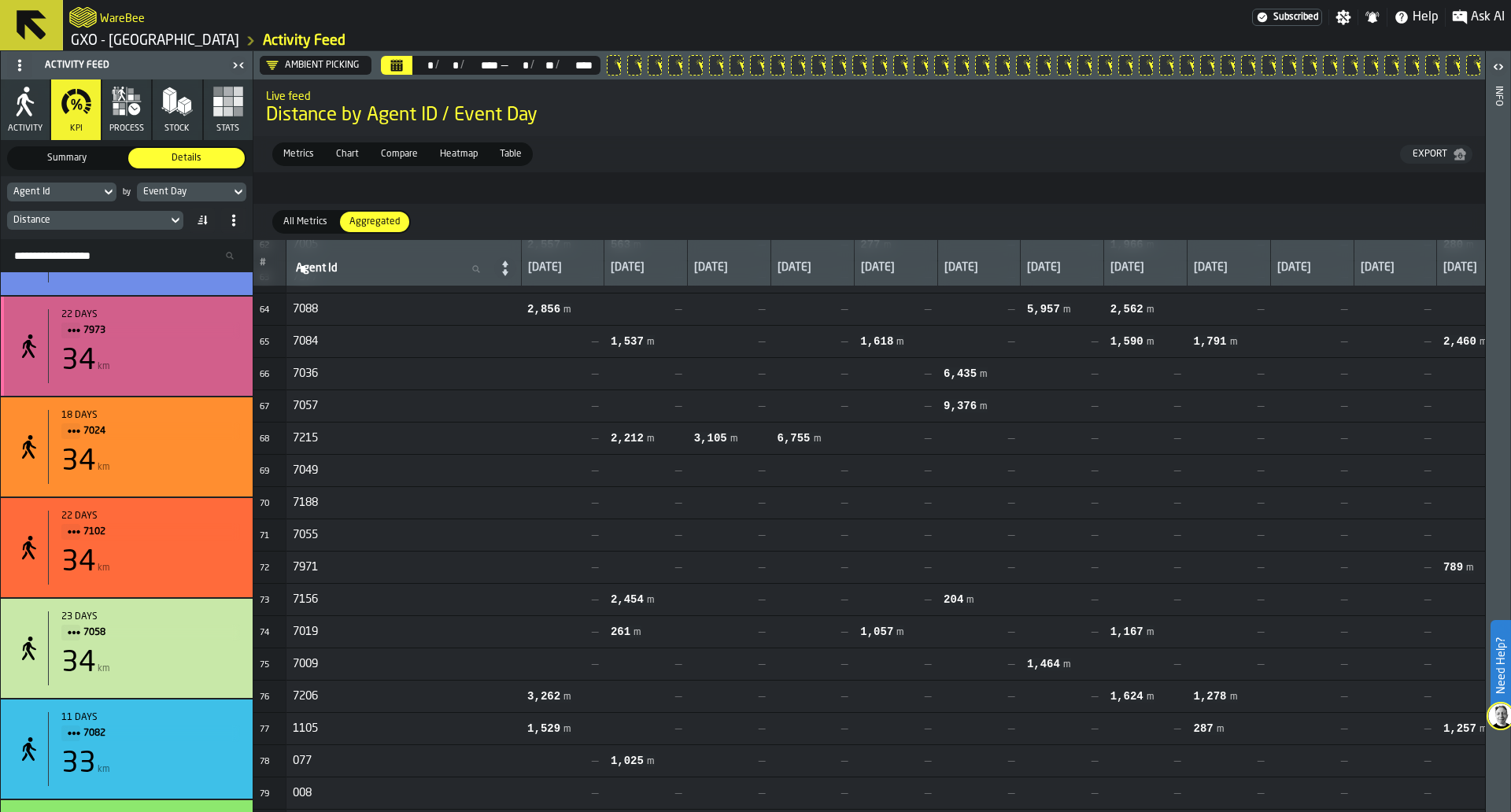
click at [205, 376] on div "34 km" at bounding box center [150, 360] width 178 height 31
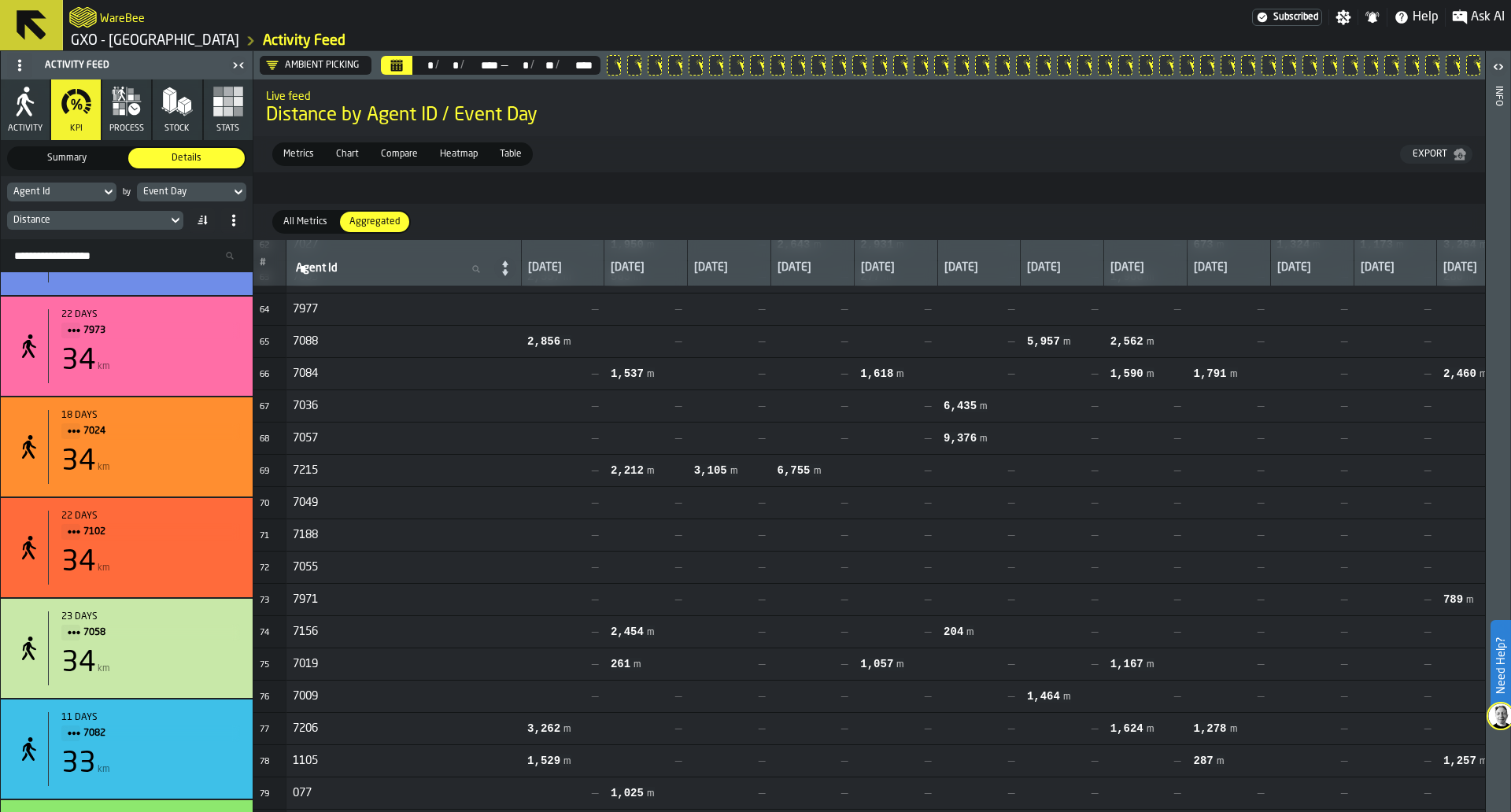
drag, startPoint x: 252, startPoint y: 462, endPoint x: 249, endPoint y: 493, distance: 31.1
click at [249, 493] on div "Activity Feed Activity KPI process Stock Stats Summary Summary Details Details …" at bounding box center [126, 431] width 254 height 761
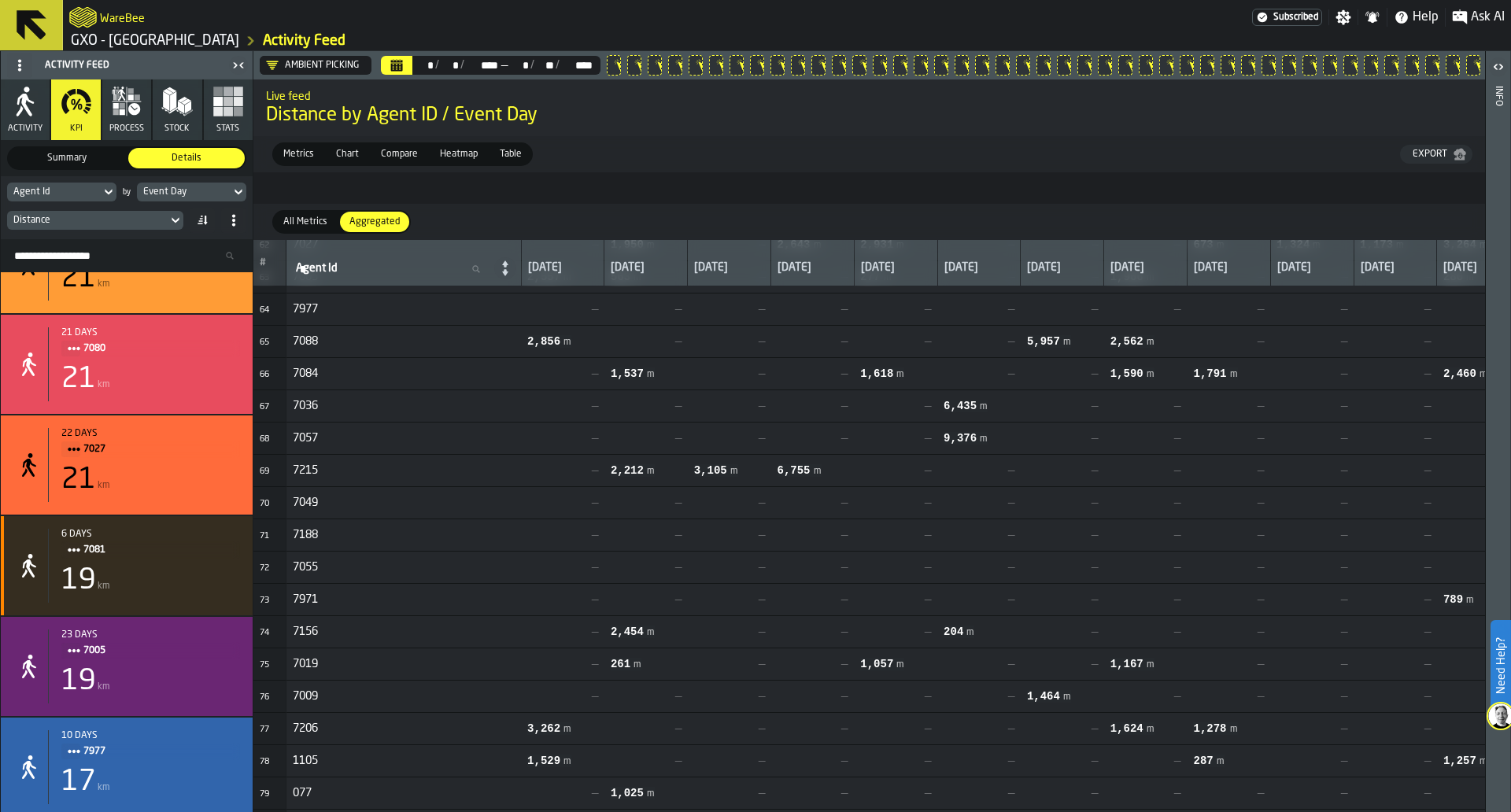
scroll to position [6047, 0]
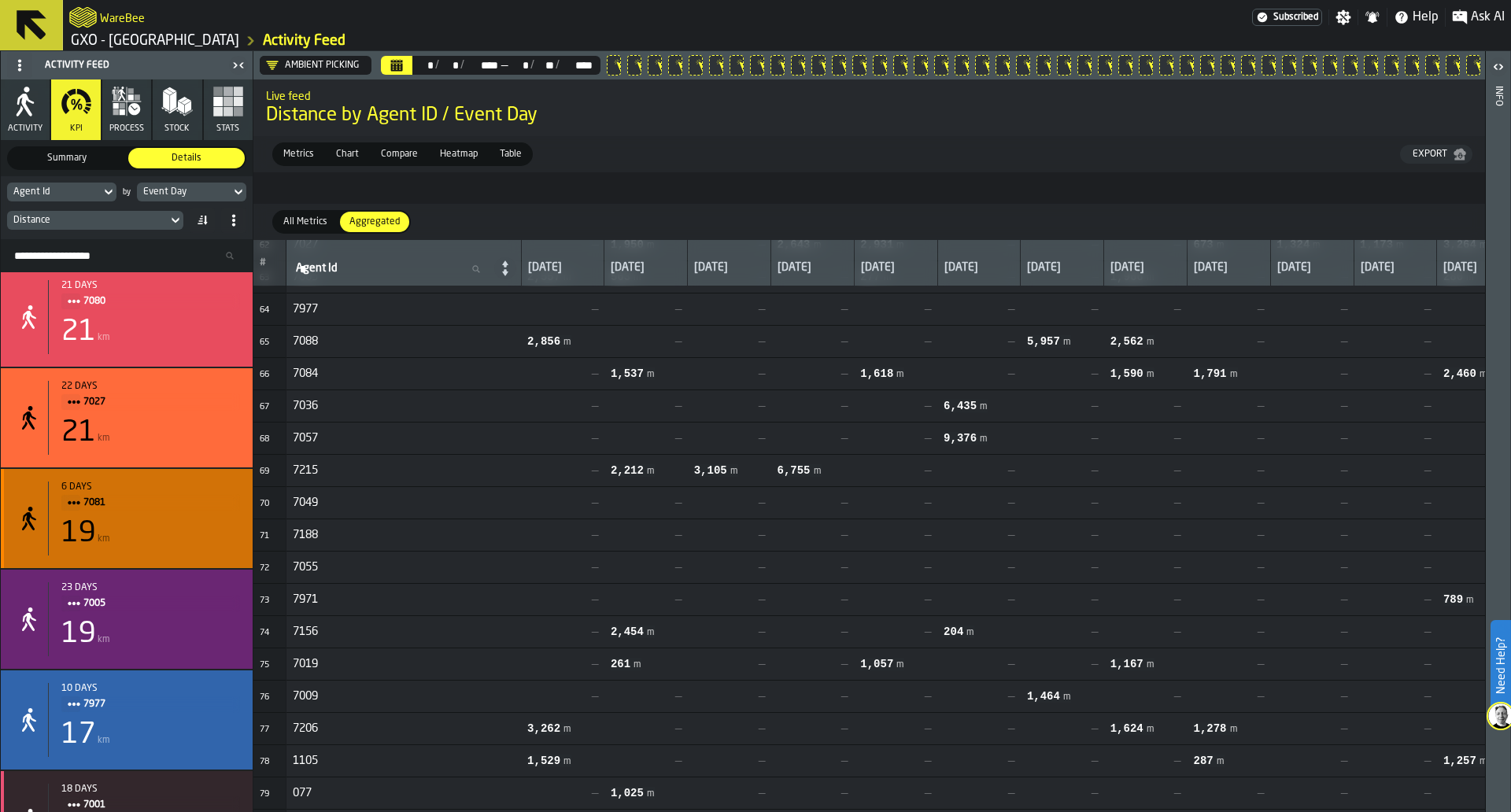
click at [225, 549] on div "19 km" at bounding box center [150, 533] width 178 height 31
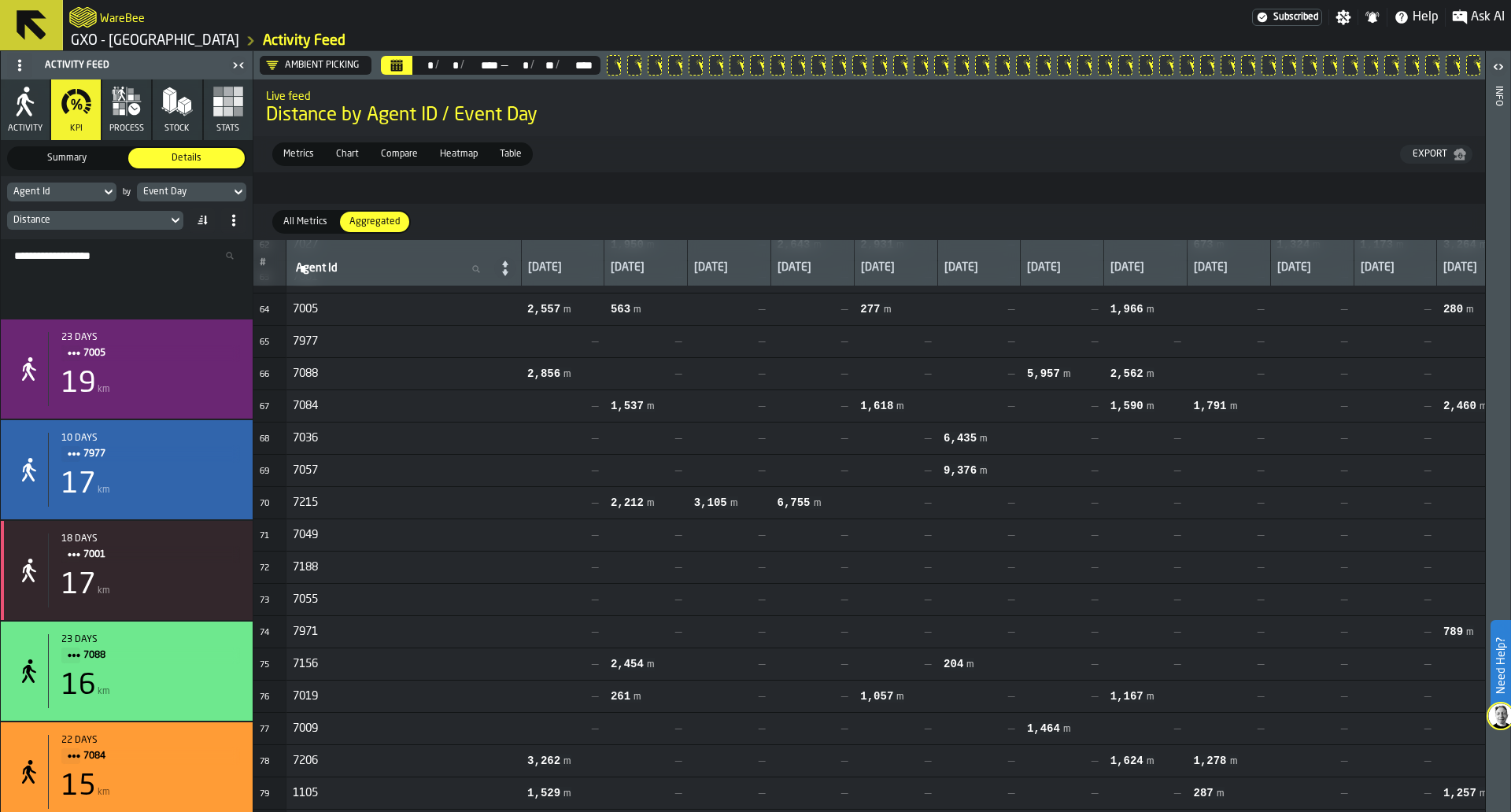
scroll to position [6484, 0]
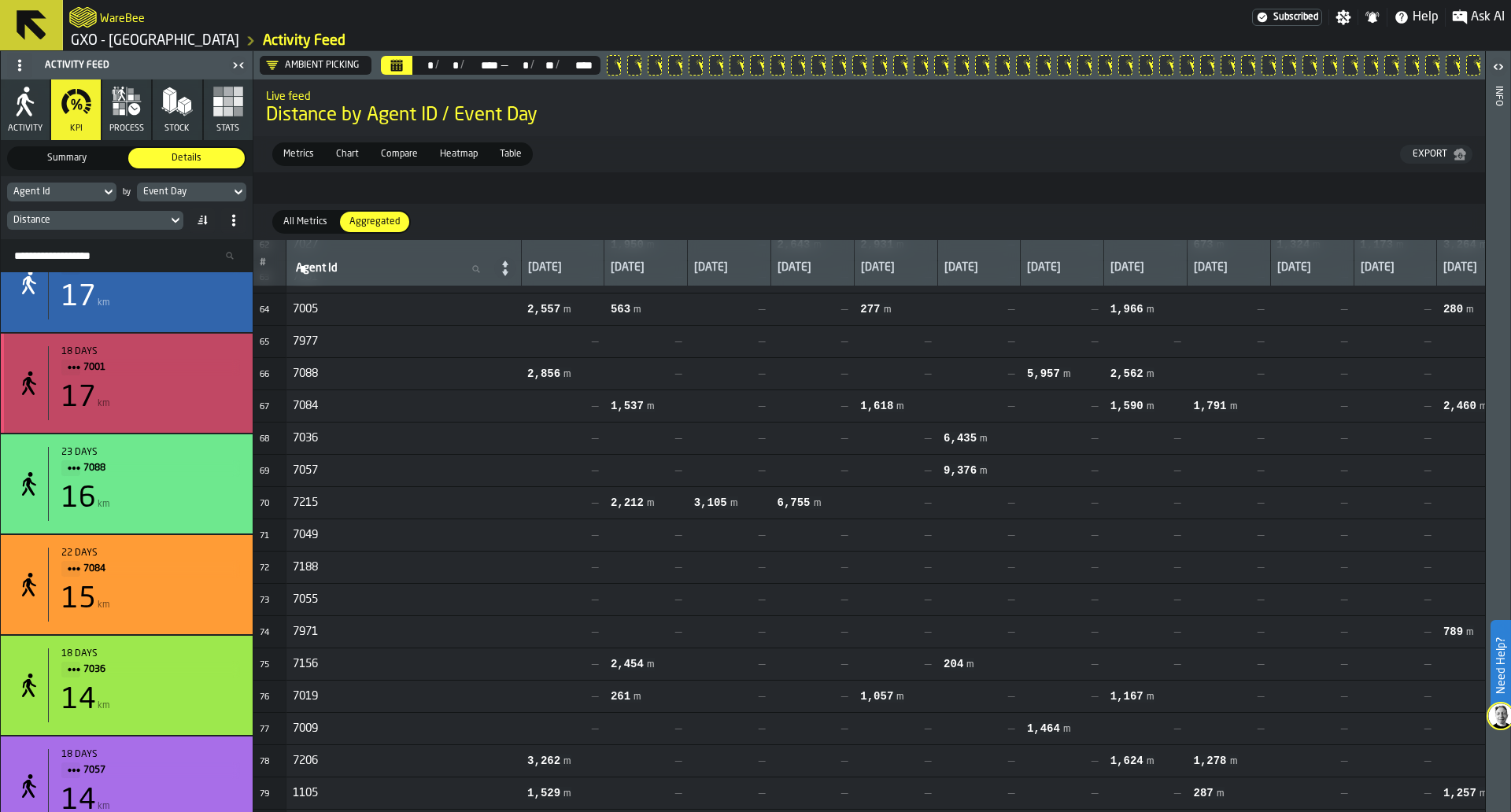
click at [203, 433] on div "18 days 7001 17 km" at bounding box center [126, 383] width 252 height 99
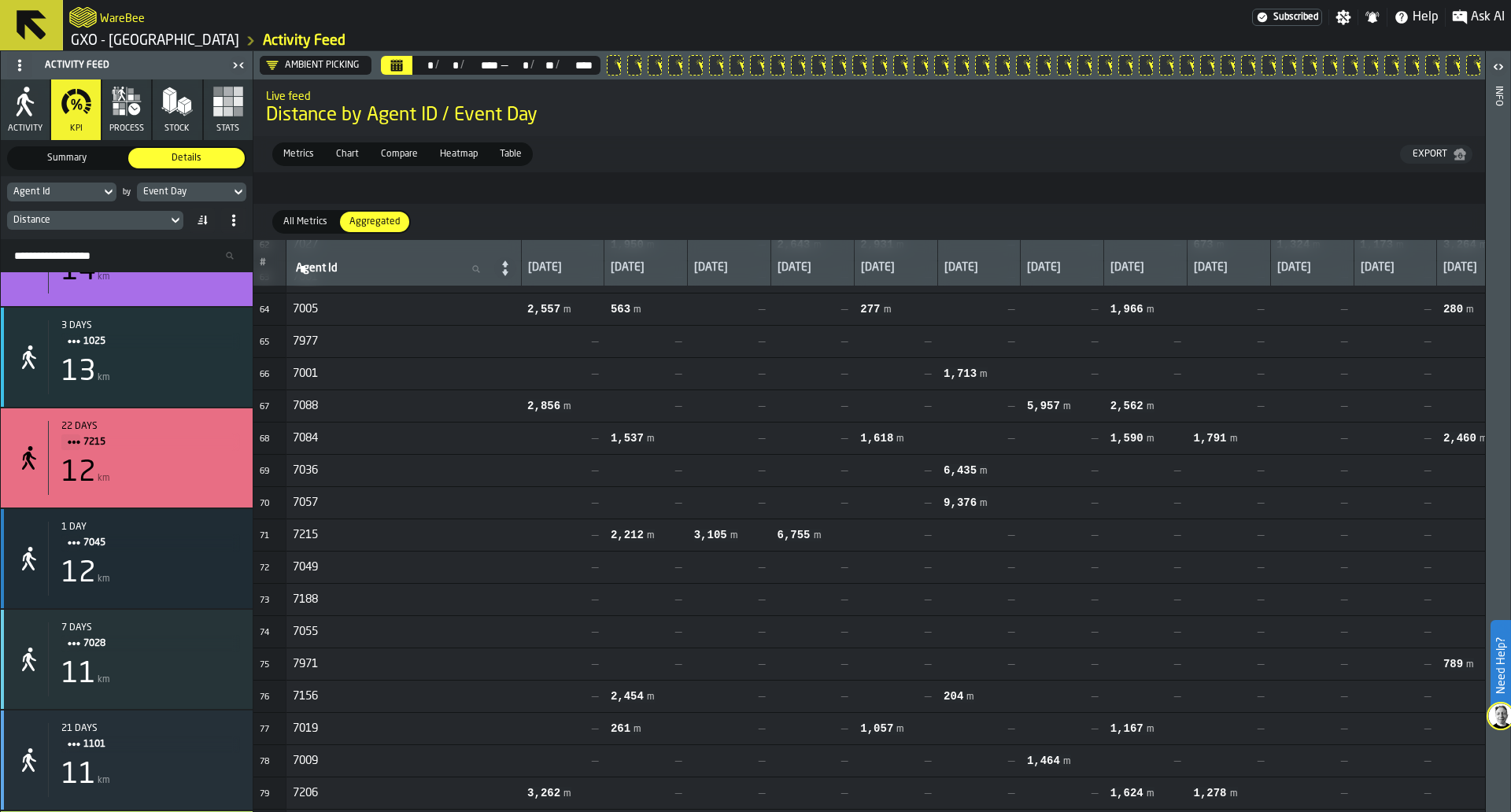
scroll to position [7030, 0]
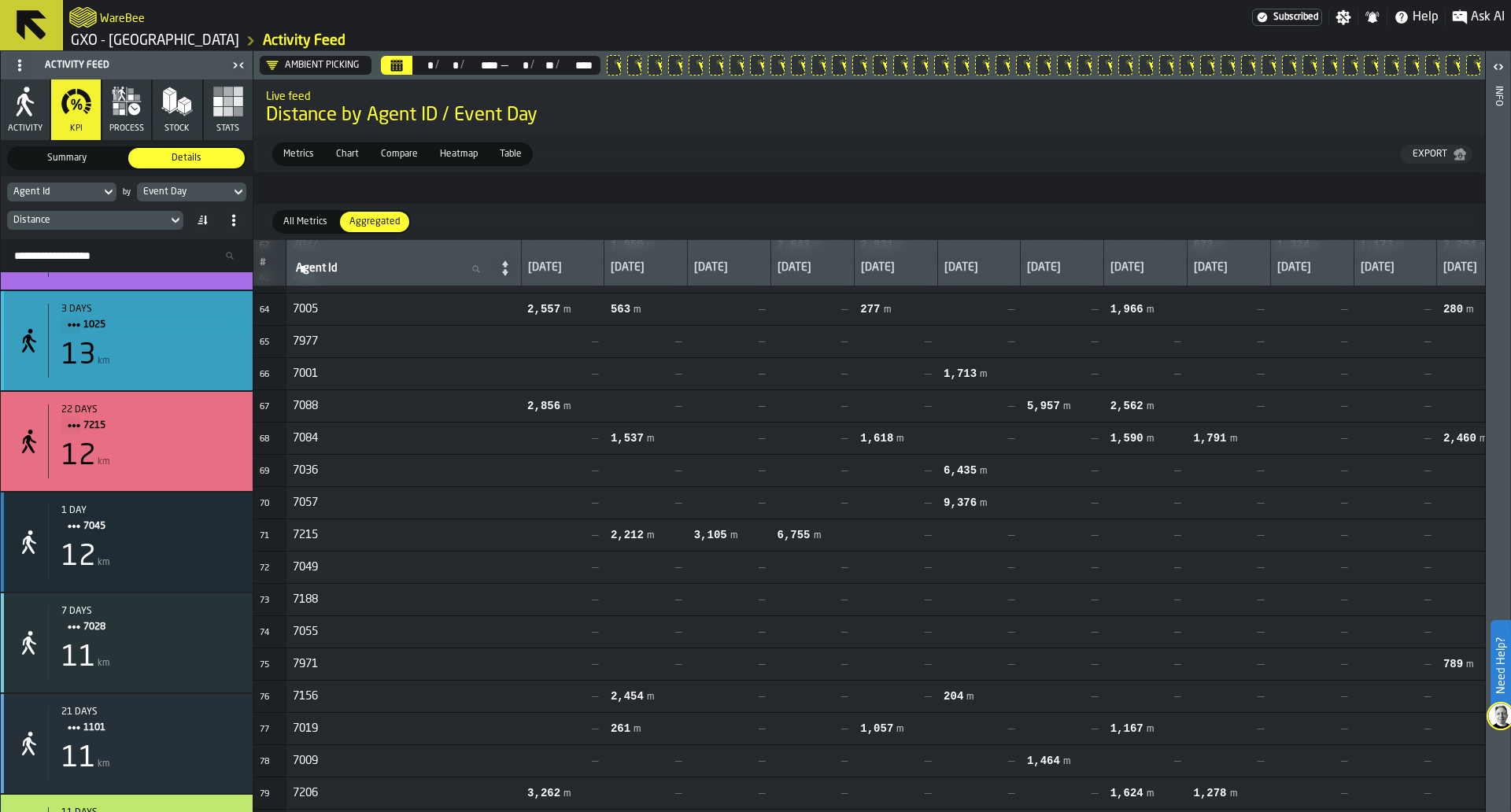
click at [196, 384] on div "3 days 1025 13 km" at bounding box center [126, 341] width 252 height 99
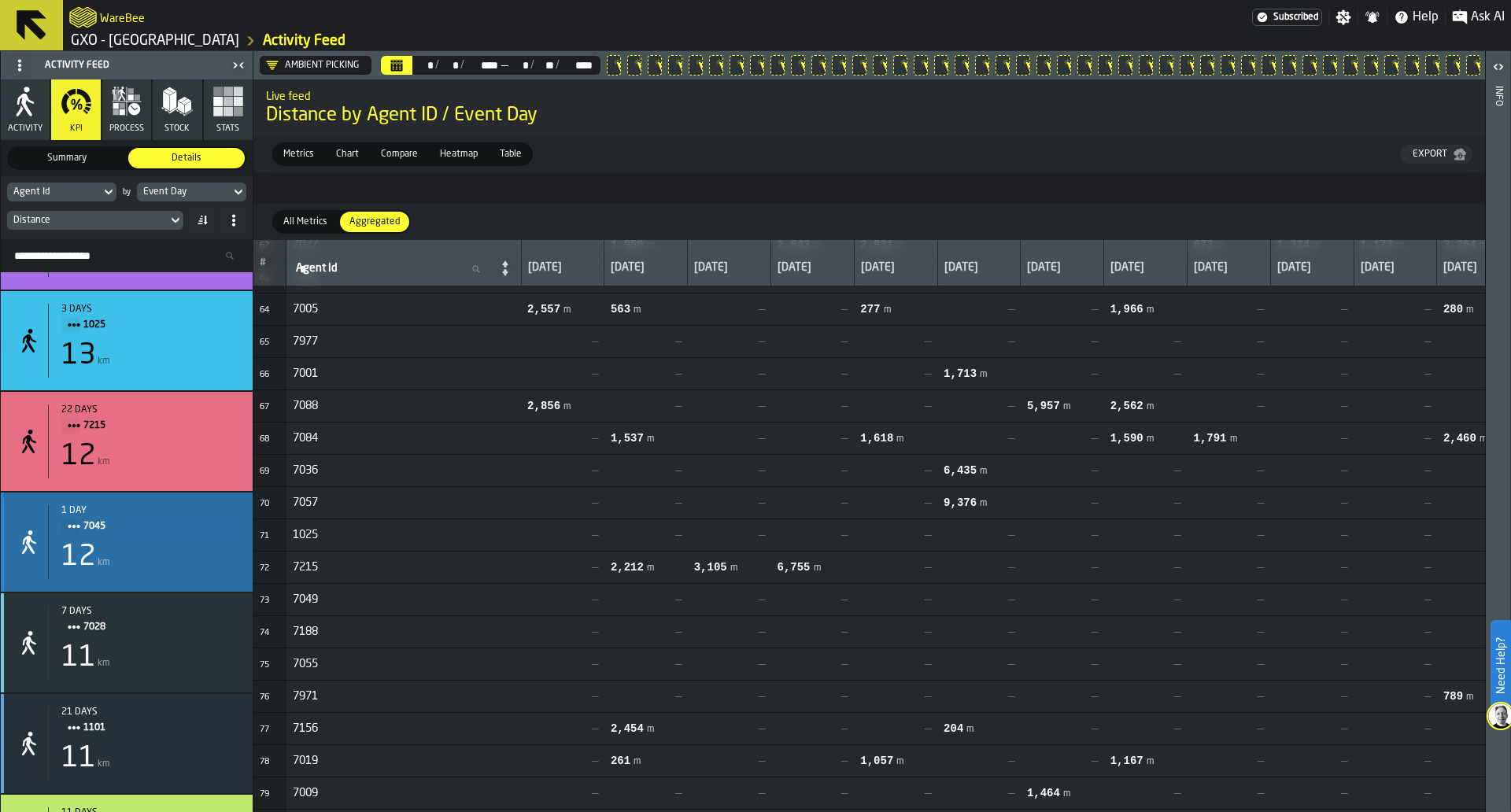
click at [187, 529] on span "7045" at bounding box center [155, 526] width 144 height 17
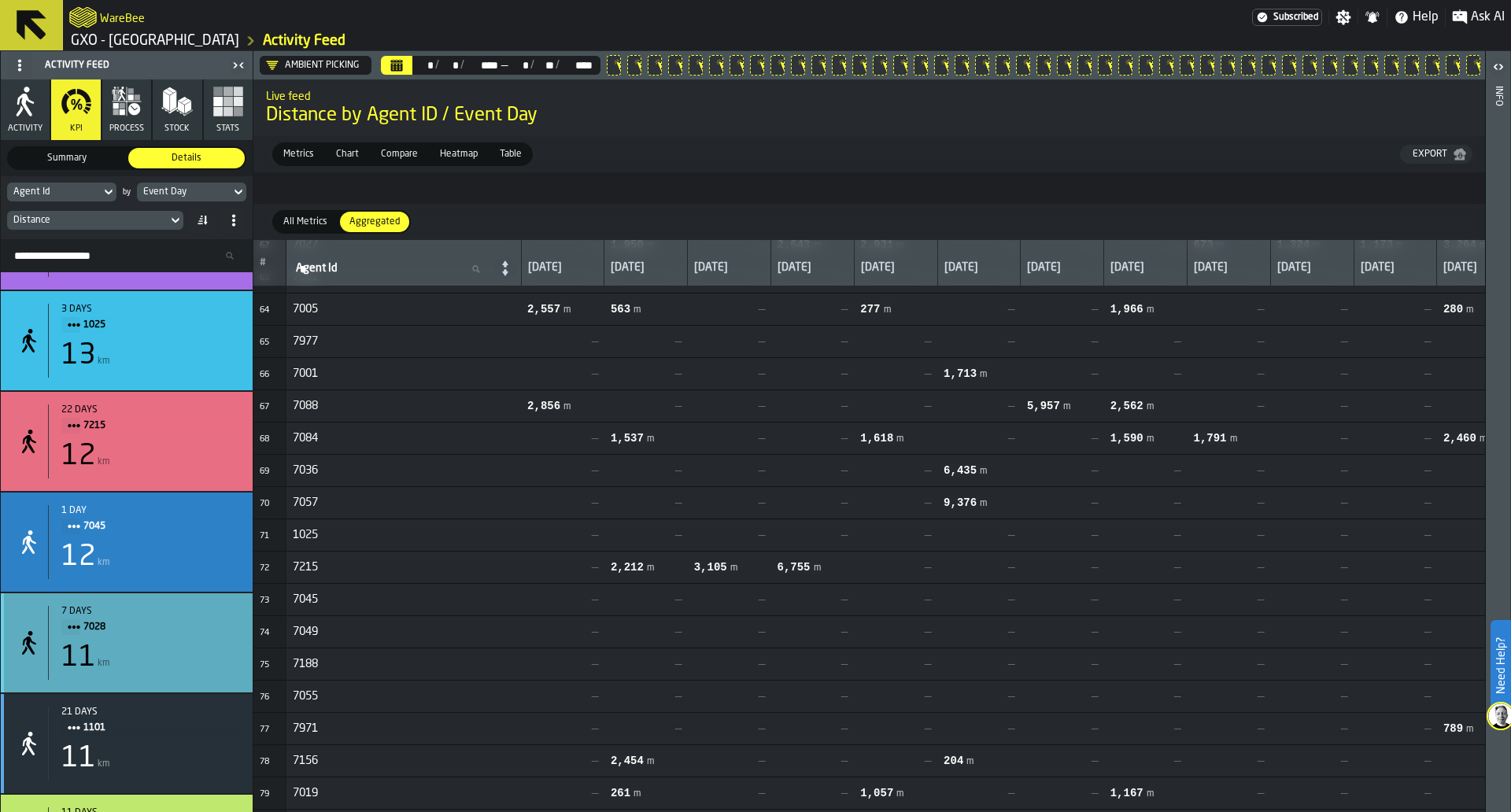
click at [179, 635] on span "7028" at bounding box center [155, 626] width 144 height 17
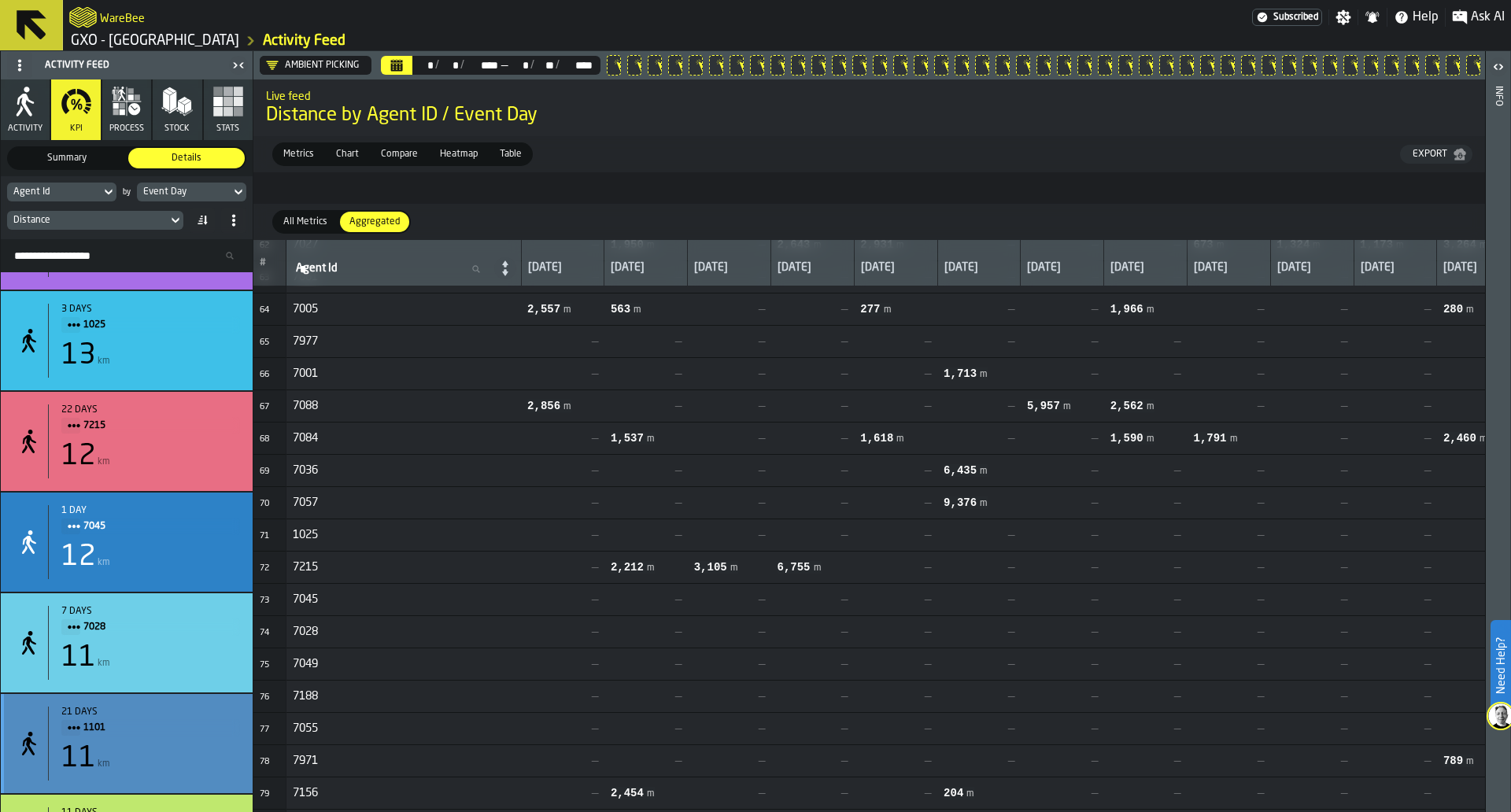
click at [177, 737] on span "1101" at bounding box center [155, 727] width 144 height 17
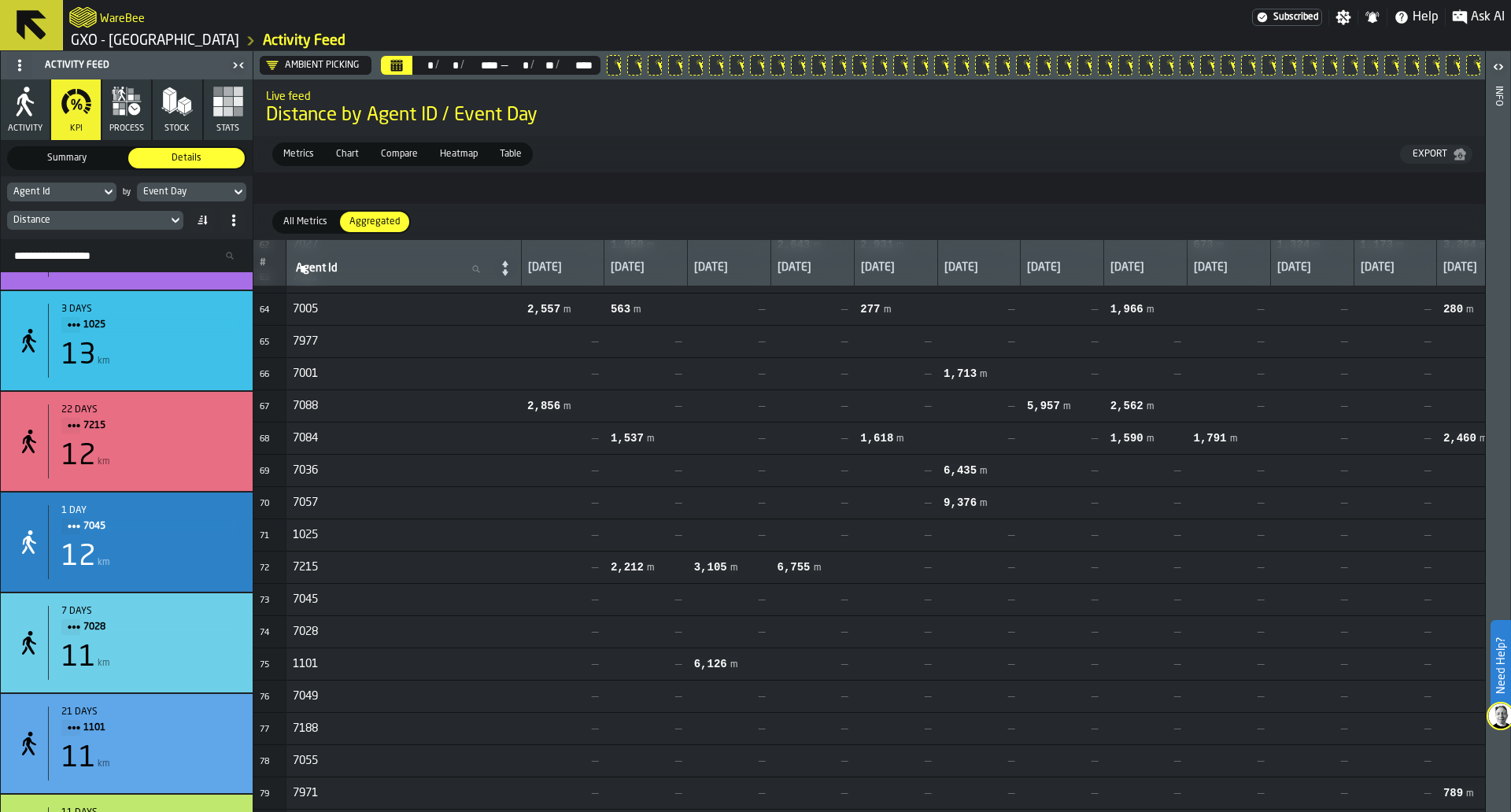
drag, startPoint x: 252, startPoint y: 632, endPoint x: 250, endPoint y: 652, distance: 20.1
click at [250, 652] on div "Activity Feed Activity KPI process Stock Stats Summary Summary Details Details …" at bounding box center [126, 431] width 254 height 761
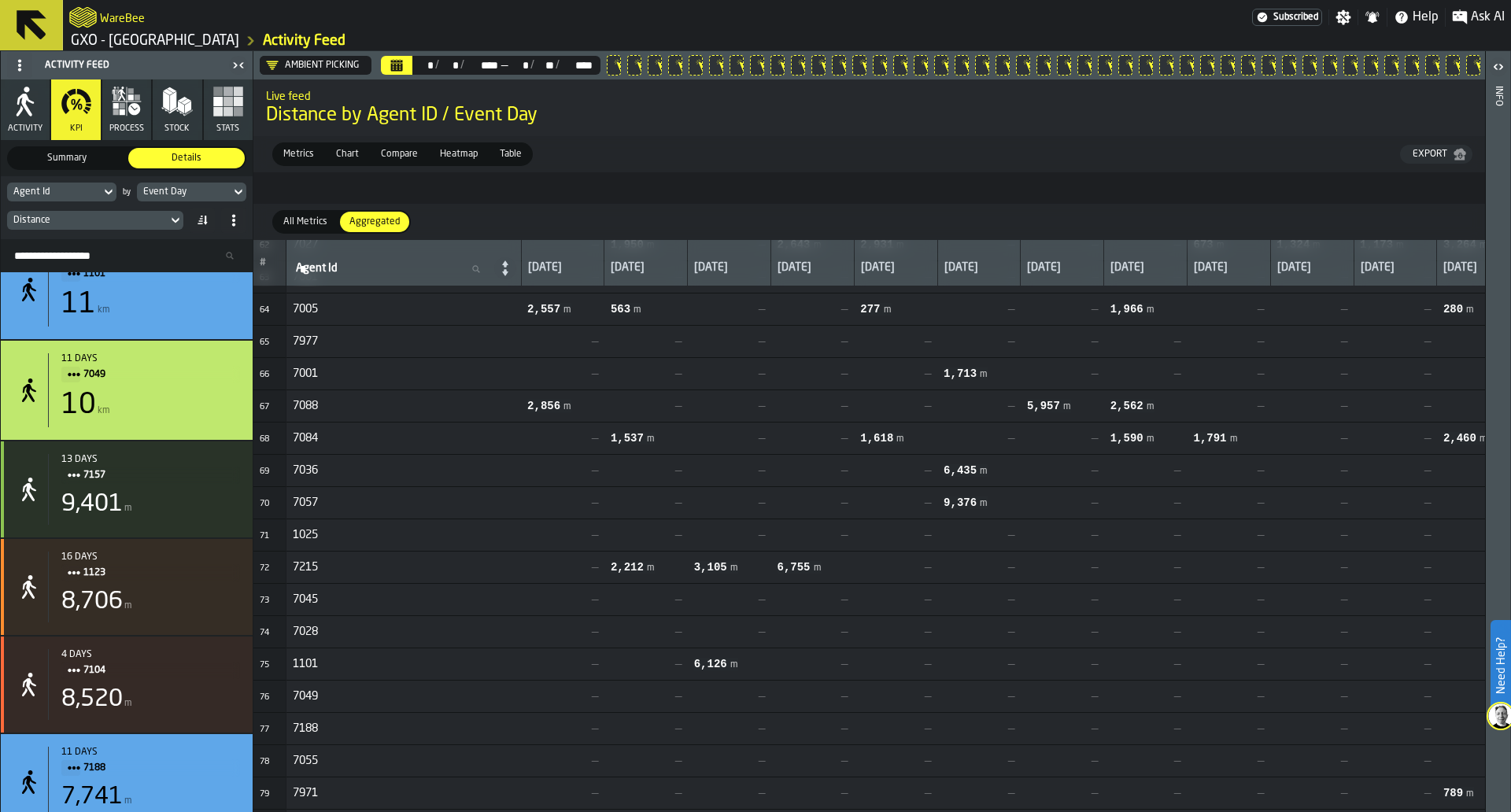
scroll to position [7546, 0]
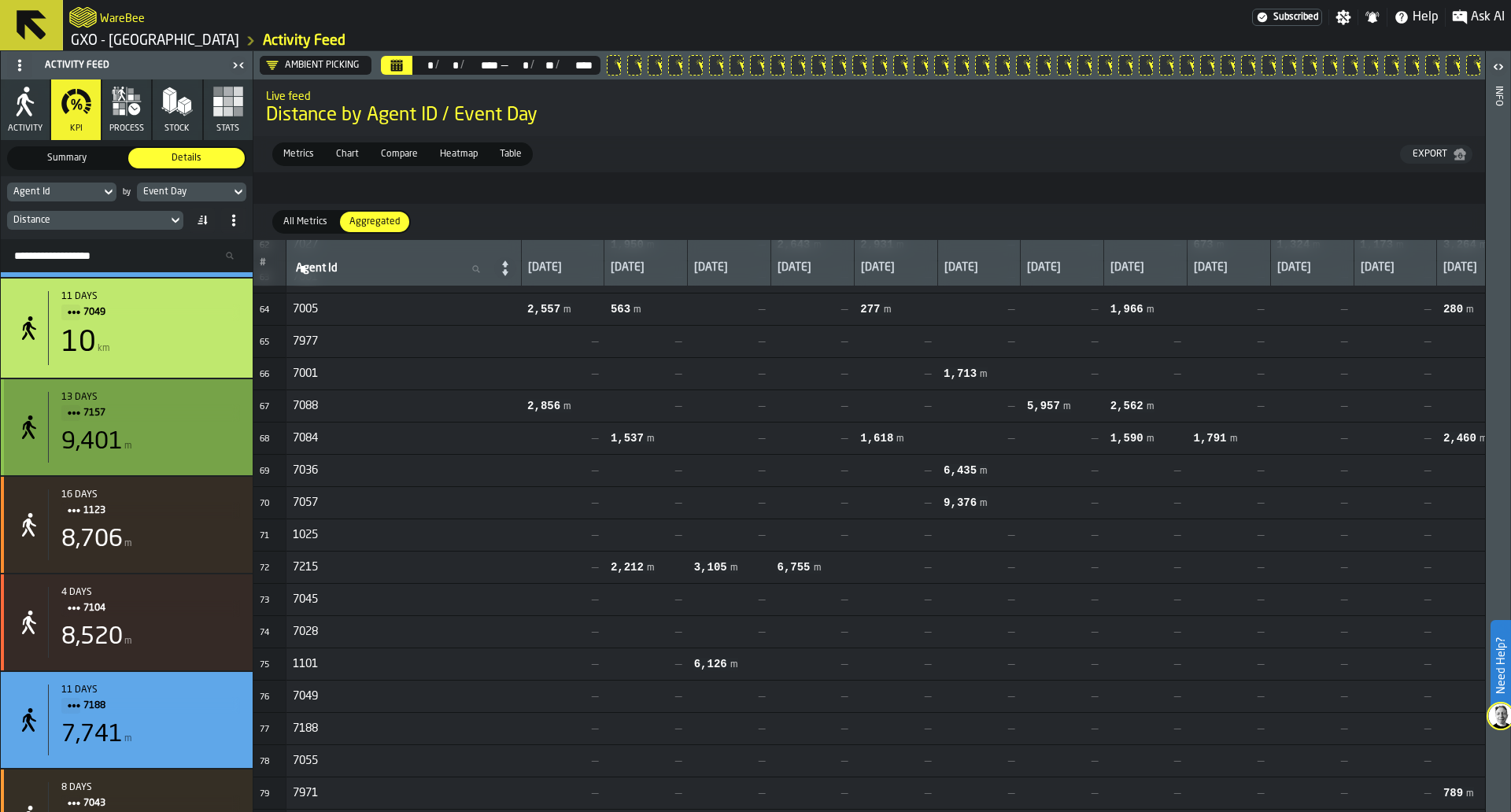
click at [188, 456] on div "9,401 m" at bounding box center [150, 443] width 178 height 29
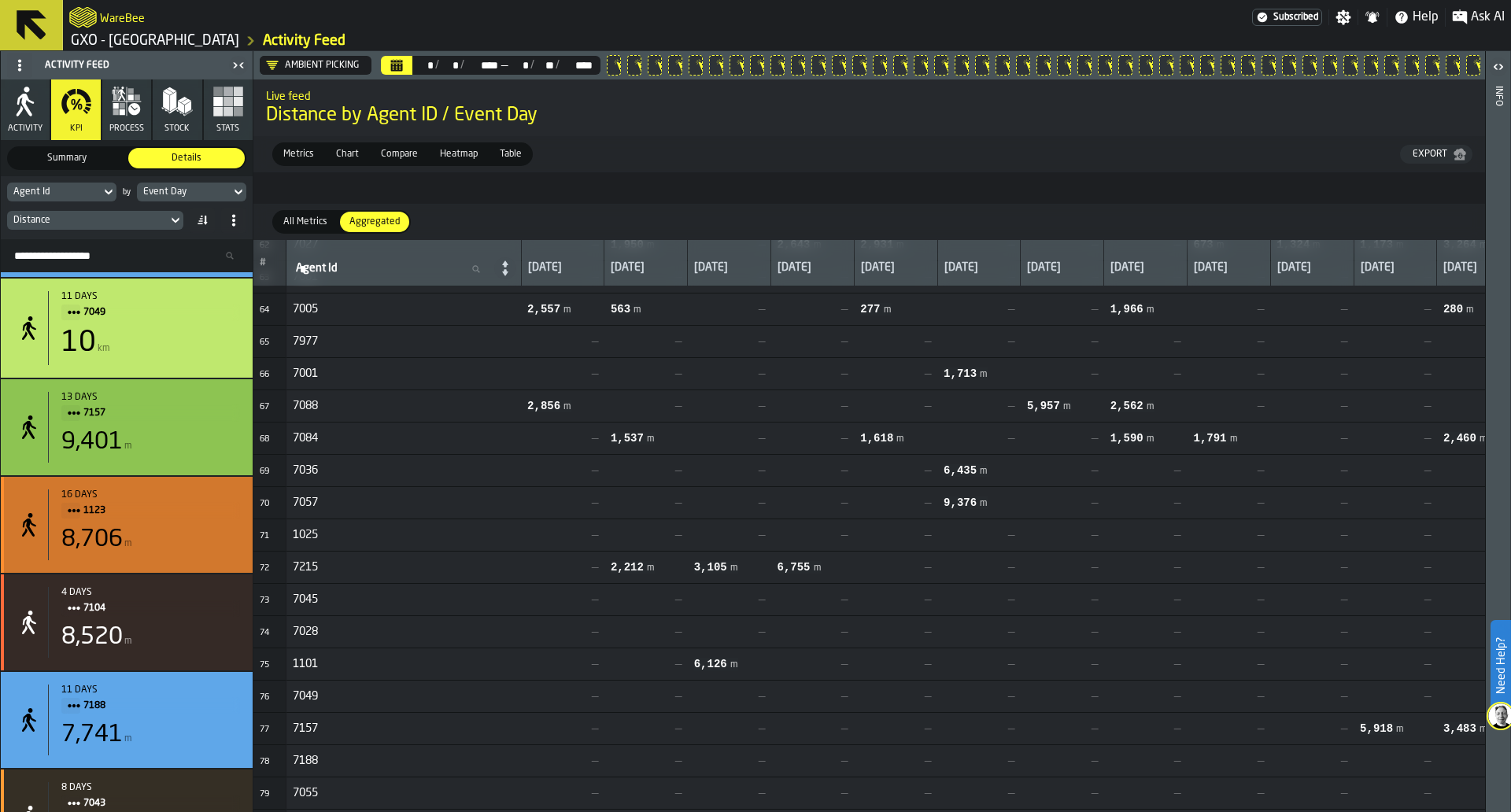
click at [177, 533] on div "8,706 m" at bounding box center [150, 540] width 178 height 29
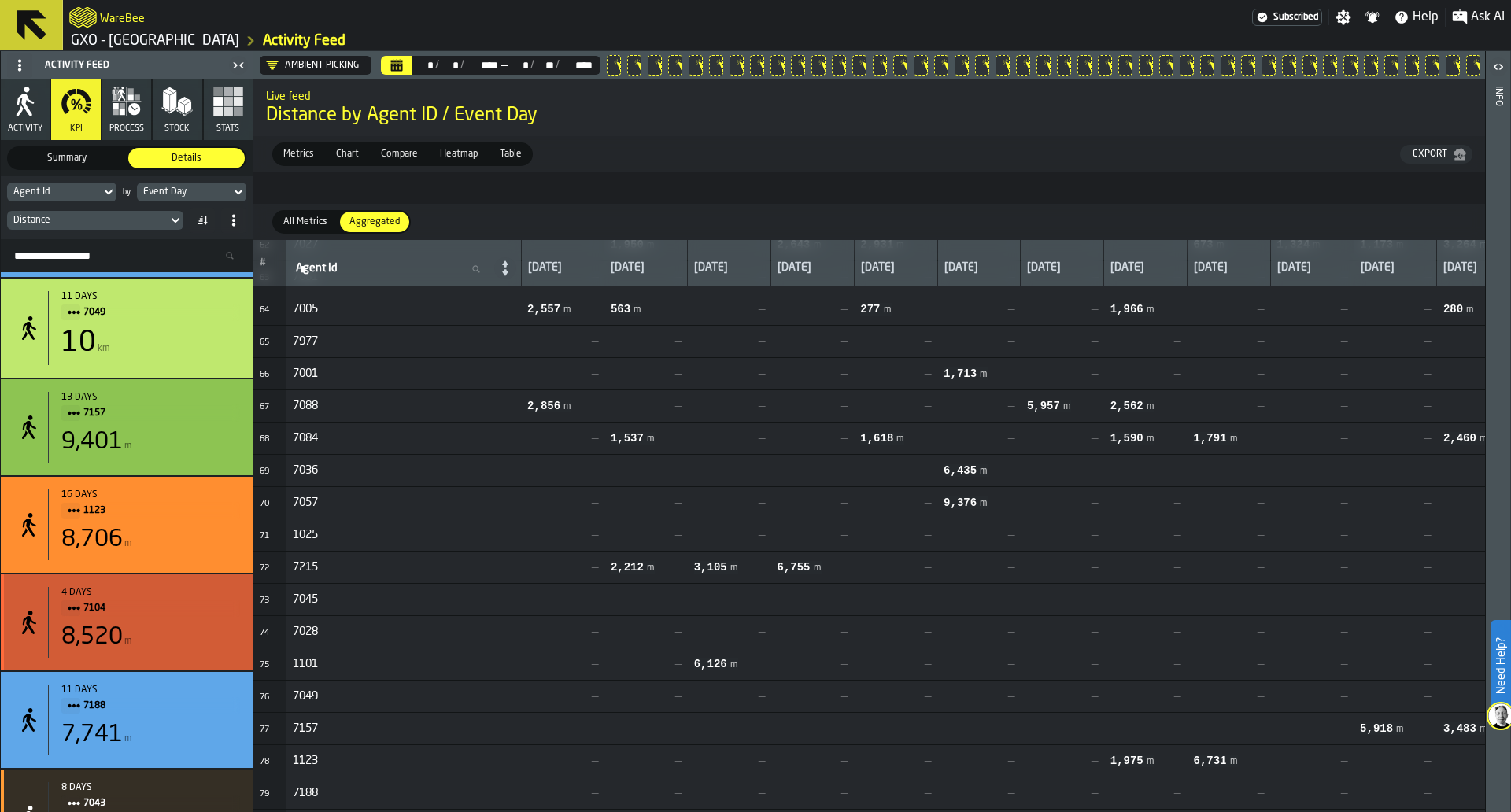
click at [174, 639] on div "8,520 m" at bounding box center [150, 637] width 178 height 29
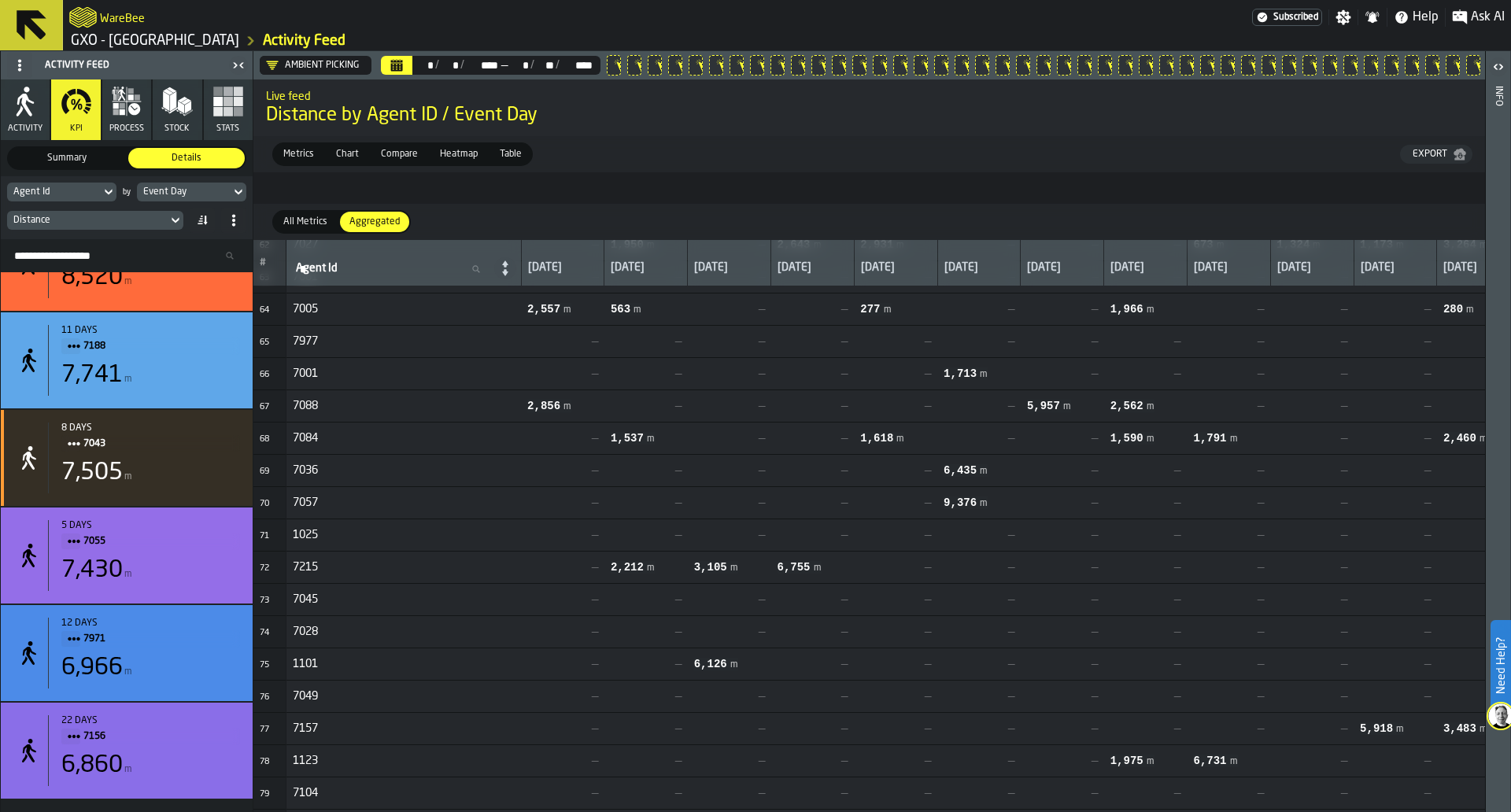
scroll to position [7907, 0]
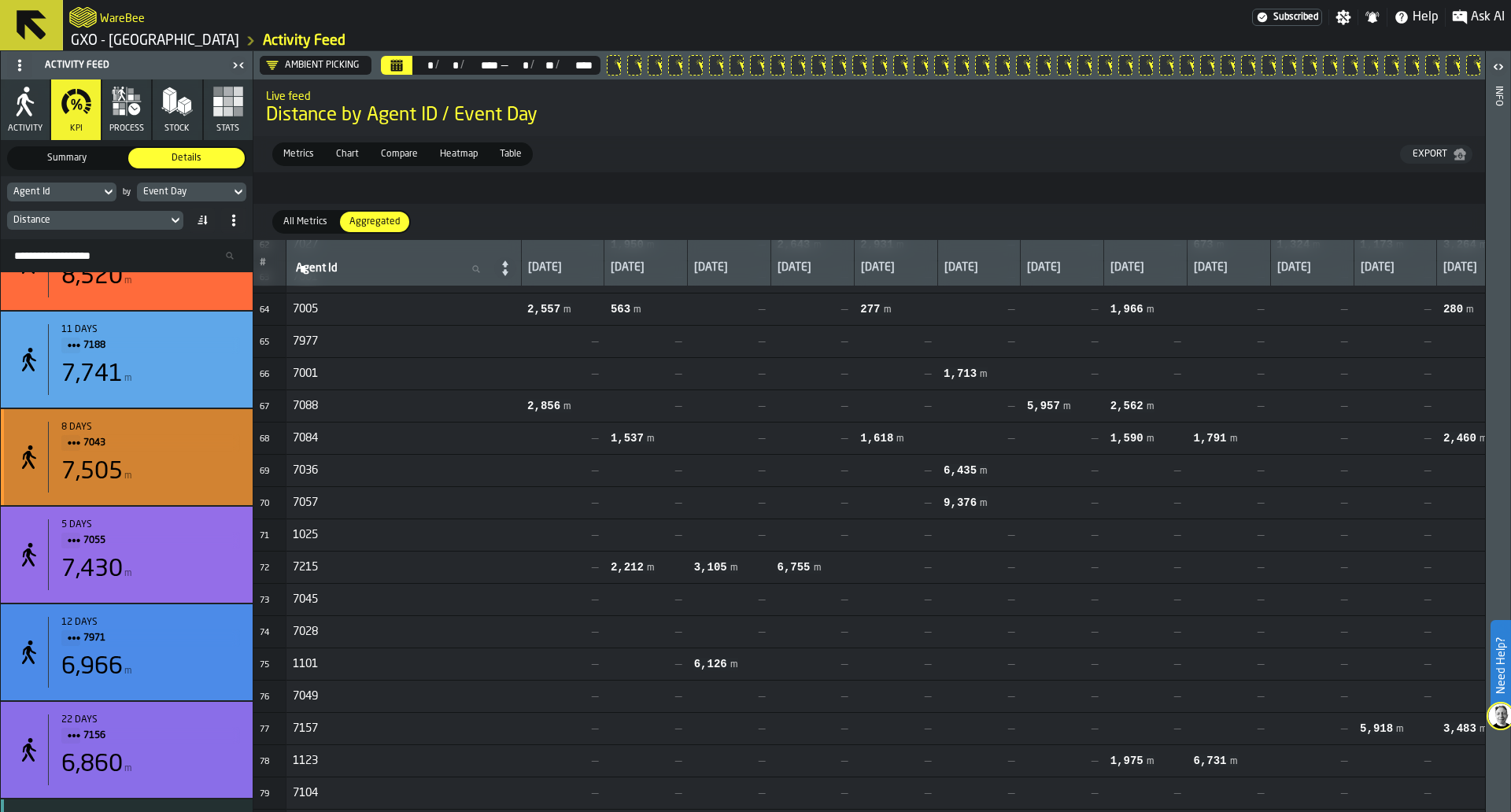
click at [187, 470] on div "7,505 m" at bounding box center [150, 472] width 178 height 29
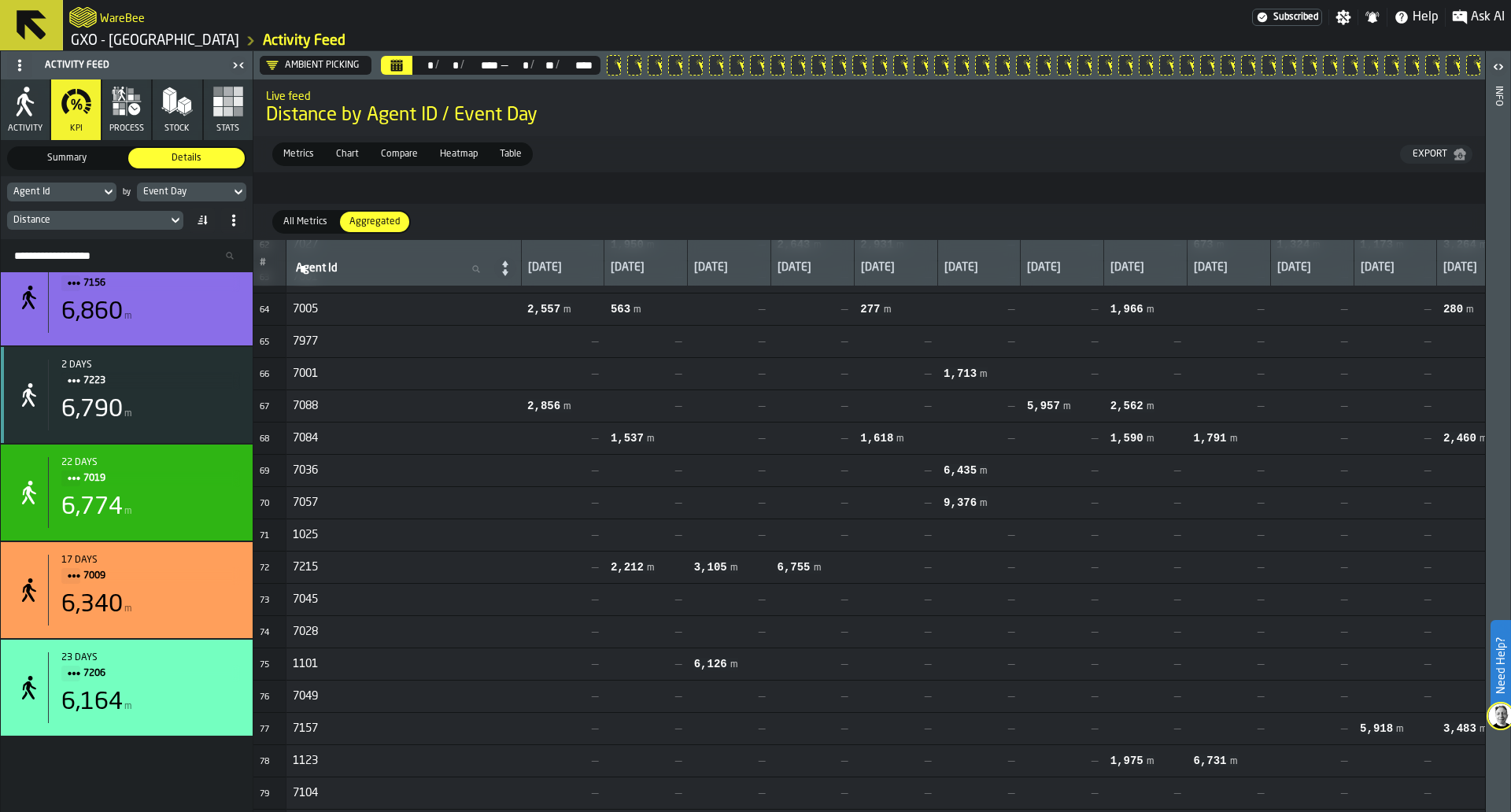
scroll to position [8563, 0]
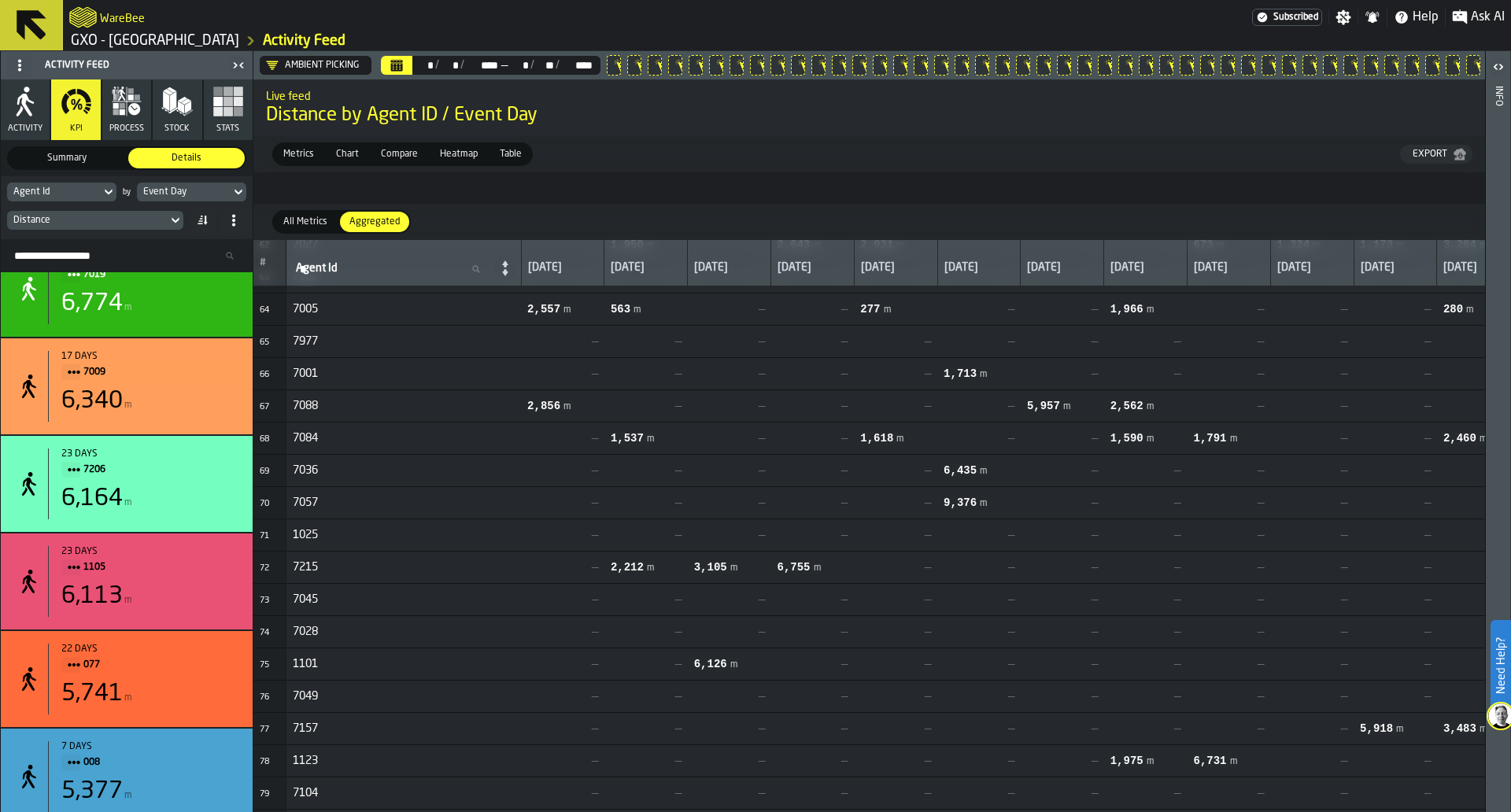
click at [250, 717] on div "2 days 7223 6,790 m 22 days 7019 6,774 m 17 days 7009 6,340 m 23 days 7206 6,16…" at bounding box center [126, 542] width 252 height 540
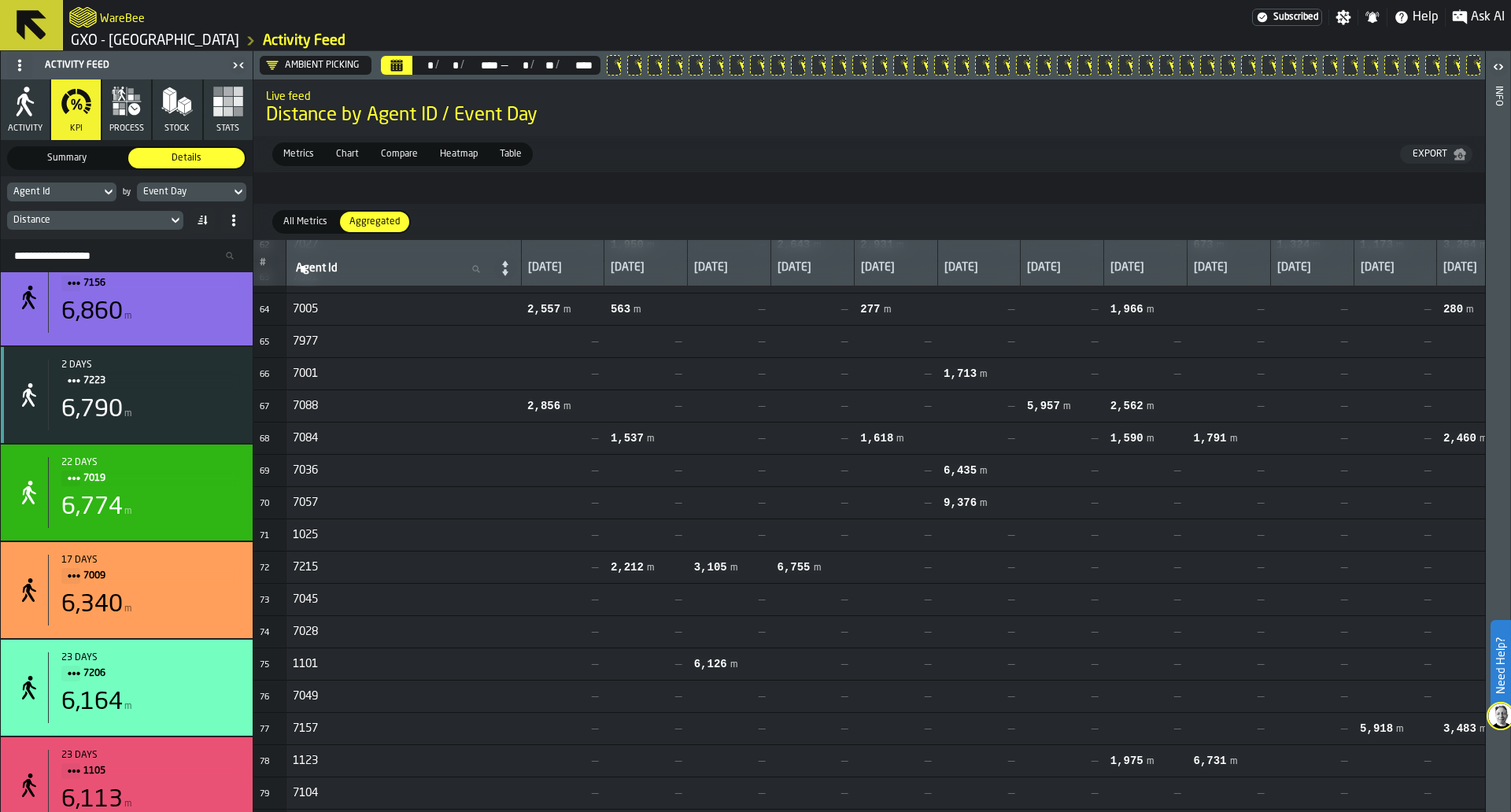
scroll to position [8296, 0]
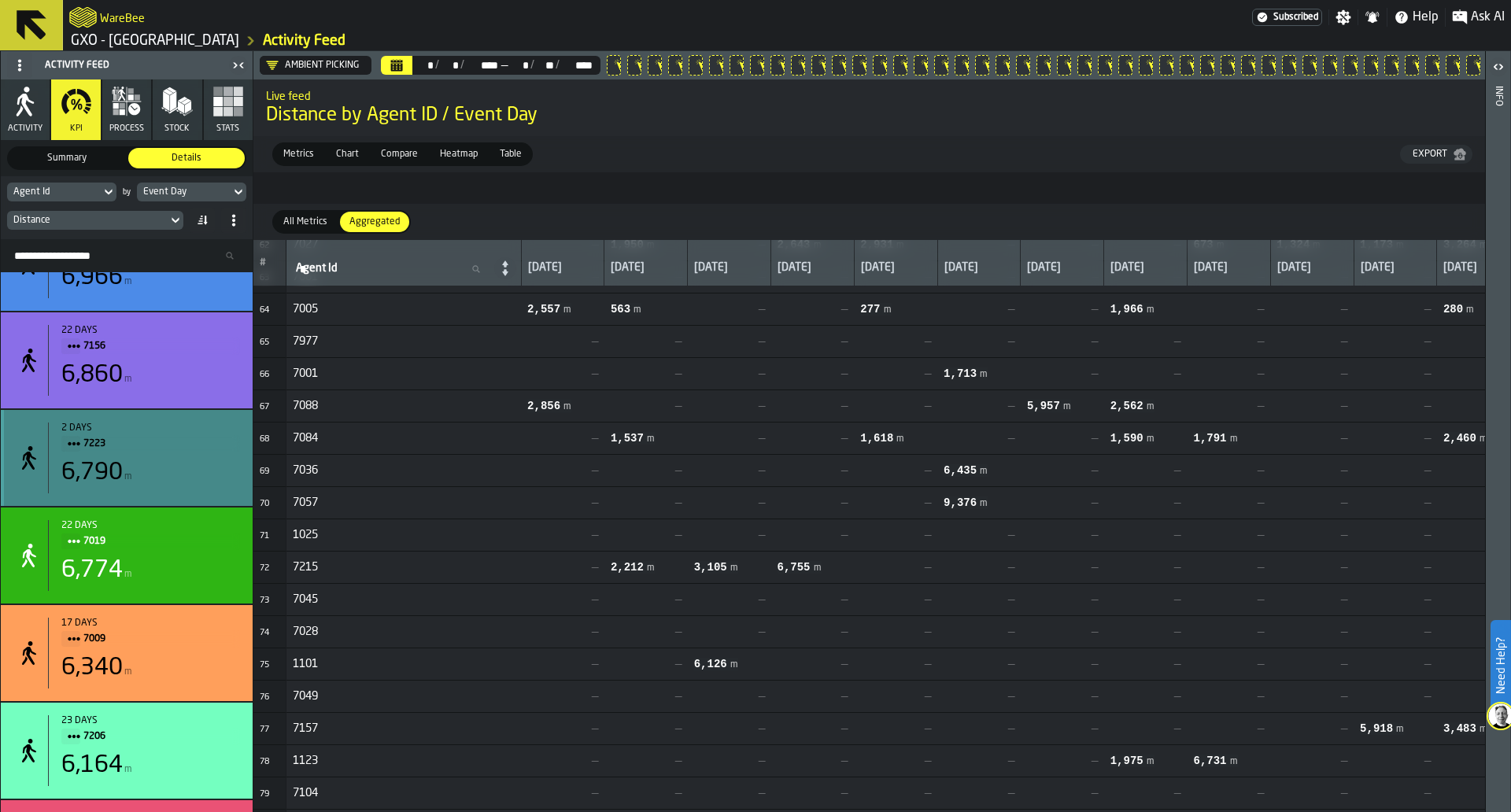
click at [176, 493] on div "2 days 7223 6,790 m" at bounding box center [144, 457] width 192 height 71
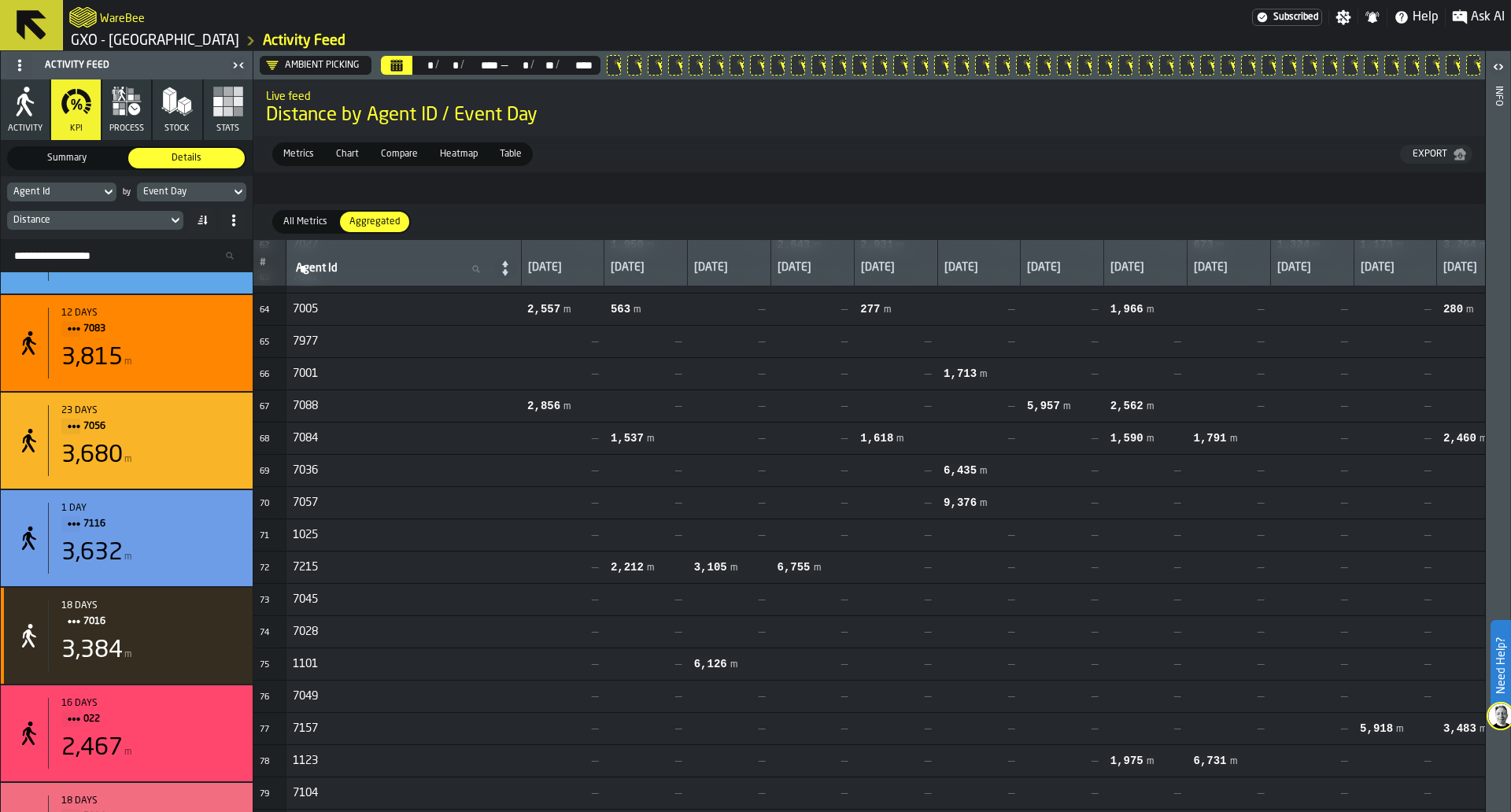
scroll to position [9625, 0]
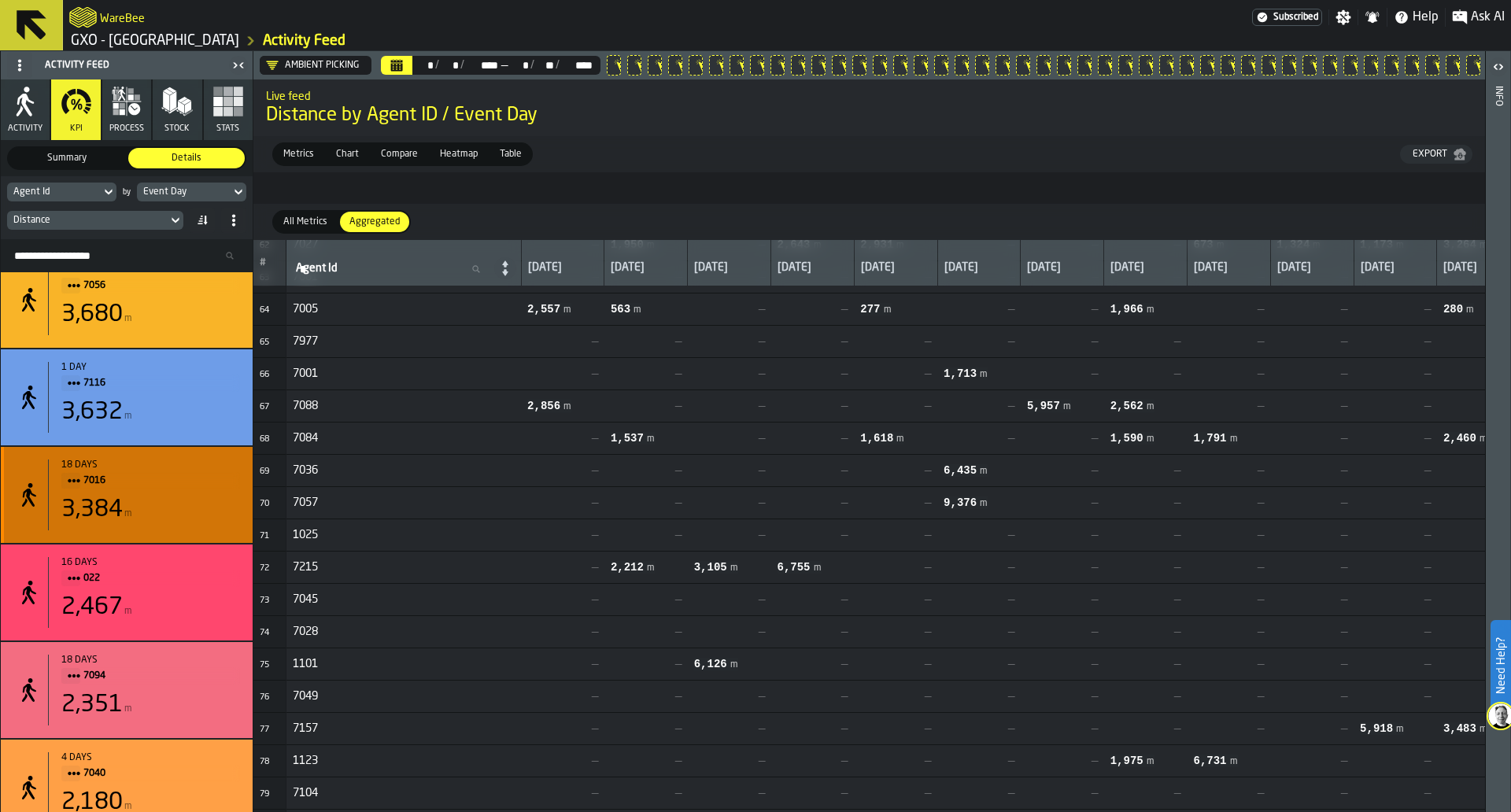
click at [201, 524] on div "3,384 m" at bounding box center [150, 510] width 178 height 29
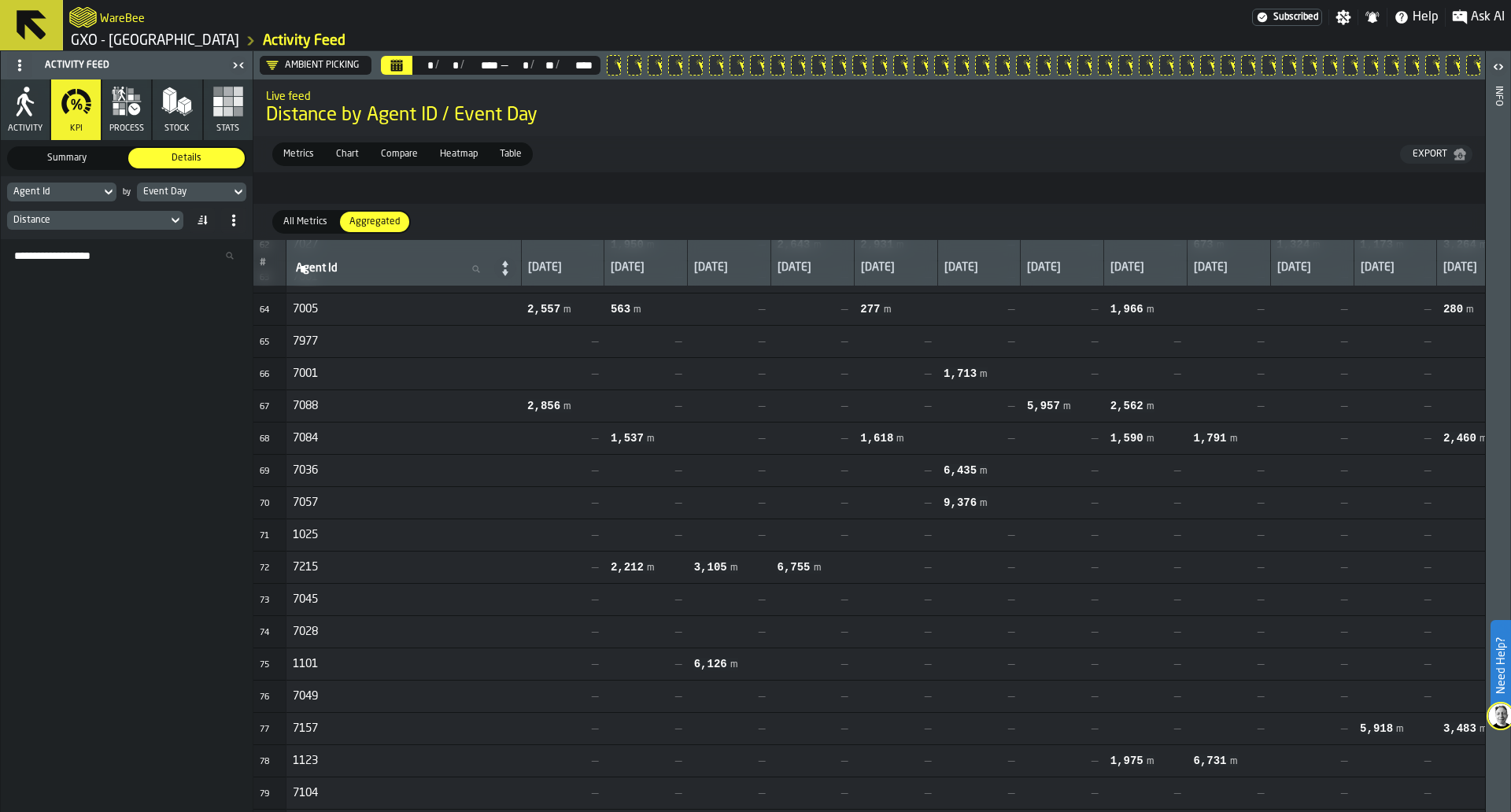
scroll to position [0, 0]
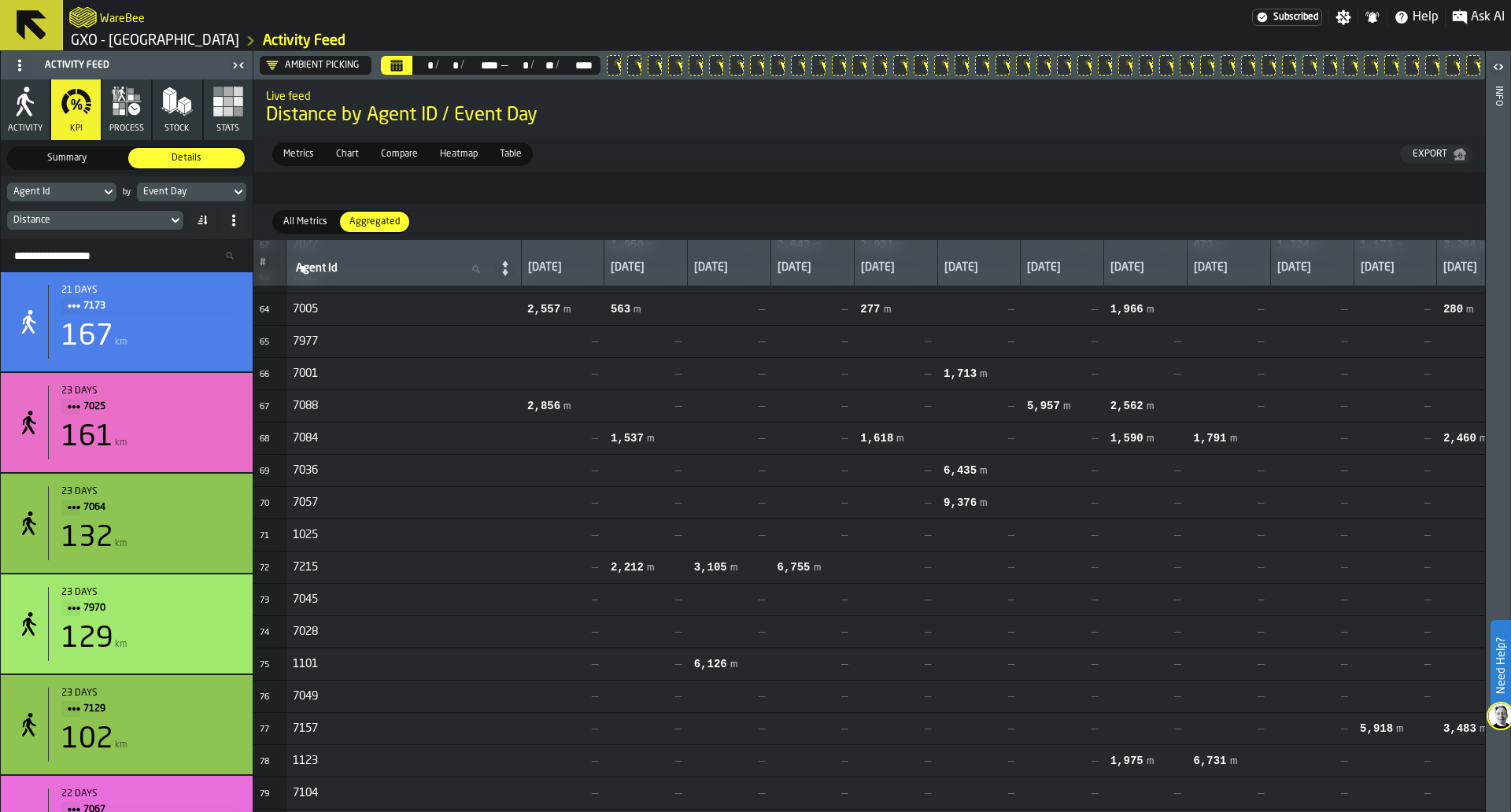
click at [333, 229] on div "All Metrics" at bounding box center [305, 221] width 63 height 21
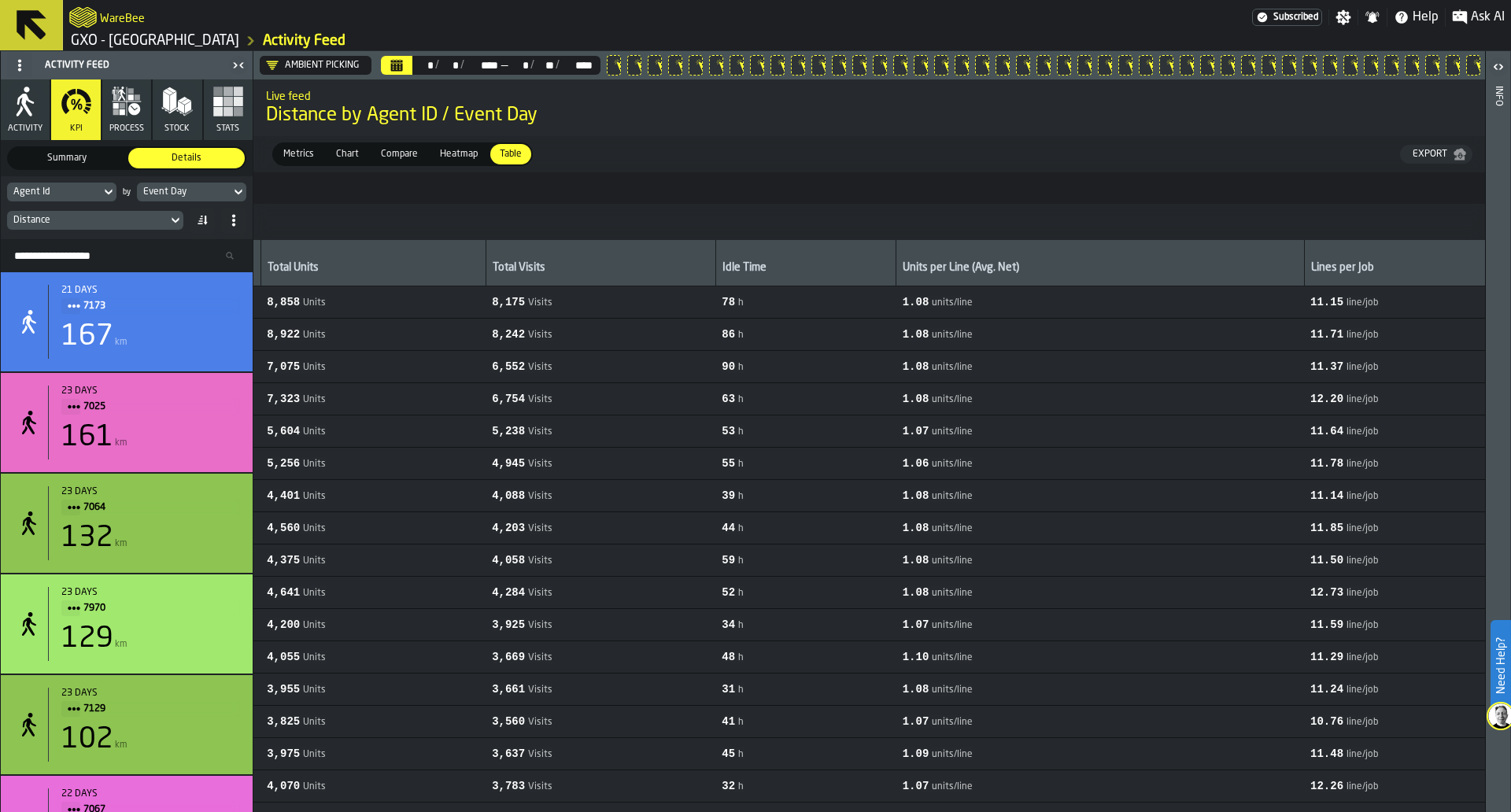
scroll to position [0, 1035]
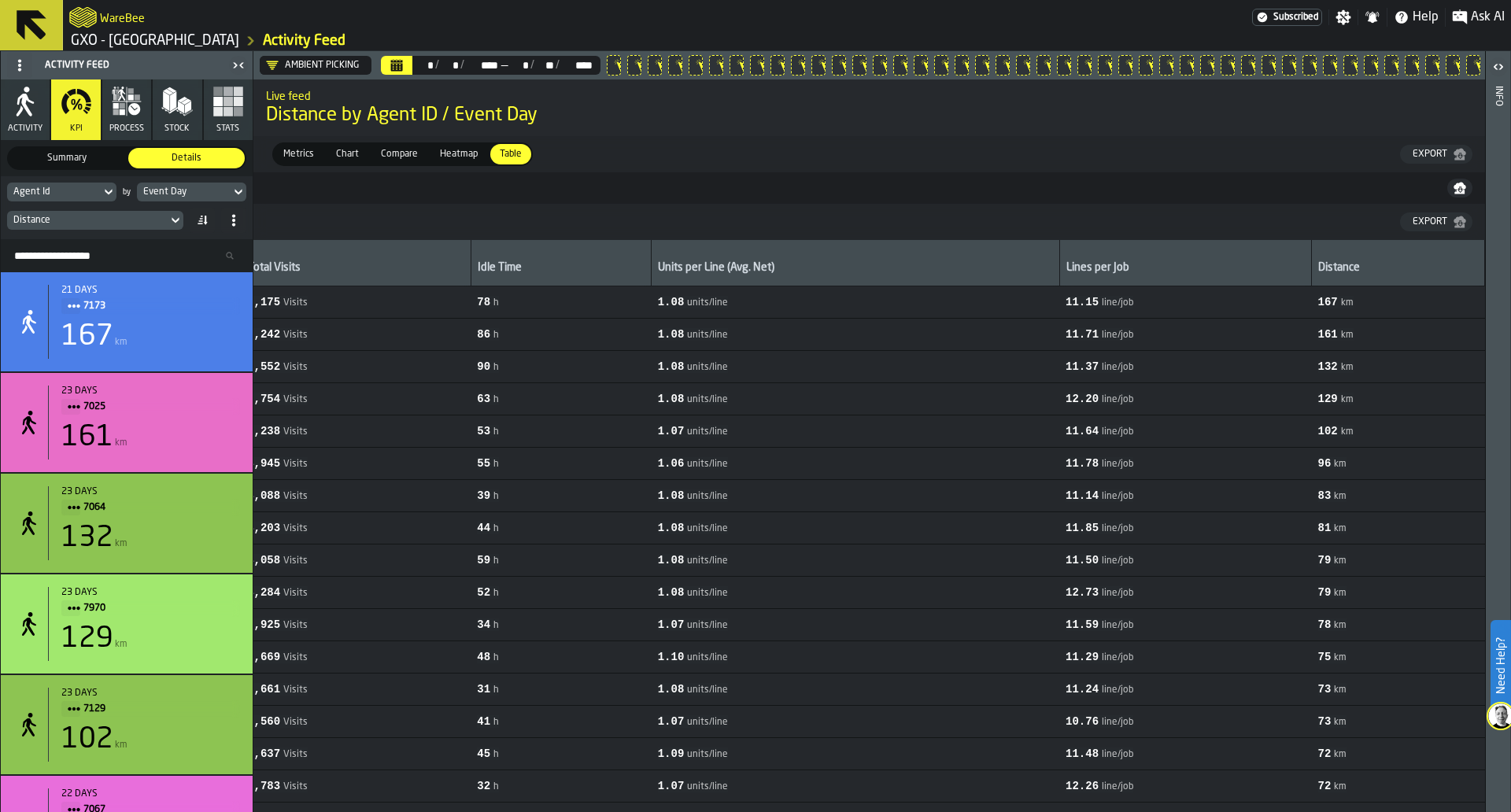
click at [1469, 188] on button "button-" at bounding box center [1460, 187] width 25 height 19
click at [155, 226] on div "Distance" at bounding box center [87, 220] width 148 height 11
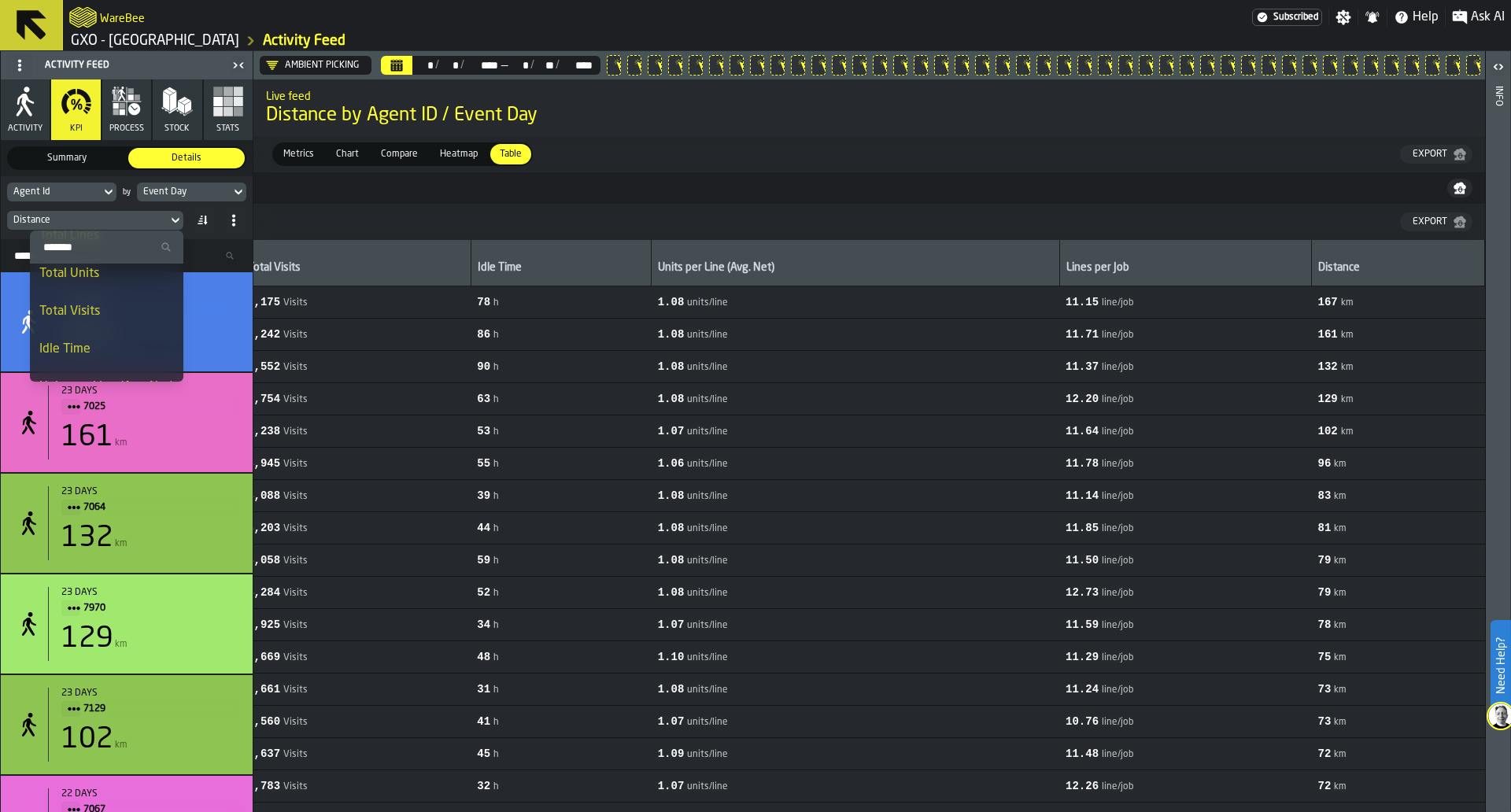
scroll to position [48, 0]
click at [120, 338] on li "Idle Time" at bounding box center [106, 349] width 153 height 38
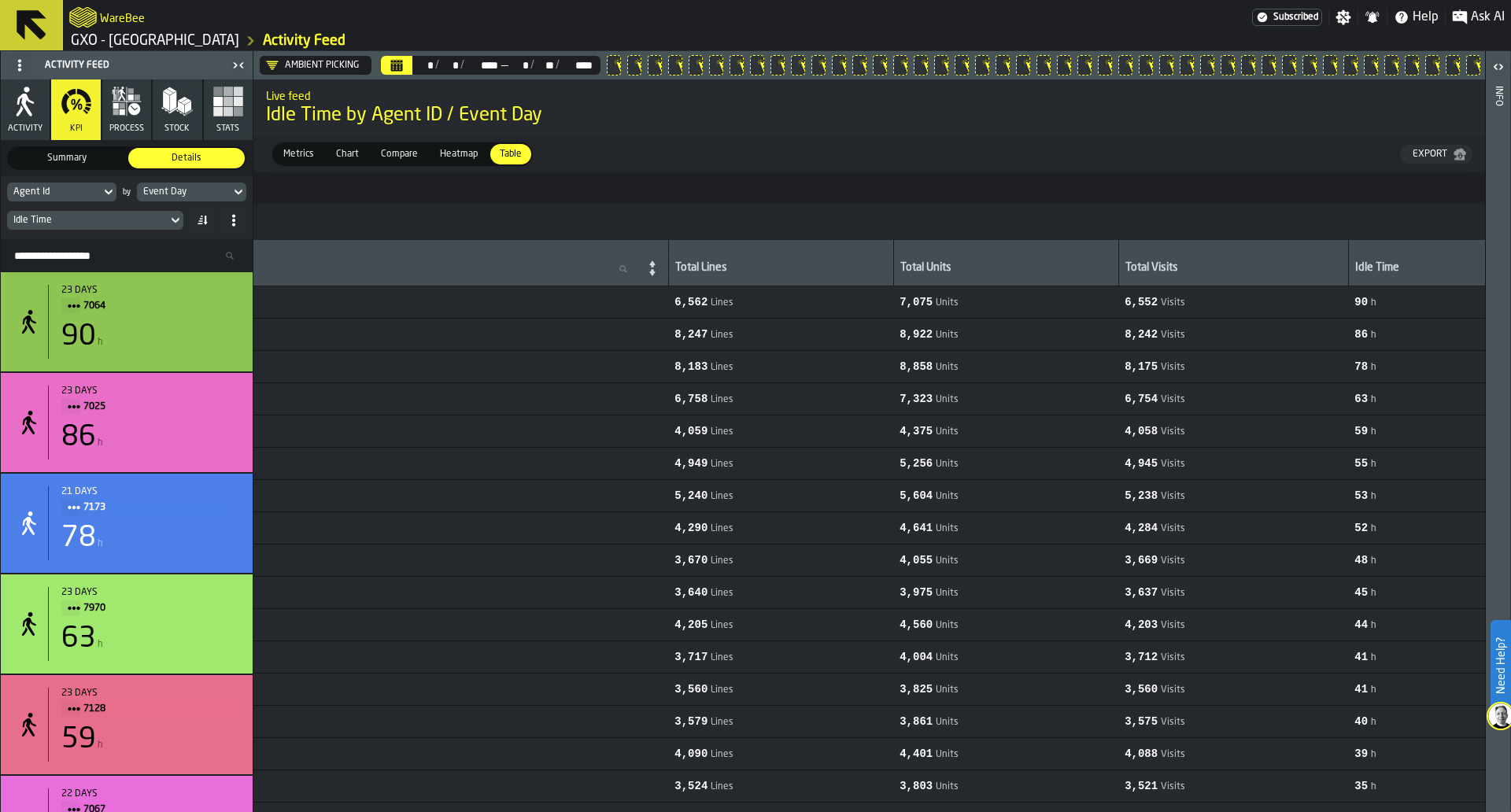
scroll to position [0, 0]
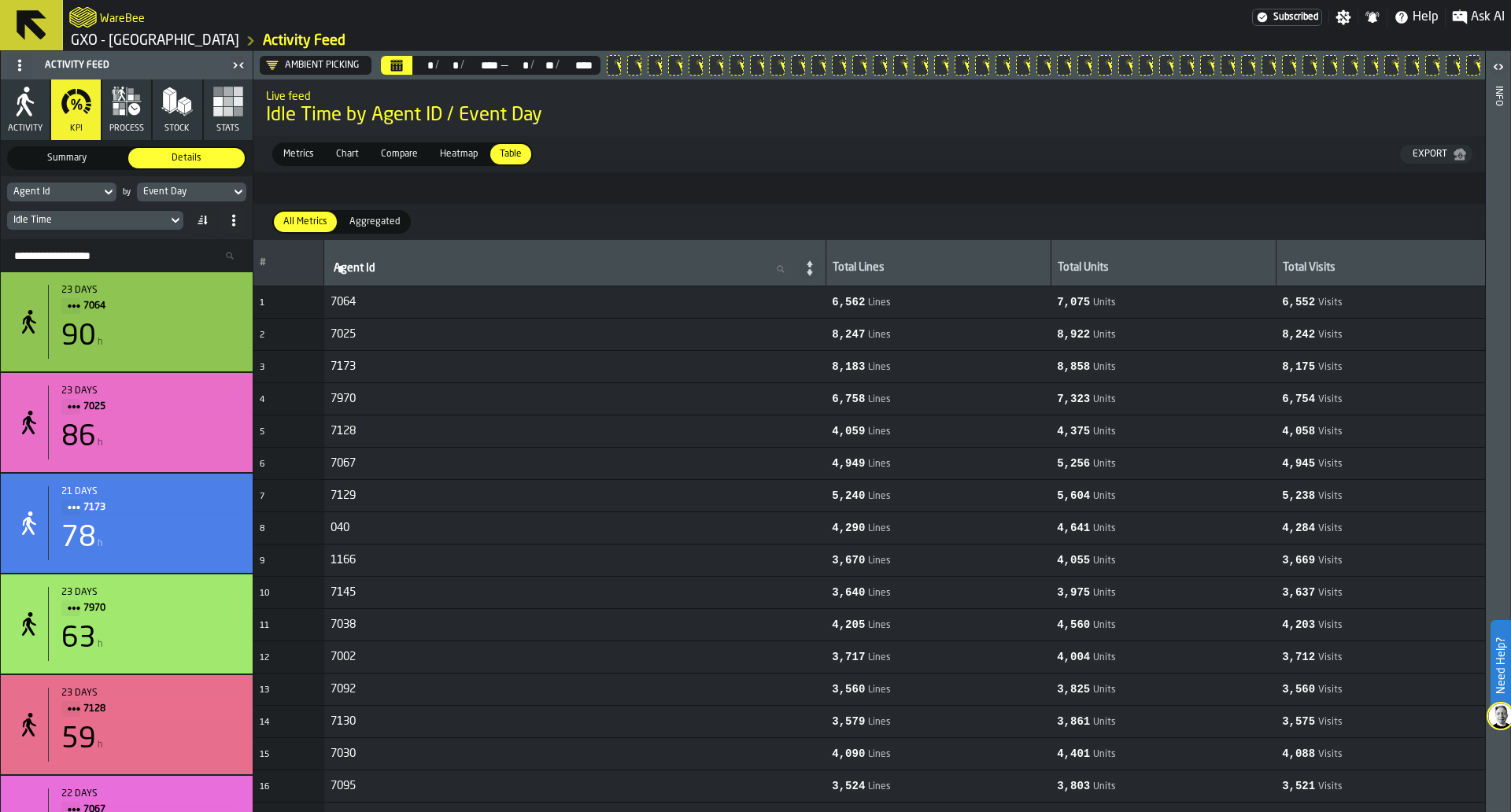
click at [171, 203] on div "Agent Id by Event Day Idle Time" at bounding box center [126, 208] width 252 height 63
click at [168, 216] on icon at bounding box center [176, 220] width 16 height 19
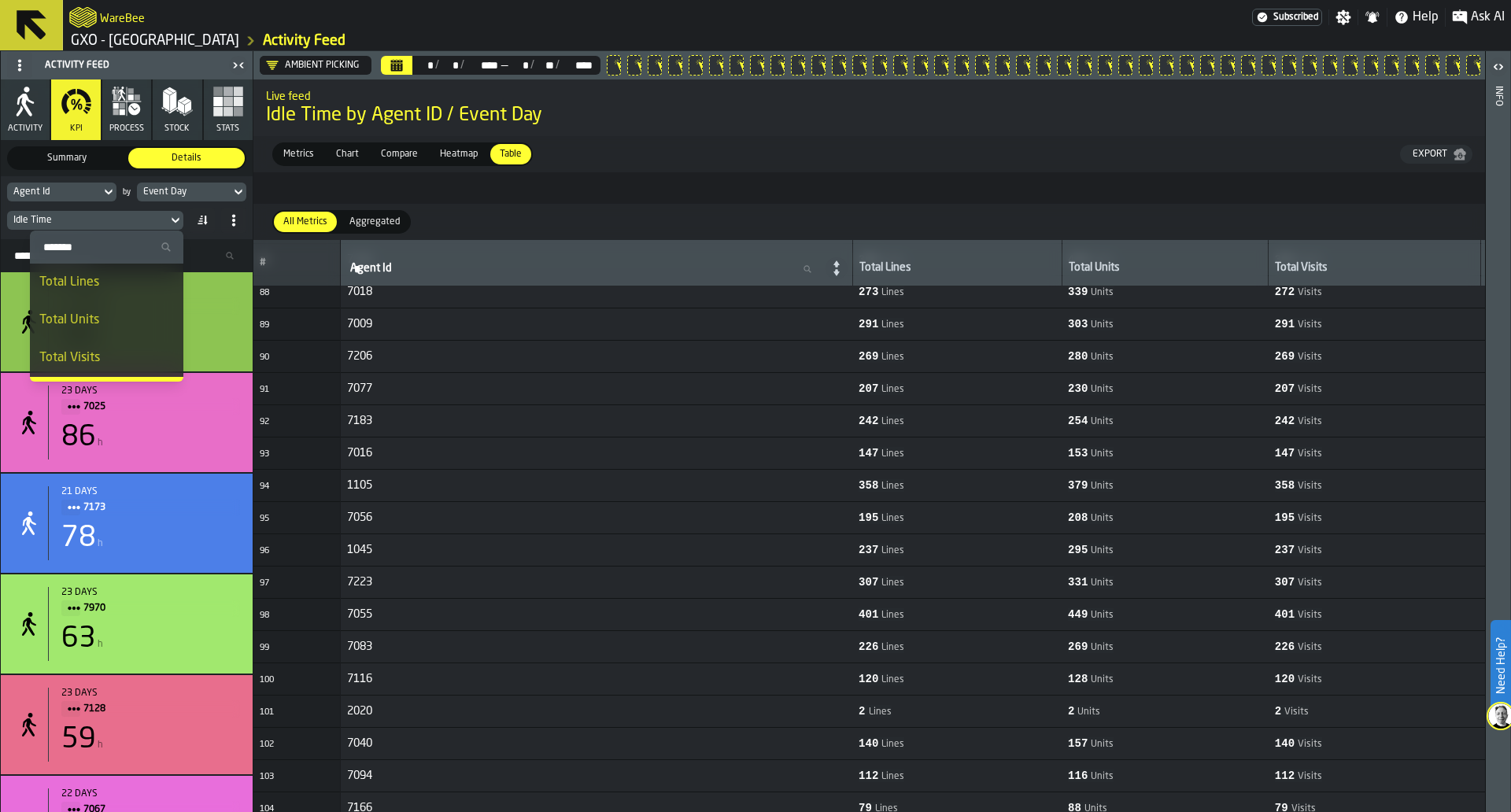
scroll to position [2831, 0]
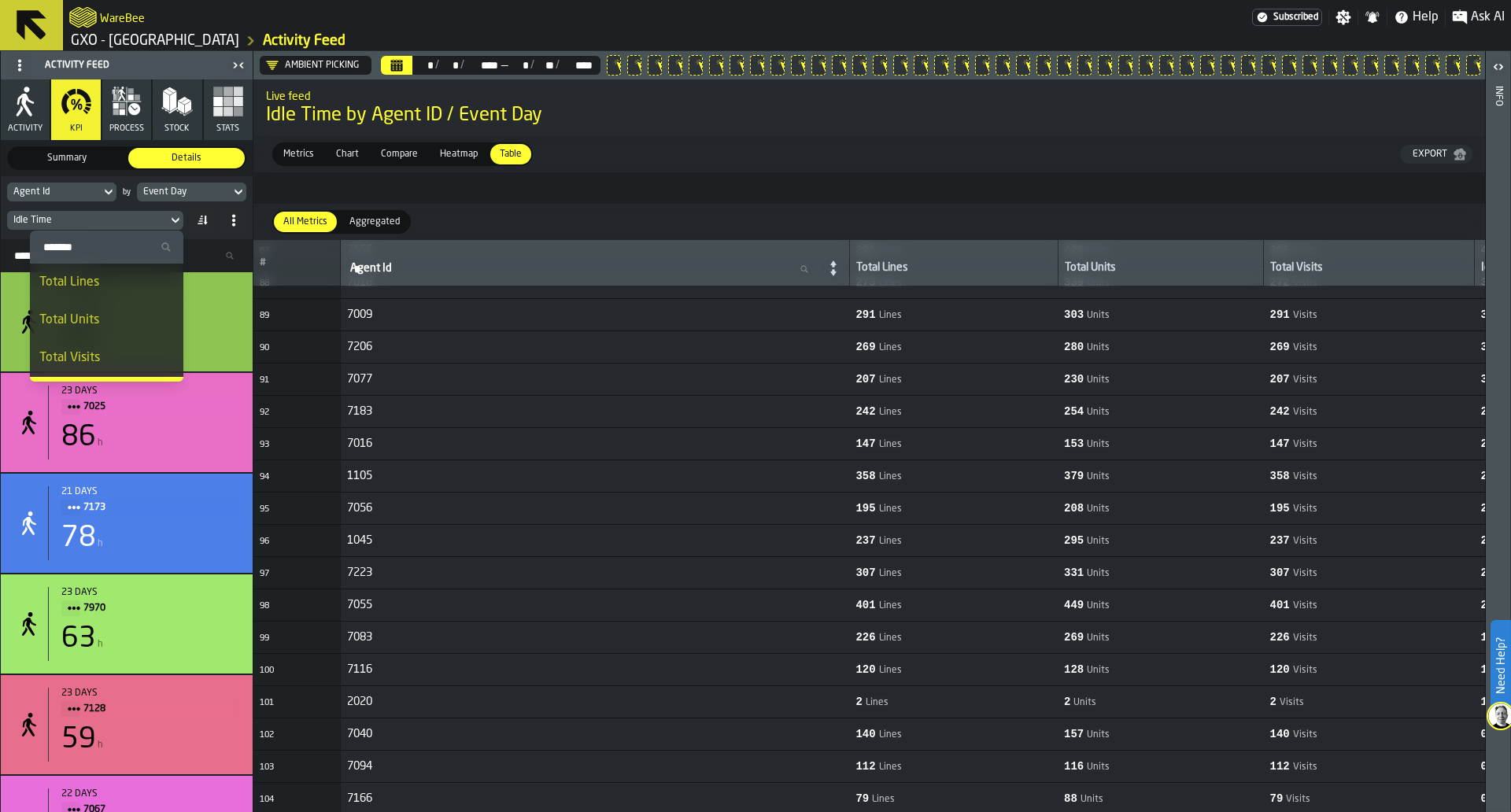
click at [126, 287] on div "Total Lines" at bounding box center [107, 282] width 135 height 19
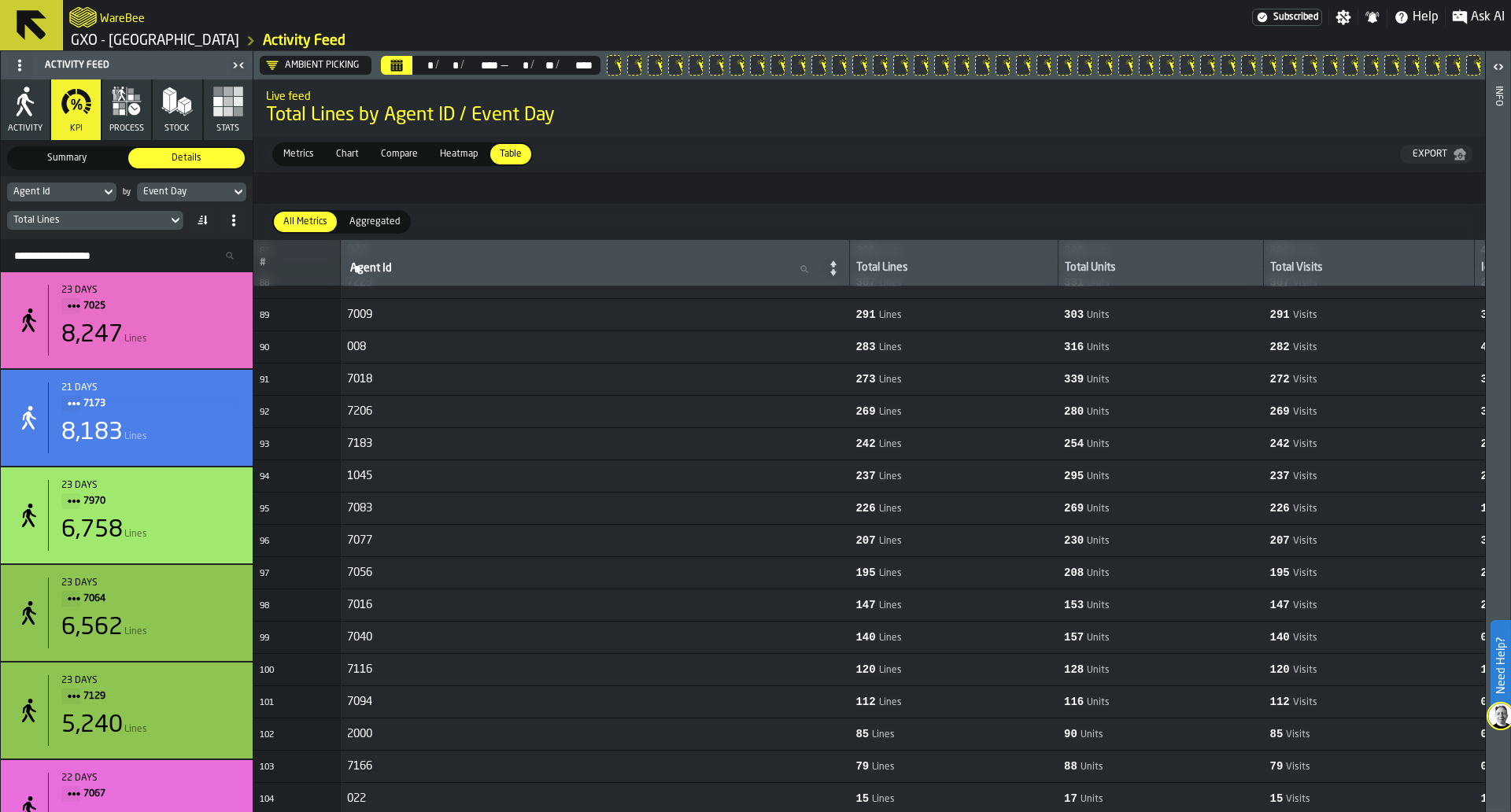
click at [1429, 156] on div "Export" at bounding box center [1430, 154] width 48 height 11
click at [158, 222] on div "Total Lines" at bounding box center [87, 220] width 148 height 11
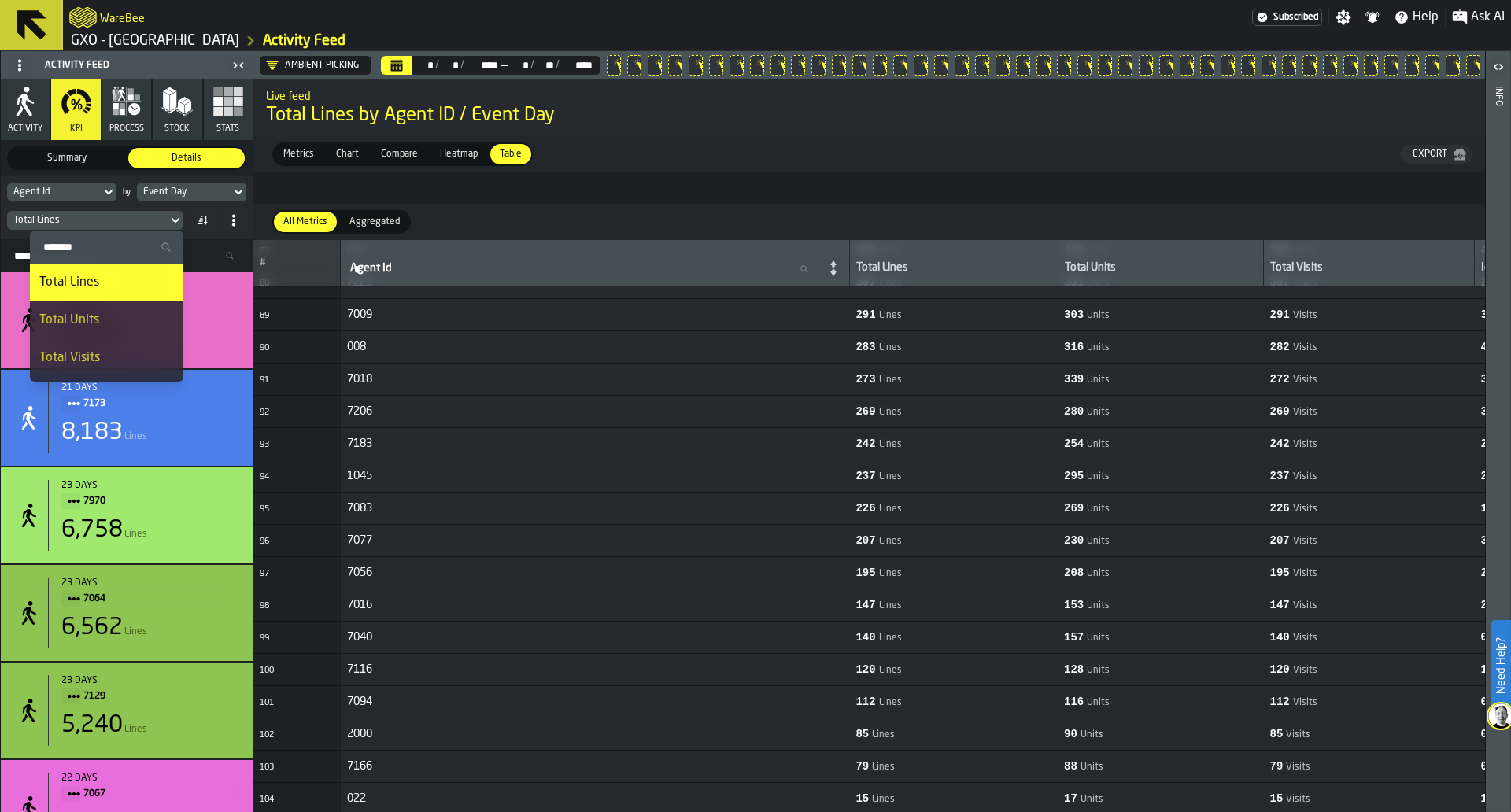
click at [110, 315] on div "Total Units" at bounding box center [107, 320] width 135 height 19
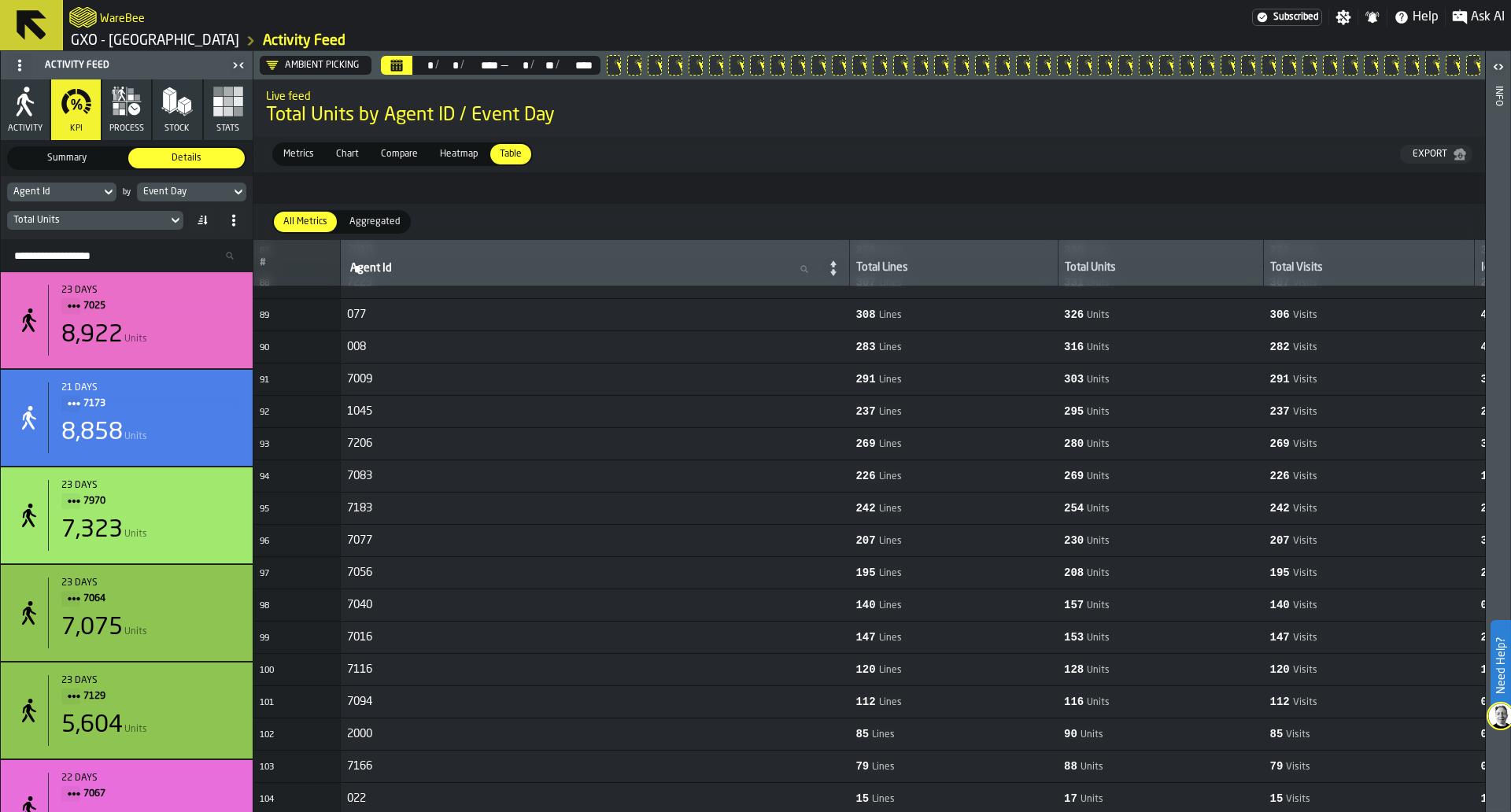
click at [1431, 150] on div "Export" at bounding box center [1430, 154] width 48 height 11
click at [132, 218] on div "Total Units" at bounding box center [87, 220] width 148 height 11
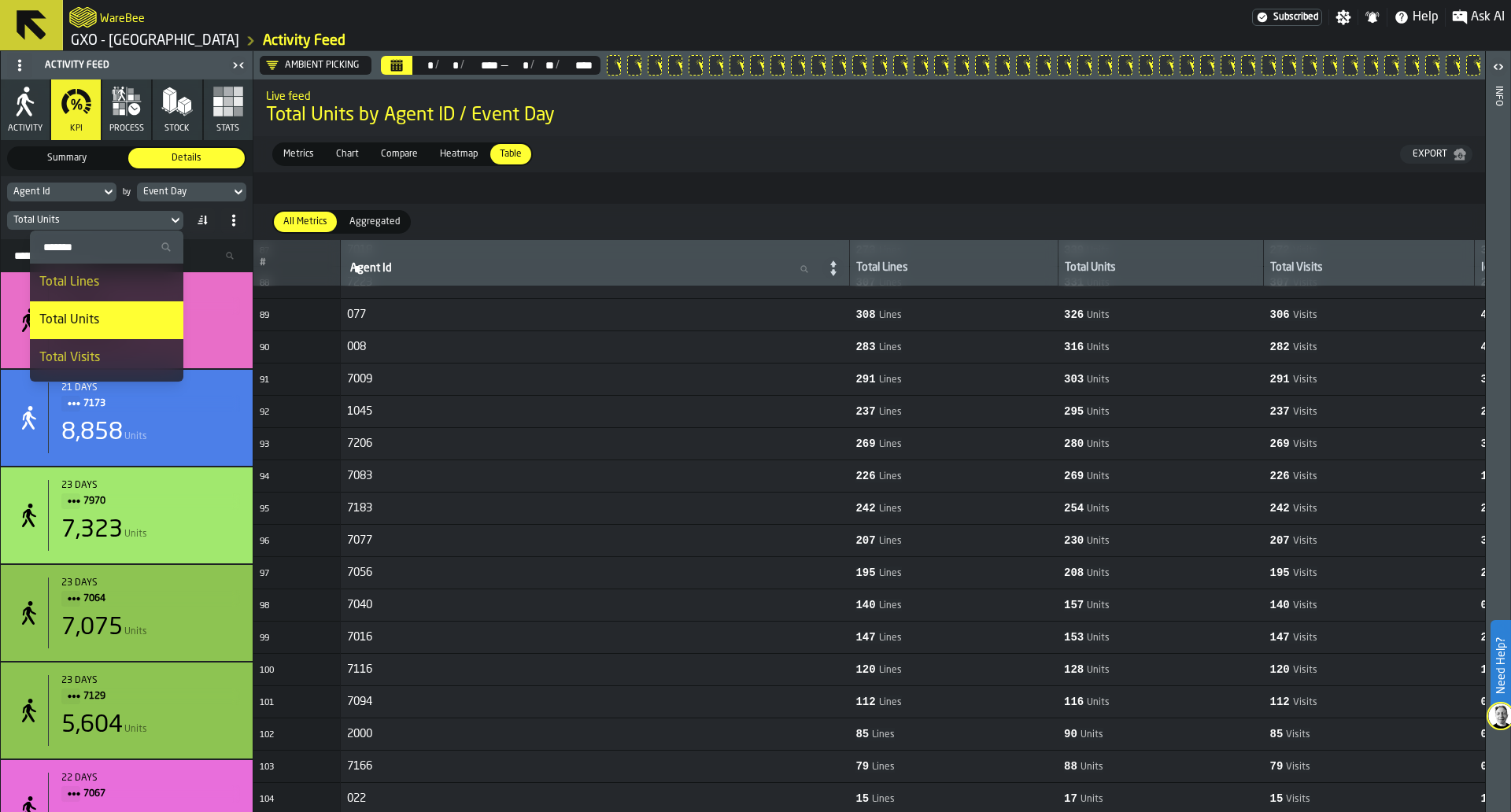
click at [109, 342] on li "Total Visits" at bounding box center [106, 358] width 153 height 38
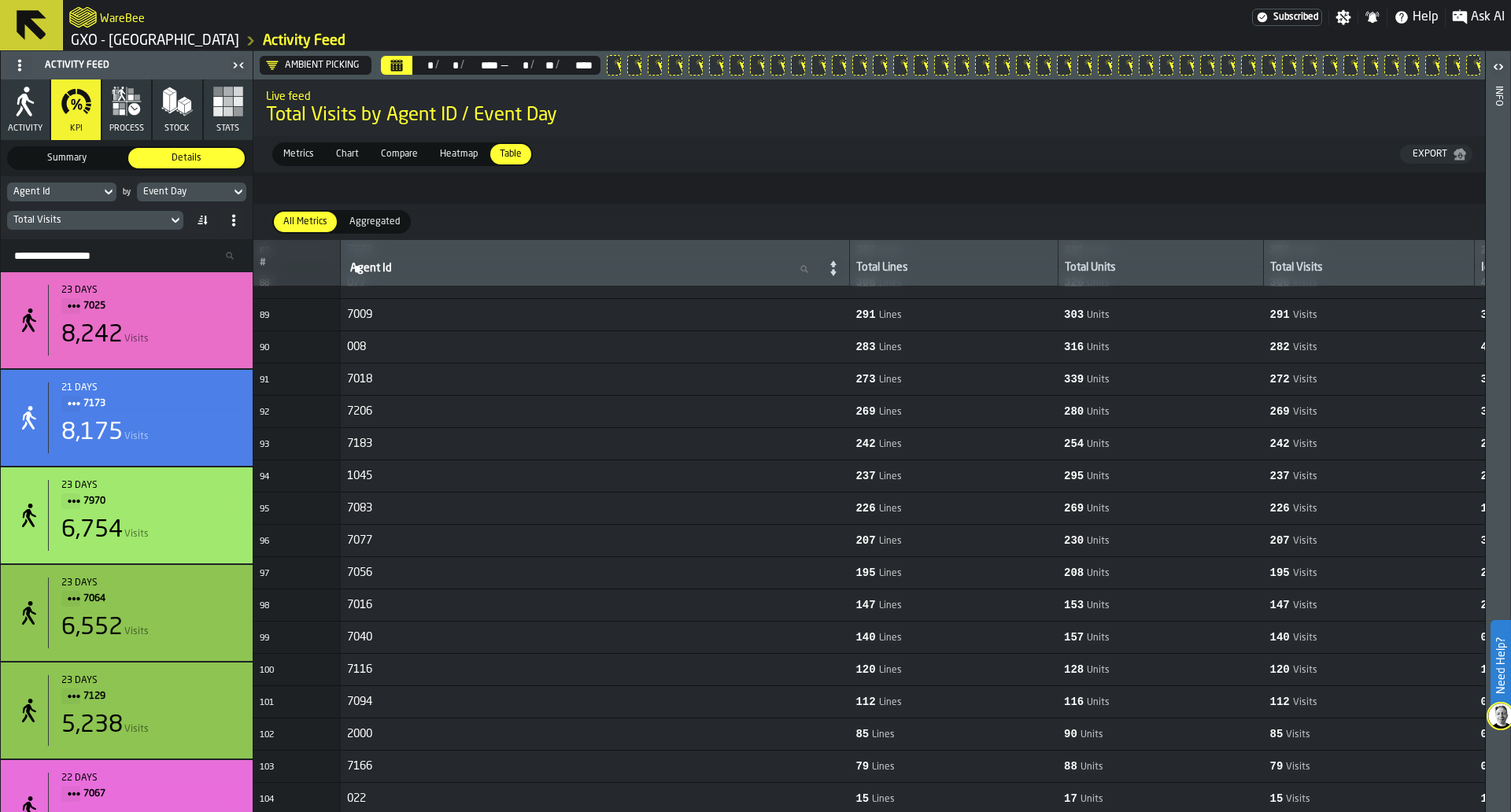
click at [1414, 151] on div "Export" at bounding box center [1430, 154] width 48 height 11
click at [153, 224] on div "Total Visits" at bounding box center [87, 220] width 148 height 11
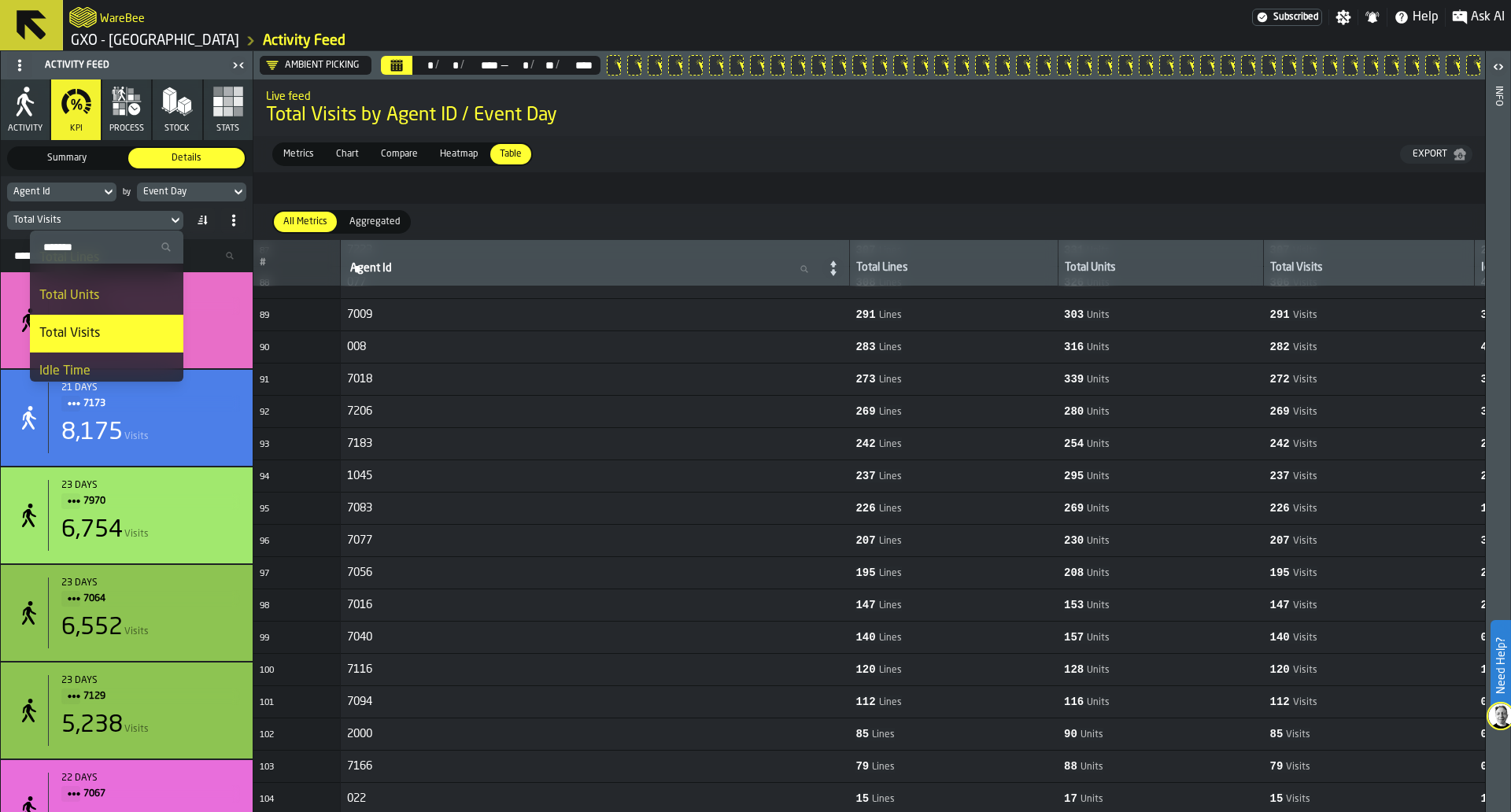
scroll to position [47, 0]
click at [133, 333] on li "Idle Time" at bounding box center [106, 350] width 153 height 38
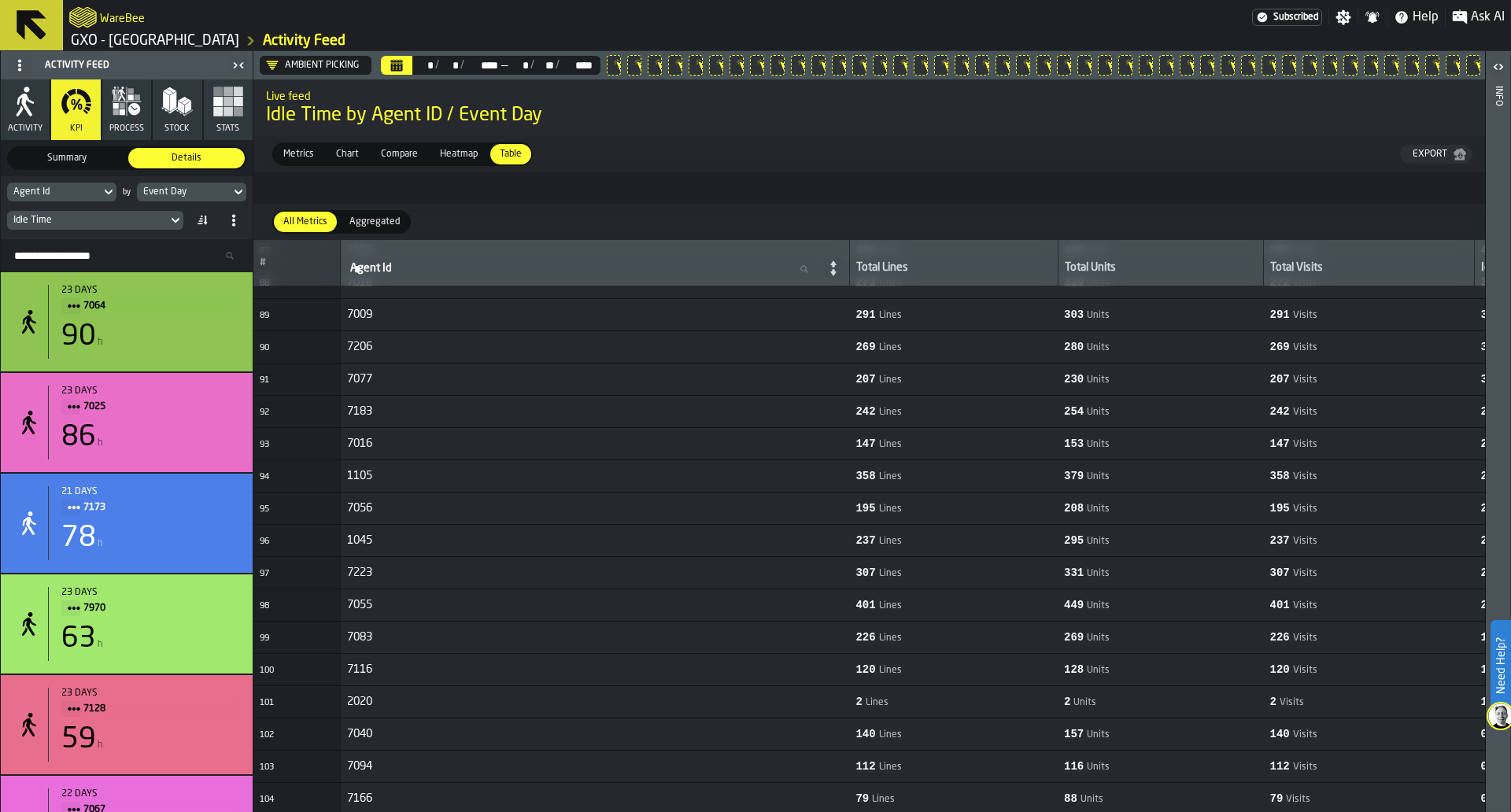
click at [1447, 158] on div "Export" at bounding box center [1430, 154] width 48 height 11
click at [150, 215] on div "Idle Time" at bounding box center [87, 220] width 148 height 11
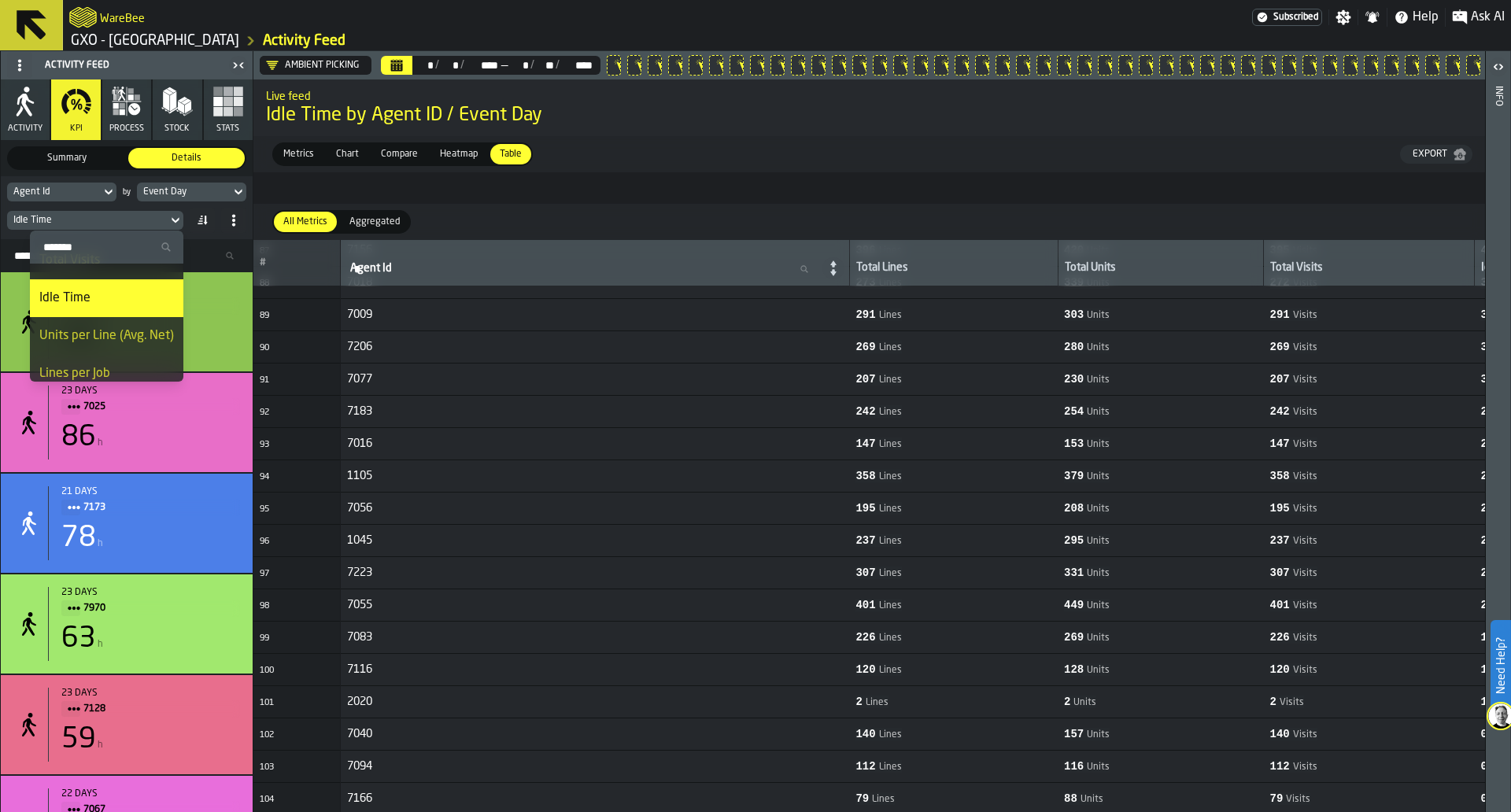
scroll to position [99, 0]
click at [113, 326] on div "Units per Line (Avg. Net)" at bounding box center [107, 334] width 135 height 19
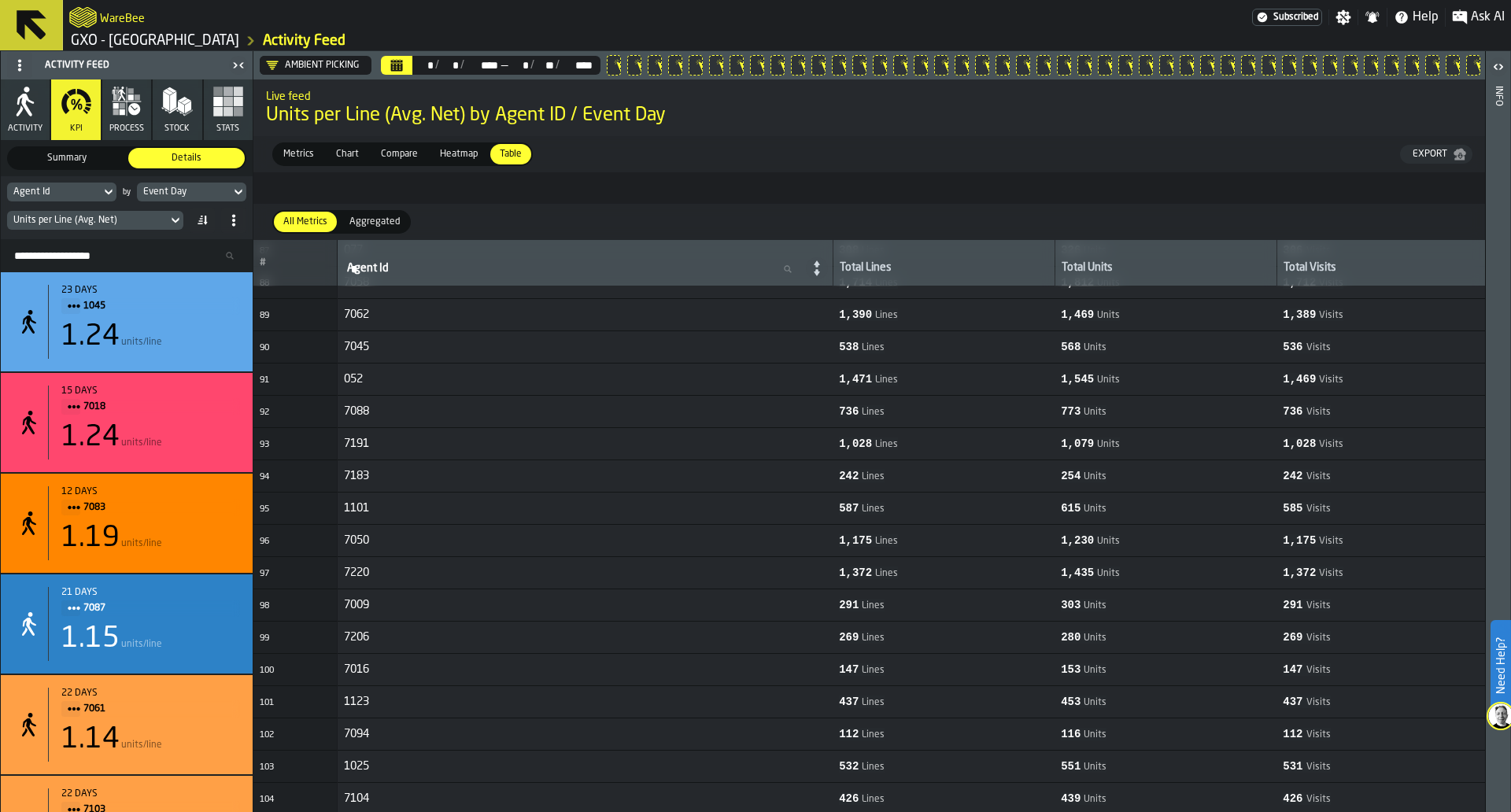
click at [1436, 143] on div "Metrics Metrics Chart Chart Compare Compare Heatmap Heatmap Table Table Export" at bounding box center [870, 154] width 1232 height 36
click at [1436, 146] on button "Export" at bounding box center [1437, 154] width 73 height 19
click at [164, 229] on div "Units per Line (Avg. Net)" at bounding box center [87, 220] width 161 height 17
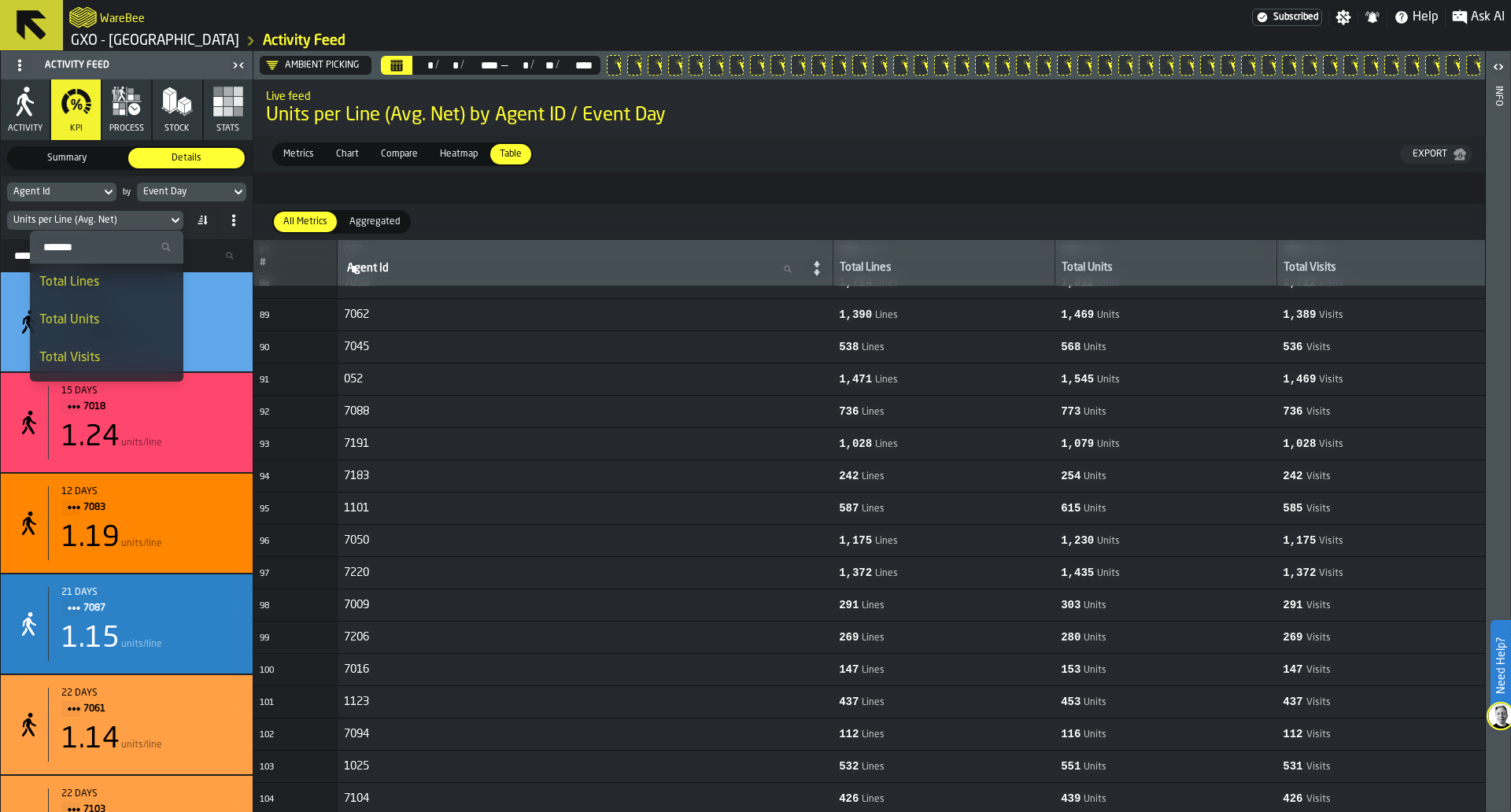
scroll to position [146, 0]
click at [131, 327] on div "Lines per Job" at bounding box center [107, 324] width 135 height 19
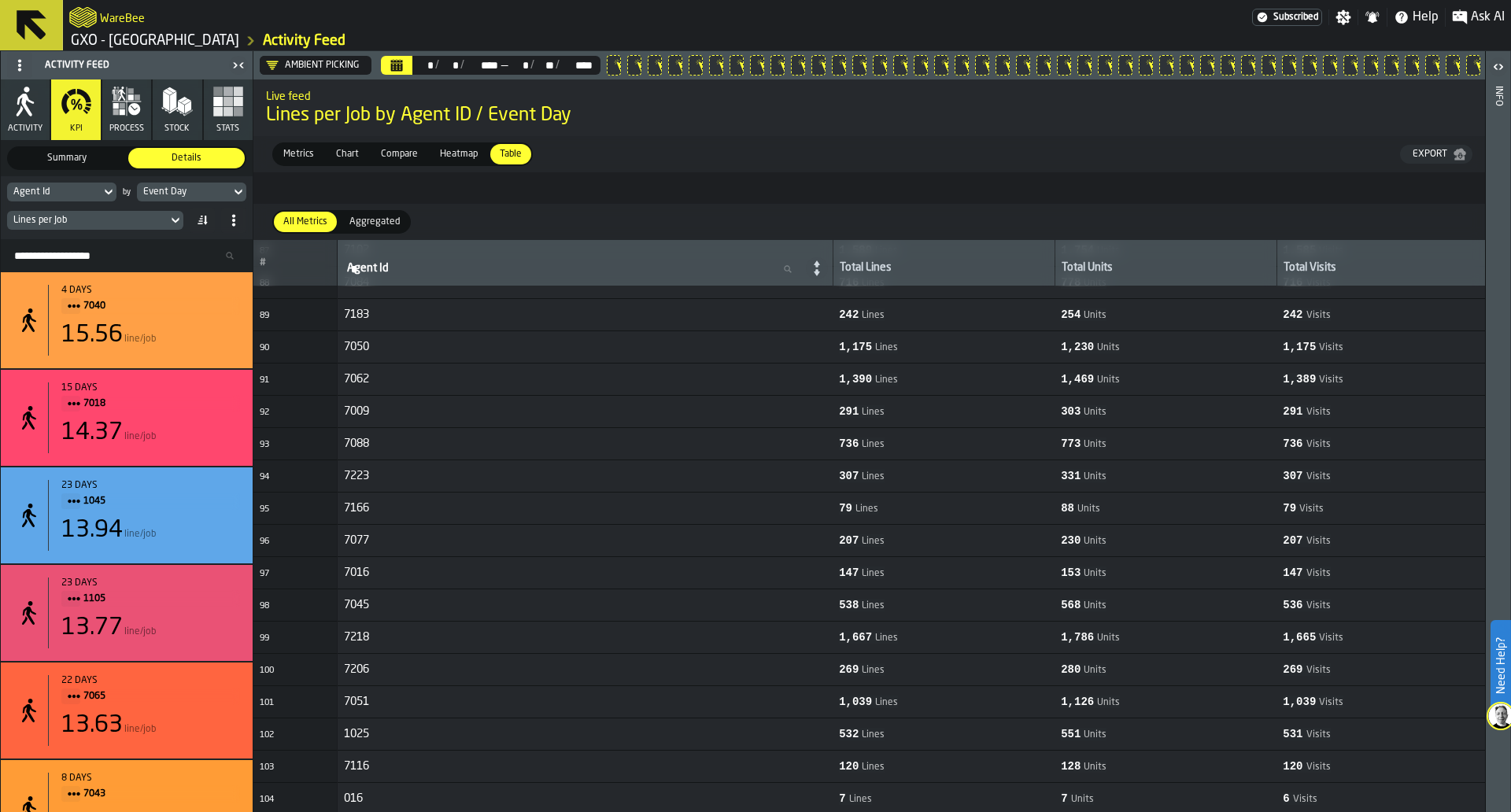
click at [1426, 150] on div "Export" at bounding box center [1430, 154] width 48 height 11
click at [126, 210] on div "Lines per Job" at bounding box center [126, 220] width 239 height 25
click at [126, 213] on div "Lines per Job" at bounding box center [87, 220] width 161 height 17
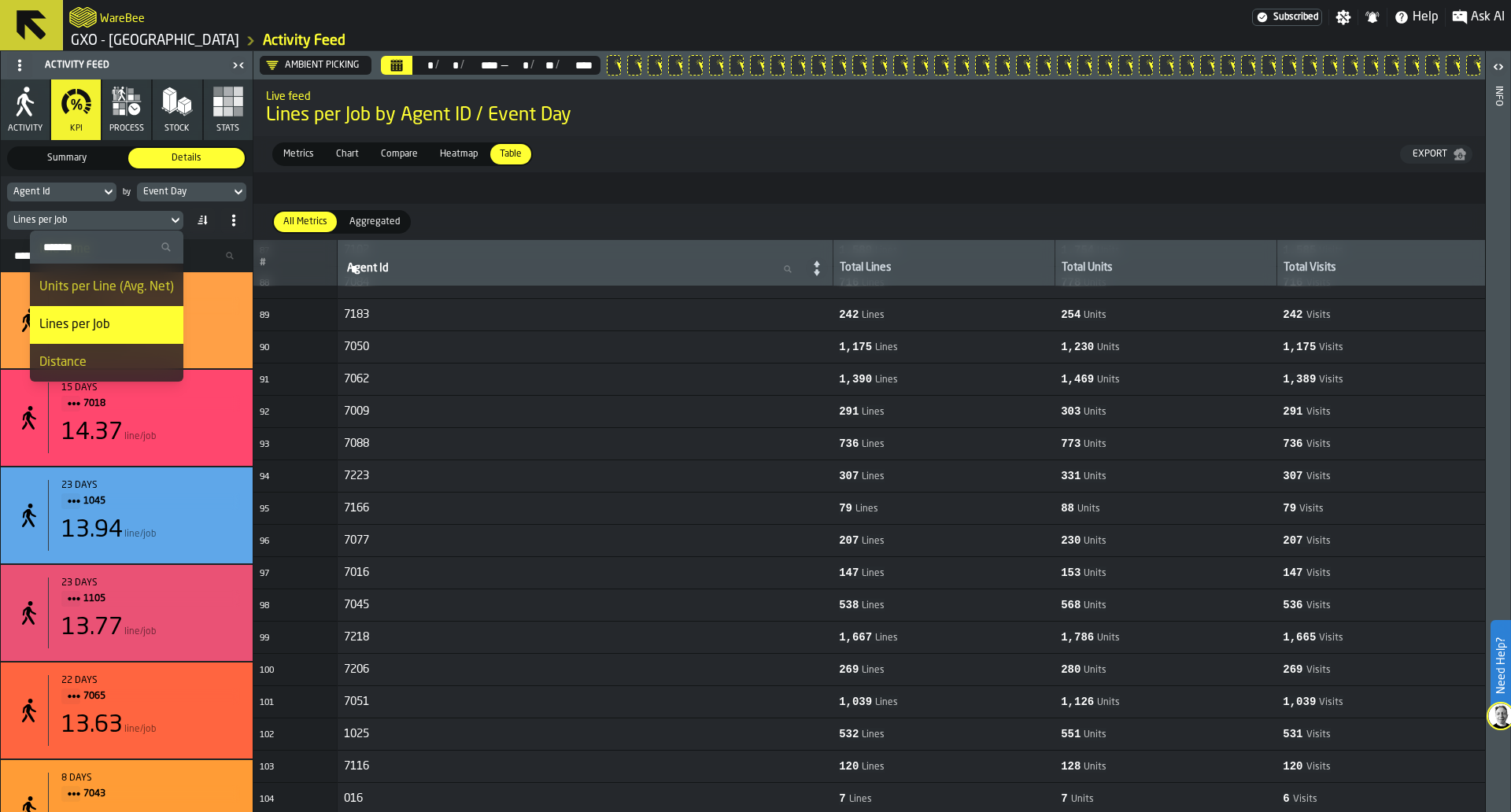
click at [133, 350] on li "Distance" at bounding box center [106, 363] width 153 height 38
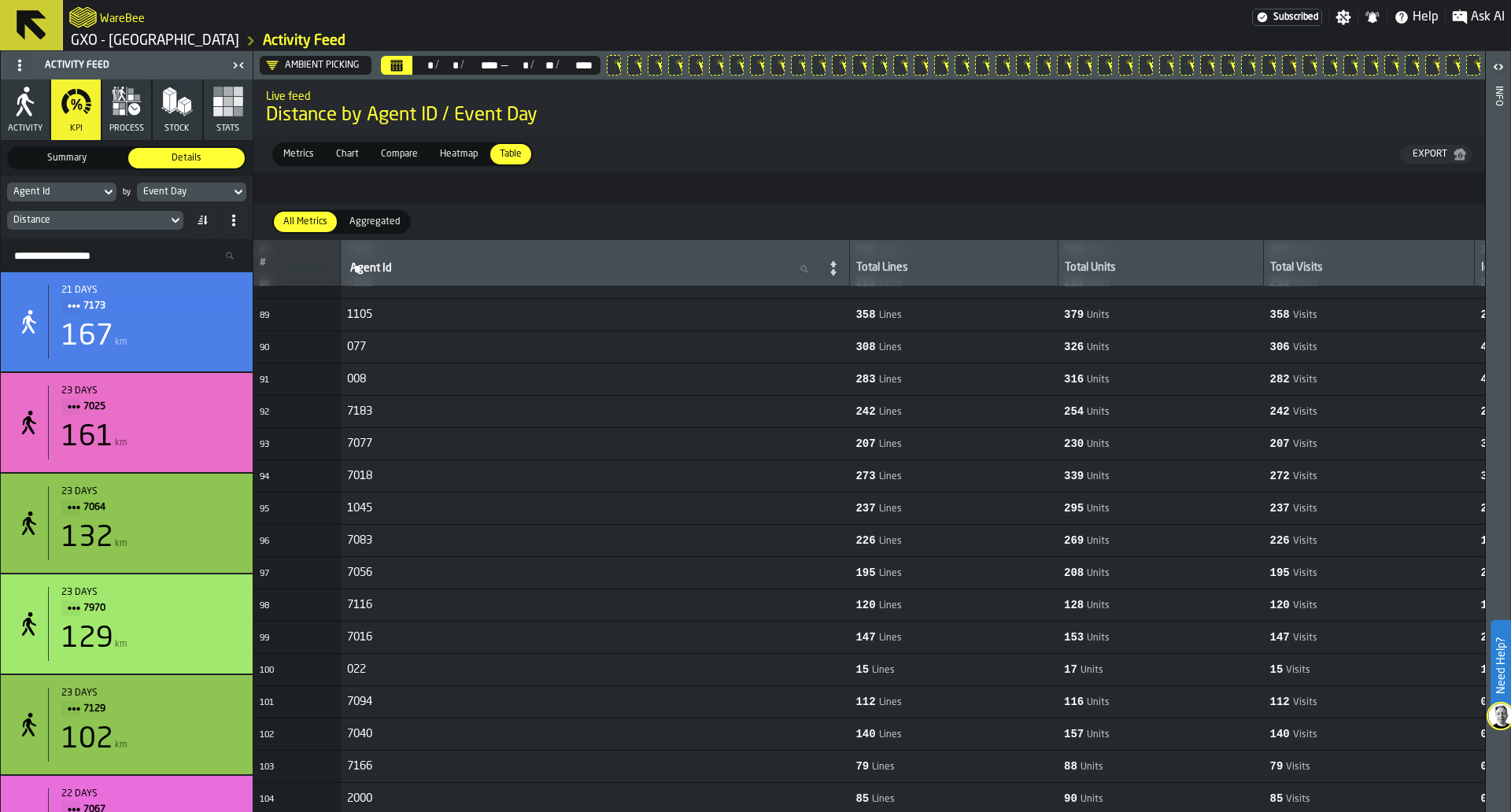
click at [1408, 151] on div "Export" at bounding box center [1430, 154] width 48 height 11
click at [157, 216] on div "Distance" at bounding box center [87, 220] width 148 height 11
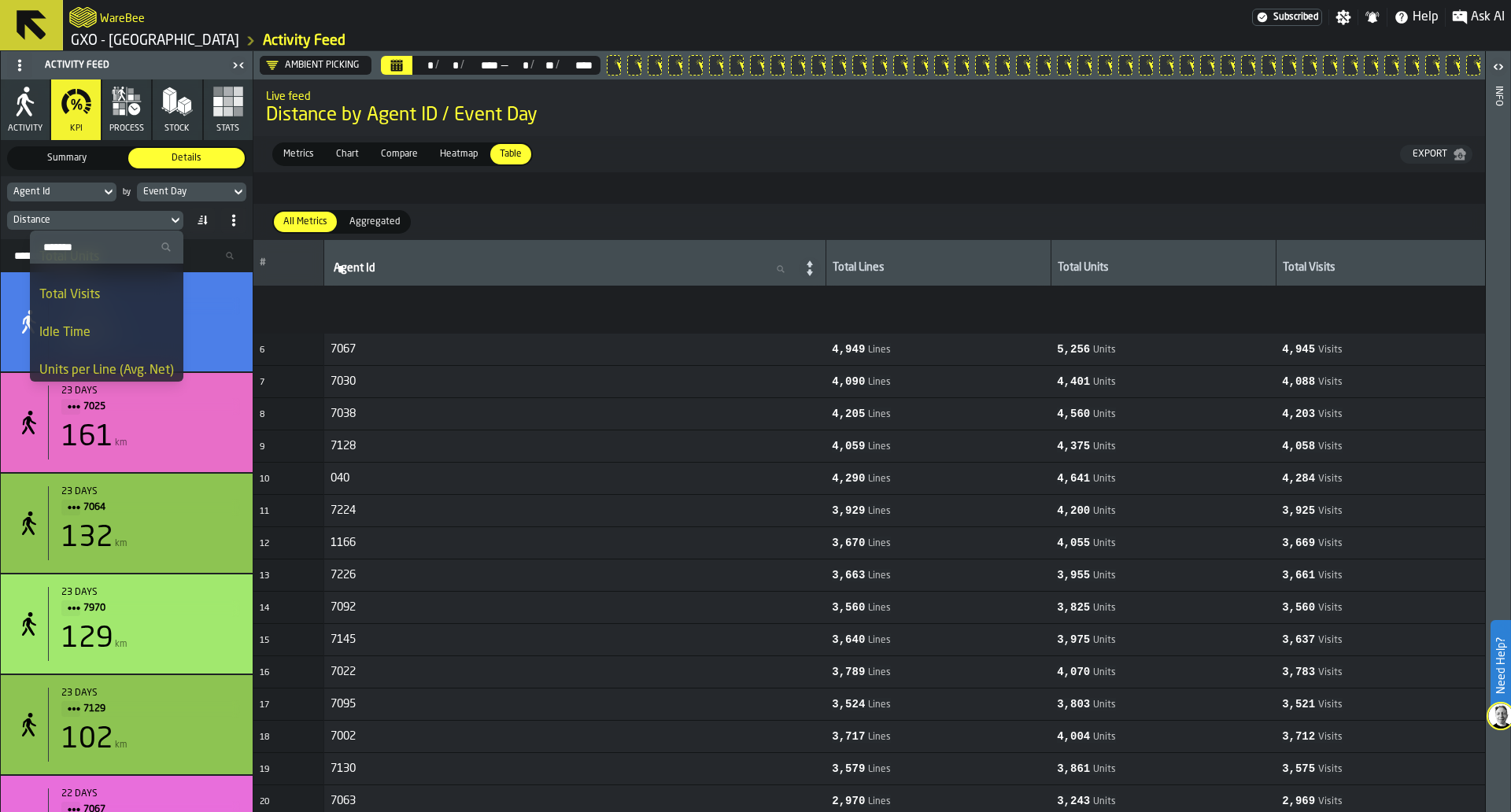
scroll to position [0, 0]
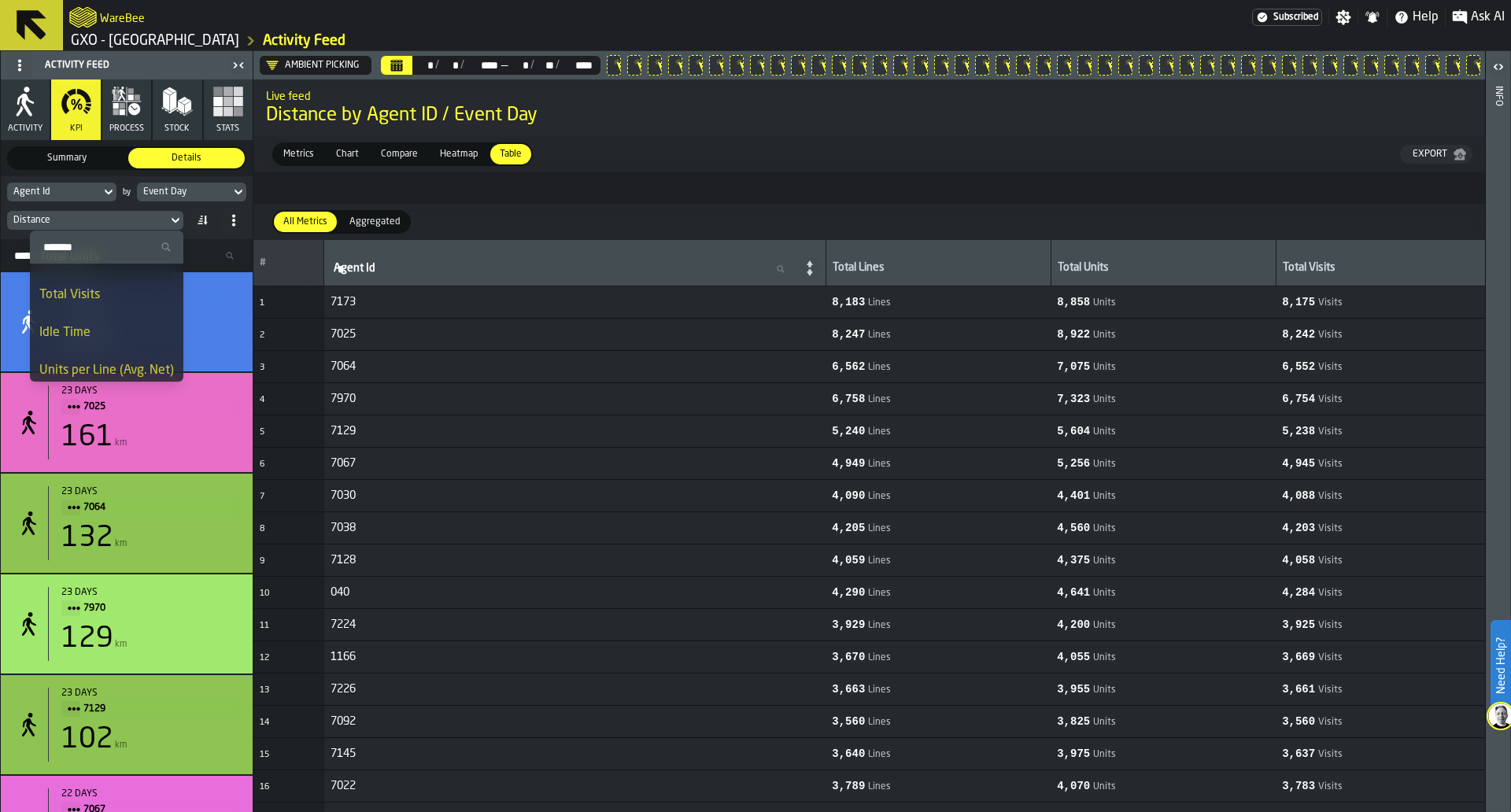
click at [383, 220] on span "Aggregated" at bounding box center [375, 222] width 63 height 14
